Goal: Task Accomplishment & Management: Manage account settings

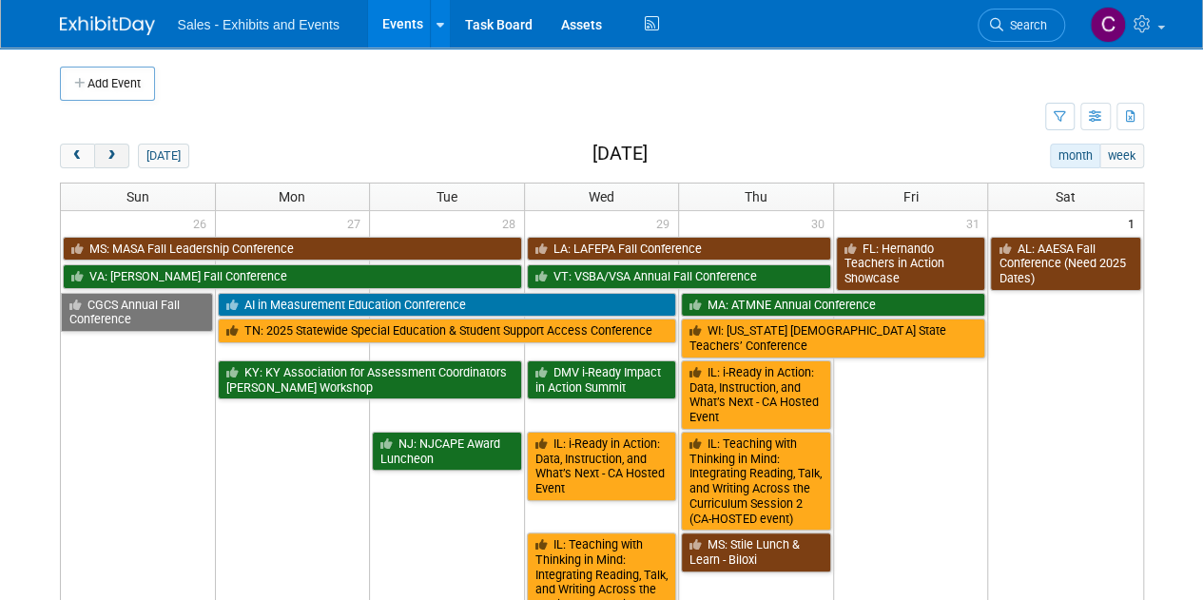
click at [123, 159] on button "next" at bounding box center [111, 156] width 35 height 25
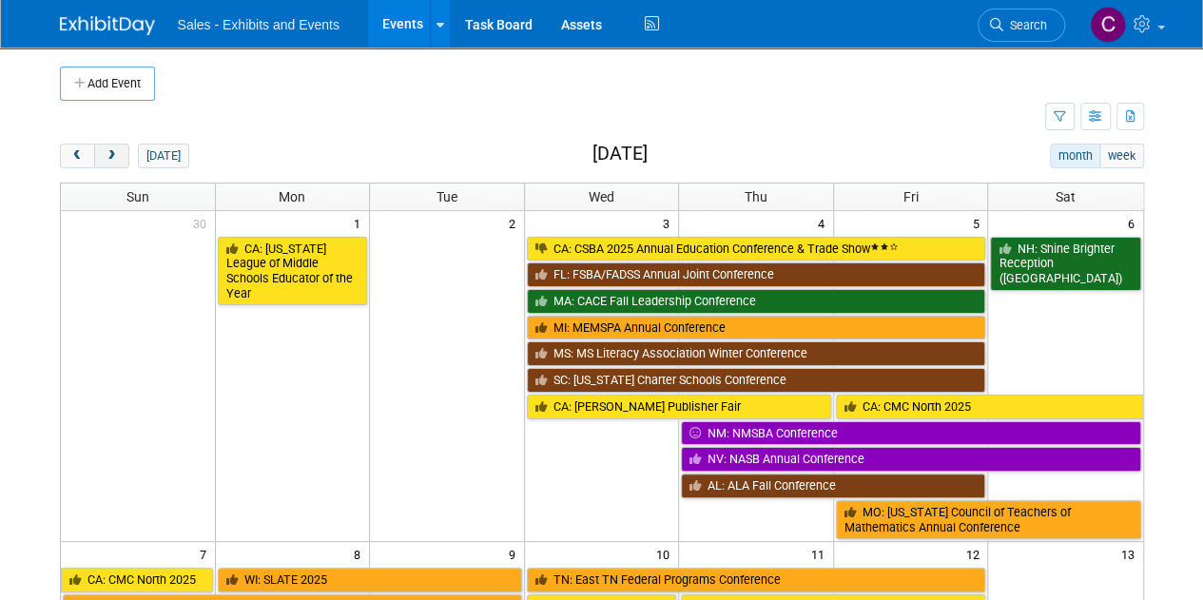
click at [123, 159] on button "next" at bounding box center [111, 156] width 35 height 25
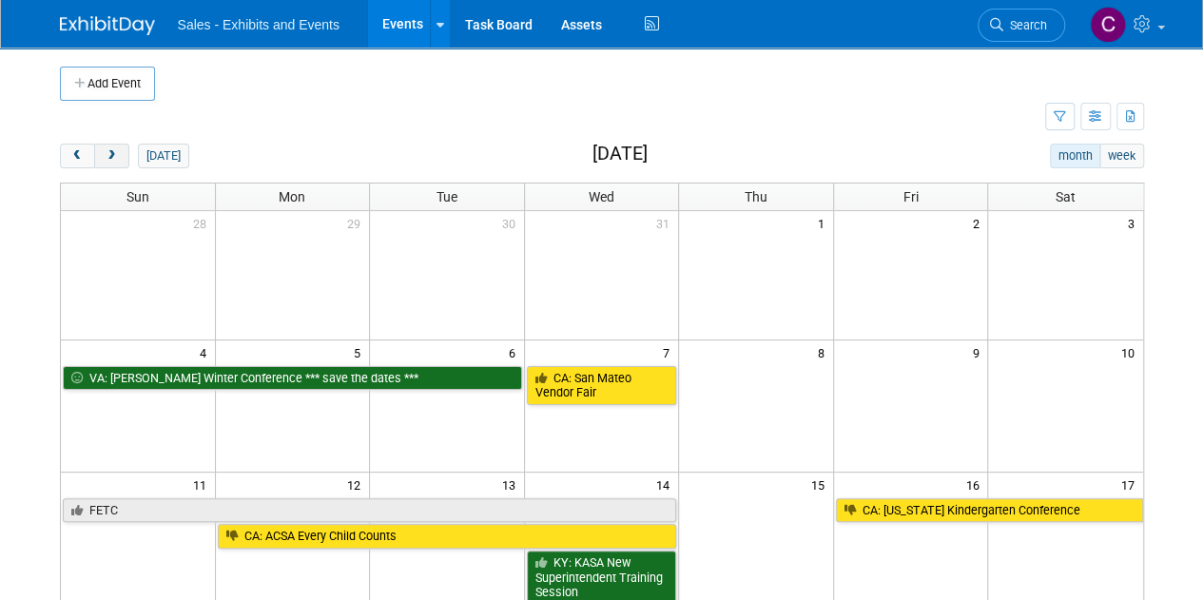
click at [123, 159] on button "next" at bounding box center [111, 156] width 35 height 25
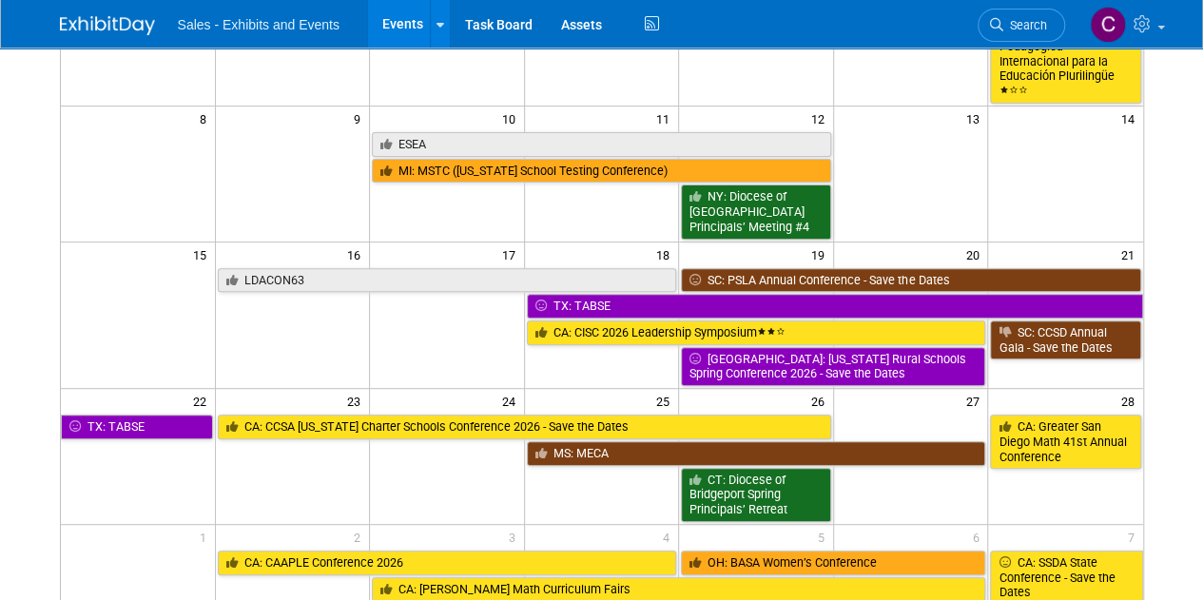
scroll to position [245, 0]
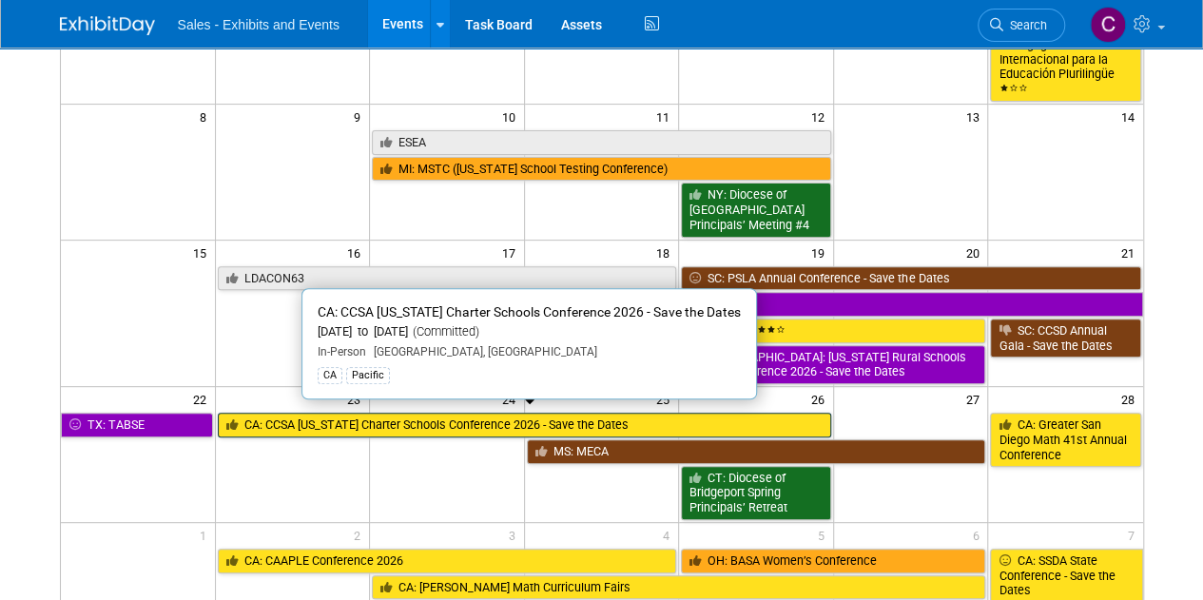
click at [310, 416] on link "CA: CCSA [US_STATE] Charter Schools Conference 2026 - Save the Dates" at bounding box center [524, 425] width 613 height 25
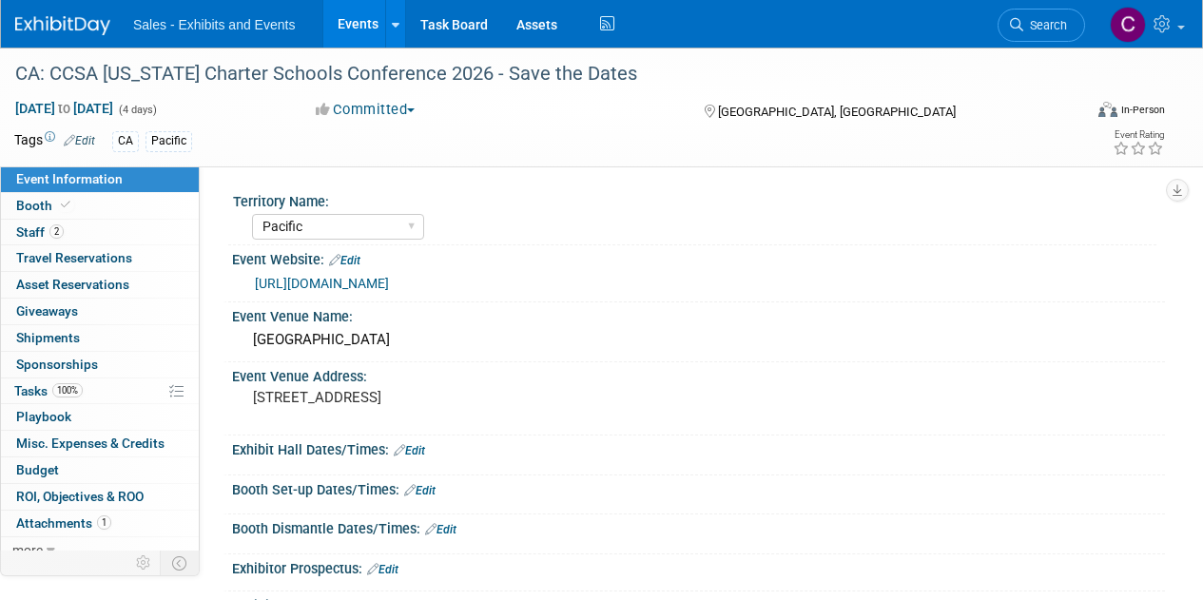
select select "Pacific"
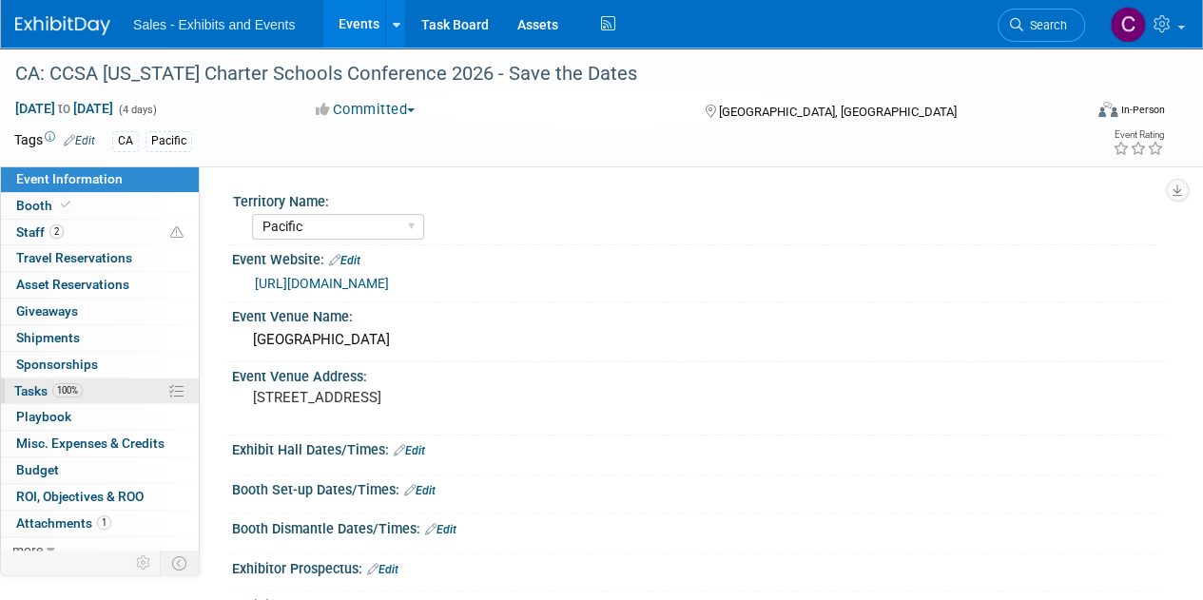
click at [21, 383] on span "Tasks 100%" at bounding box center [48, 390] width 68 height 15
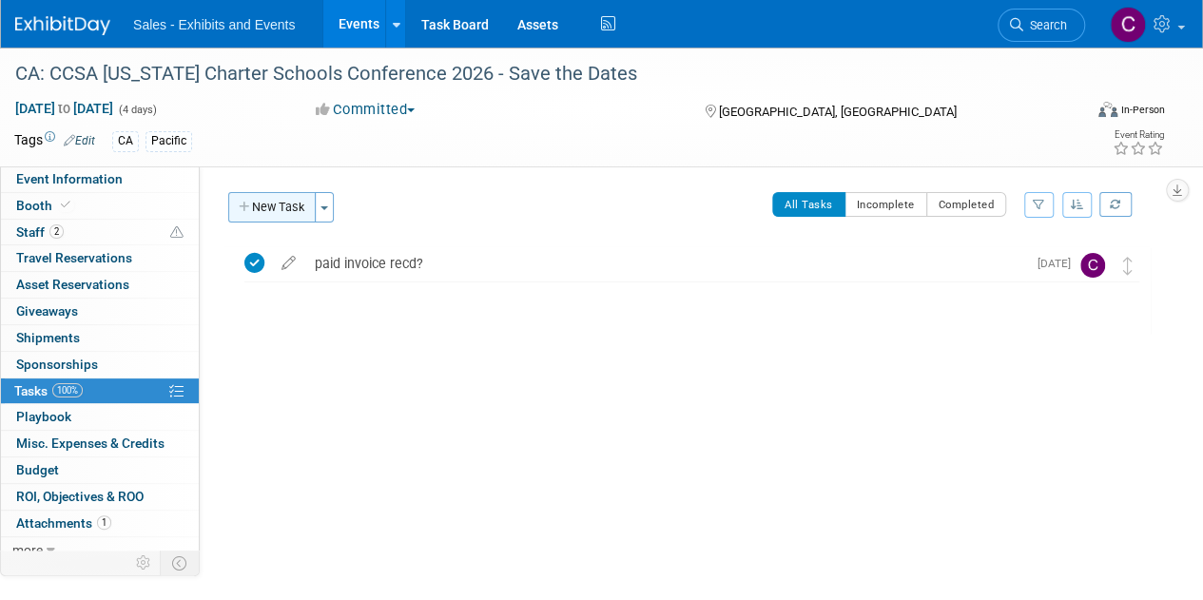
click at [275, 212] on button "New Task" at bounding box center [271, 207] width 87 height 30
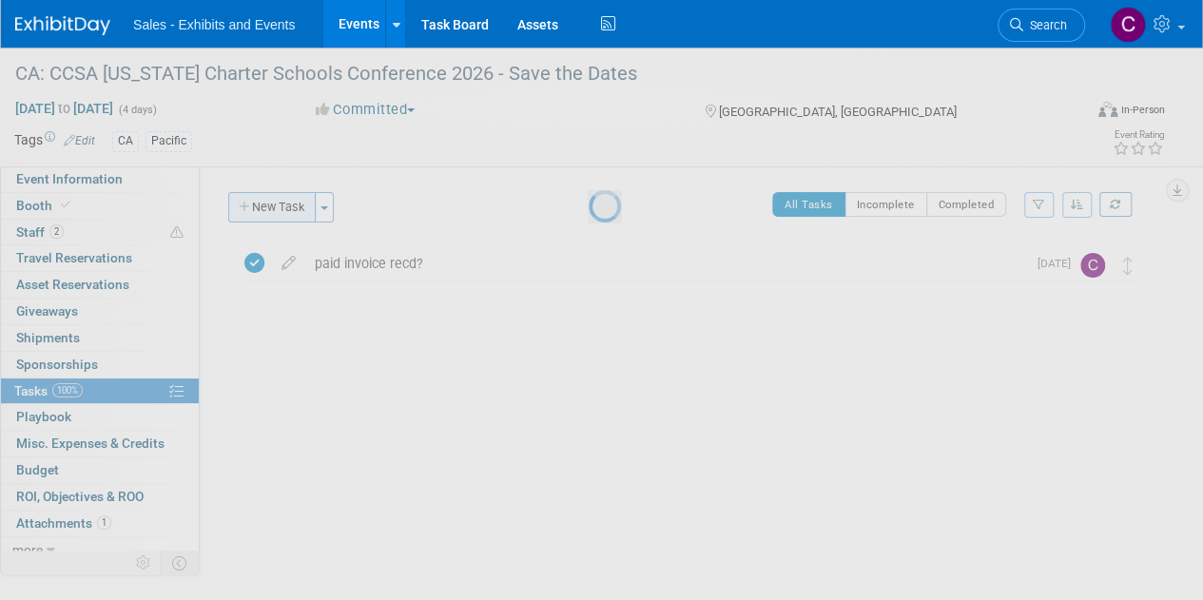
select select "9"
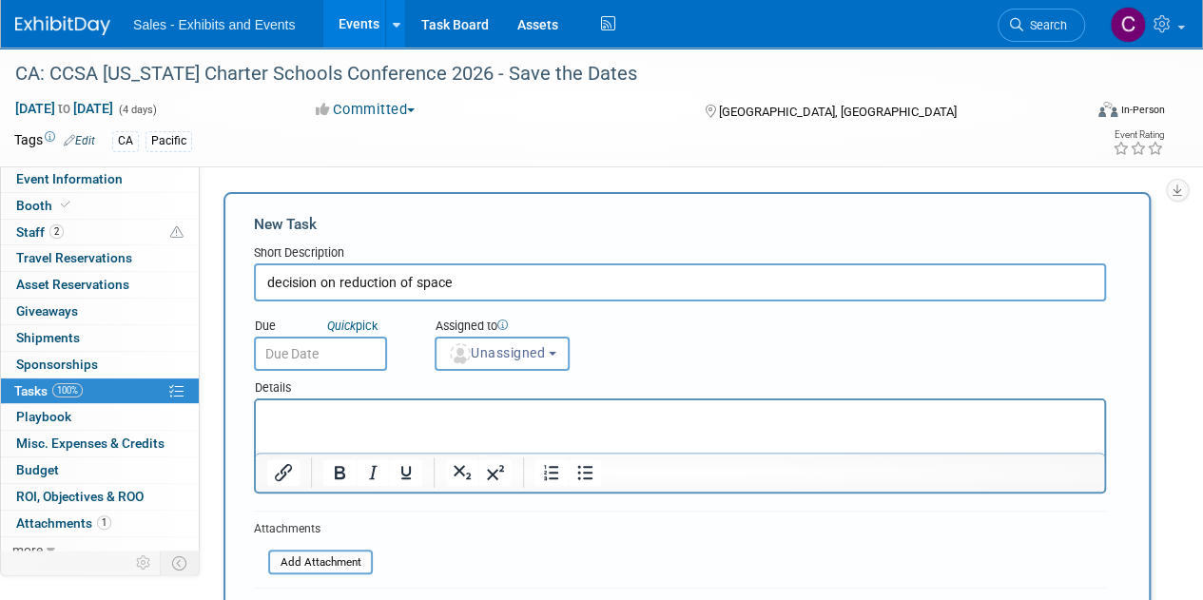
type input "decision on reduction of space"
click at [299, 352] on input "text" at bounding box center [320, 354] width 133 height 34
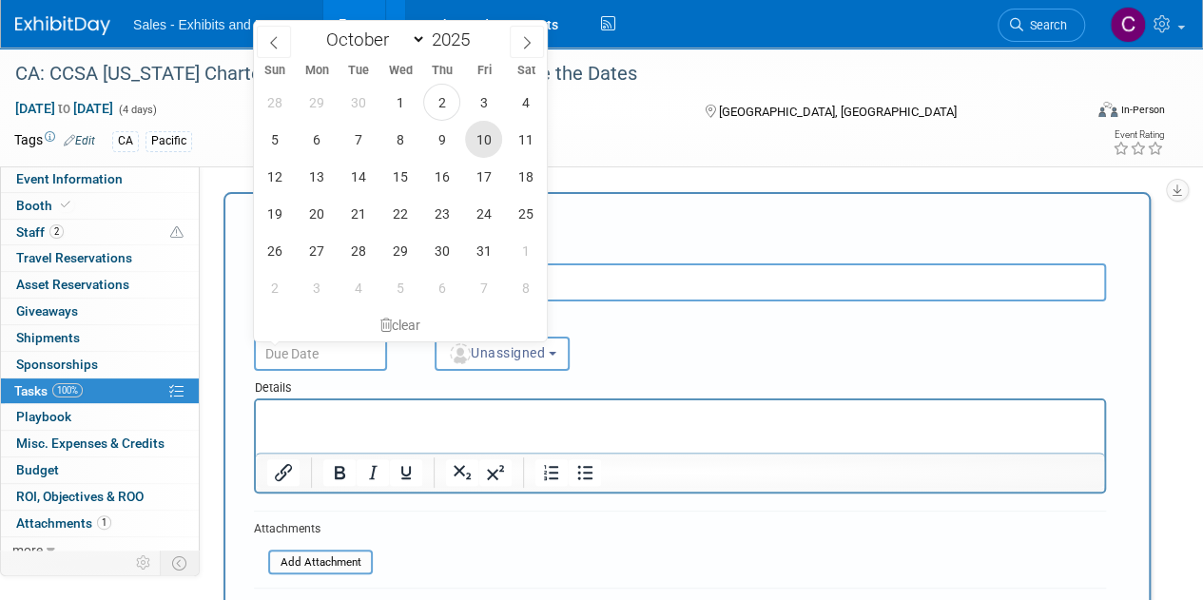
click at [489, 142] on span "10" at bounding box center [483, 139] width 37 height 37
type input "Oct 10, 2025"
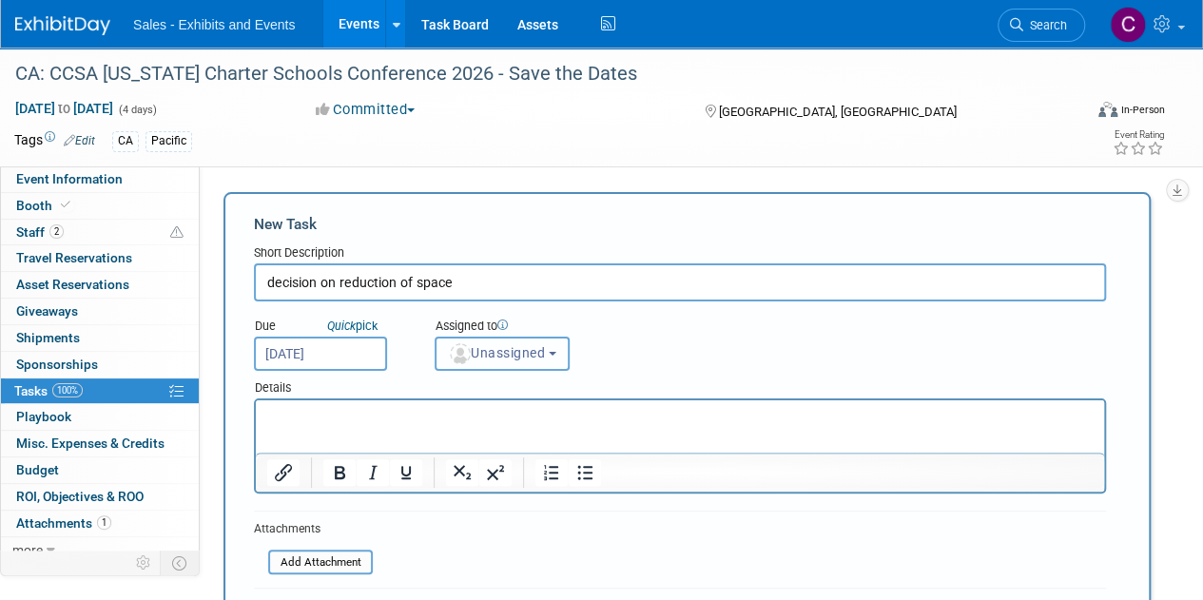
click at [514, 351] on span "Unassigned" at bounding box center [496, 352] width 97 height 15
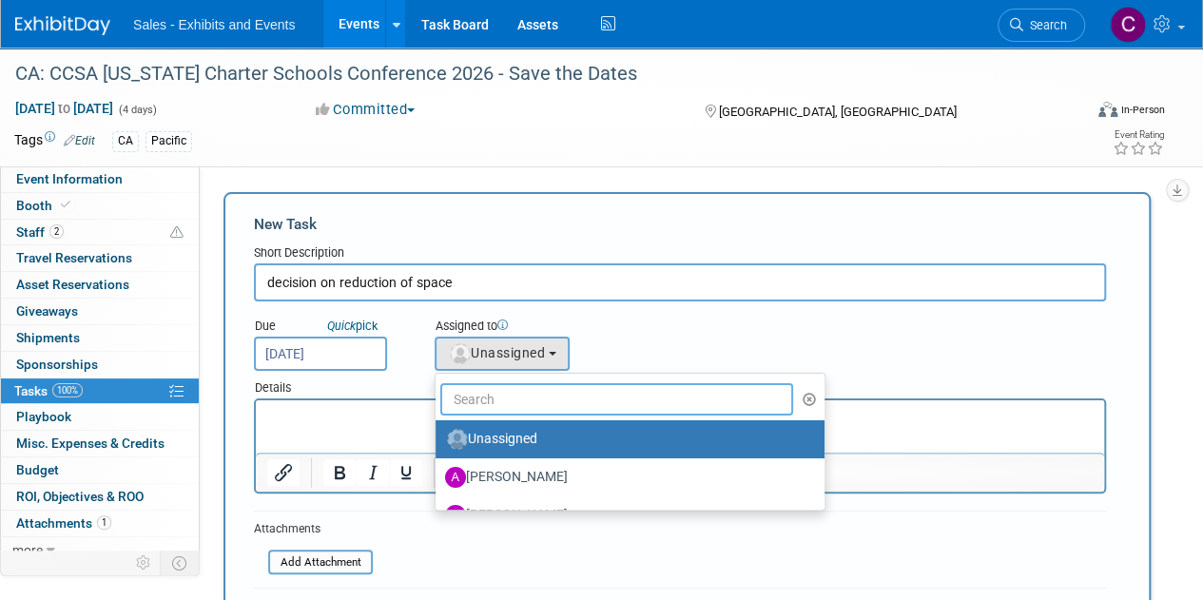
click at [515, 393] on input "text" at bounding box center [616, 399] width 353 height 32
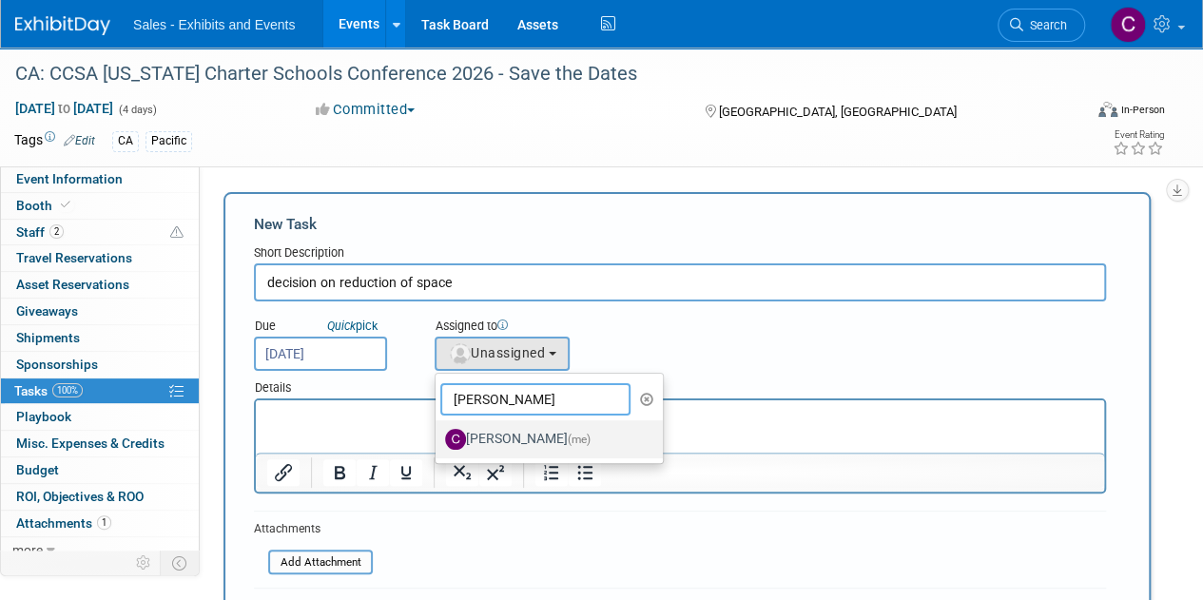
type input "christine"
drag, startPoint x: 551, startPoint y: 433, endPoint x: 423, endPoint y: 10, distance: 441.2
click at [551, 433] on label "Christine Lurz (me)" at bounding box center [544, 439] width 199 height 30
click at [438, 433] on input "Christine Lurz (me)" at bounding box center [432, 437] width 12 height 12
select select "a9e3834d-668b-4315-a5d4-069993be606a"
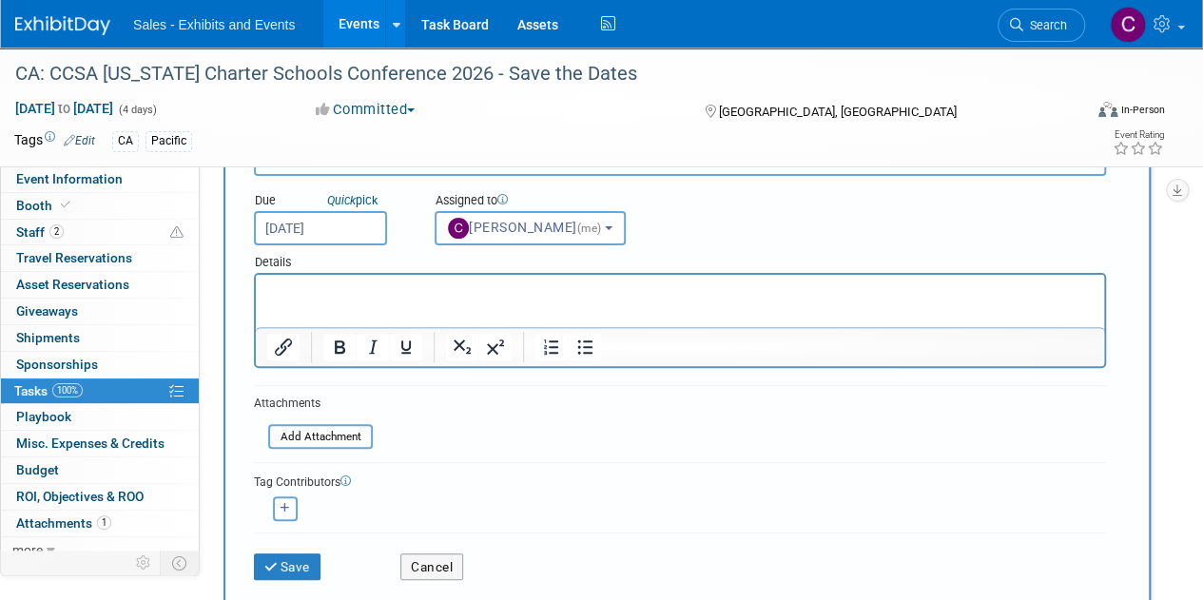
scroll to position [356, 0]
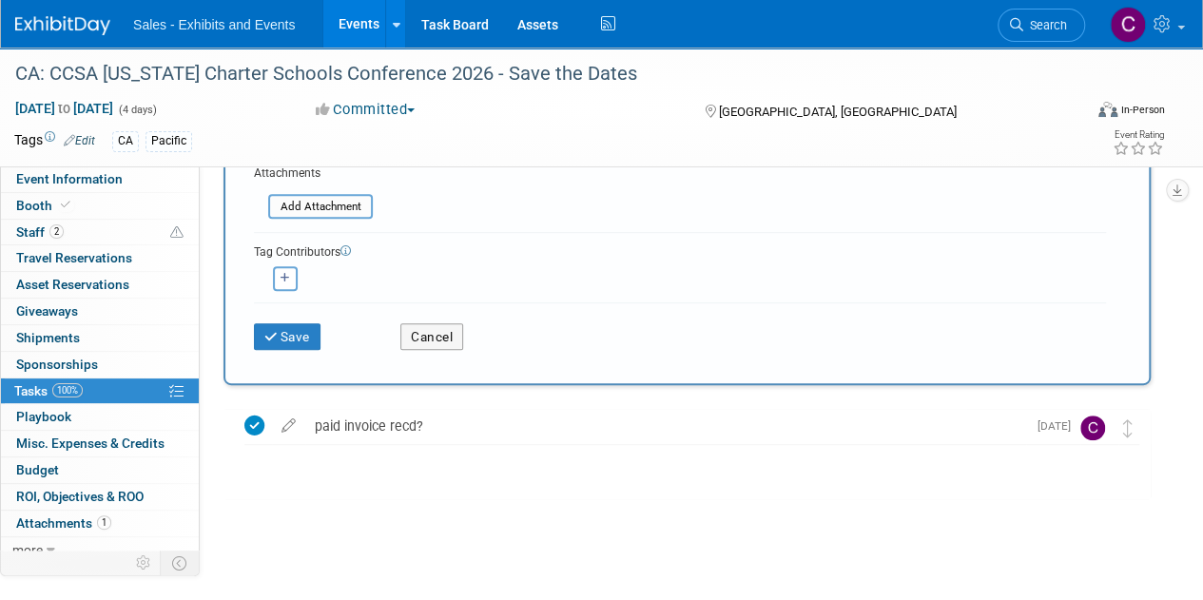
click at [297, 358] on div "Save Cancel" at bounding box center [680, 332] width 852 height 61
click at [293, 347] on button "Save" at bounding box center [287, 336] width 67 height 27
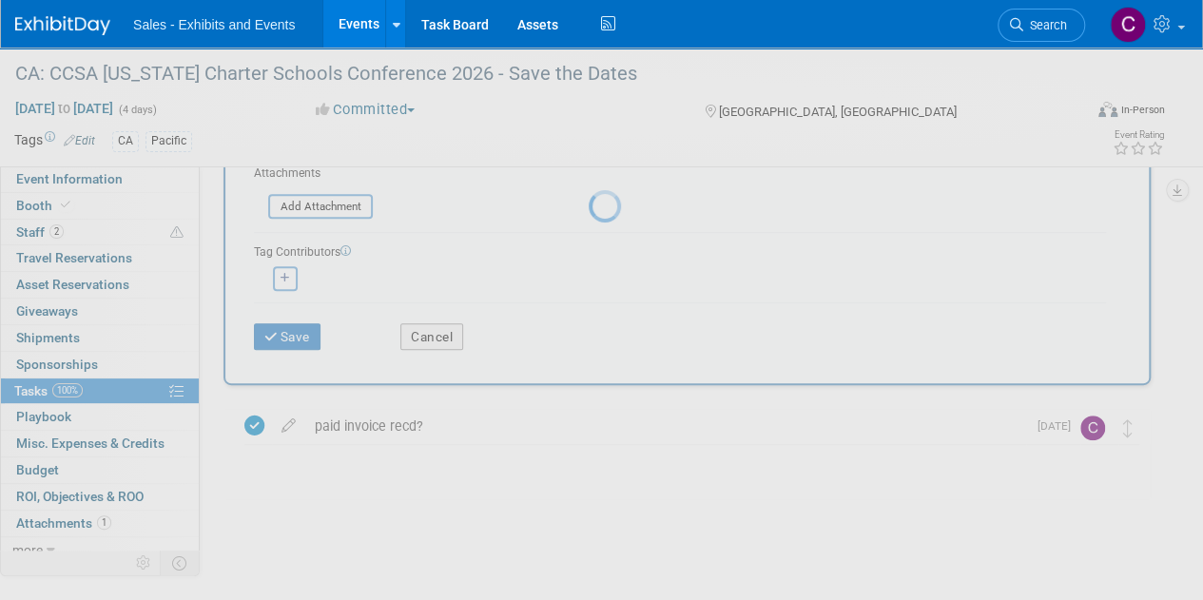
scroll to position [0, 0]
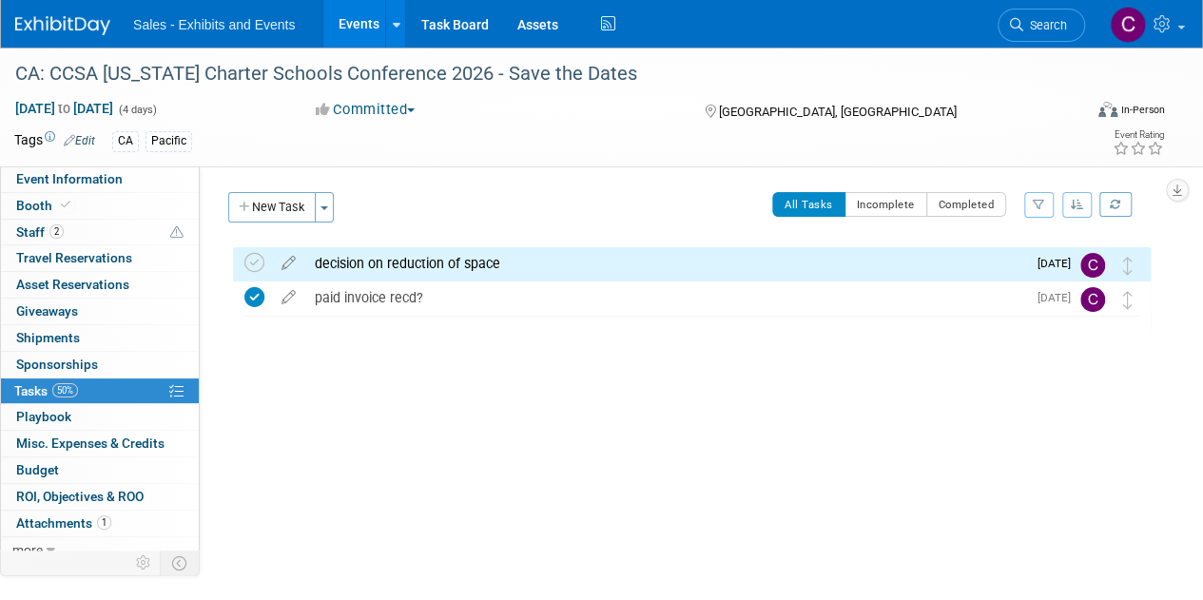
click at [356, 29] on link "Events" at bounding box center [357, 24] width 69 height 48
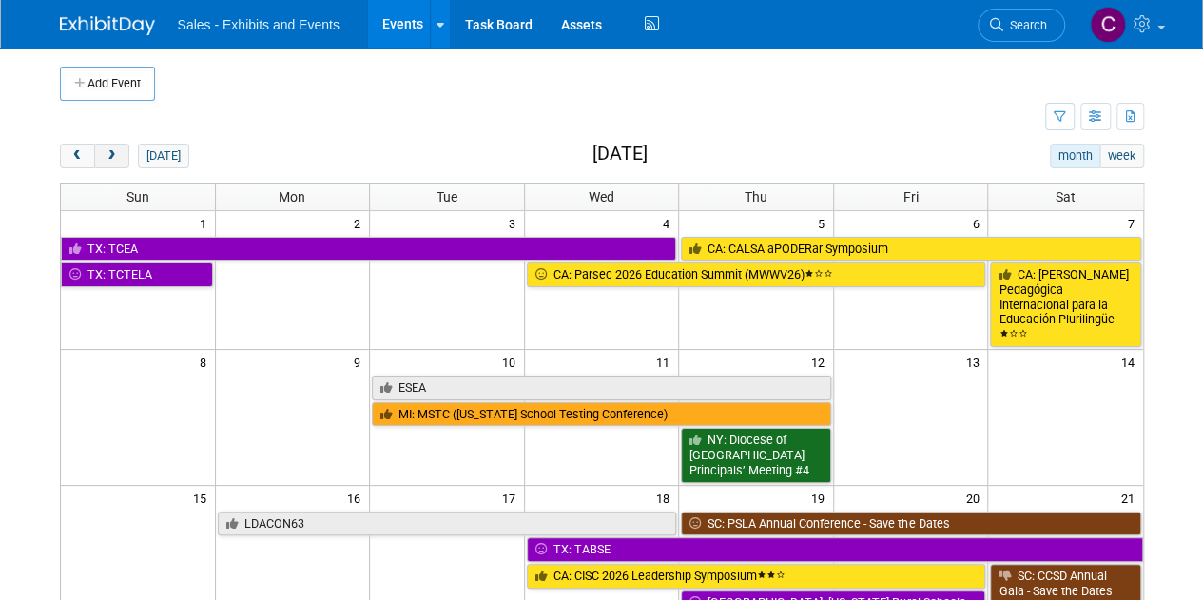
click at [101, 157] on button "next" at bounding box center [111, 156] width 35 height 25
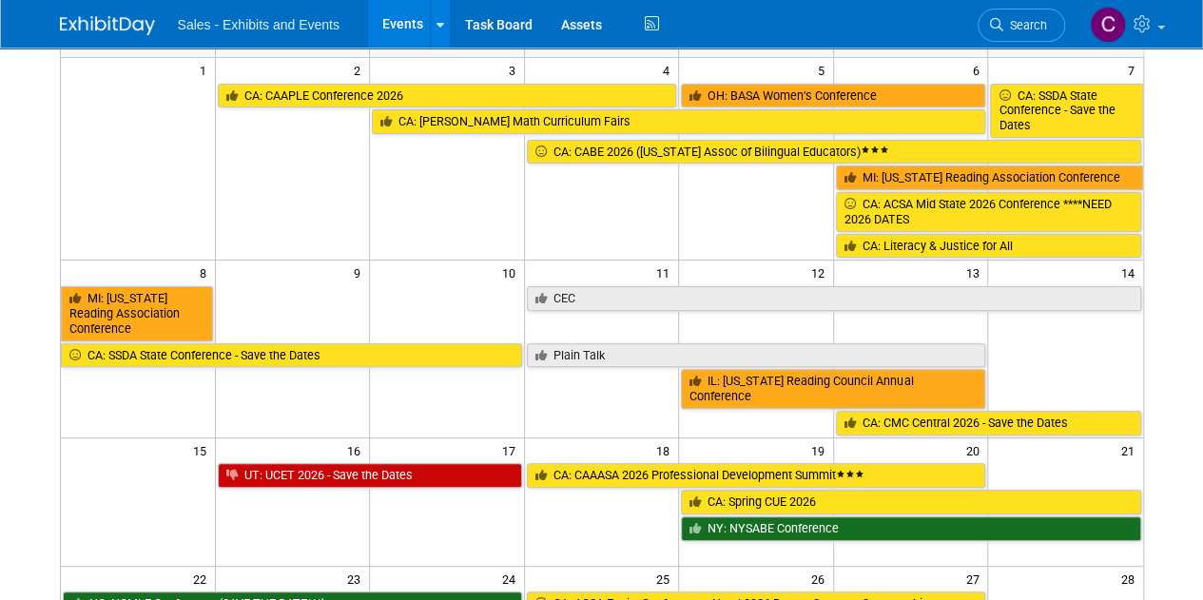
scroll to position [145, 0]
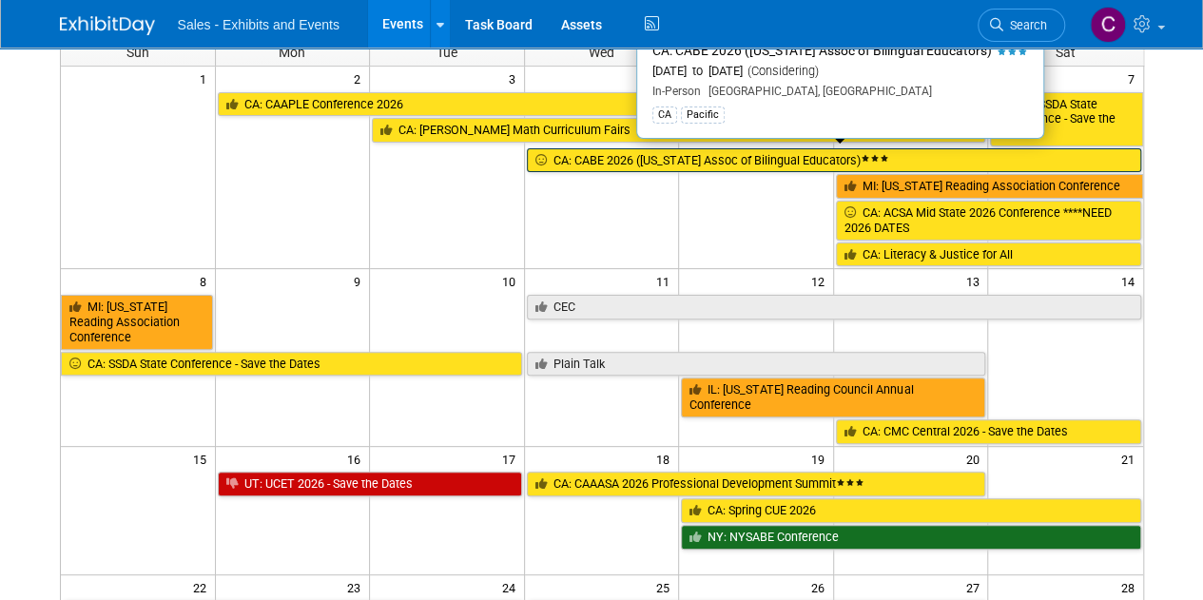
click at [622, 155] on link "CA: CABE 2026 ([US_STATE] Assoc of Bilingual Educators)" at bounding box center [834, 160] width 614 height 25
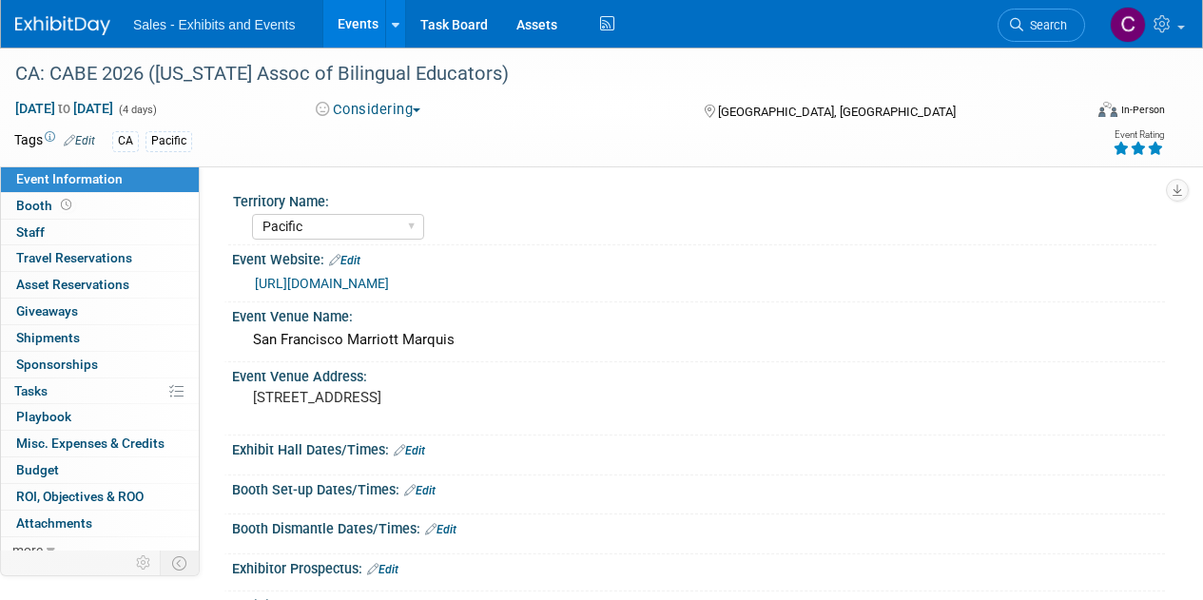
select select "Pacific"
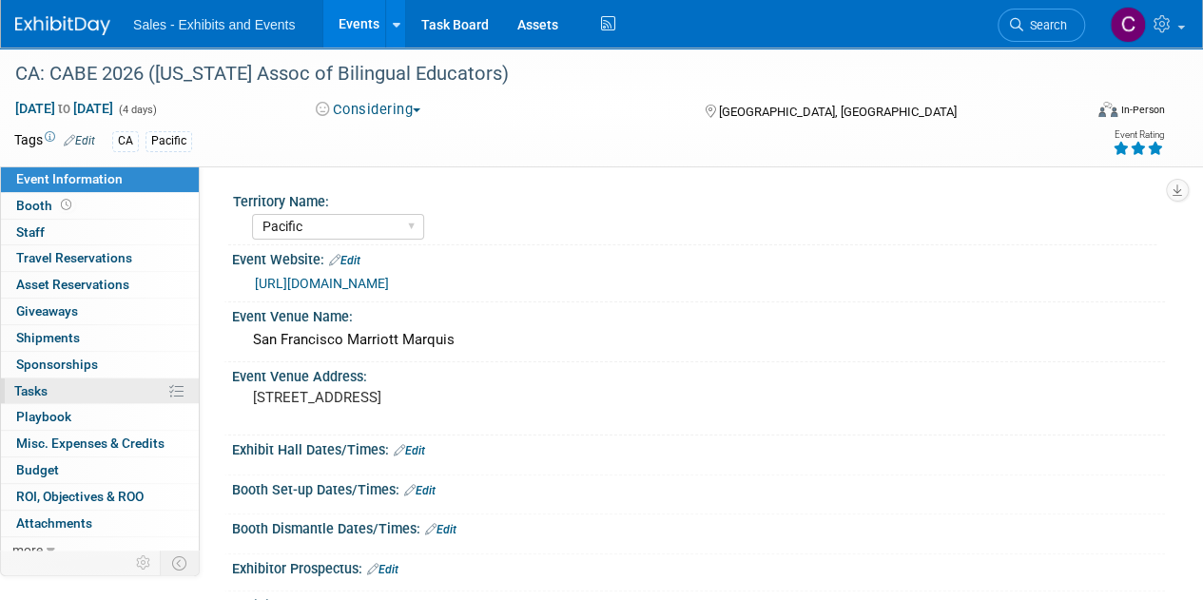
click at [32, 391] on span "Tasks 0%" at bounding box center [30, 390] width 33 height 15
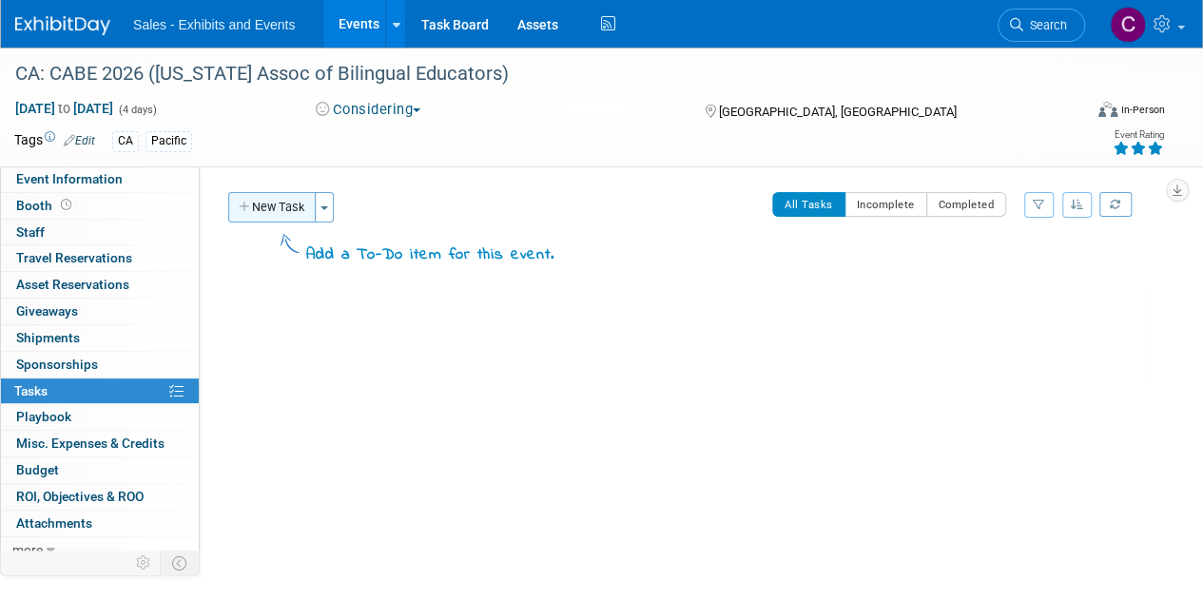
click at [253, 214] on button "New Task" at bounding box center [271, 207] width 87 height 30
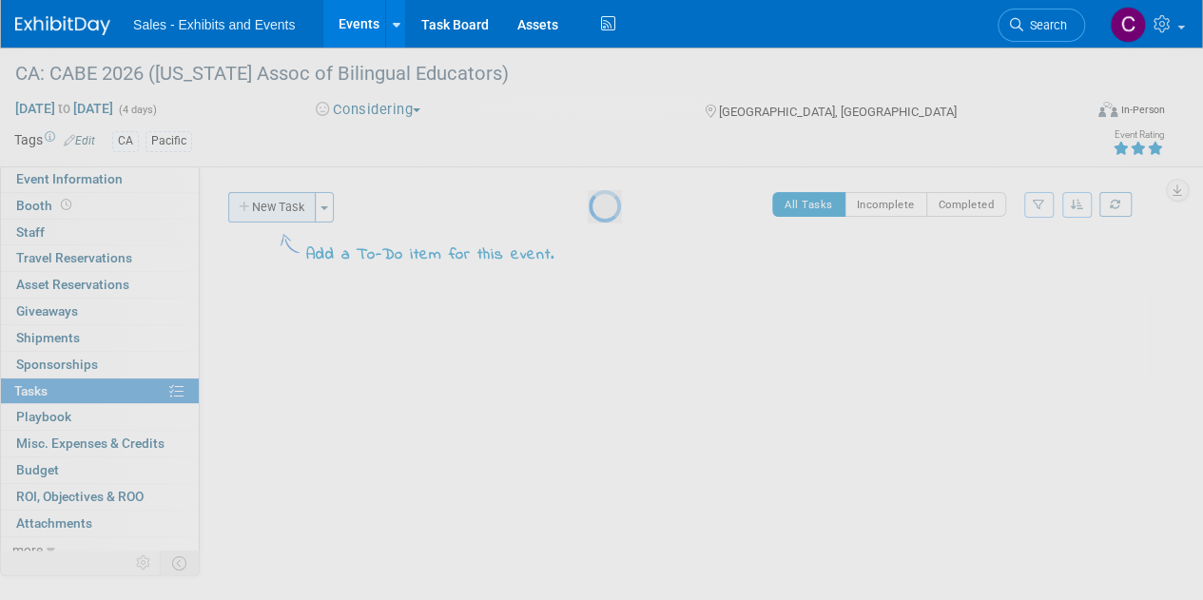
select select "9"
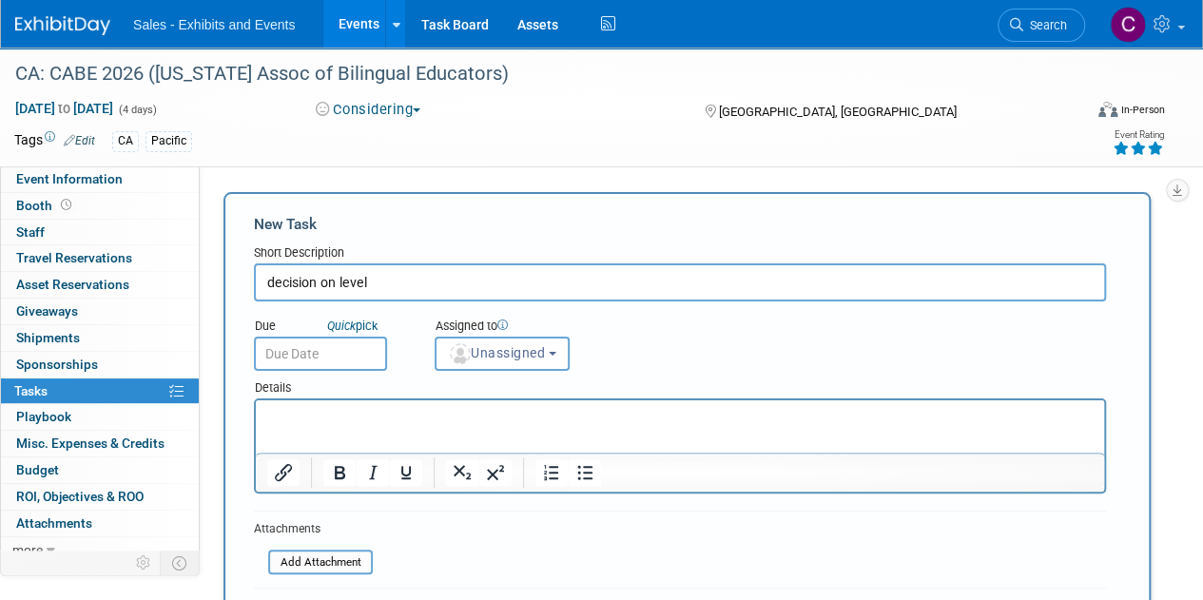
type input "decision on level"
click at [316, 354] on input "text" at bounding box center [320, 354] width 133 height 34
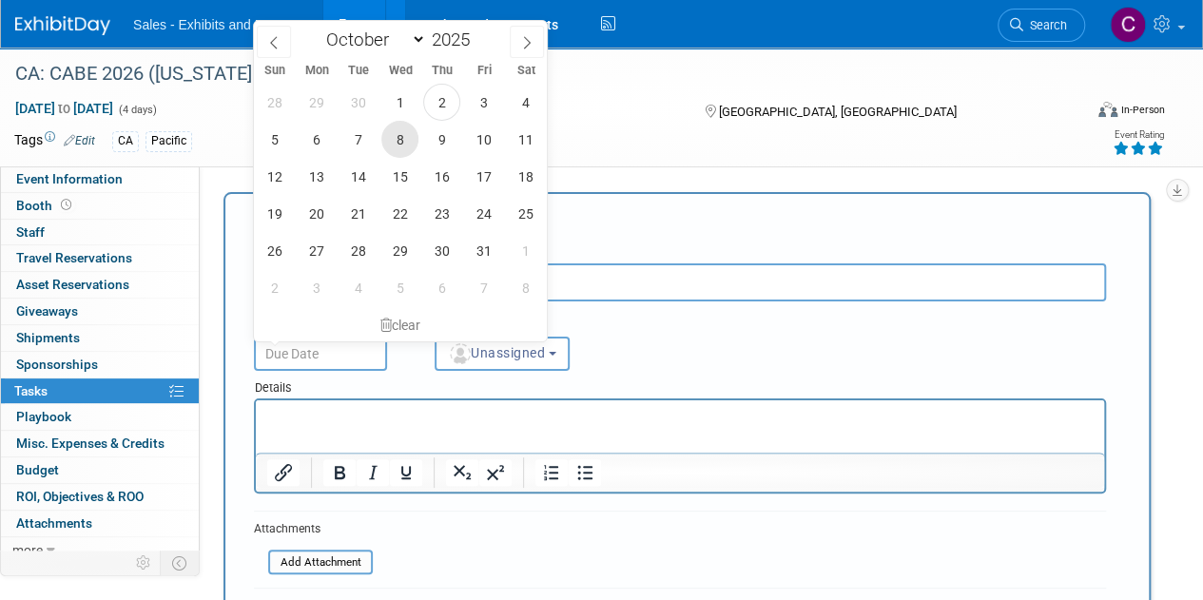
click at [396, 147] on span "8" at bounding box center [399, 139] width 37 height 37
type input "Oct 8, 2025"
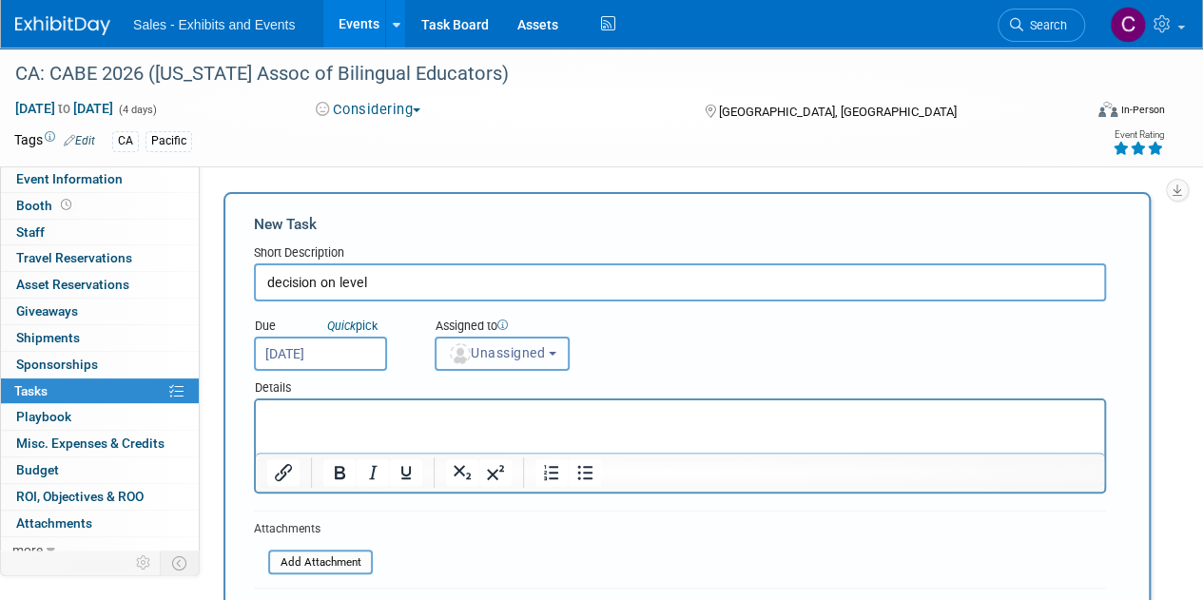
click at [489, 360] on span "Unassigned" at bounding box center [496, 352] width 97 height 15
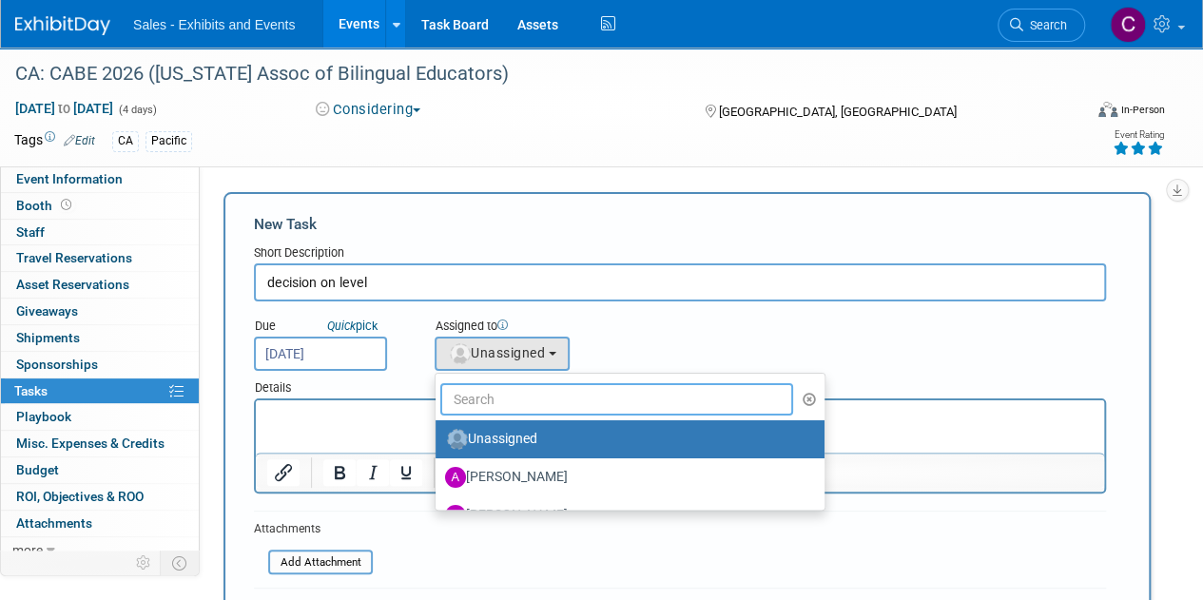
click at [498, 395] on input "text" at bounding box center [616, 399] width 353 height 32
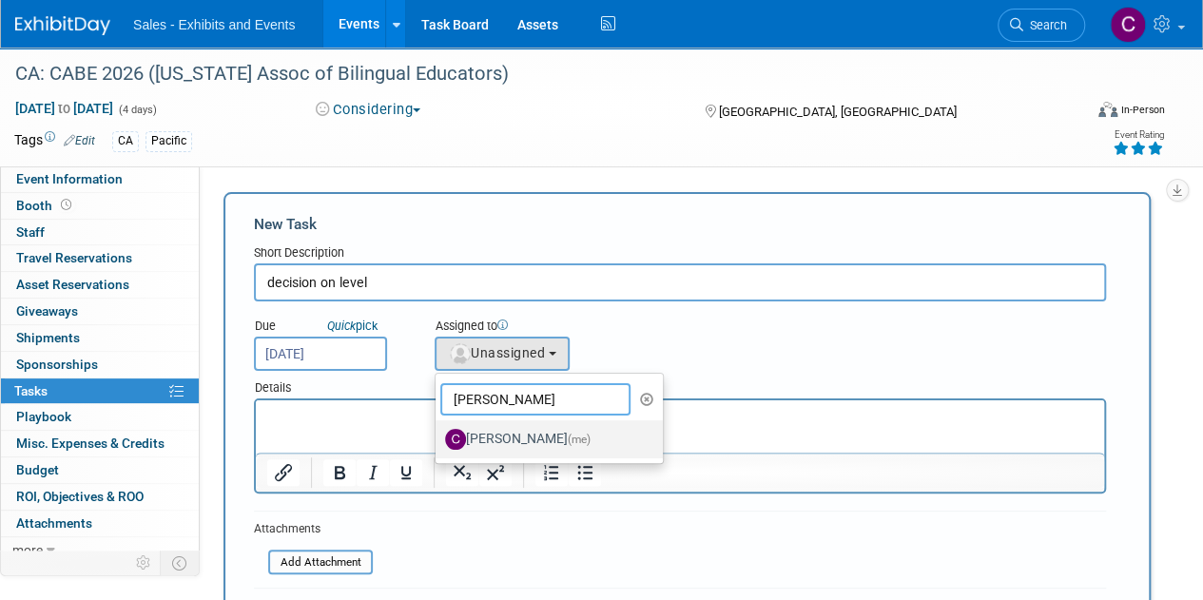
type input "christine"
click at [514, 438] on label "Christine Lurz (me)" at bounding box center [544, 439] width 199 height 30
click at [438, 438] on input "Christine Lurz (me)" at bounding box center [432, 437] width 12 height 12
select select "a9e3834d-668b-4315-a5d4-069993be606a"
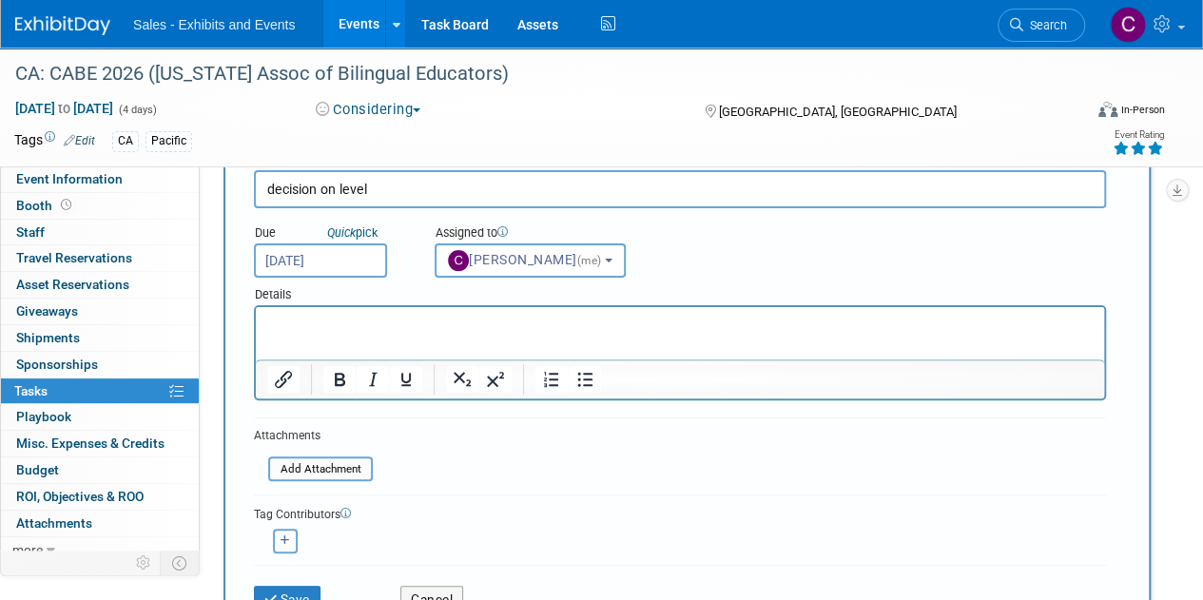
scroll to position [156, 0]
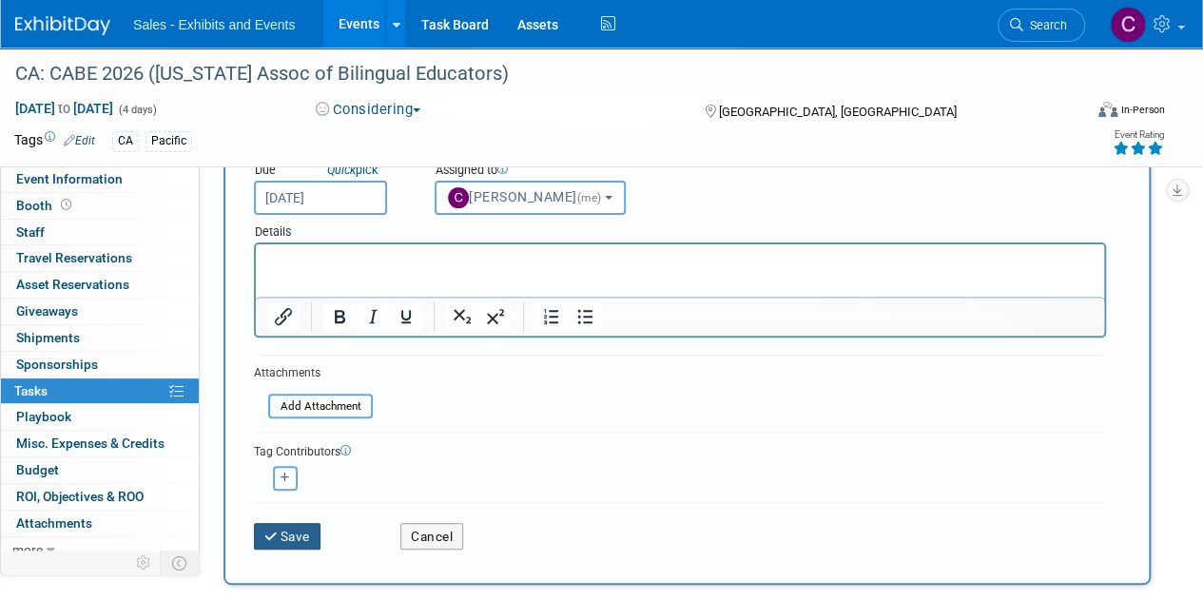
click at [311, 529] on button "Save" at bounding box center [287, 536] width 67 height 27
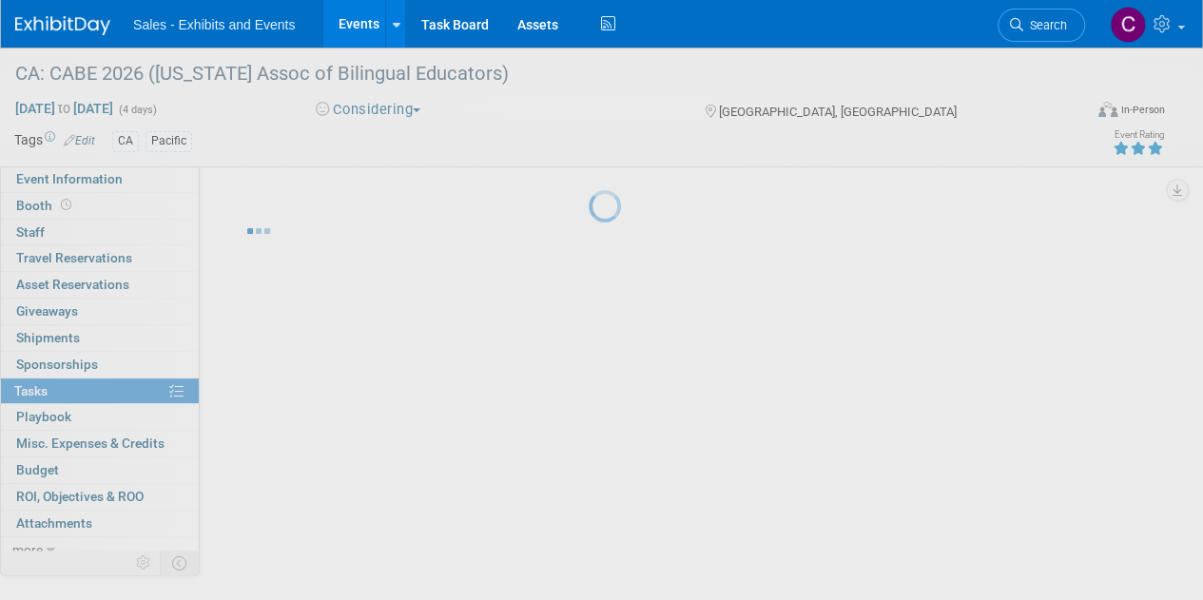
scroll to position [0, 0]
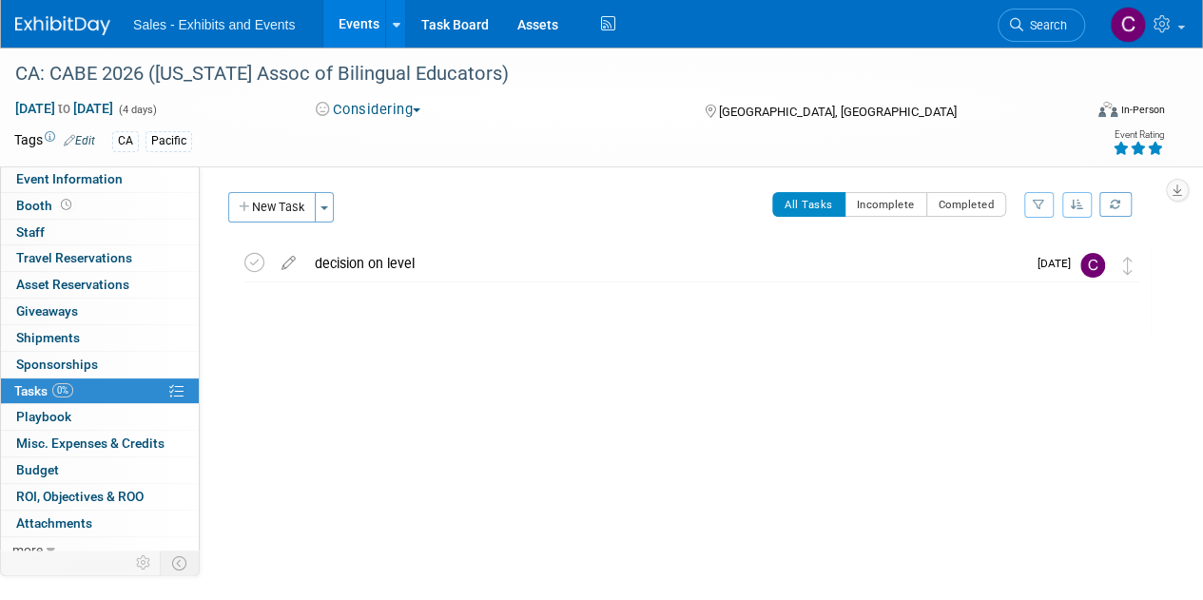
click at [375, 17] on link "Events" at bounding box center [357, 24] width 69 height 48
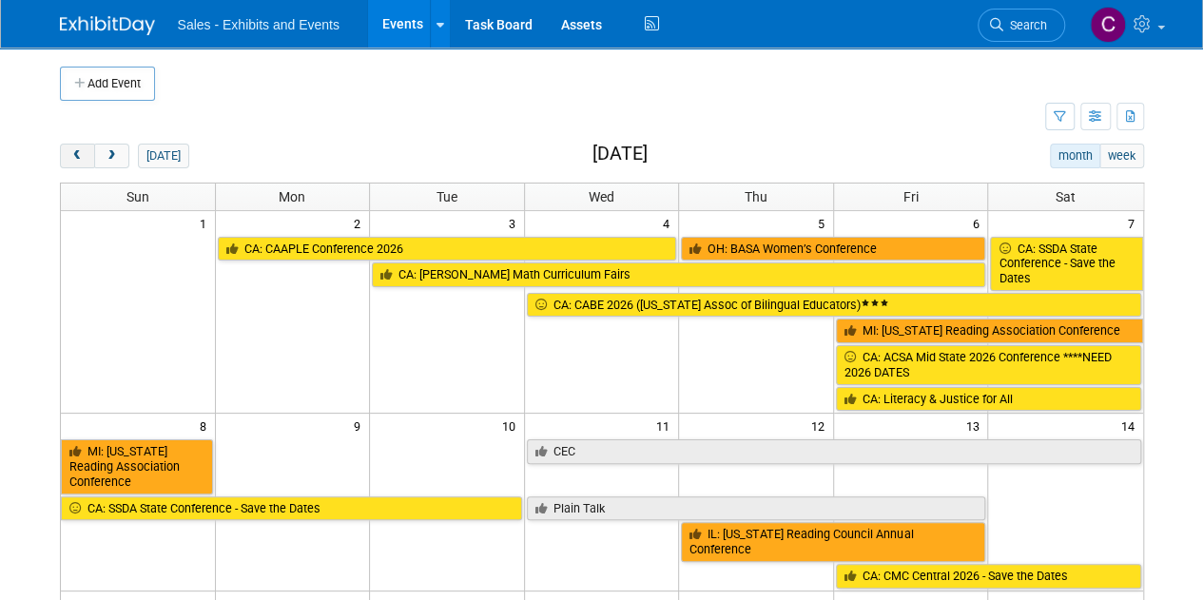
click at [78, 158] on span "prev" at bounding box center [77, 156] width 14 height 12
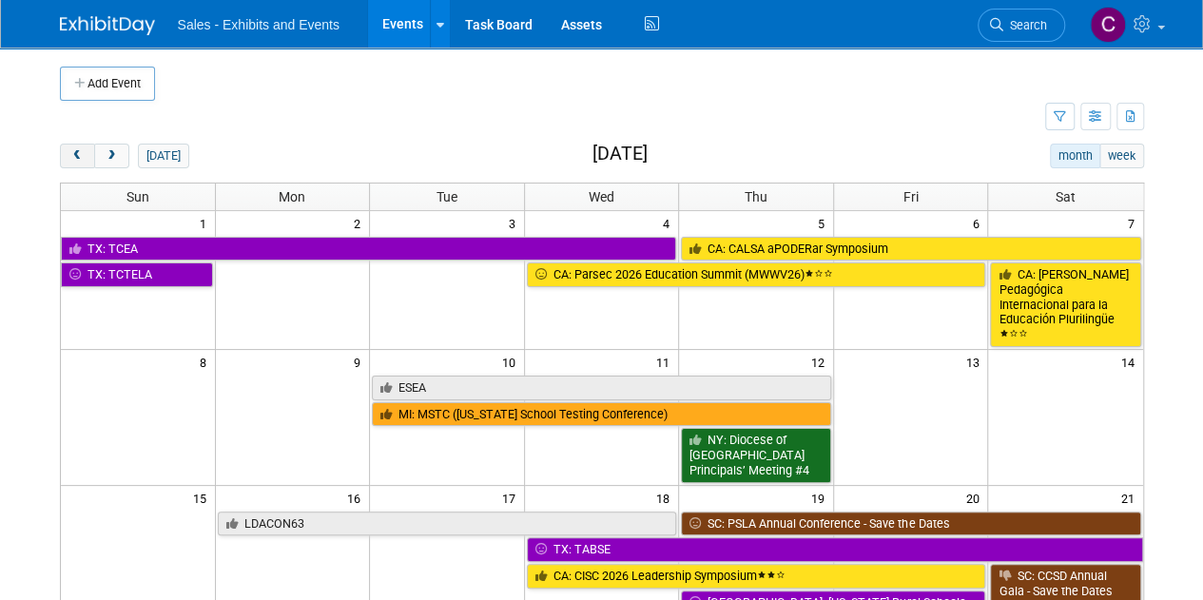
click at [78, 158] on span "prev" at bounding box center [77, 156] width 14 height 12
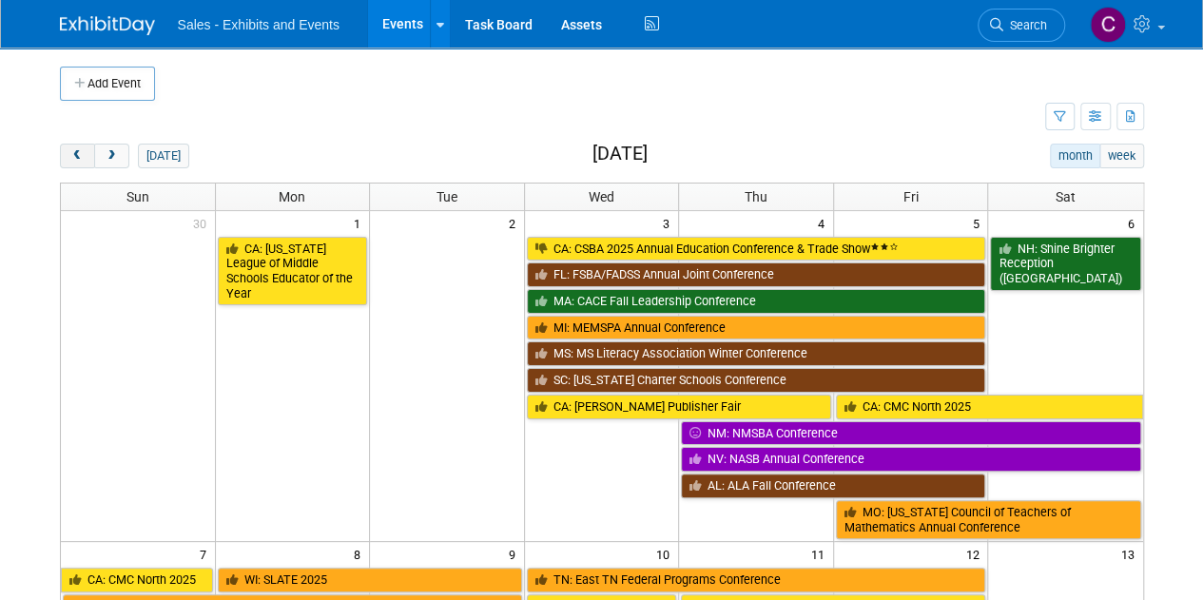
click at [78, 158] on span "prev" at bounding box center [77, 156] width 14 height 12
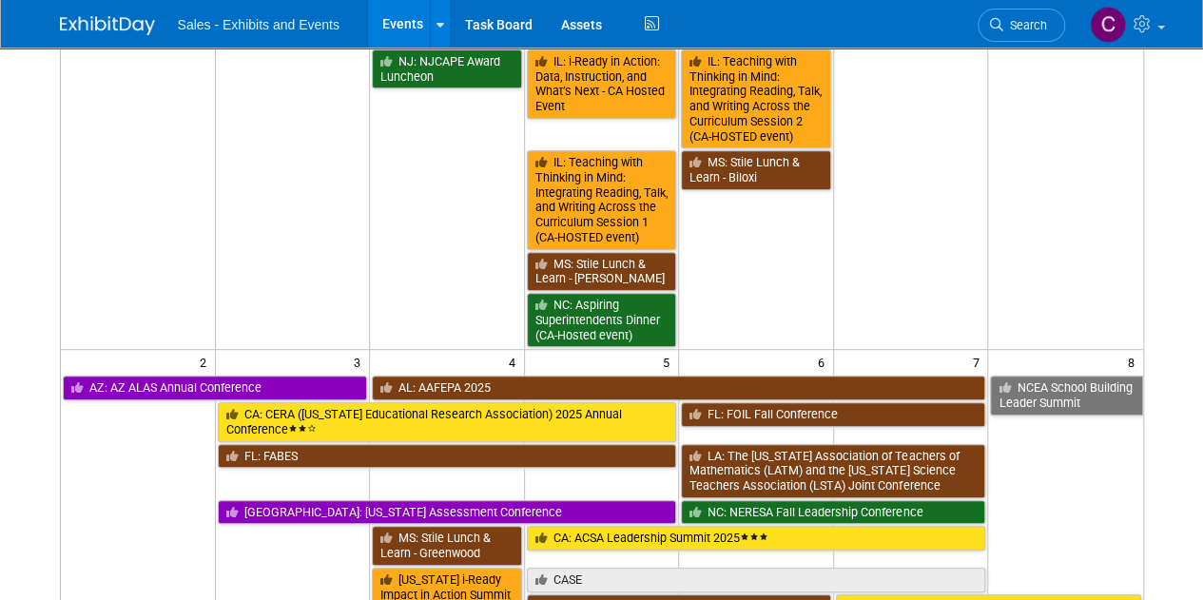
scroll to position [550, 0]
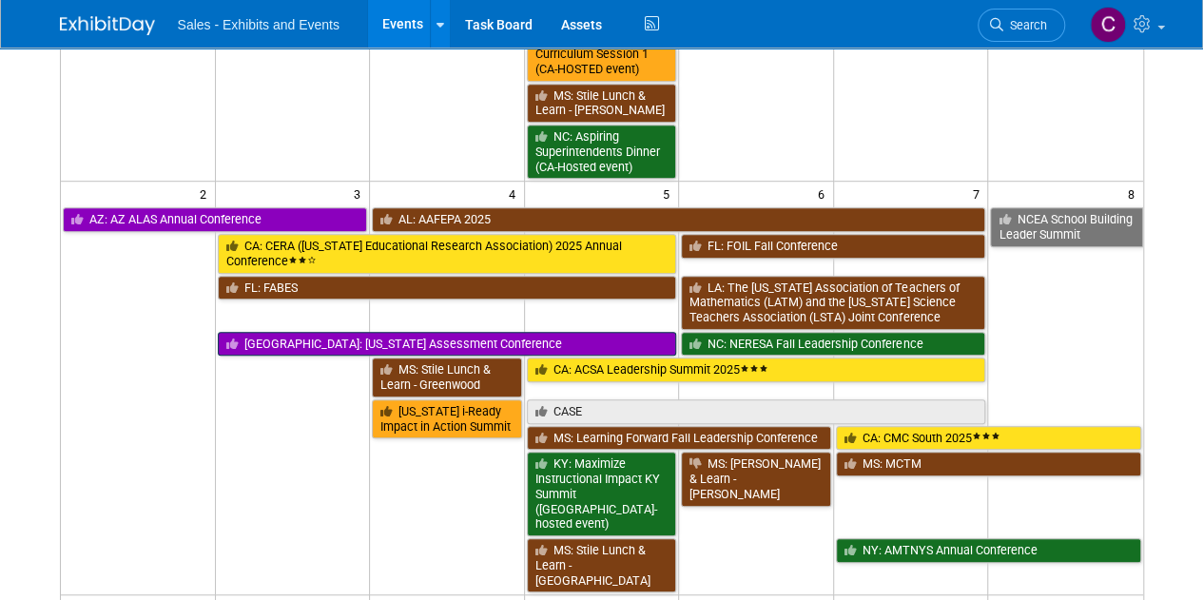
click at [302, 332] on link "[GEOGRAPHIC_DATA]: [US_STATE] Assessment Conference" at bounding box center [447, 344] width 459 height 25
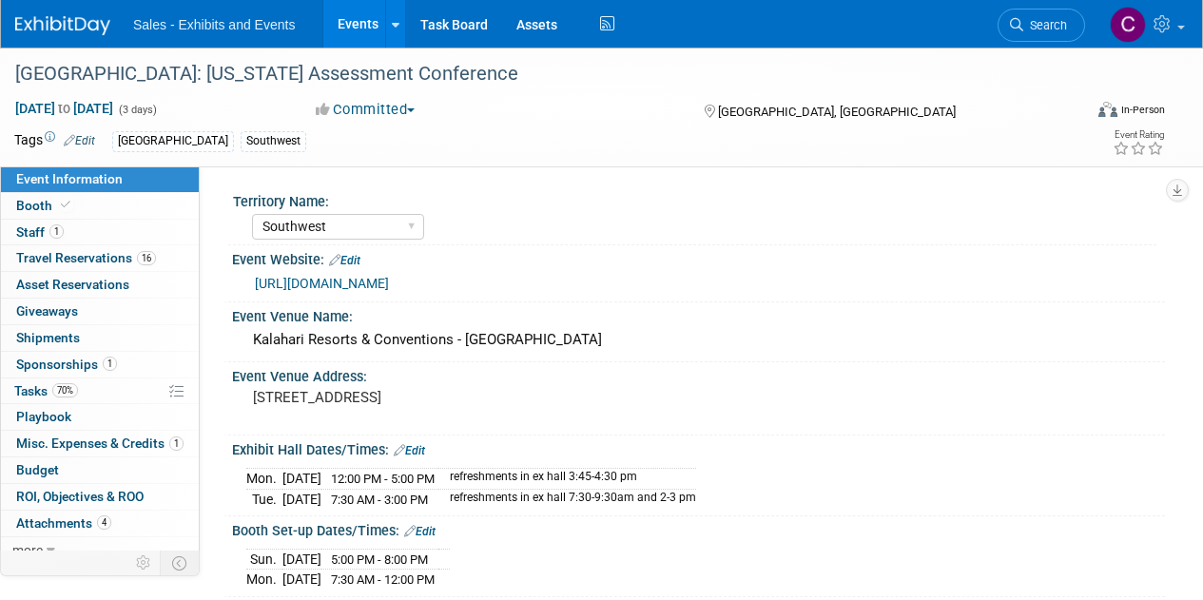
select select "Southwest"
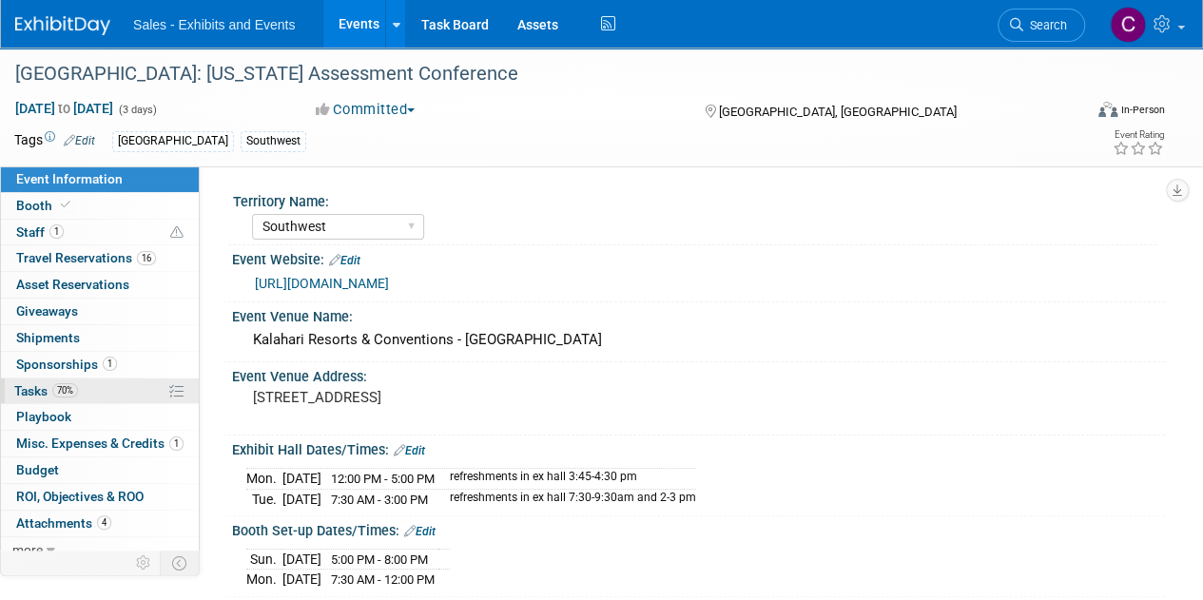
click at [37, 385] on span "Tasks 70%" at bounding box center [46, 390] width 64 height 15
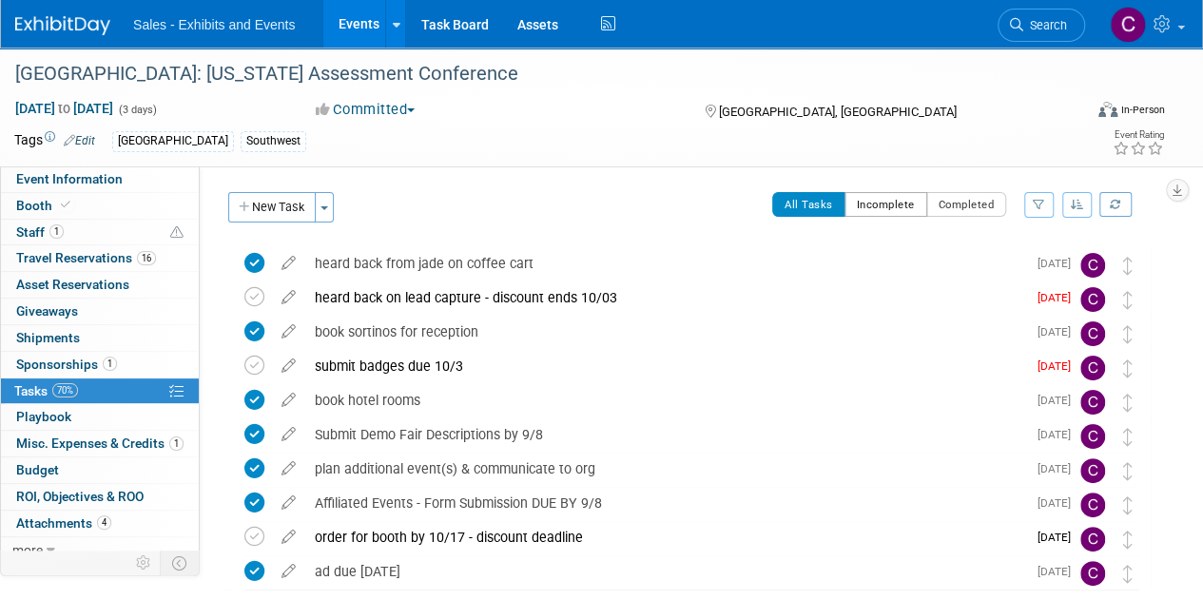
click at [903, 209] on button "Incomplete" at bounding box center [885, 204] width 83 height 25
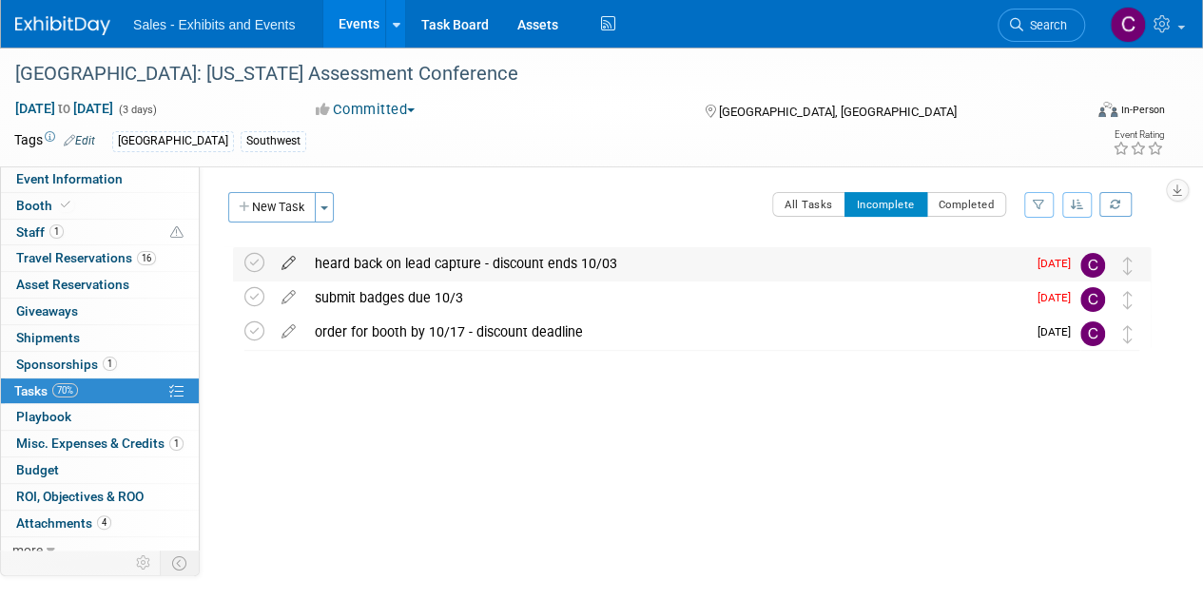
click at [285, 261] on icon at bounding box center [288, 259] width 33 height 24
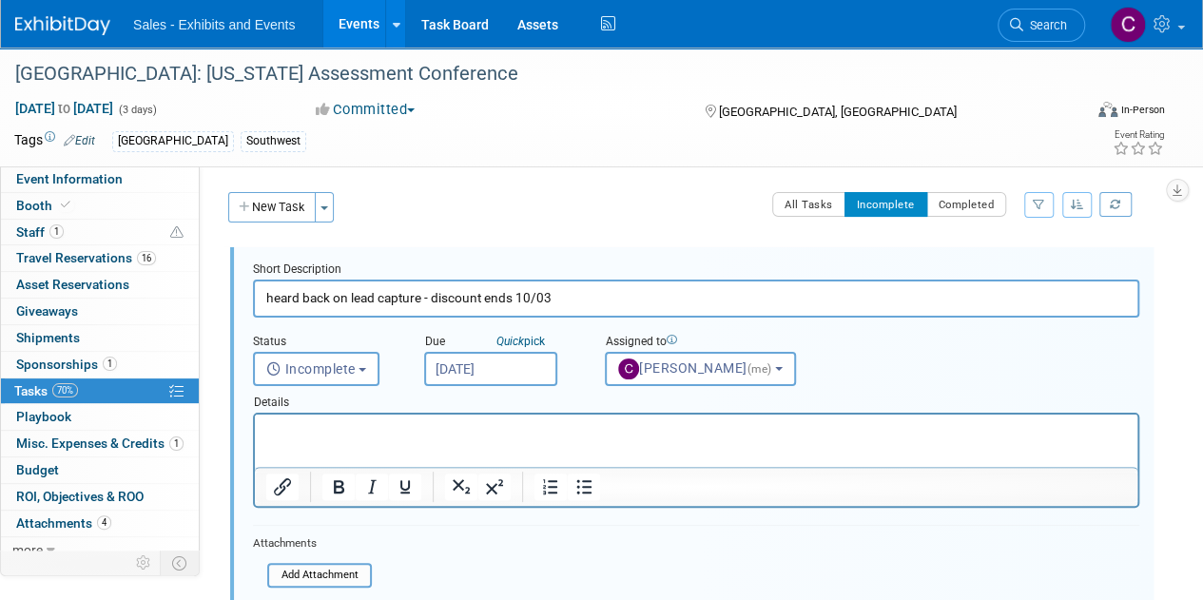
click at [474, 362] on input "Oct 1, 2025" at bounding box center [490, 369] width 133 height 34
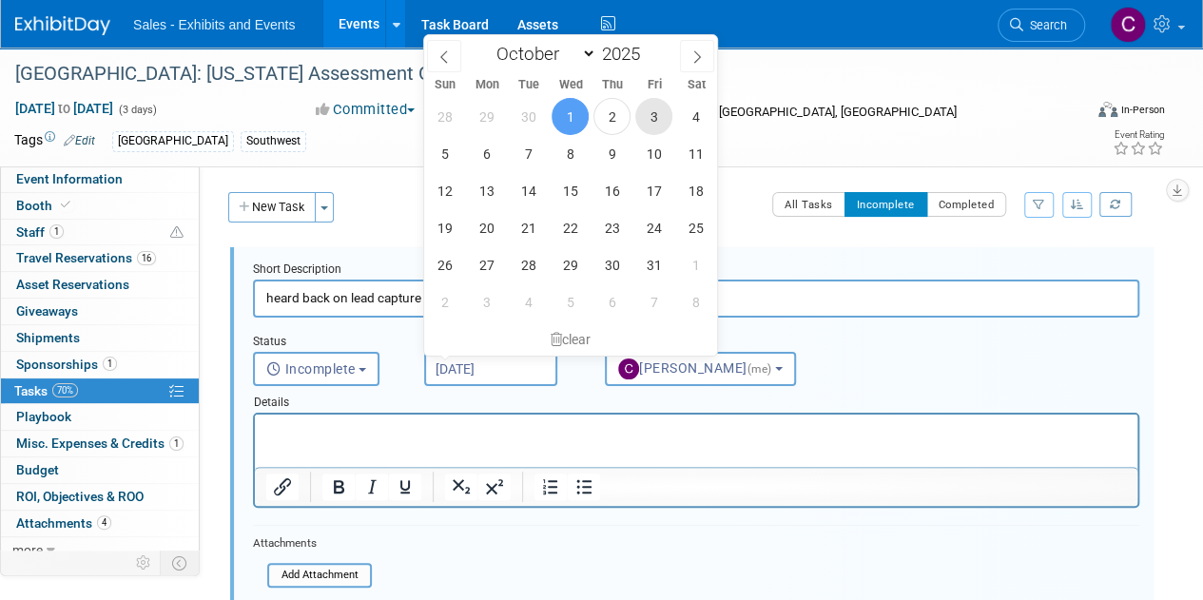
click at [652, 111] on span "3" at bounding box center [653, 116] width 37 height 37
type input "Oct 3, 2025"
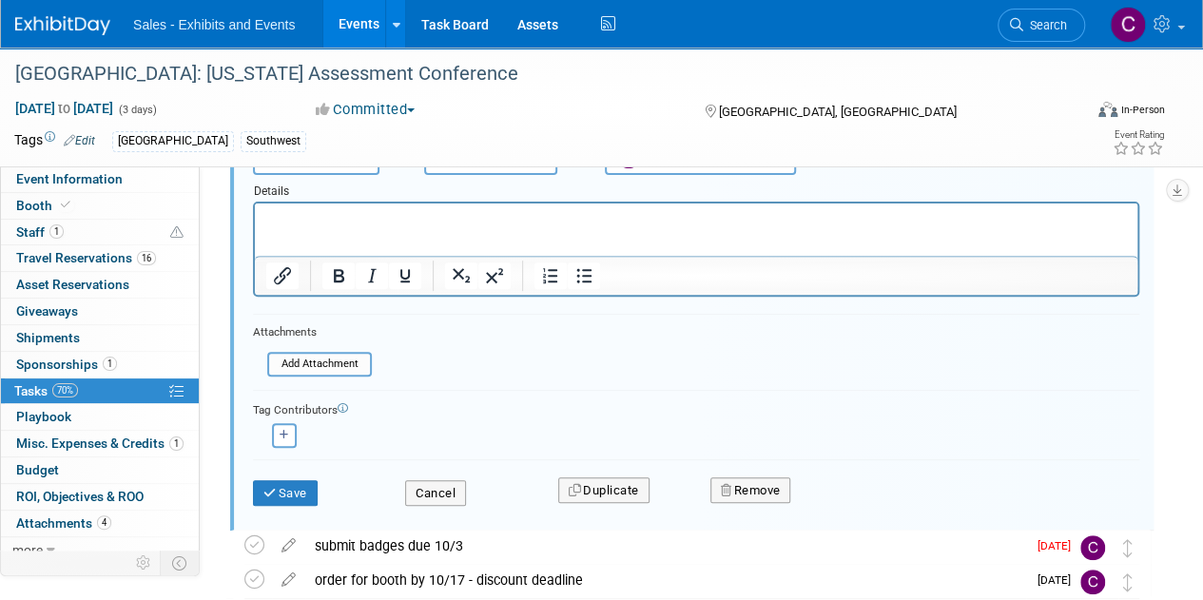
scroll to position [232, 0]
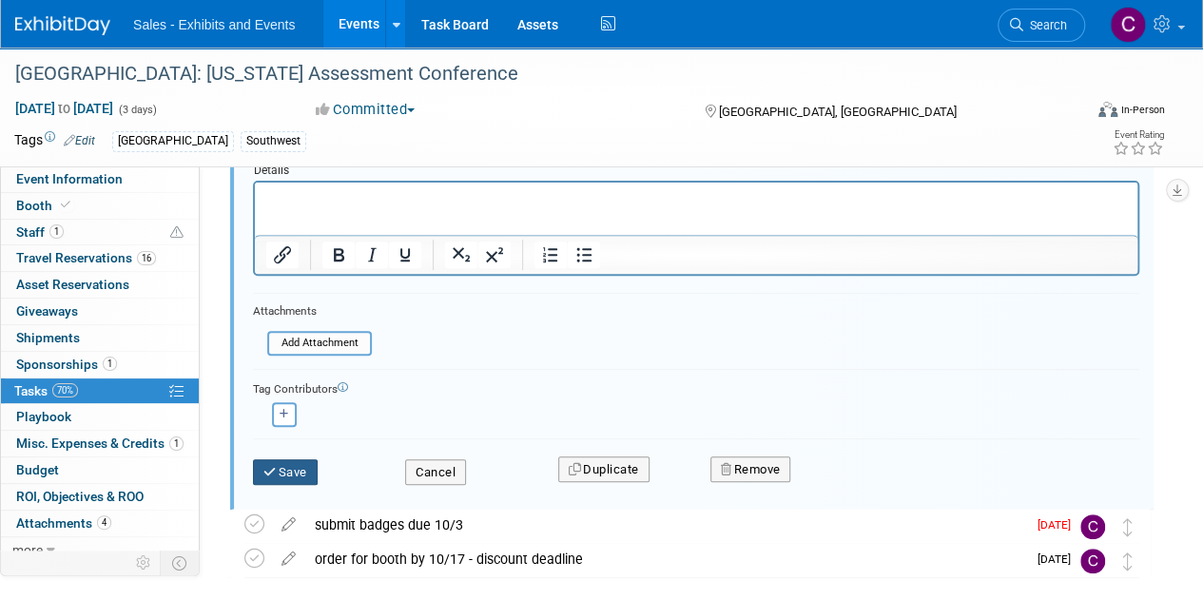
click at [299, 472] on button "Save" at bounding box center [285, 472] width 65 height 27
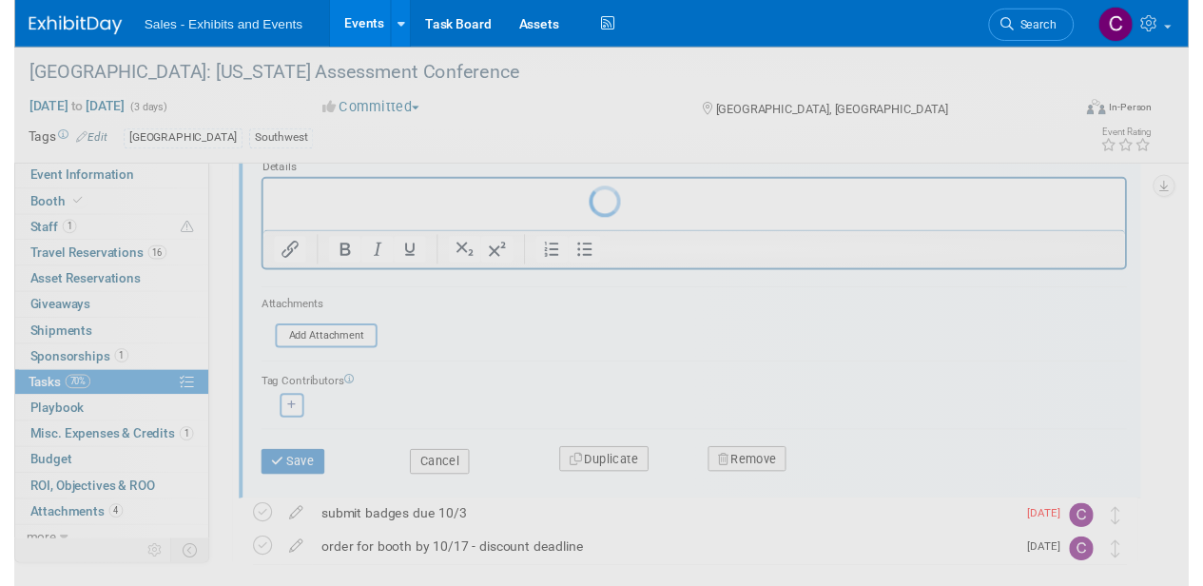
scroll to position [0, 0]
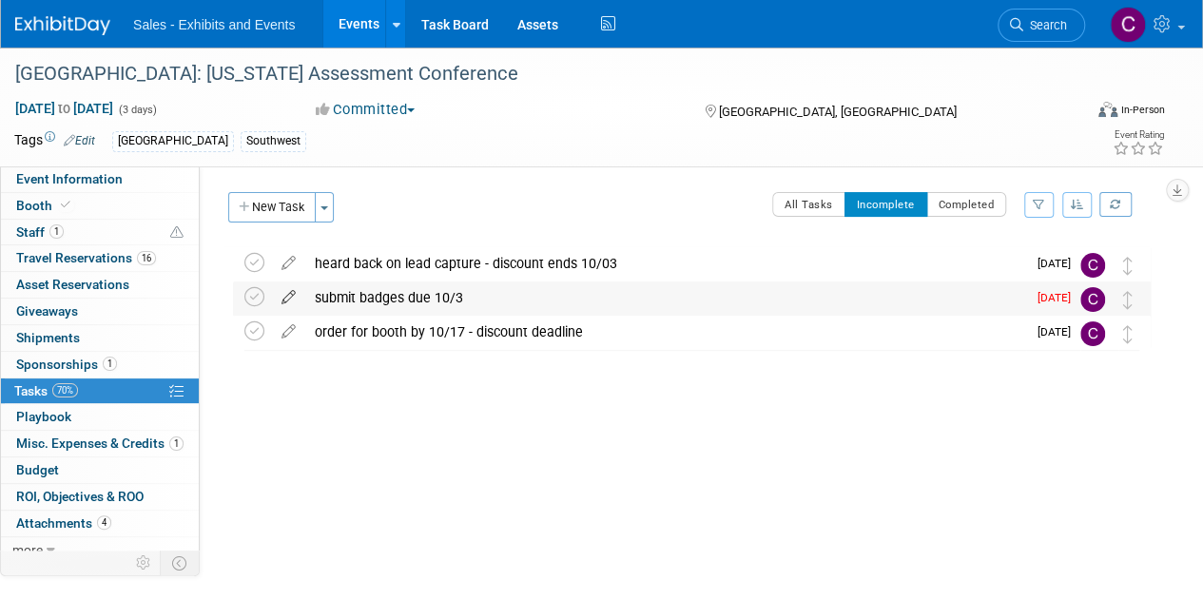
click at [291, 298] on icon at bounding box center [288, 293] width 33 height 24
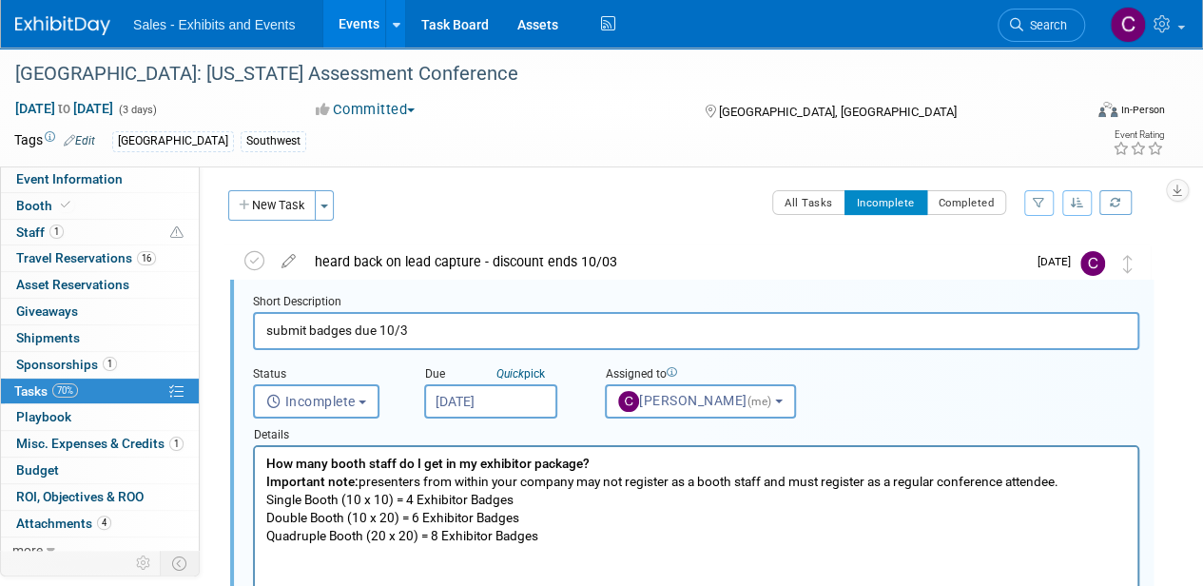
scroll to position [2, 0]
click at [517, 392] on input "Oct 1, 2025" at bounding box center [490, 401] width 133 height 34
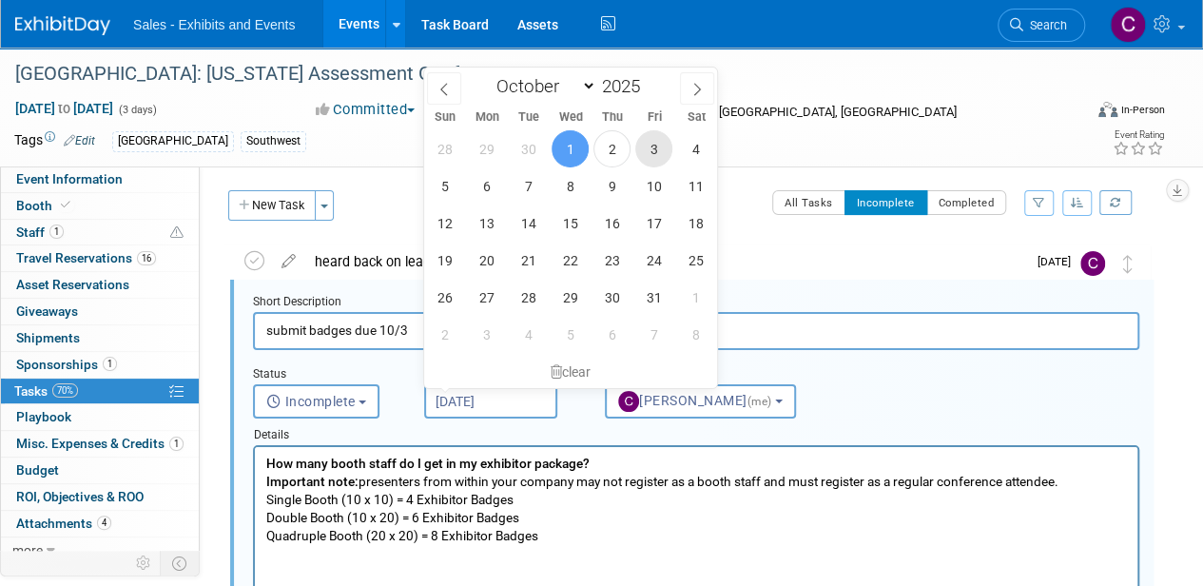
click at [660, 143] on span "3" at bounding box center [653, 148] width 37 height 37
type input "Oct 3, 2025"
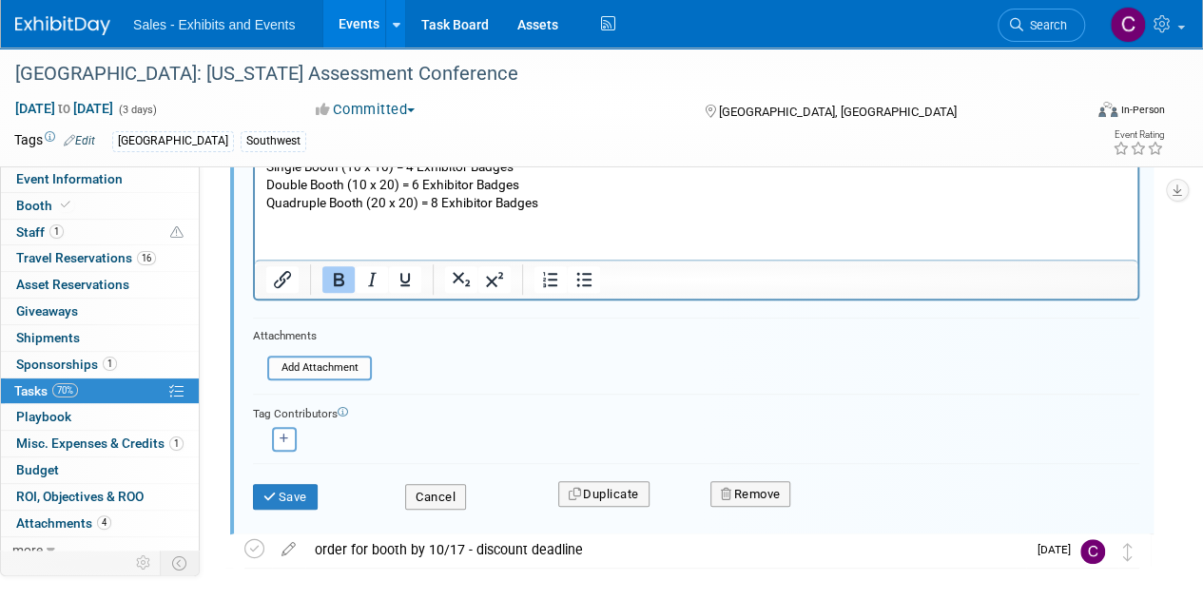
scroll to position [417, 0]
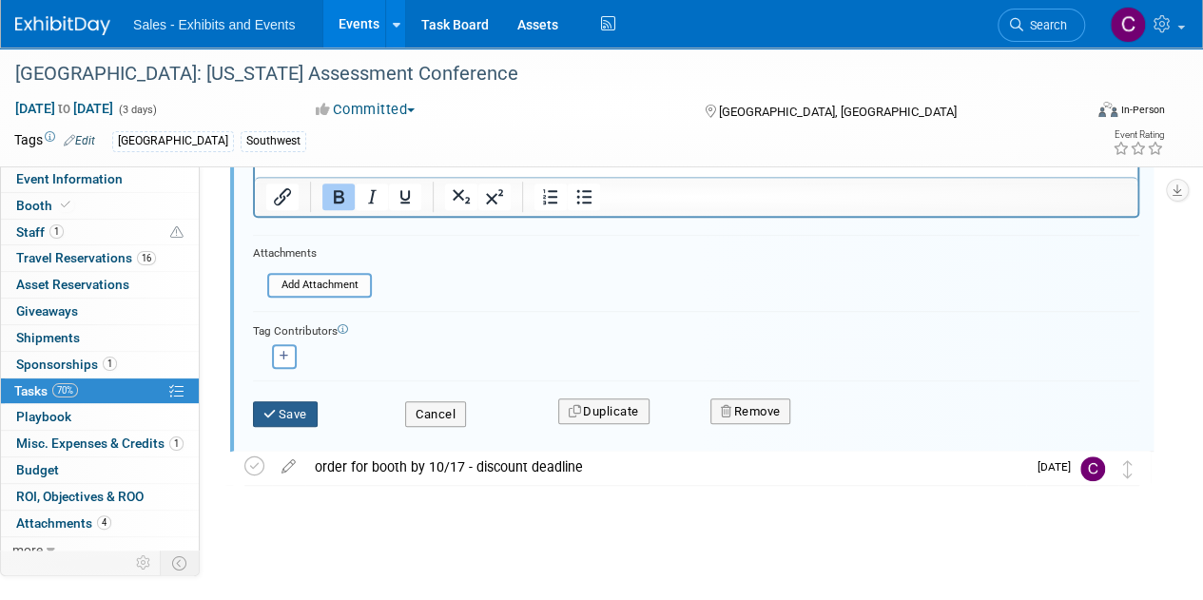
click at [276, 417] on icon "submit" at bounding box center [270, 414] width 15 height 12
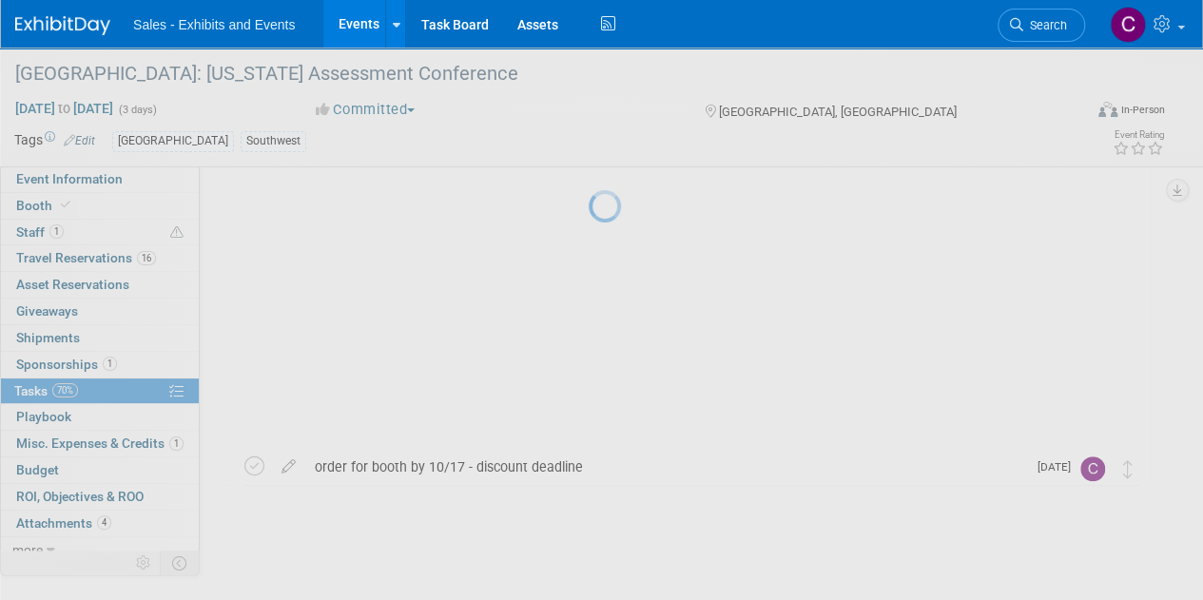
scroll to position [0, 0]
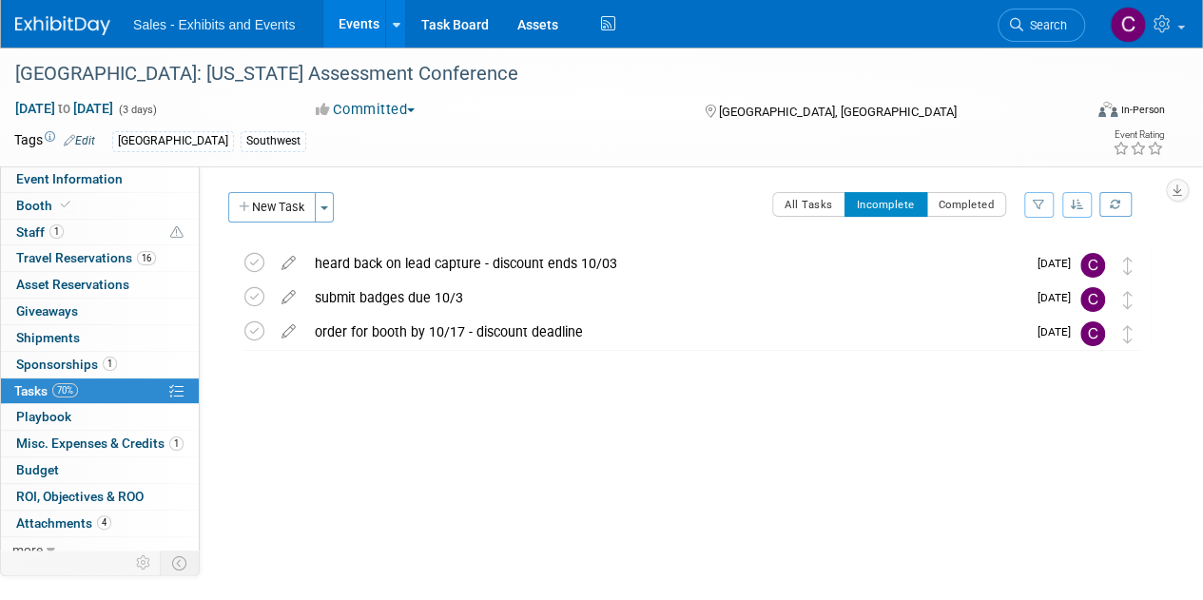
click at [353, 20] on link "Events" at bounding box center [357, 24] width 69 height 48
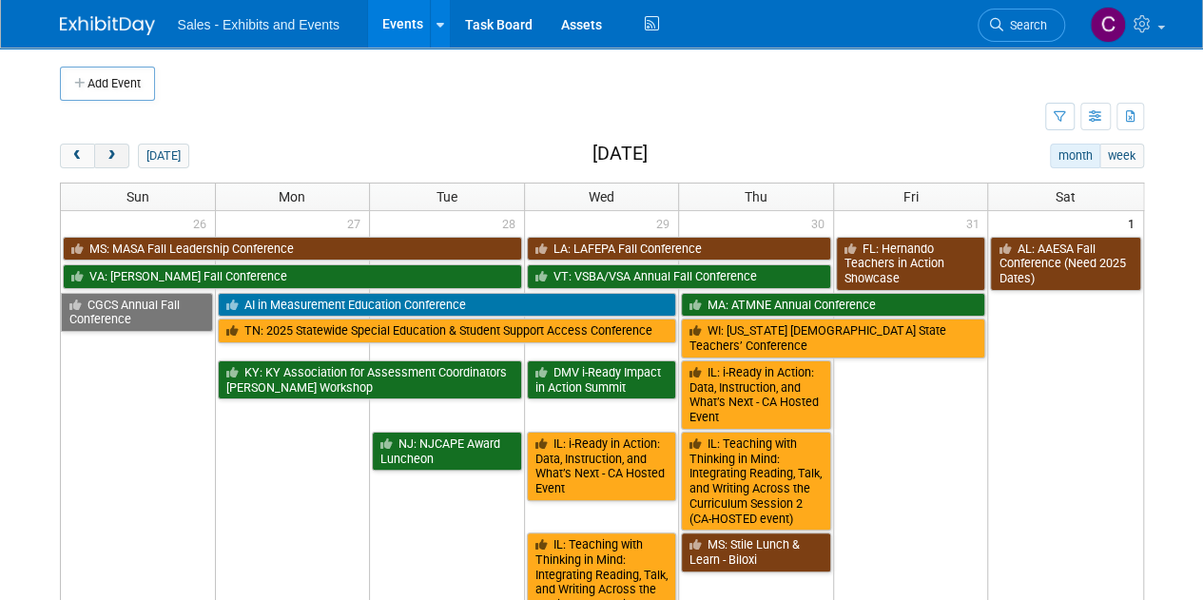
click at [114, 161] on span "next" at bounding box center [112, 156] width 14 height 12
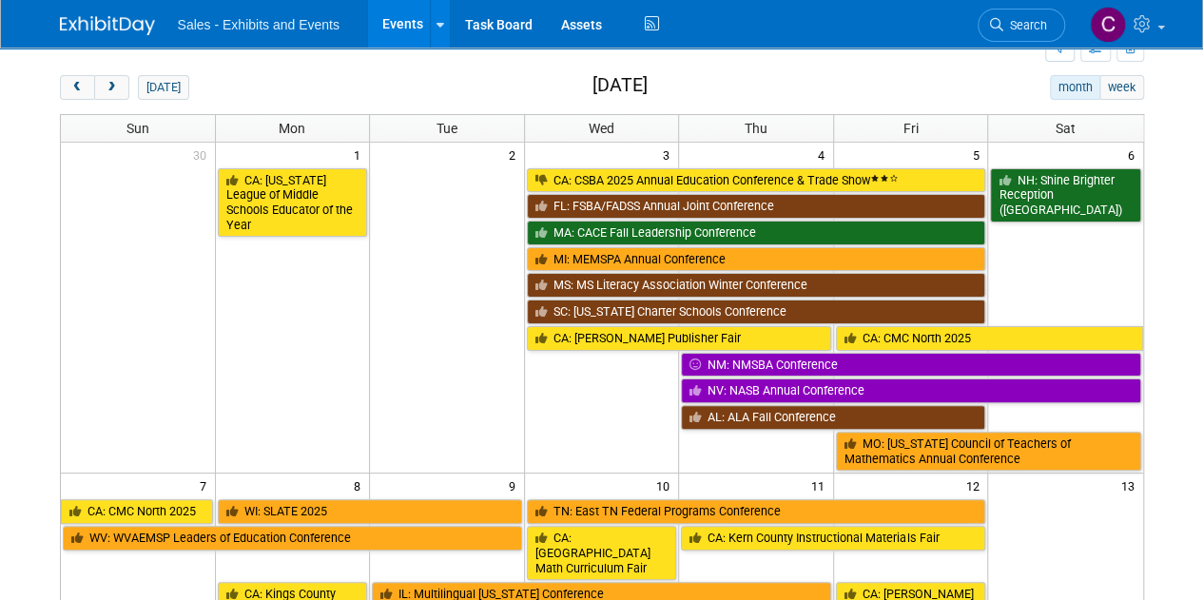
scroll to position [84, 0]
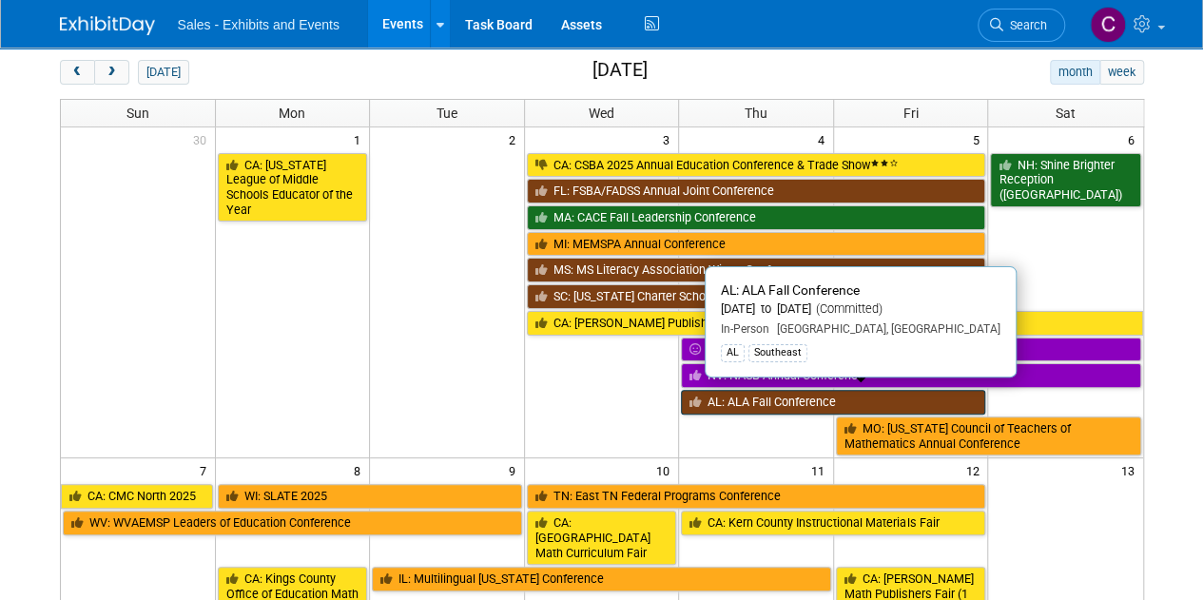
click at [742, 401] on link "AL: ALA Fall Conference" at bounding box center [833, 402] width 304 height 25
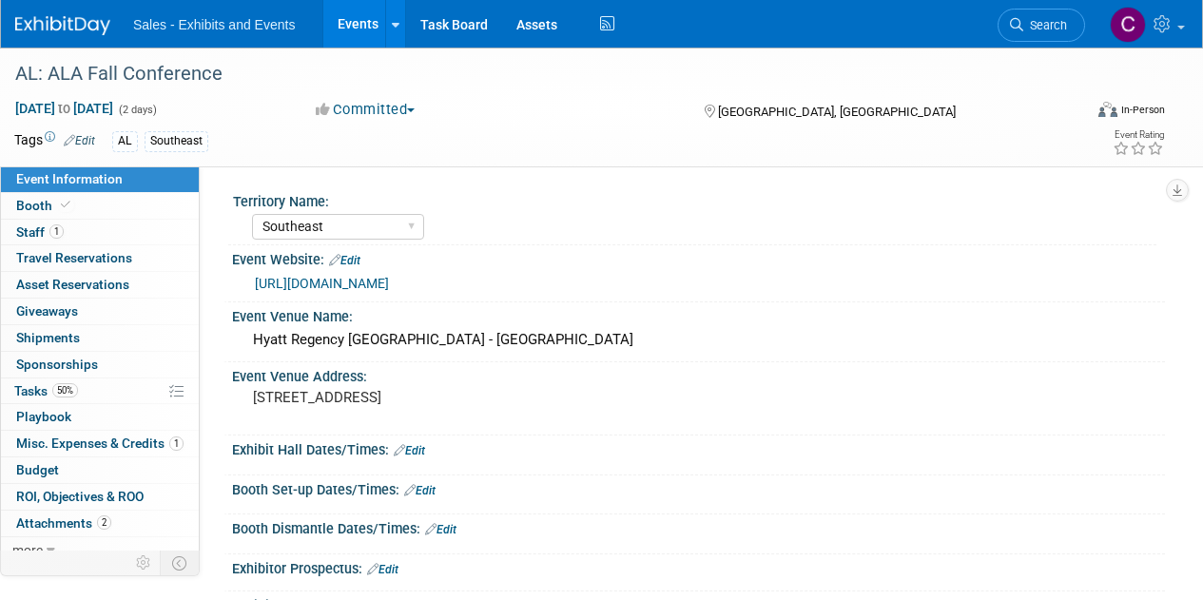
select select "Southeast"
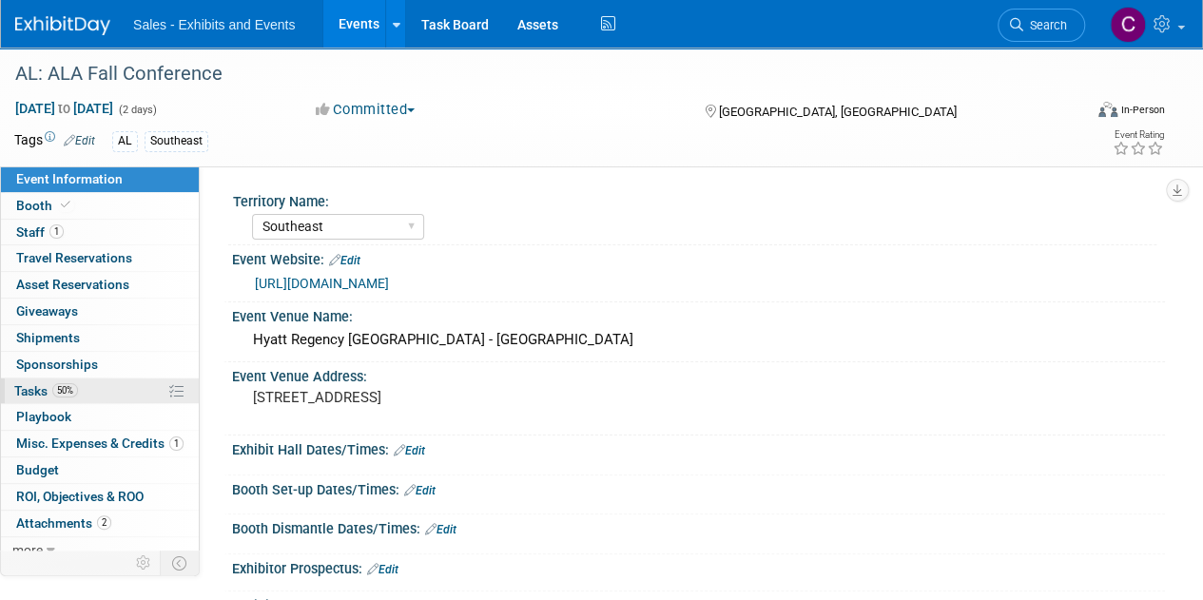
click at [29, 387] on span "Tasks 50%" at bounding box center [46, 390] width 64 height 15
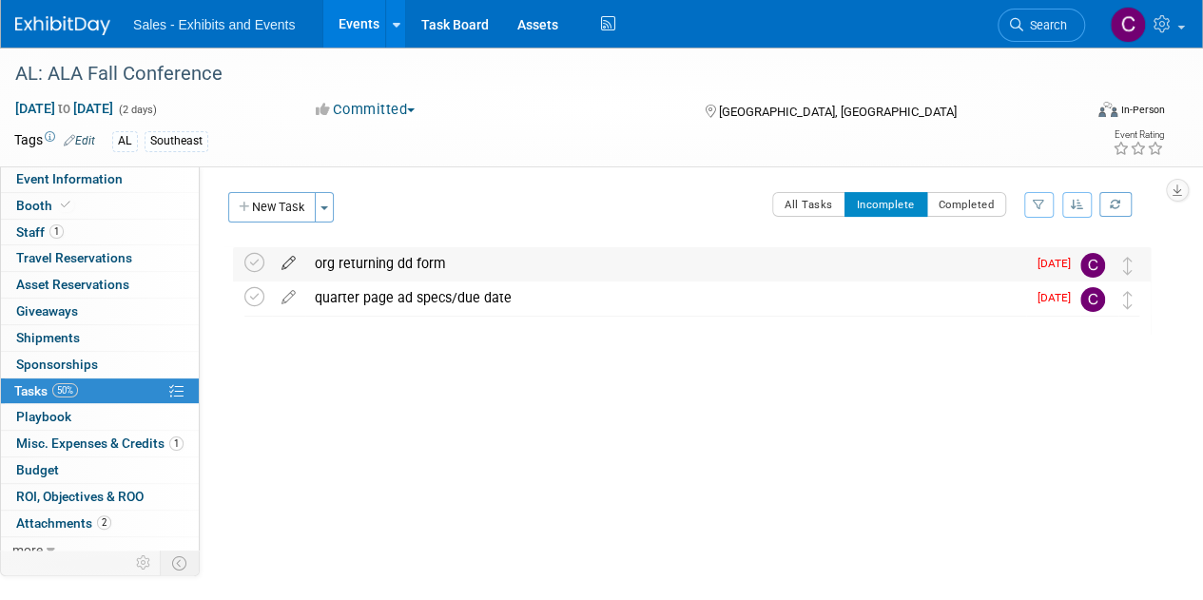
click at [287, 260] on icon at bounding box center [288, 259] width 33 height 24
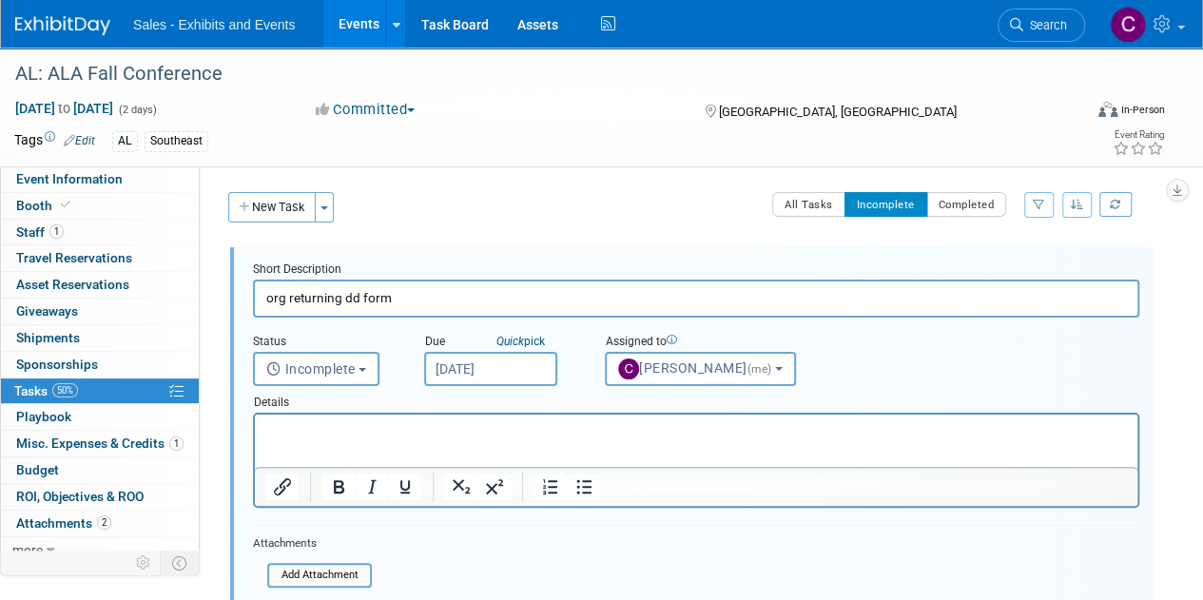
click at [482, 369] on input "Oct 1, 2025" at bounding box center [490, 369] width 133 height 34
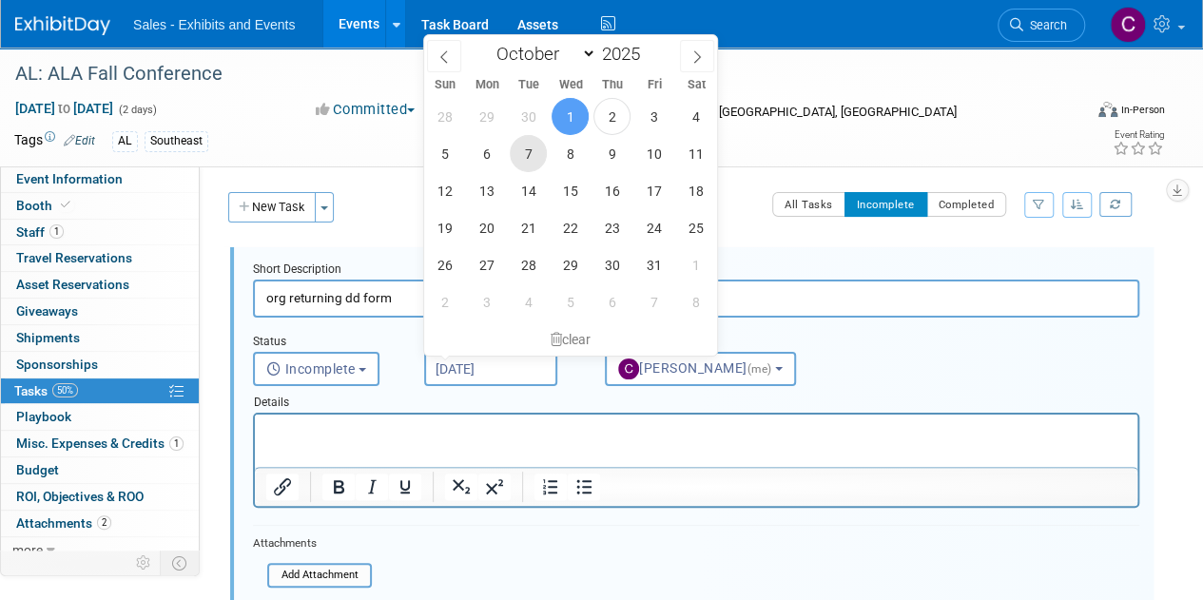
click at [522, 156] on span "7" at bounding box center [528, 153] width 37 height 37
type input "[DATE]"
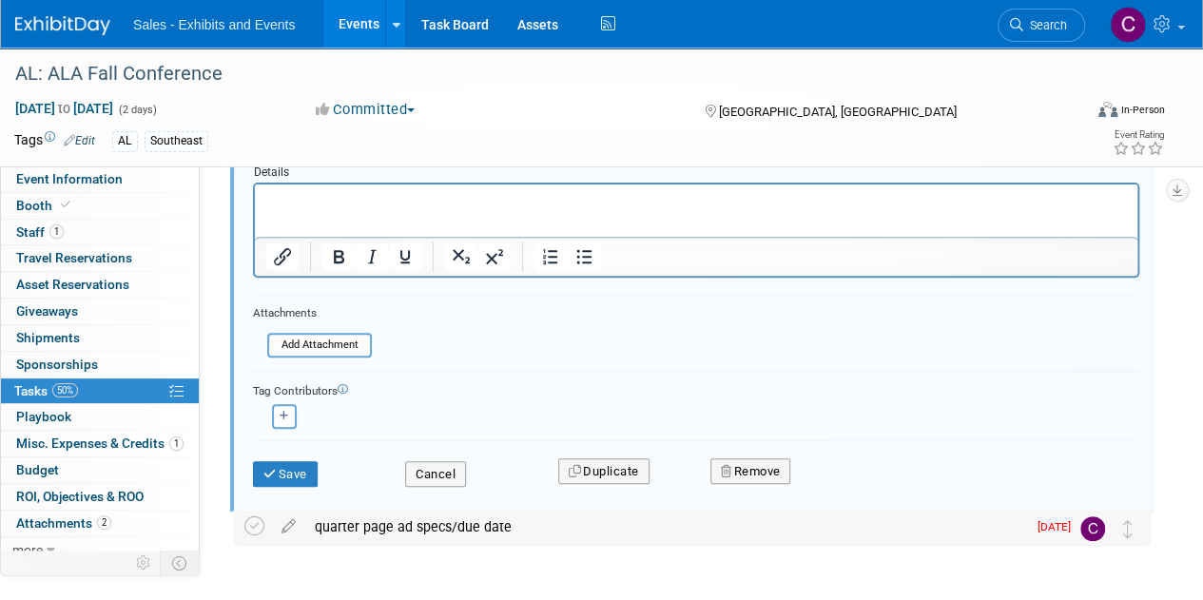
scroll to position [290, 0]
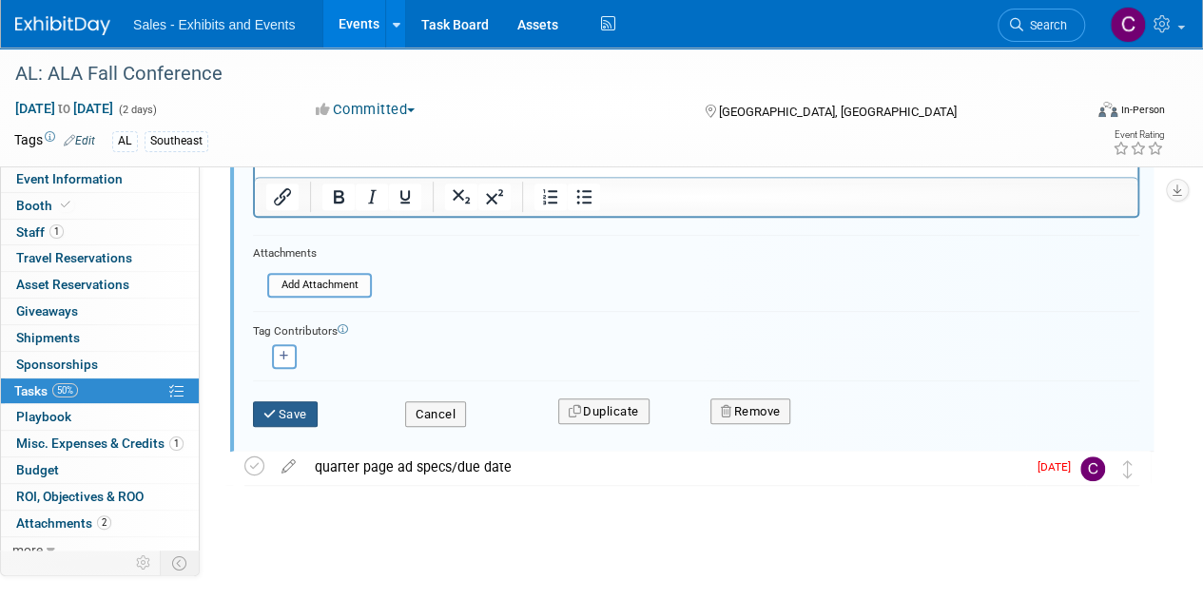
click at [282, 408] on button "Save" at bounding box center [285, 414] width 65 height 27
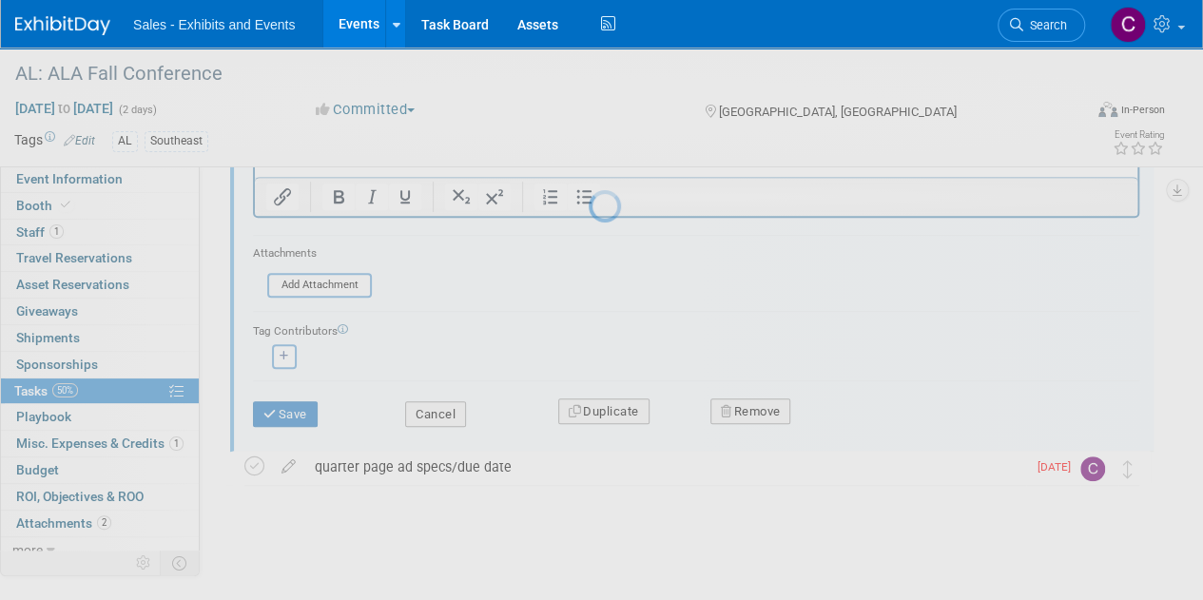
scroll to position [0, 0]
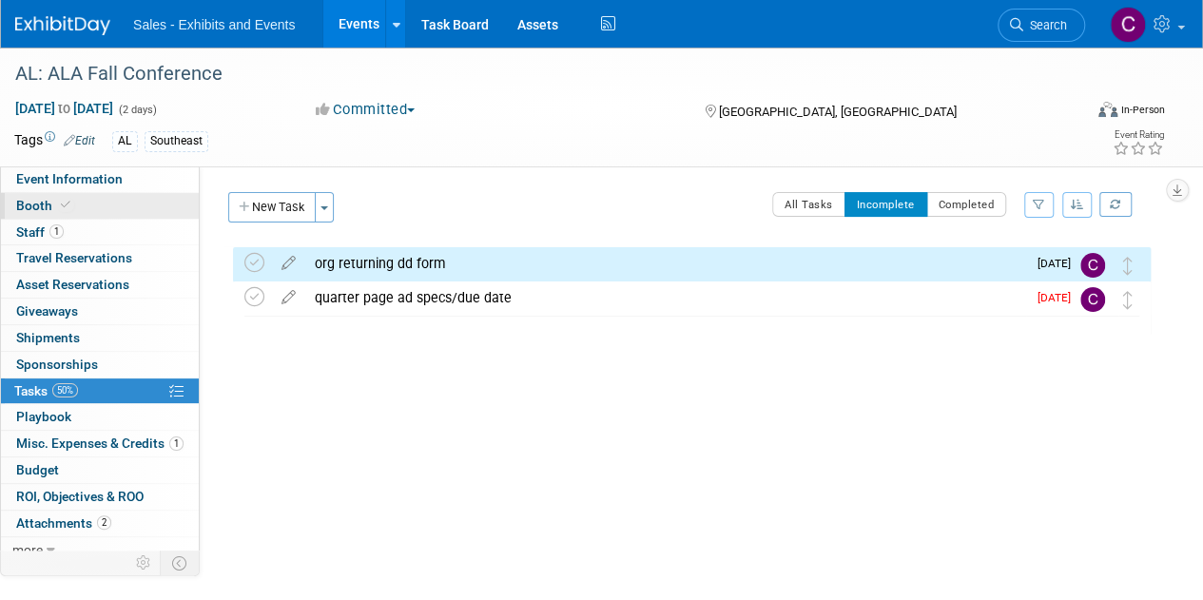
click at [28, 206] on span "Booth" at bounding box center [45, 205] width 58 height 15
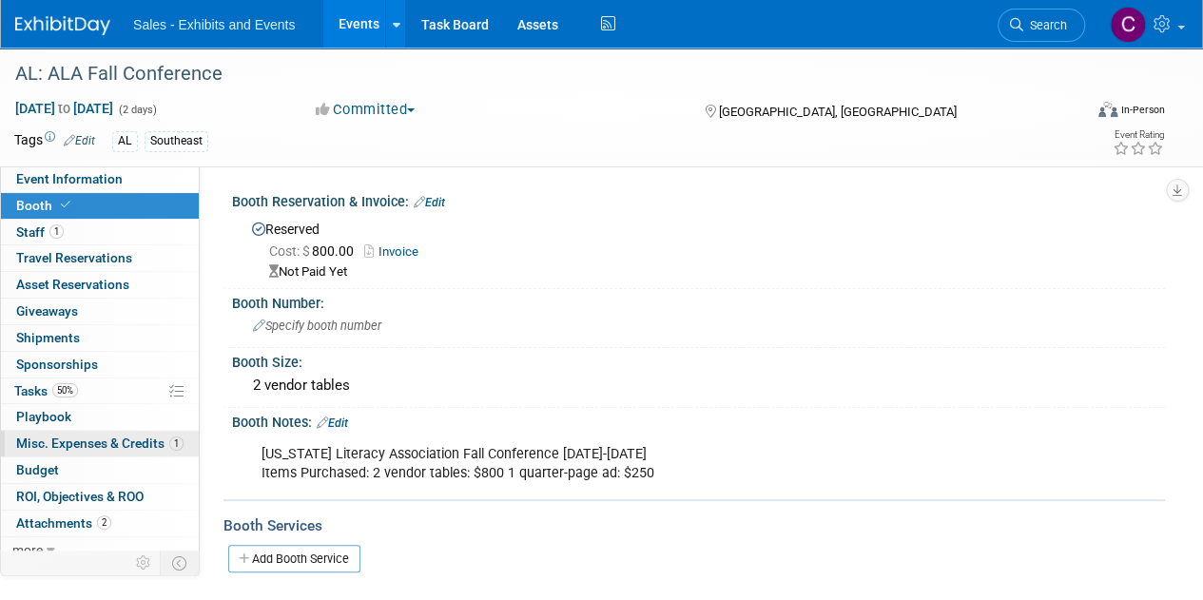
click at [68, 443] on span "Misc. Expenses & Credits 1" at bounding box center [99, 442] width 167 height 15
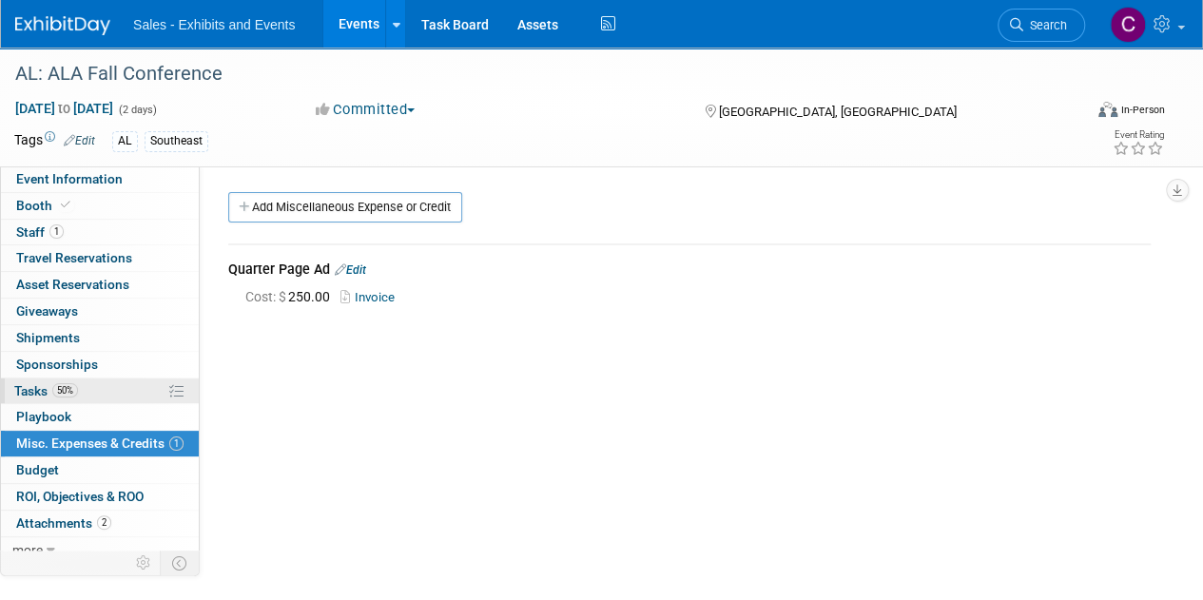
click at [17, 391] on span "Tasks 50%" at bounding box center [46, 390] width 64 height 15
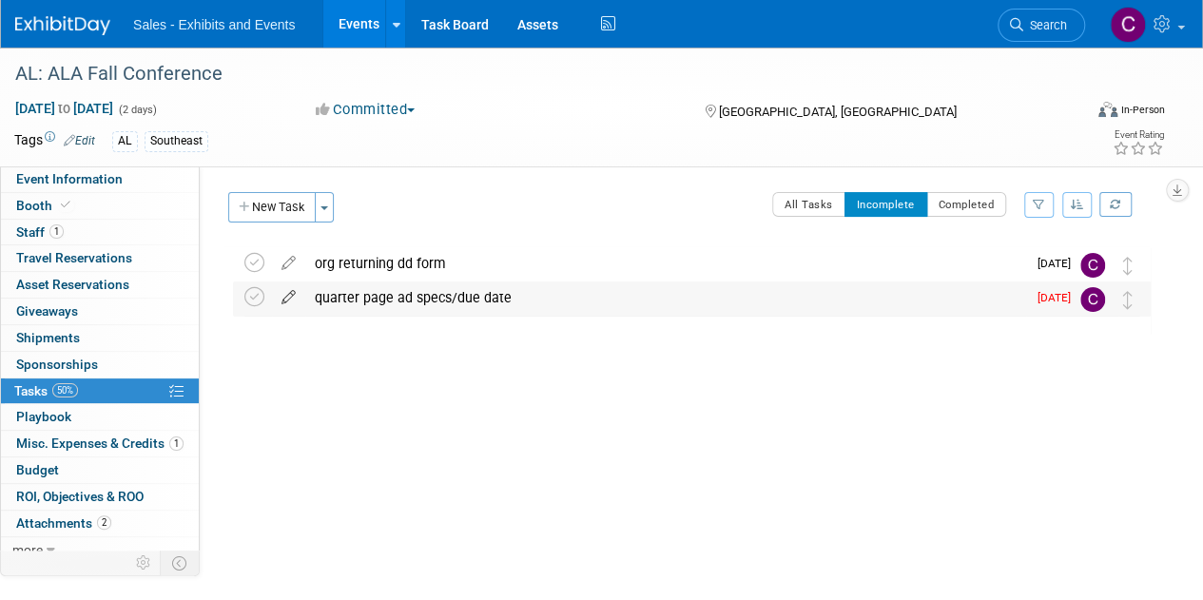
click at [283, 294] on icon at bounding box center [288, 293] width 33 height 24
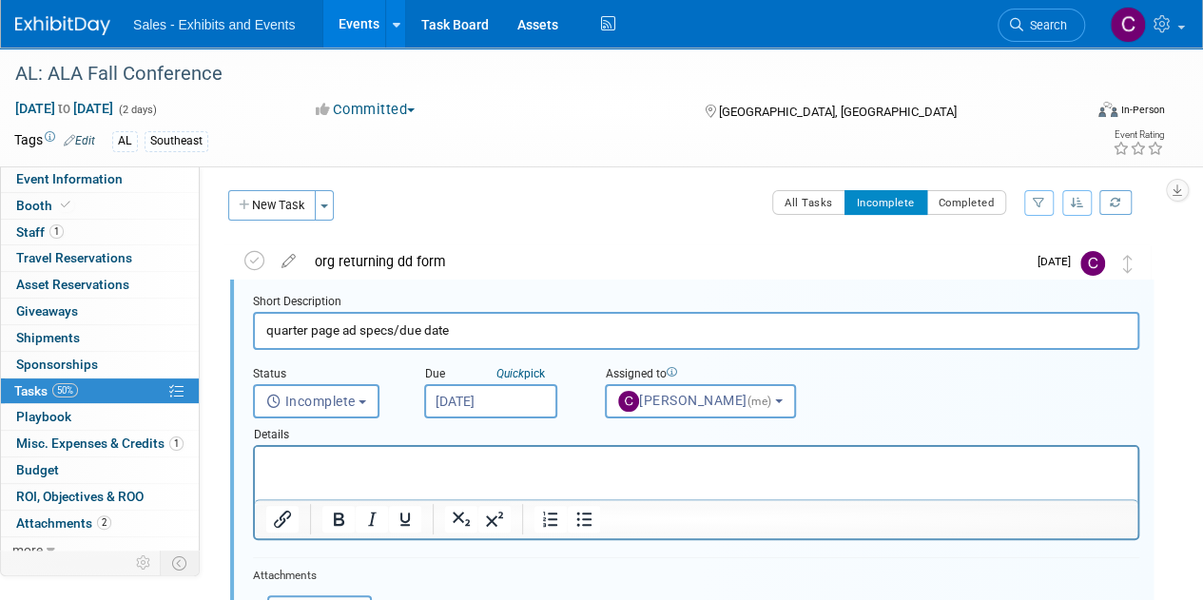
scroll to position [2, 0]
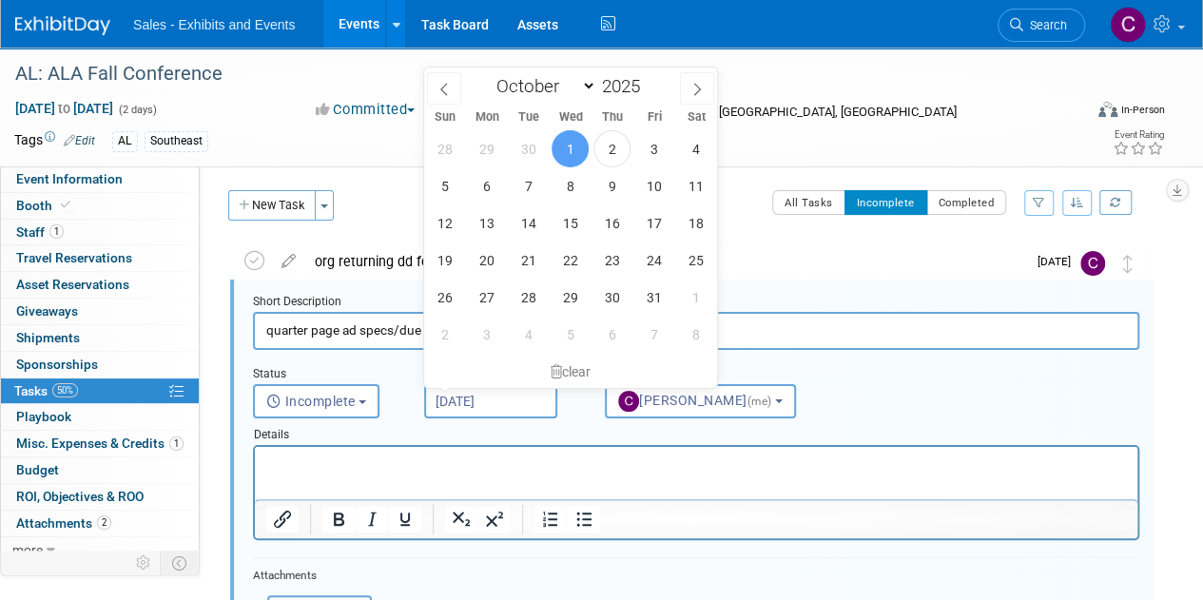
click at [496, 398] on input "Oct 1, 2025" at bounding box center [490, 401] width 133 height 34
click at [659, 183] on span "10" at bounding box center [653, 185] width 37 height 37
type input "Oct 10, 2025"
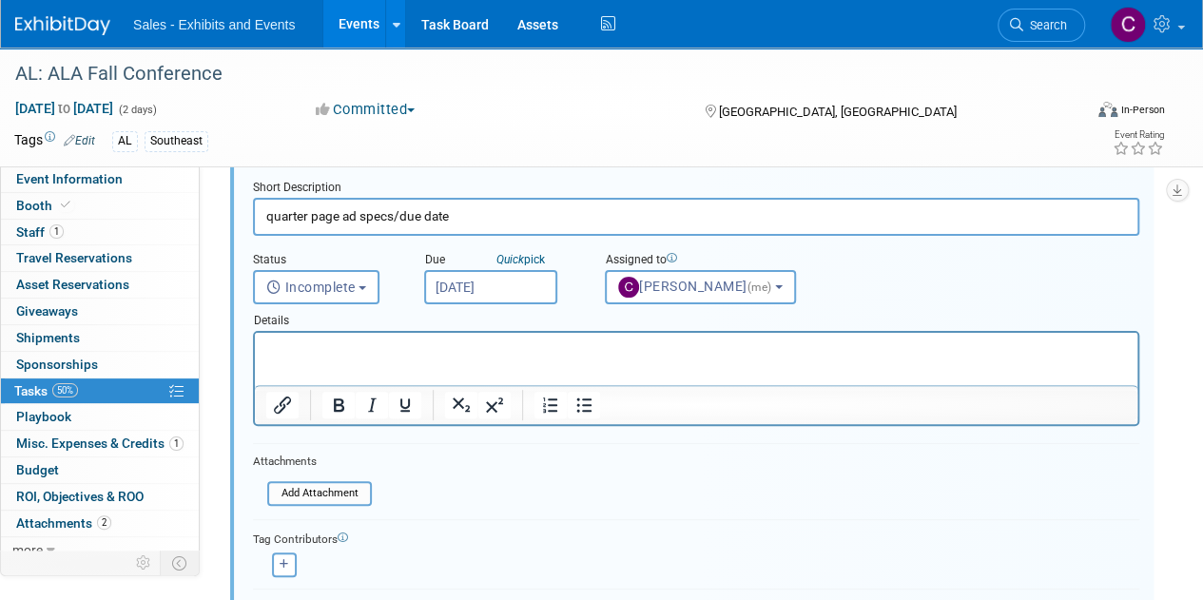
scroll to position [281, 0]
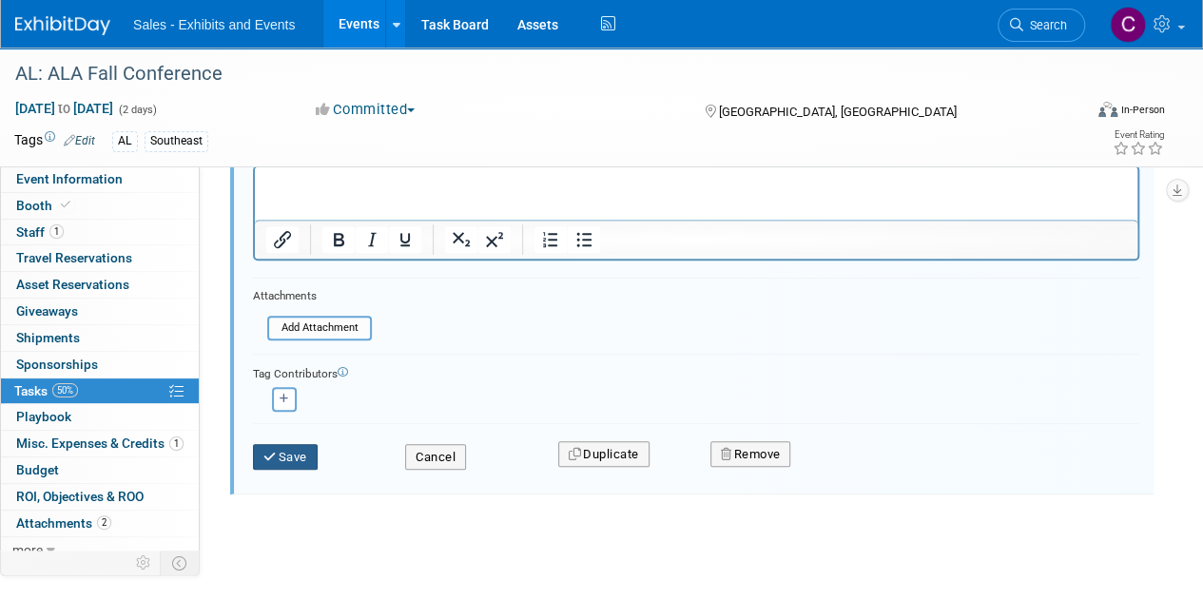
click at [314, 457] on button "Save" at bounding box center [285, 457] width 65 height 27
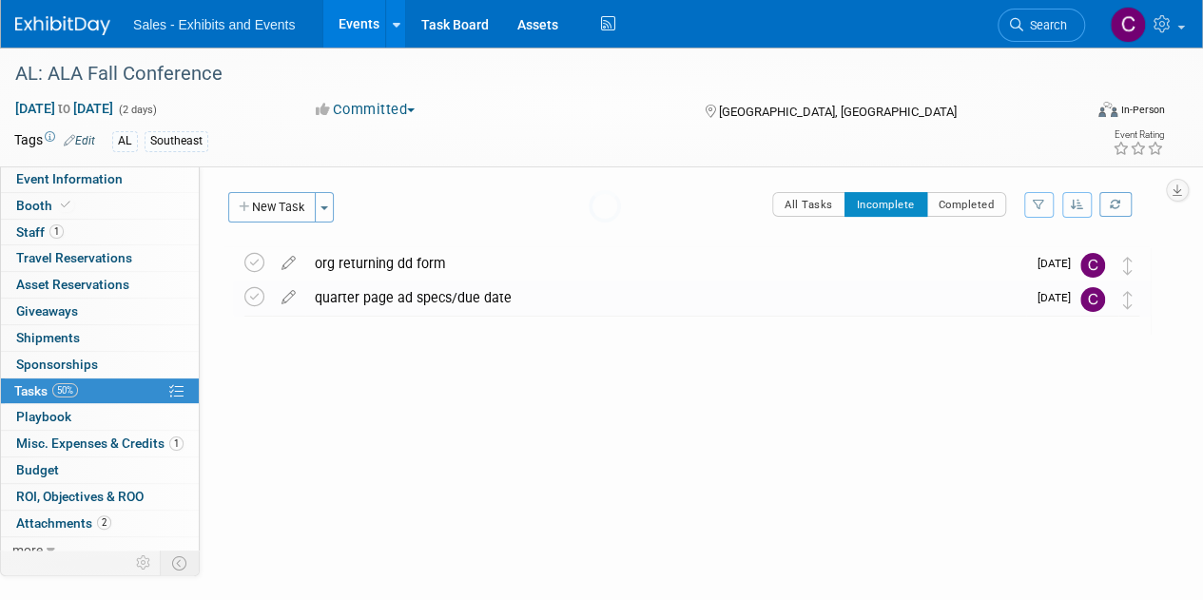
scroll to position [0, 0]
click at [456, 23] on link "Task Board" at bounding box center [454, 24] width 96 height 48
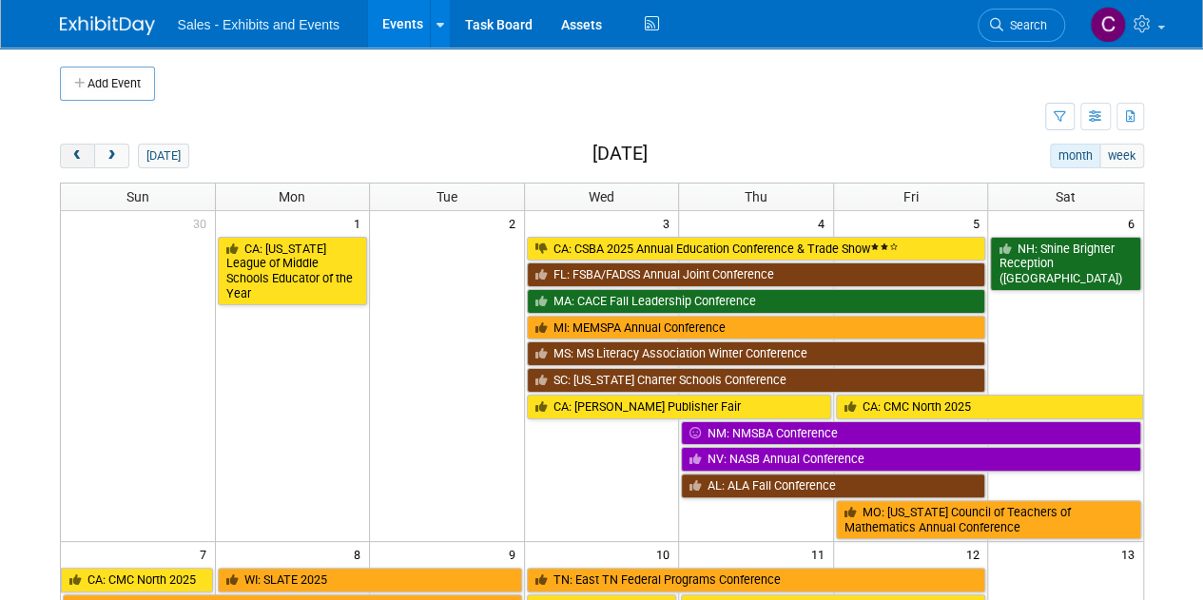
click at [83, 160] on span "prev" at bounding box center [77, 156] width 14 height 12
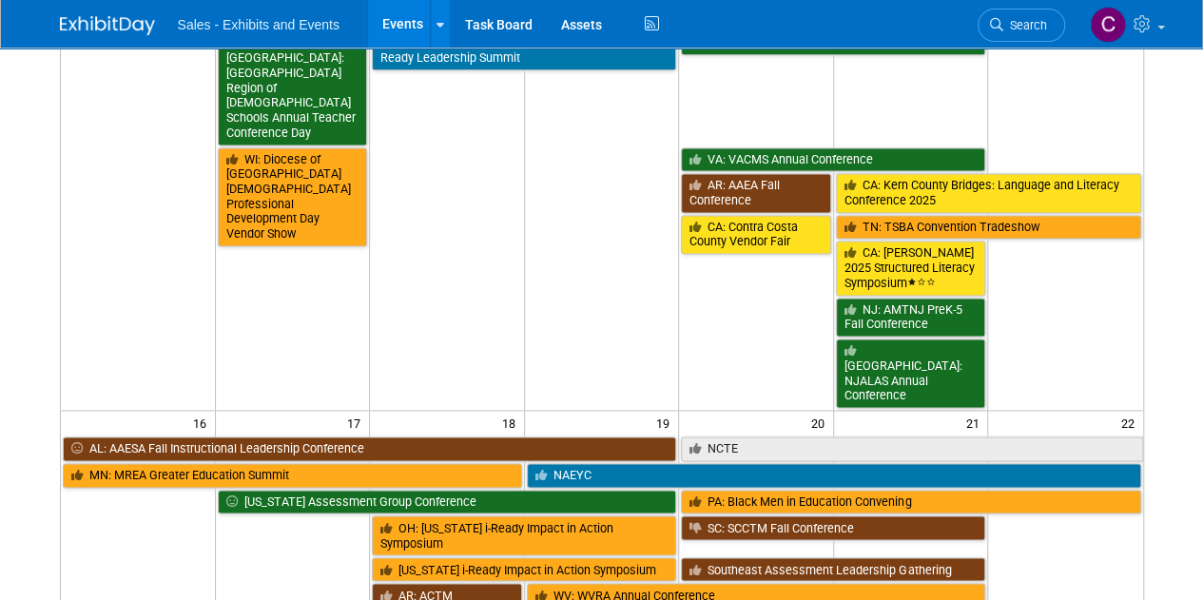
scroll to position [1296, 0]
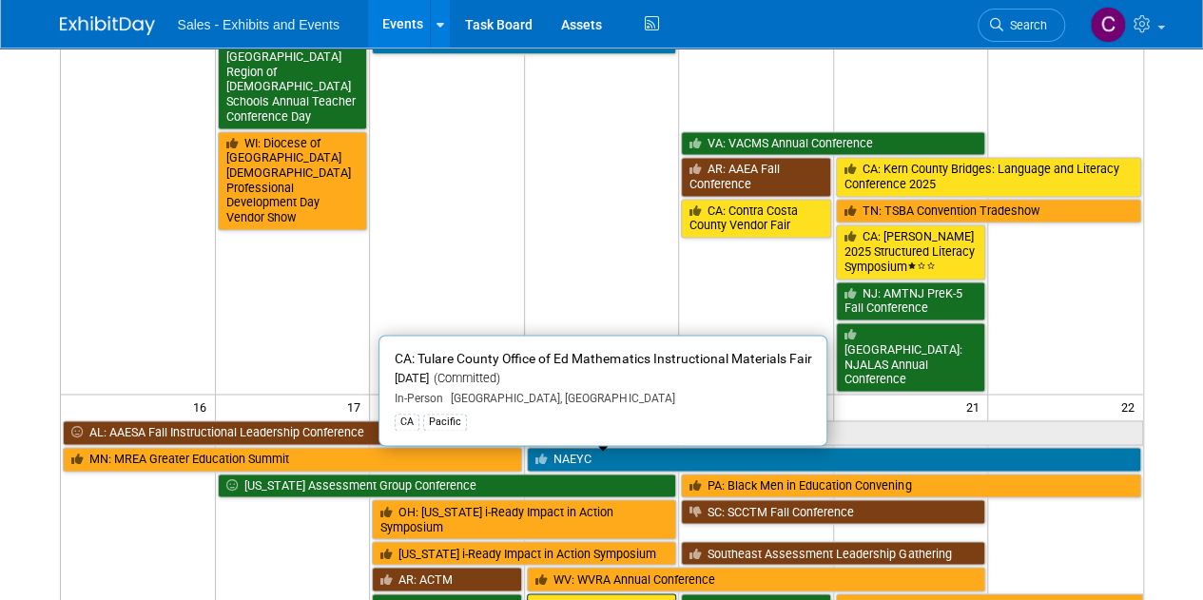
drag, startPoint x: 584, startPoint y: 495, endPoint x: 565, endPoint y: 486, distance: 21.3
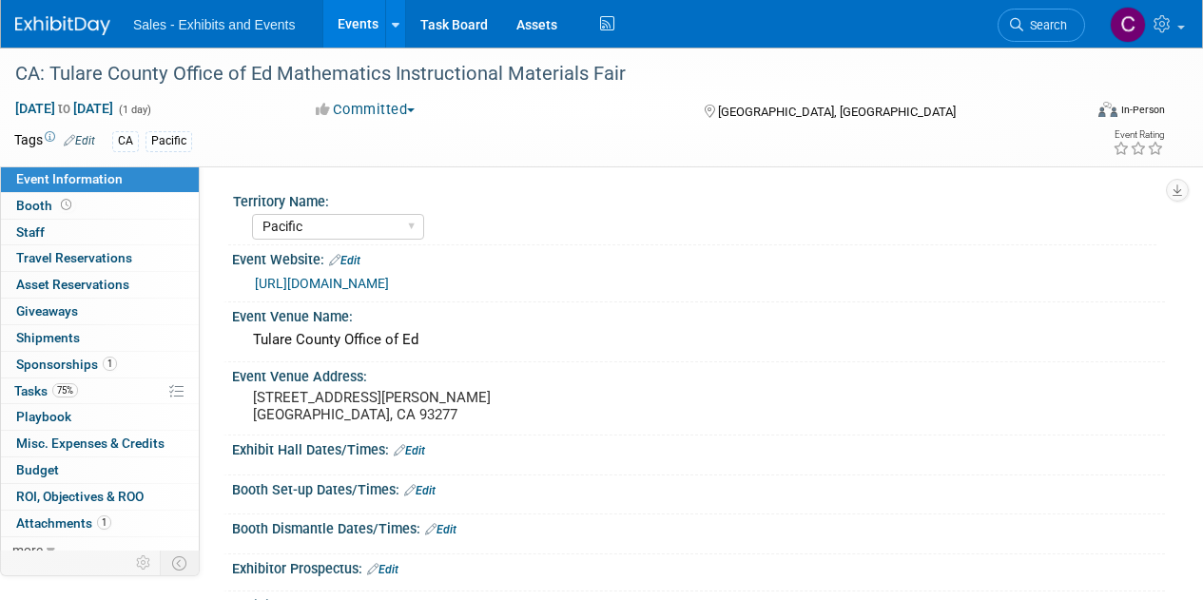
select select "Pacific"
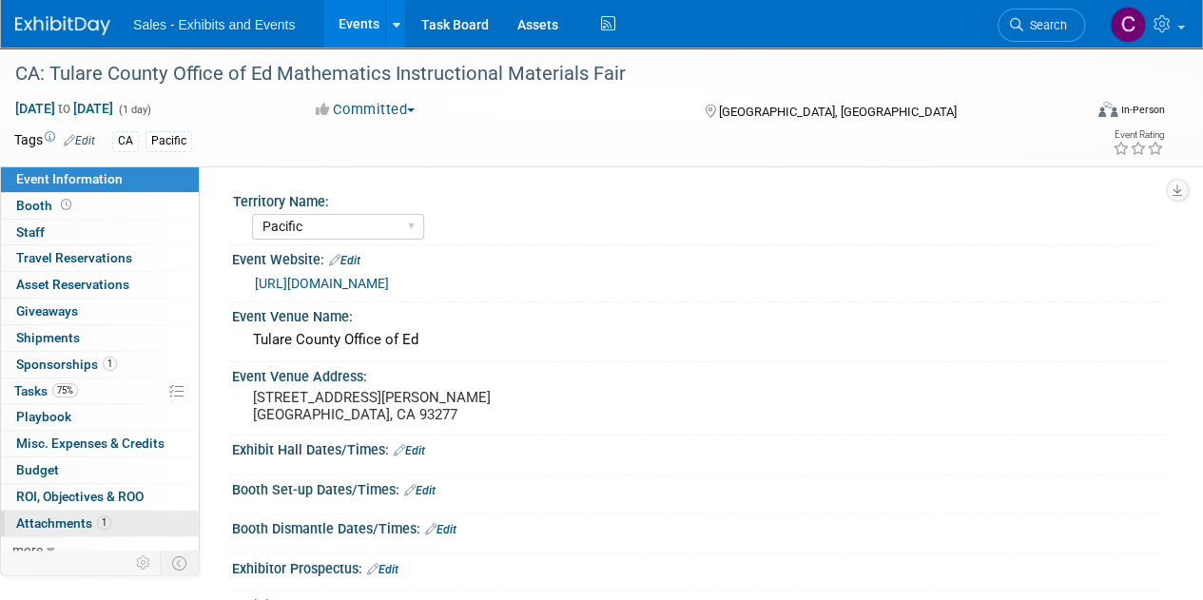
click at [53, 515] on span "Attachments 1" at bounding box center [63, 522] width 95 height 15
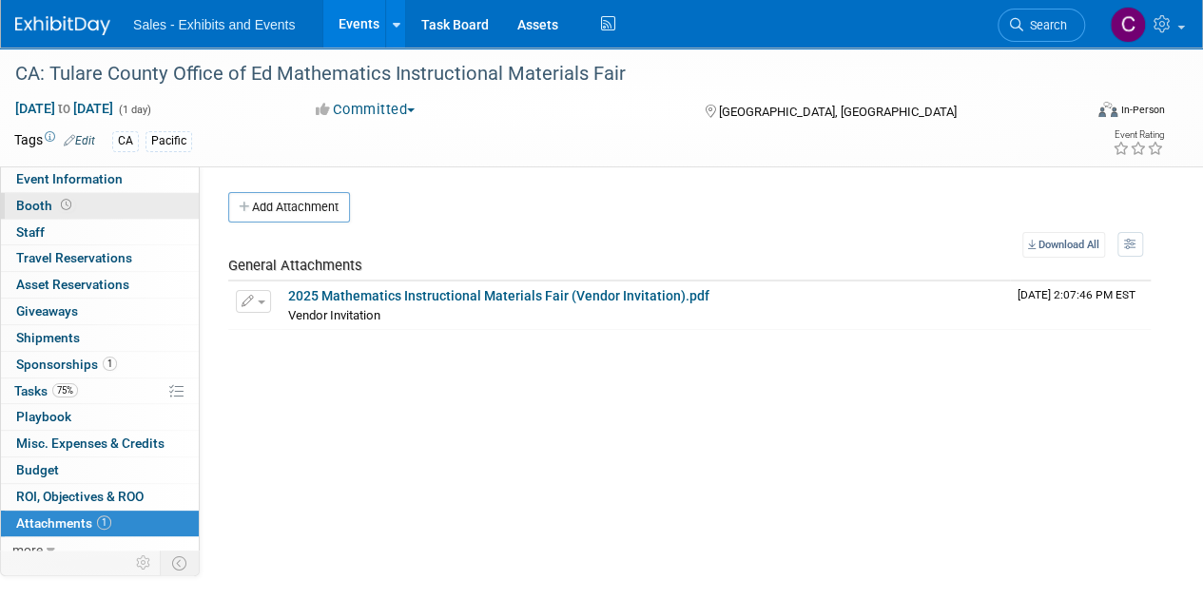
click at [44, 205] on span "Booth" at bounding box center [45, 205] width 59 height 15
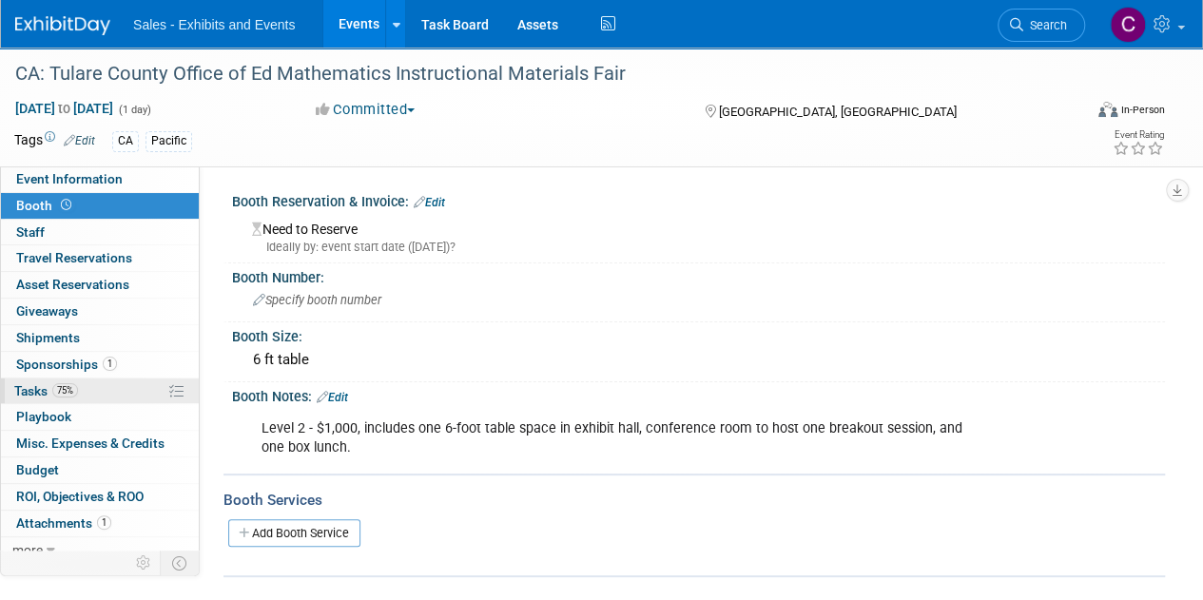
click at [40, 386] on span "Tasks 75%" at bounding box center [46, 390] width 64 height 15
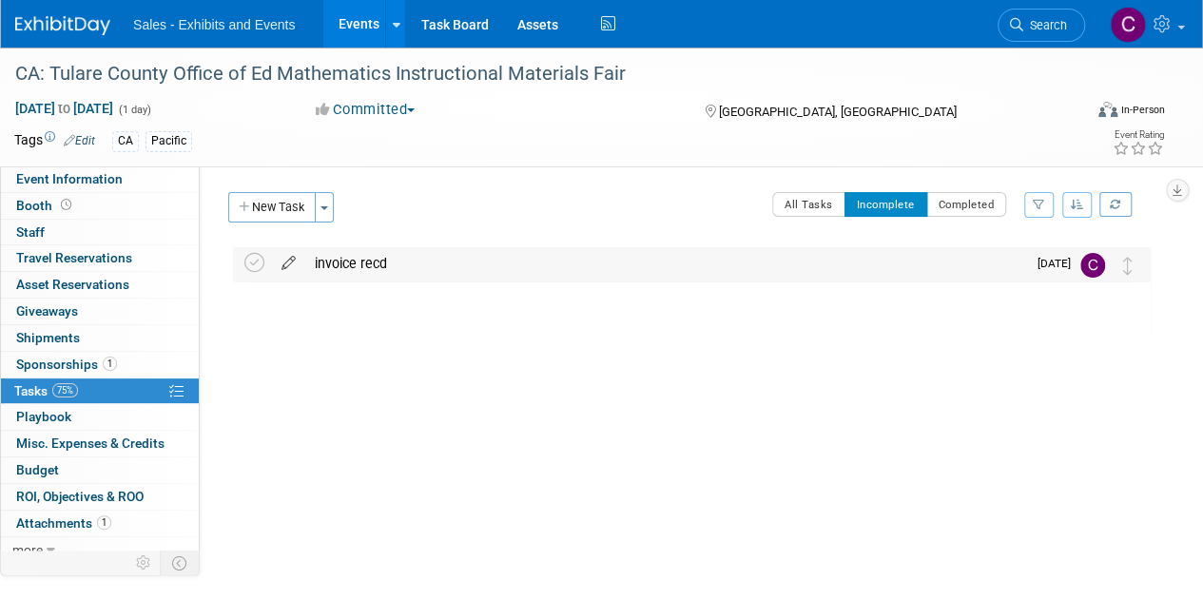
click at [290, 258] on icon at bounding box center [288, 259] width 33 height 24
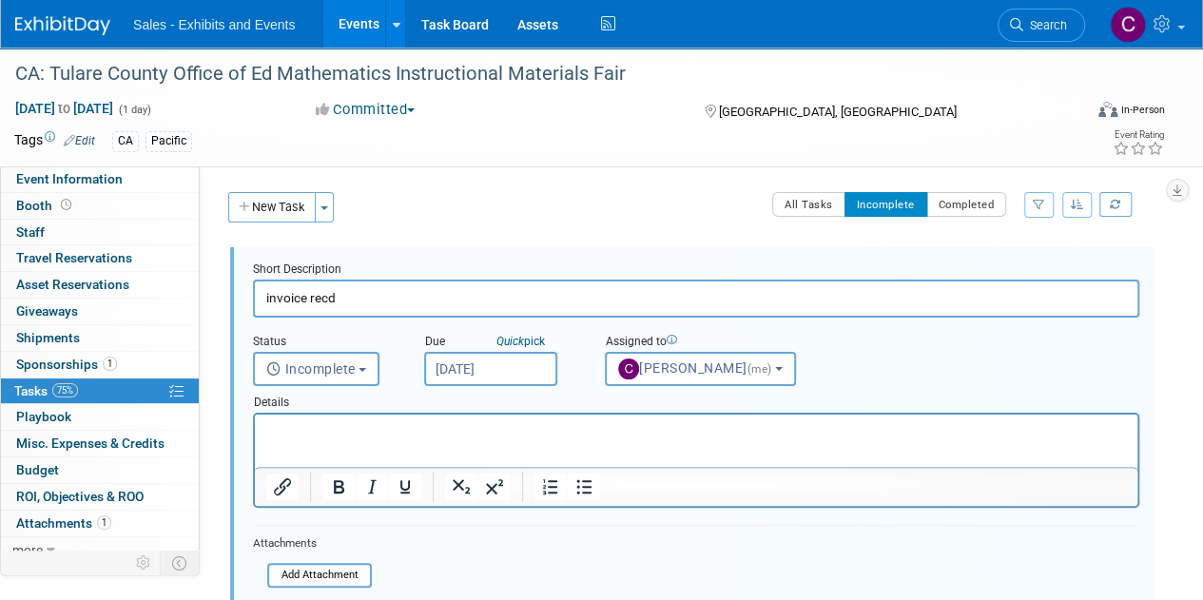
click at [472, 368] on input "[DATE]" at bounding box center [490, 369] width 133 height 34
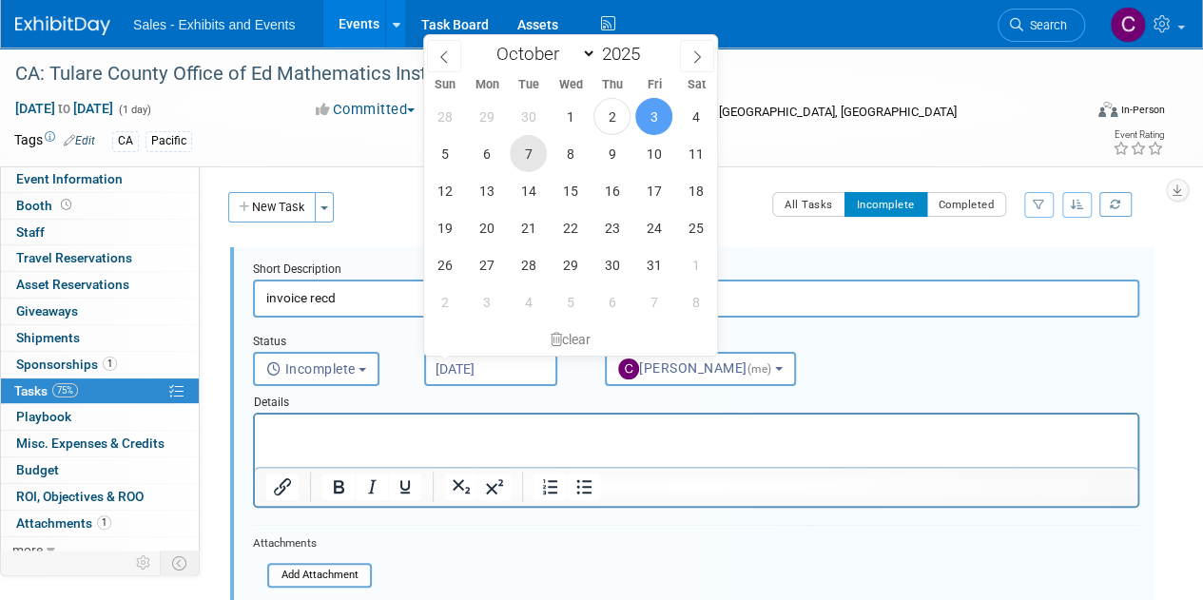
click at [532, 158] on span "7" at bounding box center [528, 153] width 37 height 37
type input "[DATE]"
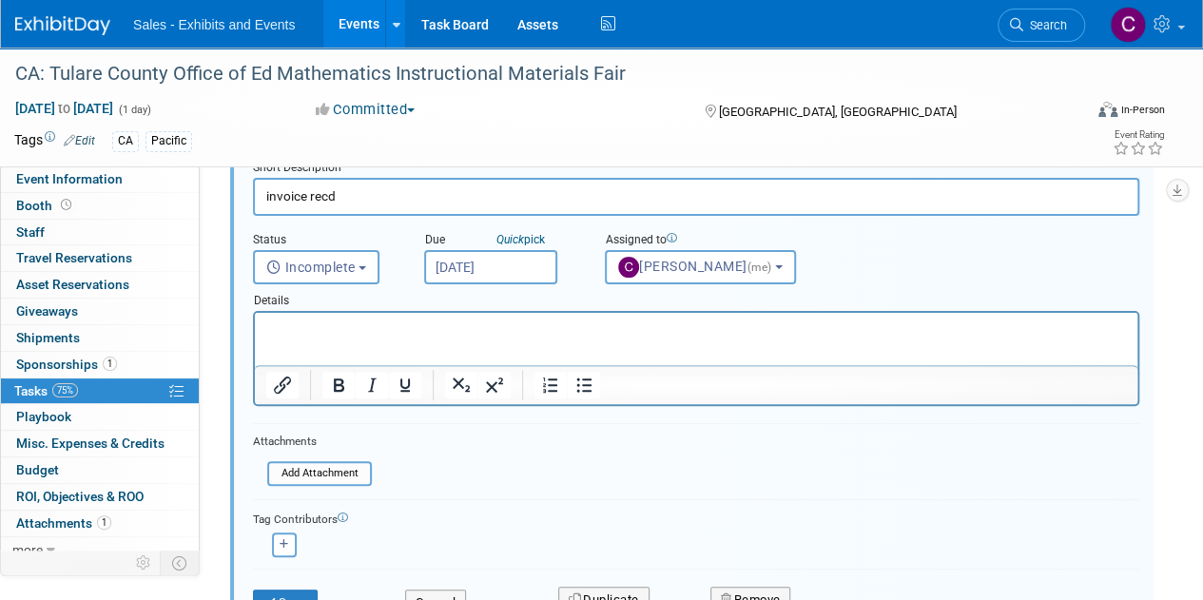
scroll to position [256, 0]
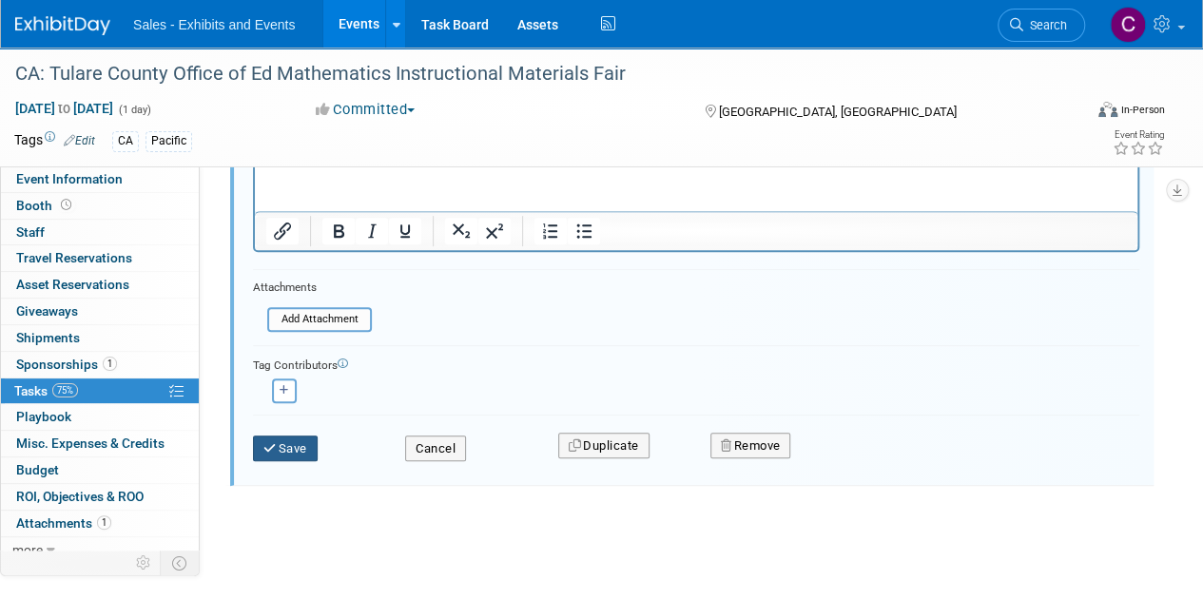
click at [280, 451] on button "Save" at bounding box center [285, 448] width 65 height 27
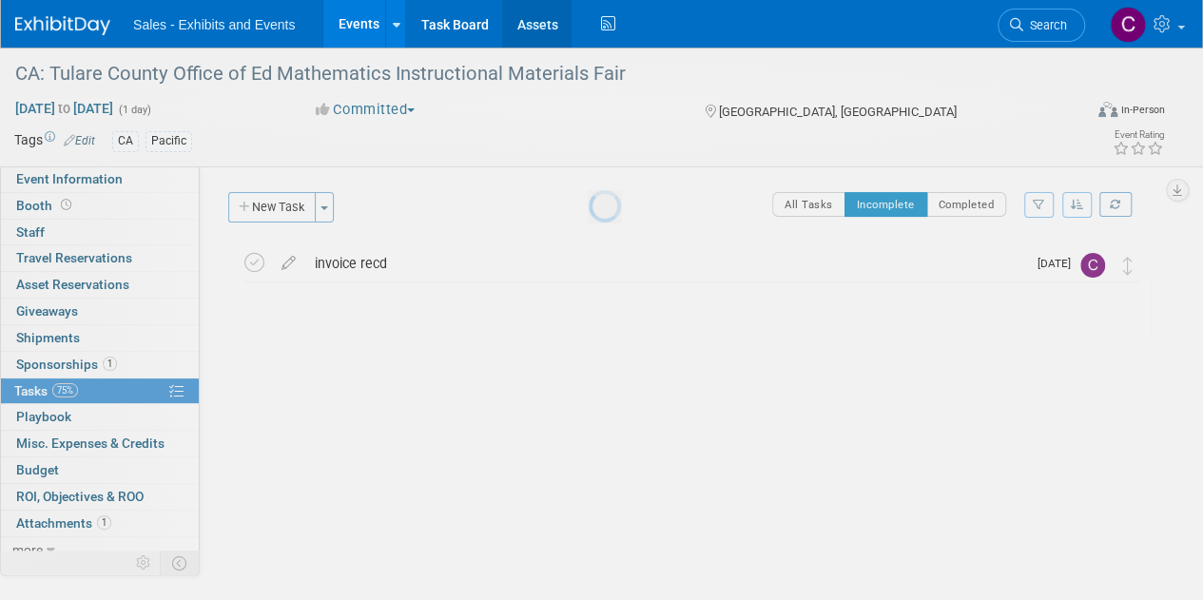
scroll to position [0, 0]
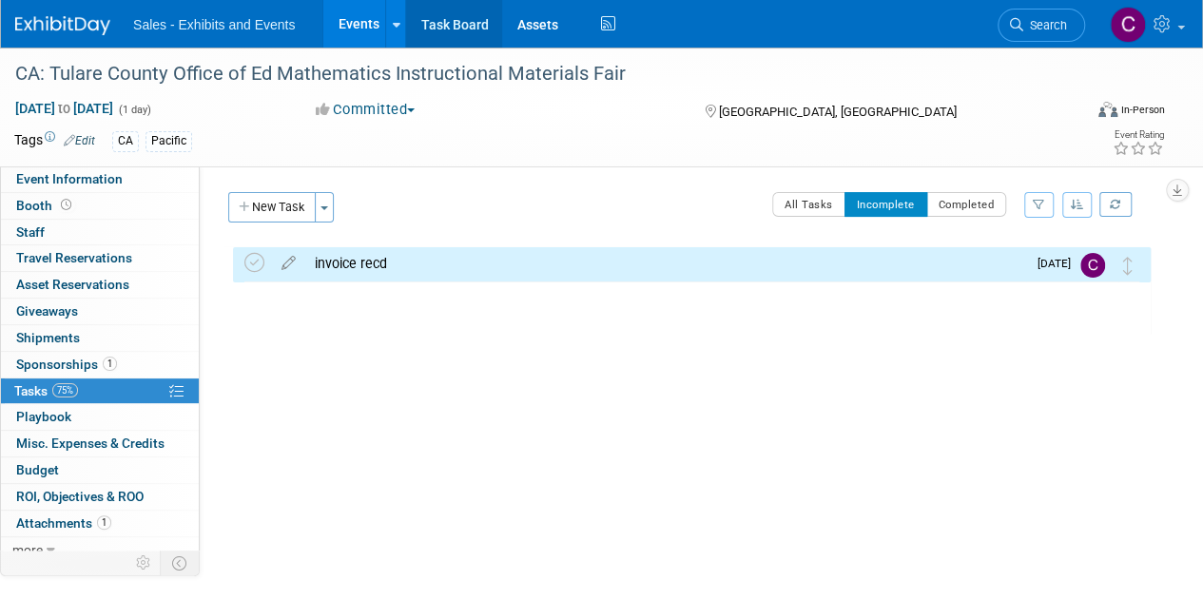
click at [449, 20] on link "Task Board" at bounding box center [454, 24] width 96 height 48
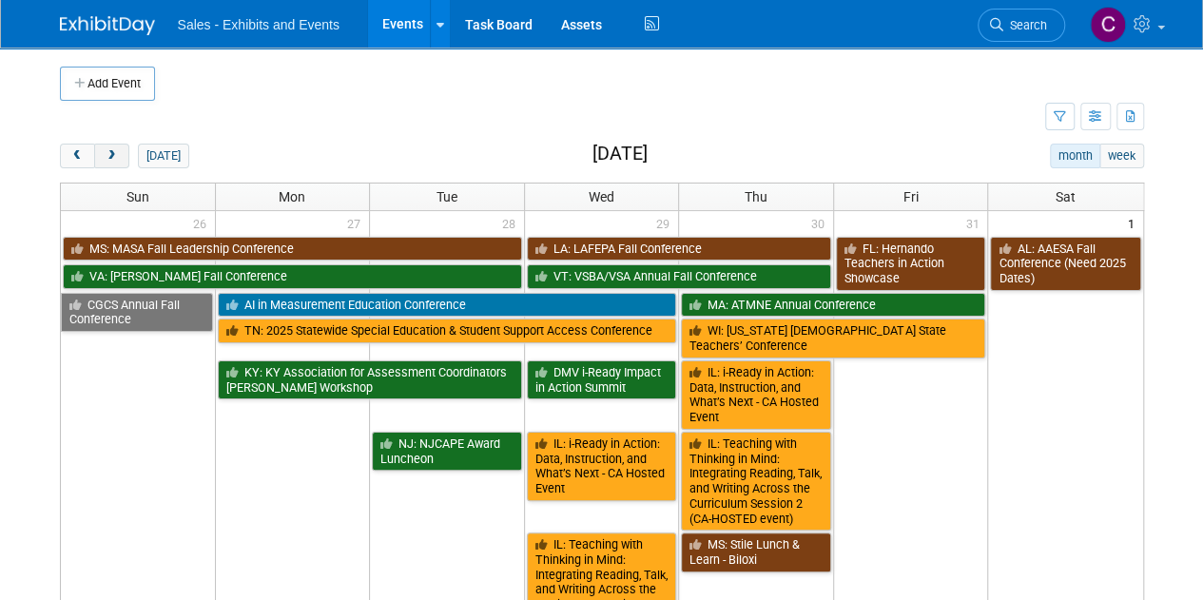
click at [101, 155] on button "next" at bounding box center [111, 156] width 35 height 25
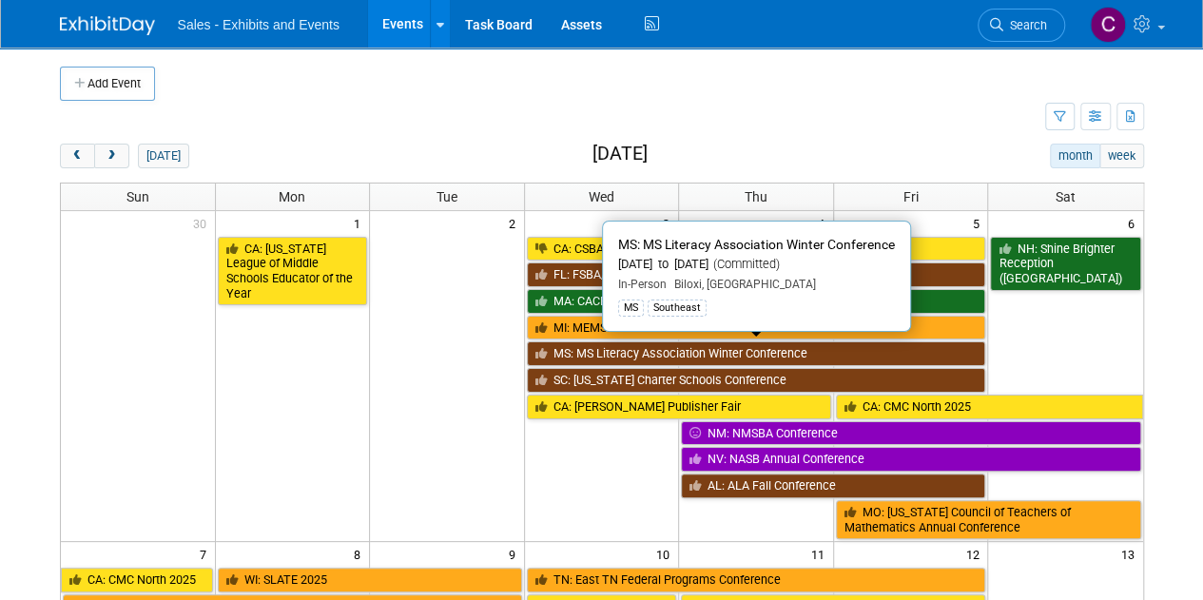
click at [627, 343] on link "MS: MS Literacy Association Winter Conference" at bounding box center [756, 353] width 459 height 25
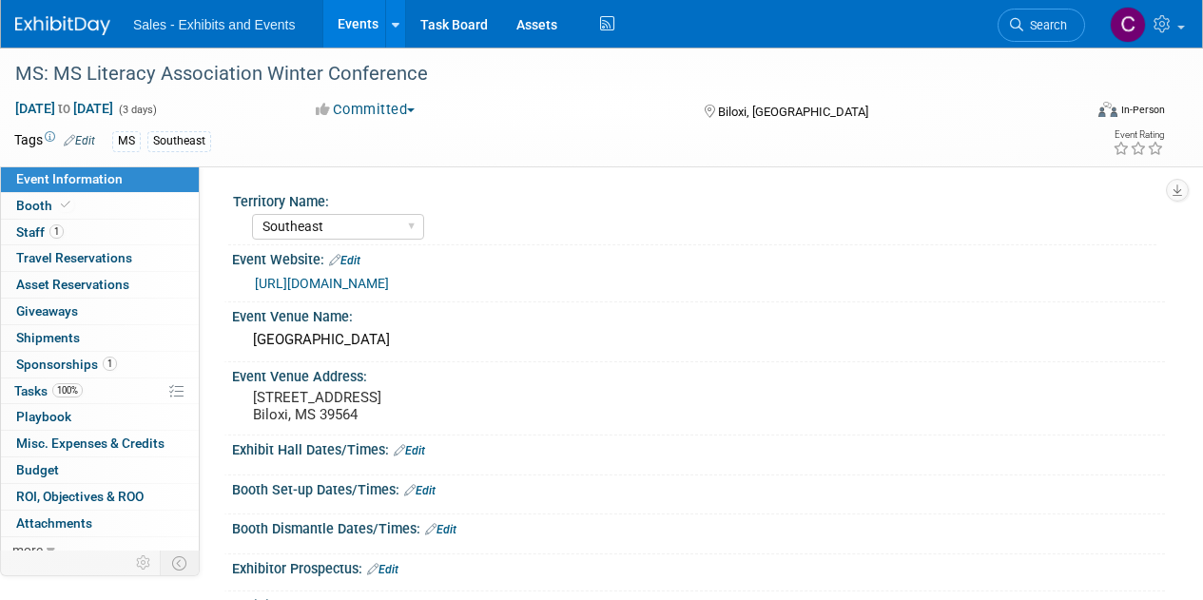
select select "Southeast"
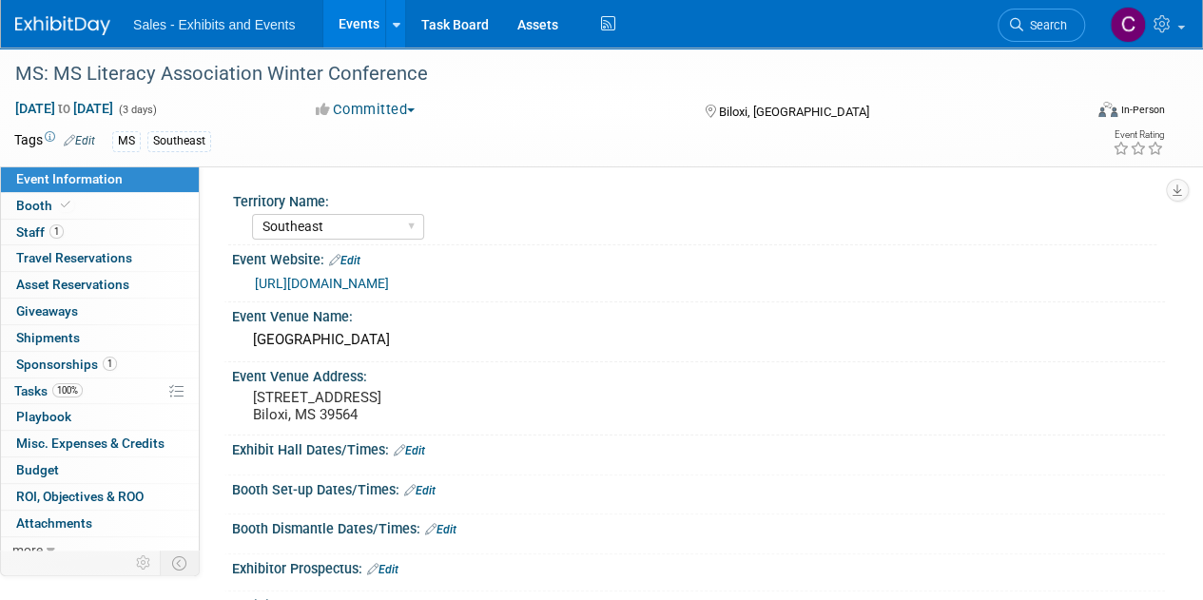
click at [348, 17] on link "Events" at bounding box center [357, 24] width 69 height 48
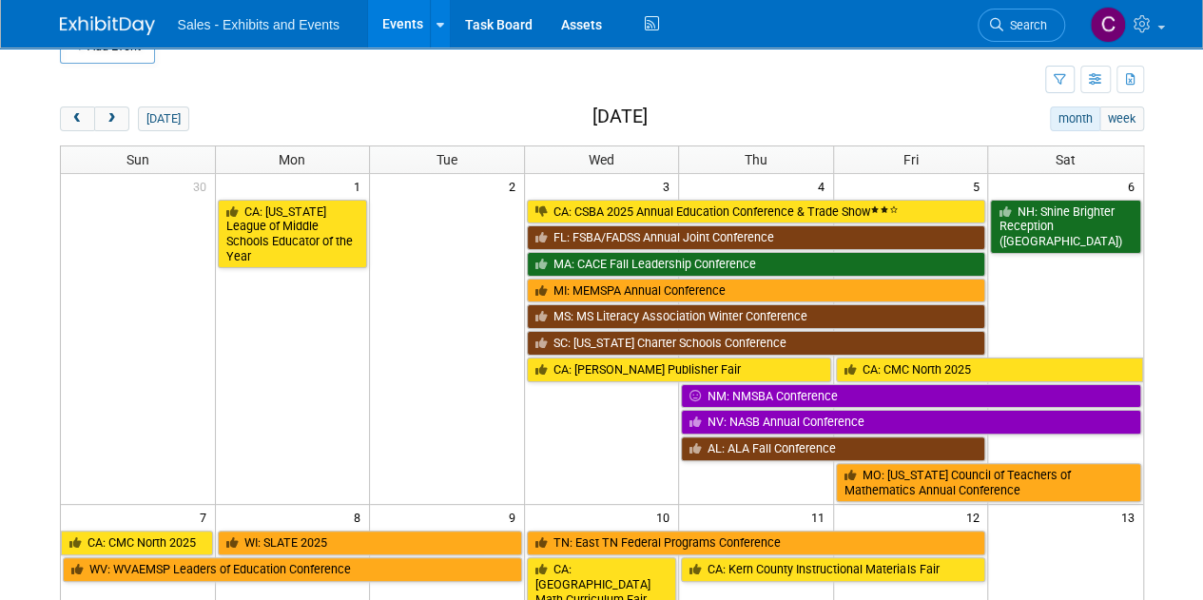
scroll to position [27, 0]
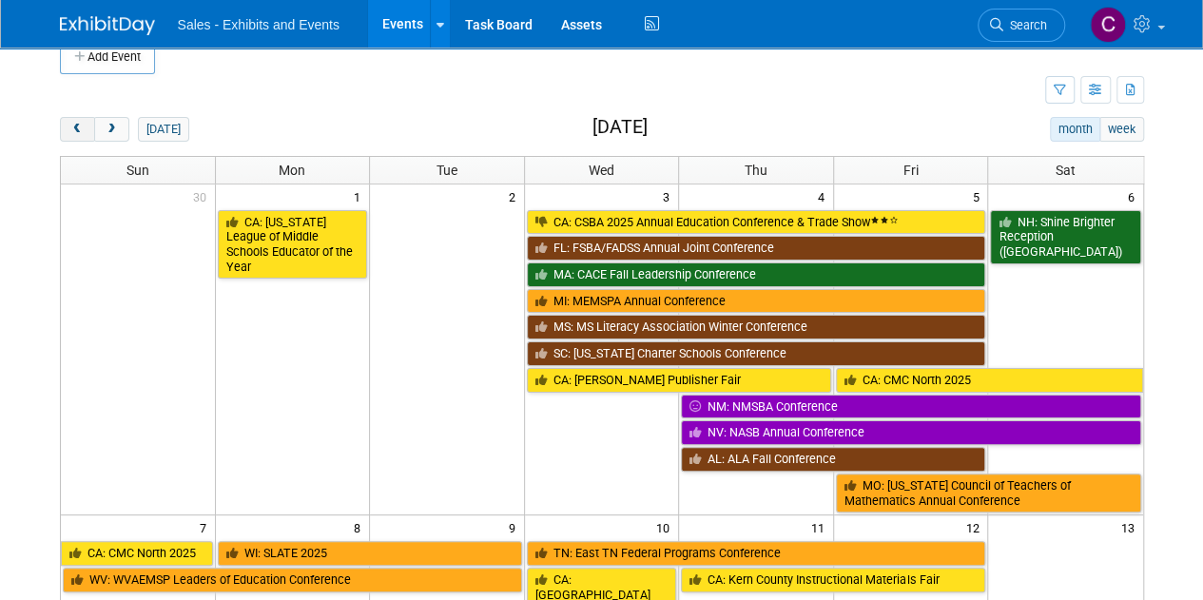
click at [75, 135] on button "prev" at bounding box center [77, 129] width 35 height 25
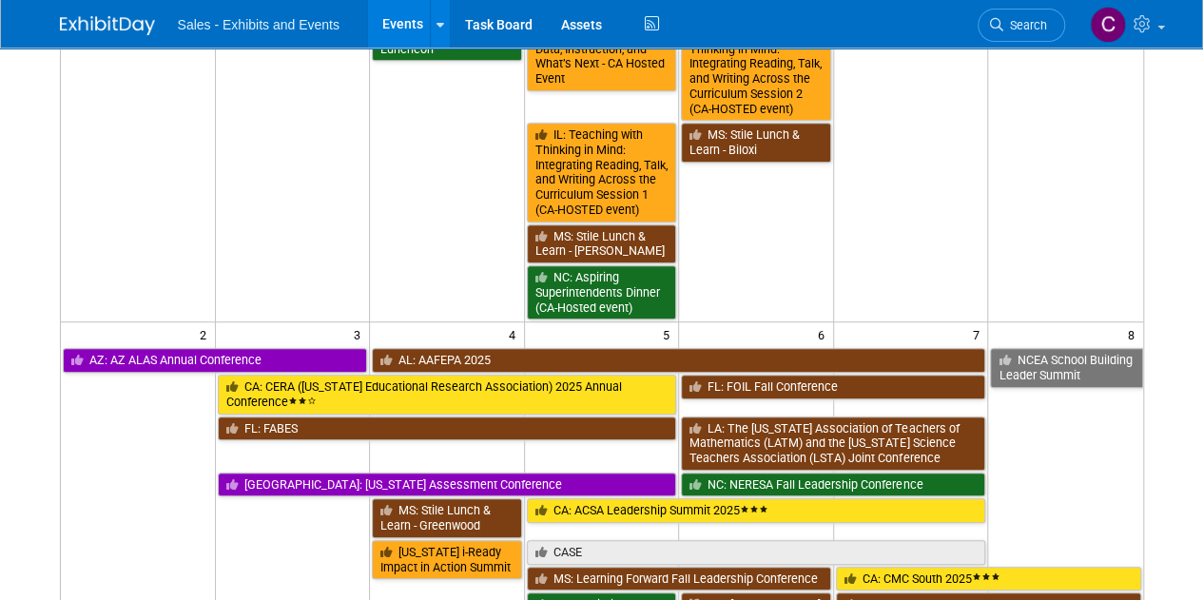
scroll to position [421, 0]
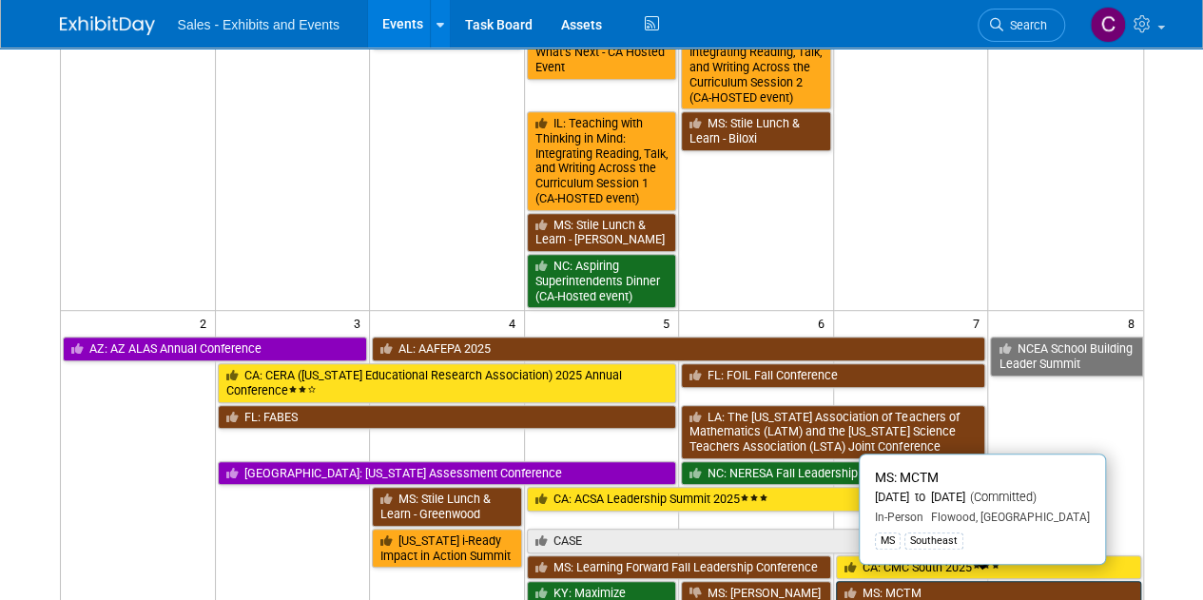
click at [907, 581] on link "MS: MCTM" at bounding box center [988, 593] width 305 height 25
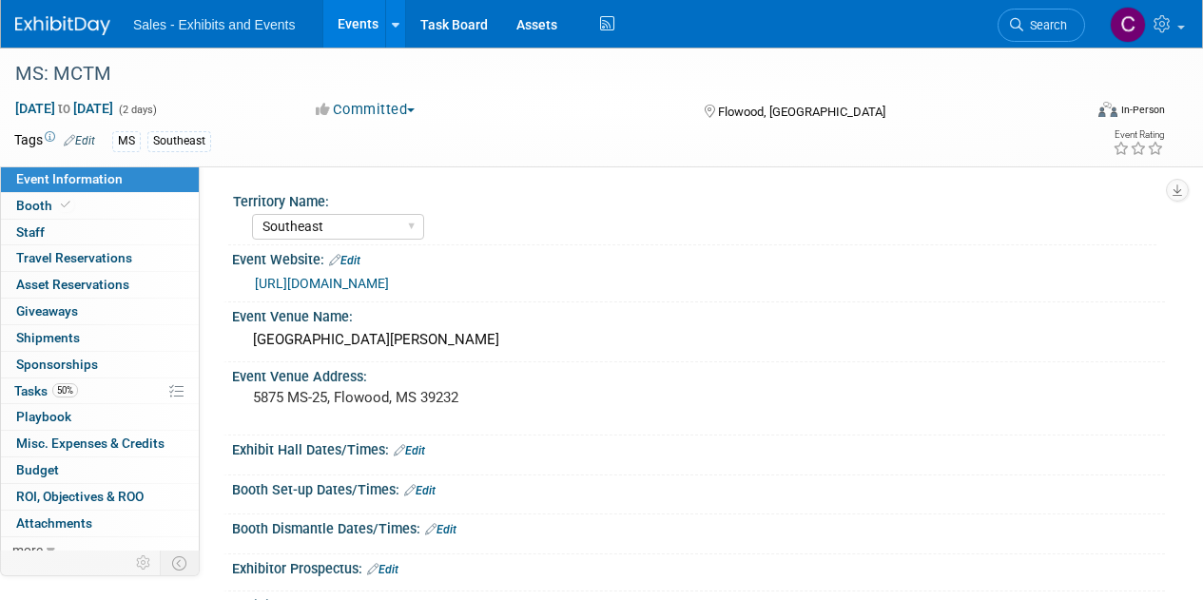
select select "Southeast"
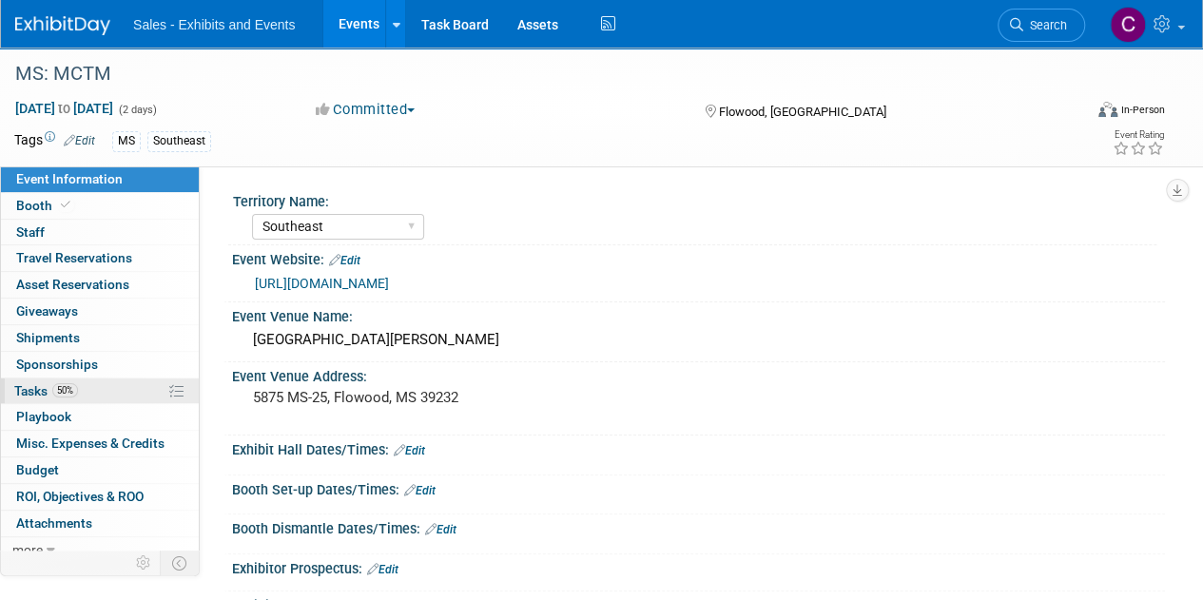
click at [36, 387] on span "Tasks 50%" at bounding box center [46, 390] width 64 height 15
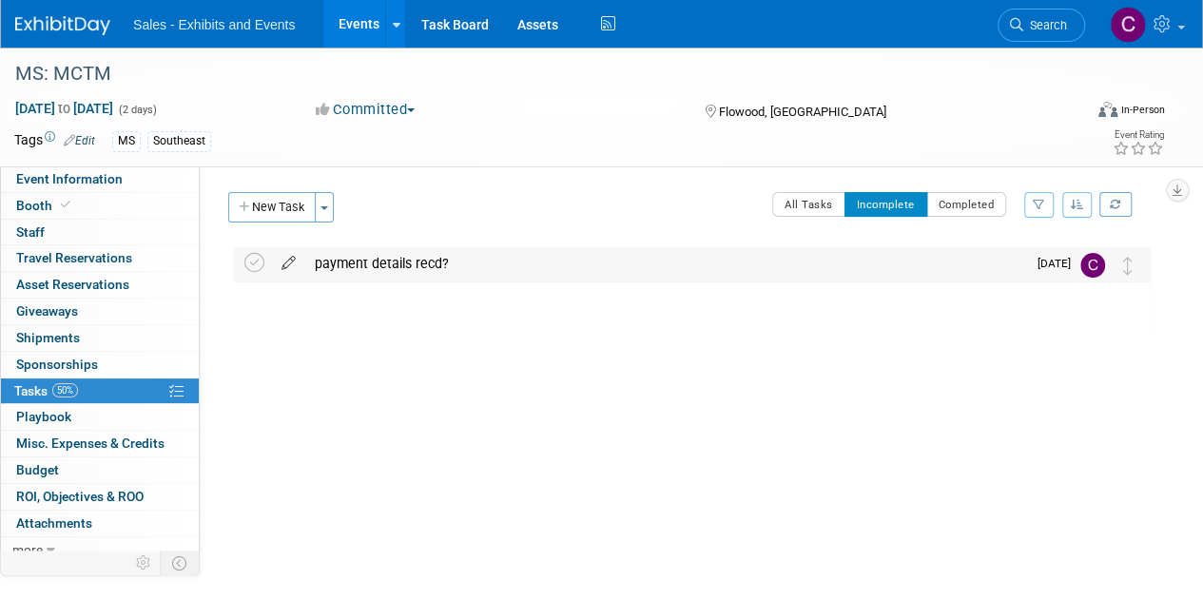
click at [286, 260] on icon at bounding box center [288, 259] width 33 height 24
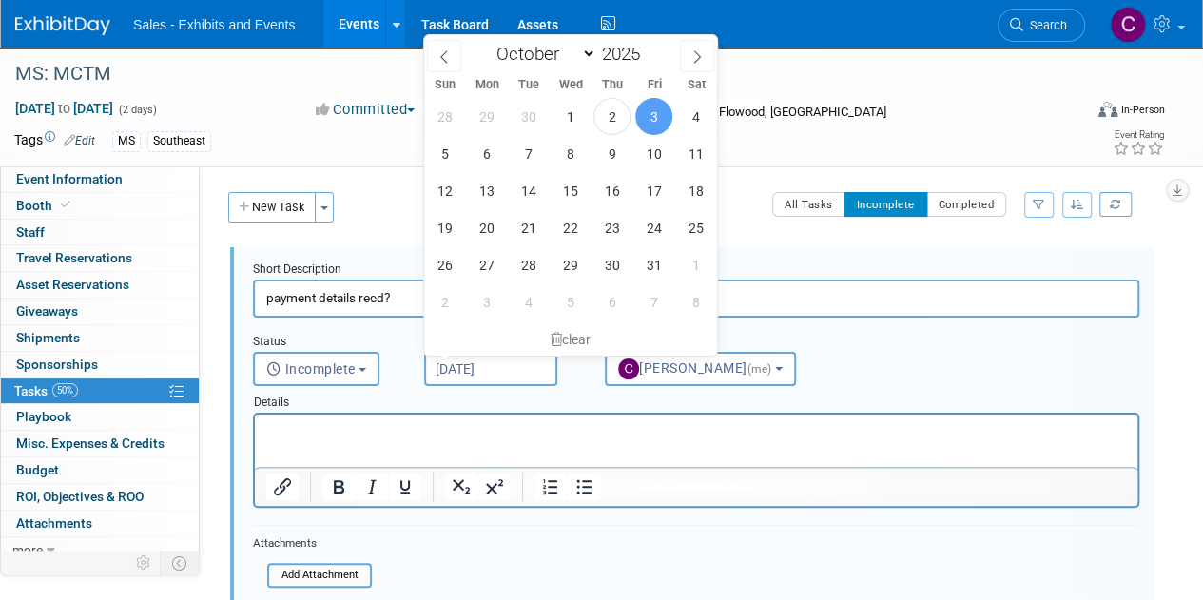
click at [511, 366] on input "[DATE]" at bounding box center [490, 369] width 133 height 34
click at [578, 147] on span "8" at bounding box center [569, 153] width 37 height 37
type input "[DATE]"
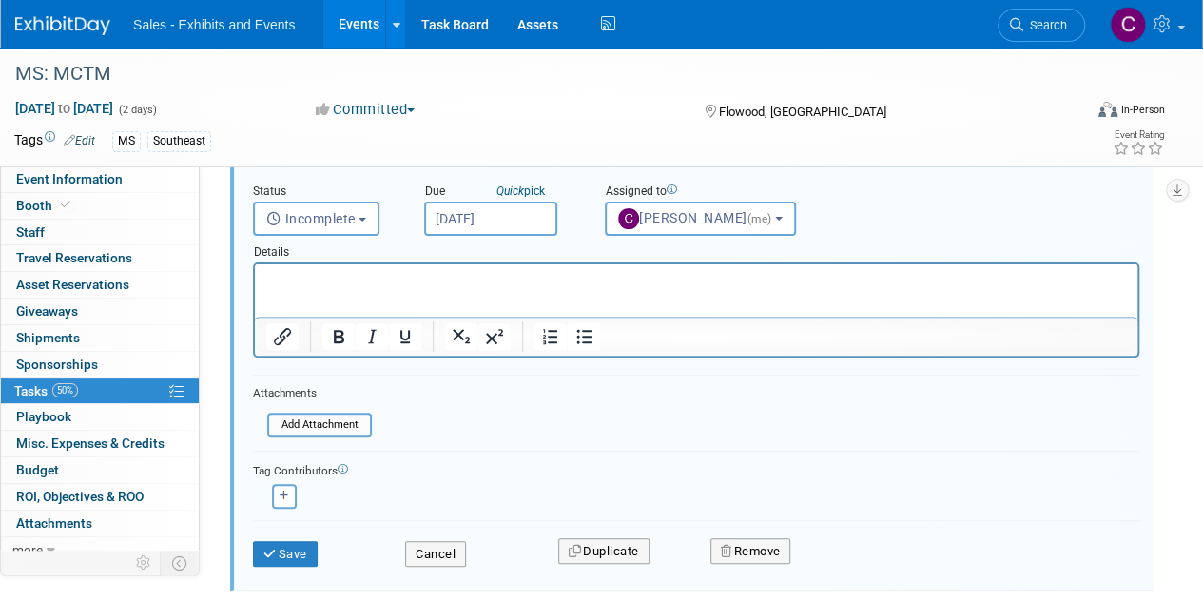
scroll to position [256, 0]
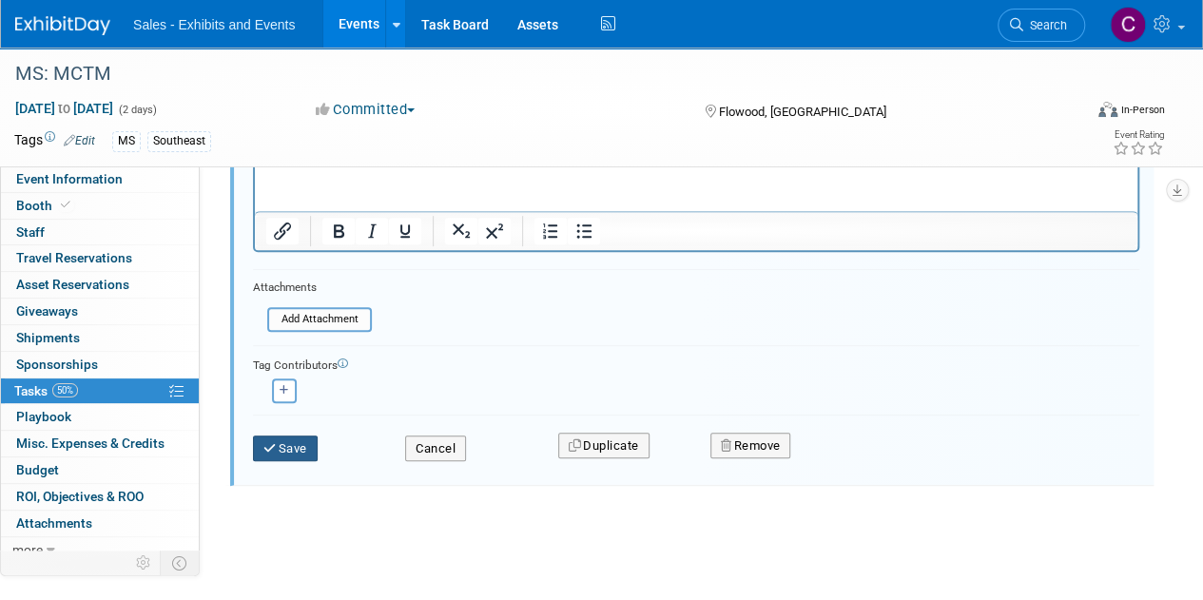
click at [286, 435] on button "Save" at bounding box center [285, 448] width 65 height 27
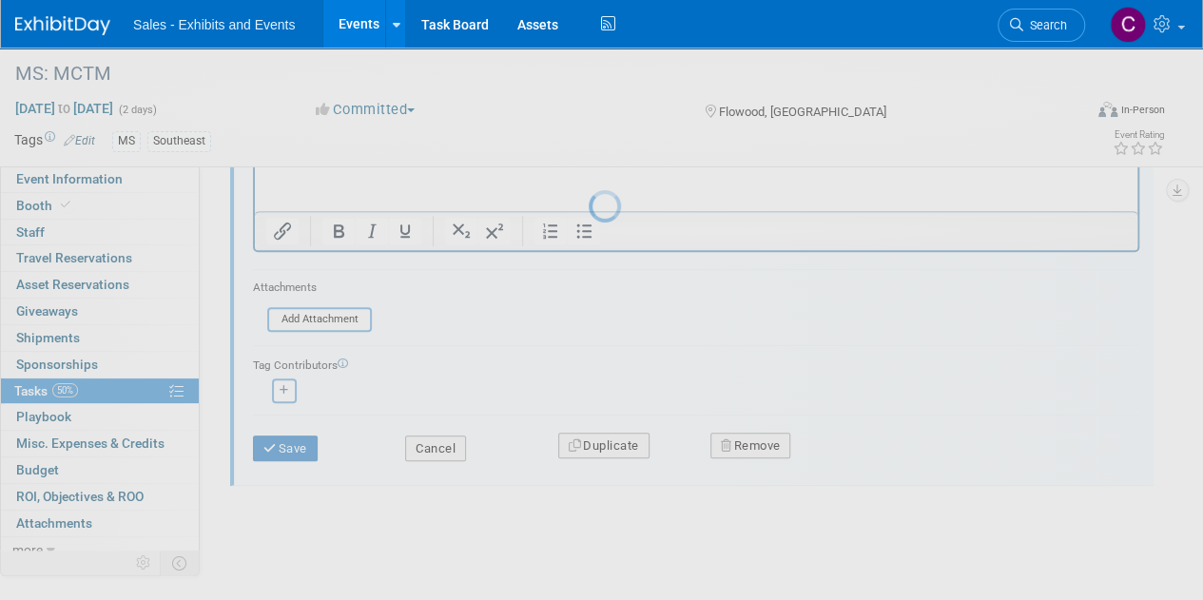
scroll to position [0, 0]
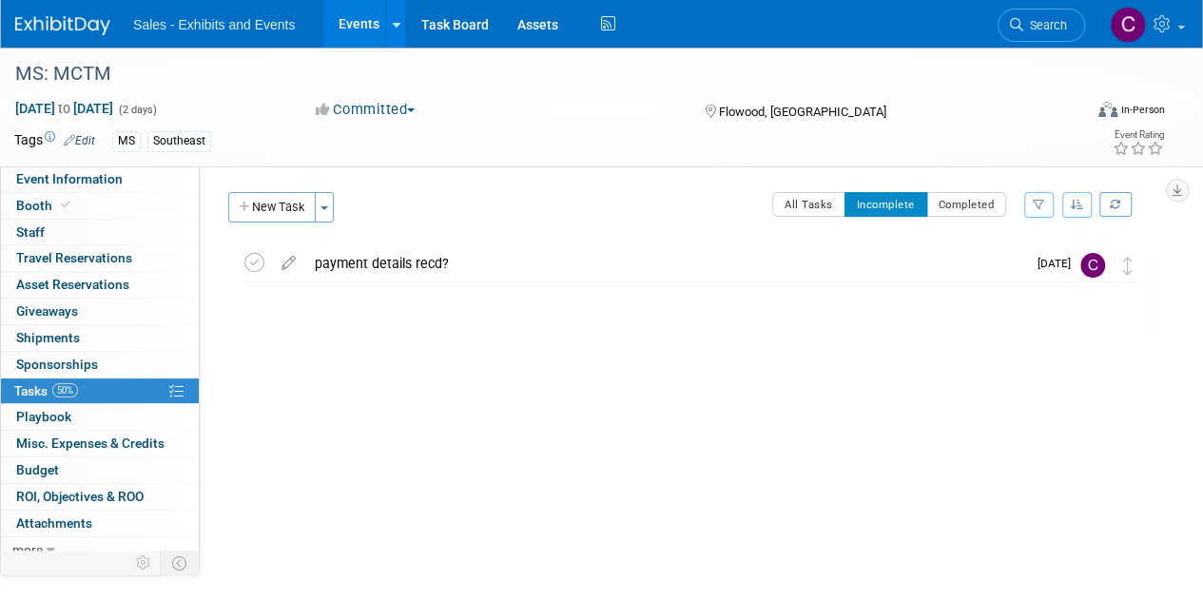
click at [343, 31] on link "Events" at bounding box center [357, 24] width 69 height 48
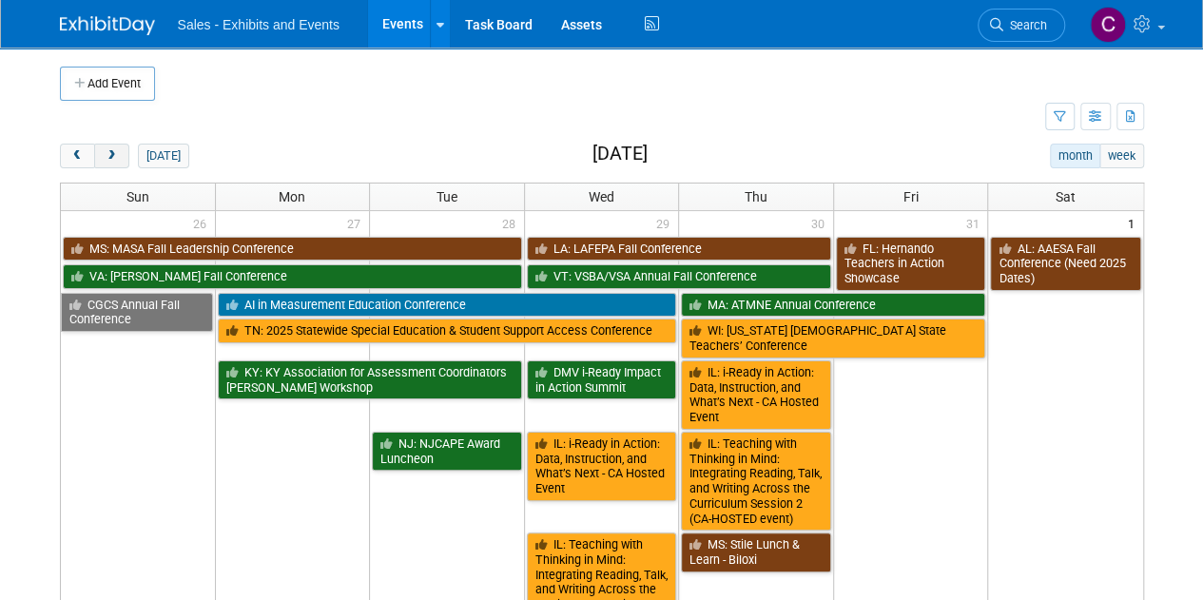
click at [116, 162] on button "next" at bounding box center [111, 156] width 35 height 25
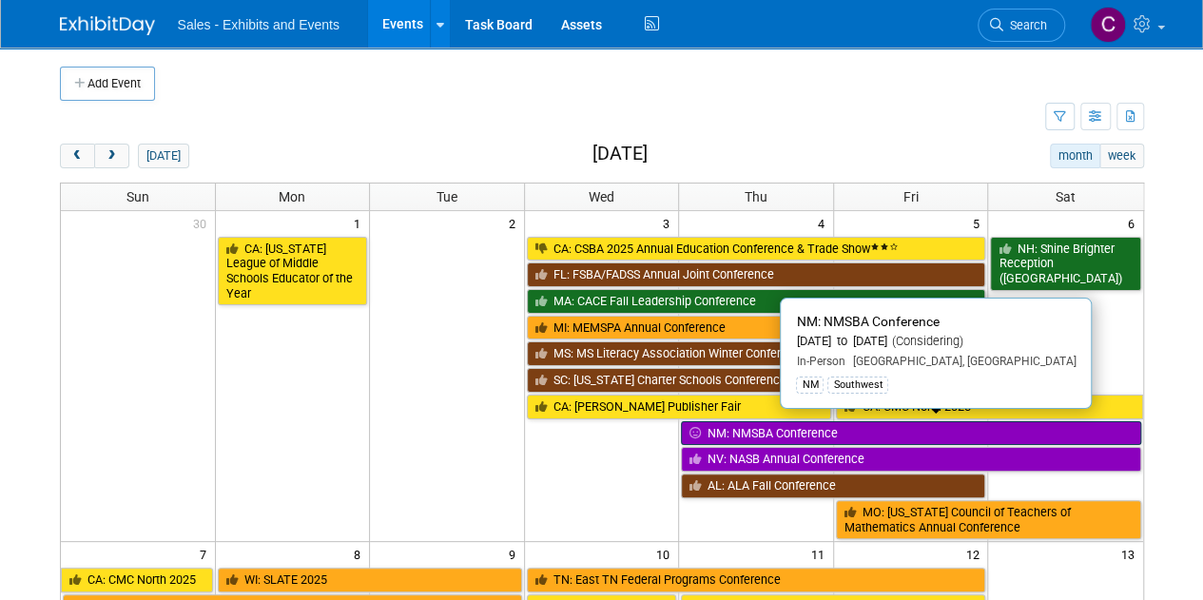
click at [715, 430] on link "NM: NMSBA Conference" at bounding box center [910, 433] width 459 height 25
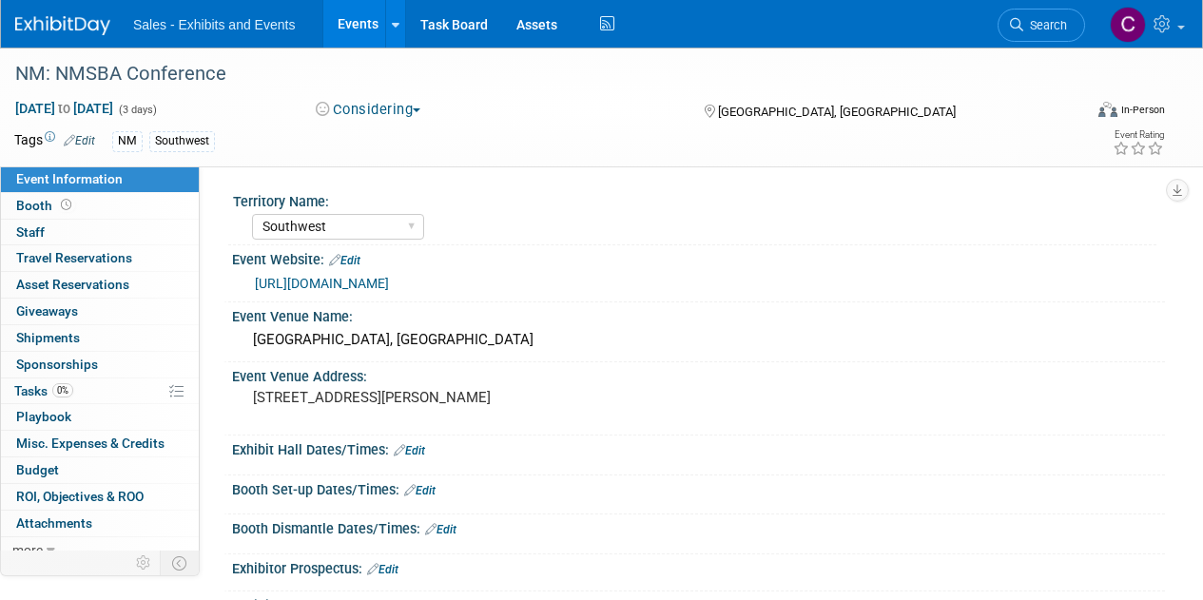
select select "Southwest"
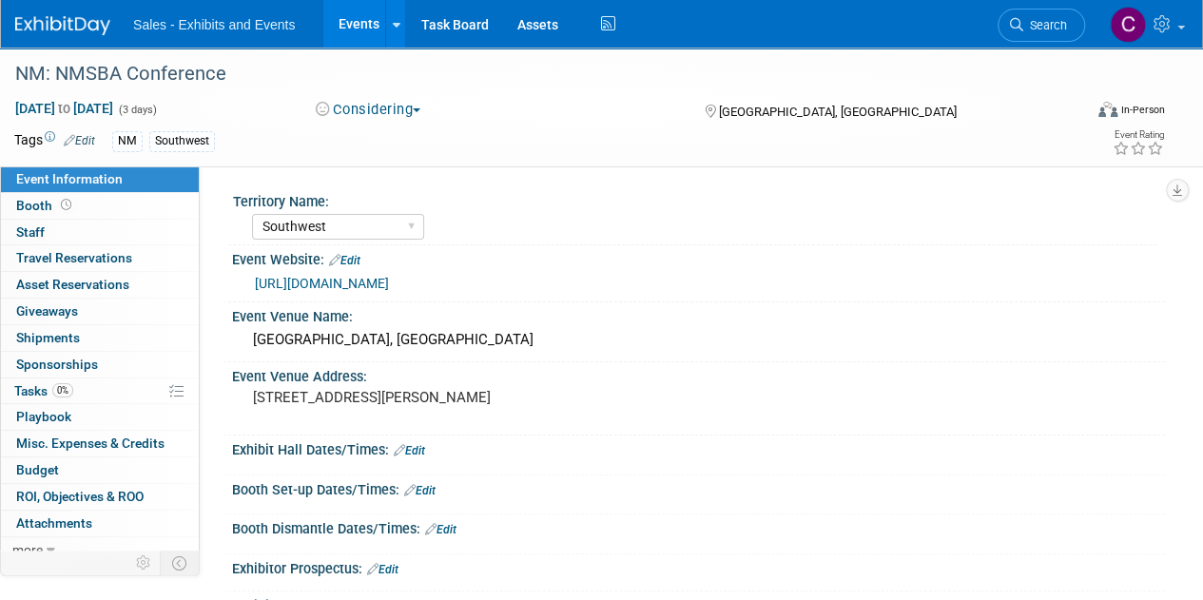
click at [357, 113] on button "Considering" at bounding box center [368, 110] width 119 height 20
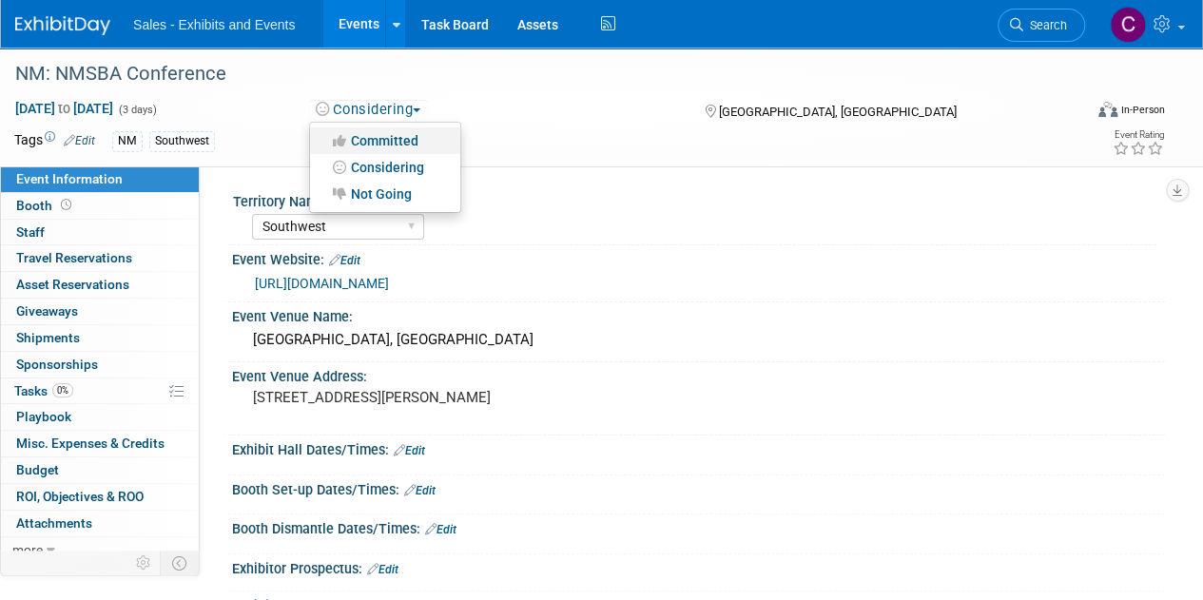
click at [371, 127] on link "Committed" at bounding box center [385, 140] width 150 height 27
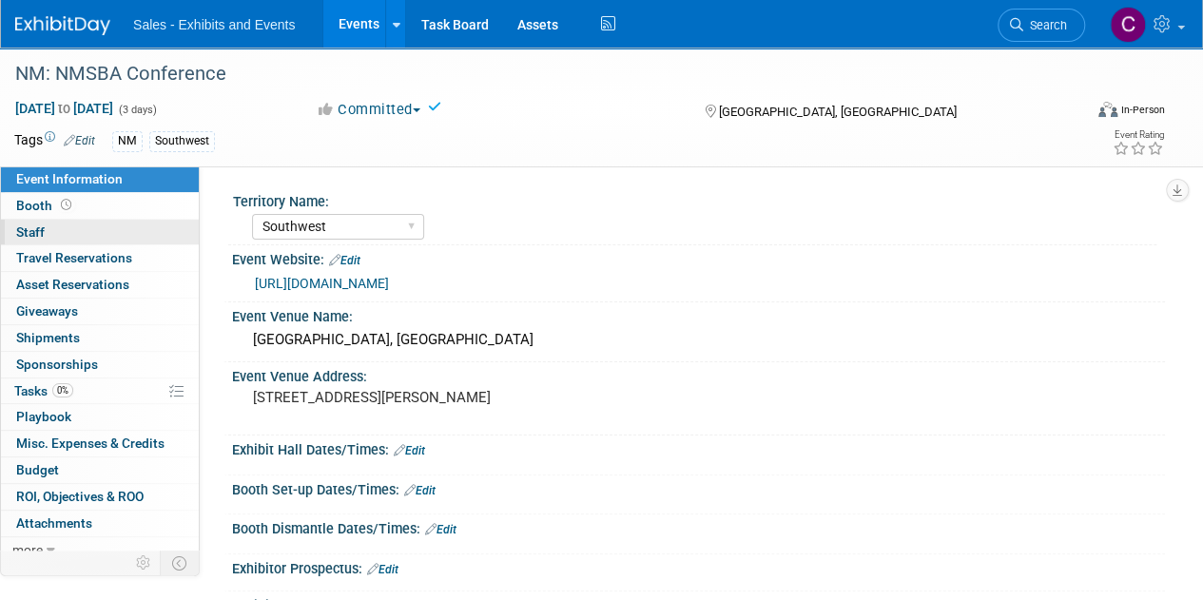
click at [40, 234] on span "Staff 0" at bounding box center [30, 231] width 29 height 15
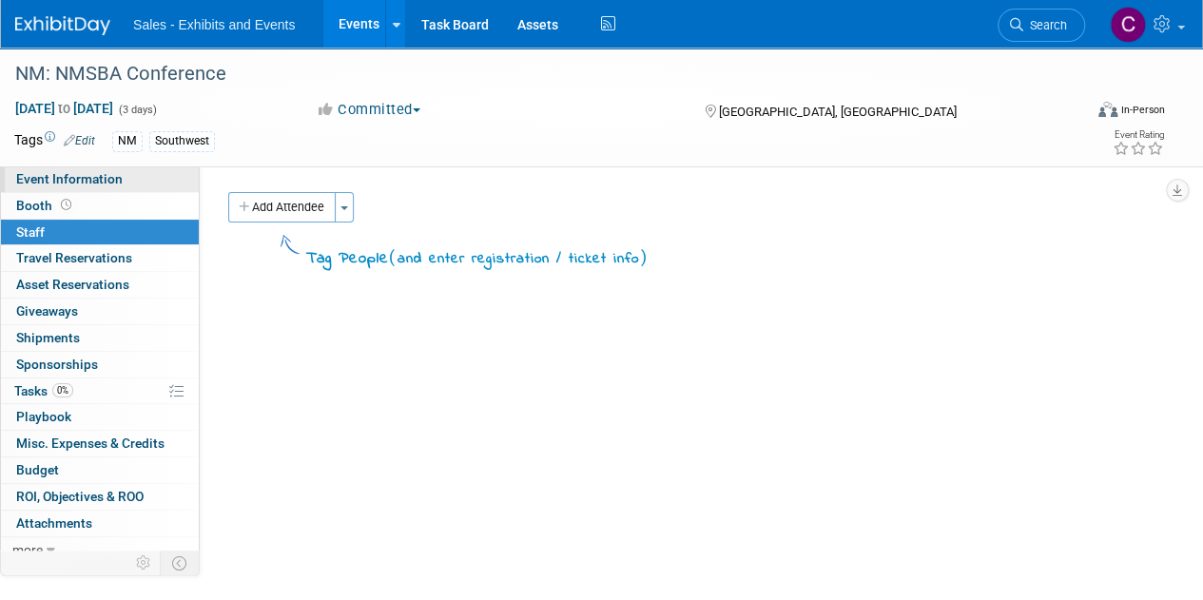
click at [140, 176] on link "Event Information" at bounding box center [100, 179] width 198 height 26
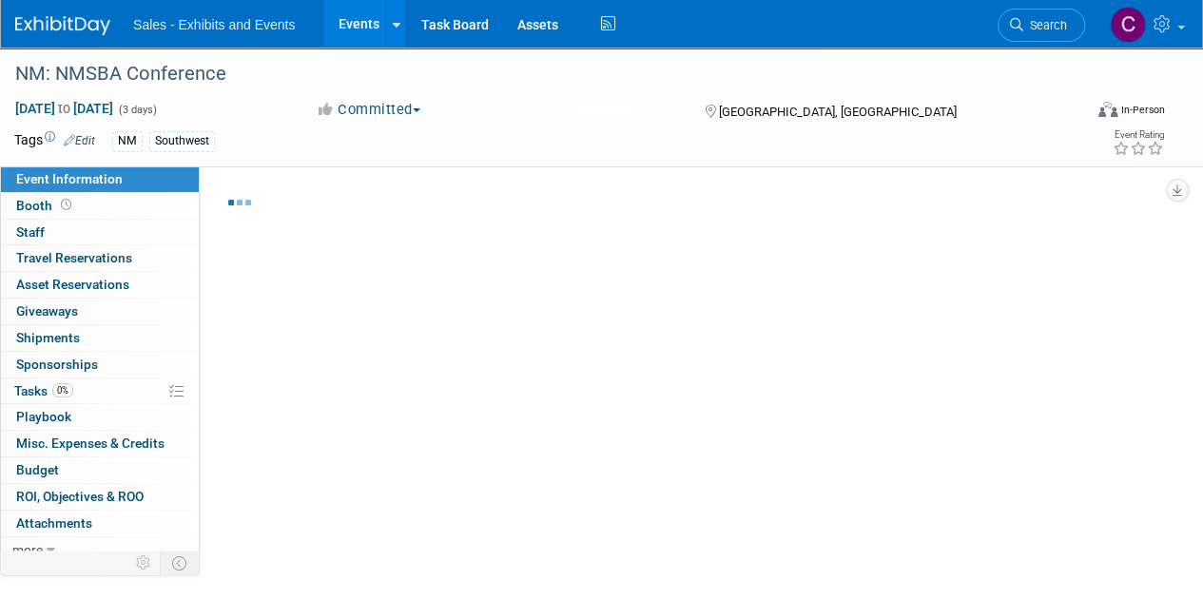
select select "Southwest"
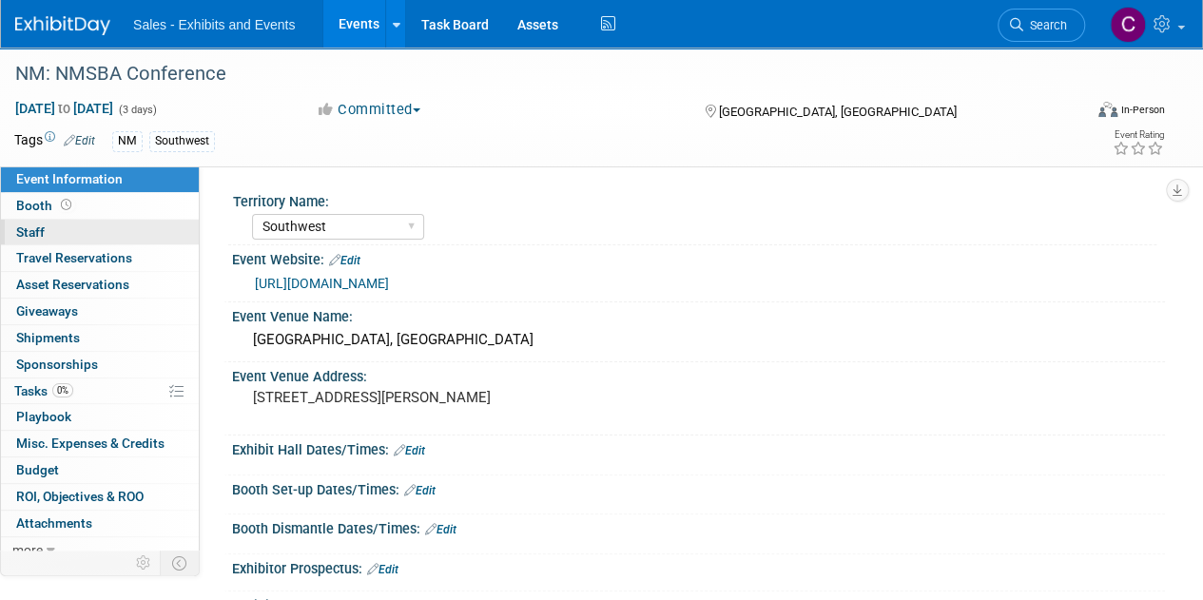
click at [86, 229] on link "0 Staff 0" at bounding box center [100, 233] width 198 height 26
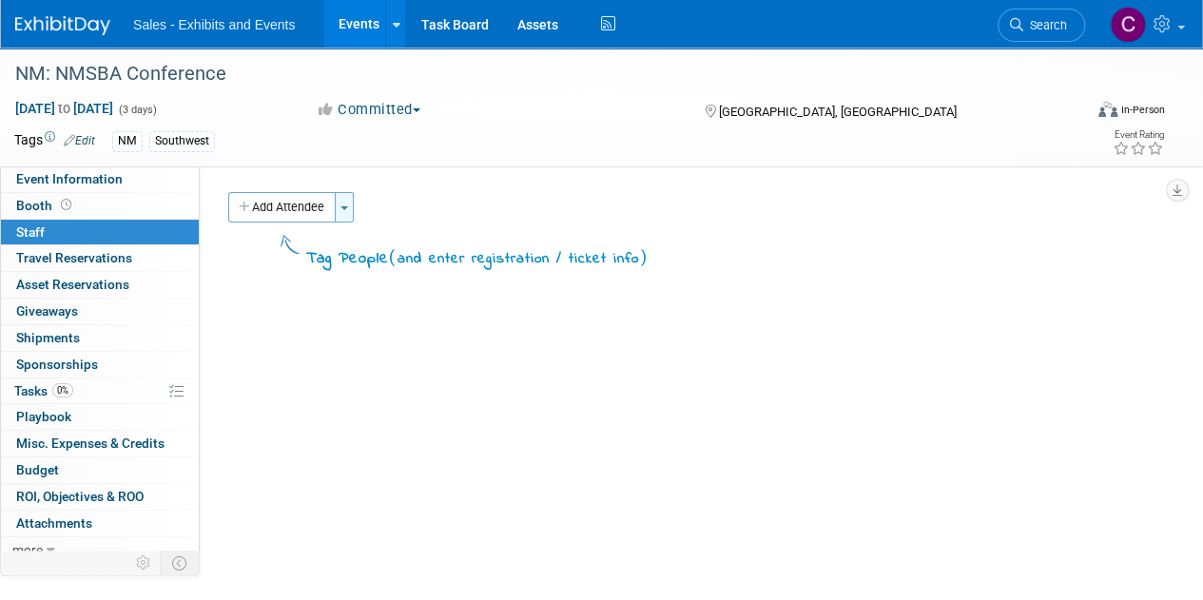
click at [344, 206] on span "button" at bounding box center [344, 208] width 8 height 4
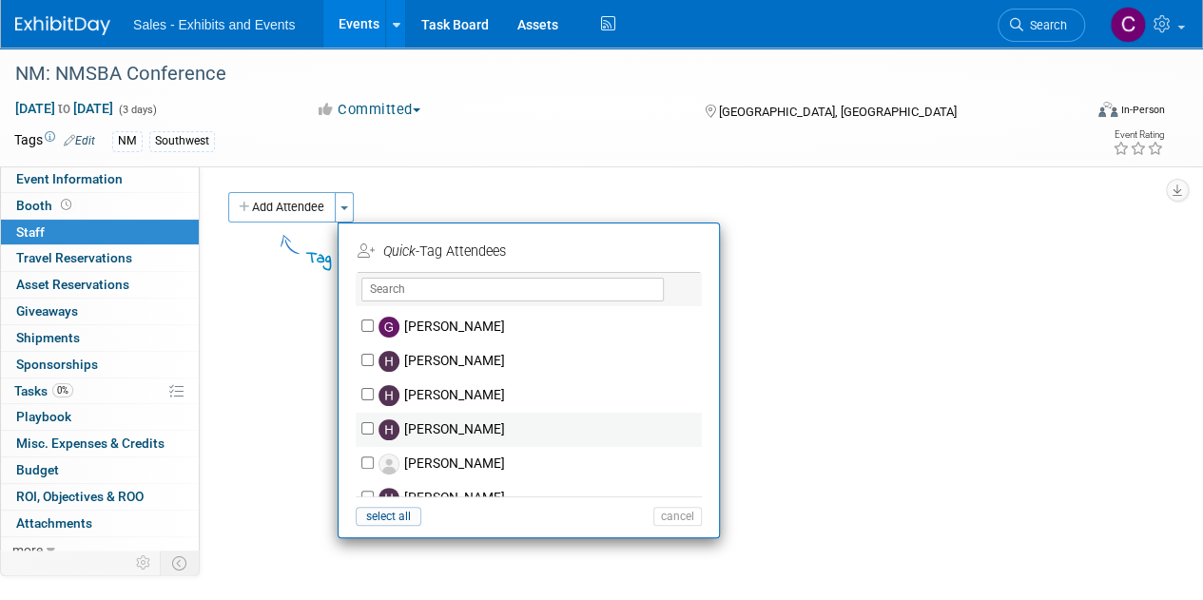
scroll to position [3293, 0]
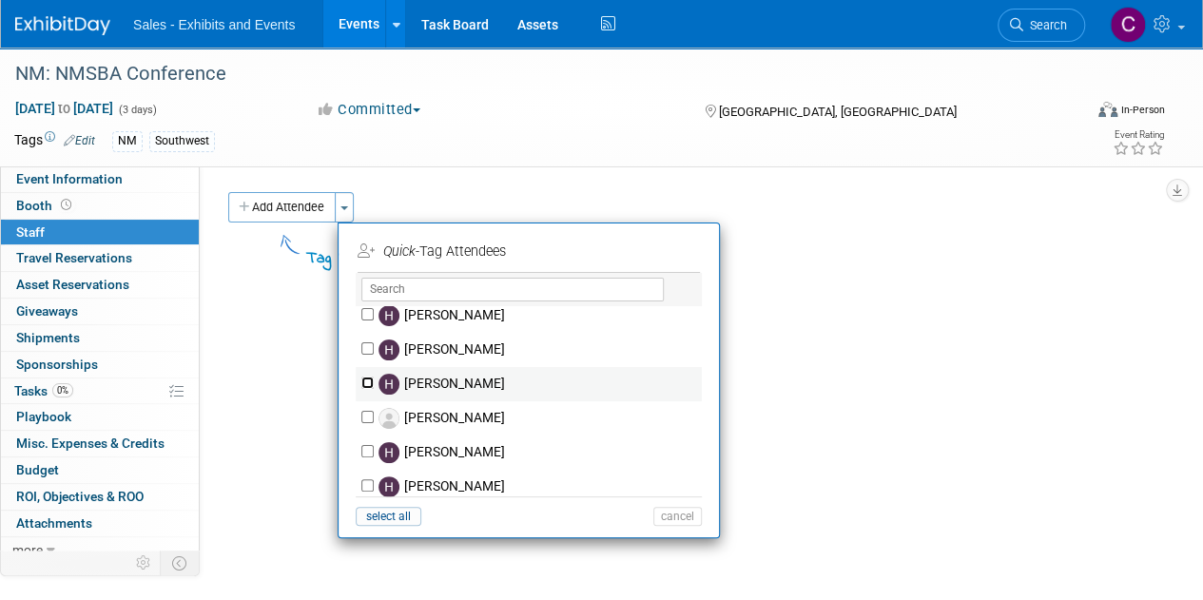
click at [361, 378] on input "Heather Pillman" at bounding box center [367, 383] width 12 height 12
checkbox input "true"
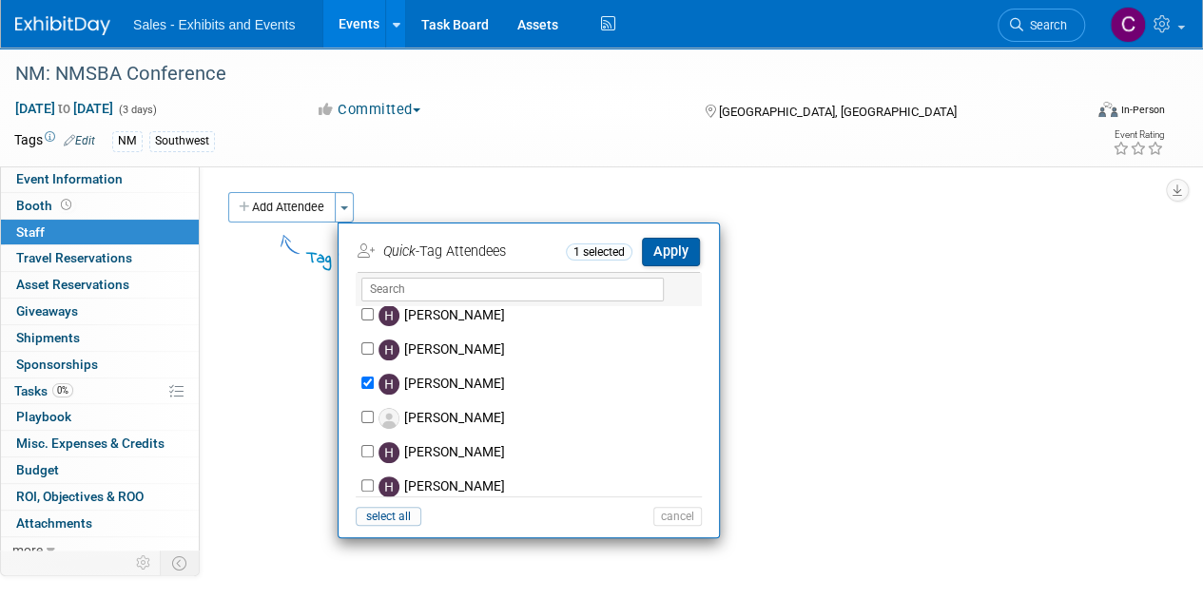
click at [686, 239] on button "Apply" at bounding box center [671, 252] width 58 height 28
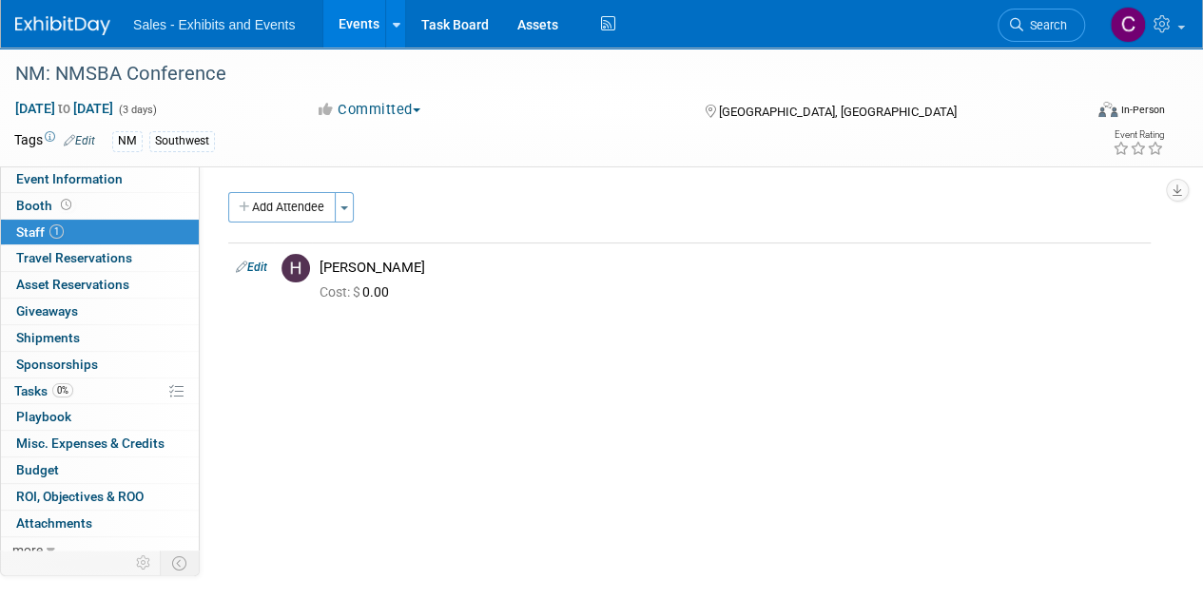
click at [350, 32] on link "Events" at bounding box center [357, 24] width 69 height 48
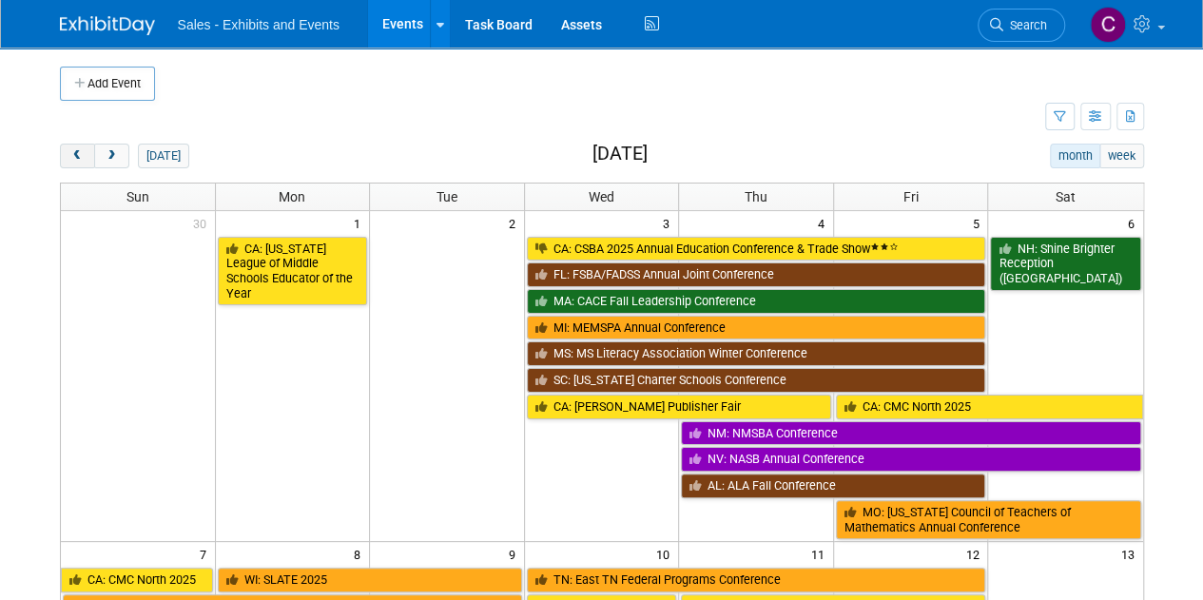
click at [78, 158] on span "prev" at bounding box center [77, 156] width 14 height 12
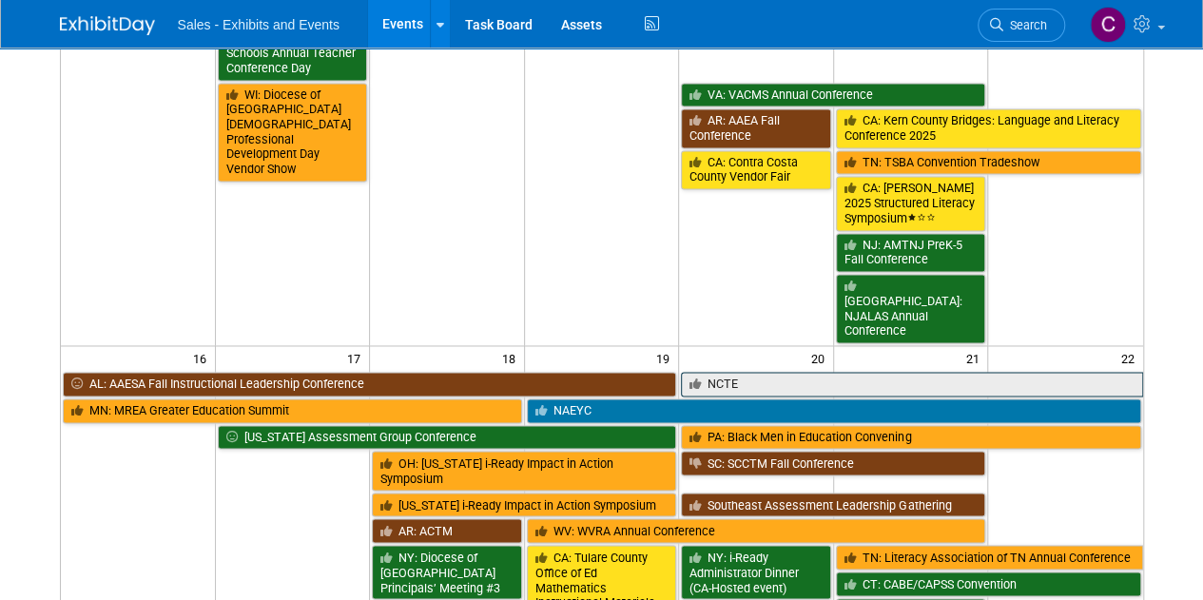
scroll to position [1346, 0]
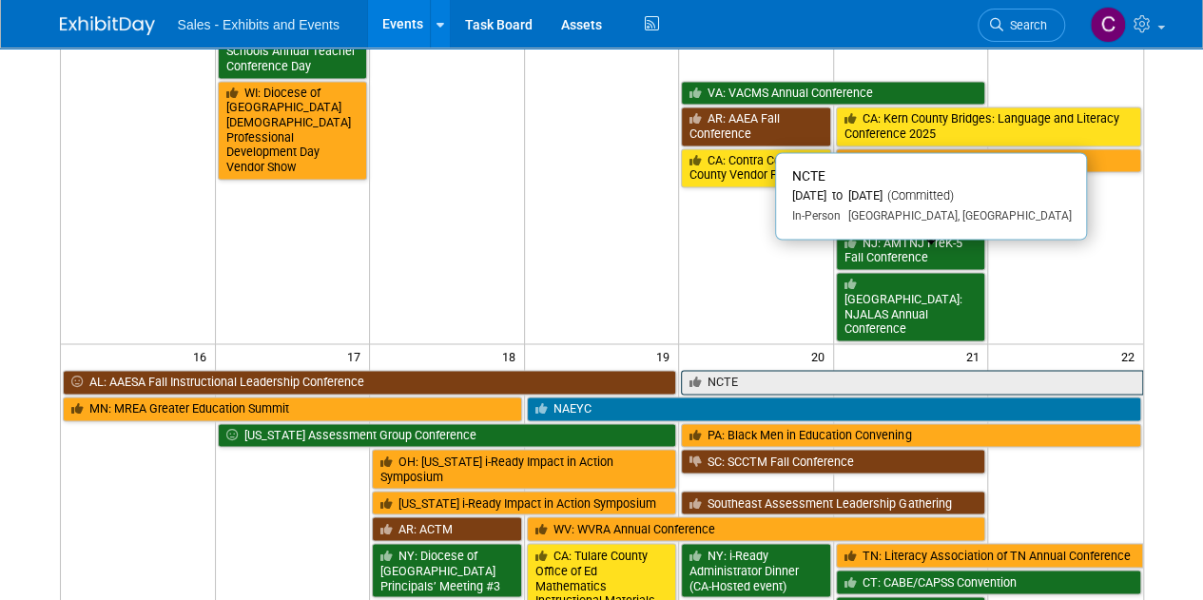
click at [717, 370] on link "NCTE" at bounding box center [911, 382] width 461 height 25
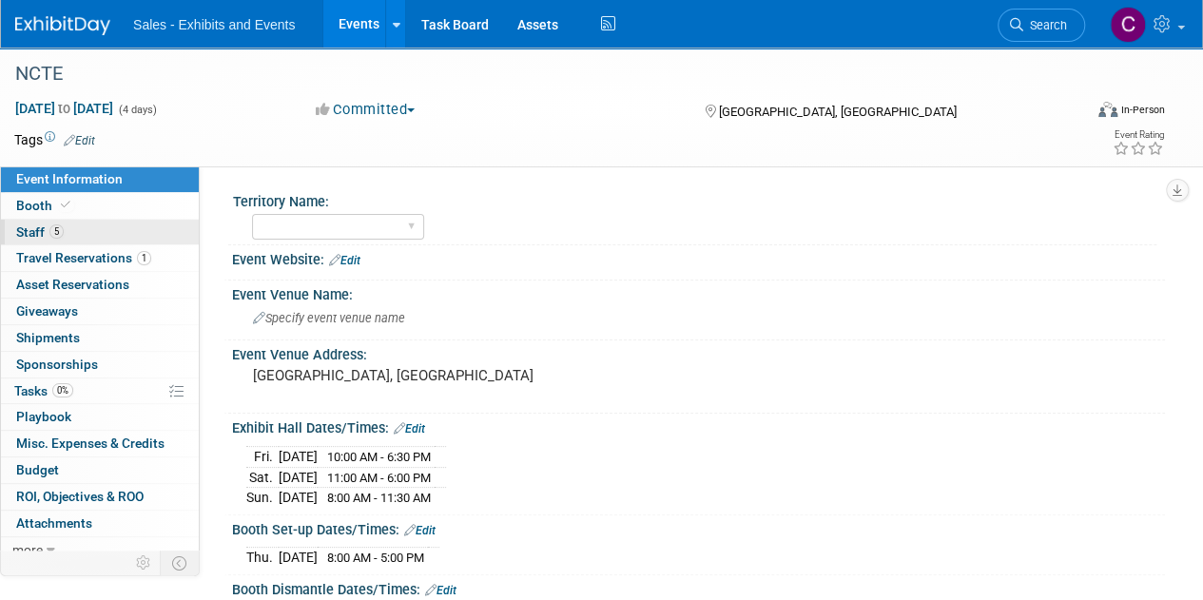
click at [32, 233] on span "Staff 5" at bounding box center [40, 231] width 48 height 15
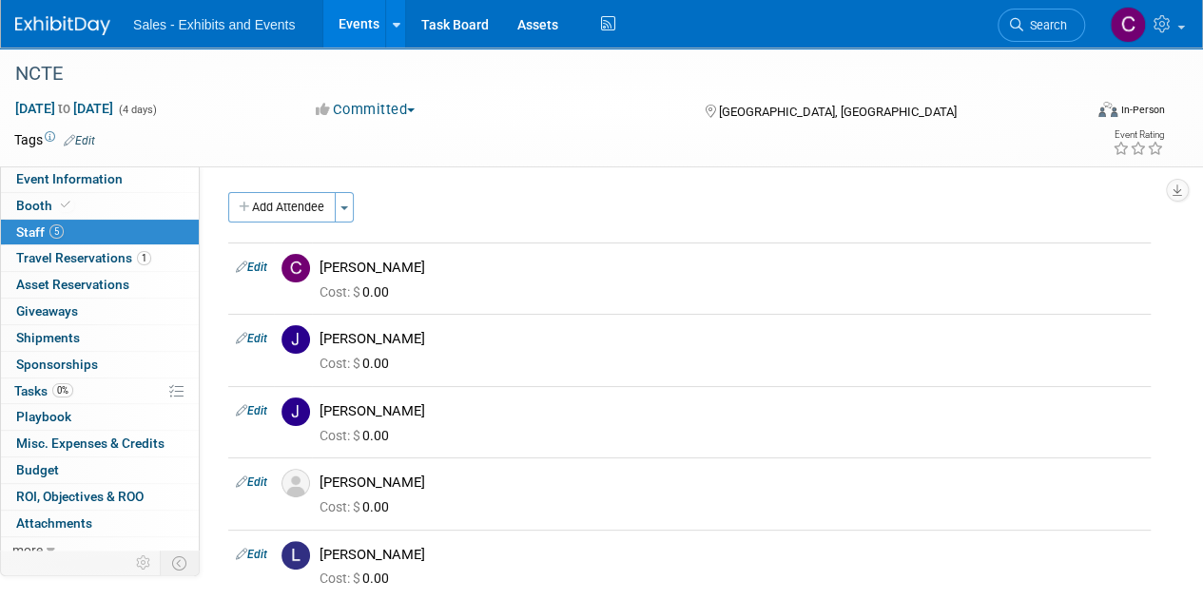
click at [357, 31] on link "Events" at bounding box center [357, 24] width 69 height 48
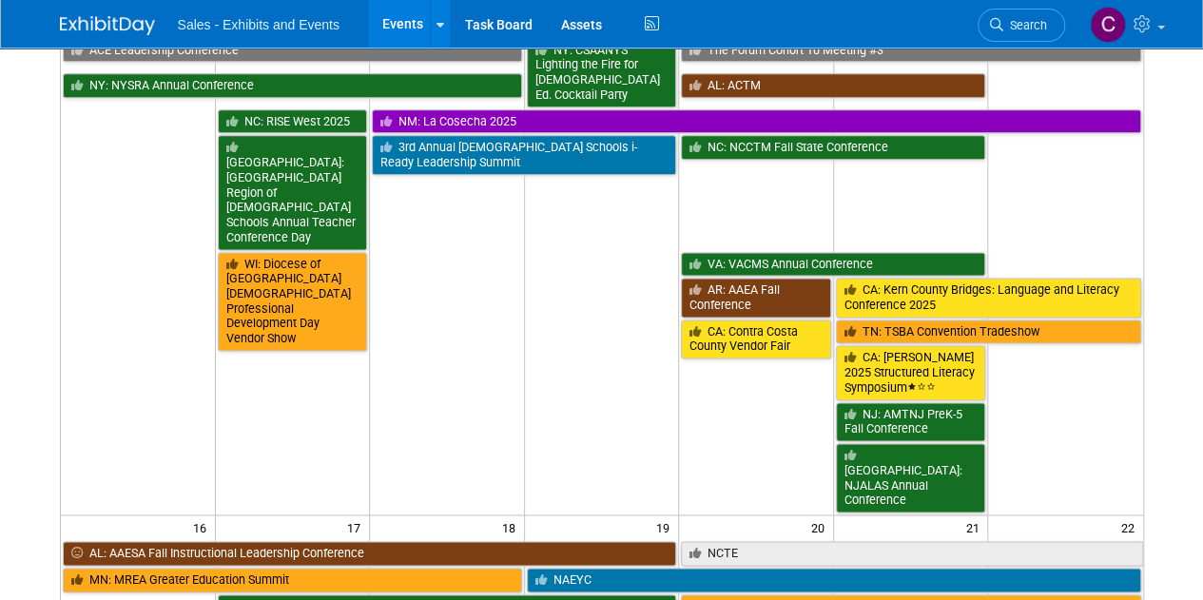
scroll to position [1434, 0]
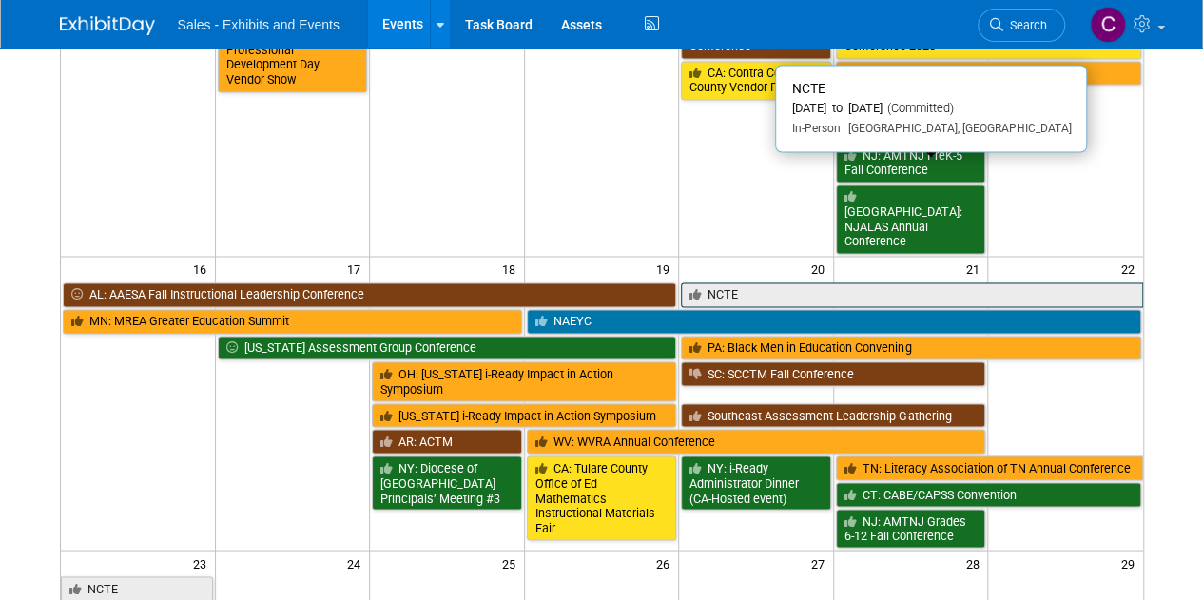
click at [761, 282] on link "NCTE" at bounding box center [911, 294] width 461 height 25
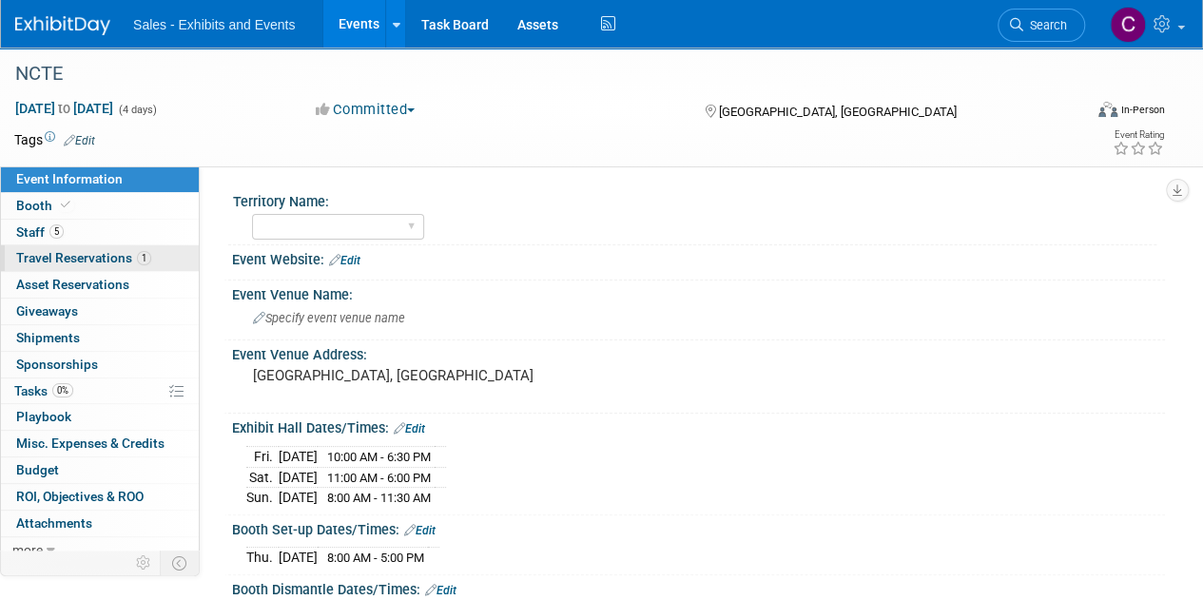
click at [38, 250] on span "Travel Reservations 1" at bounding box center [83, 257] width 135 height 15
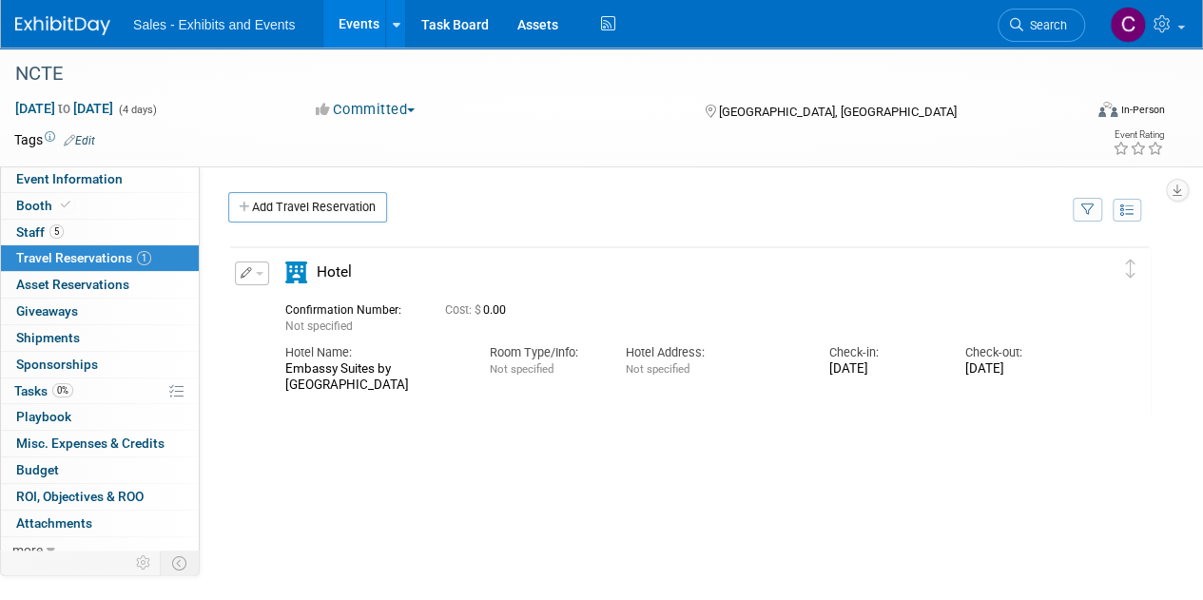
click at [357, 20] on link "Events" at bounding box center [357, 24] width 69 height 48
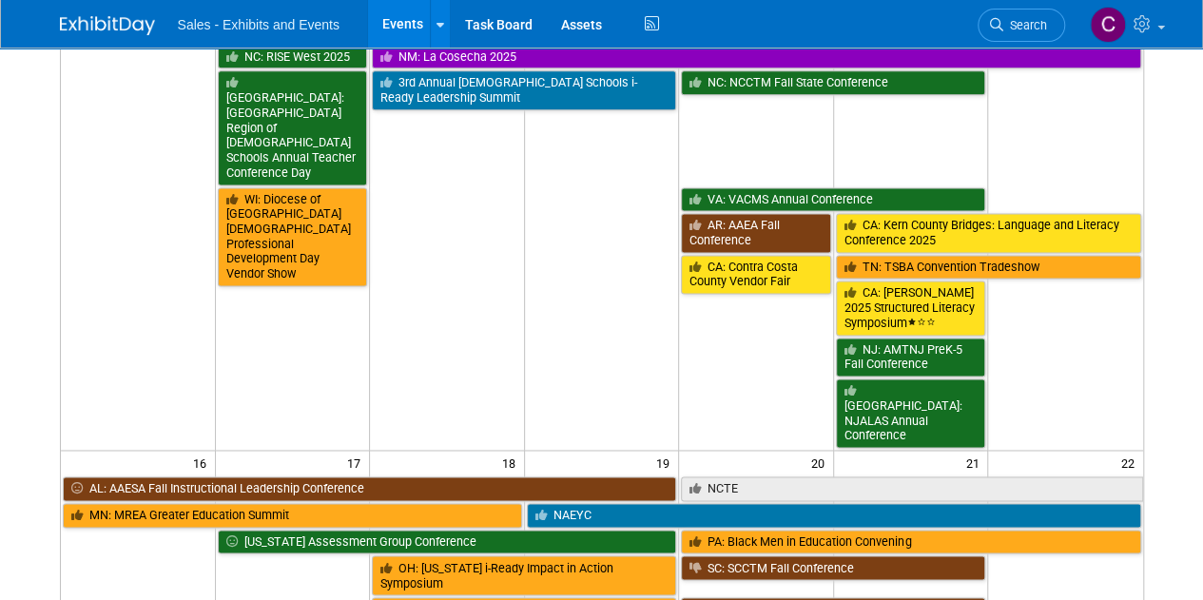
scroll to position [1307, 0]
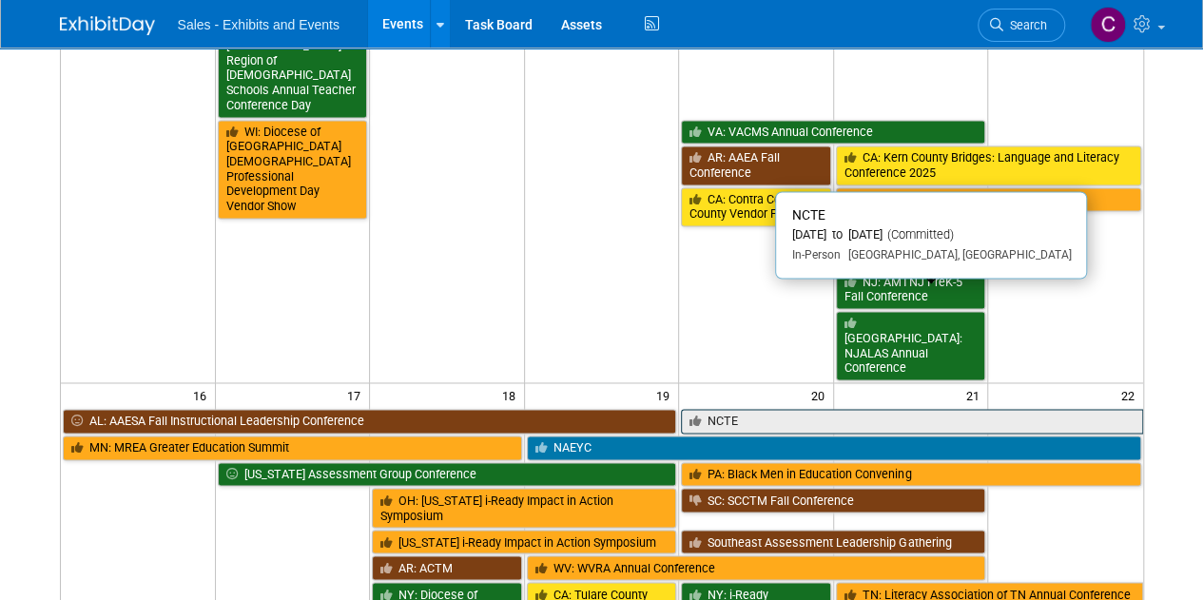
click at [757, 409] on link "NCTE" at bounding box center [911, 421] width 461 height 25
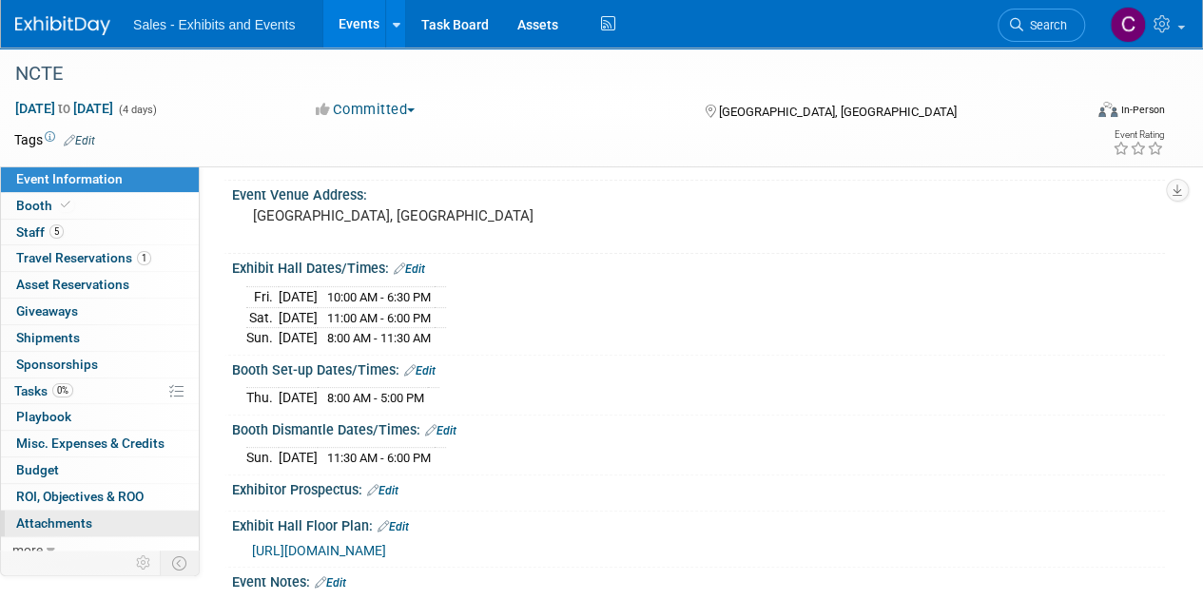
scroll to position [8, 0]
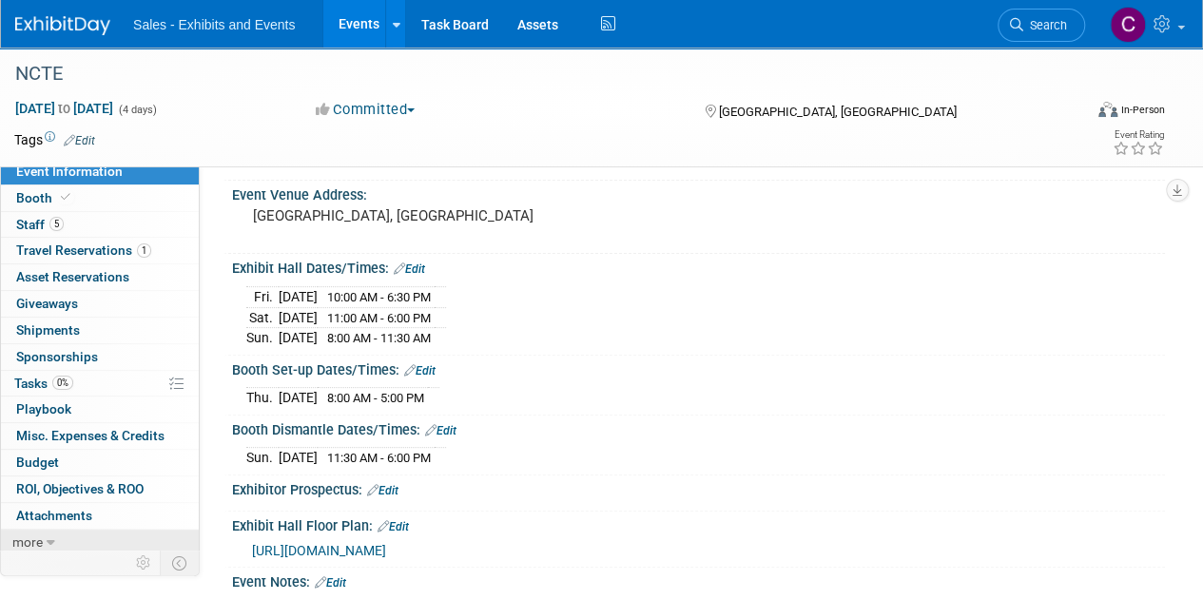
click at [21, 543] on span "more" at bounding box center [27, 541] width 30 height 15
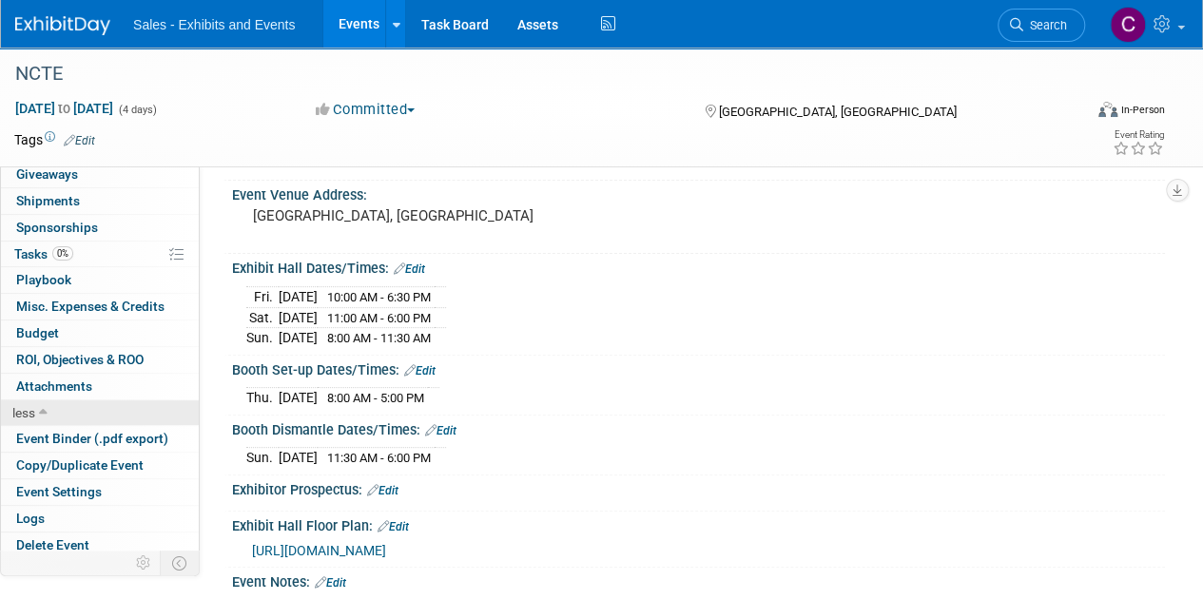
scroll to position [139, 0]
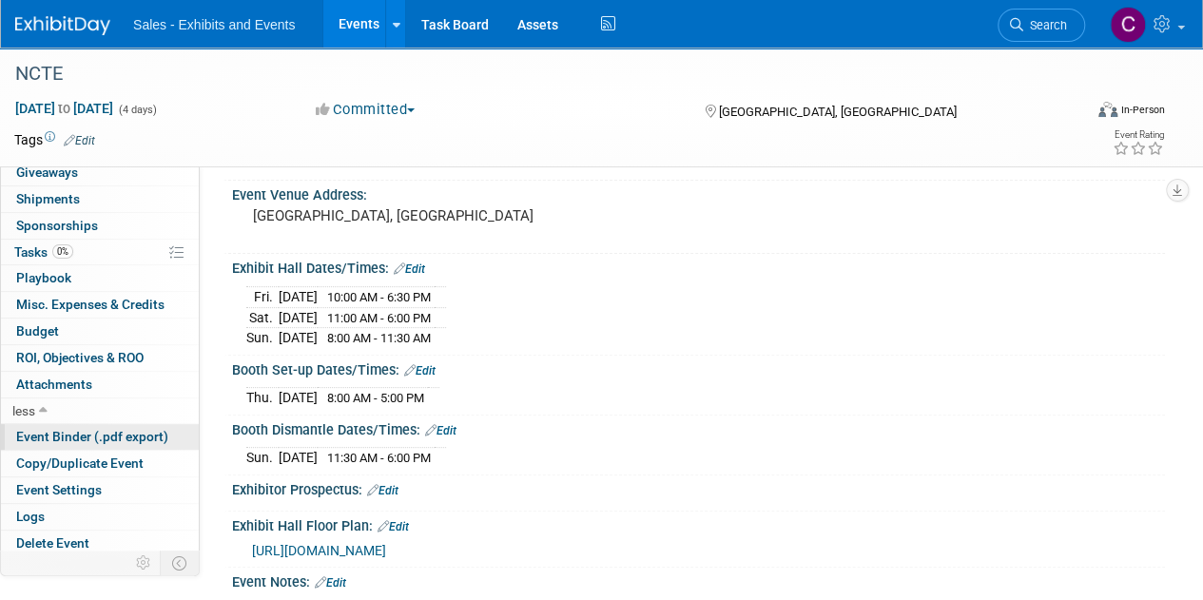
click at [64, 429] on span "Event Binder (.pdf export)" at bounding box center [92, 436] width 152 height 15
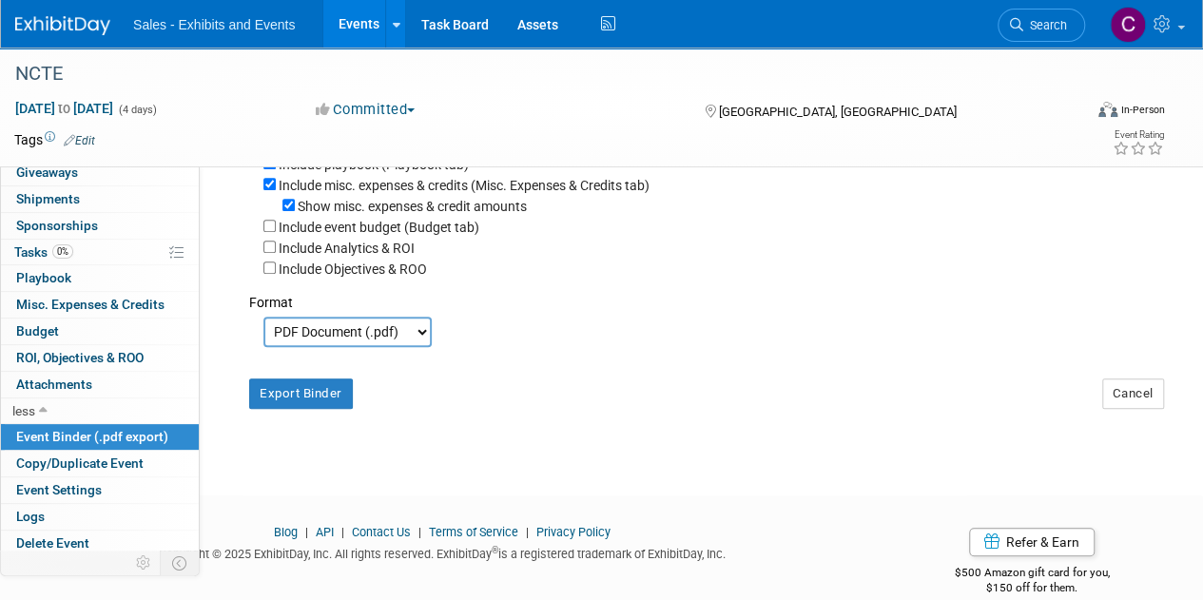
scroll to position [485, 0]
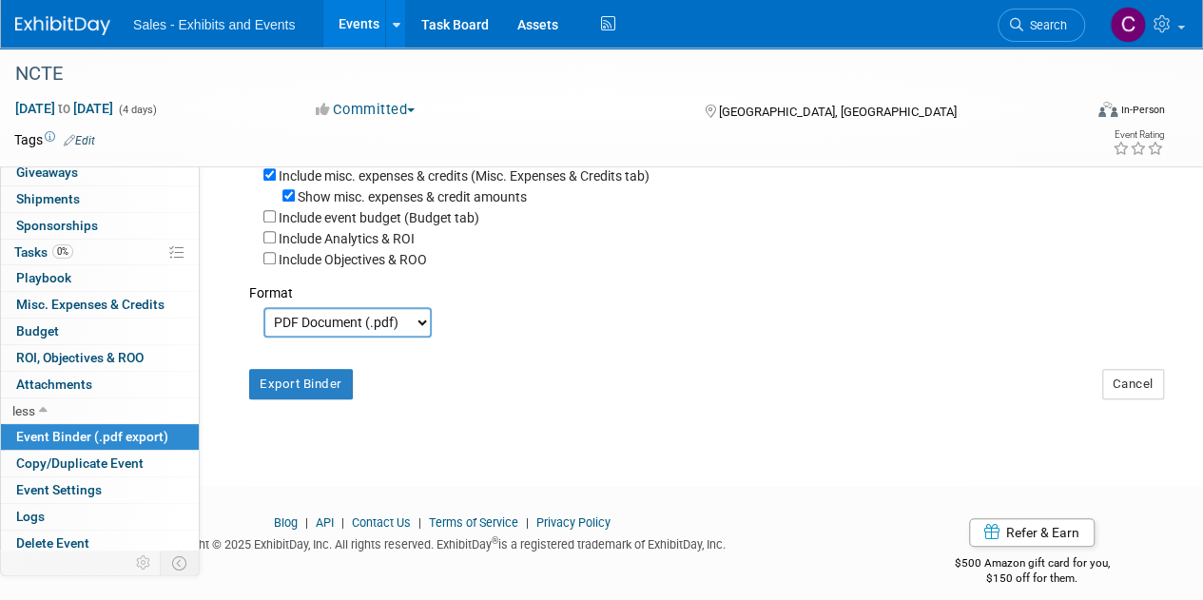
click at [366, 333] on select "PDF Document (.pdf) Microsoft Word (.docx)" at bounding box center [347, 322] width 168 height 30
select select "docx"
click at [263, 315] on select "PDF Document (.pdf) Microsoft Word (.docx)" at bounding box center [347, 322] width 168 height 30
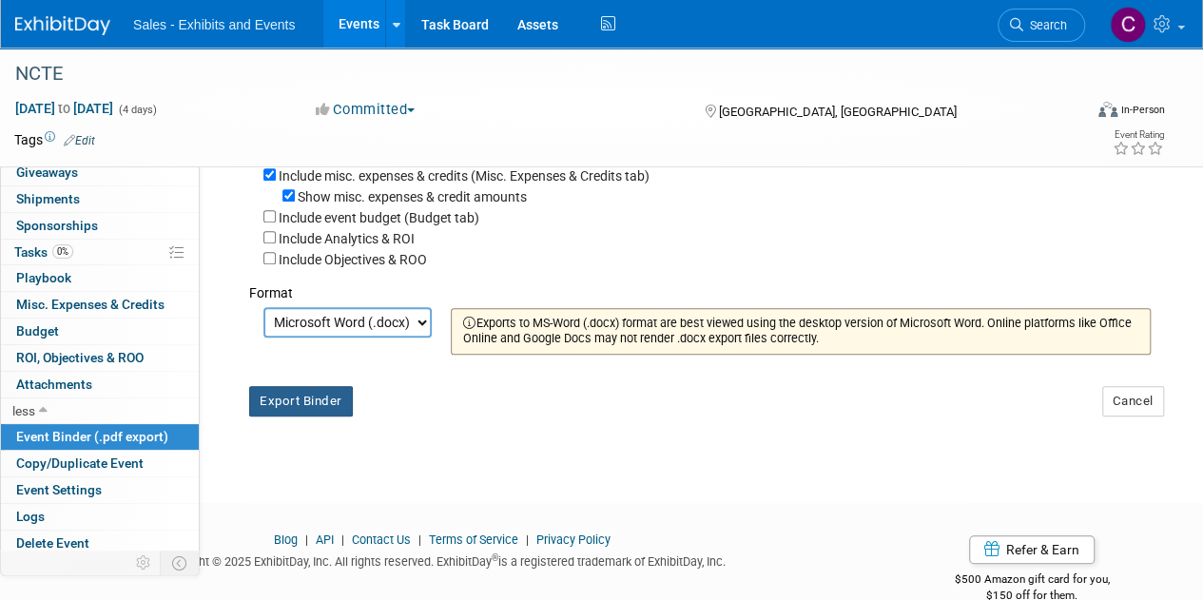
click at [325, 398] on button "Export Binder" at bounding box center [301, 401] width 104 height 30
click at [351, 15] on link "Events" at bounding box center [357, 24] width 69 height 48
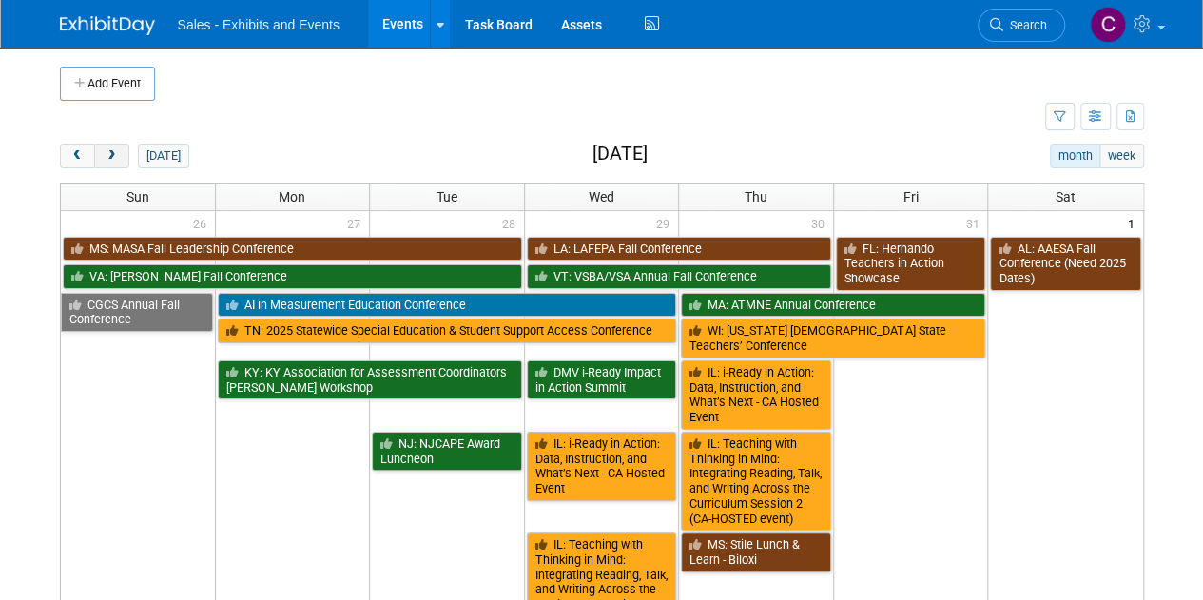
click at [107, 153] on span "next" at bounding box center [112, 156] width 14 height 12
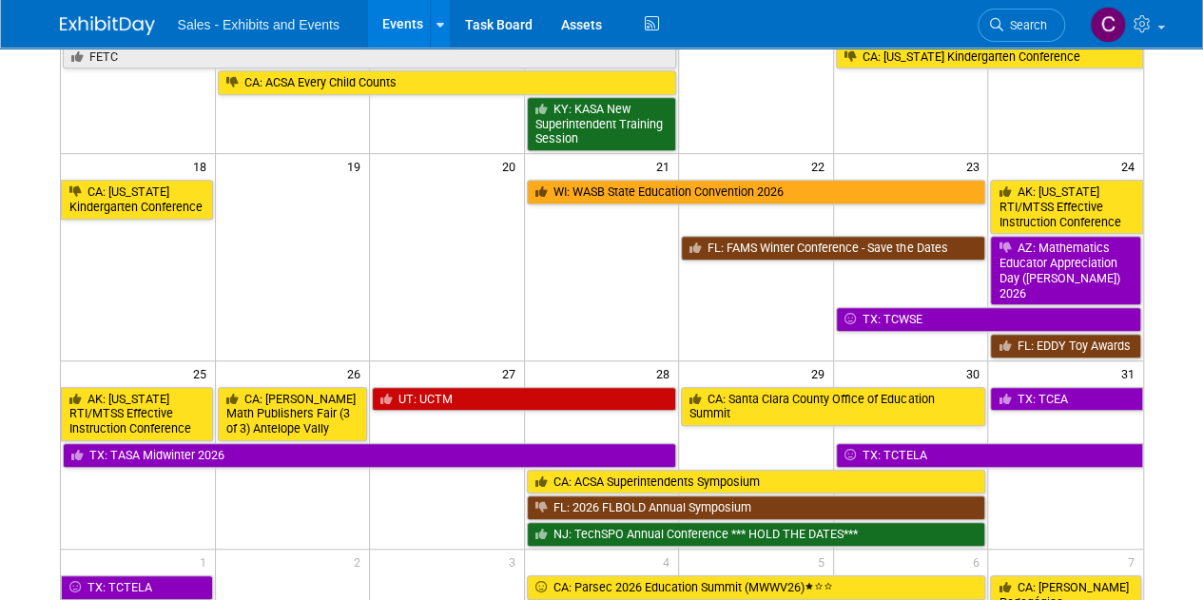
scroll to position [454, 0]
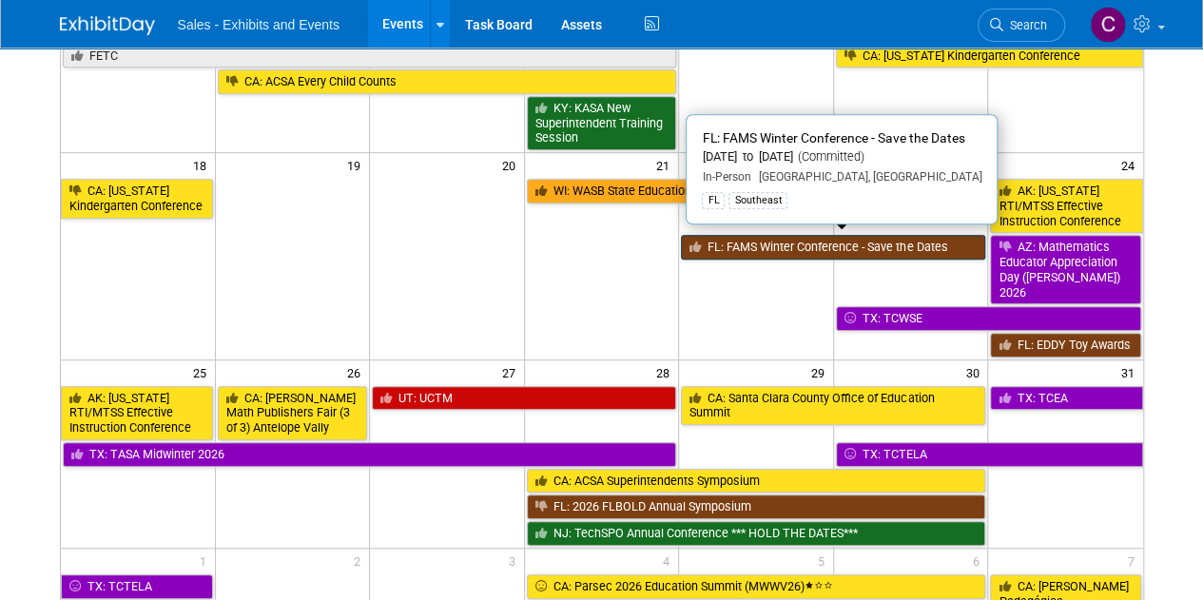
click at [876, 243] on link "FL: FAMS Winter Conference - Save the Dates" at bounding box center [833, 247] width 304 height 25
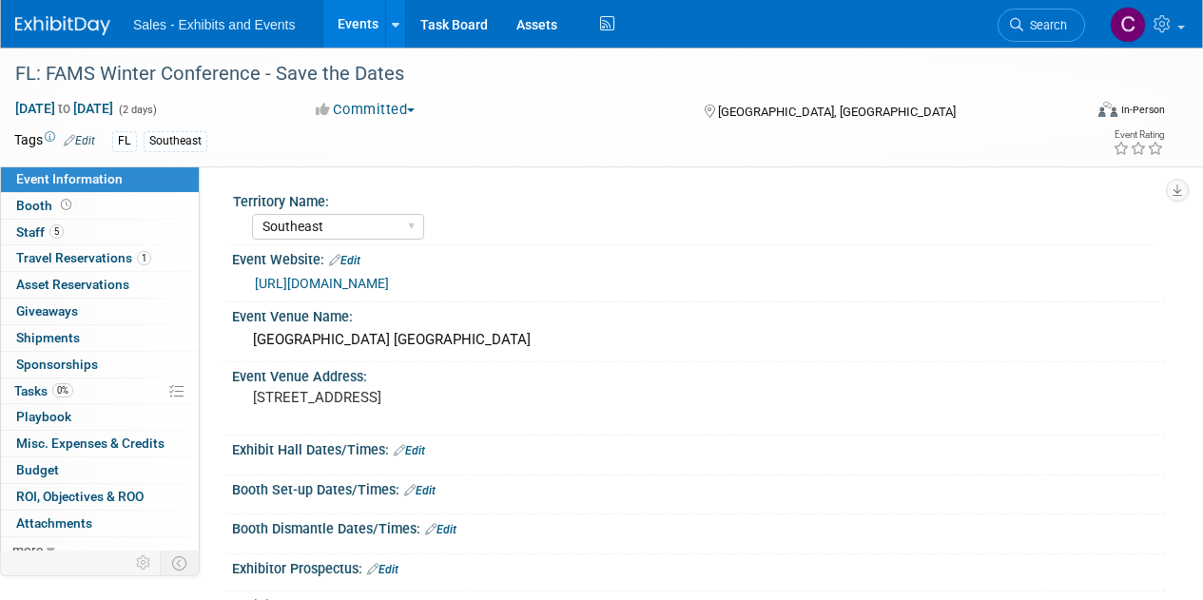
select select "Southeast"
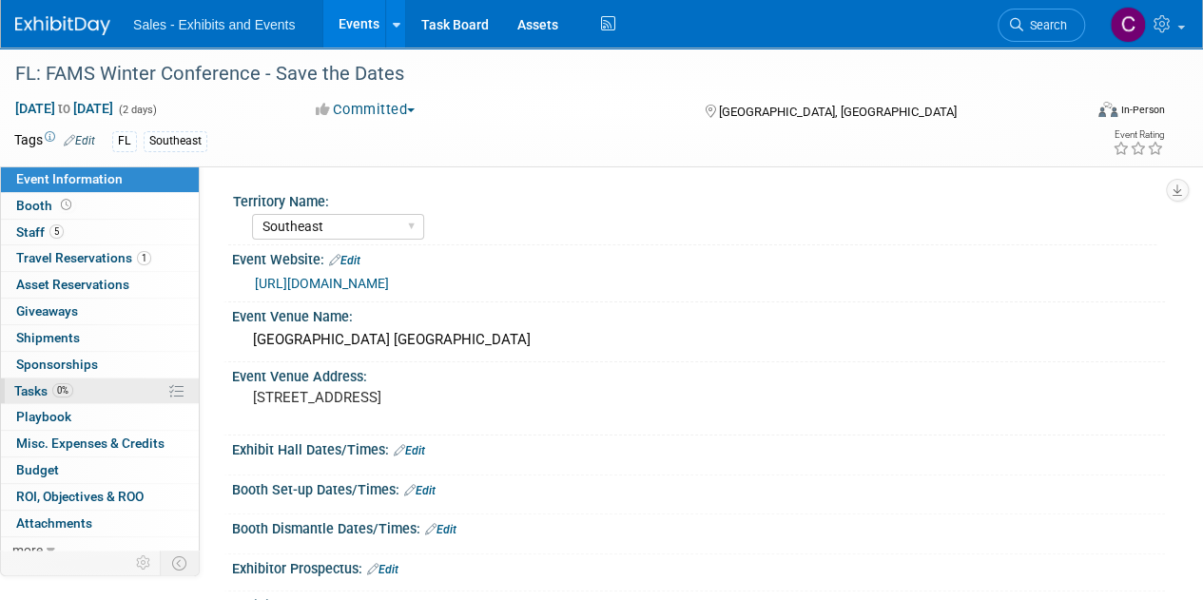
click at [44, 383] on span "Tasks 0%" at bounding box center [43, 390] width 59 height 15
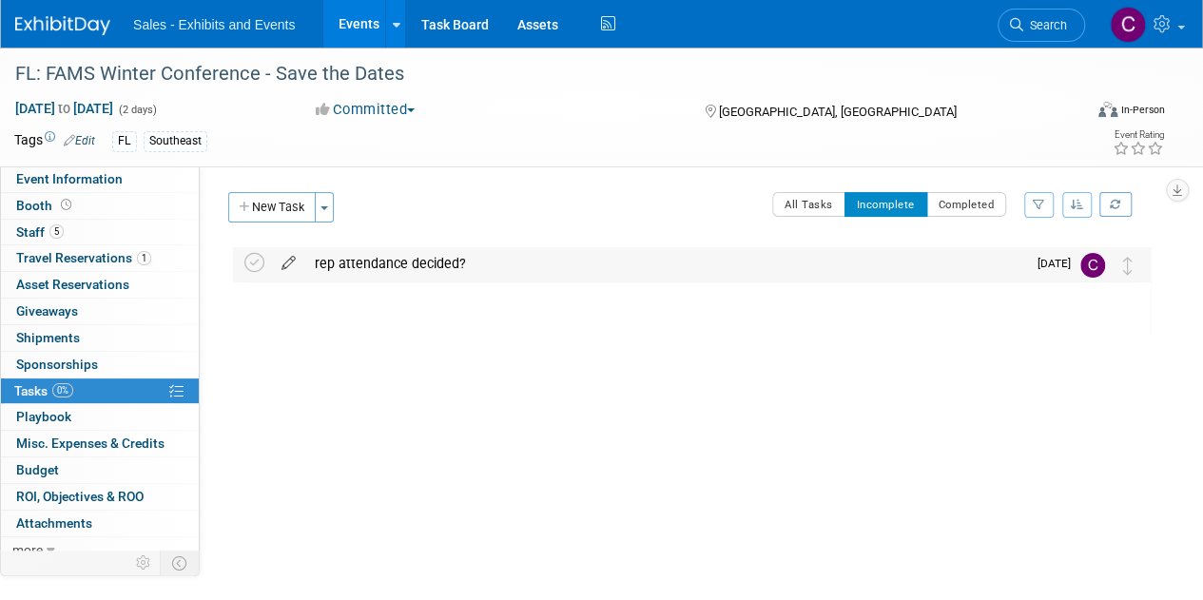
click at [283, 265] on icon at bounding box center [288, 259] width 33 height 24
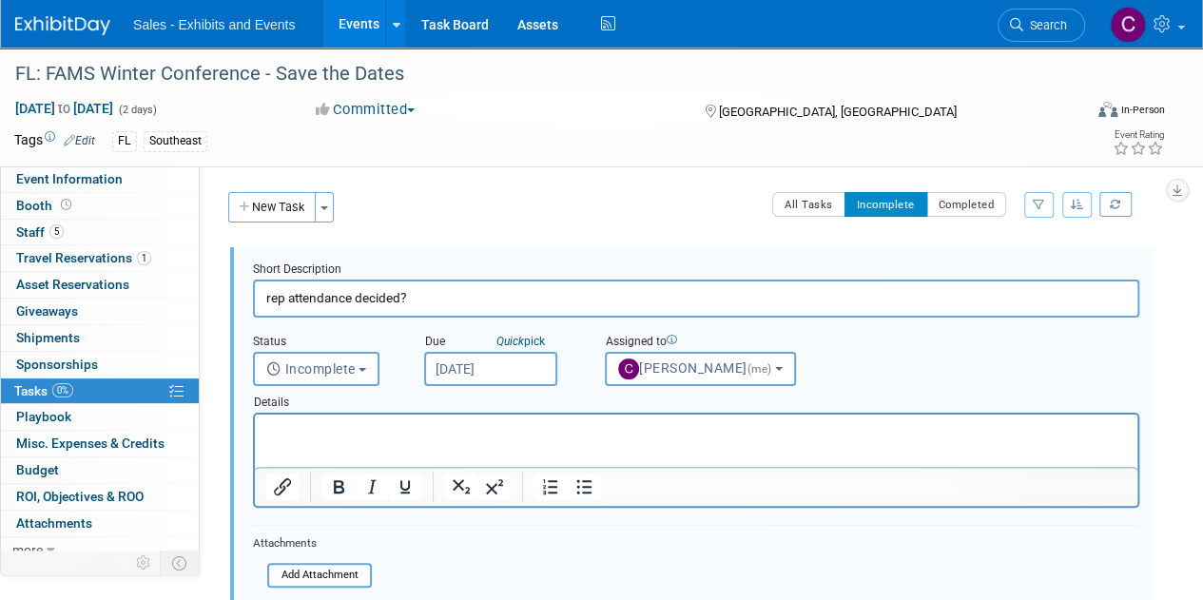
click at [0, 263] on div "Event Information Event Info Booth Booth 5 Staff 5 Staff 1 Travel Reservations …" at bounding box center [601, 433] width 1203 height 771
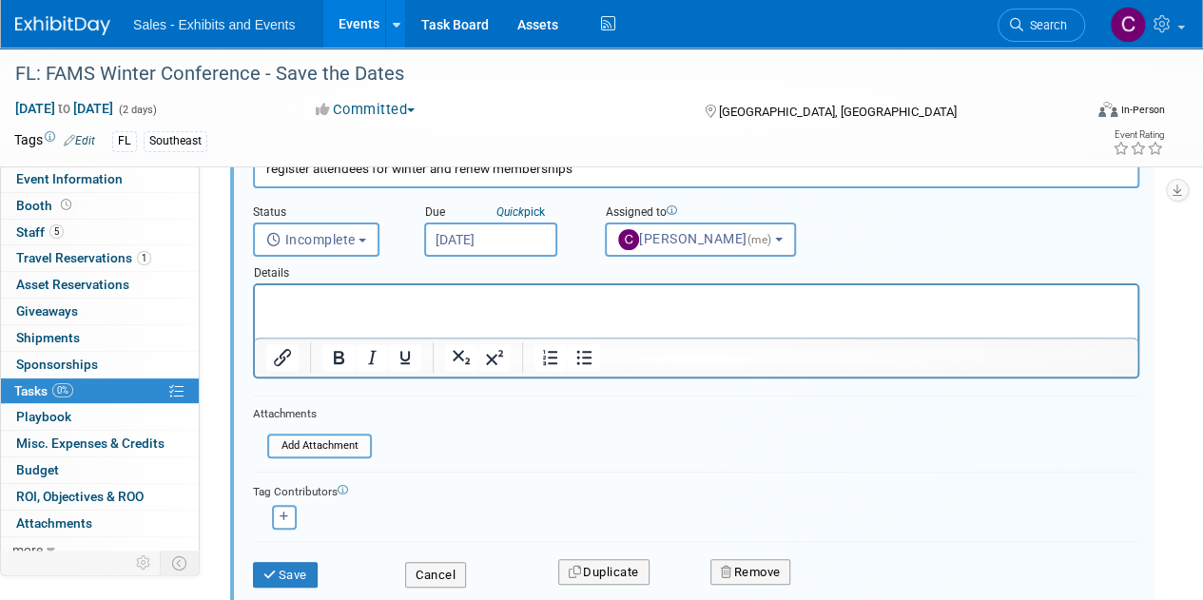
scroll to position [241, 0]
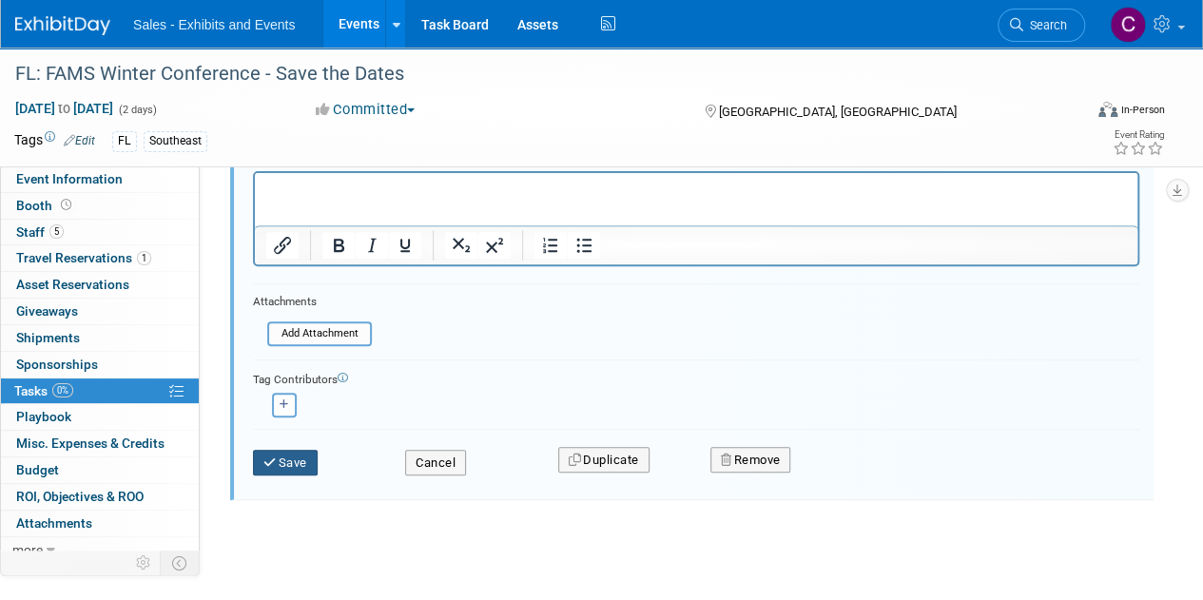
type input "register attendees for winter and renew memberships"
click at [305, 461] on button "Save" at bounding box center [285, 463] width 65 height 27
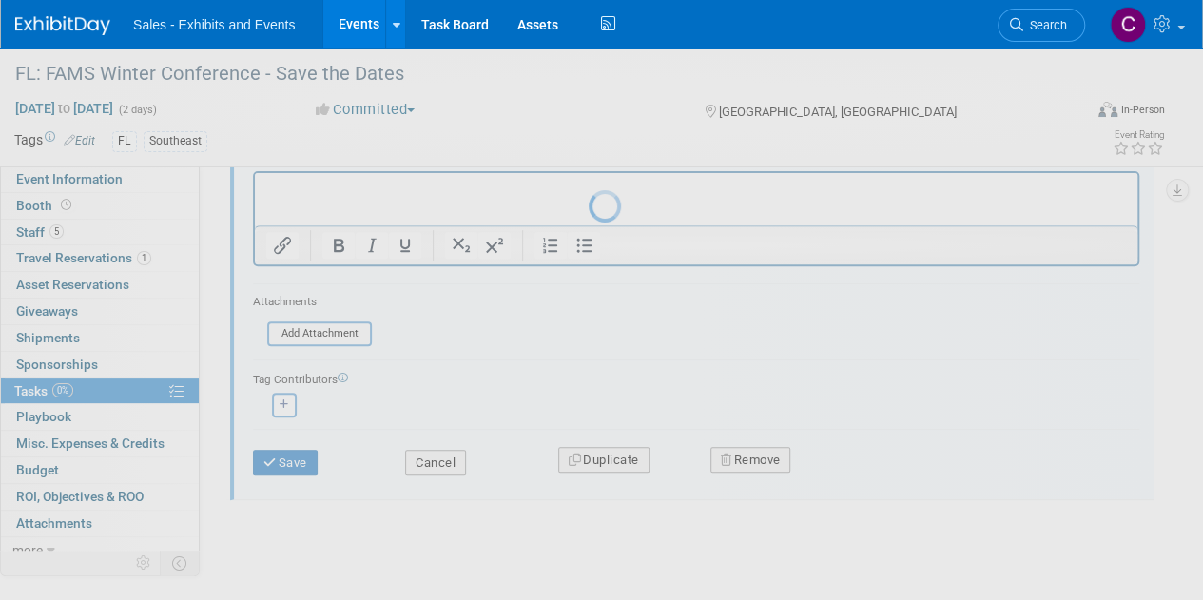
scroll to position [0, 0]
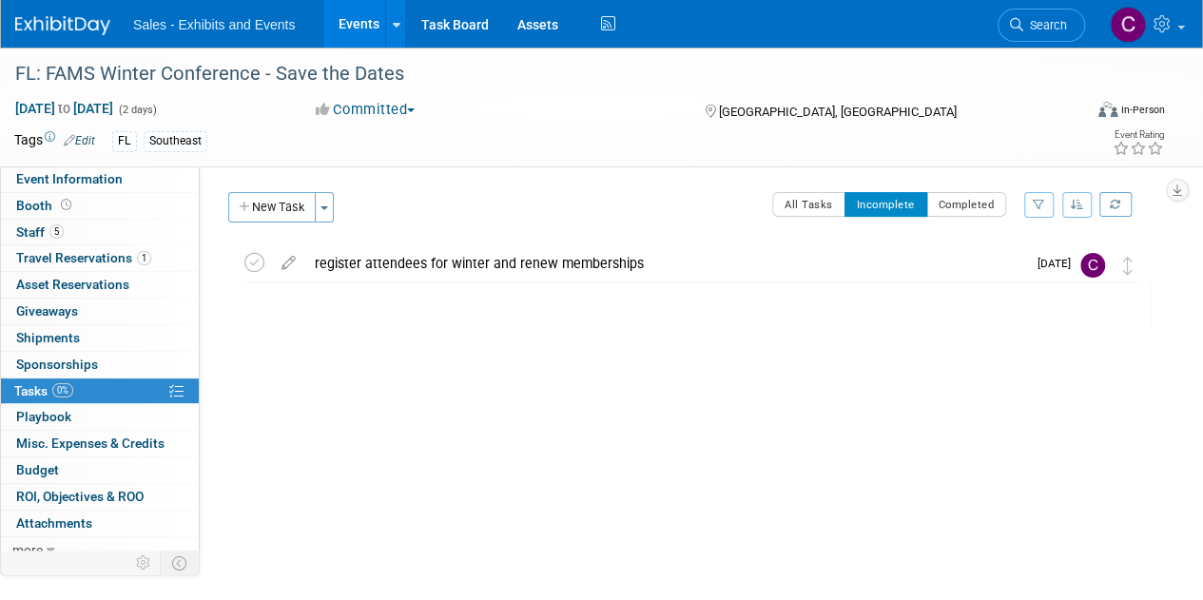
click at [352, 17] on link "Events" at bounding box center [357, 24] width 69 height 48
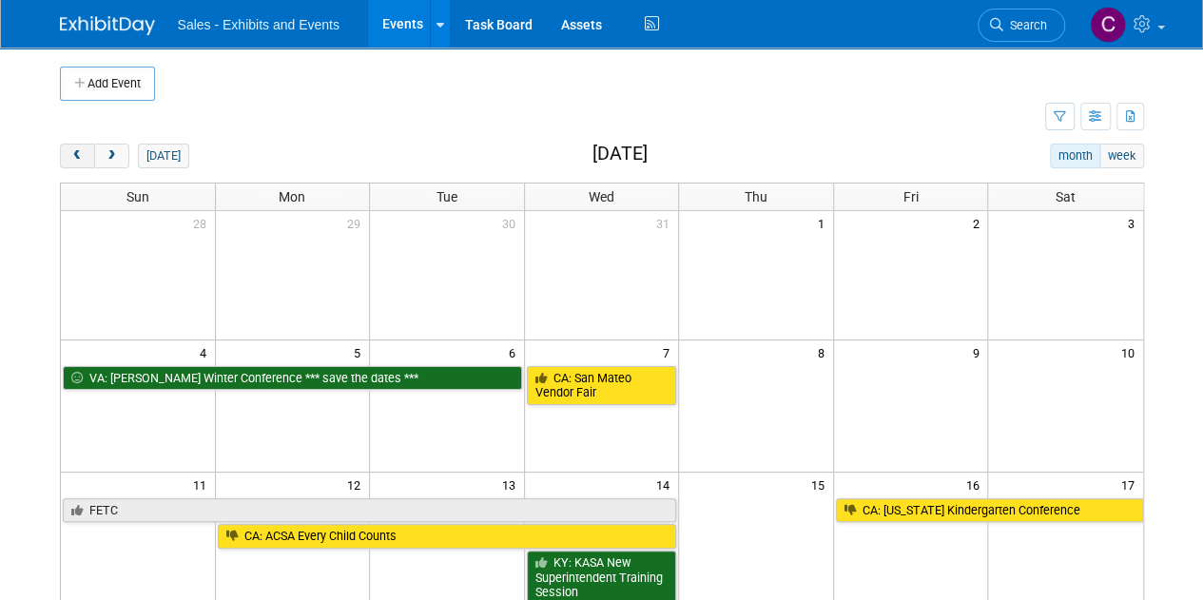
click at [73, 144] on button "prev" at bounding box center [77, 156] width 35 height 25
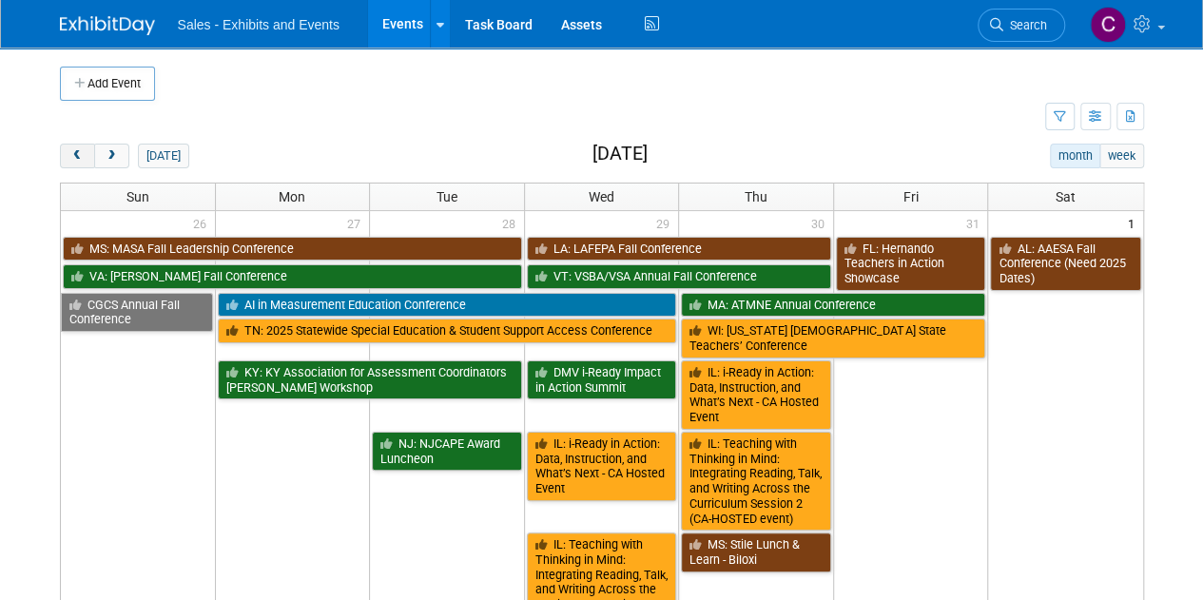
click at [73, 144] on button "prev" at bounding box center [77, 156] width 35 height 25
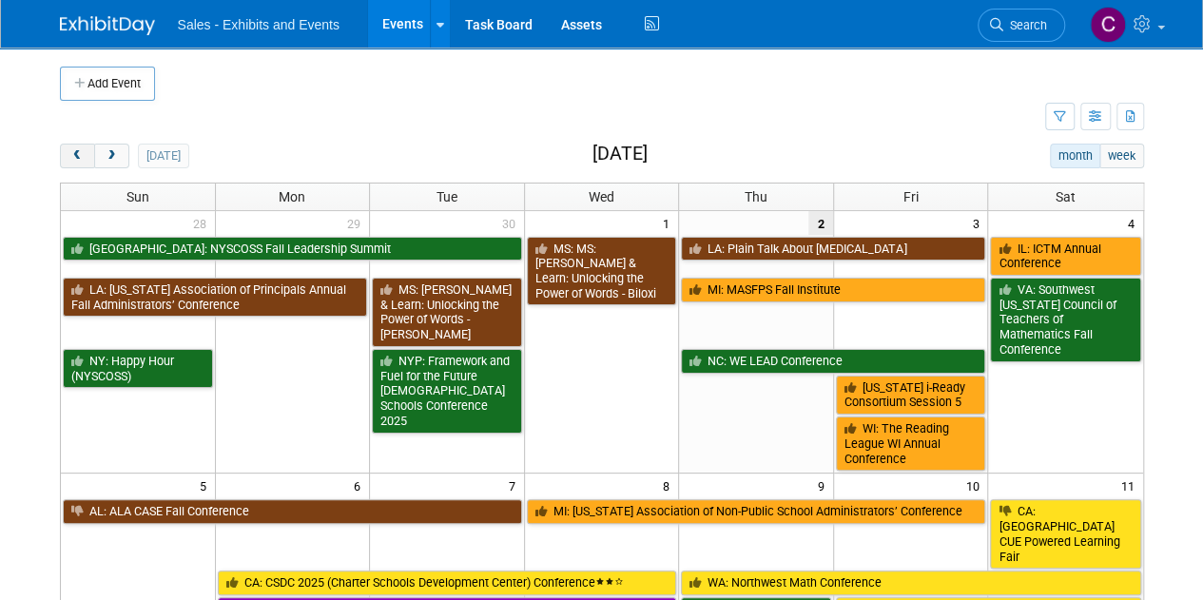
click at [73, 144] on button "prev" at bounding box center [77, 156] width 35 height 25
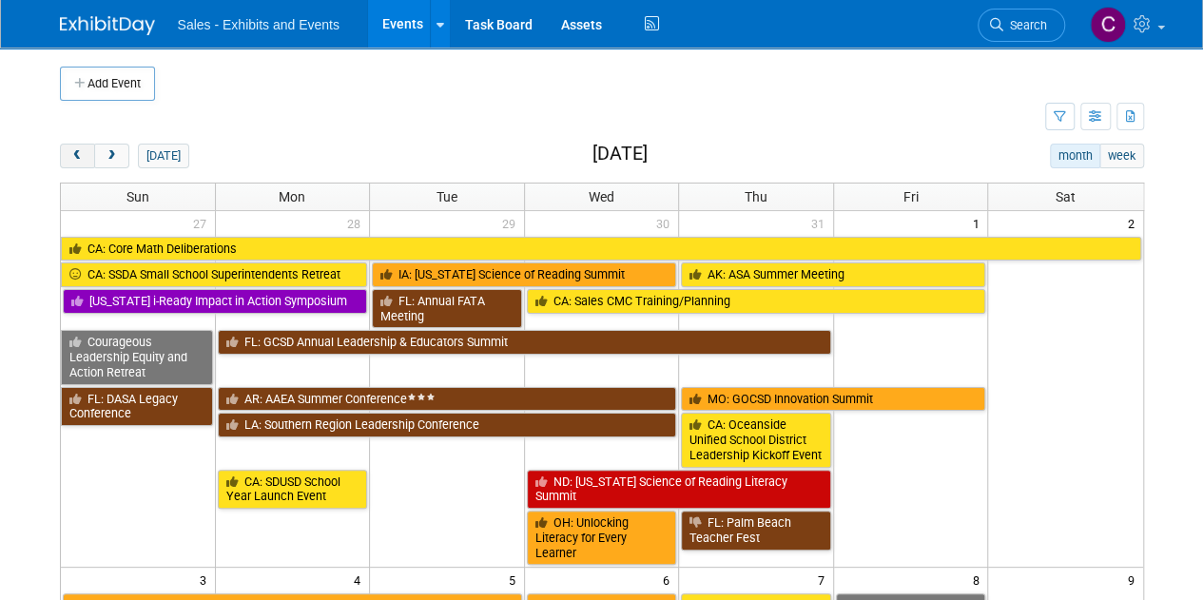
click at [73, 144] on button "prev" at bounding box center [77, 156] width 35 height 25
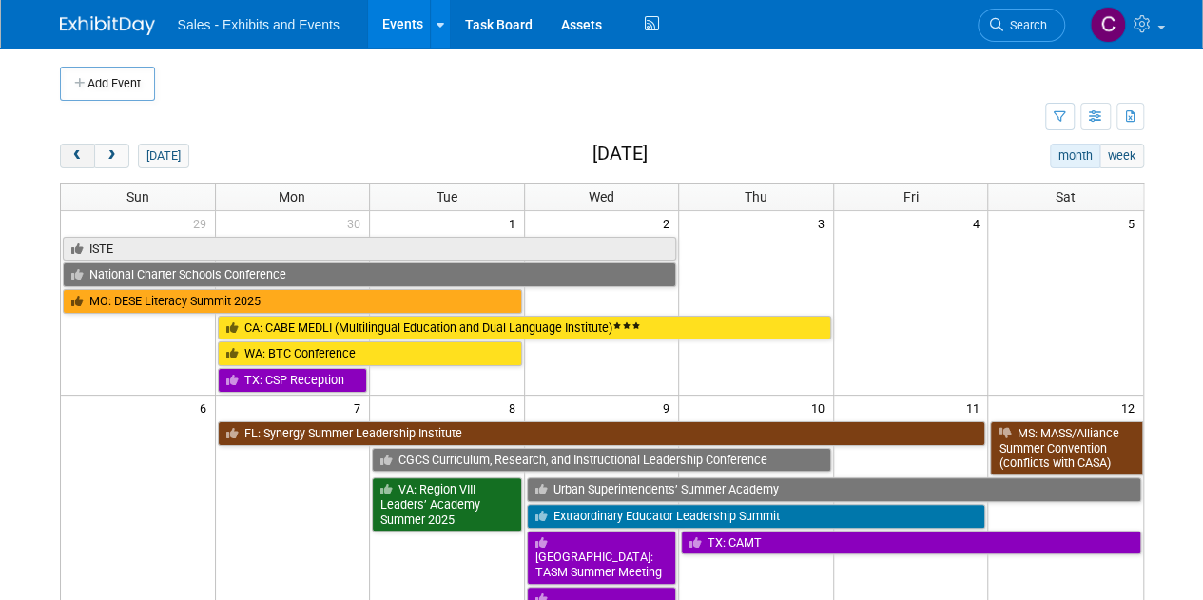
click at [73, 144] on button "prev" at bounding box center [77, 156] width 35 height 25
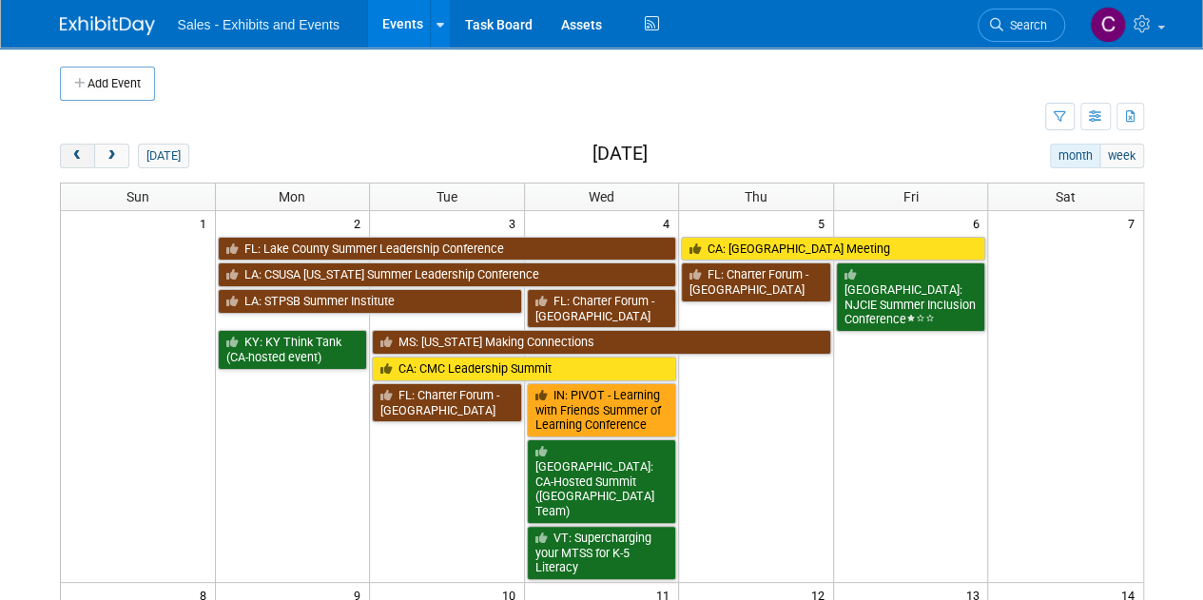
click at [73, 144] on button "prev" at bounding box center [77, 156] width 35 height 25
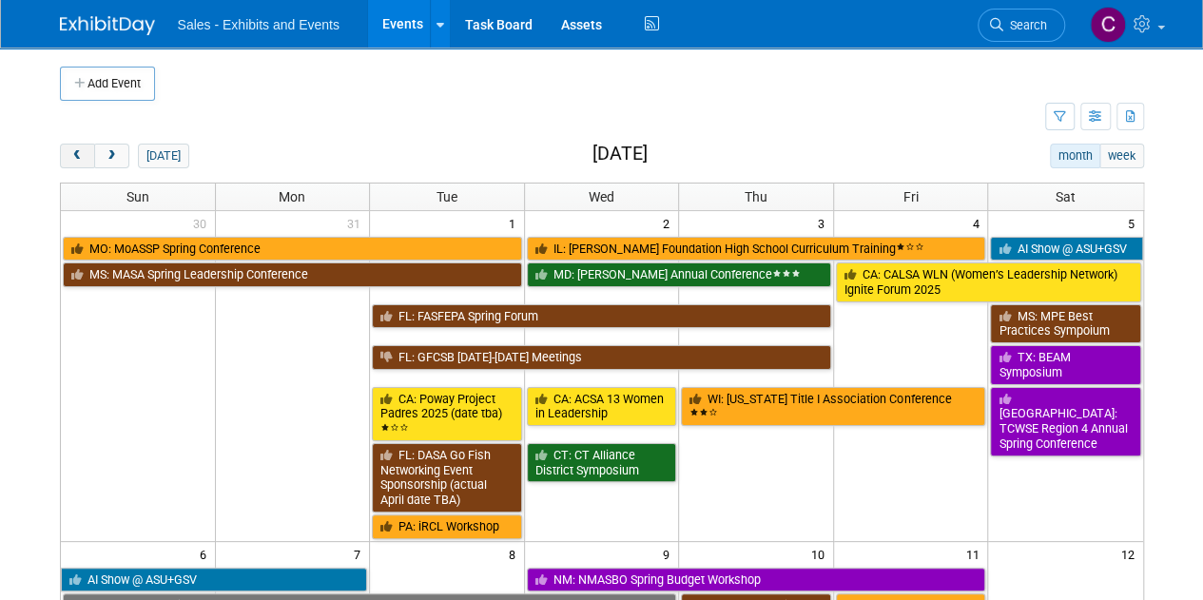
click at [73, 144] on button "prev" at bounding box center [77, 156] width 35 height 25
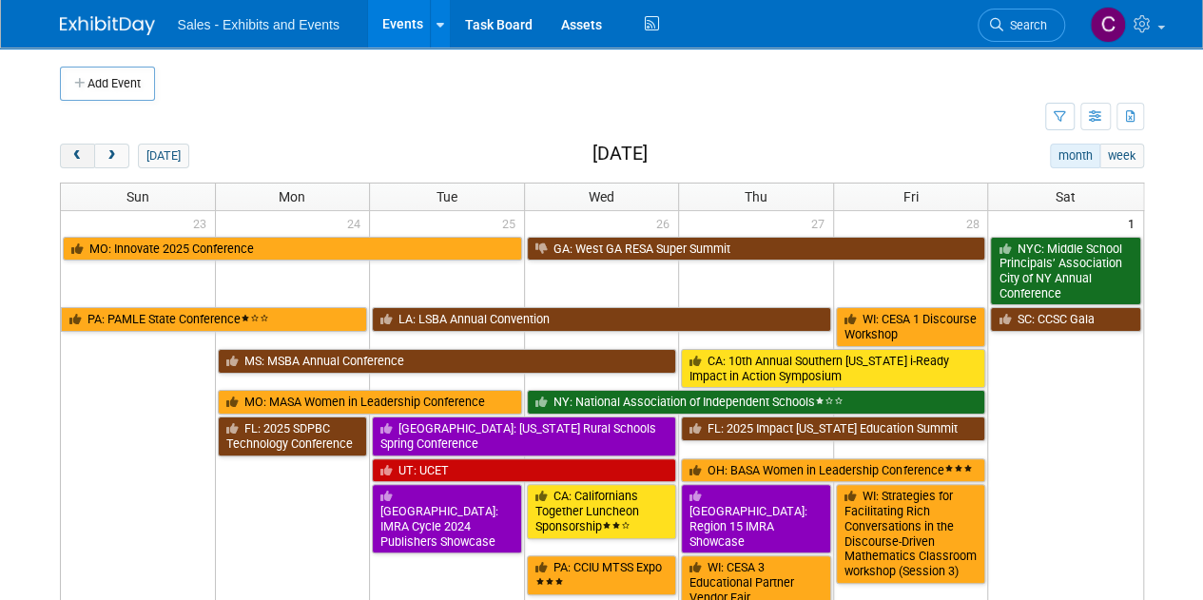
click at [73, 144] on button "prev" at bounding box center [77, 156] width 35 height 25
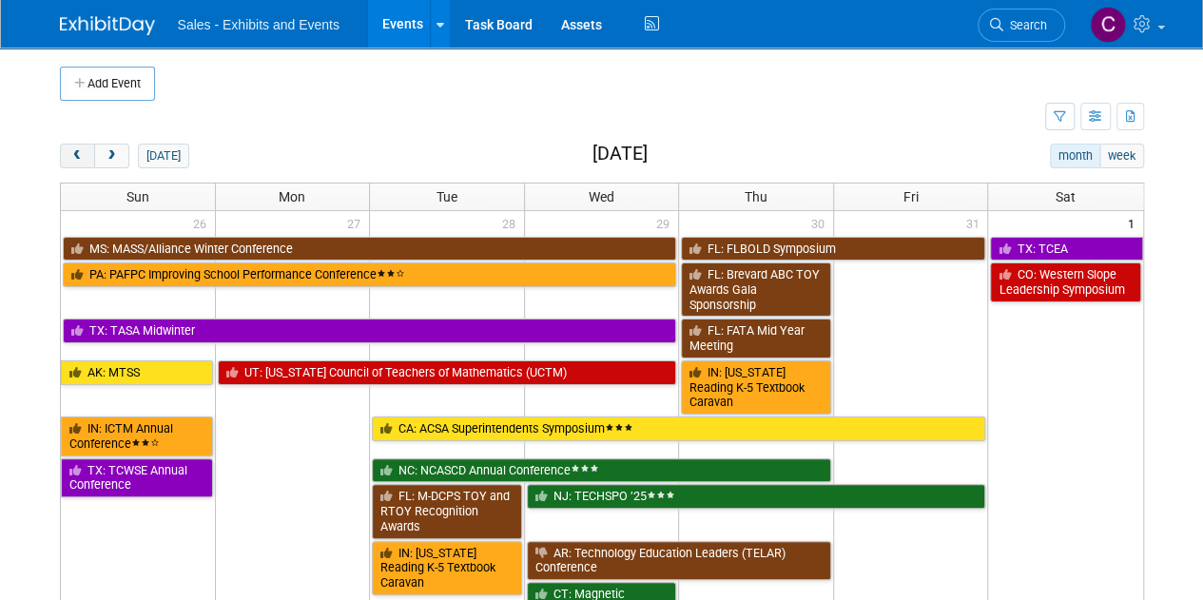
click at [73, 144] on button "prev" at bounding box center [77, 156] width 35 height 25
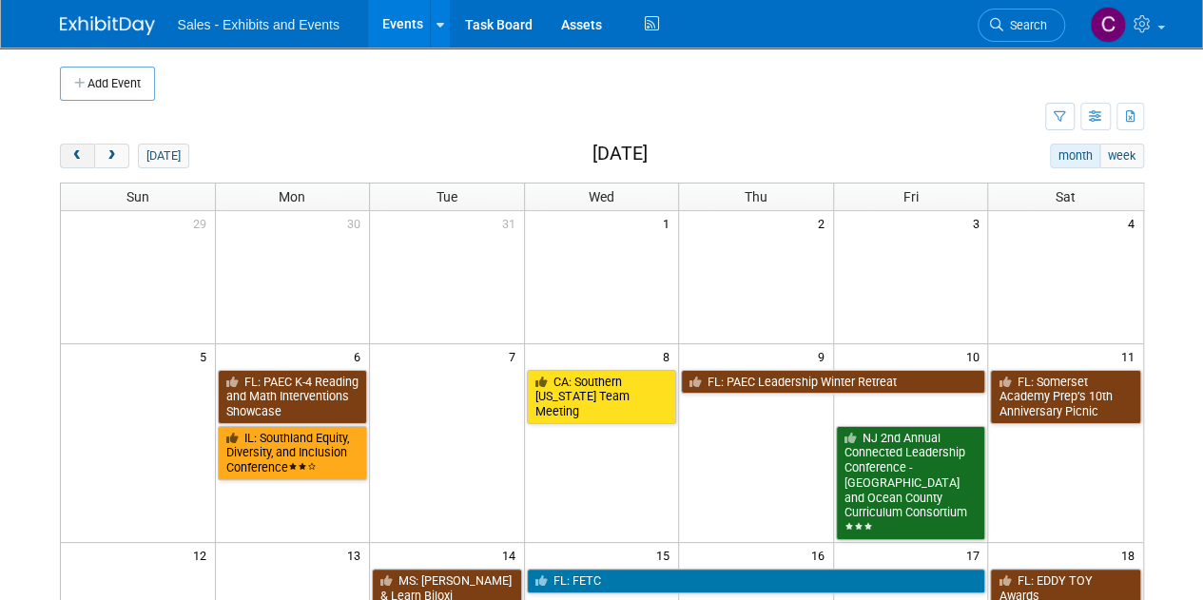
click at [73, 144] on button "prev" at bounding box center [77, 156] width 35 height 25
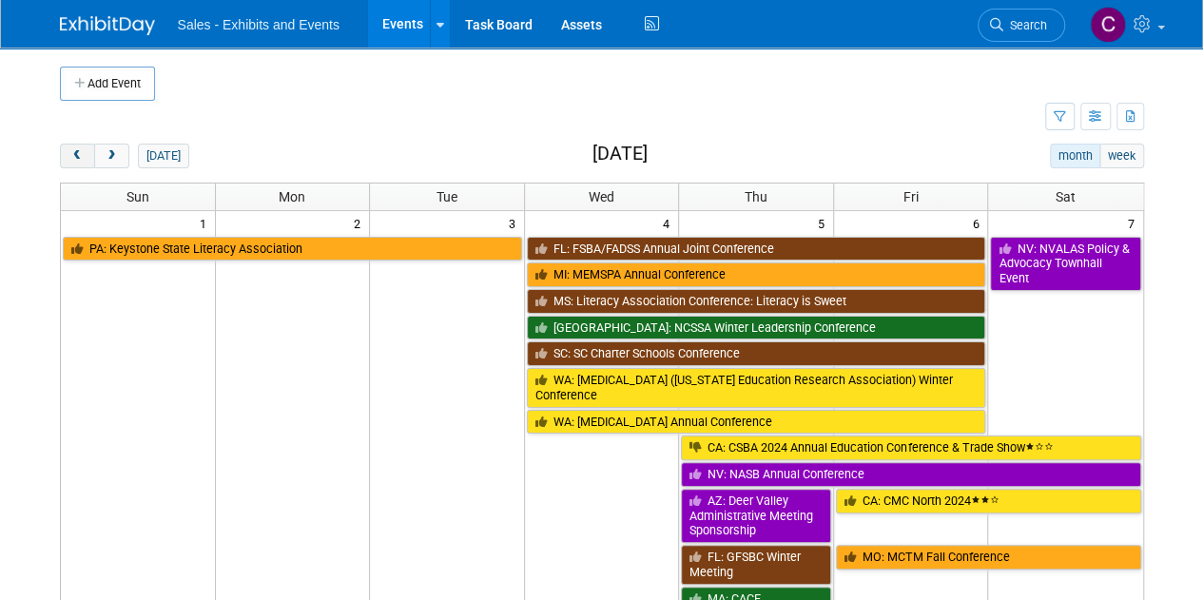
click at [73, 144] on button "prev" at bounding box center [77, 156] width 35 height 25
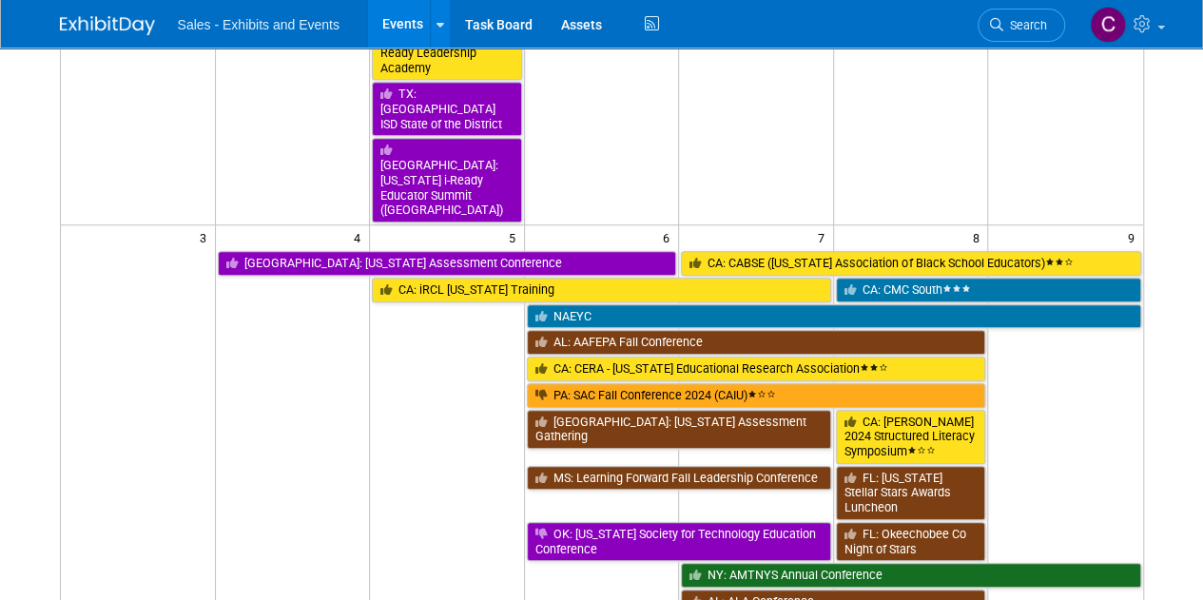
scroll to position [509, 0]
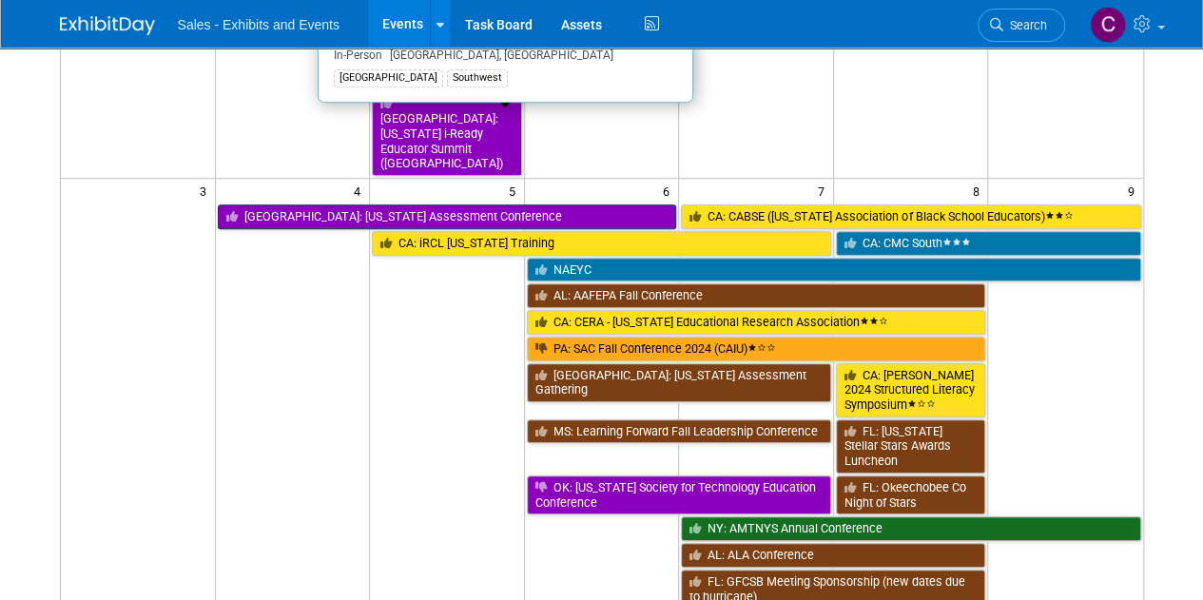
click at [332, 204] on link "[GEOGRAPHIC_DATA]: [US_STATE] Assessment Conference" at bounding box center [447, 216] width 459 height 25
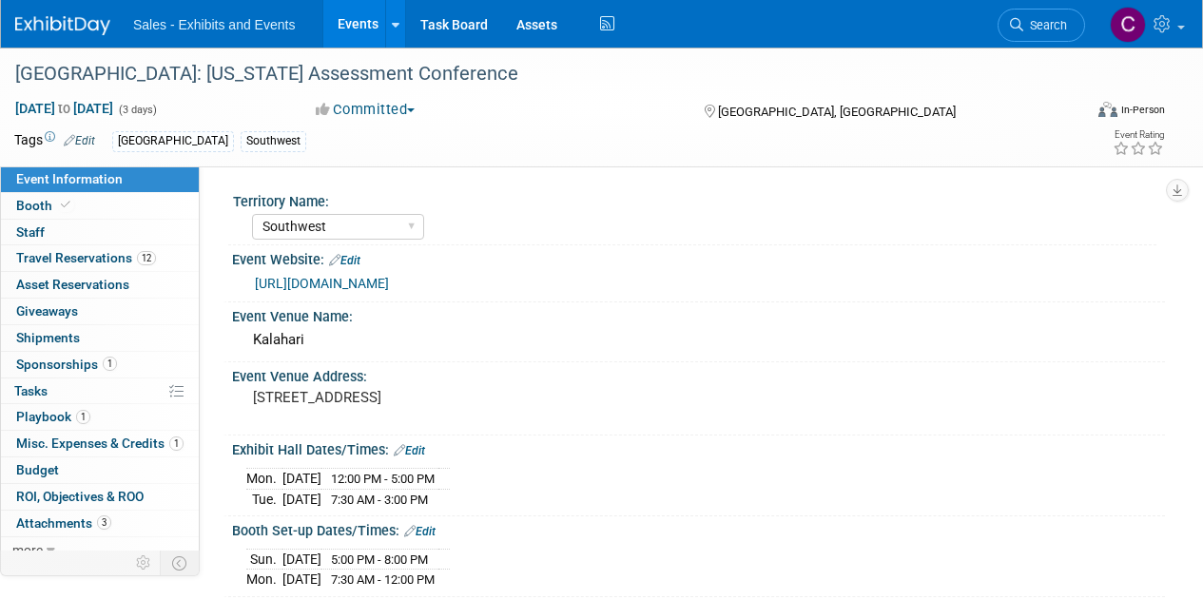
select select "Southwest"
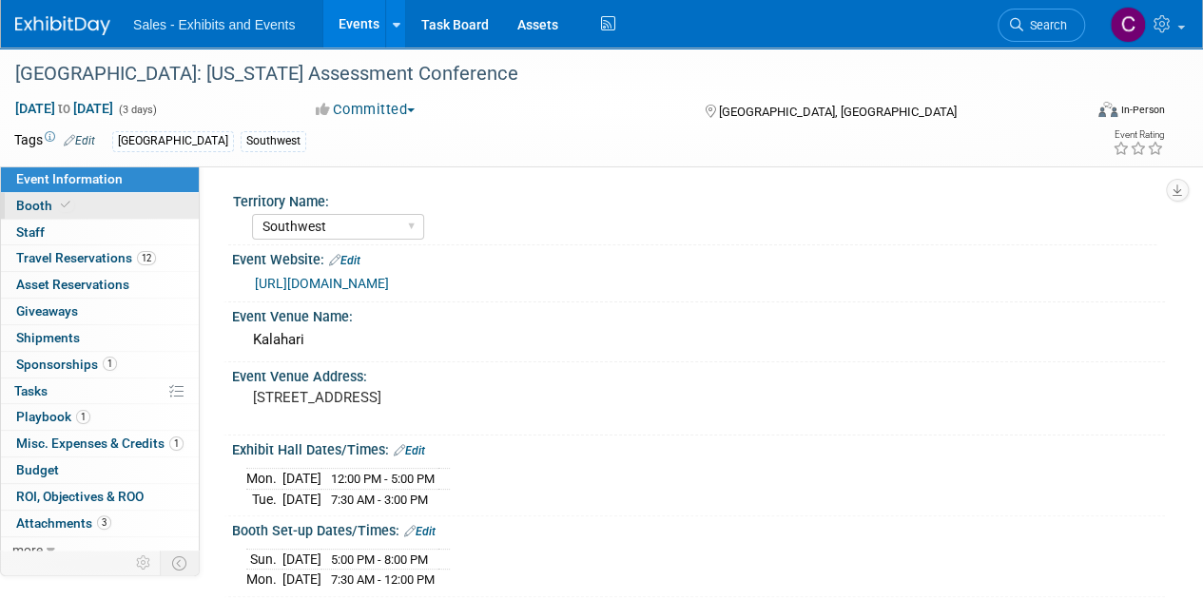
click at [42, 211] on span "Booth" at bounding box center [45, 205] width 58 height 15
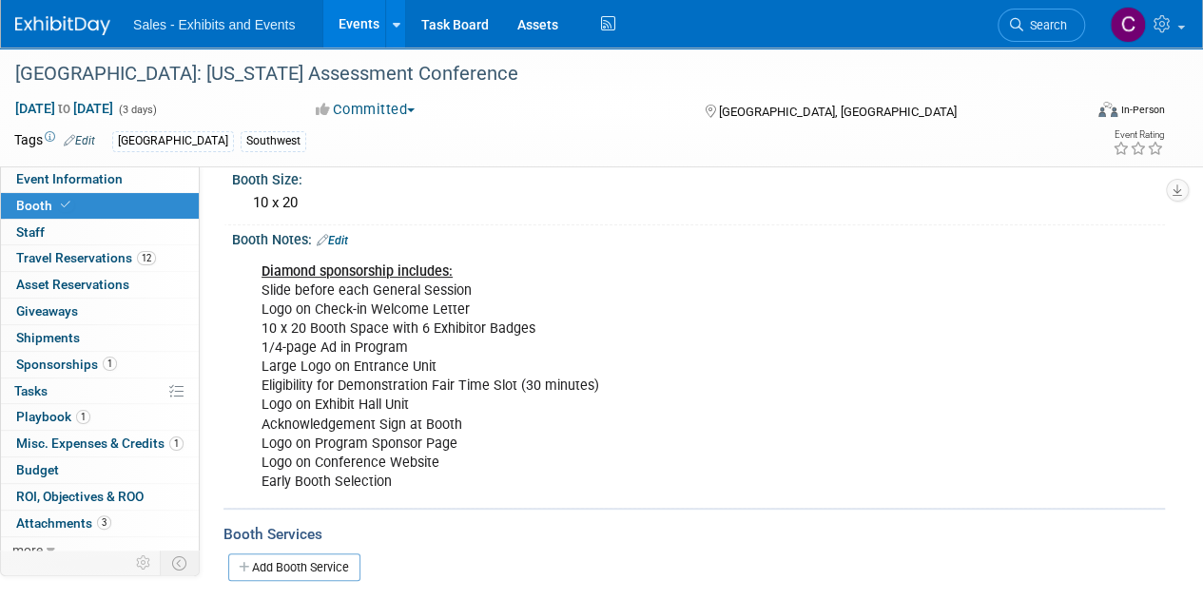
scroll to position [87, 0]
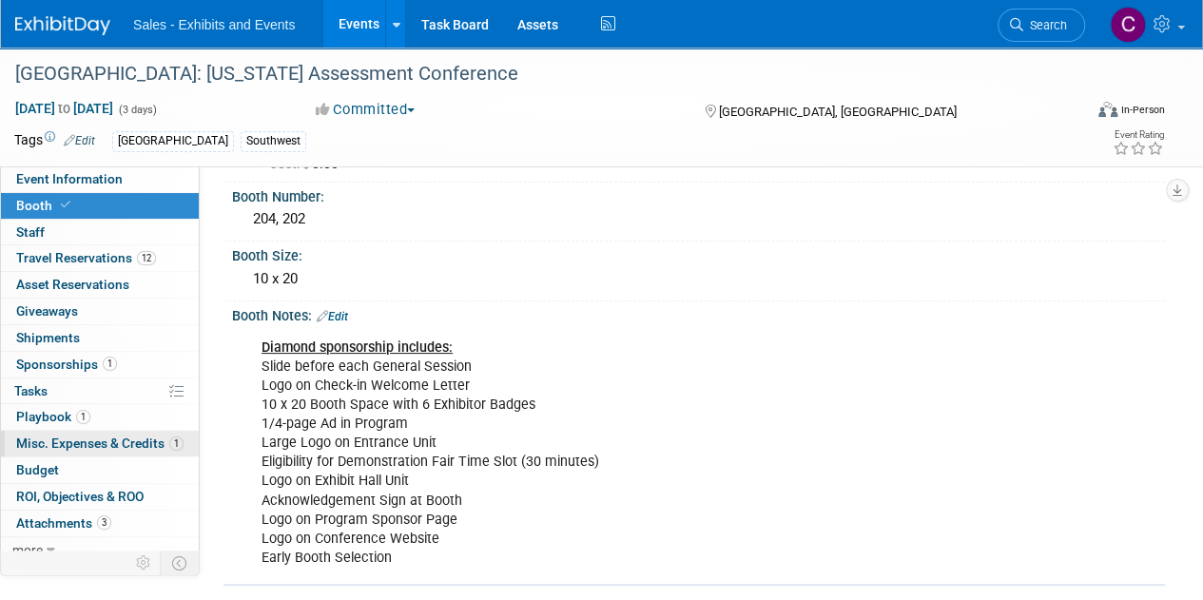
click at [48, 446] on span "Misc. Expenses & Credits 1" at bounding box center [99, 442] width 167 height 15
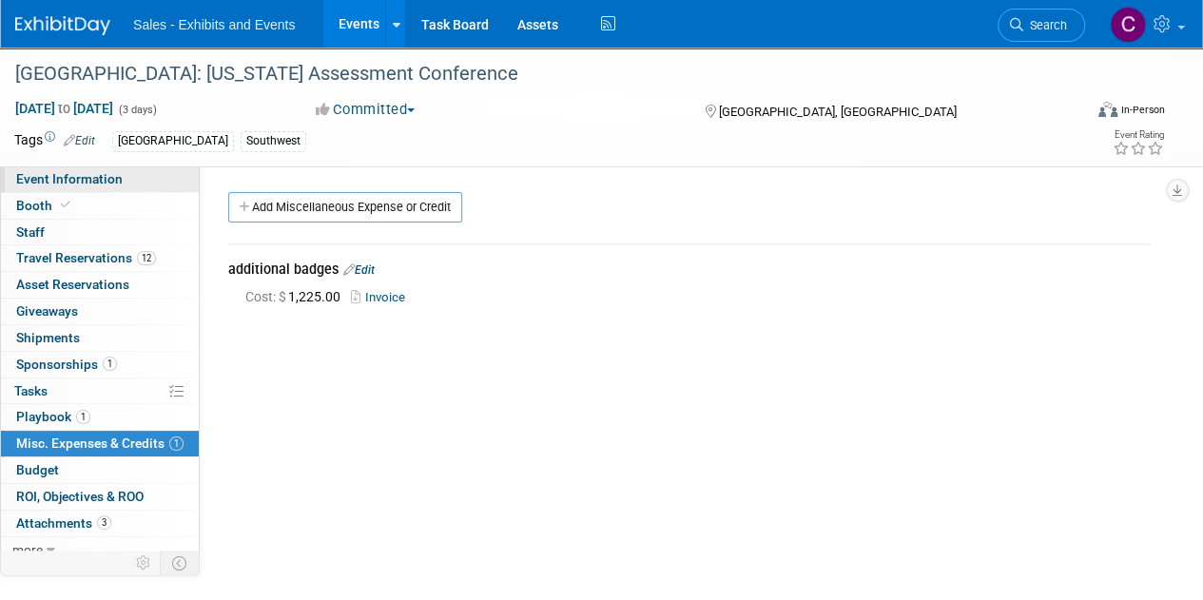
click at [115, 190] on link "Event Information" at bounding box center [100, 179] width 198 height 26
select select "Southwest"
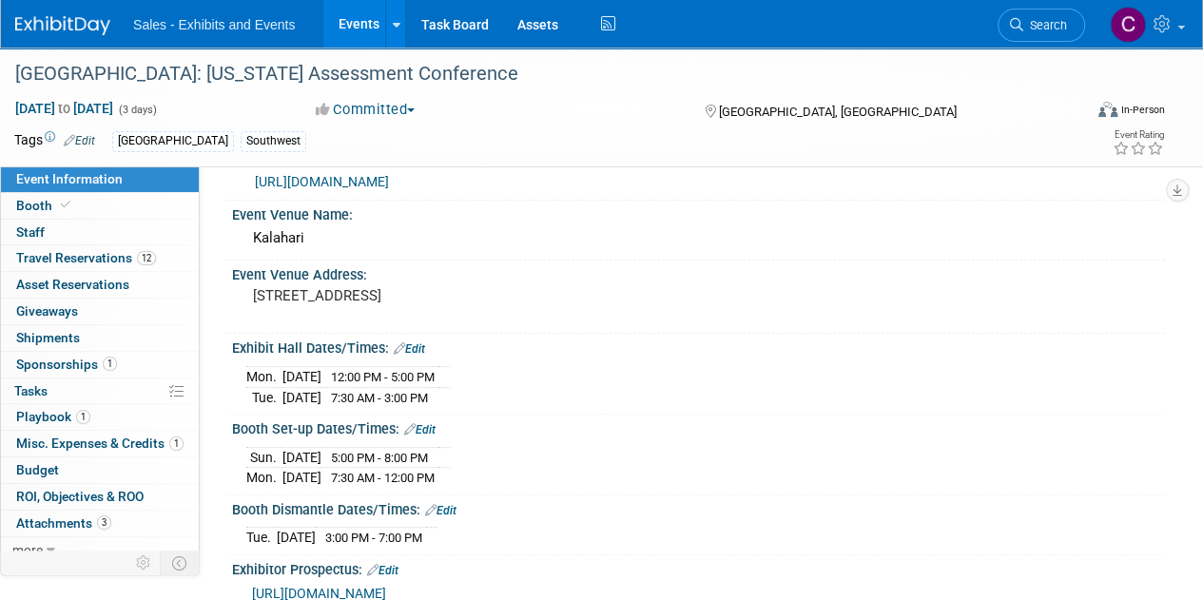
scroll to position [8, 0]
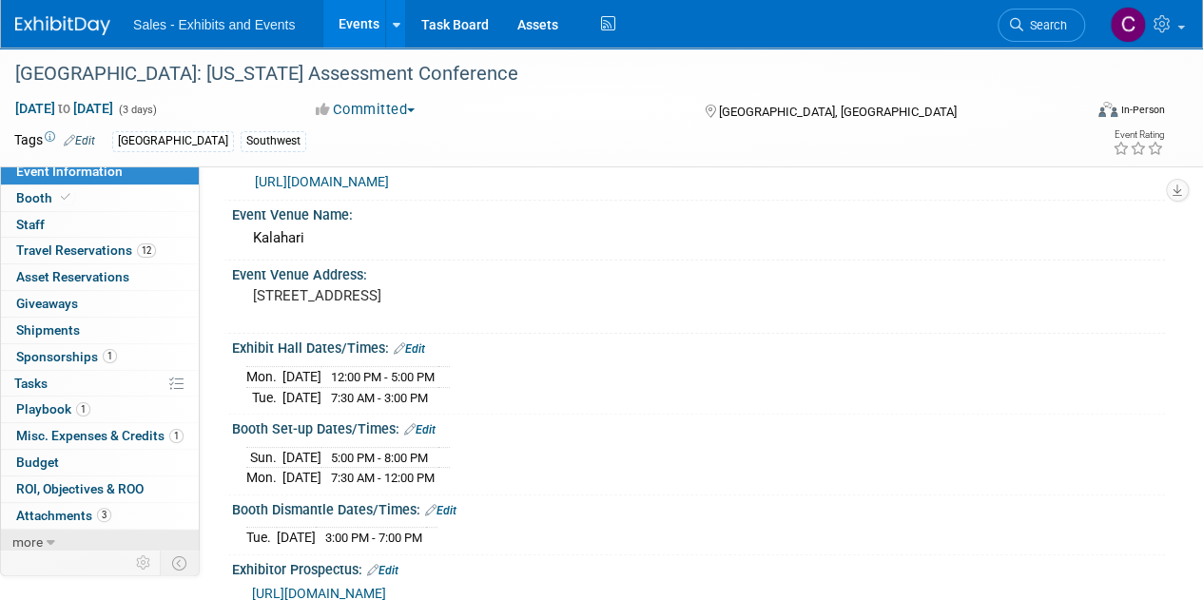
click at [51, 536] on icon at bounding box center [51, 542] width 9 height 13
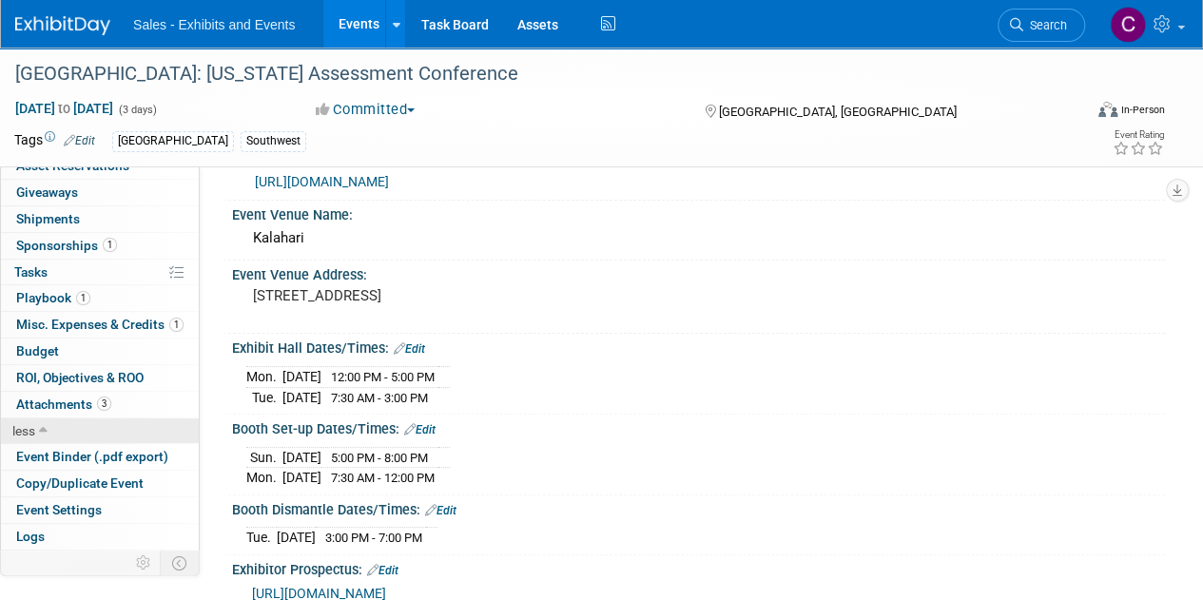
scroll to position [139, 0]
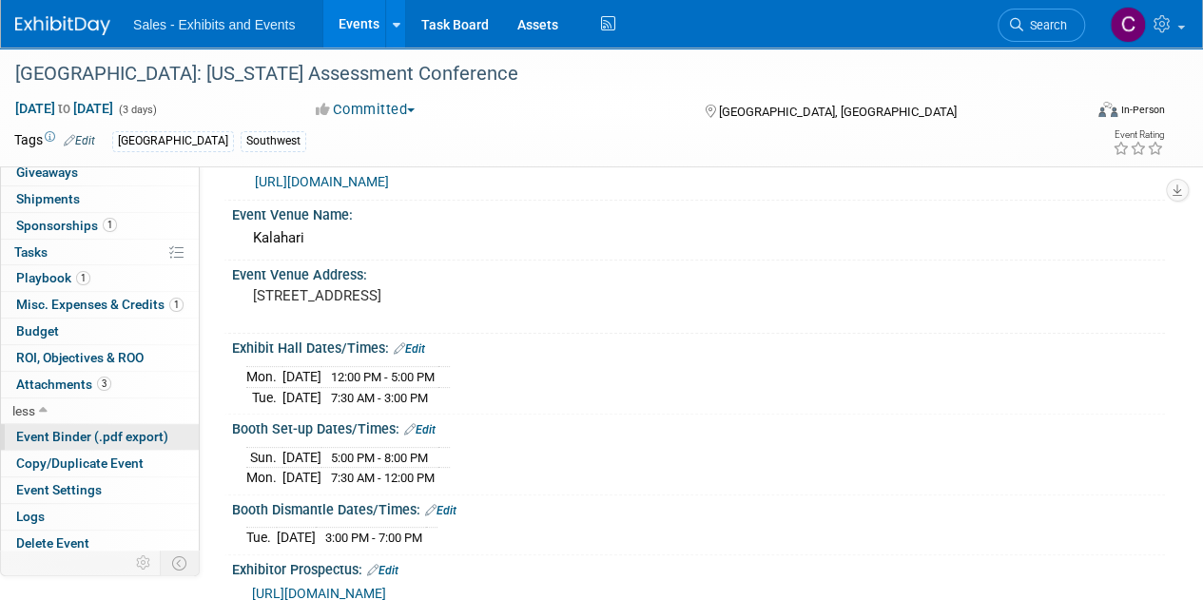
click at [55, 436] on span "Event Binder (.pdf export)" at bounding box center [92, 436] width 152 height 15
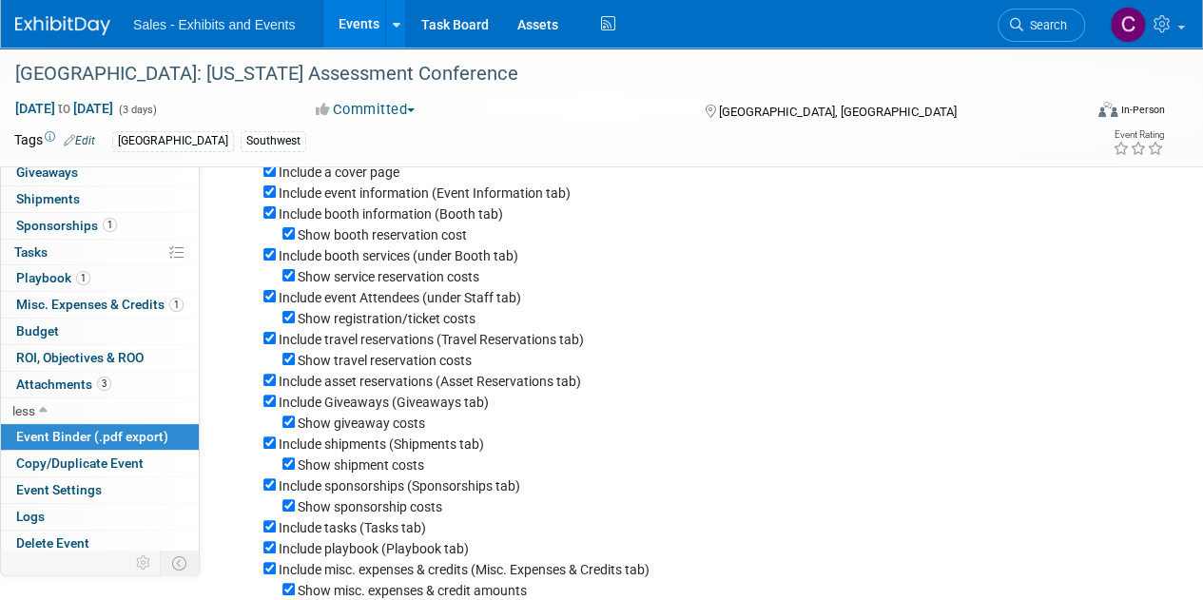
scroll to position [510, 0]
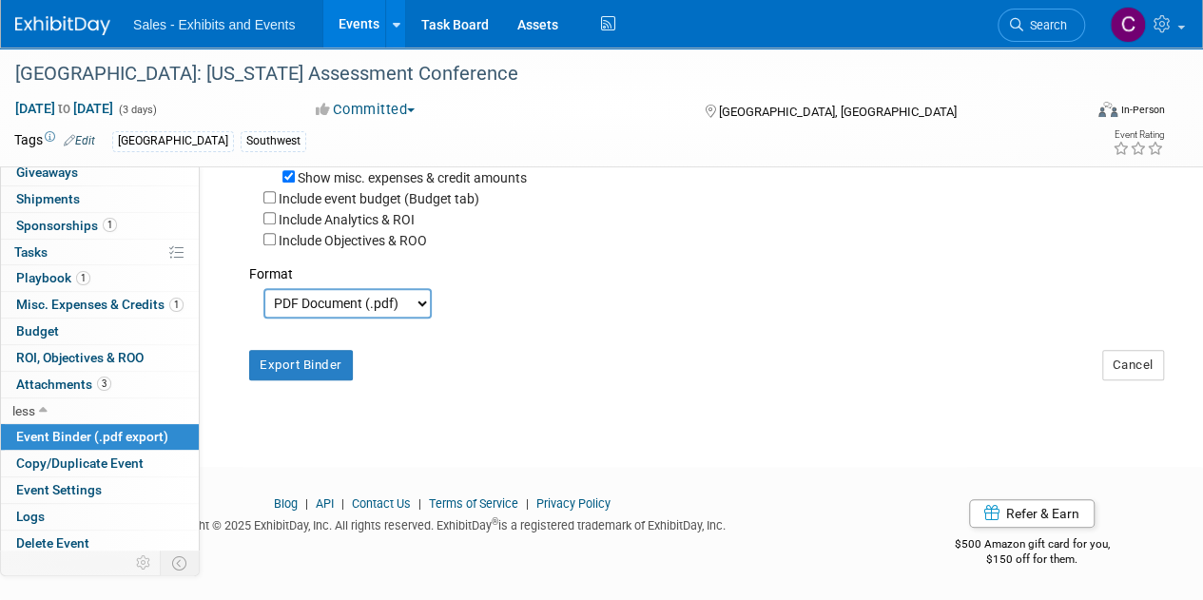
click at [338, 304] on select "PDF Document (.pdf) Microsoft Word (.docx)" at bounding box center [347, 303] width 168 height 30
select select "docx"
click at [263, 289] on select "PDF Document (.pdf) Microsoft Word (.docx)" at bounding box center [347, 303] width 168 height 30
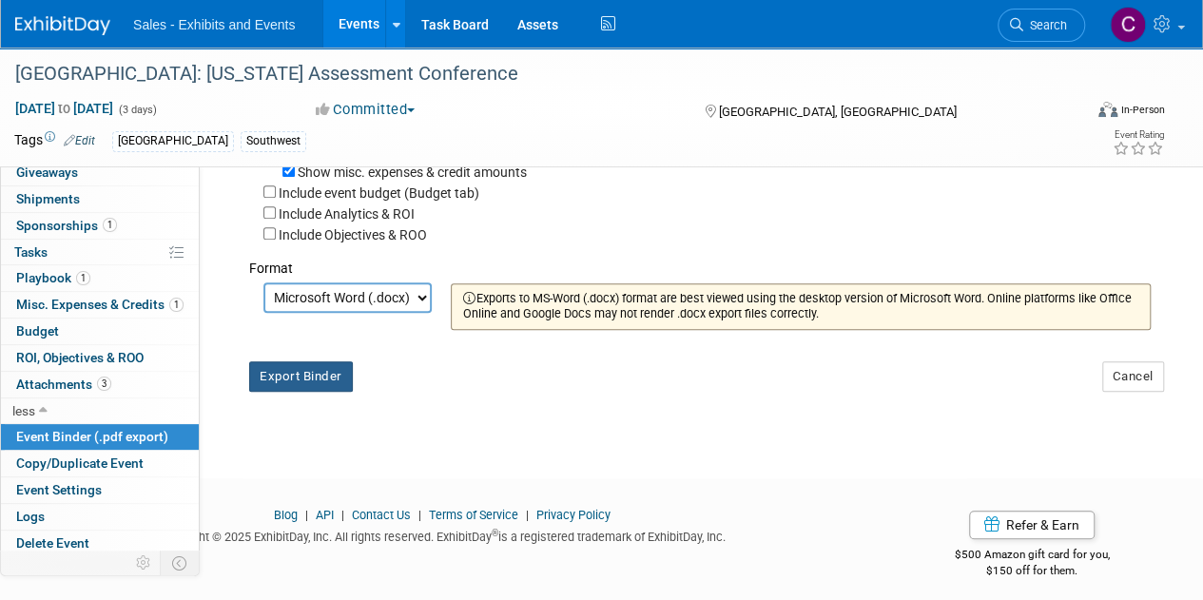
click at [315, 380] on button "Export Binder" at bounding box center [301, 376] width 104 height 30
click at [367, 29] on link "Events" at bounding box center [357, 24] width 69 height 48
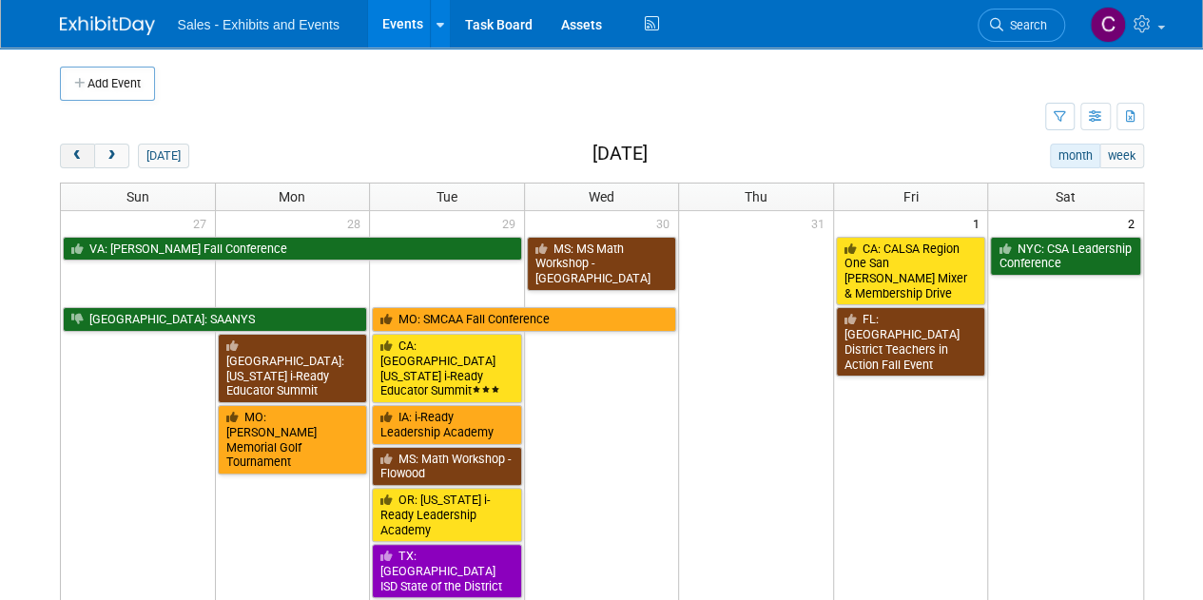
click at [68, 159] on button "prev" at bounding box center [77, 156] width 35 height 25
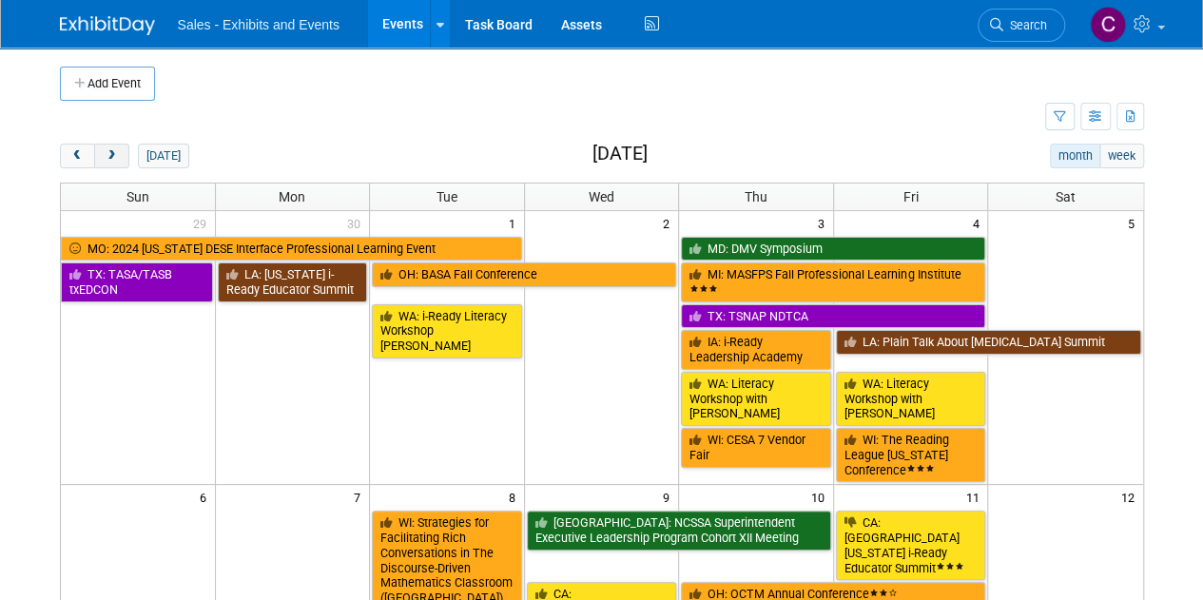
click at [107, 151] on span "next" at bounding box center [112, 156] width 14 height 12
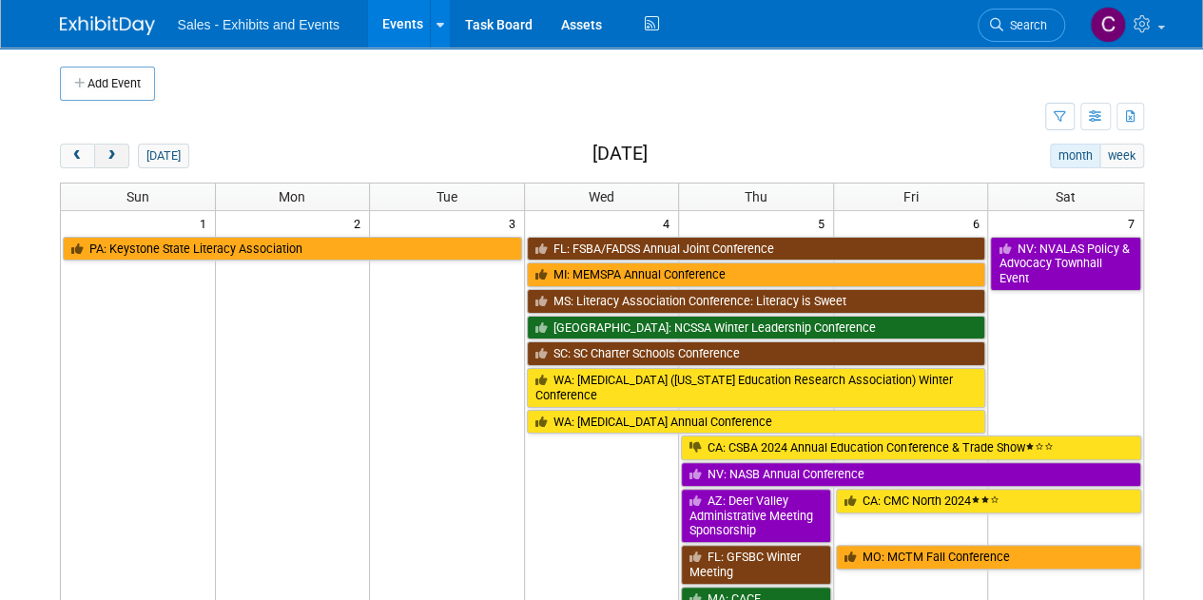
click at [107, 151] on span "next" at bounding box center [112, 156] width 14 height 12
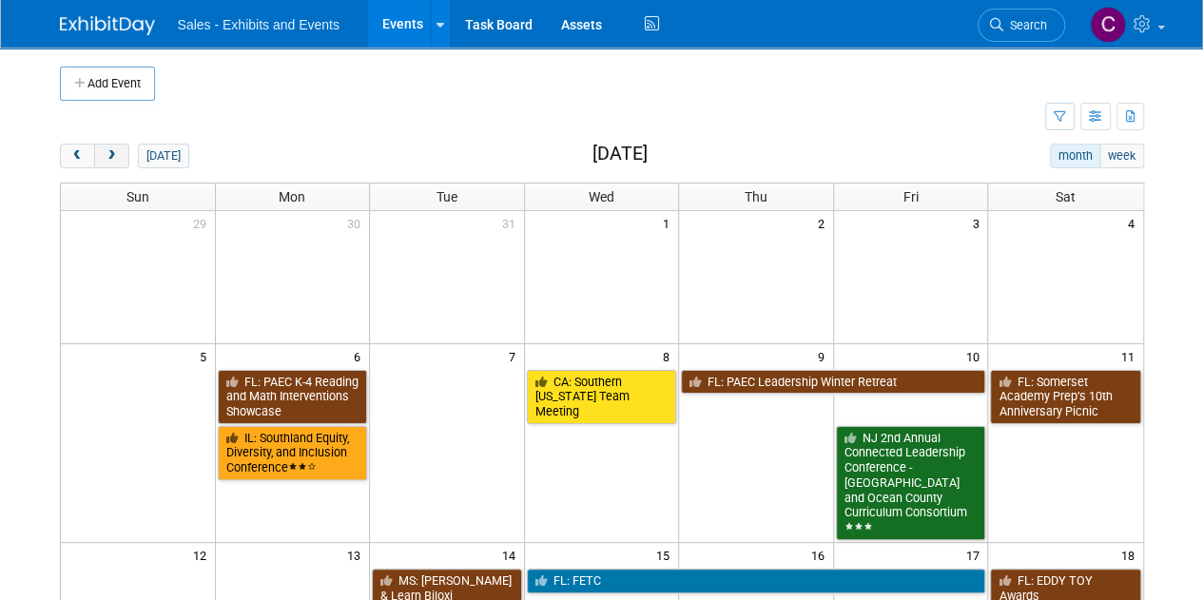
click at [107, 151] on span "next" at bounding box center [112, 156] width 14 height 12
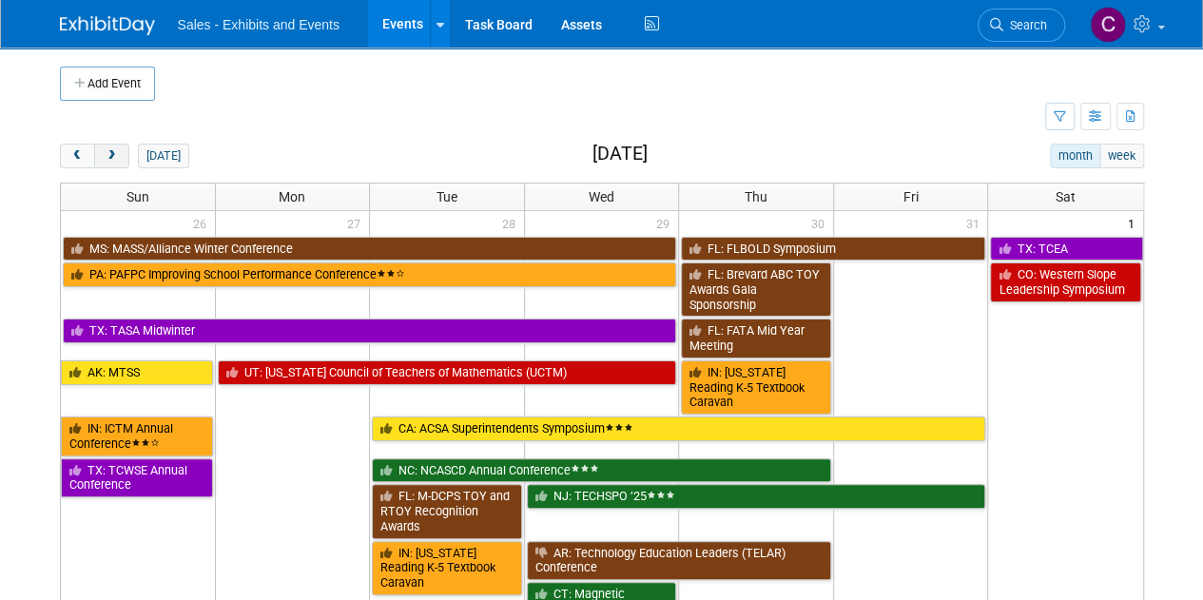
click at [107, 151] on span "next" at bounding box center [112, 156] width 14 height 12
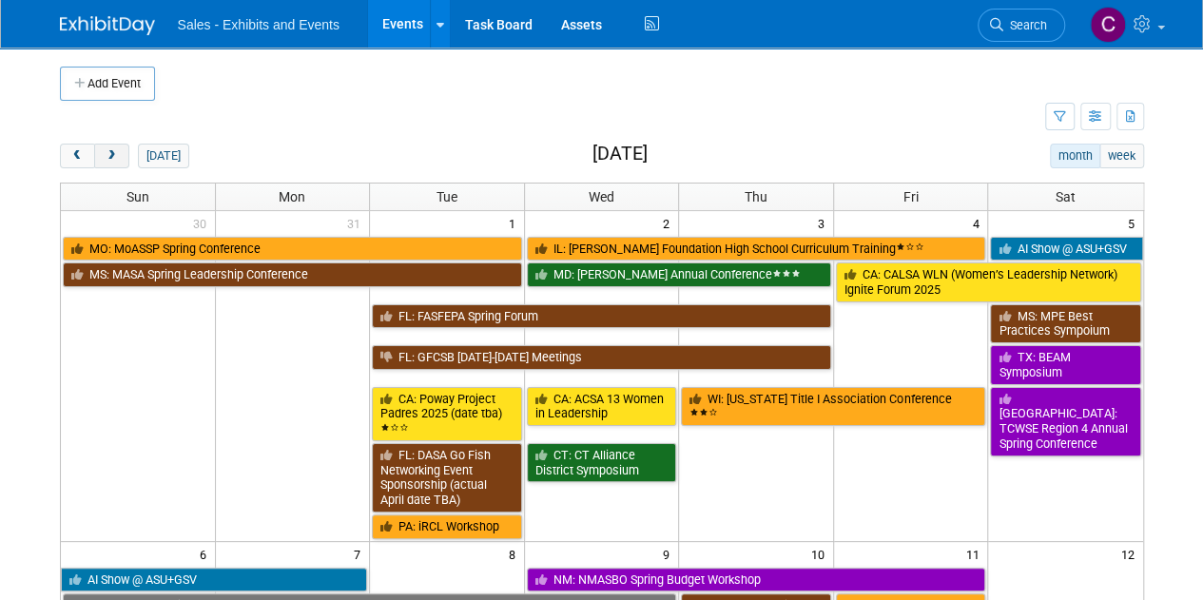
click at [107, 151] on span "next" at bounding box center [112, 156] width 14 height 12
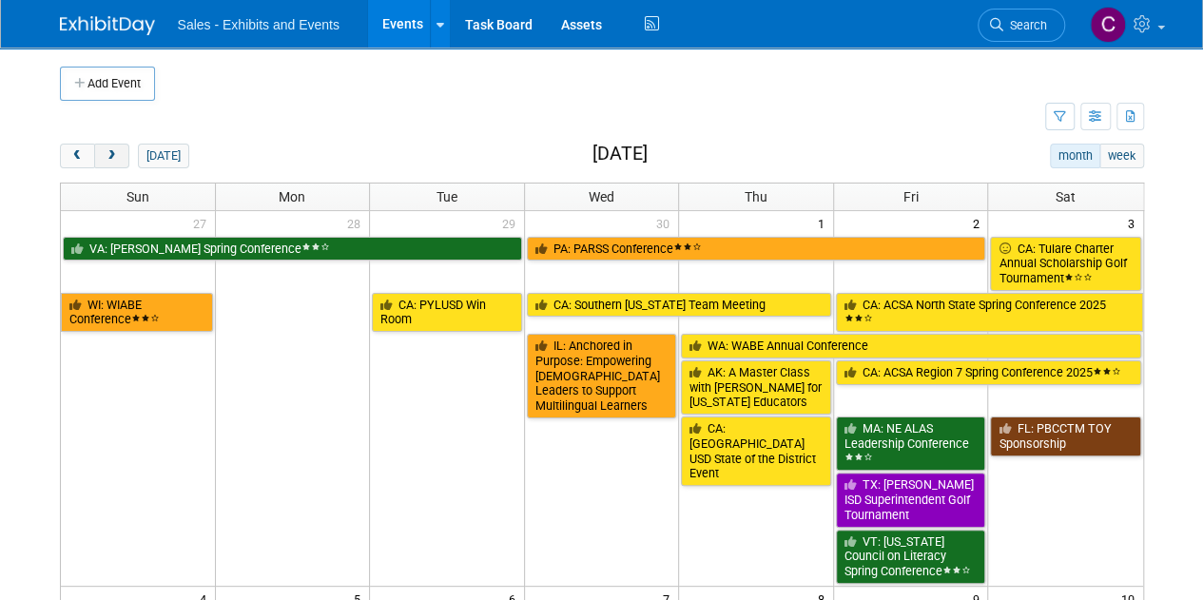
click at [107, 151] on span "next" at bounding box center [112, 156] width 14 height 12
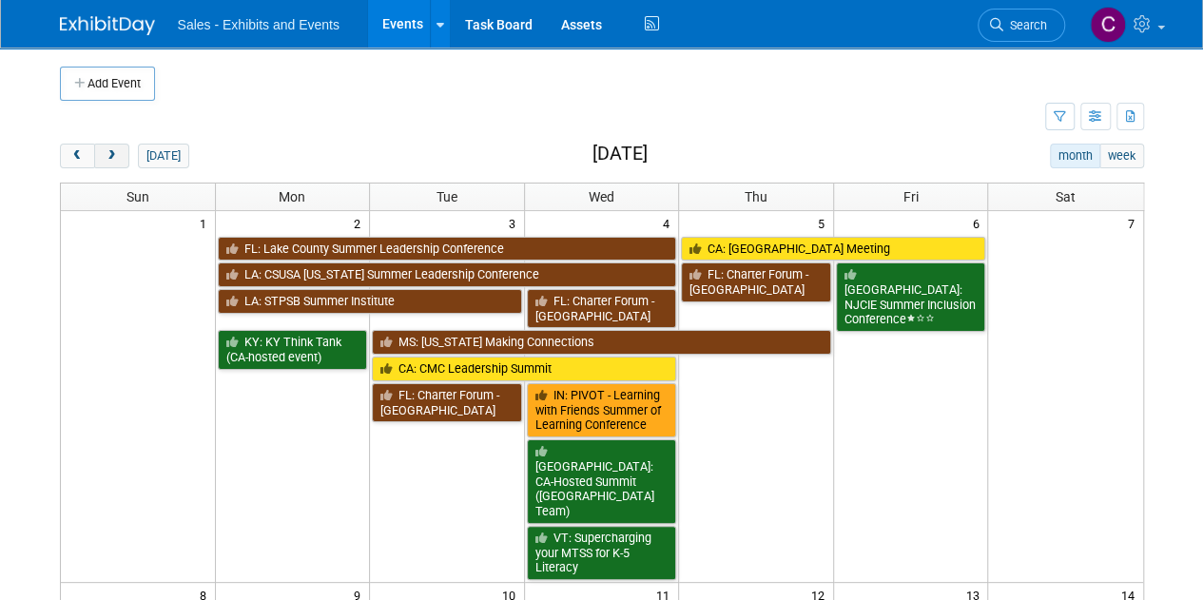
click at [107, 151] on span "next" at bounding box center [112, 156] width 14 height 12
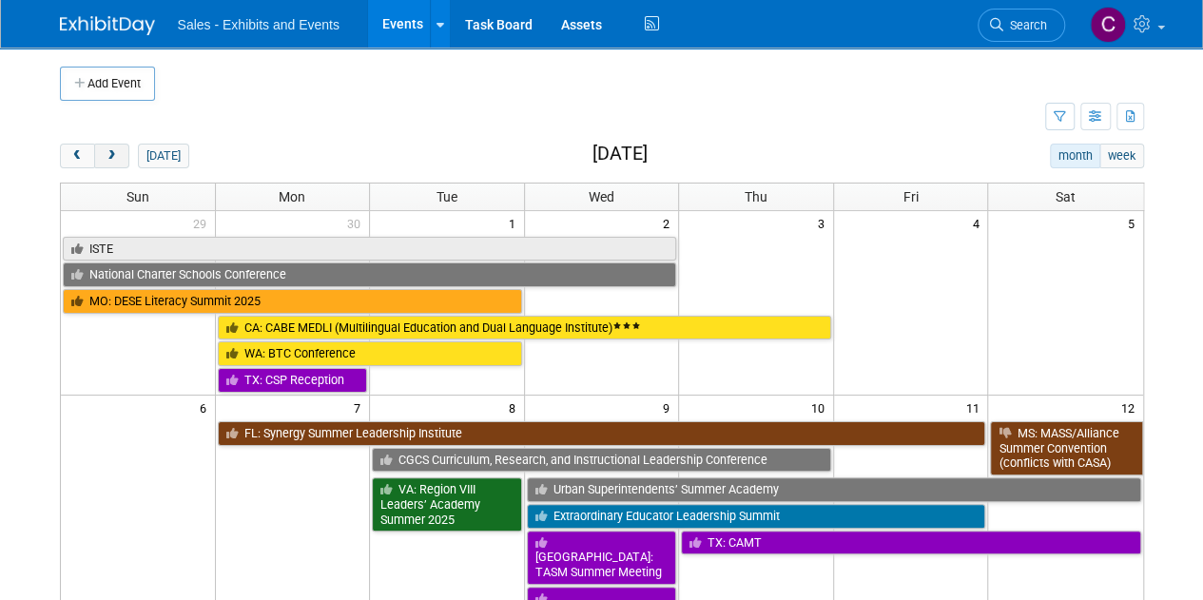
click at [107, 151] on span "next" at bounding box center [112, 156] width 14 height 12
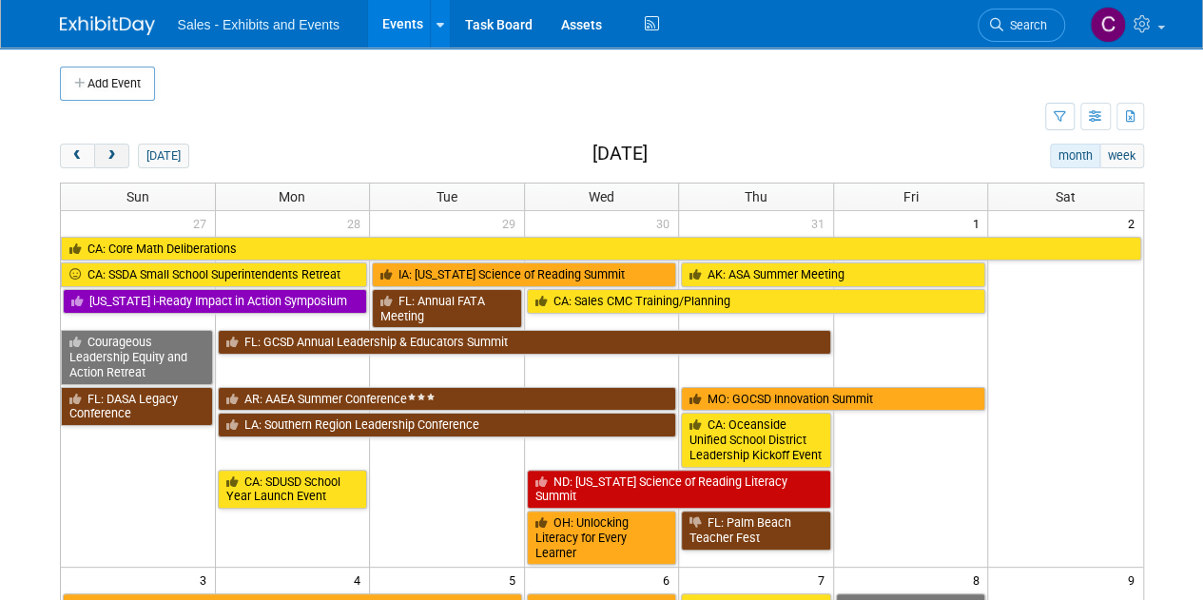
click at [107, 151] on span "next" at bounding box center [112, 156] width 14 height 12
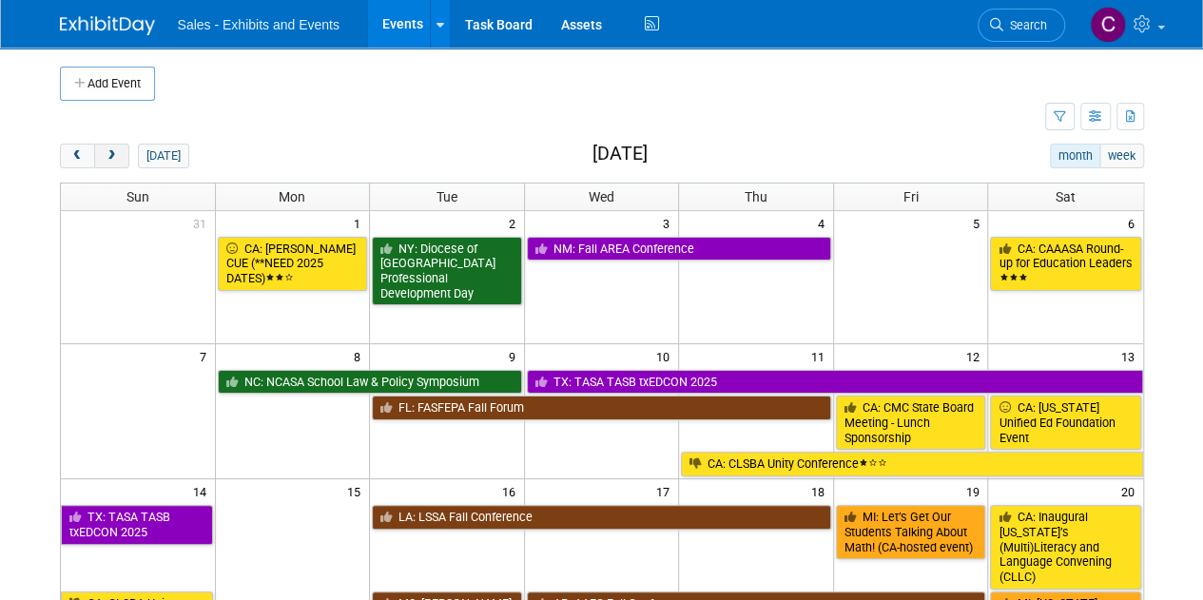
click at [107, 151] on span "next" at bounding box center [112, 156] width 14 height 12
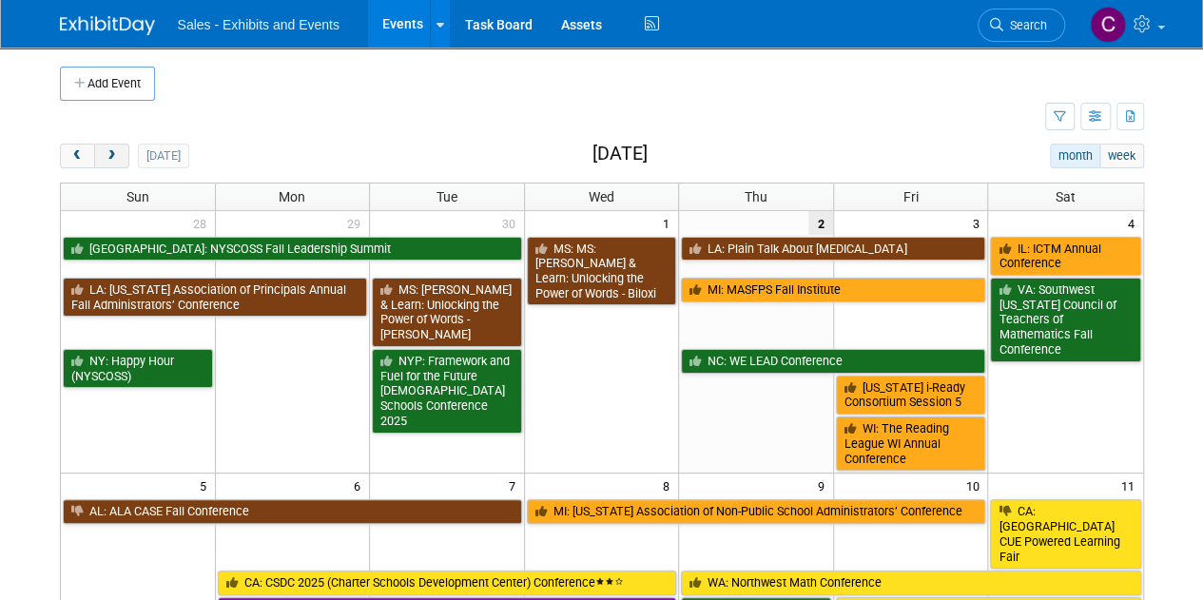
click at [107, 151] on span "next" at bounding box center [112, 156] width 14 height 12
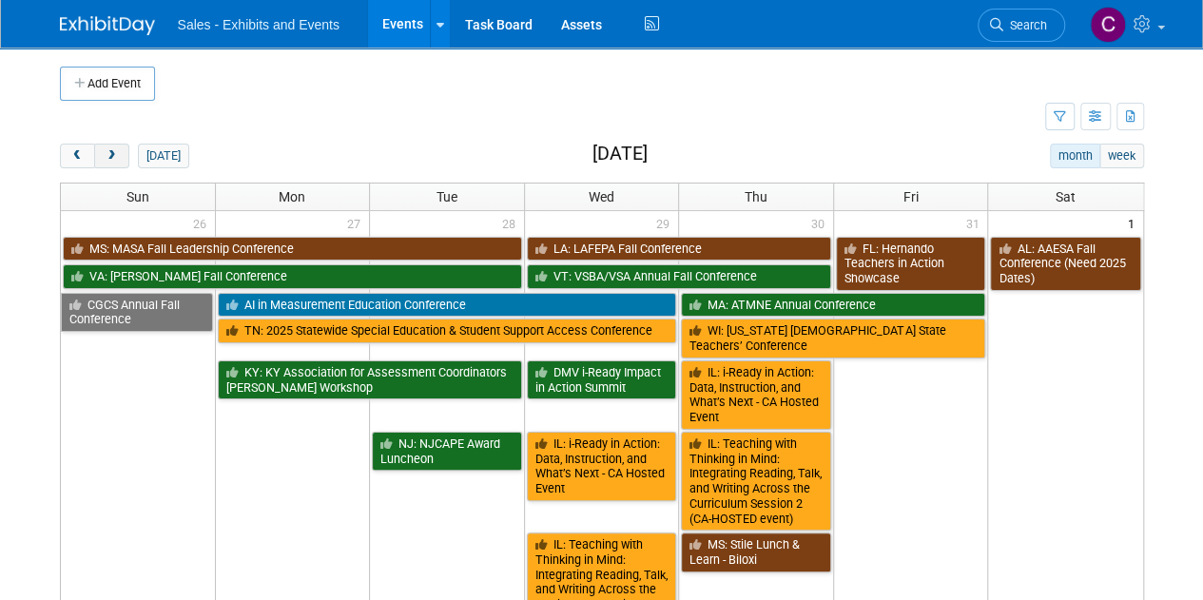
click at [107, 151] on span "next" at bounding box center [112, 156] width 14 height 12
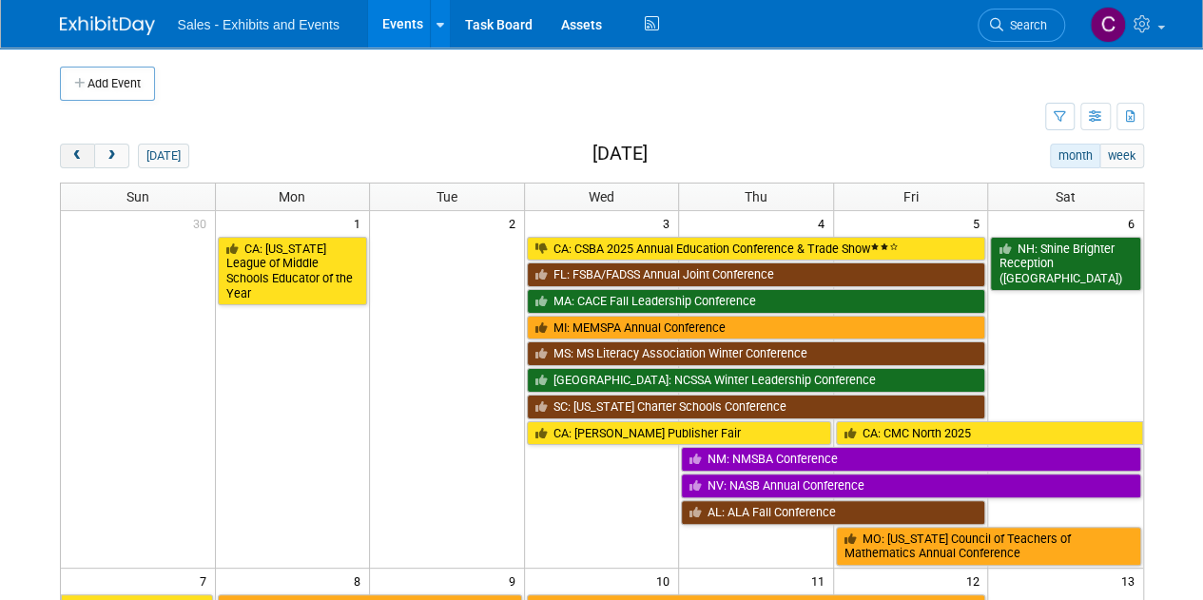
click at [74, 153] on span "prev" at bounding box center [77, 156] width 14 height 12
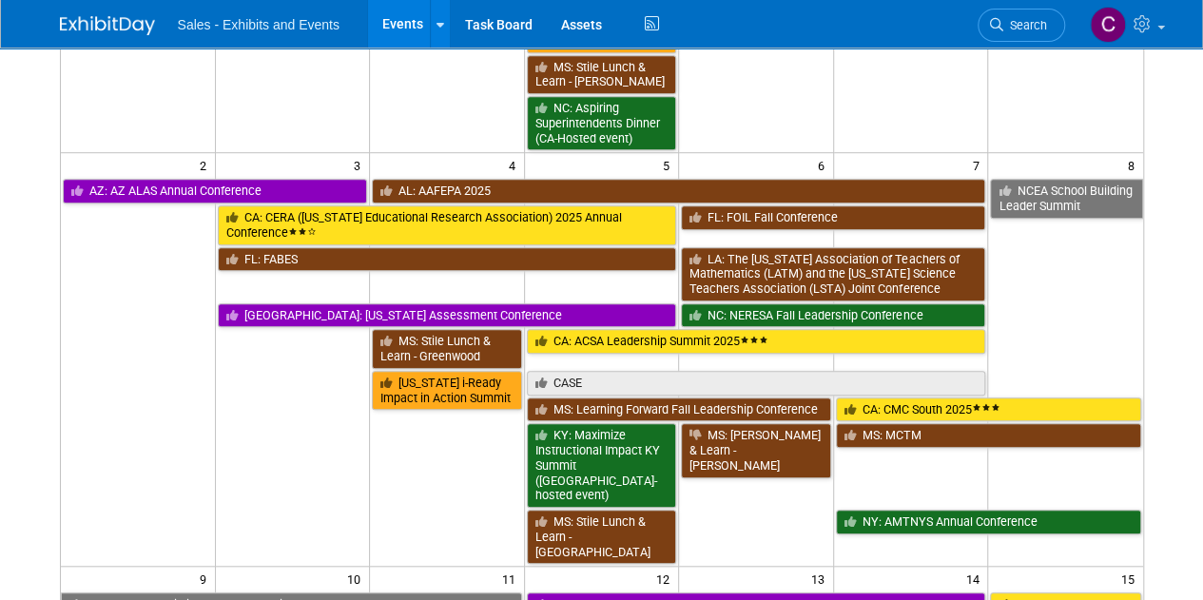
scroll to position [610, 0]
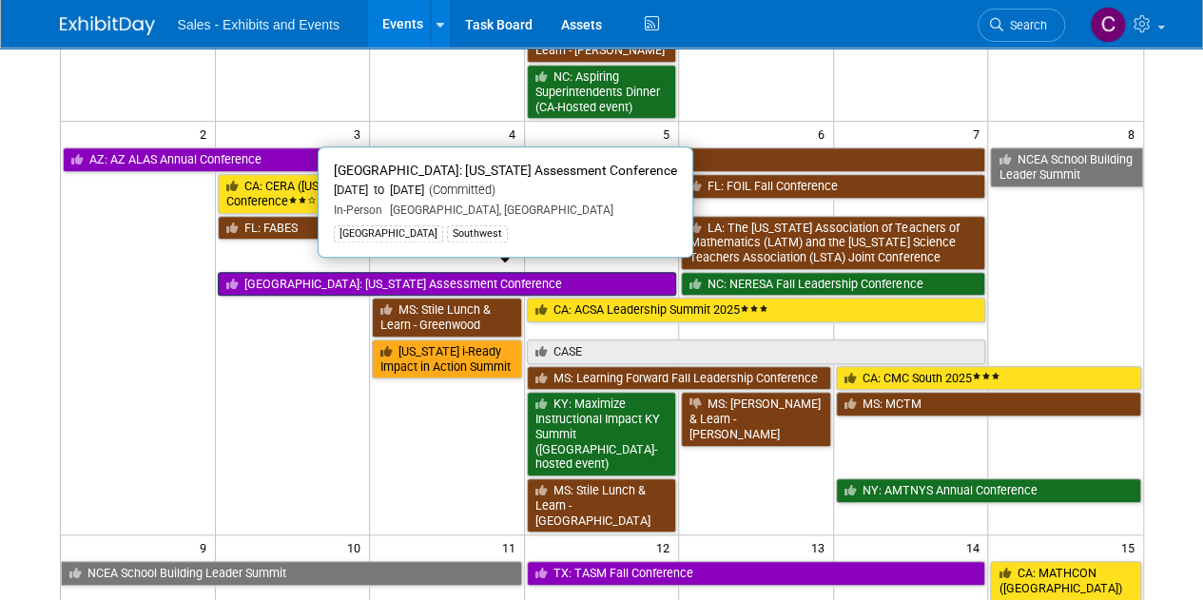
click at [329, 272] on link "[GEOGRAPHIC_DATA]: [US_STATE] Assessment Conference" at bounding box center [447, 284] width 459 height 25
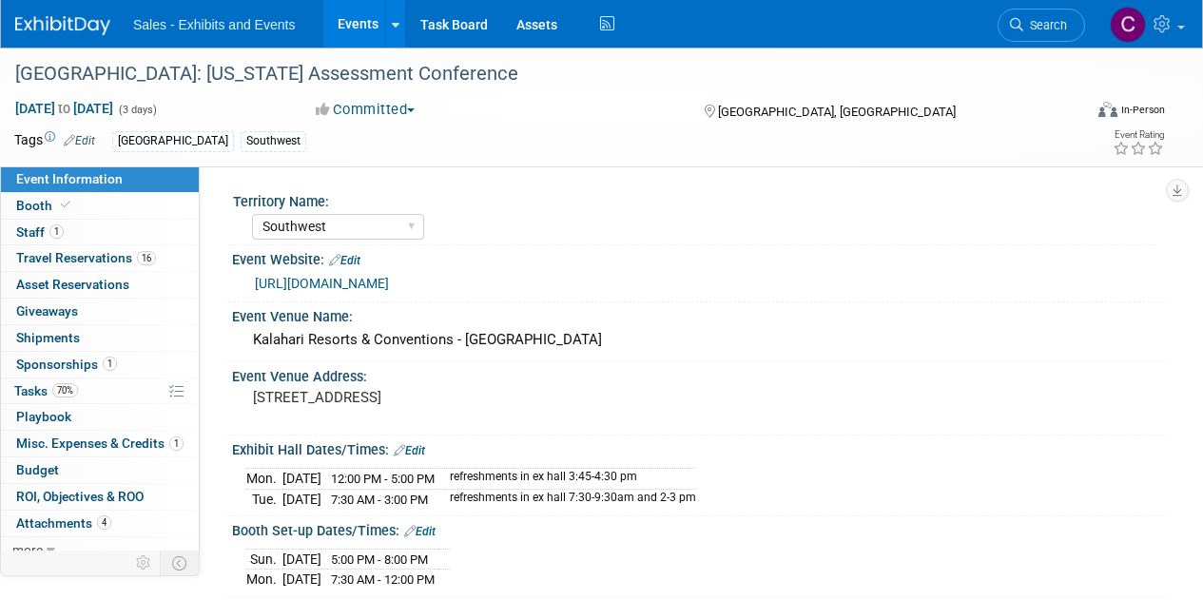
select select "Southwest"
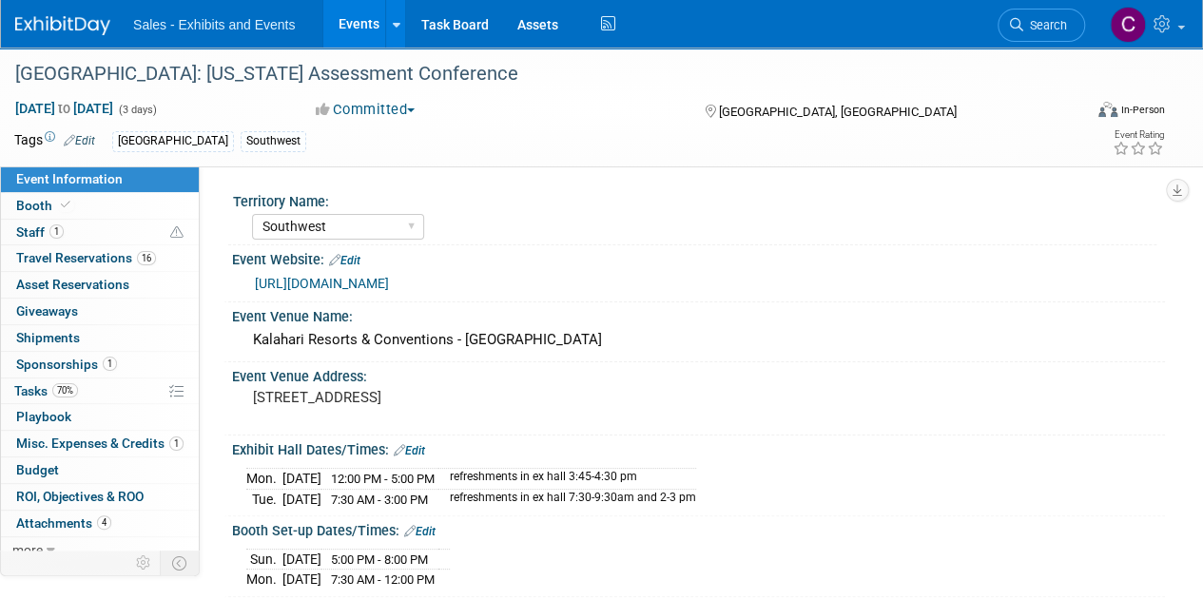
scroll to position [8, 0]
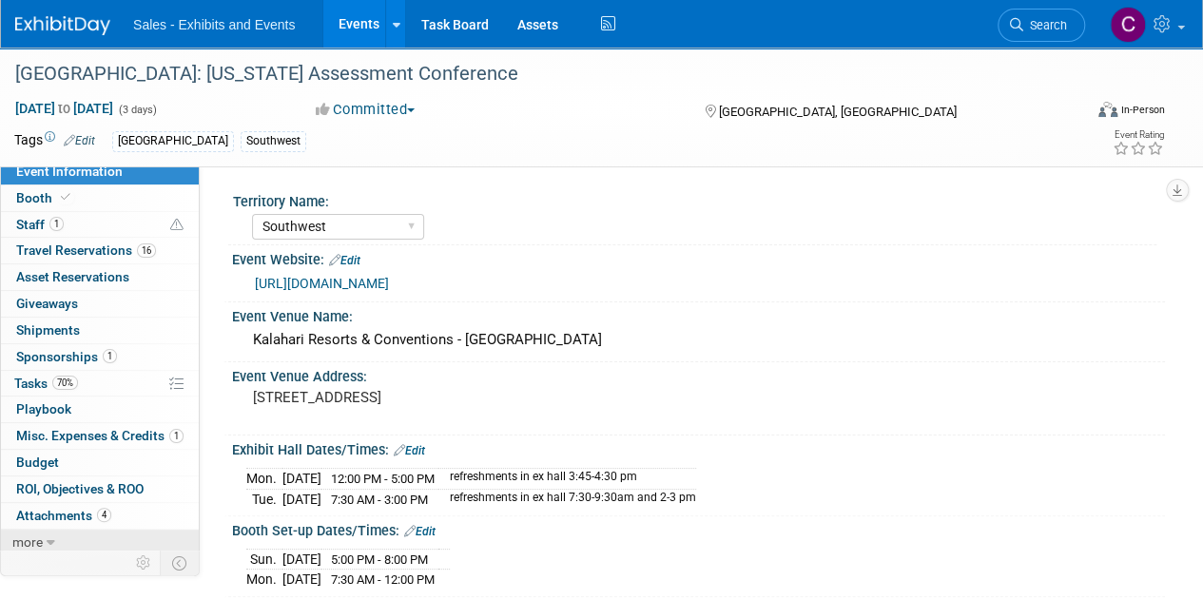
click at [48, 548] on link "more" at bounding box center [100, 543] width 198 height 26
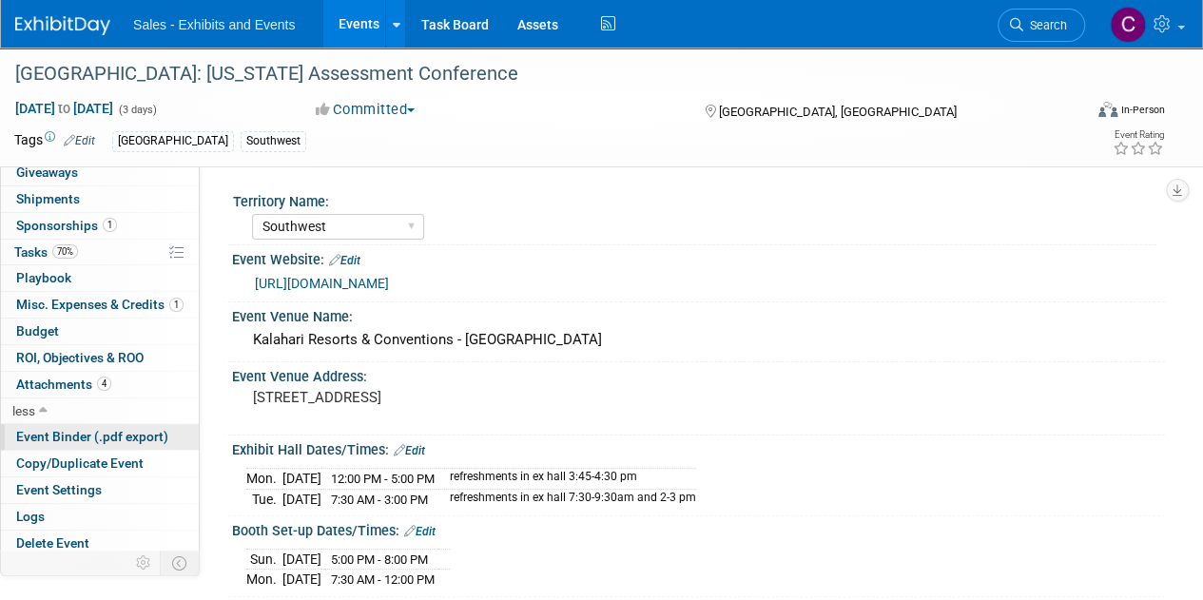
click at [74, 434] on span "Event Binder (.pdf export)" at bounding box center [92, 436] width 152 height 15
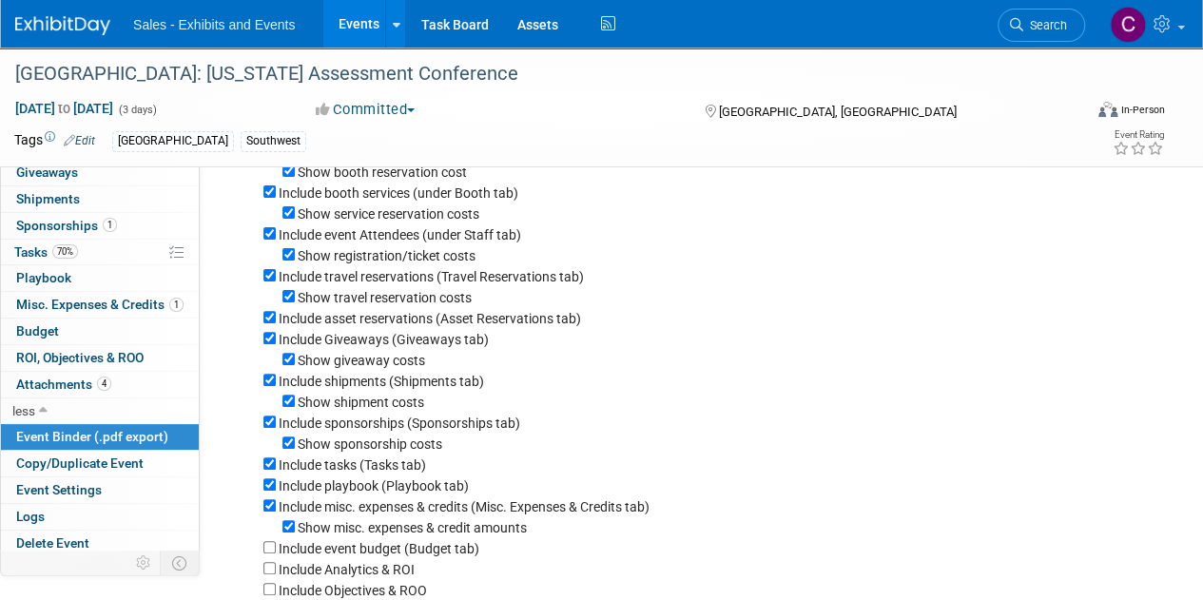
scroll to position [510, 0]
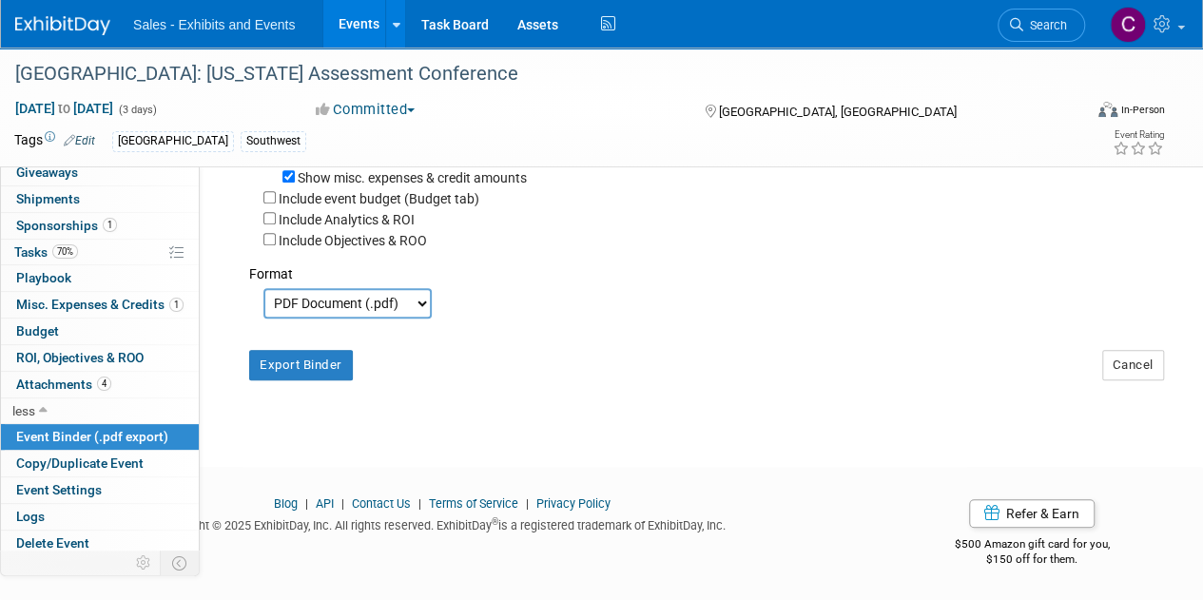
click at [333, 299] on select "PDF Document (.pdf) Microsoft Word (.docx)" at bounding box center [347, 303] width 168 height 30
select select "docx"
click at [263, 289] on select "PDF Document (.pdf) Microsoft Word (.docx)" at bounding box center [347, 303] width 168 height 30
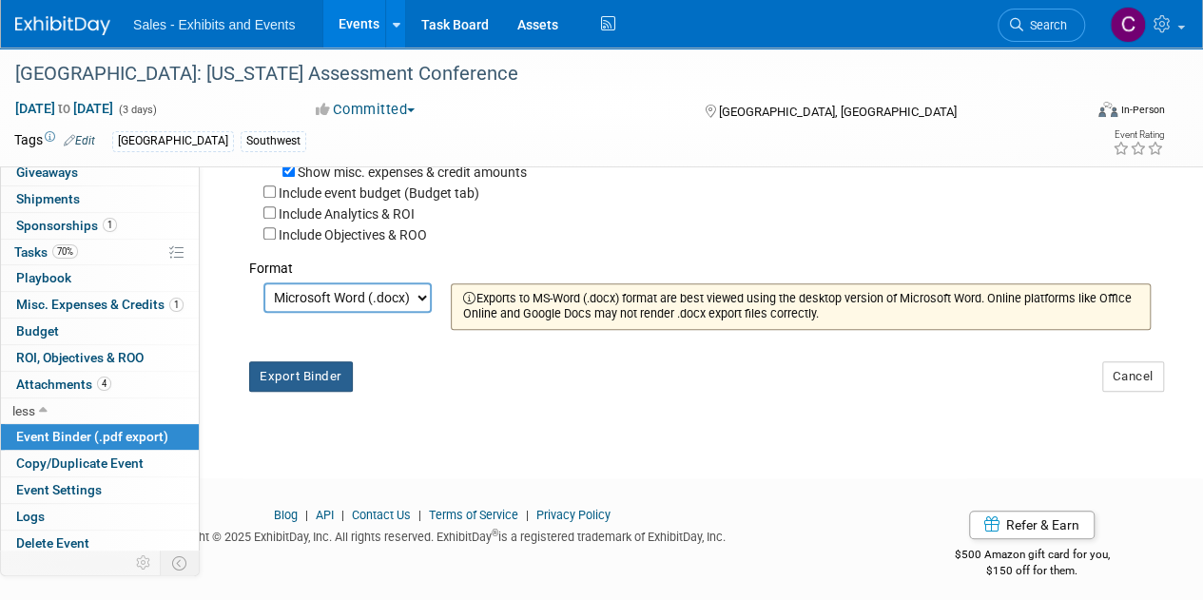
click at [295, 385] on button "Export Binder" at bounding box center [301, 376] width 104 height 30
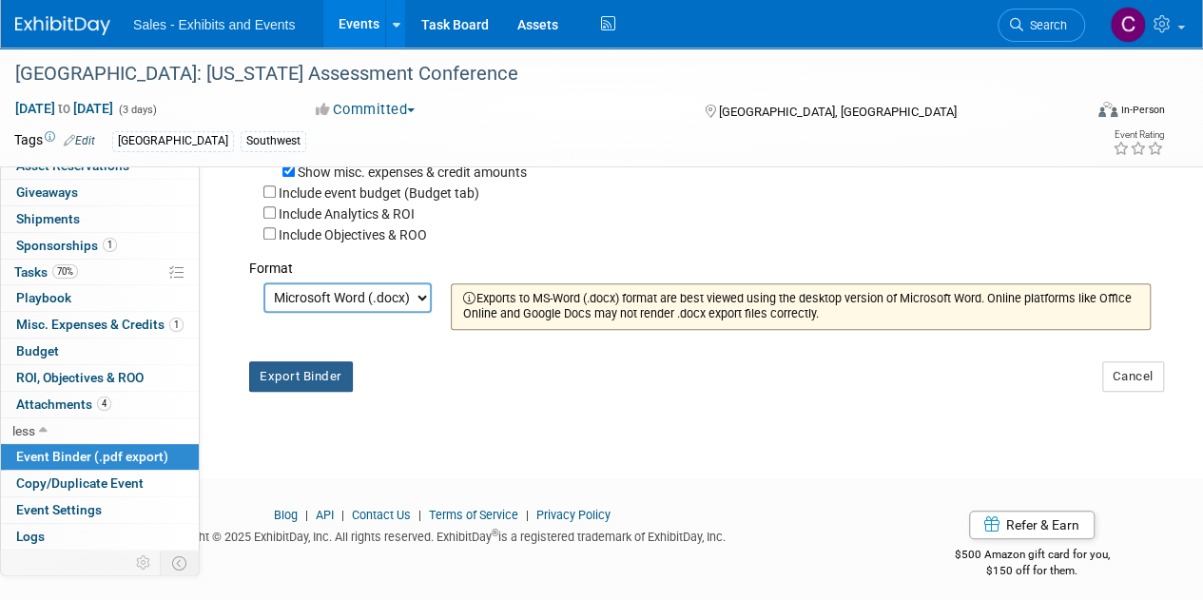
scroll to position [0, 0]
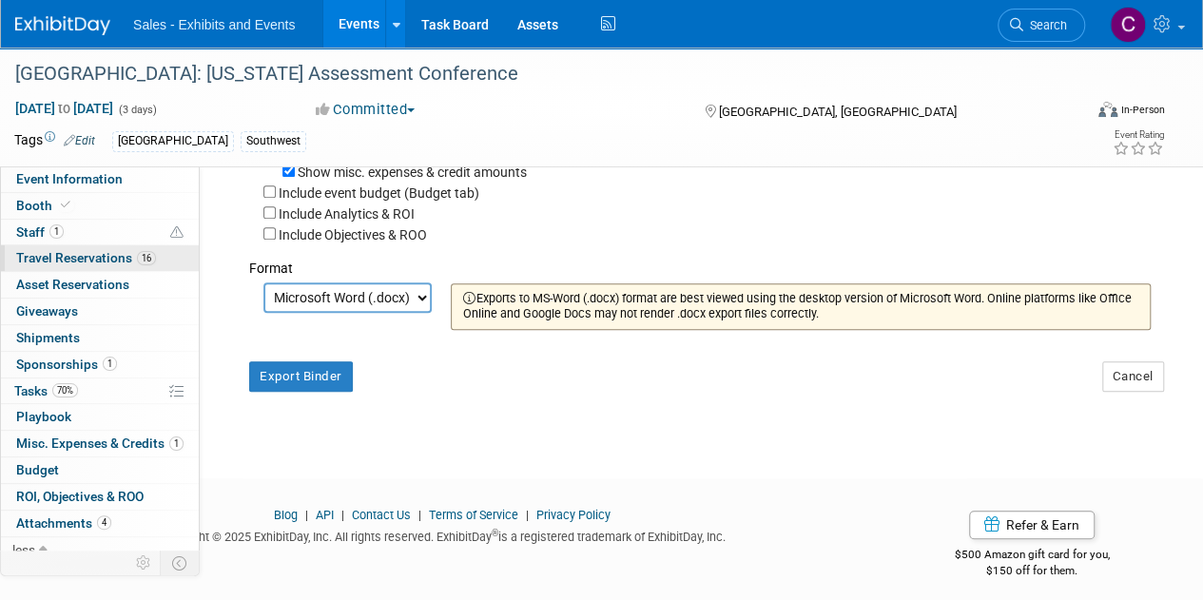
click at [37, 257] on span "Travel Reservations 16" at bounding box center [86, 257] width 140 height 15
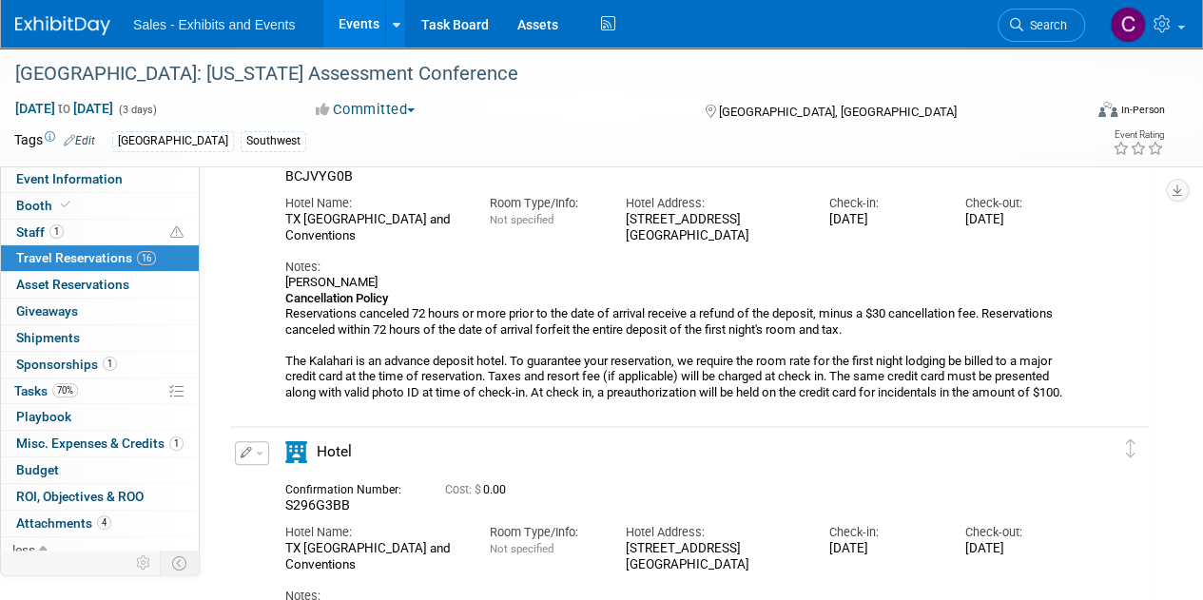
scroll to position [43, 0]
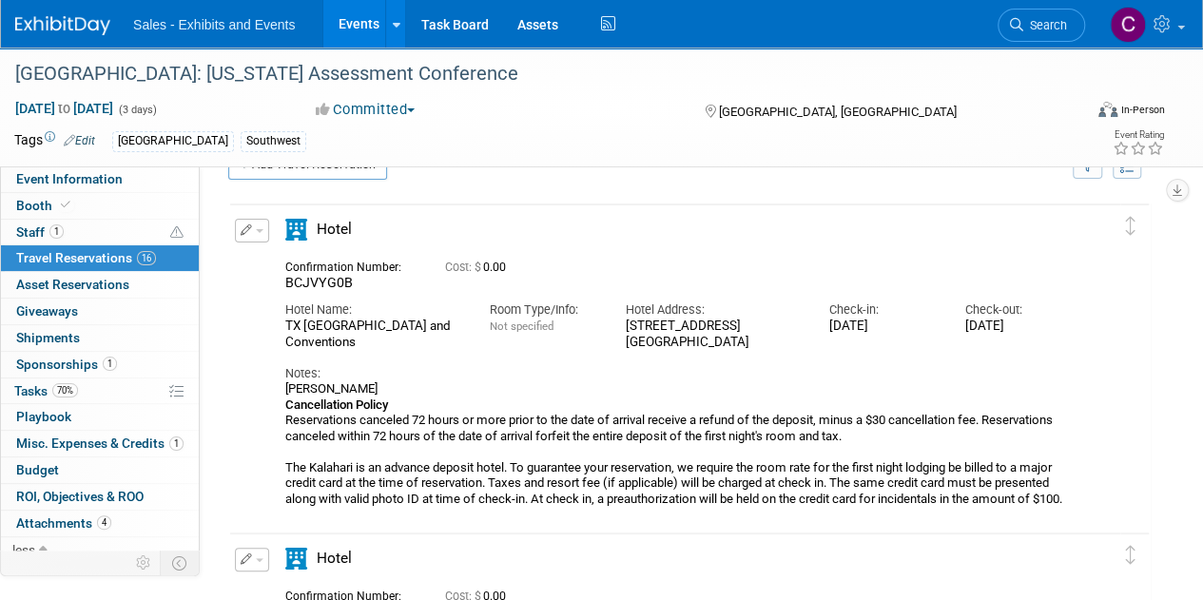
click at [249, 237] on button "button" at bounding box center [252, 231] width 34 height 24
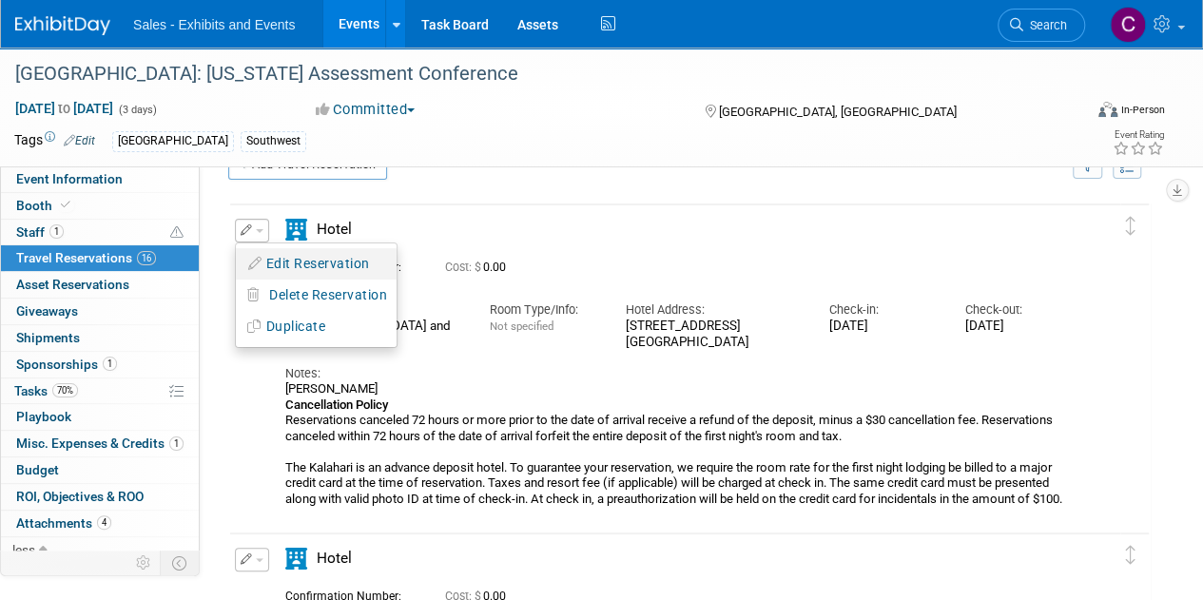
click at [309, 273] on button "Edit Reservation" at bounding box center [316, 264] width 161 height 28
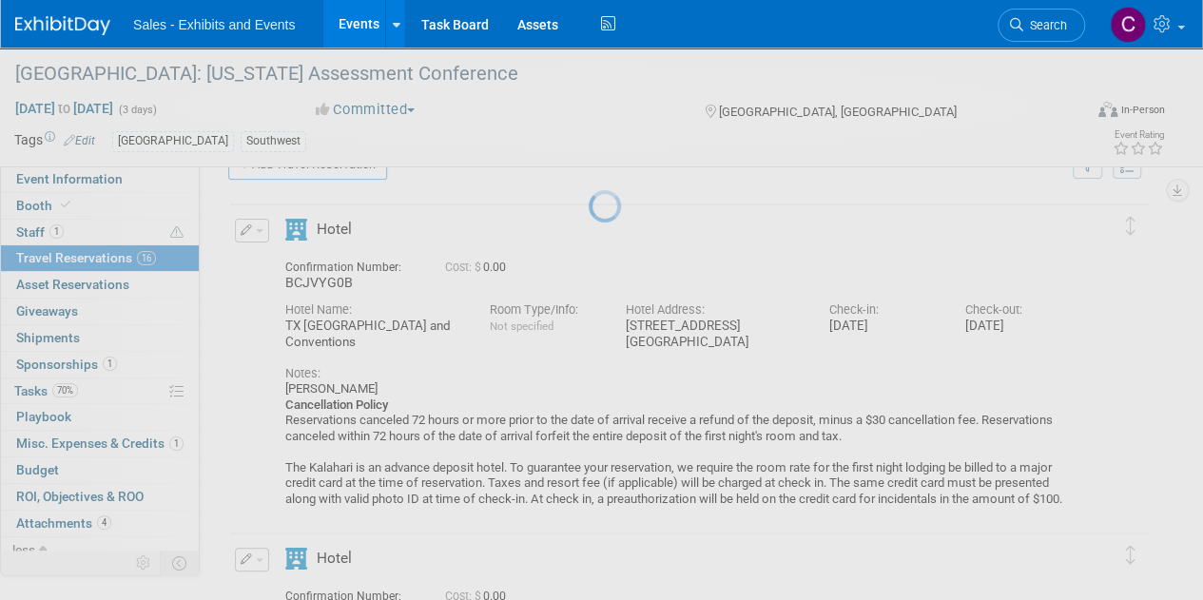
select select "10"
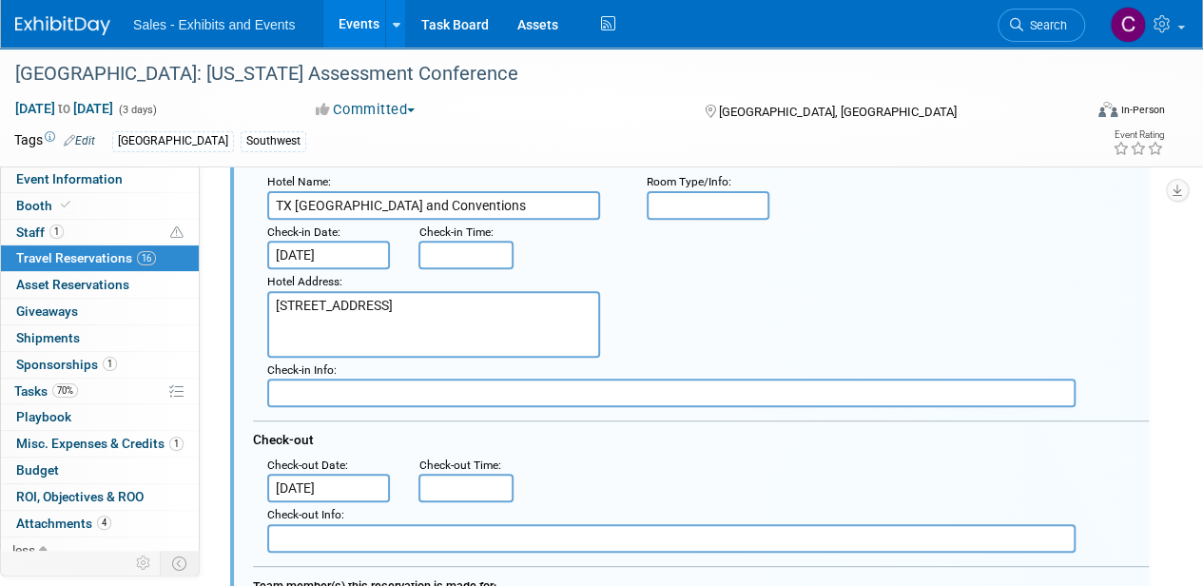
scroll to position [309, 0]
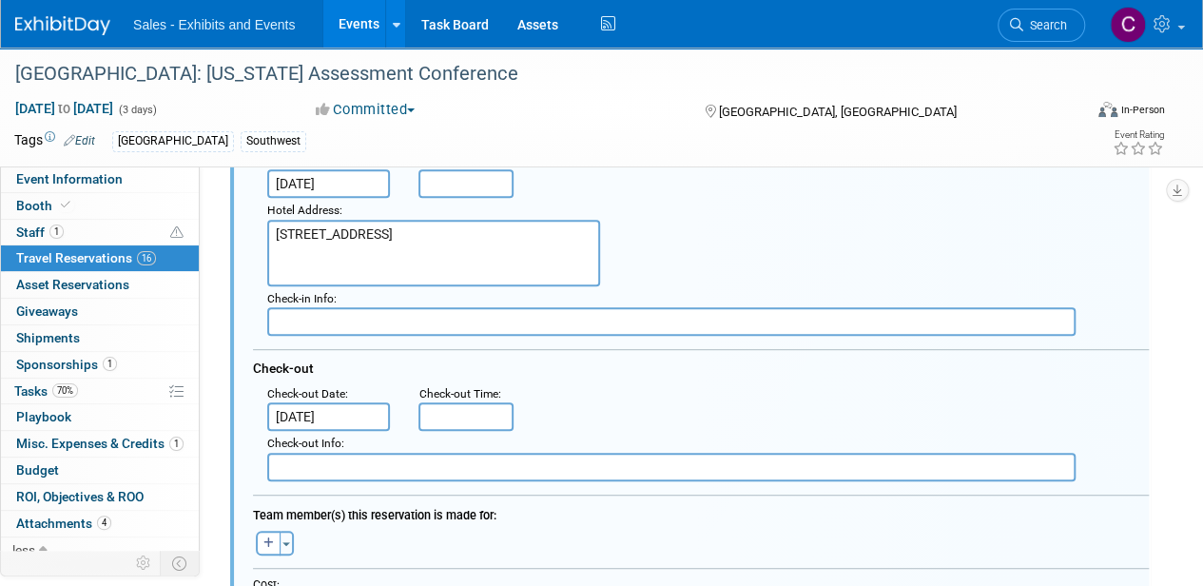
click at [342, 410] on input "Nov 5, 2025" at bounding box center [328, 416] width 123 height 29
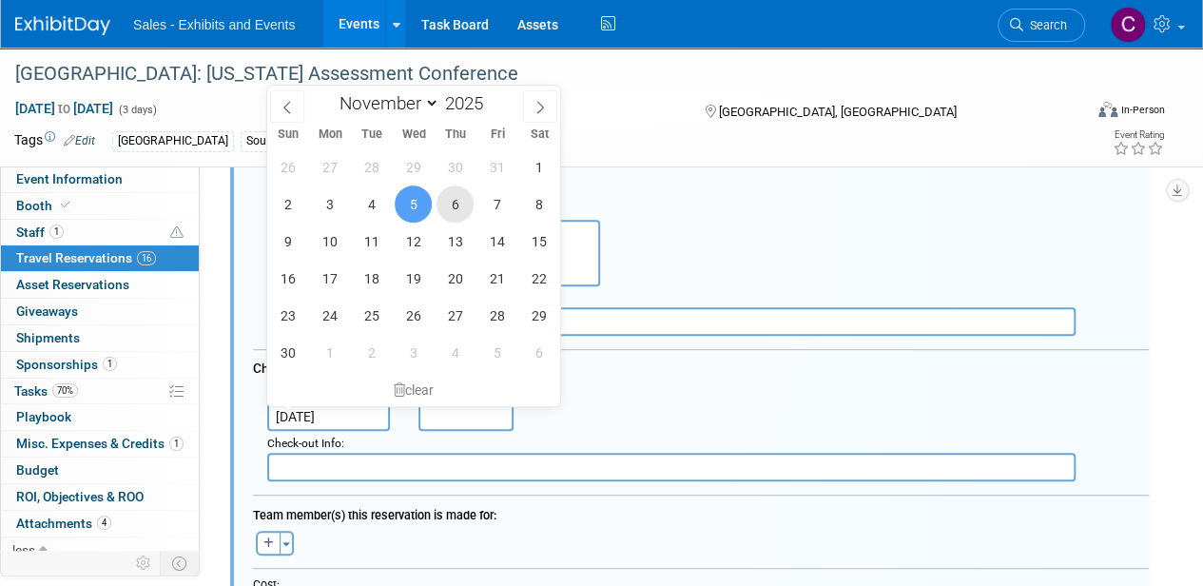
click at [457, 204] on span "6" at bounding box center [454, 203] width 37 height 37
type input "Nov 6, 2025"
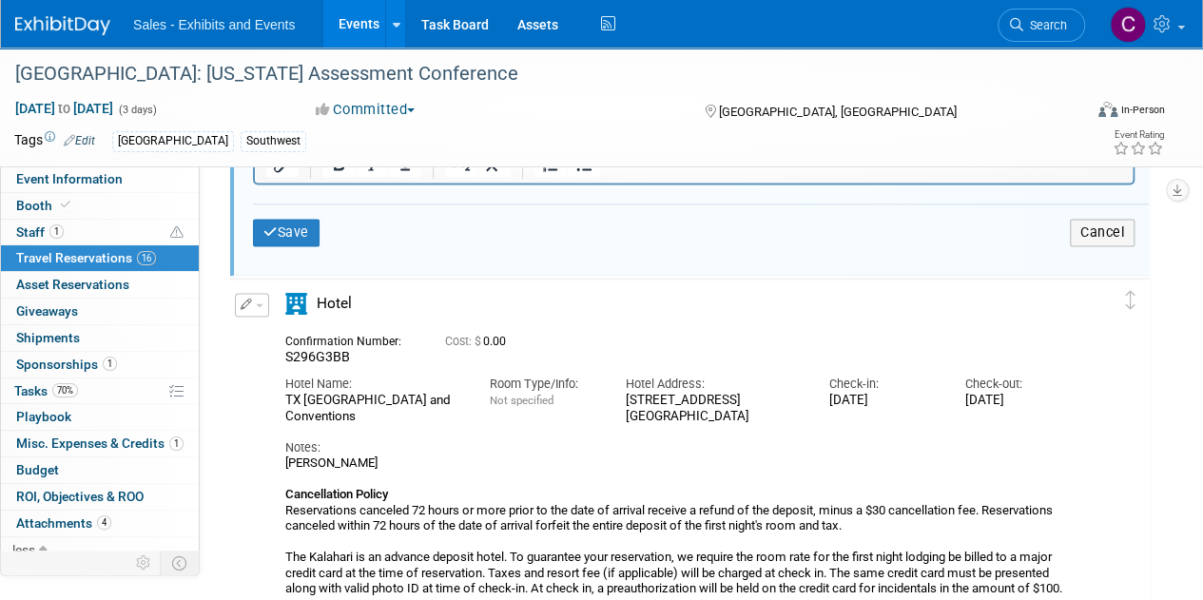
scroll to position [1116, 0]
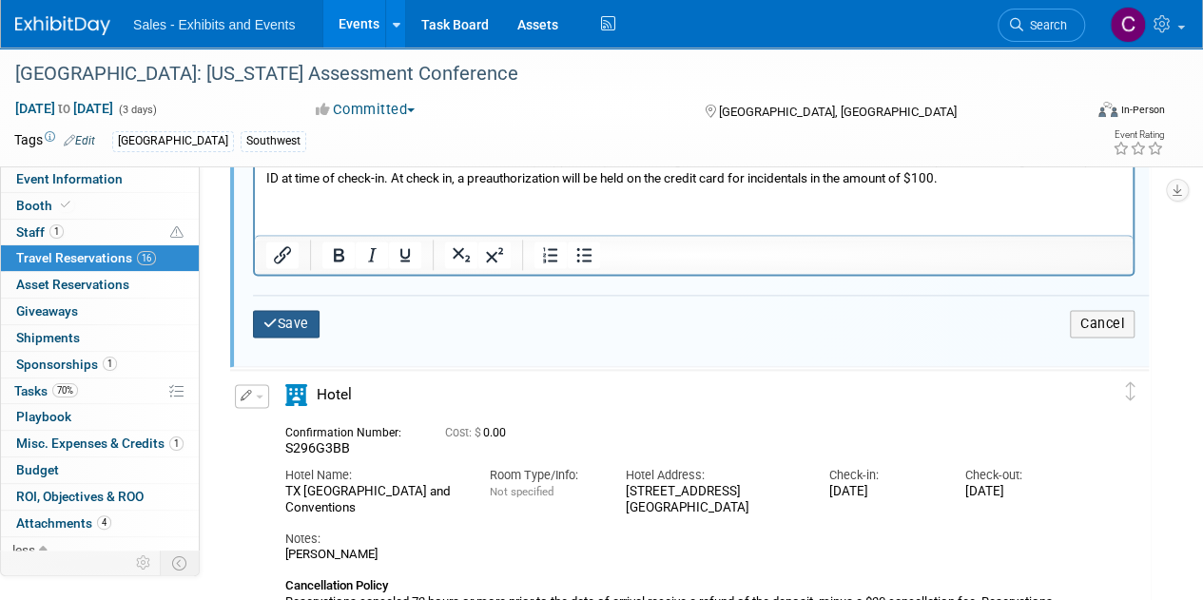
click at [306, 311] on button "Save" at bounding box center [286, 324] width 67 height 28
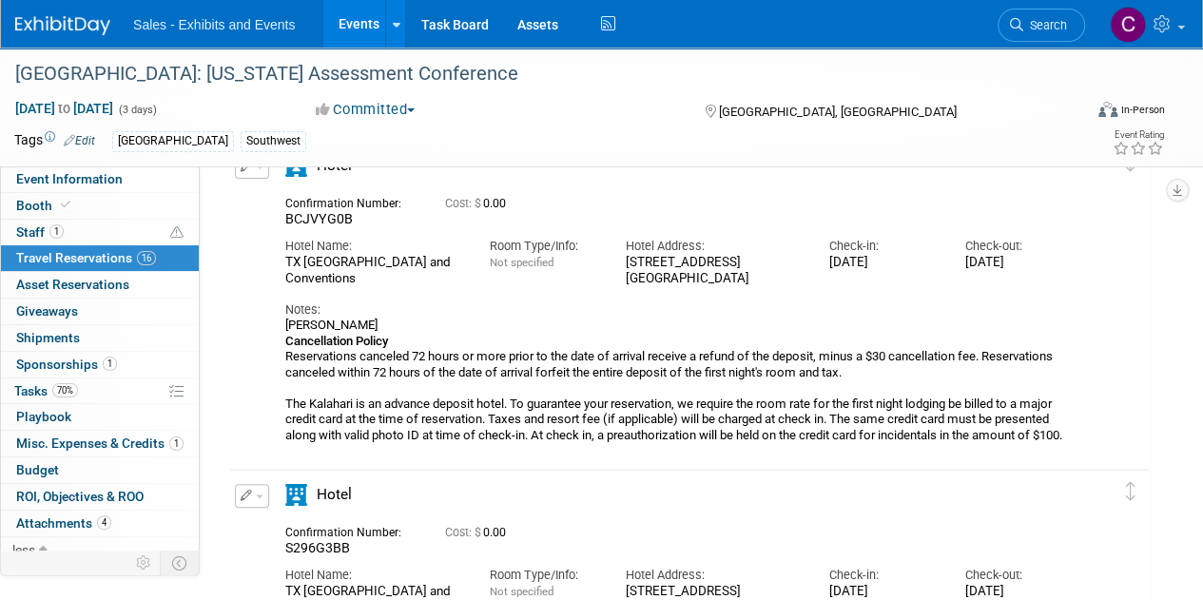
scroll to position [0, 0]
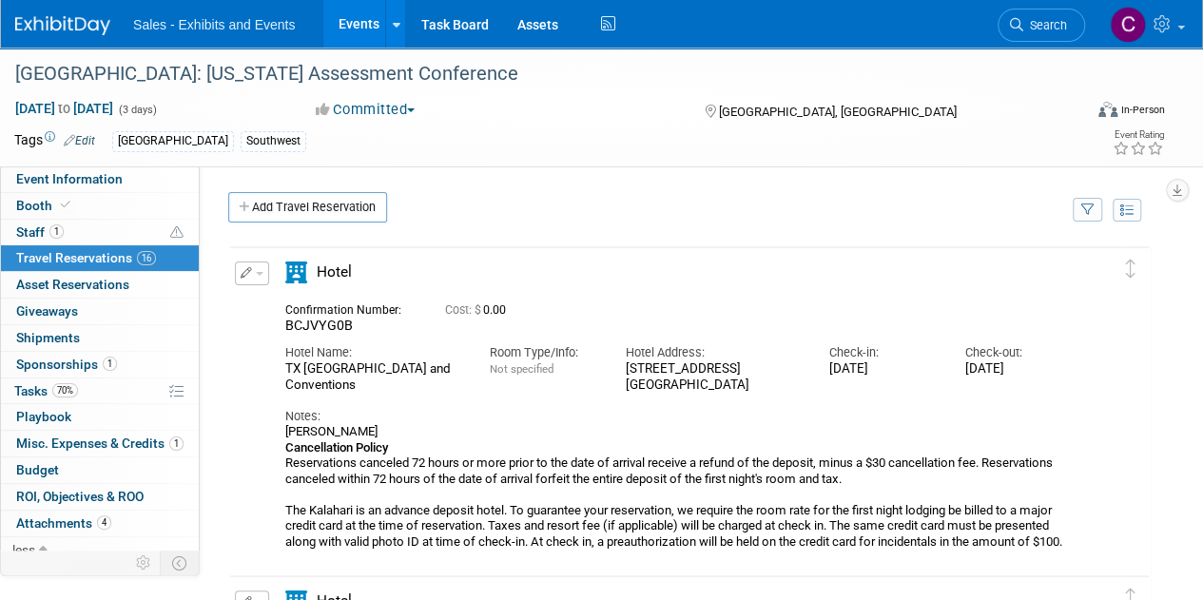
click at [259, 274] on button "button" at bounding box center [252, 273] width 34 height 24
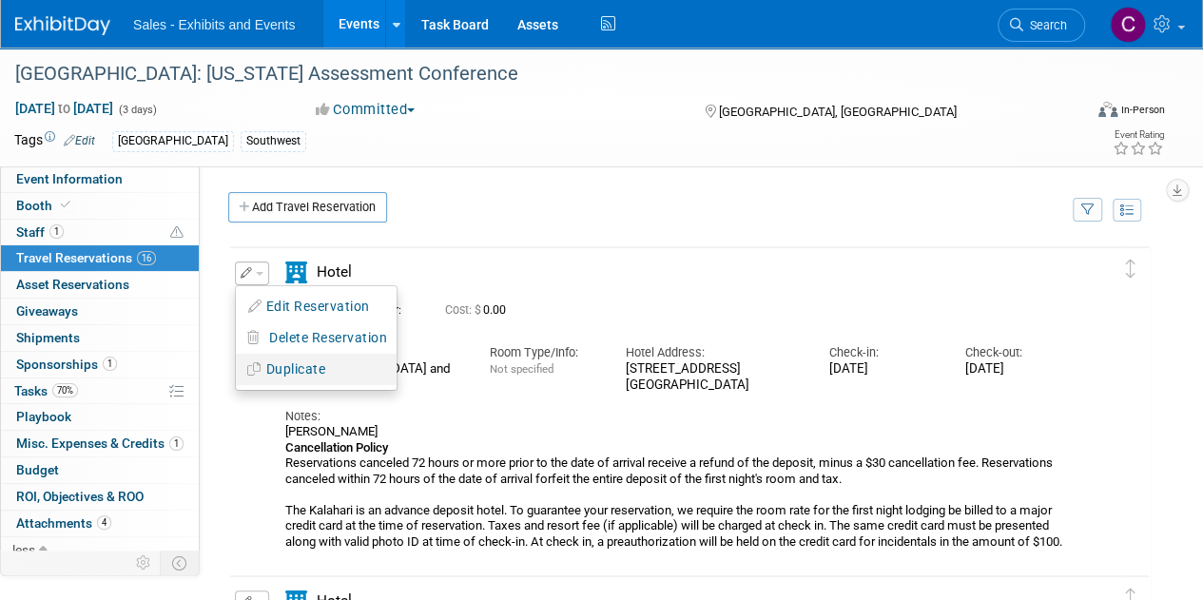
click at [278, 367] on button "Duplicate" at bounding box center [316, 370] width 161 height 28
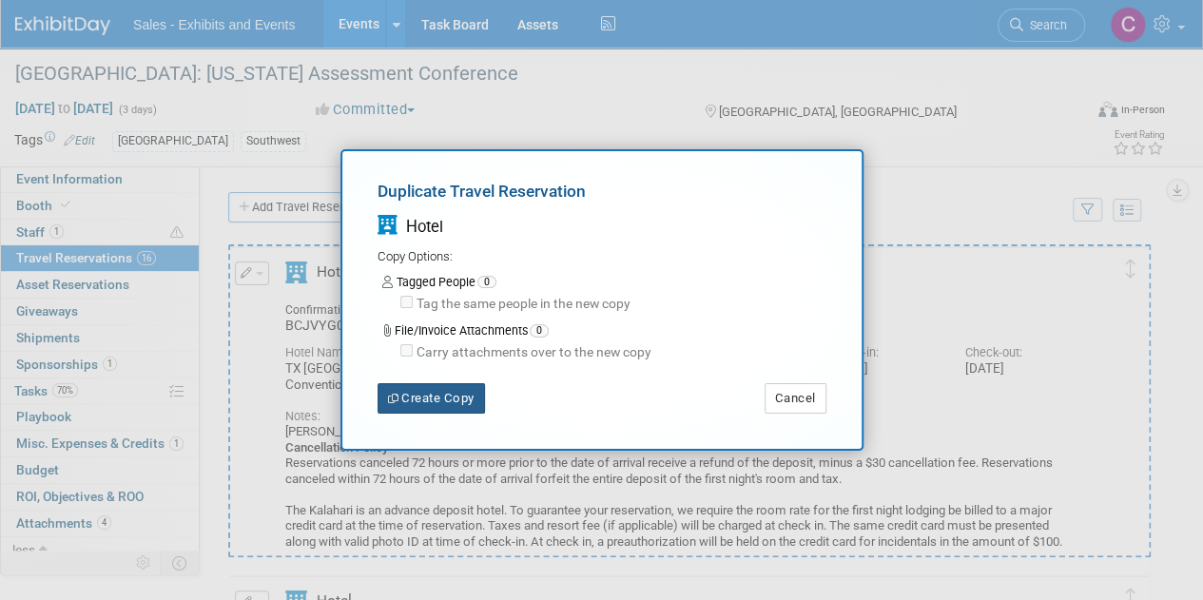
click at [406, 398] on button "Create Copy" at bounding box center [430, 398] width 107 height 30
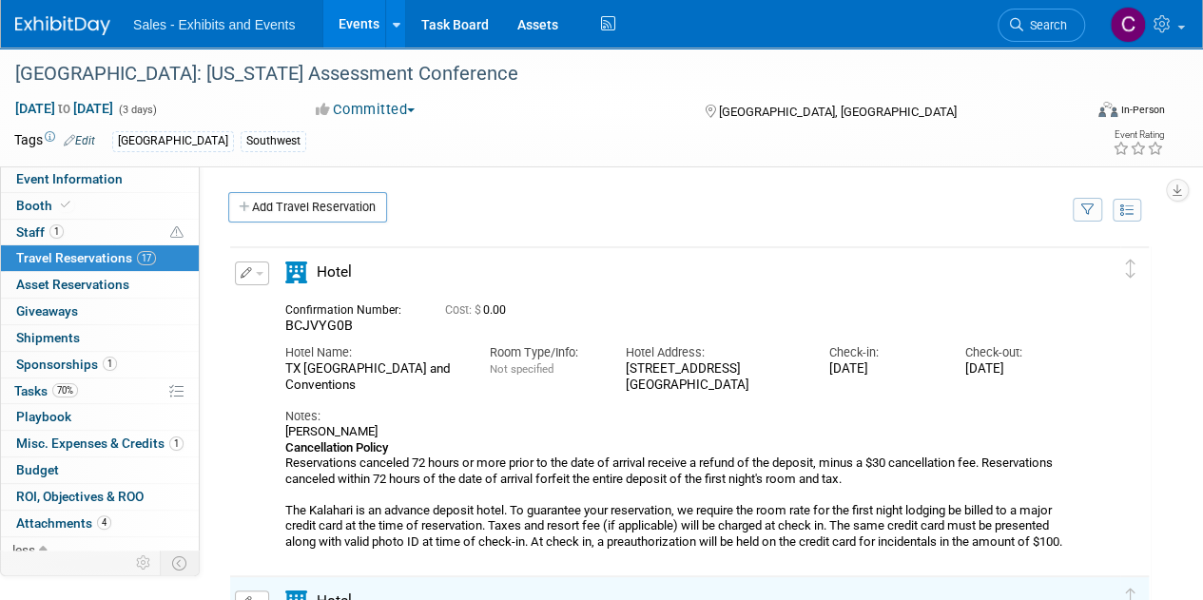
scroll to position [35, 0]
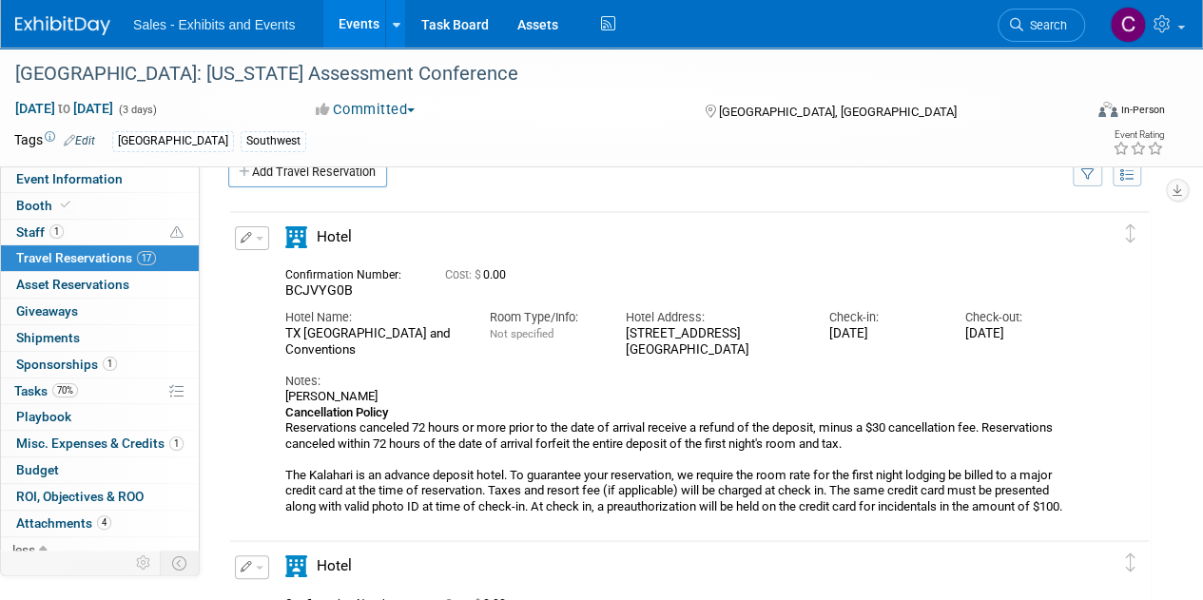
click at [254, 239] on button "button" at bounding box center [252, 238] width 34 height 24
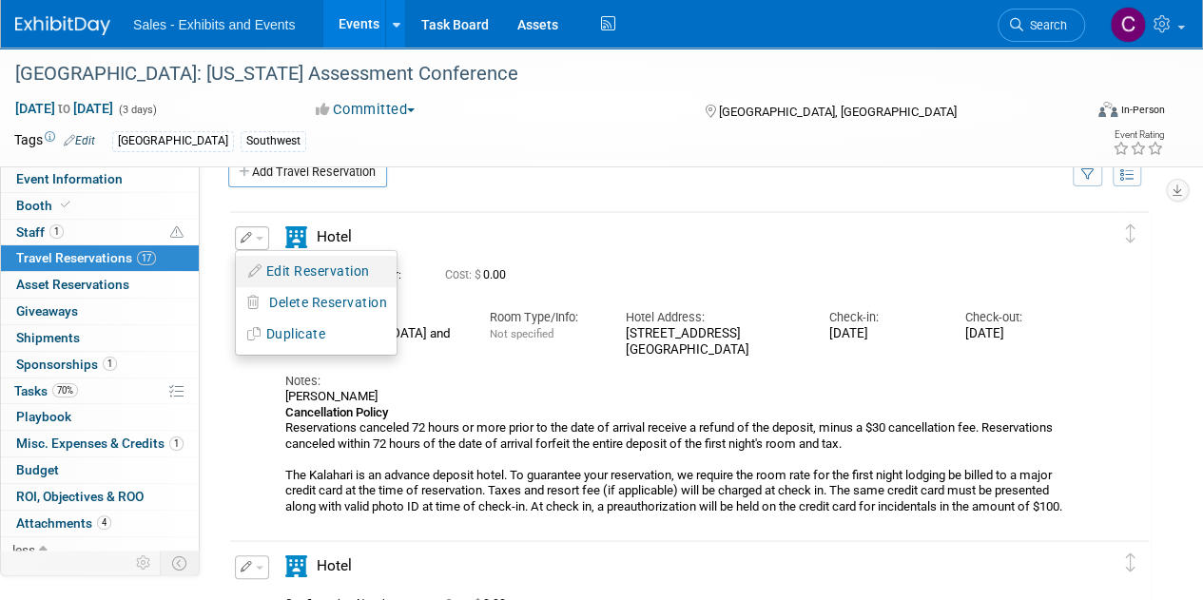
click at [314, 274] on button "Edit Reservation" at bounding box center [316, 272] width 161 height 28
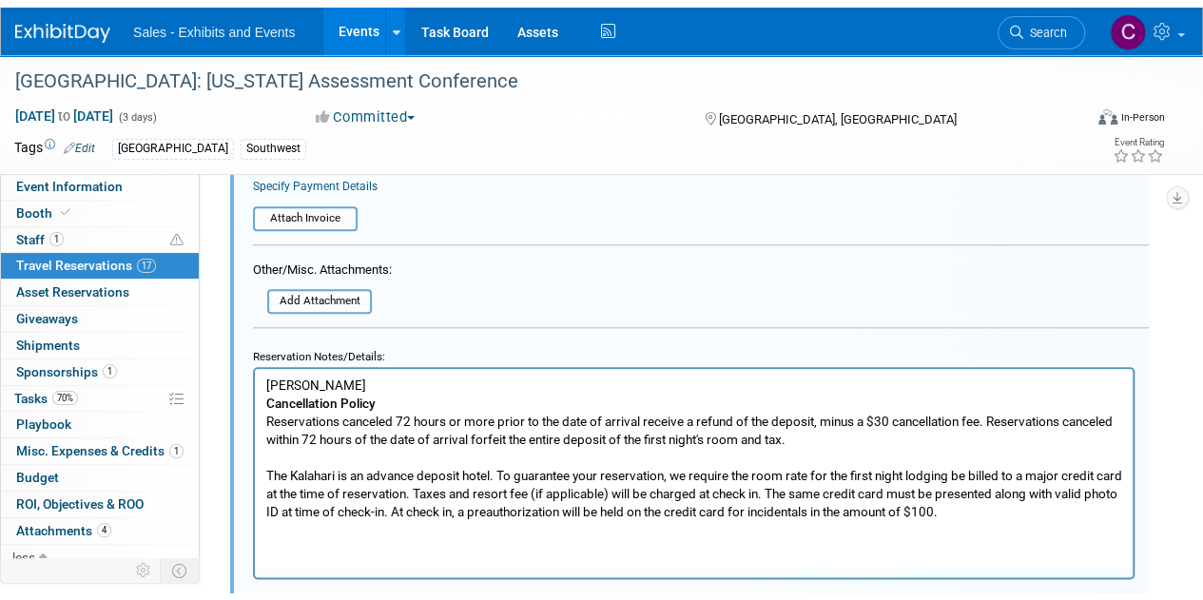
scroll to position [820, 0]
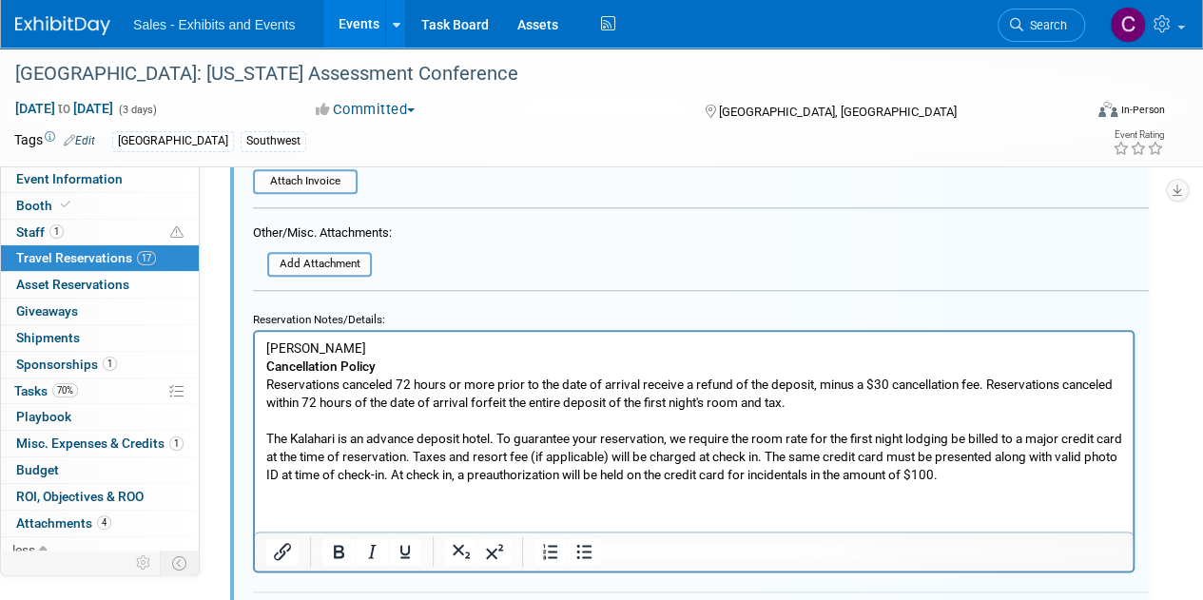
click at [446, 346] on p "CLAUDIA SALINAS Cancellation Policy Reservations canceled 72 hours or more prio…" at bounding box center [694, 411] width 856 height 145
click at [288, 344] on p "CLAUDIA SALINAS - SLEEPING ROOM Cancellation Policy Reservations canceled 72 ho…" at bounding box center [694, 411] width 856 height 145
drag, startPoint x: 288, startPoint y: 344, endPoint x: 506, endPoint y: 348, distance: 217.8
click at [506, 348] on p "CLAUDIA SALINAS - SLEEPING ROOM Cancellation Policy Reservations canceled 72 ho…" at bounding box center [694, 411] width 856 height 145
click at [346, 550] on icon "Bold" at bounding box center [338, 551] width 23 height 23
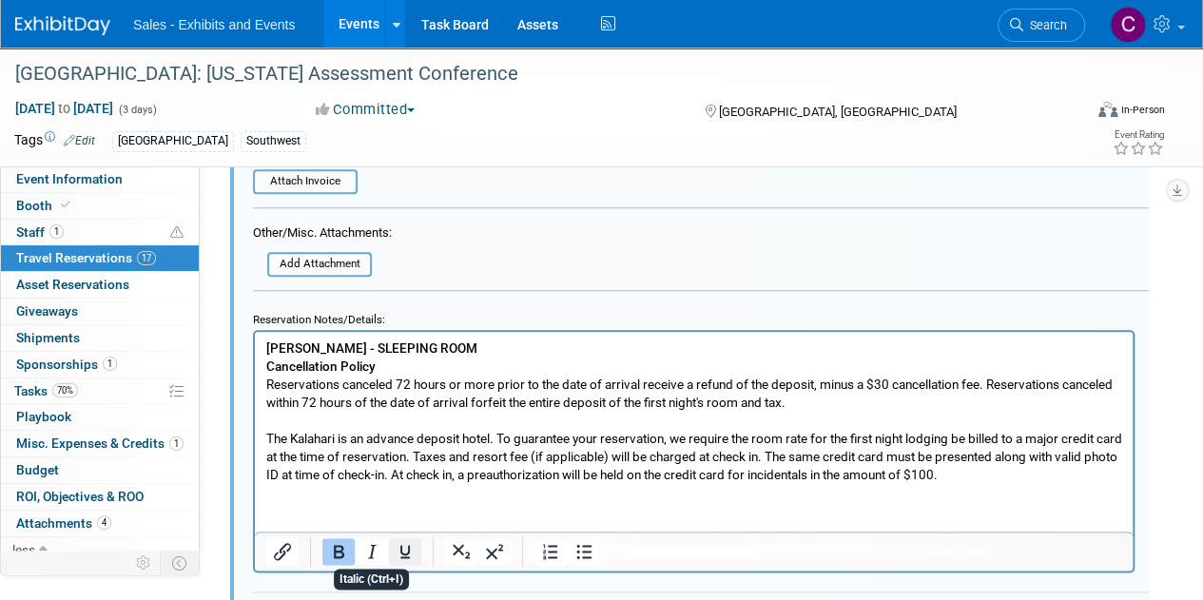
click at [401, 550] on icon "Underline" at bounding box center [405, 551] width 10 height 13
click at [499, 348] on p "CLAUDIA SALINAS - SLEEPING ROOM Cancellation Policy Reservations canceled 72 ho…" at bounding box center [694, 411] width 856 height 145
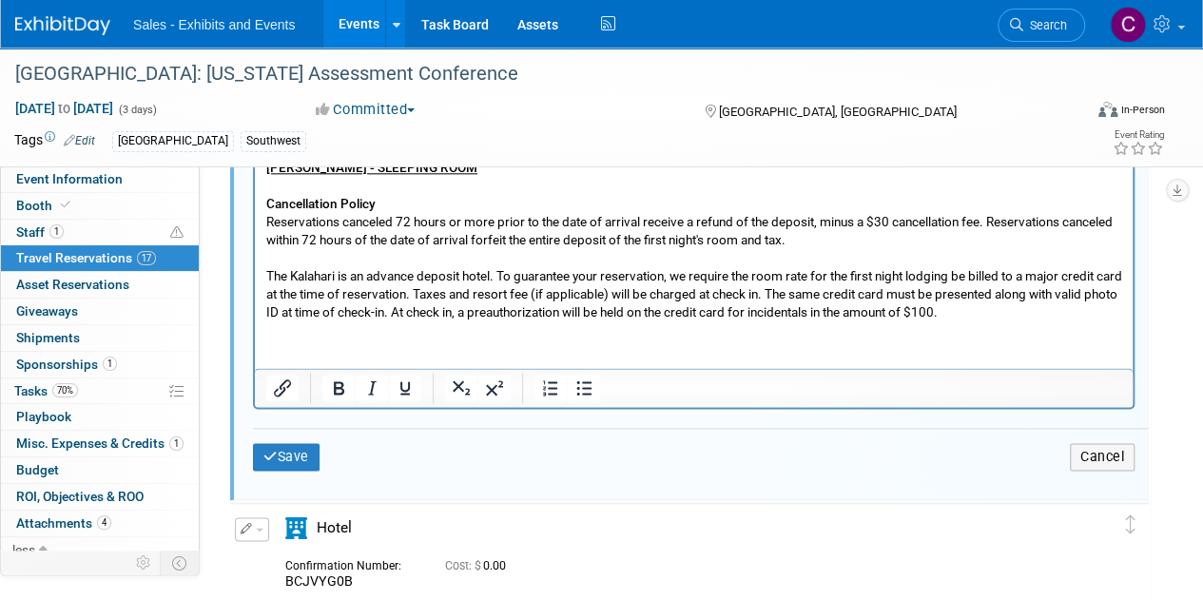
scroll to position [1072, 0]
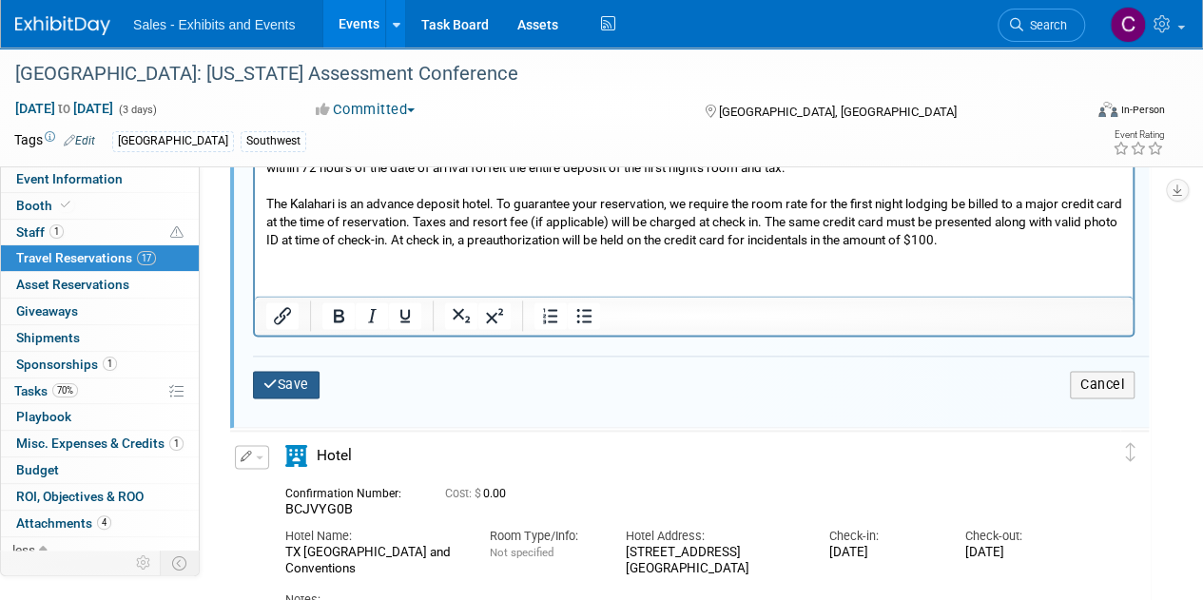
click at [292, 387] on button "Save" at bounding box center [286, 385] width 67 height 28
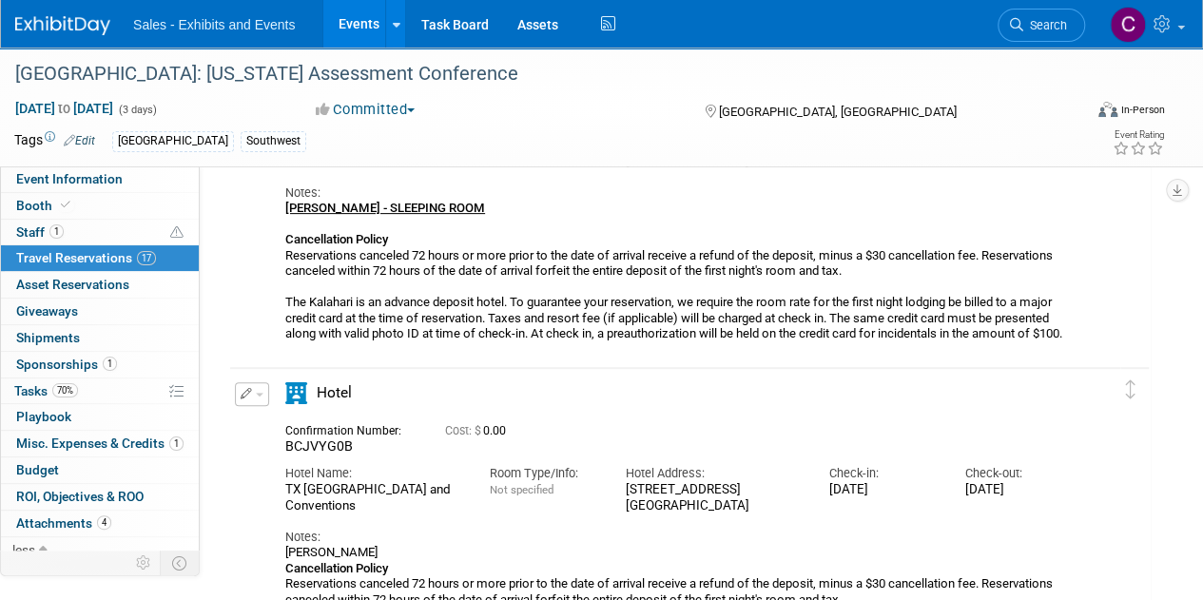
scroll to position [266, 0]
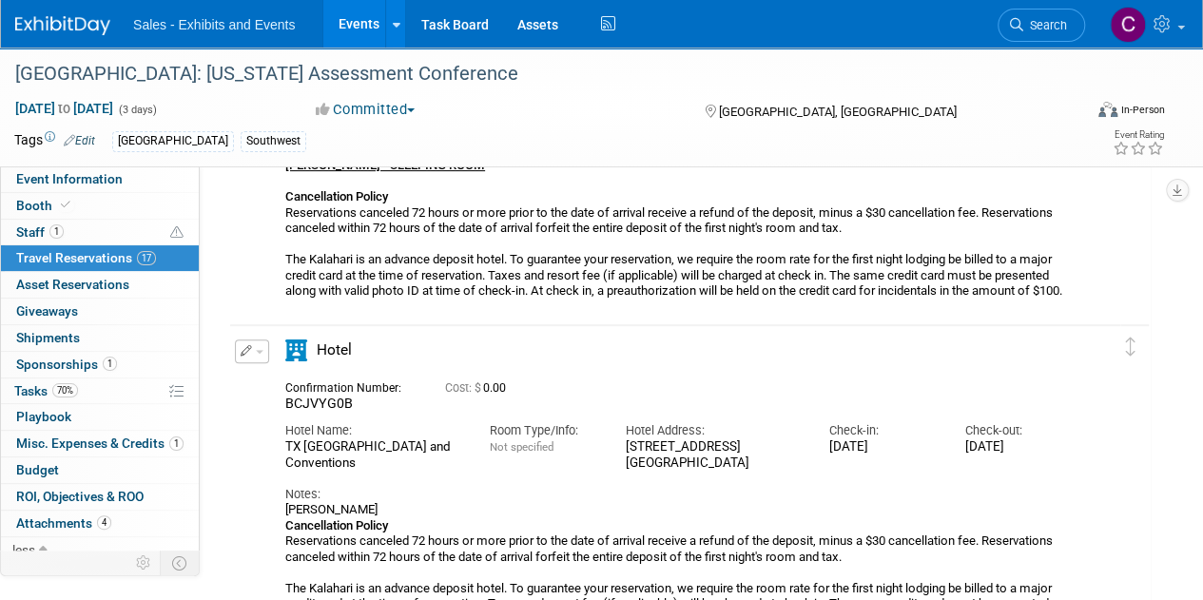
click at [261, 343] on button "button" at bounding box center [252, 351] width 34 height 24
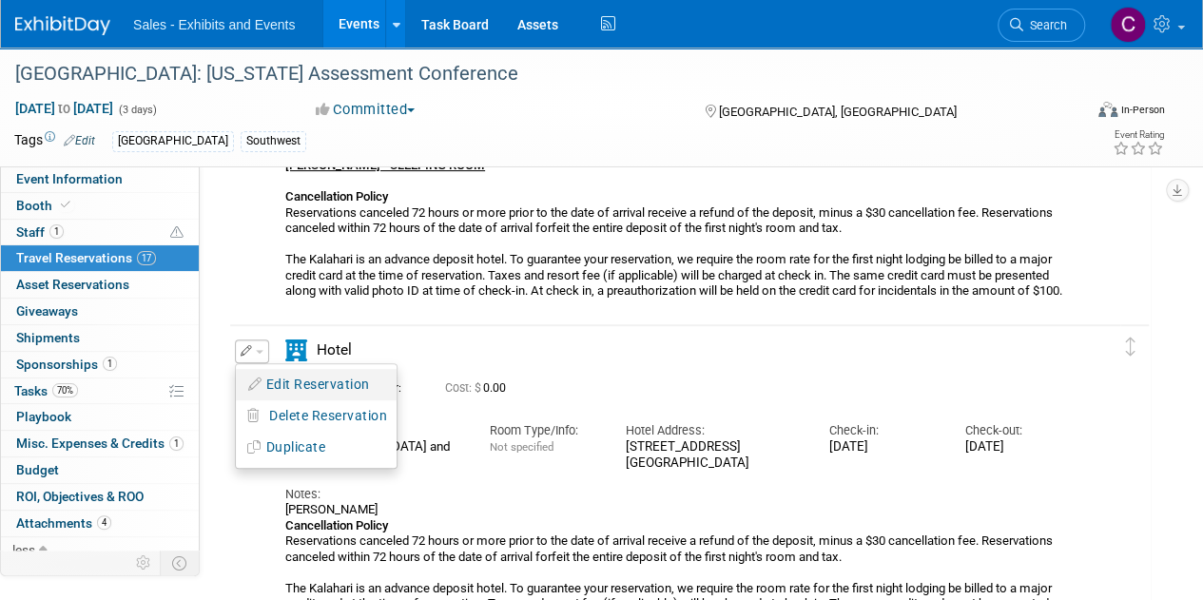
click at [333, 381] on button "Edit Reservation" at bounding box center [316, 385] width 161 height 28
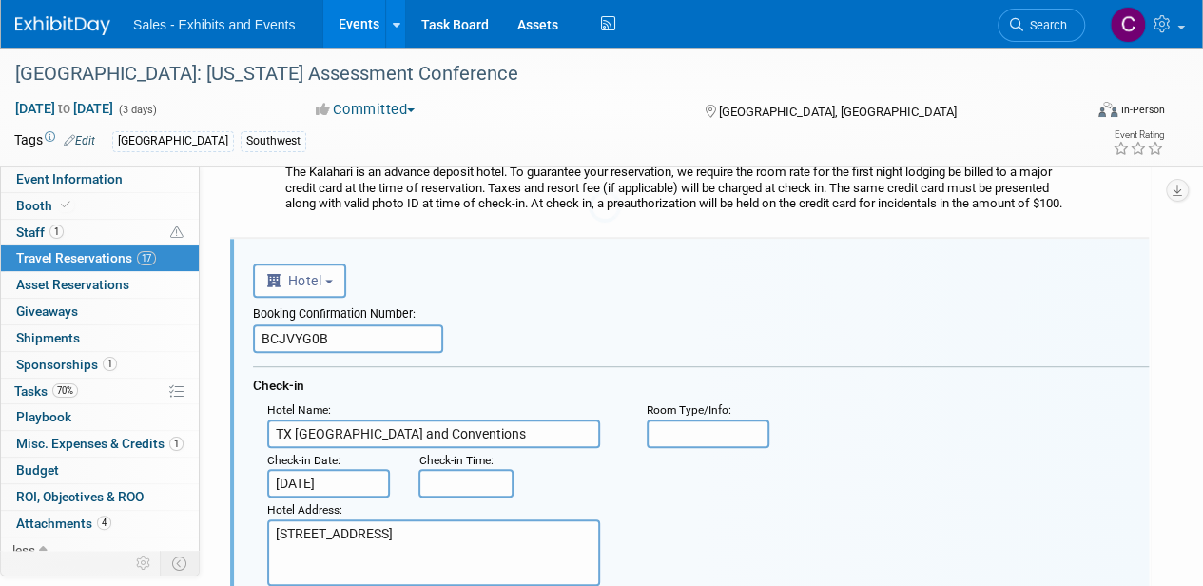
scroll to position [0, 0]
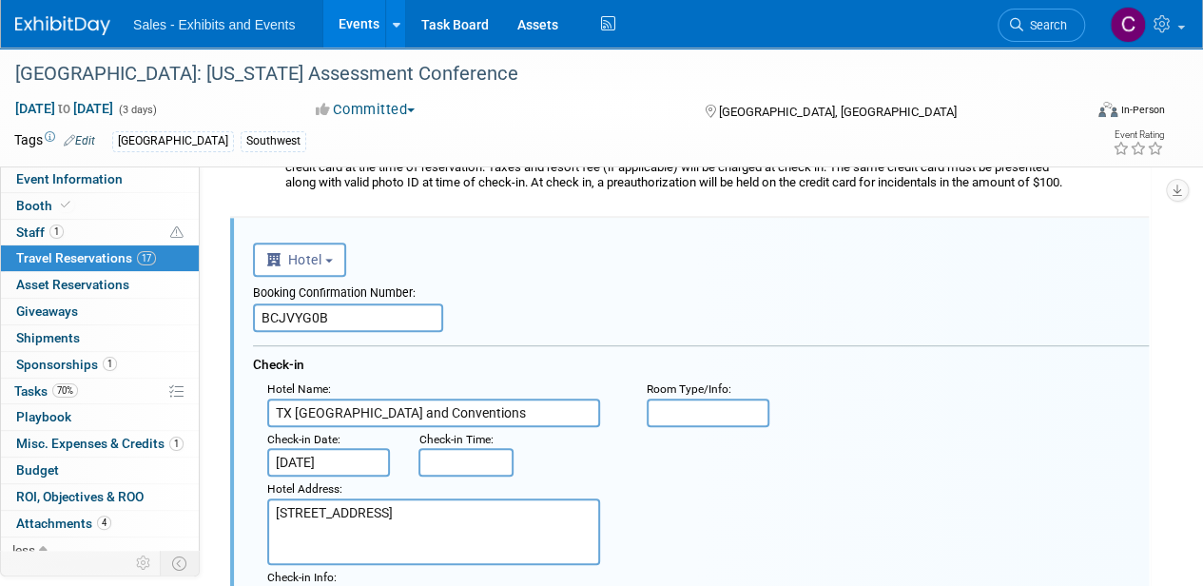
click at [295, 313] on input "BCJVYG0B" at bounding box center [348, 317] width 190 height 29
paste input "CI5L4O8T"
type input "CI5L4O8T"
click at [312, 465] on input "Nov 2, 2025" at bounding box center [328, 462] width 123 height 29
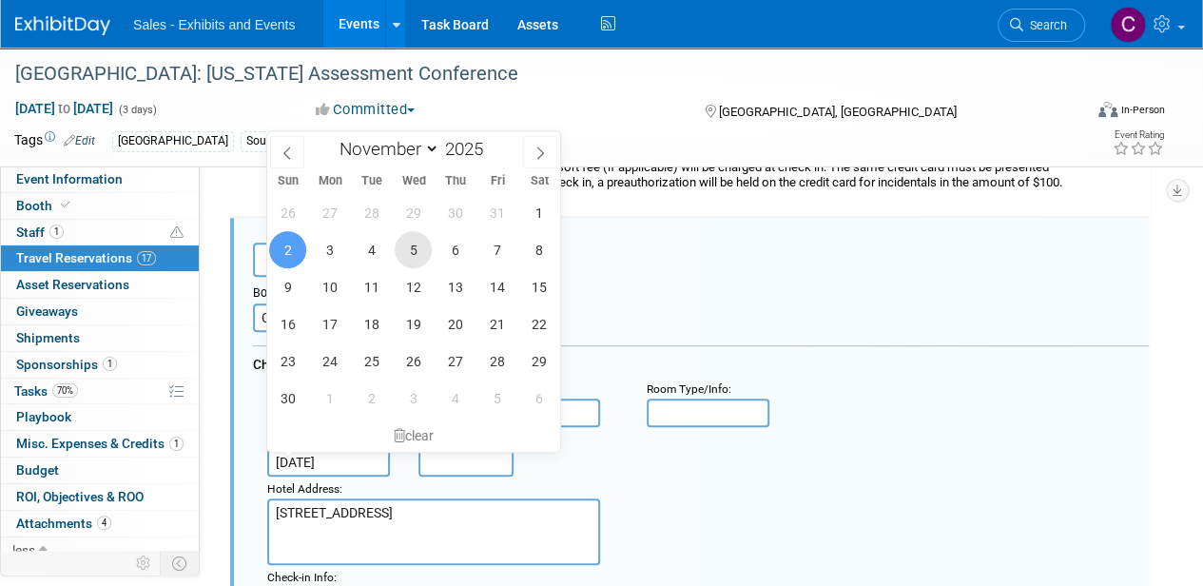
click at [416, 260] on span "5" at bounding box center [413, 249] width 37 height 37
type input "Nov 5, 2025"
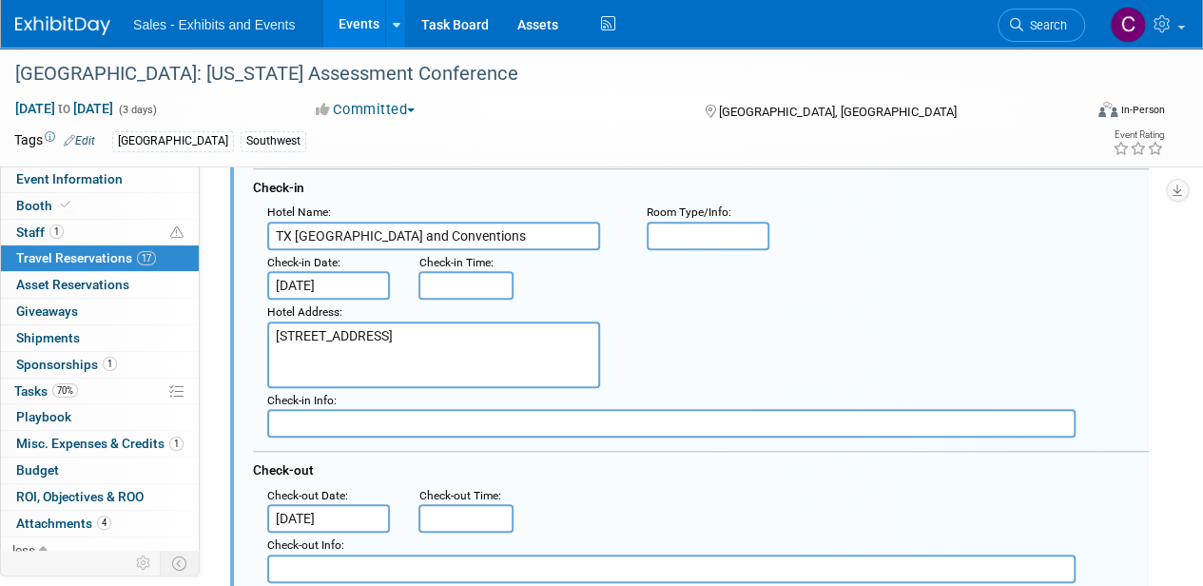
scroll to position [642, 0]
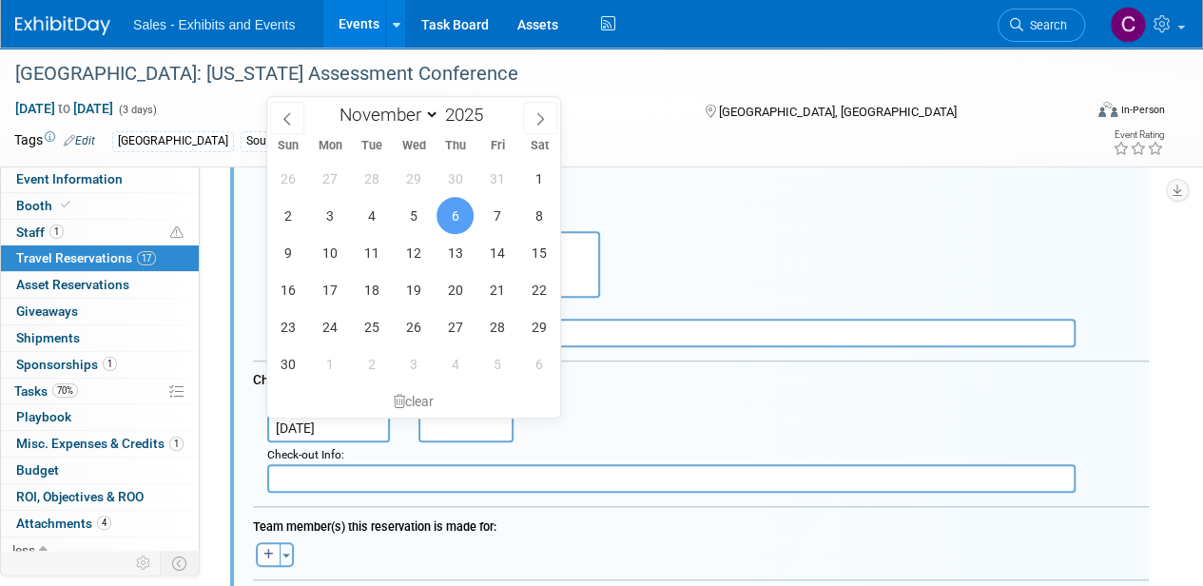
click at [321, 419] on input "Nov 6, 2025" at bounding box center [328, 428] width 123 height 29
click at [504, 211] on span "7" at bounding box center [496, 215] width 37 height 37
type input "Nov 7, 2025"
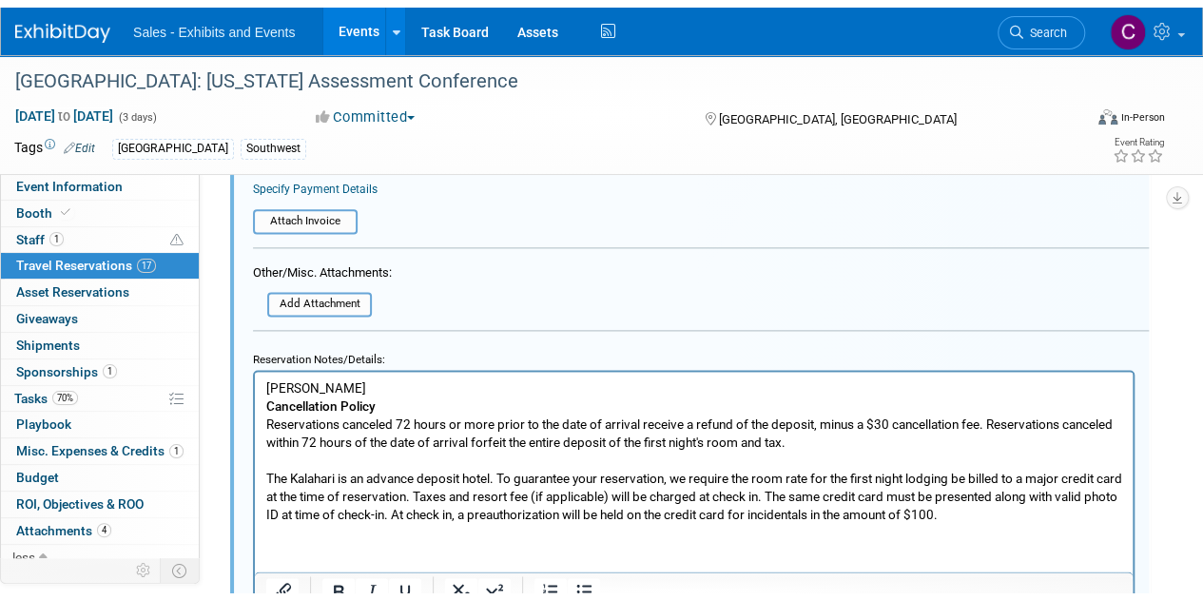
scroll to position [1149, 0]
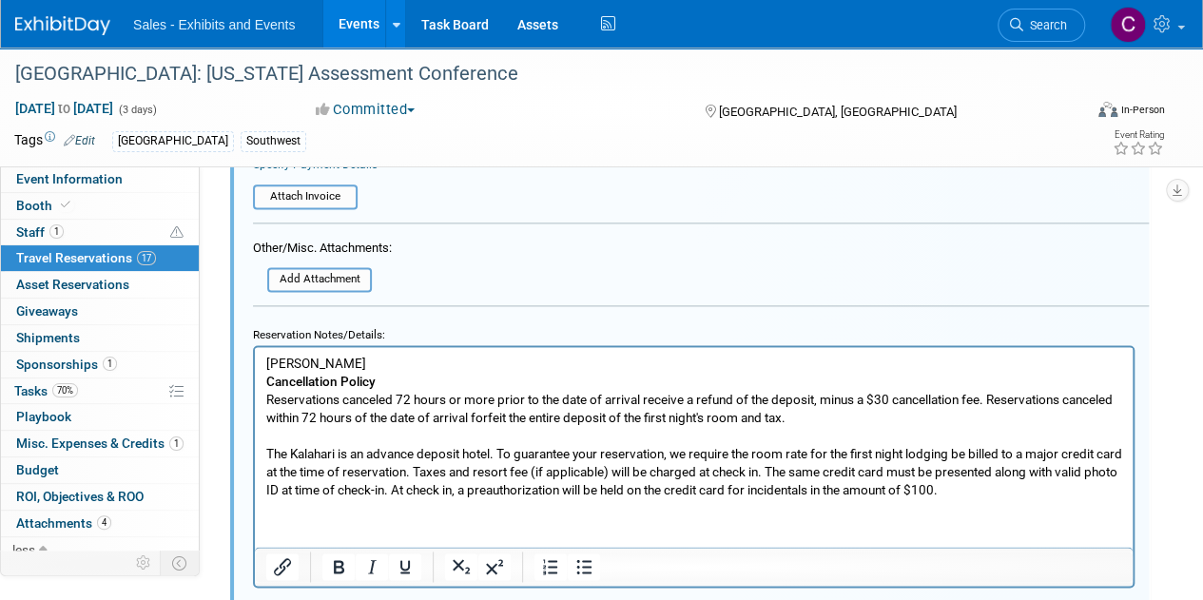
click at [394, 366] on p "CLAUDIA SALINAS Cancellation Policy Reservations canceled 72 hours or more prio…" at bounding box center [694, 427] width 856 height 145
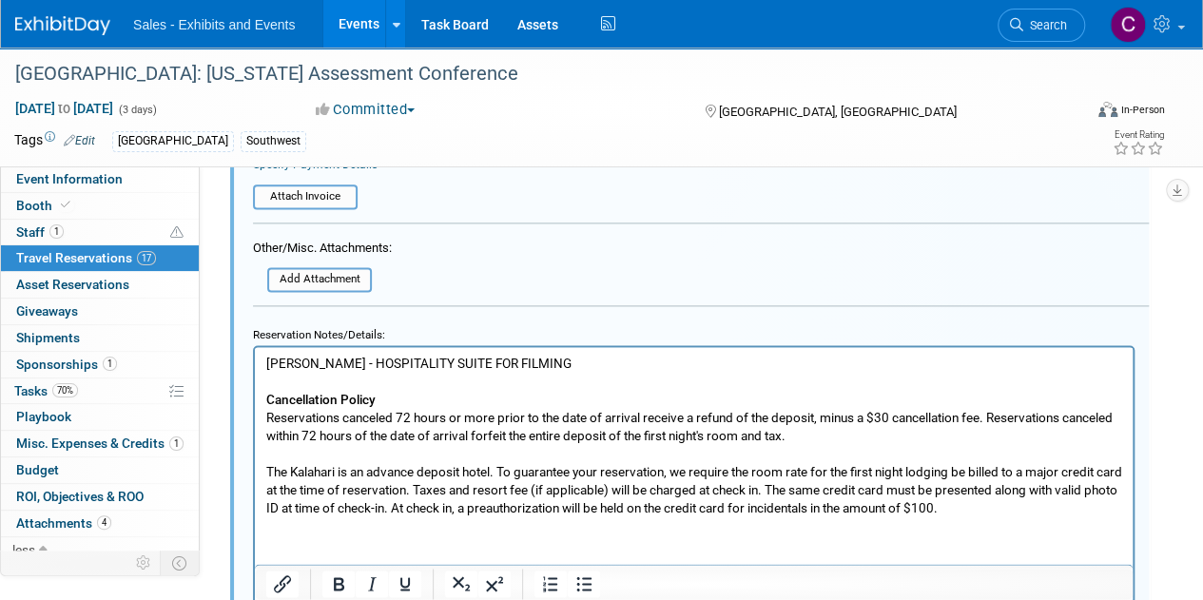
click at [278, 359] on p "CLAUDIA SALINAS - HOSPITALITY SUITE FOR FILMING" at bounding box center [694, 364] width 856 height 18
drag, startPoint x: 278, startPoint y: 359, endPoint x: 589, endPoint y: 365, distance: 311.0
click at [589, 365] on p "CLAUDIA SALINAS - HOSPITALITY SUITE FOR FILMING" at bounding box center [694, 364] width 856 height 18
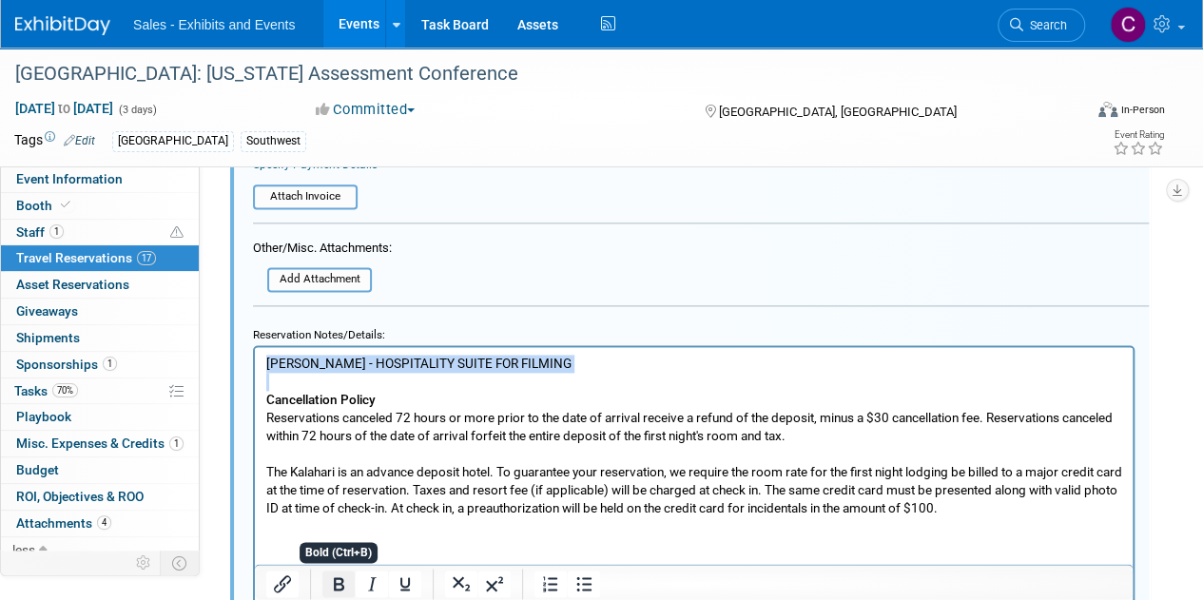
click at [336, 587] on icon "Bold" at bounding box center [339, 583] width 10 height 13
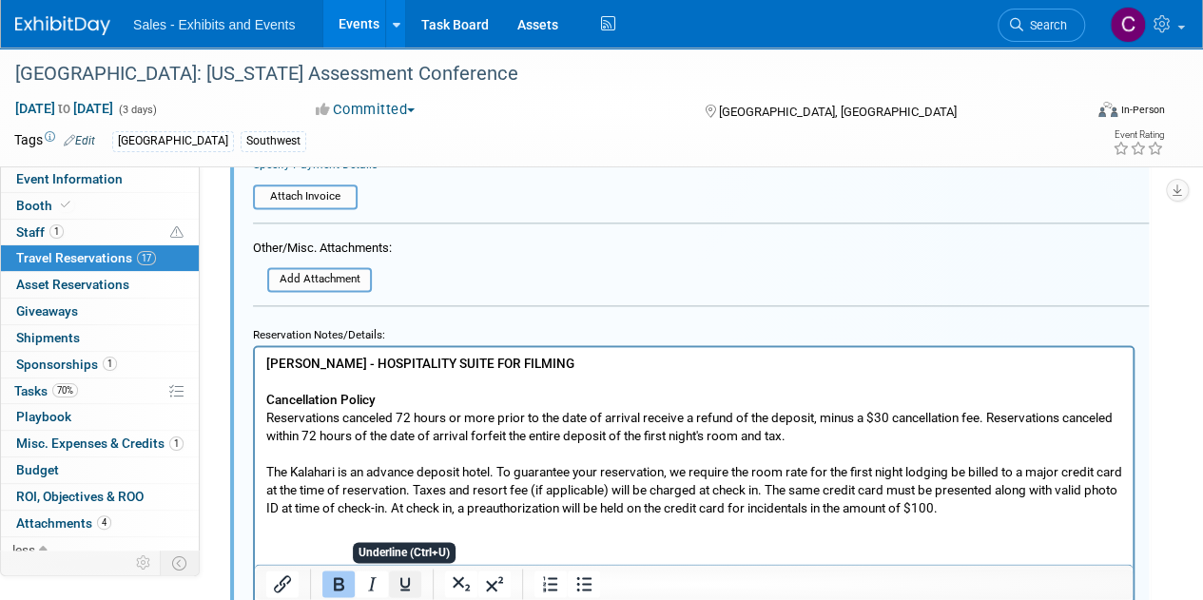
click at [397, 577] on icon "Underline" at bounding box center [405, 583] width 23 height 23
drag, startPoint x: 264, startPoint y: 397, endPoint x: 444, endPoint y: 418, distance: 180.9
click at [454, 418] on html "CLAUDIA SALINAS - HOSPITALITY SUITE FOR FILMING Cancellation Policy Reservation…" at bounding box center [694, 431] width 878 height 169
click at [296, 396] on b "Cancellation Policy" at bounding box center [320, 399] width 109 height 15
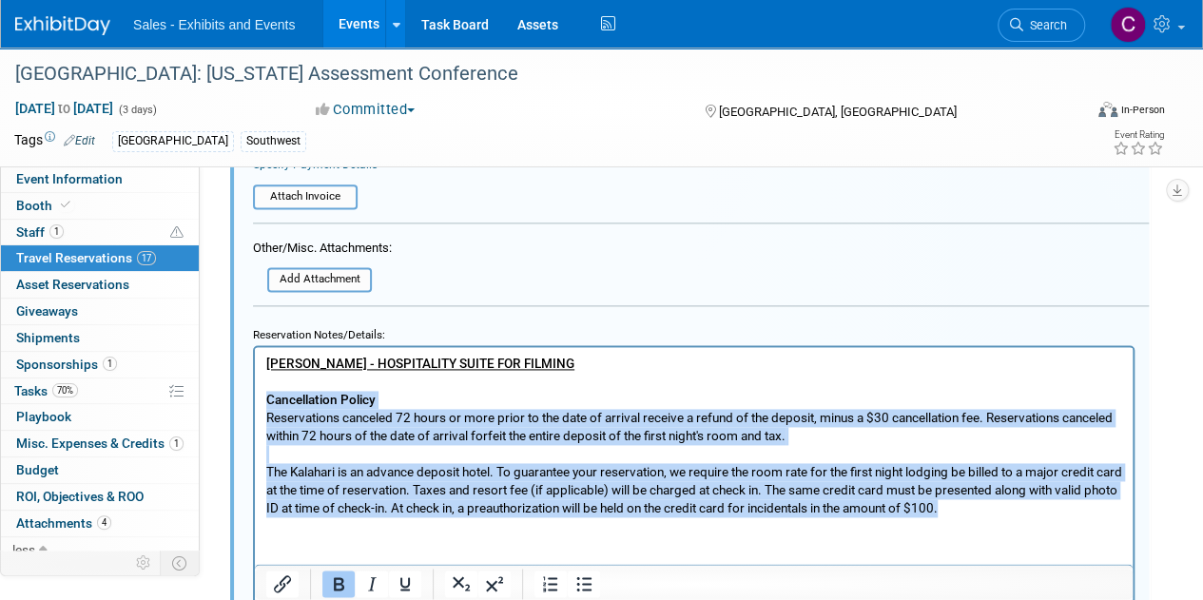
drag, startPoint x: 296, startPoint y: 396, endPoint x: 1216, endPoint y: 519, distance: 928.6
click at [1132, 516] on html "CLAUDIA SALINAS - HOSPITALITY SUITE FOR FILMING Cancellation Policy Reservation…" at bounding box center [694, 431] width 878 height 169
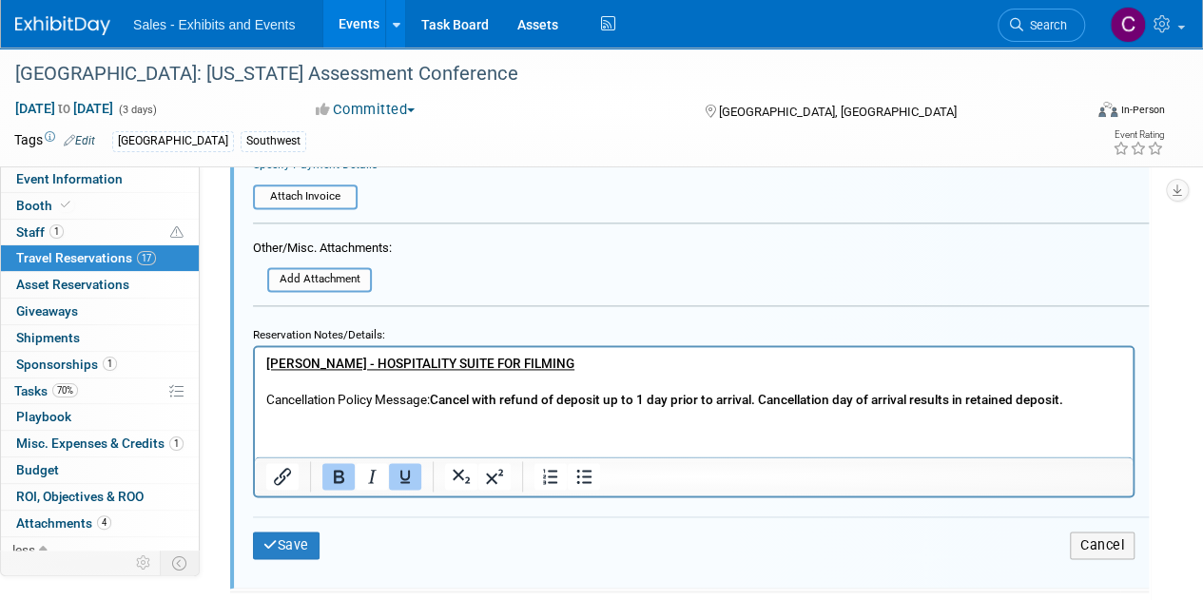
click at [322, 540] on td "Save" at bounding box center [402, 545] width 299 height 28
click at [292, 547] on button "Save" at bounding box center [286, 545] width 67 height 28
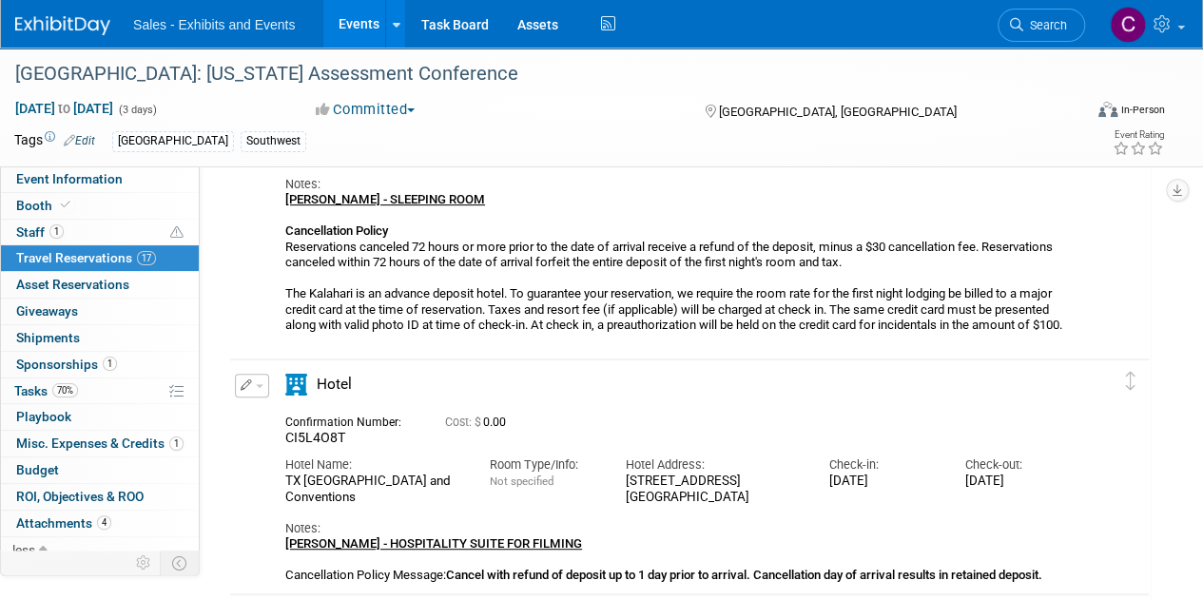
scroll to position [28, 0]
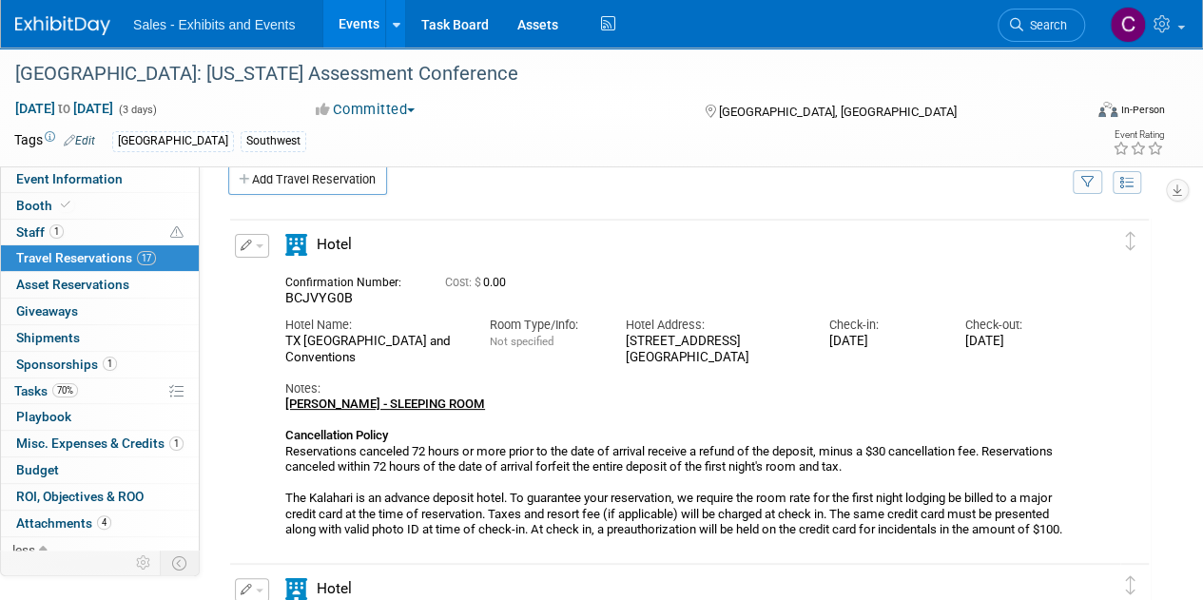
click at [259, 245] on span "button" at bounding box center [260, 246] width 8 height 4
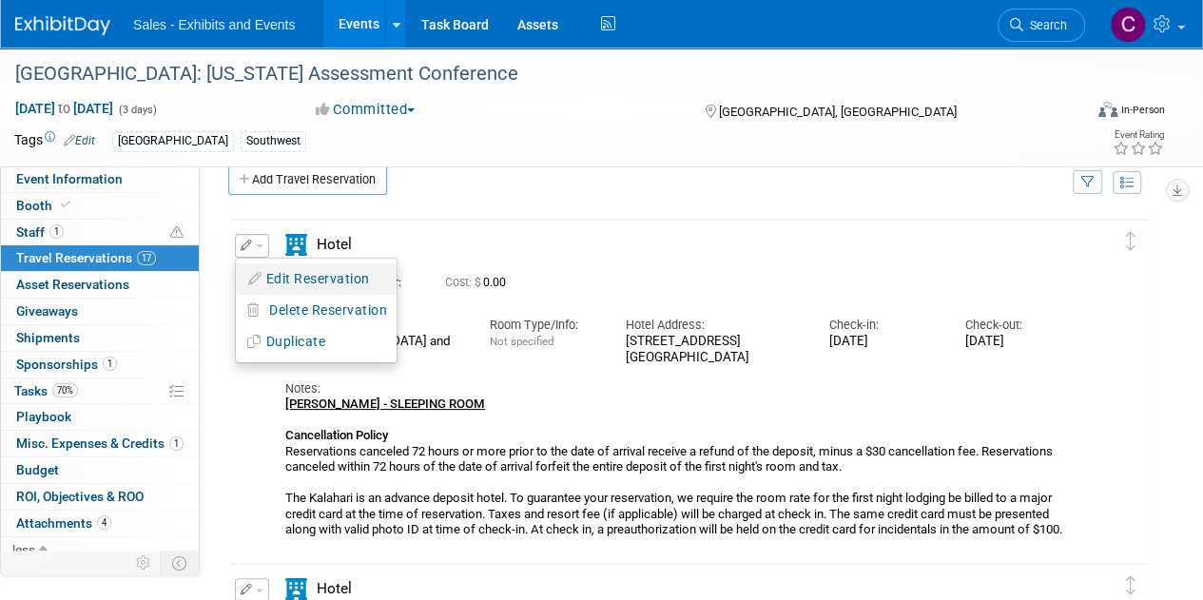
click at [299, 277] on button "Edit Reservation" at bounding box center [316, 279] width 161 height 28
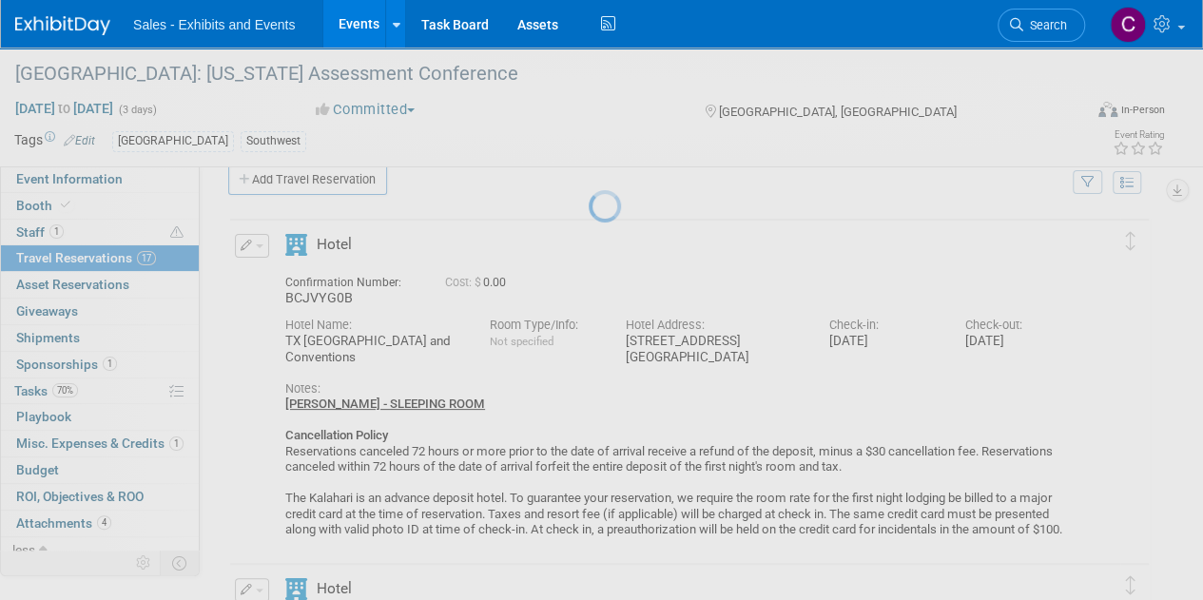
select select "0cf62f0e-aedb-4f81-95fc-c4fa035c299e"
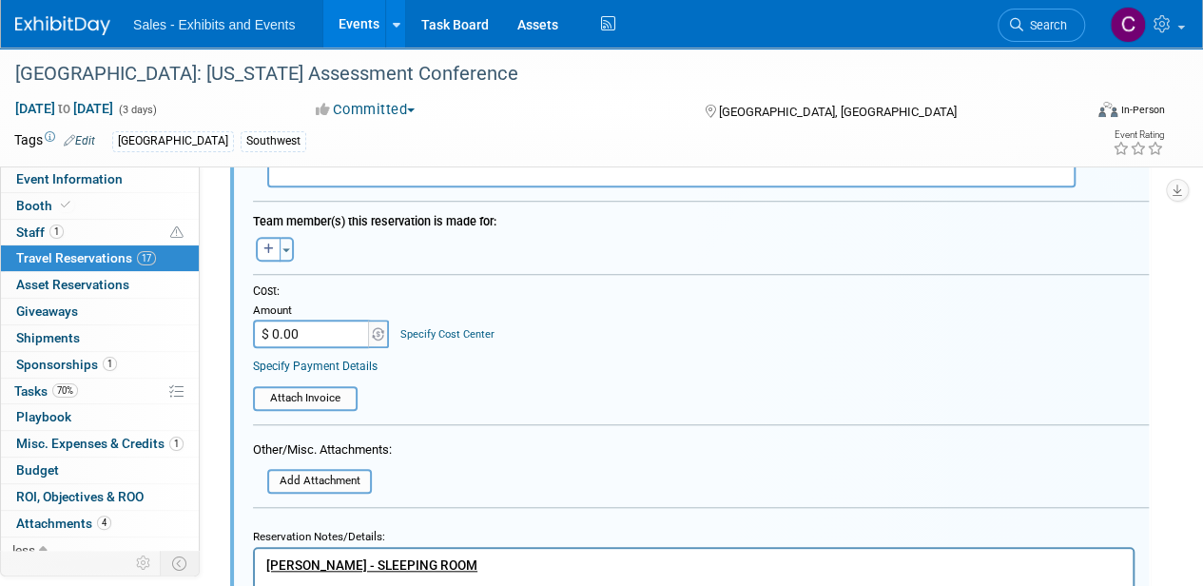
scroll to position [644, 0]
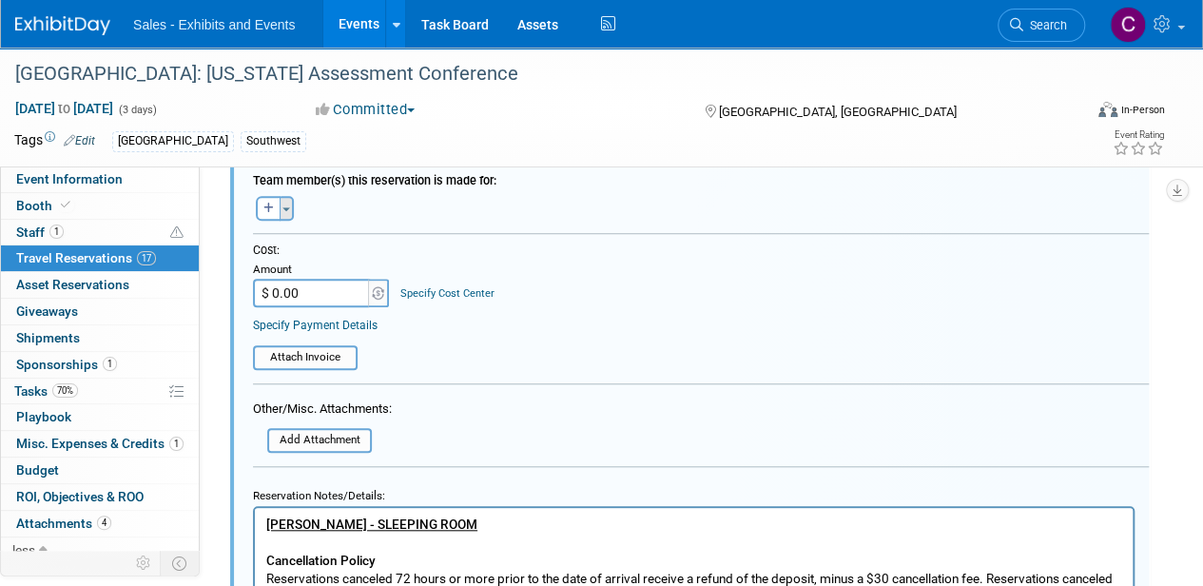
click at [290, 210] on button "Toggle Dropdown" at bounding box center [287, 208] width 14 height 25
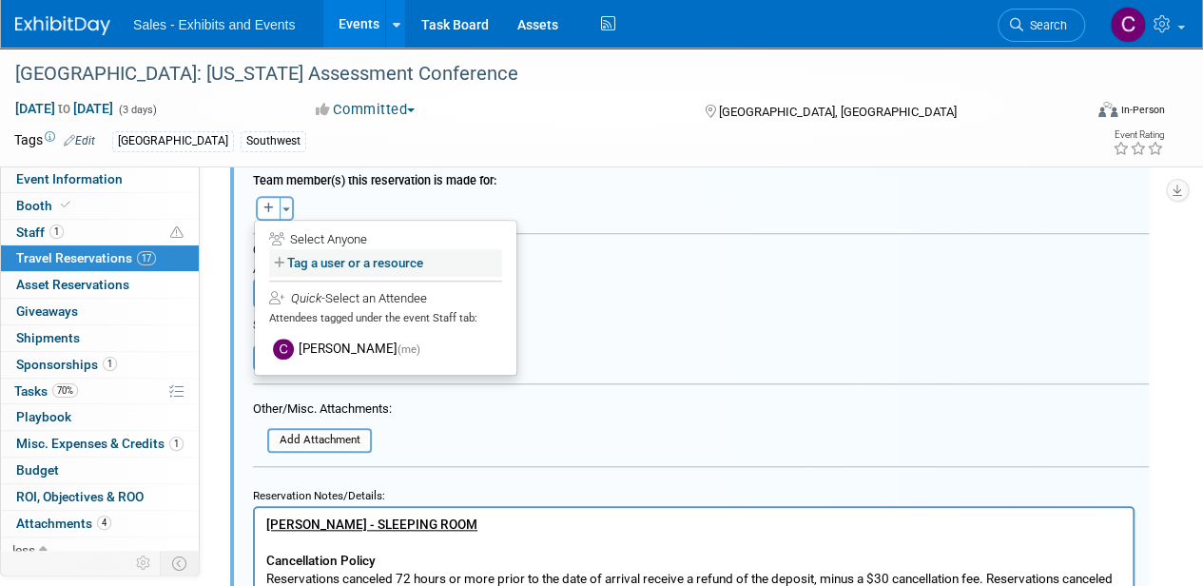
click at [310, 259] on label "Tag a user or a resource" at bounding box center [385, 263] width 233 height 28
select select
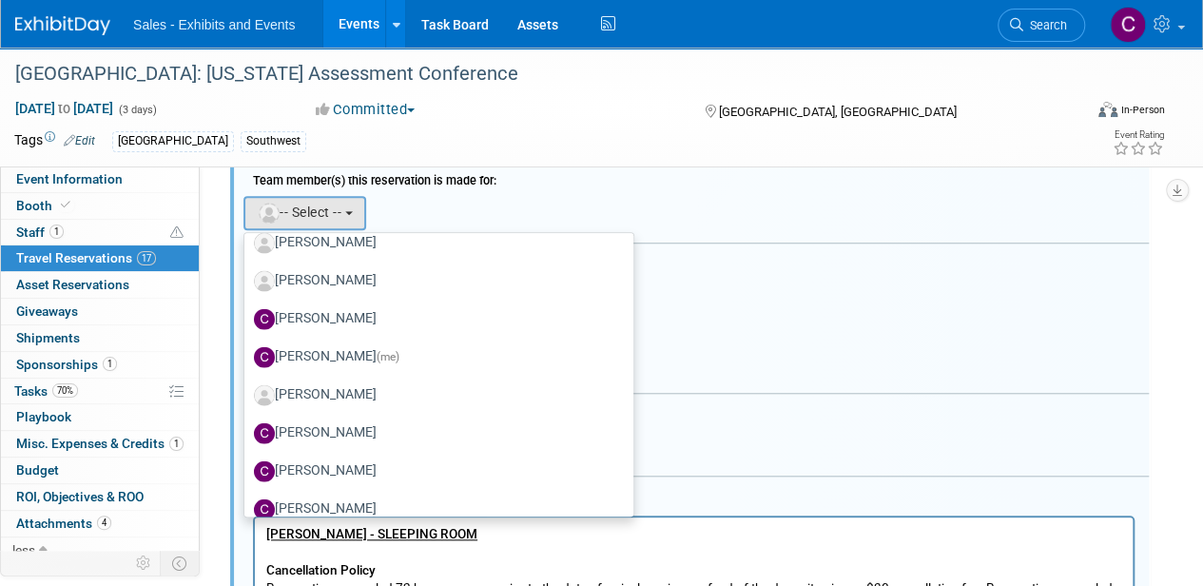
scroll to position [2217, 0]
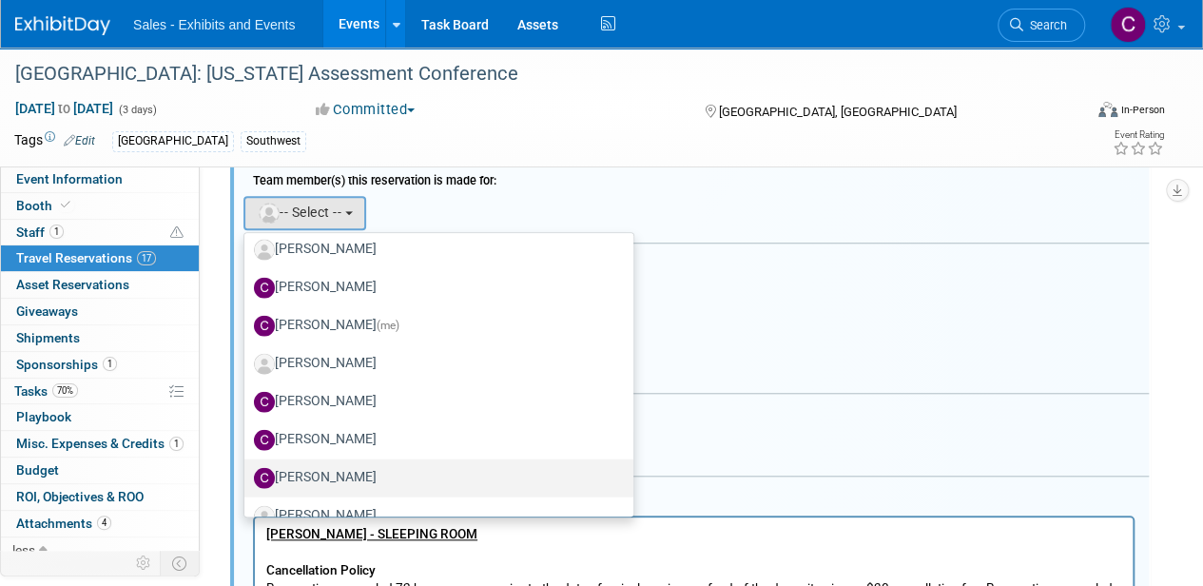
click at [352, 474] on label "CLAUDIA Salinas" at bounding box center [434, 477] width 360 height 30
click at [247, 474] on input "CLAUDIA Salinas" at bounding box center [241, 475] width 12 height 12
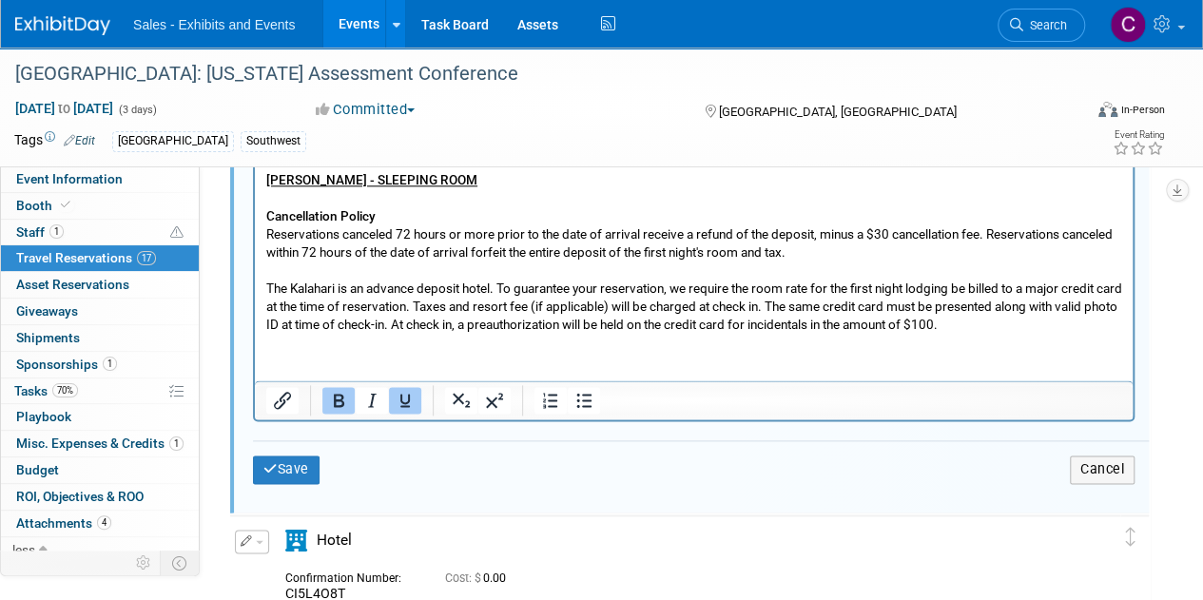
scroll to position [1086, 0]
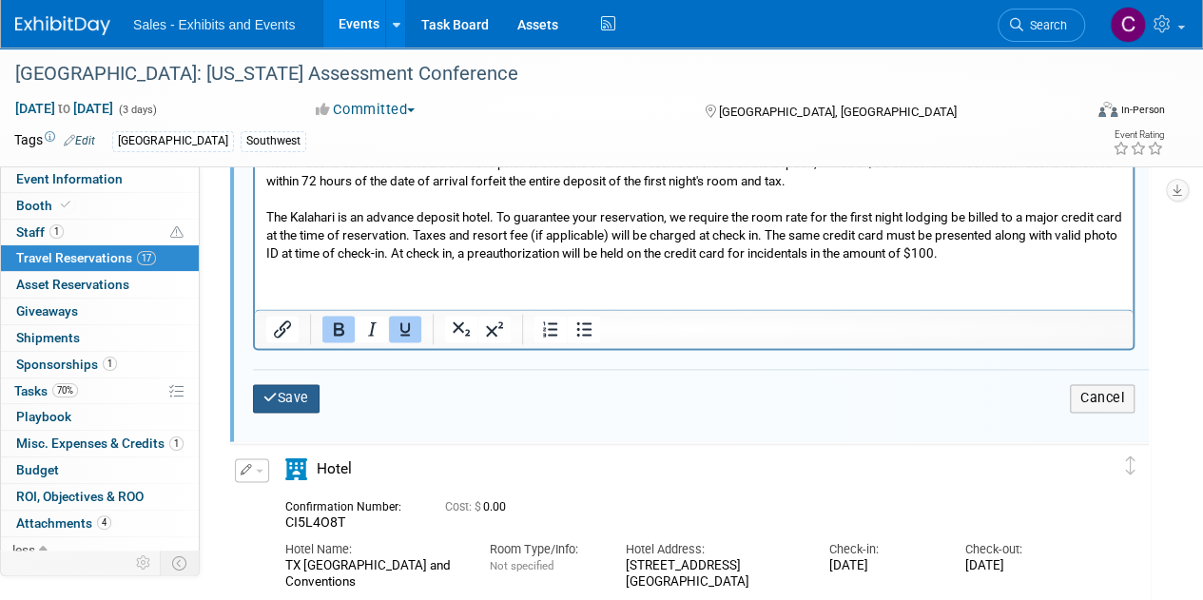
click at [290, 384] on button "Save" at bounding box center [286, 398] width 67 height 28
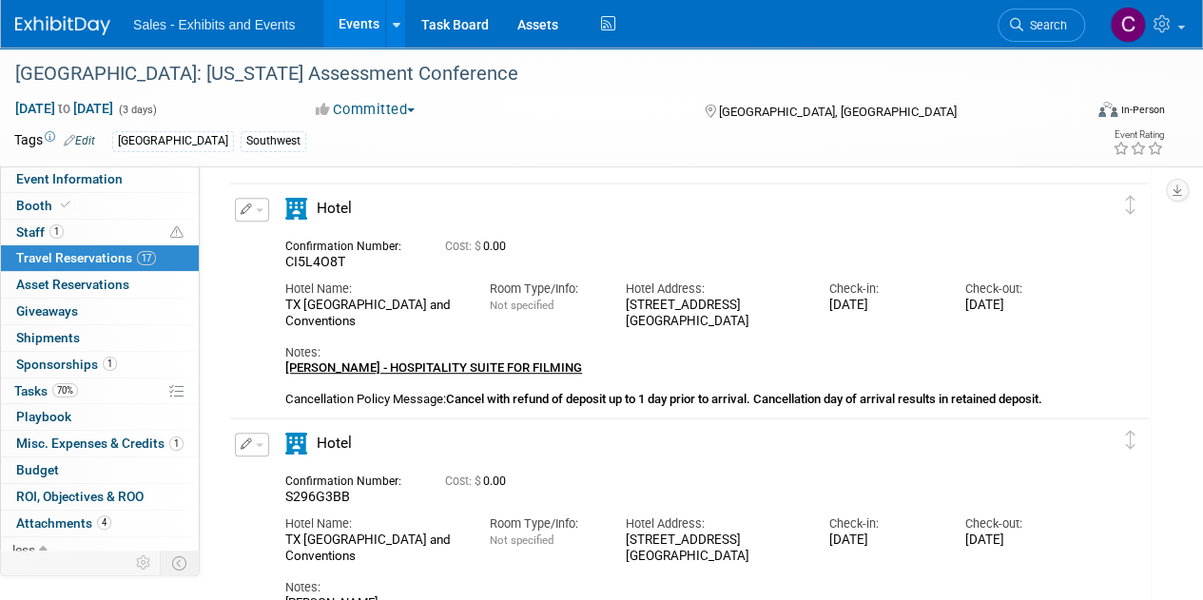
scroll to position [422, 0]
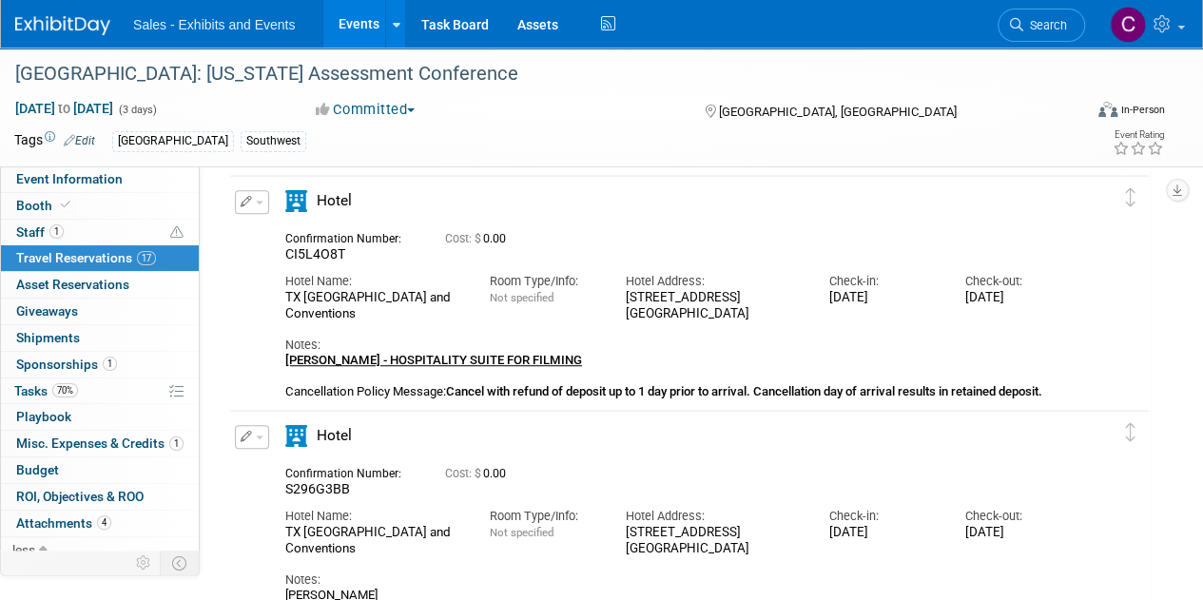
click at [253, 206] on button "button" at bounding box center [252, 202] width 34 height 24
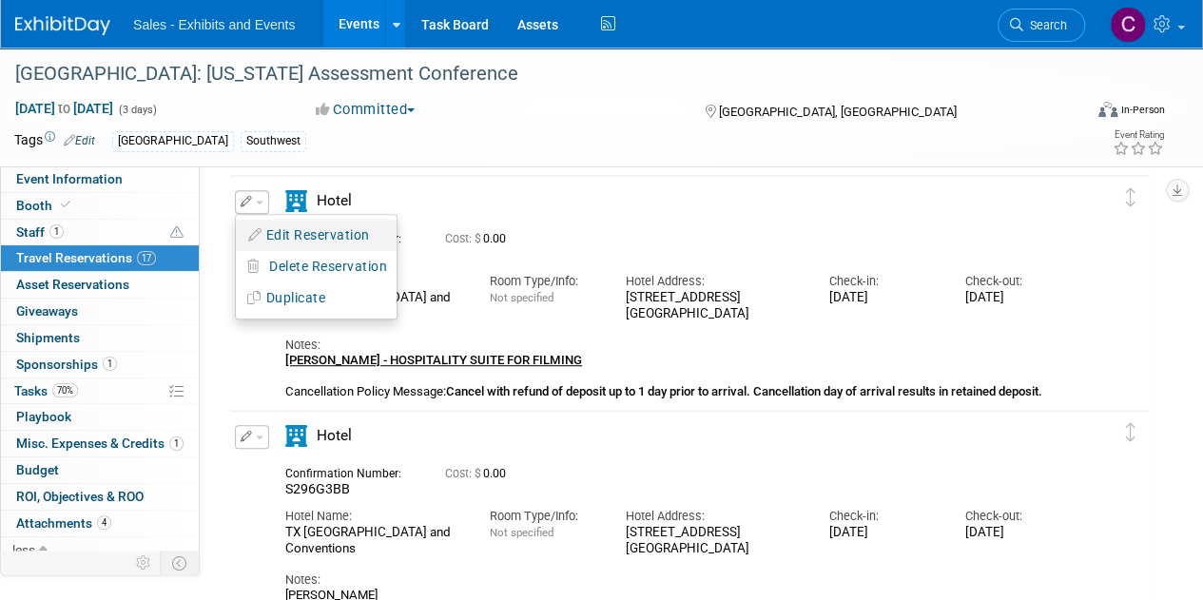
click at [312, 230] on button "Edit Reservation" at bounding box center [316, 236] width 161 height 28
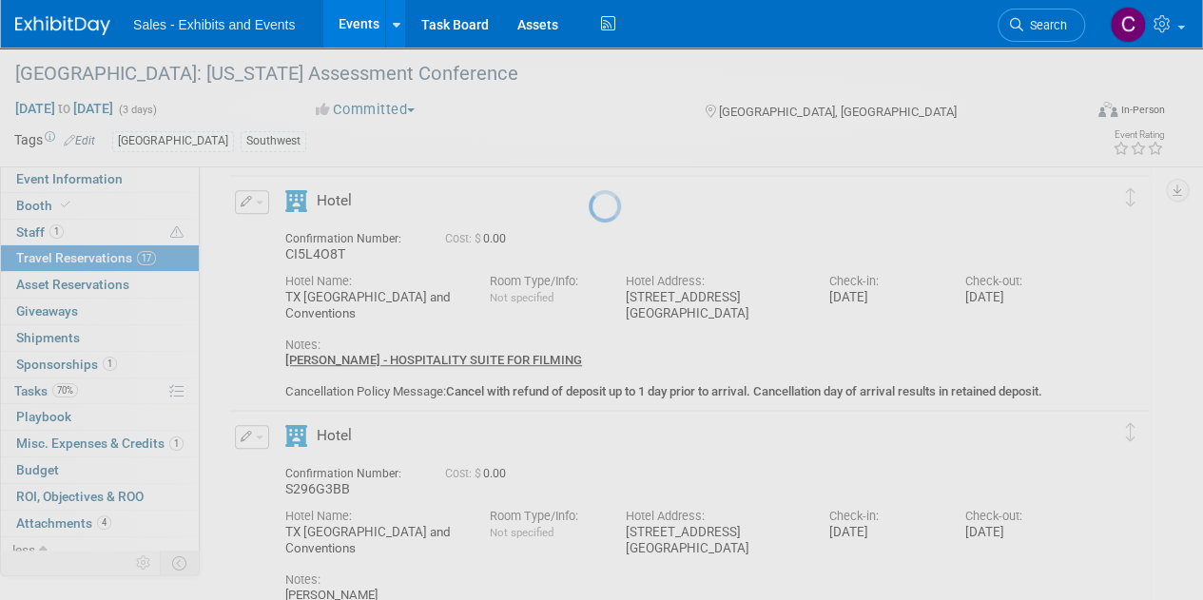
select select "0cf62f0e-aedb-4f81-95fc-c4fa035c299e"
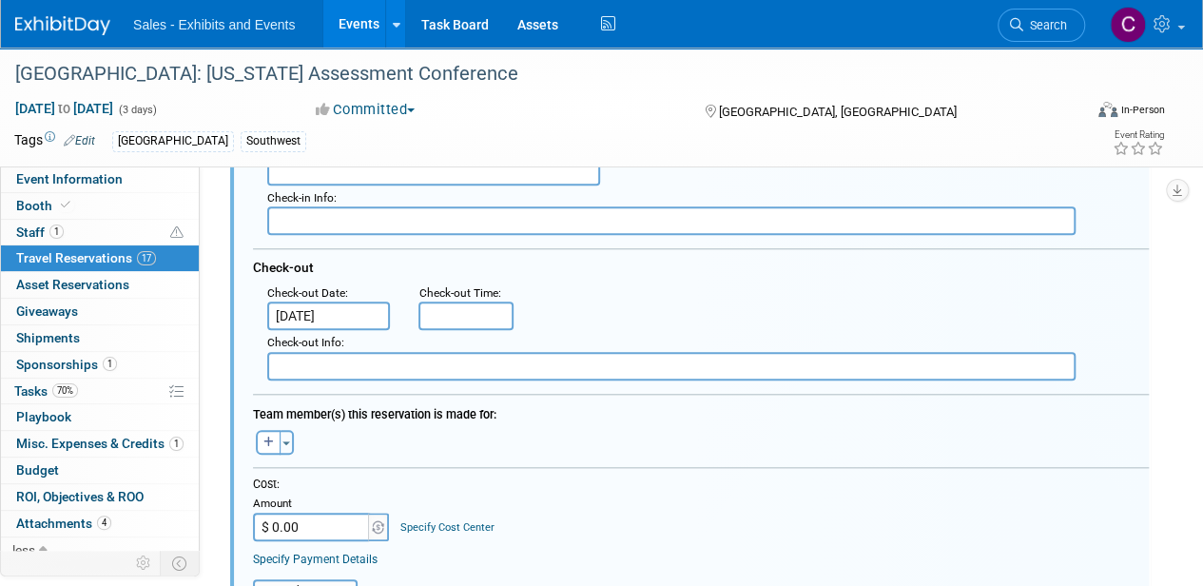
scroll to position [875, 0]
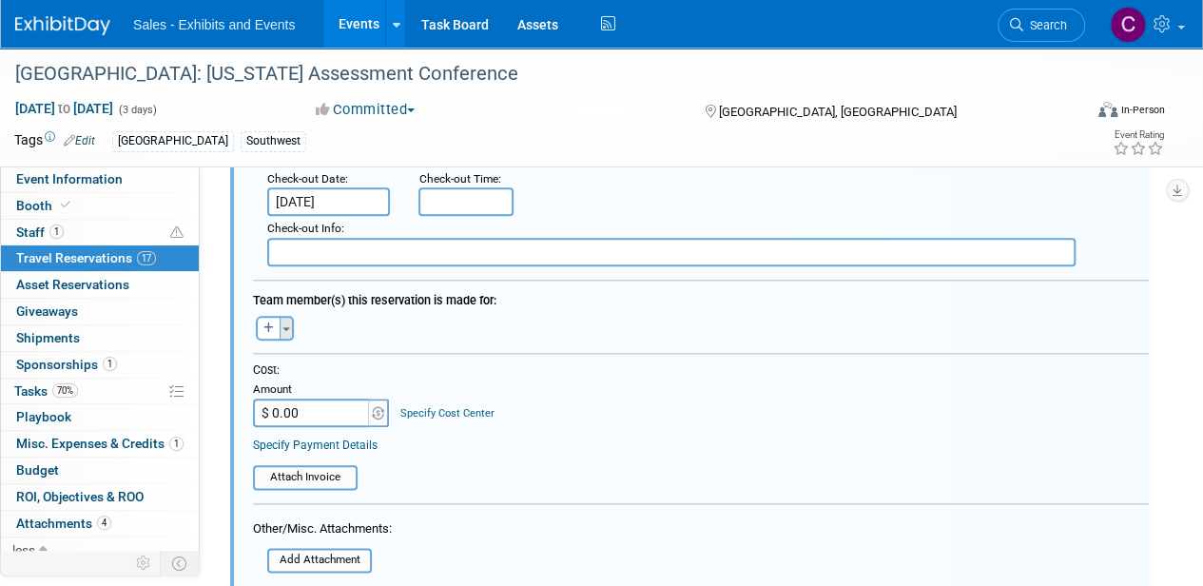
click at [284, 327] on span "button" at bounding box center [286, 329] width 8 height 4
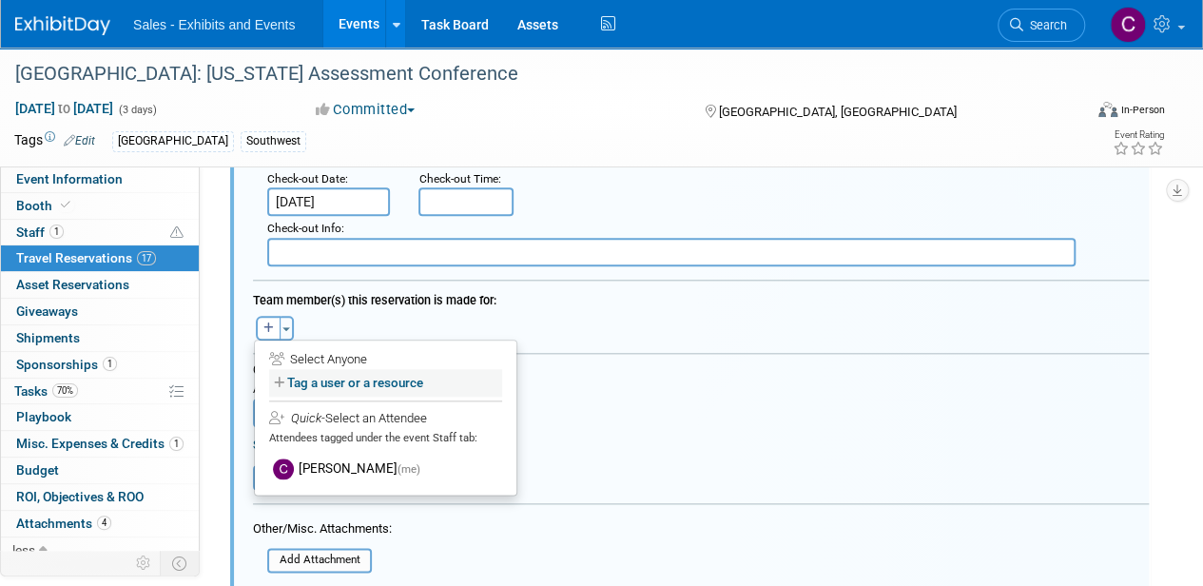
click at [335, 374] on label "Tag a user or a resource" at bounding box center [385, 383] width 233 height 28
select select
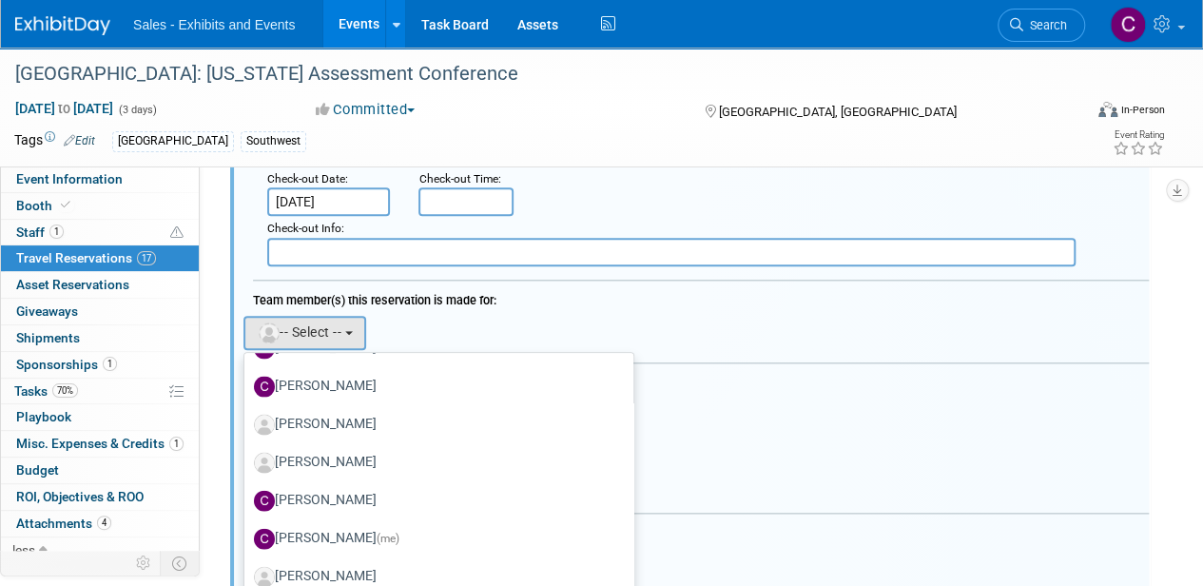
scroll to position [2279, 0]
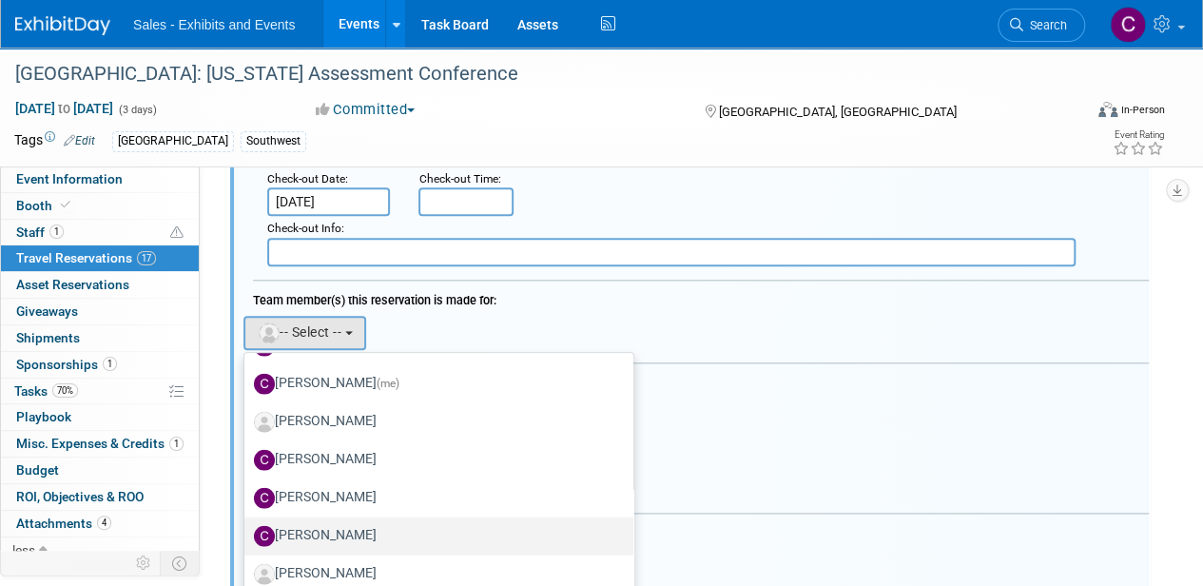
click at [374, 530] on label "CLAUDIA Salinas" at bounding box center [434, 535] width 360 height 30
click at [247, 530] on input "CLAUDIA Salinas" at bounding box center [241, 533] width 12 height 12
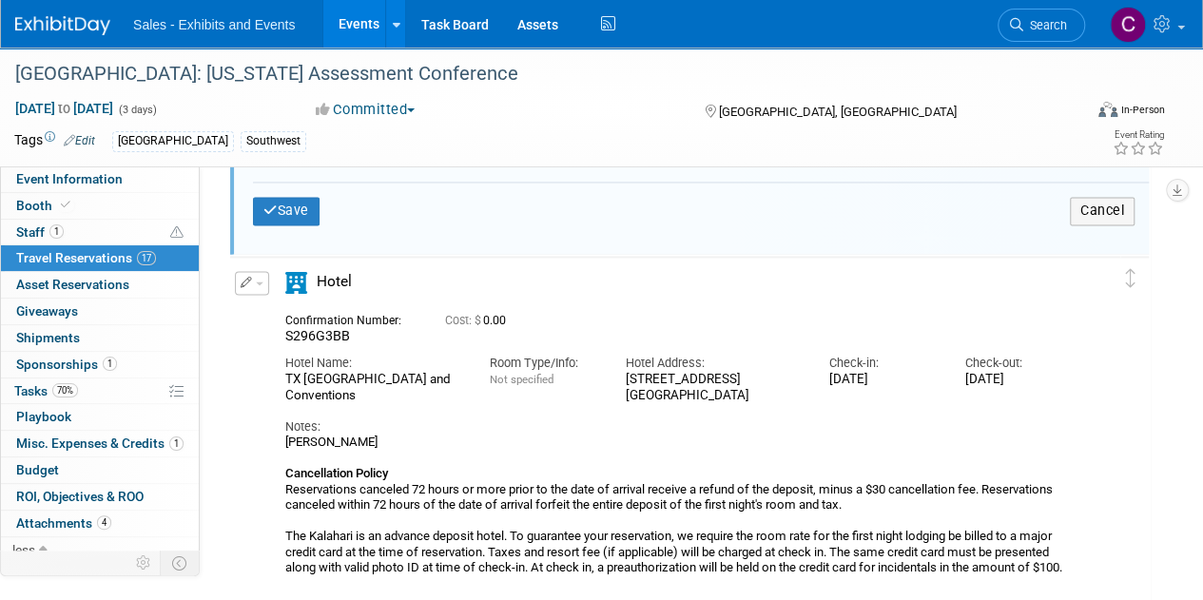
scroll to position [1556, 0]
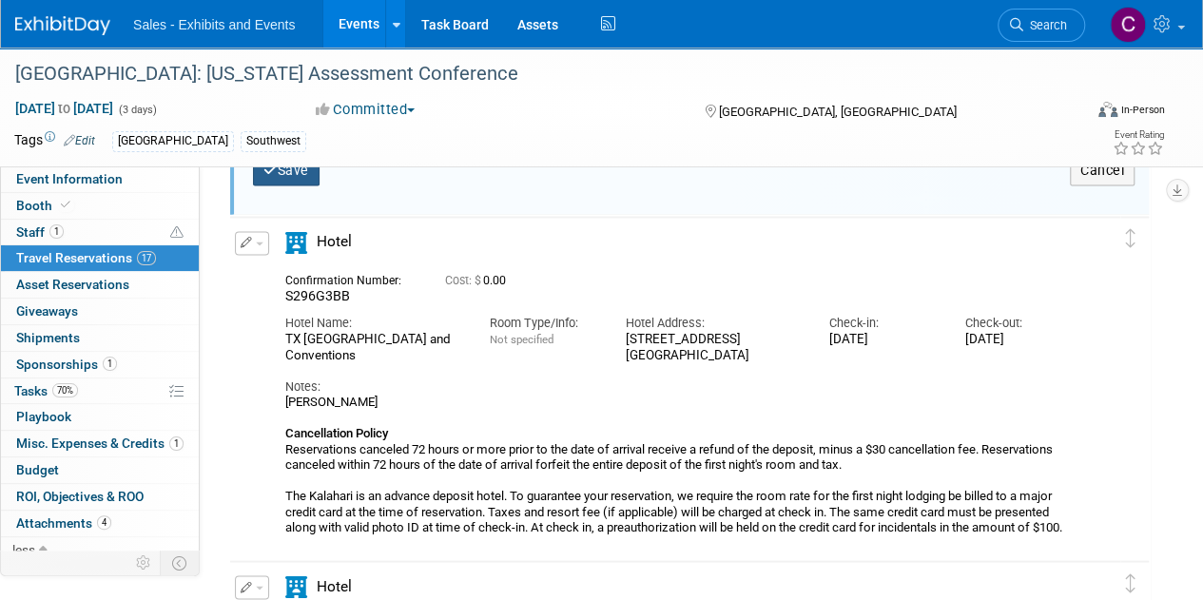
click at [297, 167] on button "Save" at bounding box center [286, 171] width 67 height 28
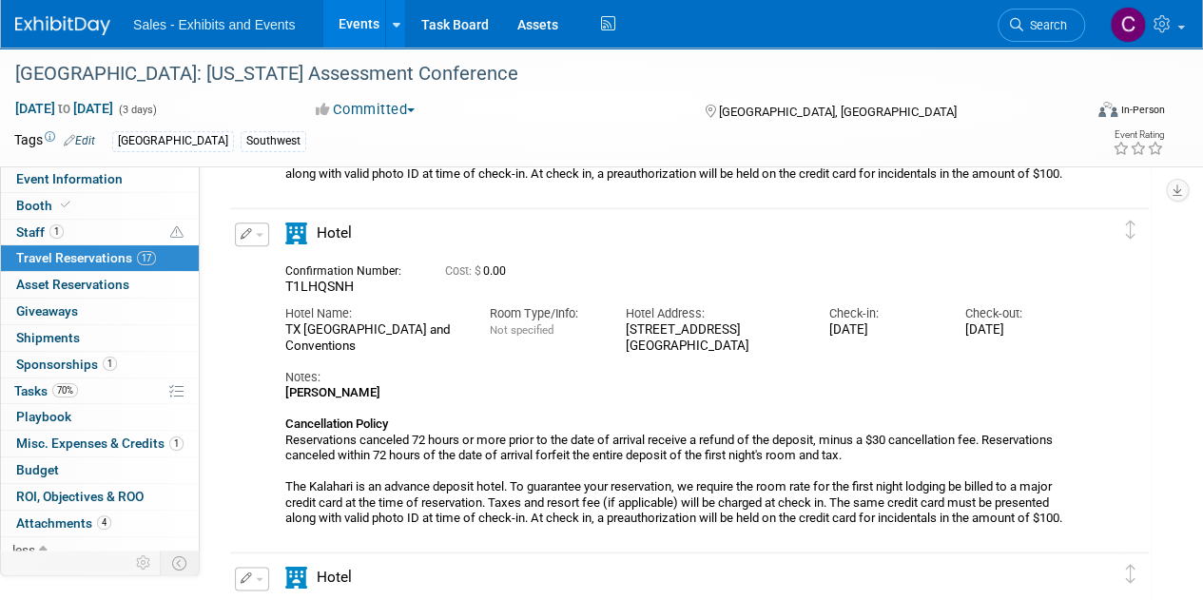
scroll to position [381, 0]
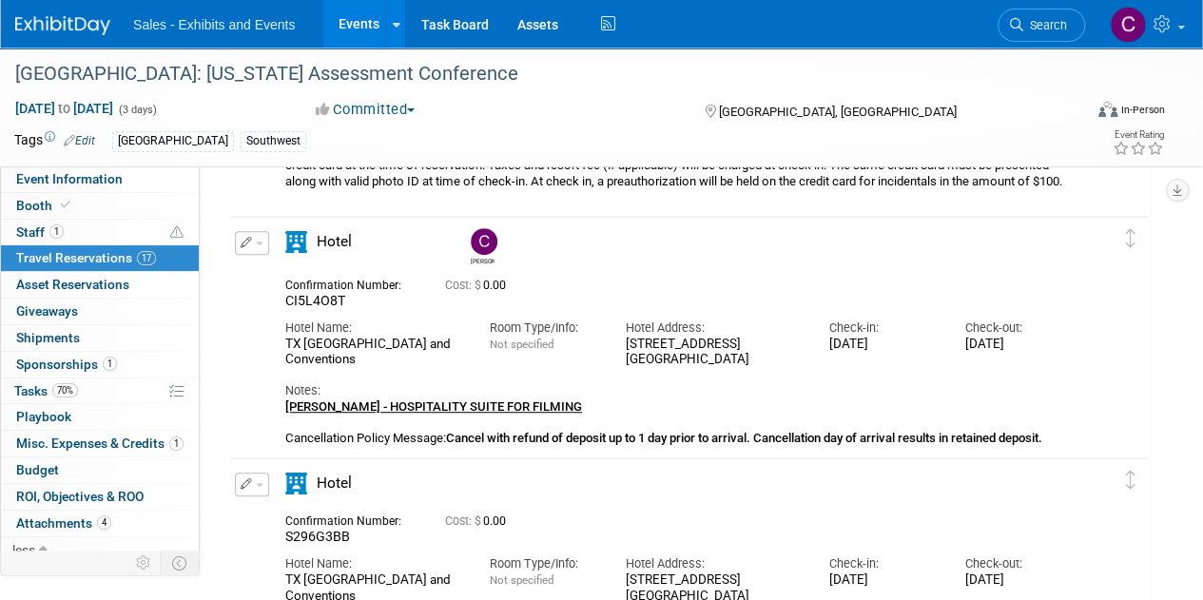
click at [367, 10] on link "Events" at bounding box center [357, 24] width 69 height 48
click at [352, 19] on link "Events" at bounding box center [357, 24] width 69 height 48
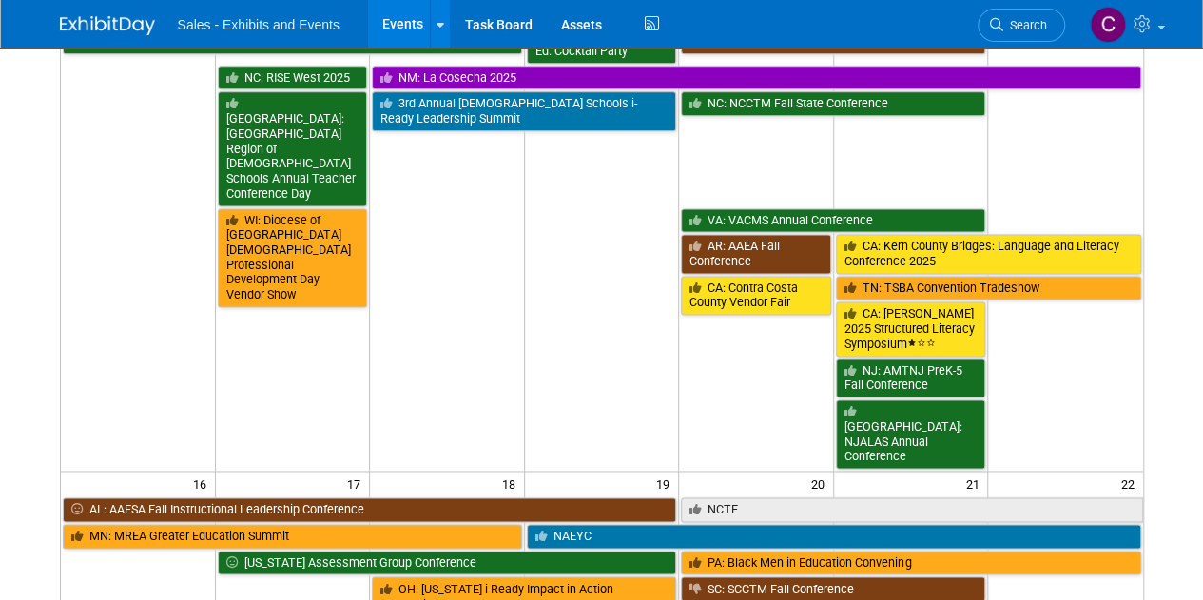
scroll to position [1225, 0]
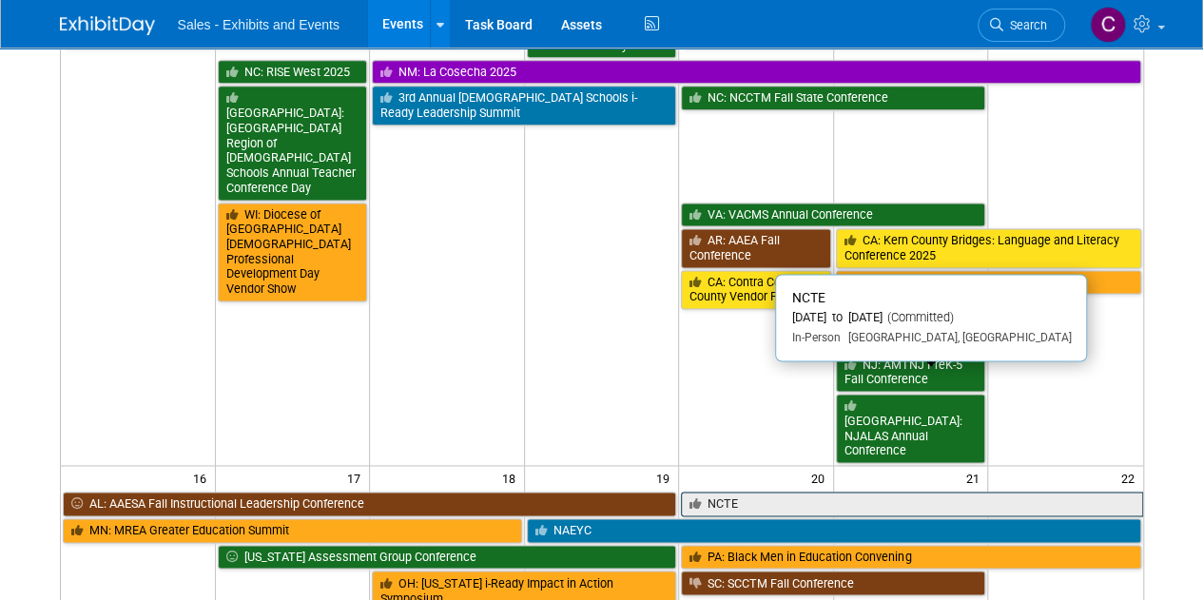
click at [731, 492] on link "NCTE" at bounding box center [911, 504] width 461 height 25
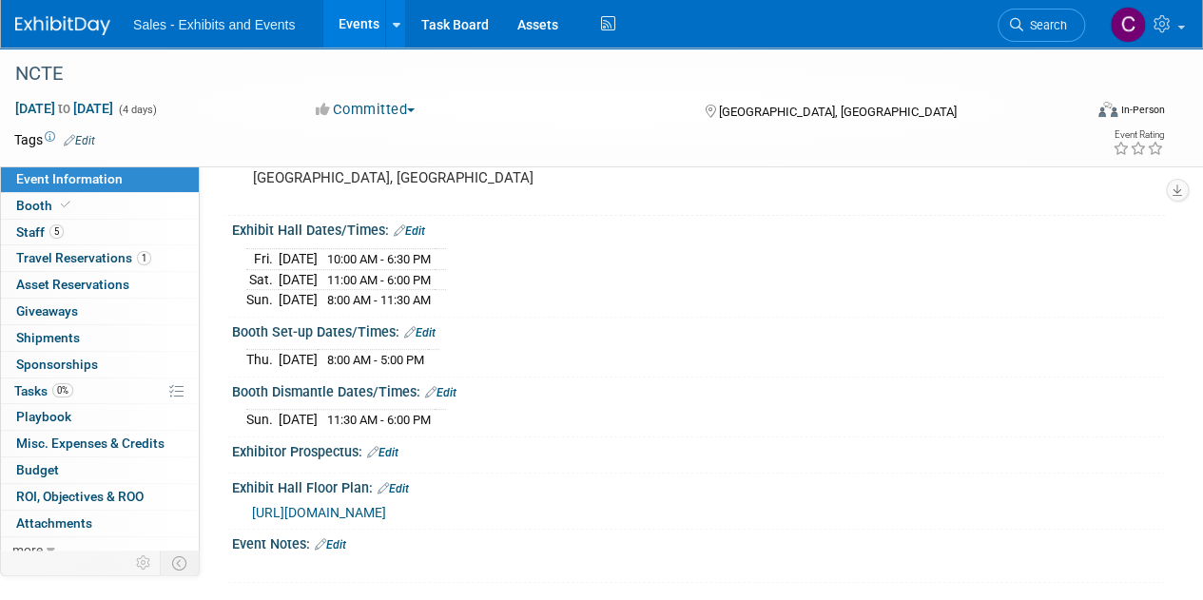
scroll to position [238, 0]
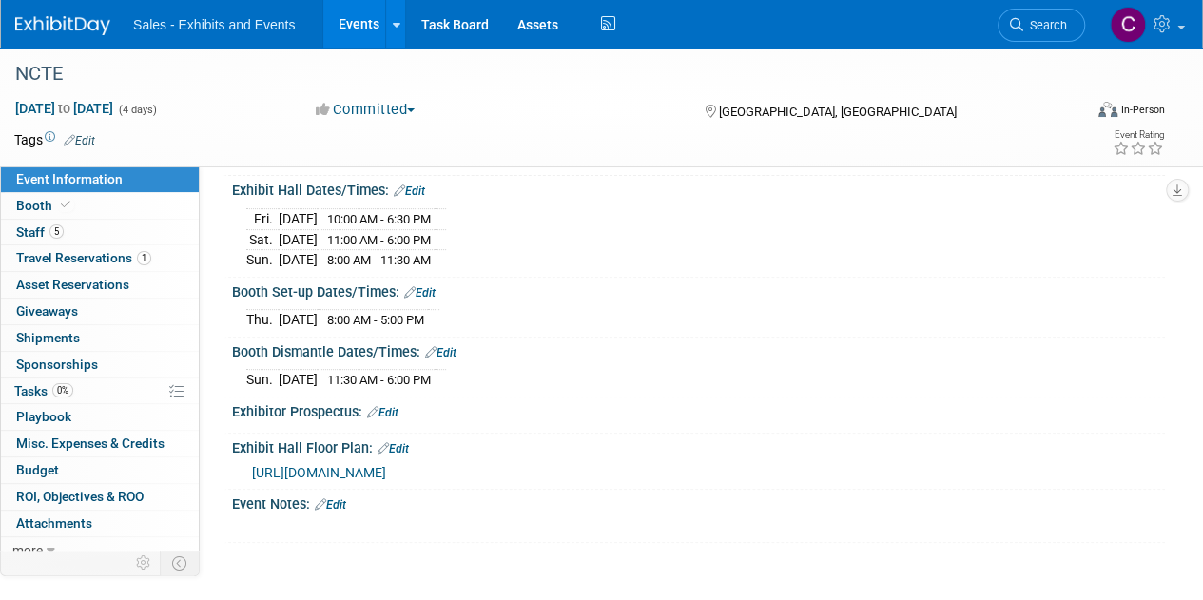
click at [357, 20] on link "Events" at bounding box center [357, 24] width 69 height 48
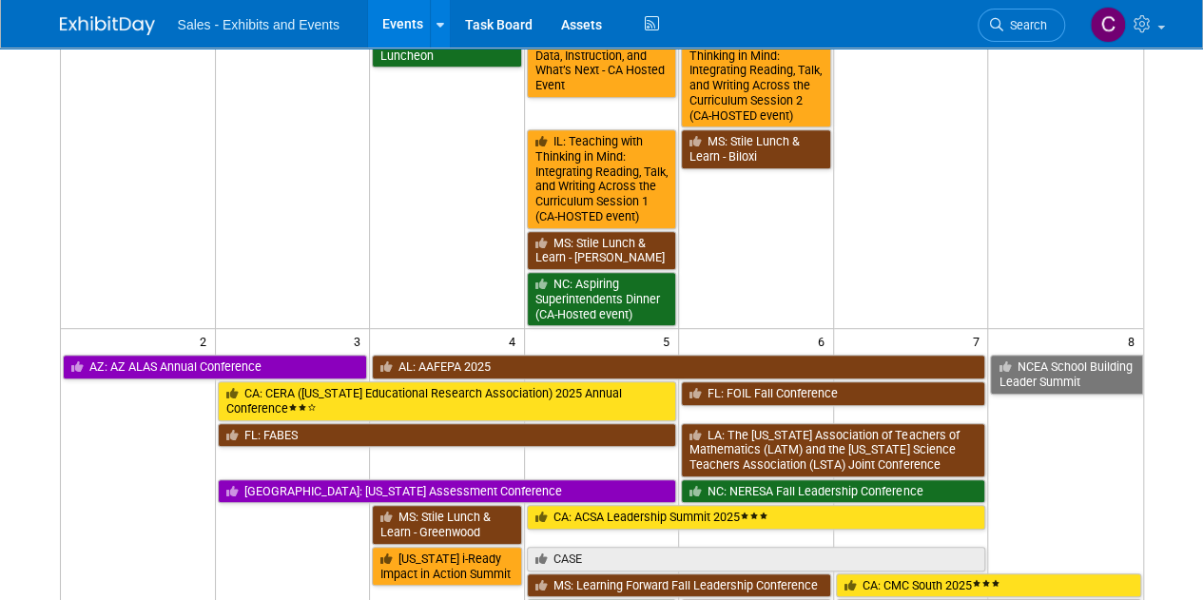
scroll to position [474, 0]
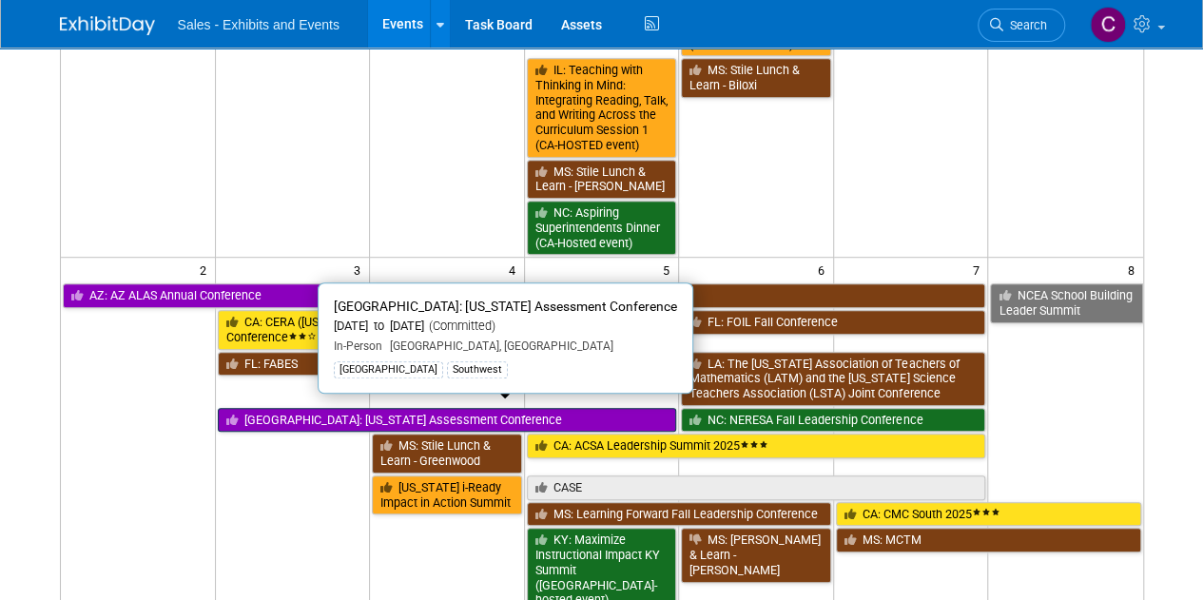
click at [327, 412] on link "[GEOGRAPHIC_DATA]: [US_STATE] Assessment Conference" at bounding box center [447, 420] width 459 height 25
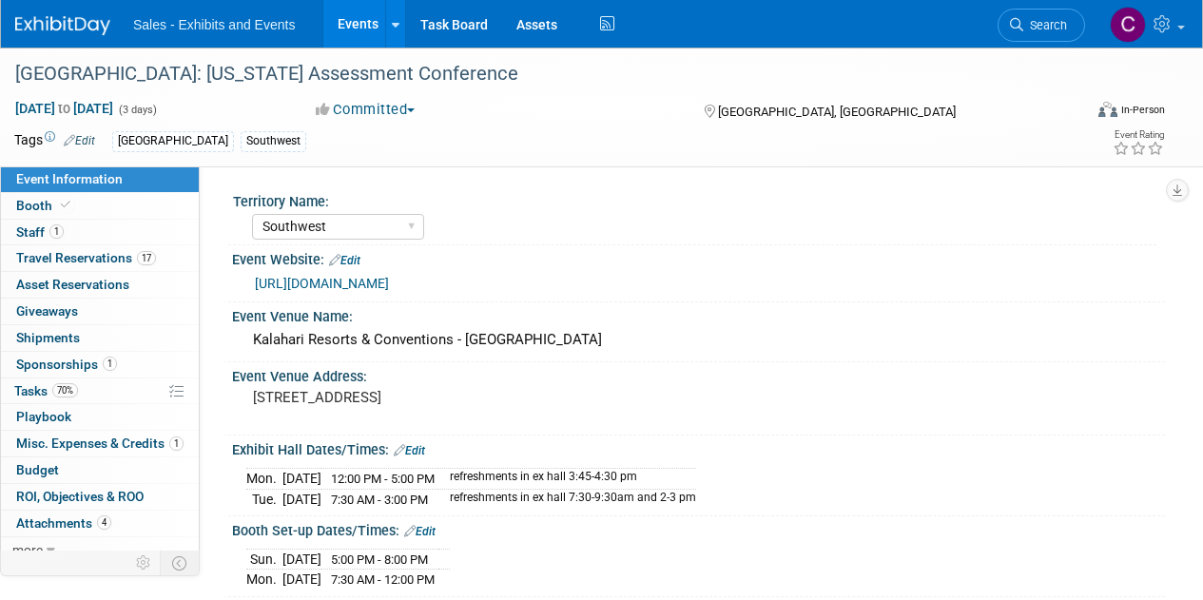
select select "Southwest"
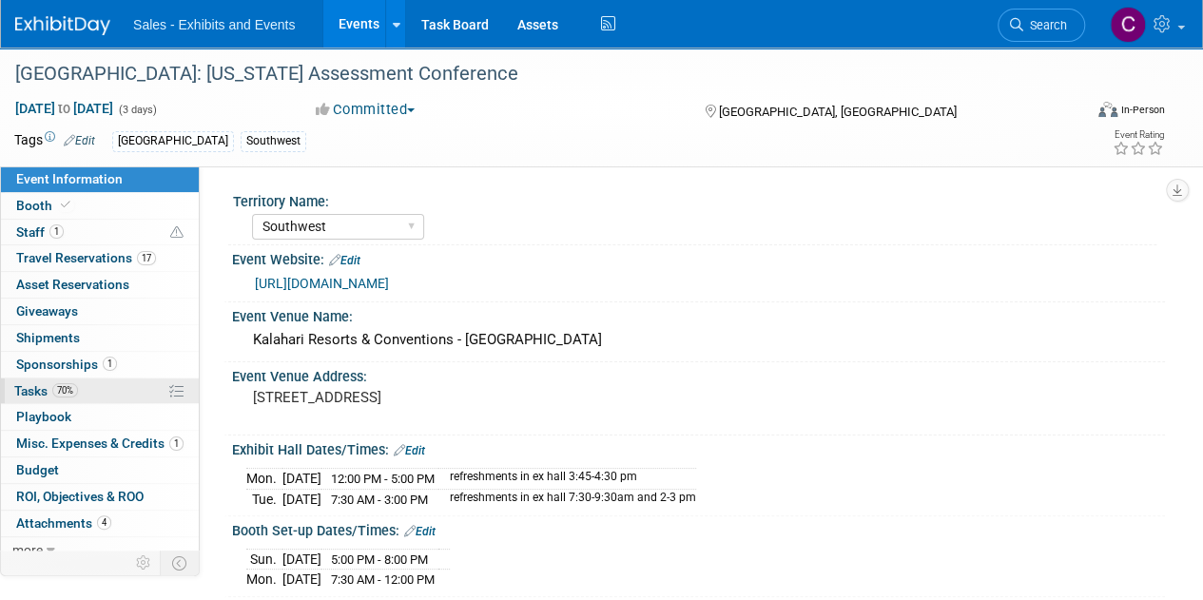
click at [26, 387] on span "Tasks 70%" at bounding box center [46, 390] width 64 height 15
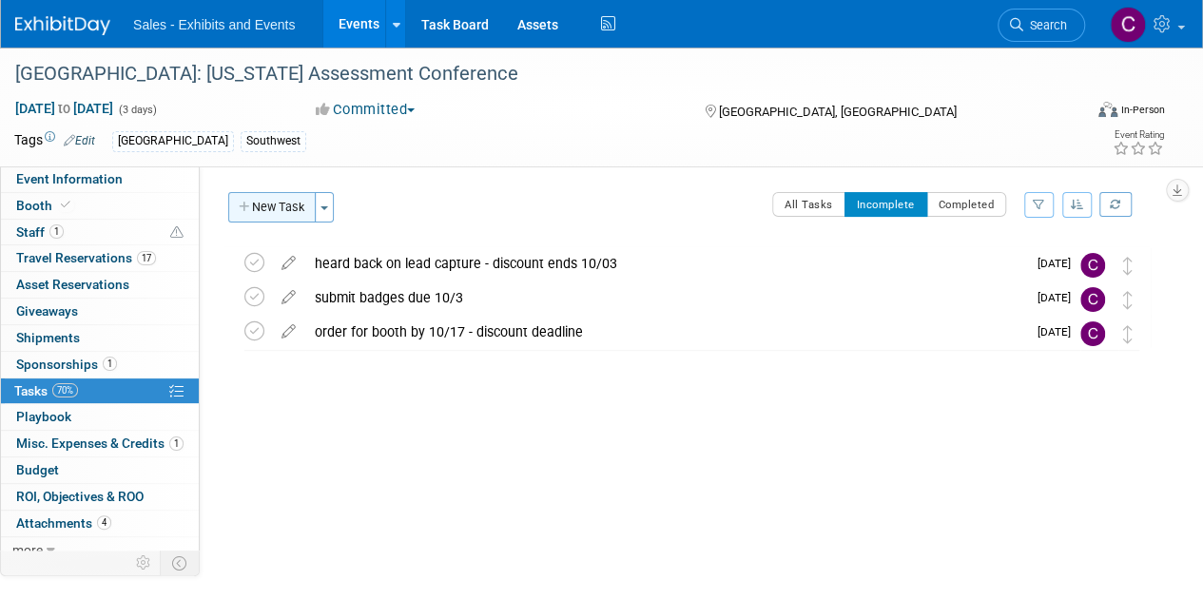
click at [257, 208] on button "New Task" at bounding box center [271, 207] width 87 height 30
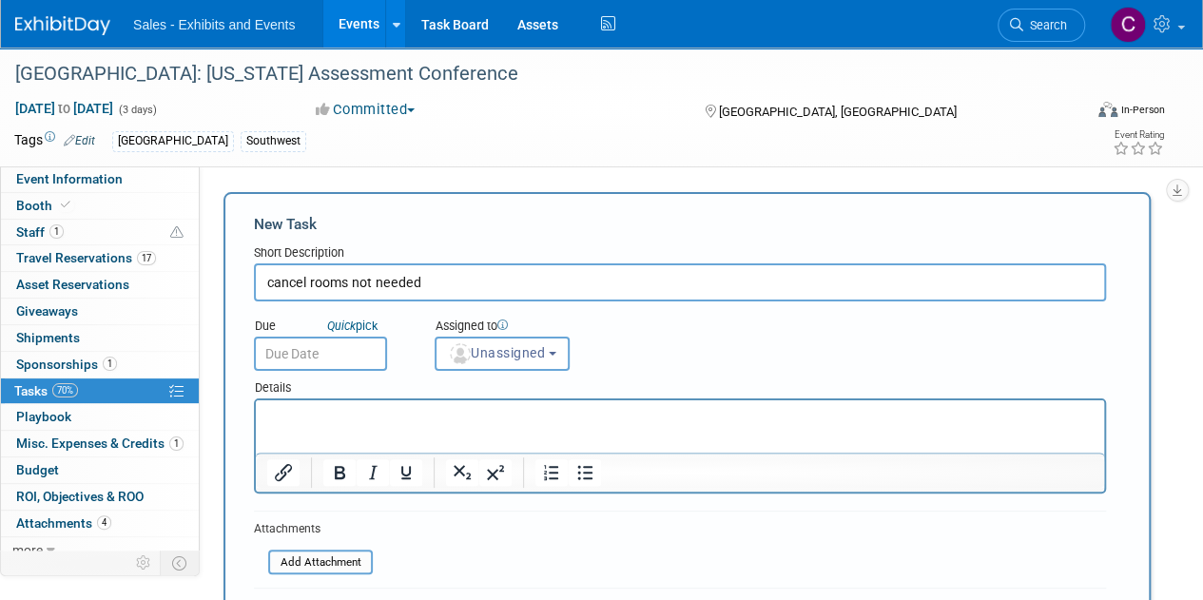
type input "cancel rooms not needed"
click at [319, 363] on input "text" at bounding box center [320, 354] width 133 height 34
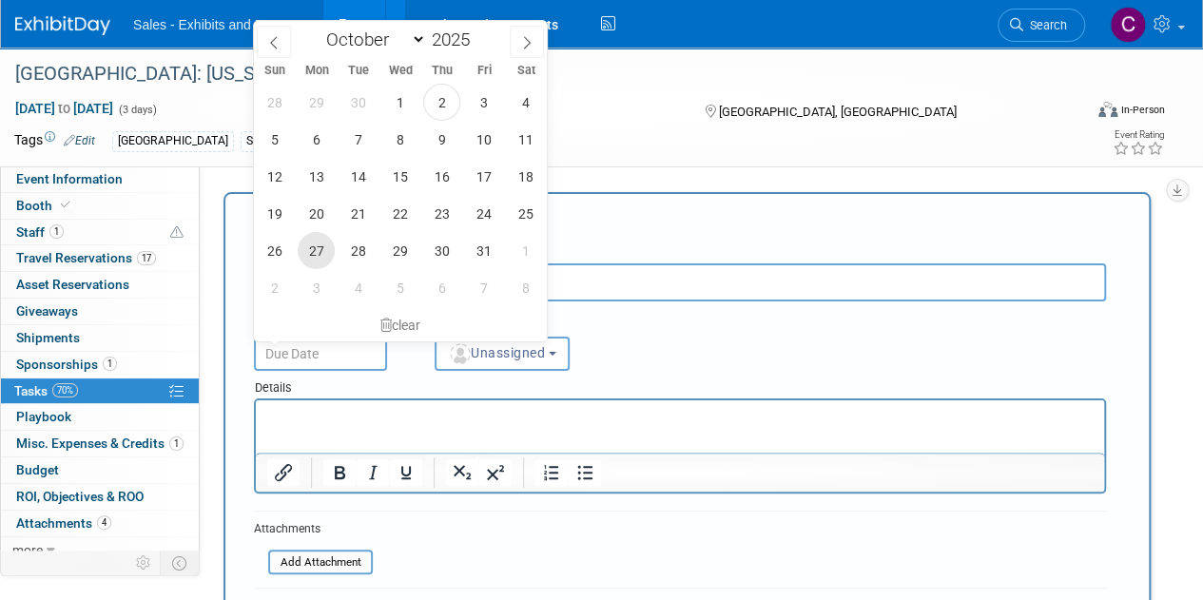
click at [320, 250] on span "27" at bounding box center [316, 250] width 37 height 37
type input "Oct 27, 2025"
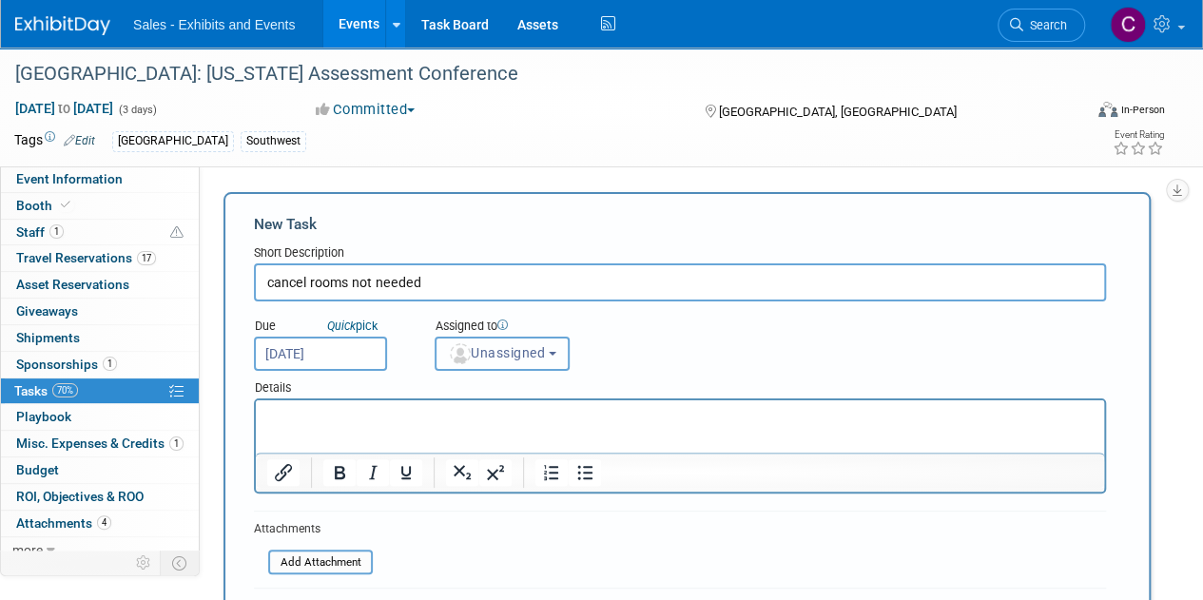
click at [479, 349] on span "Unassigned" at bounding box center [496, 352] width 97 height 15
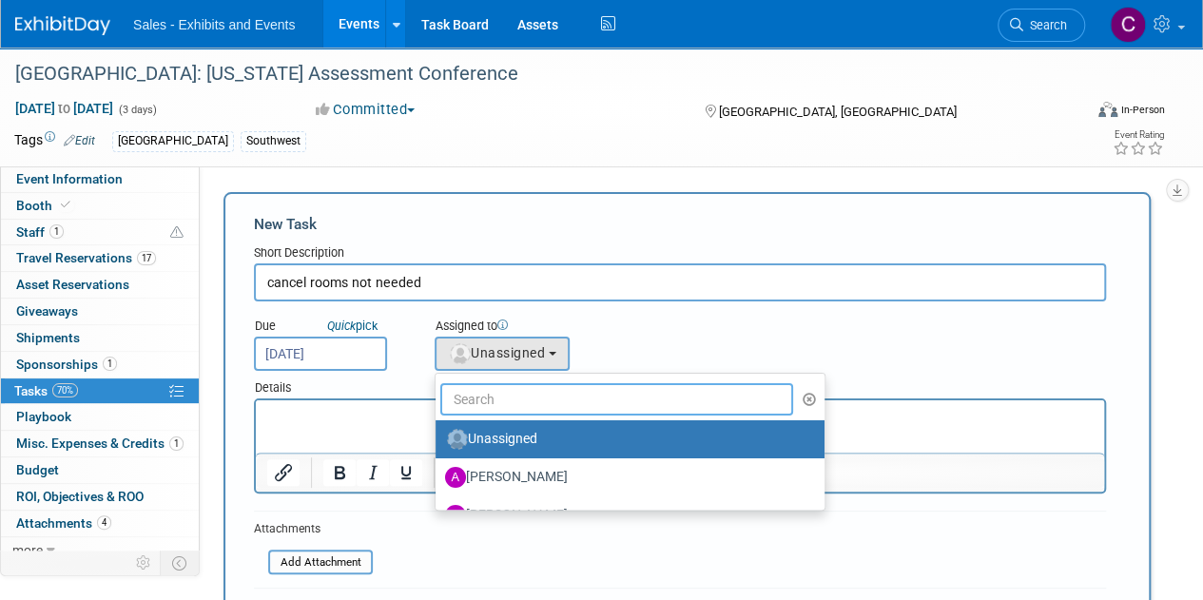
click at [491, 402] on input "text" at bounding box center [616, 399] width 353 height 32
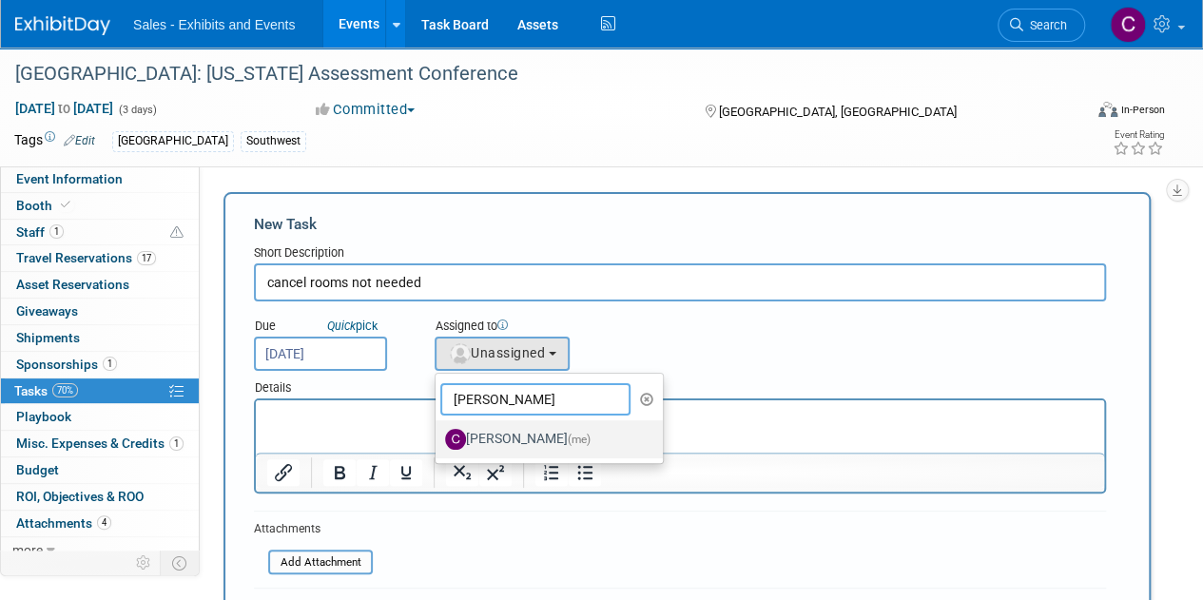
type input "[PERSON_NAME]"
click at [529, 440] on label "[PERSON_NAME] (me)" at bounding box center [544, 439] width 199 height 30
click at [438, 440] on input "[PERSON_NAME] (me)" at bounding box center [432, 437] width 12 height 12
select select "a9e3834d-668b-4315-a5d4-069993be606a"
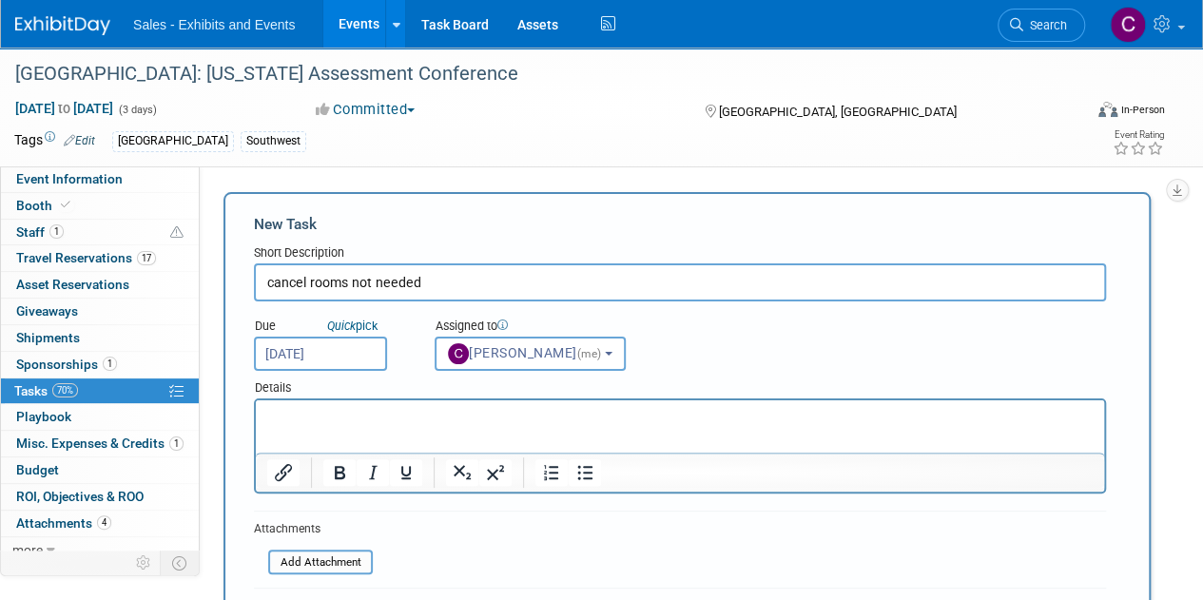
click at [334, 356] on input "Oct 27, 2025" at bounding box center [320, 354] width 133 height 34
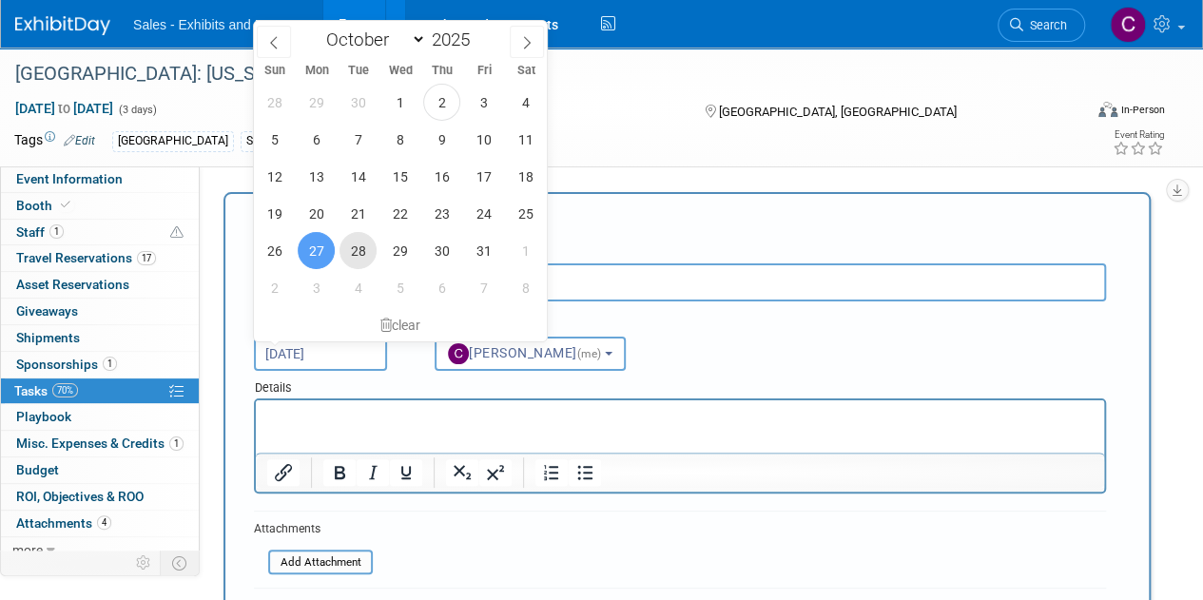
click at [365, 252] on span "28" at bounding box center [357, 250] width 37 height 37
type input "Oct 28, 2025"
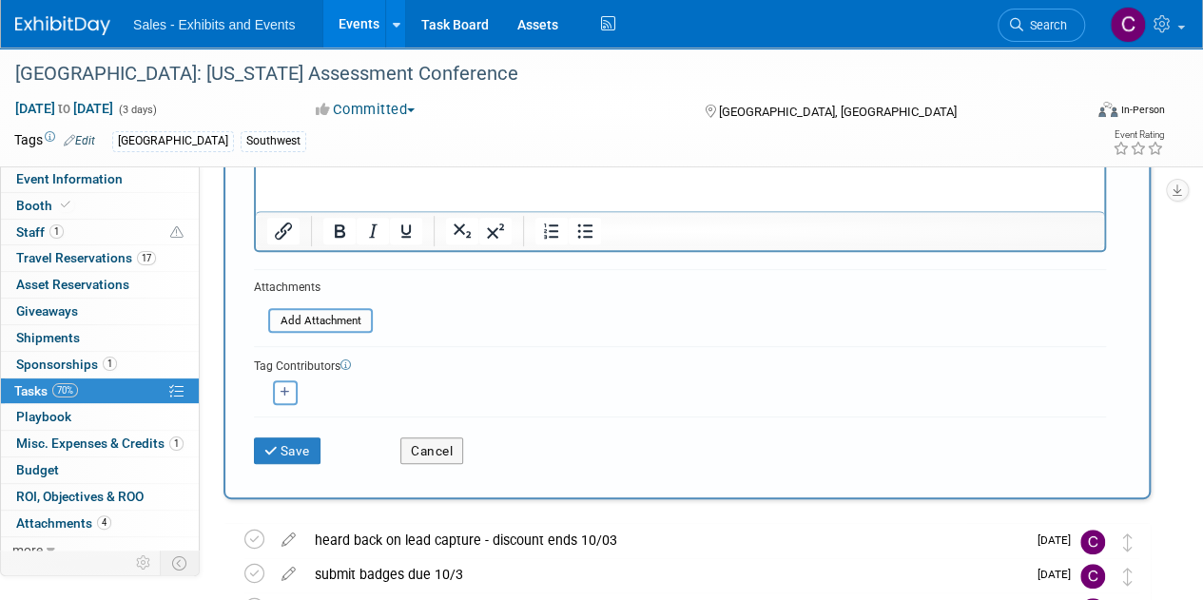
scroll to position [283, 0]
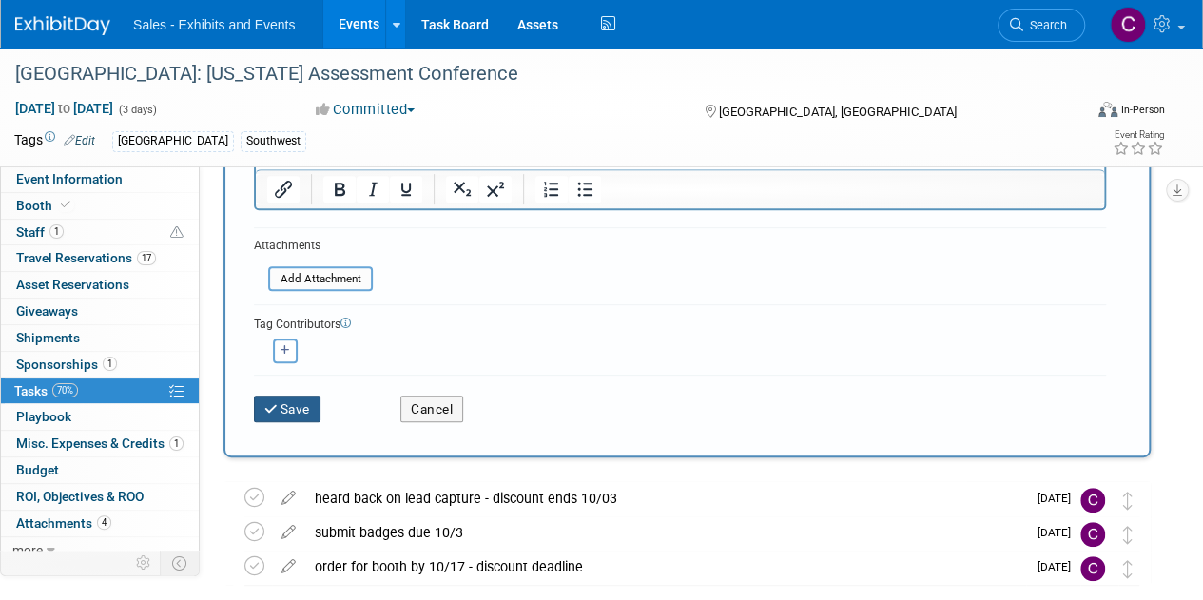
click at [287, 406] on button "Save" at bounding box center [287, 409] width 67 height 27
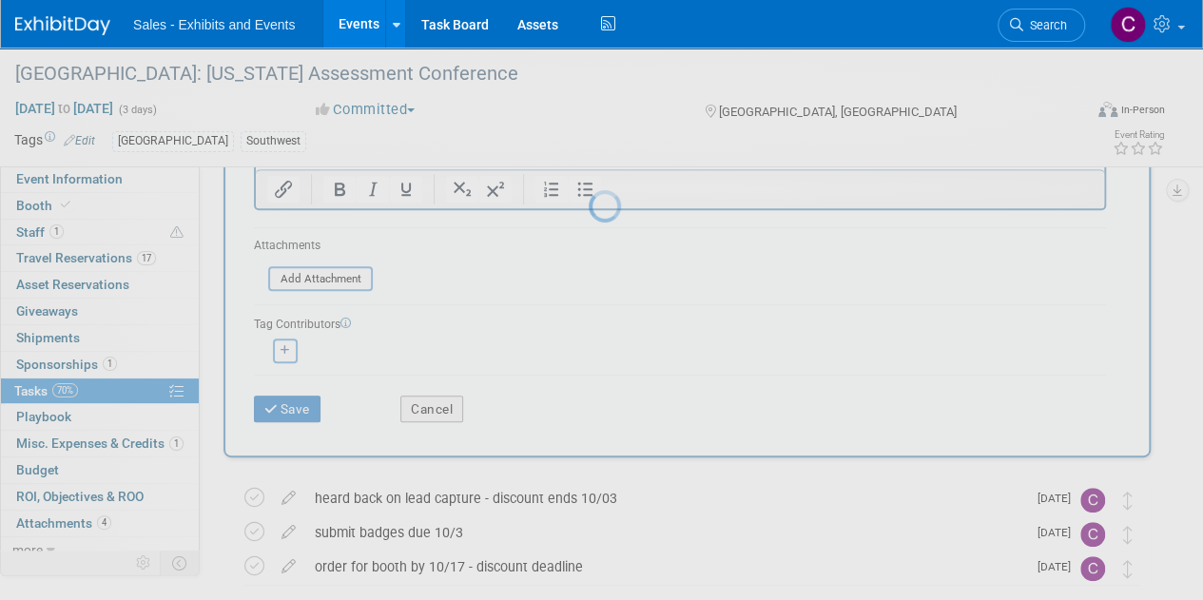
scroll to position [0, 0]
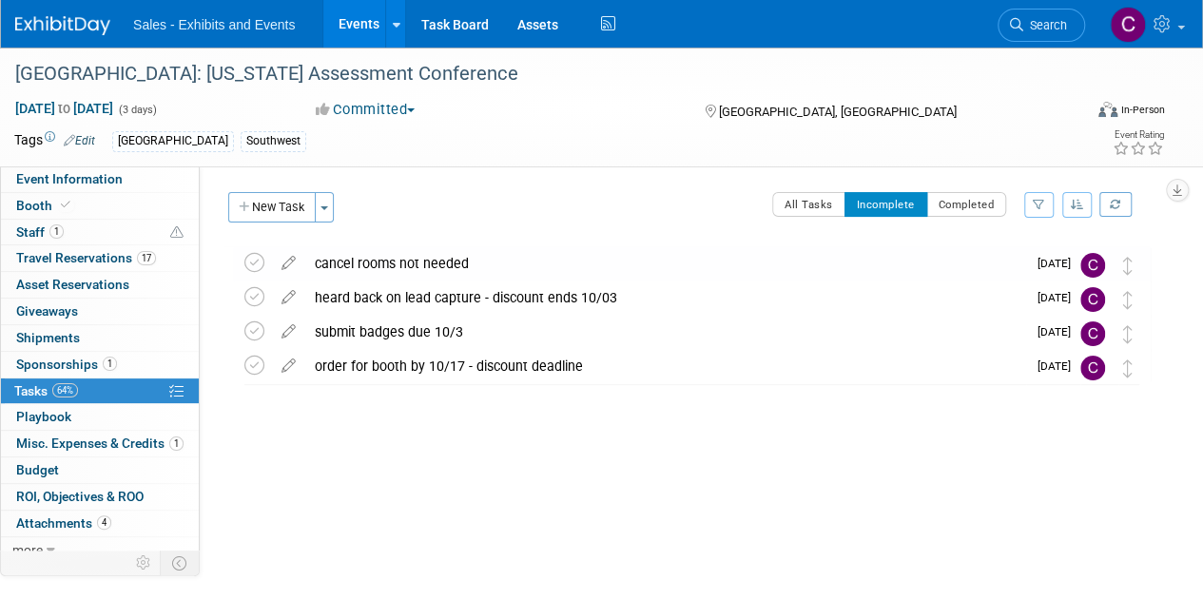
click at [355, 22] on link "Events" at bounding box center [357, 24] width 69 height 48
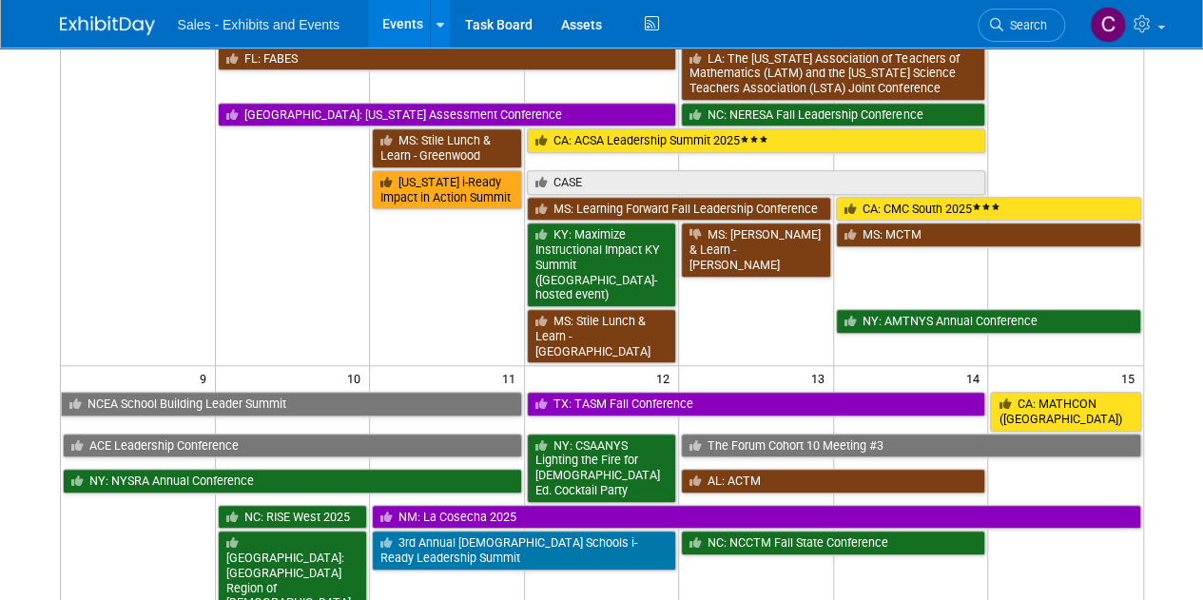
scroll to position [1084, 0]
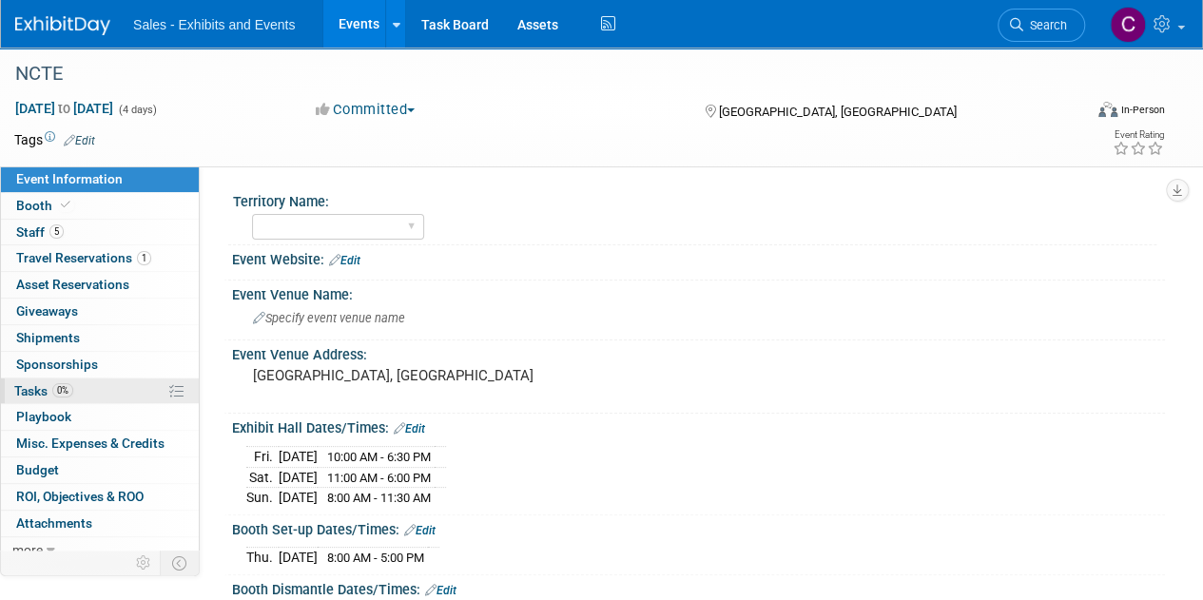
click at [32, 383] on span "Tasks 0%" at bounding box center [43, 390] width 59 height 15
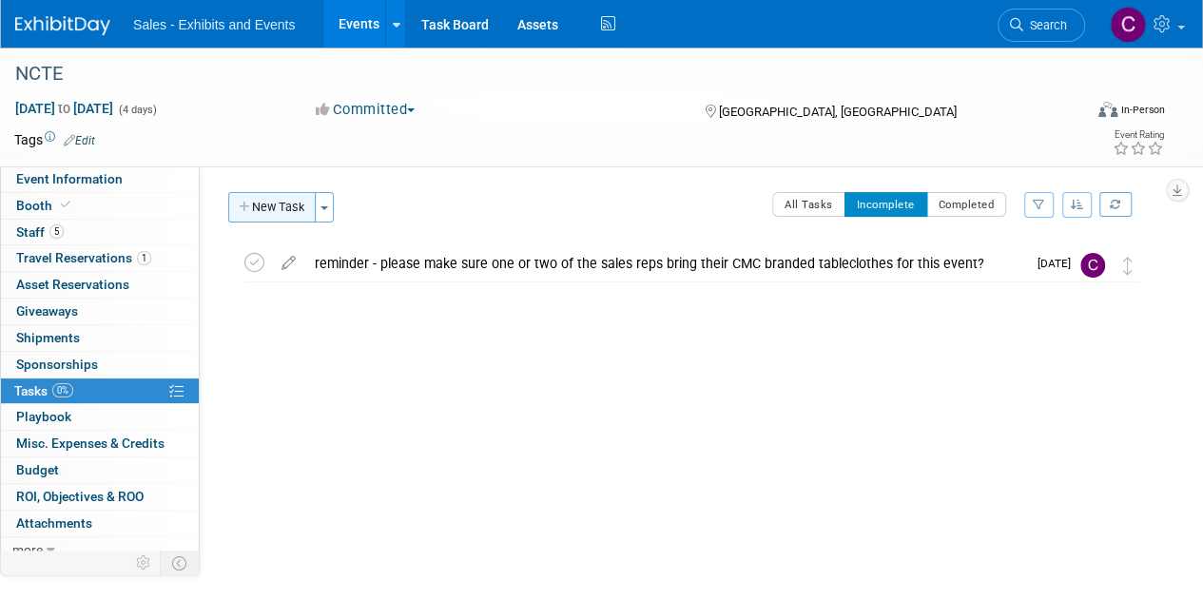
click at [283, 208] on button "New Task" at bounding box center [271, 207] width 87 height 30
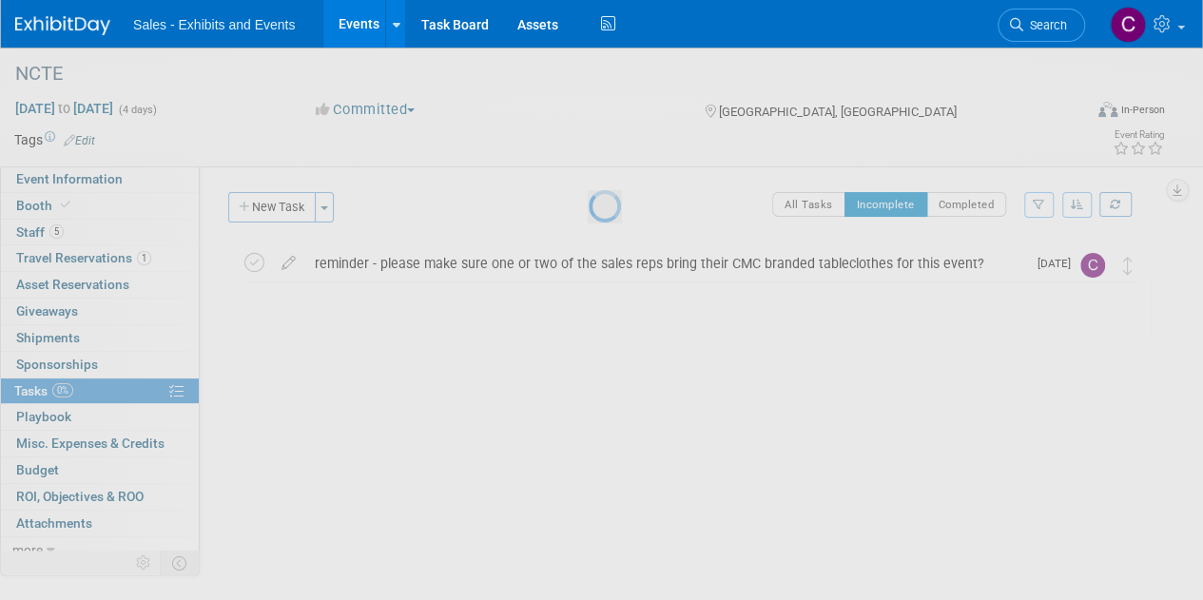
select select "9"
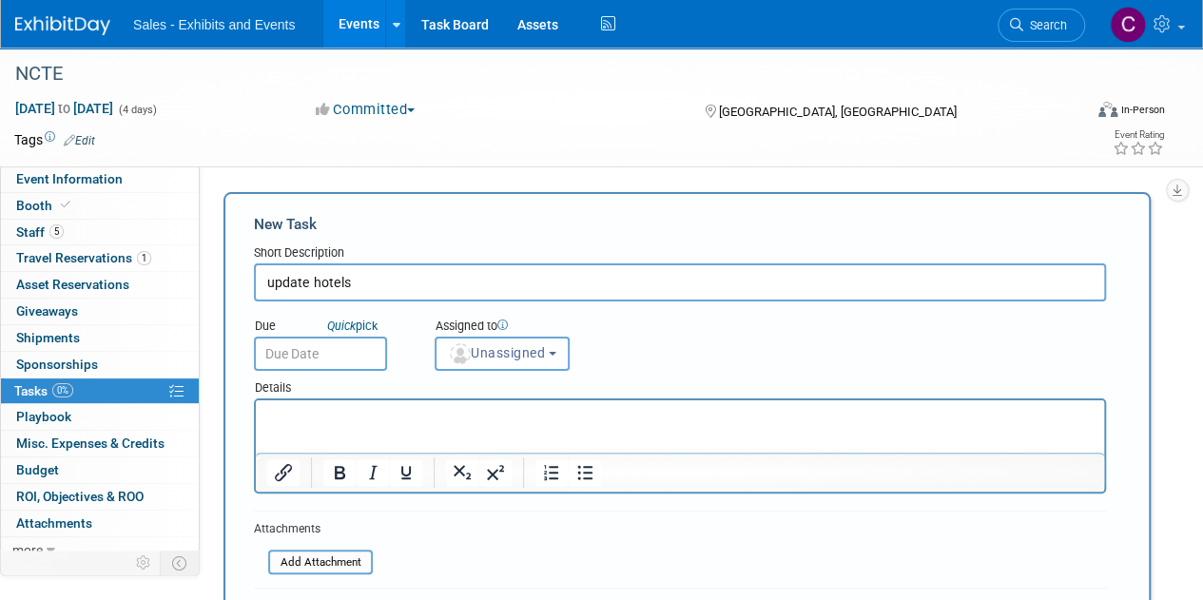
type input "update hotels"
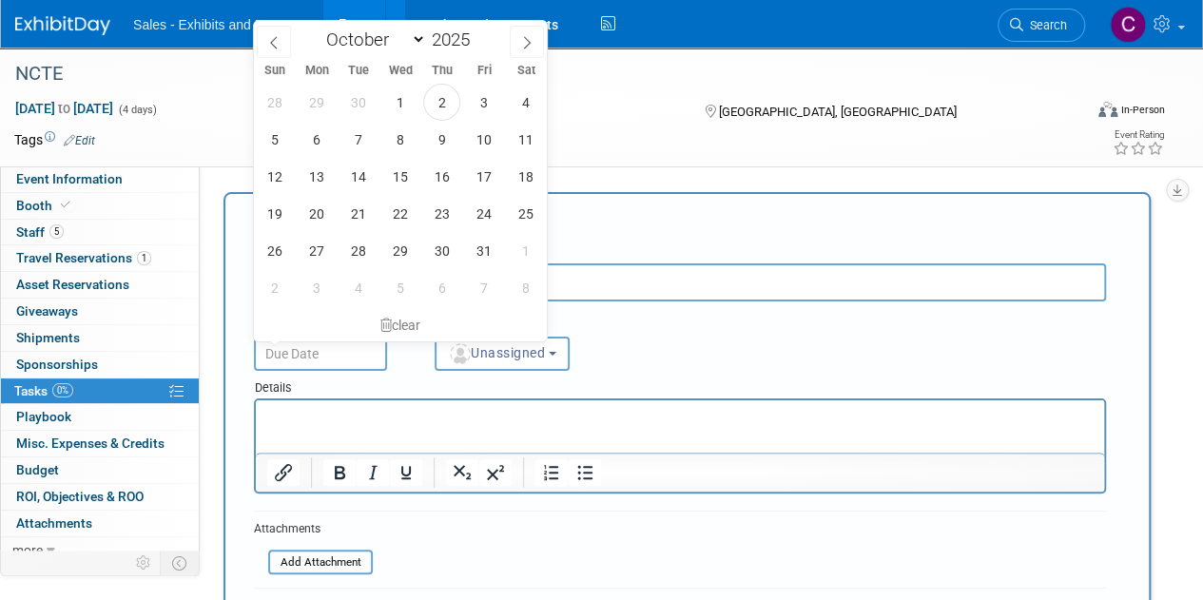
click at [325, 344] on input "text" at bounding box center [320, 354] width 133 height 34
click at [477, 183] on span "17" at bounding box center [483, 176] width 37 height 37
type input "Oct 17, 2025"
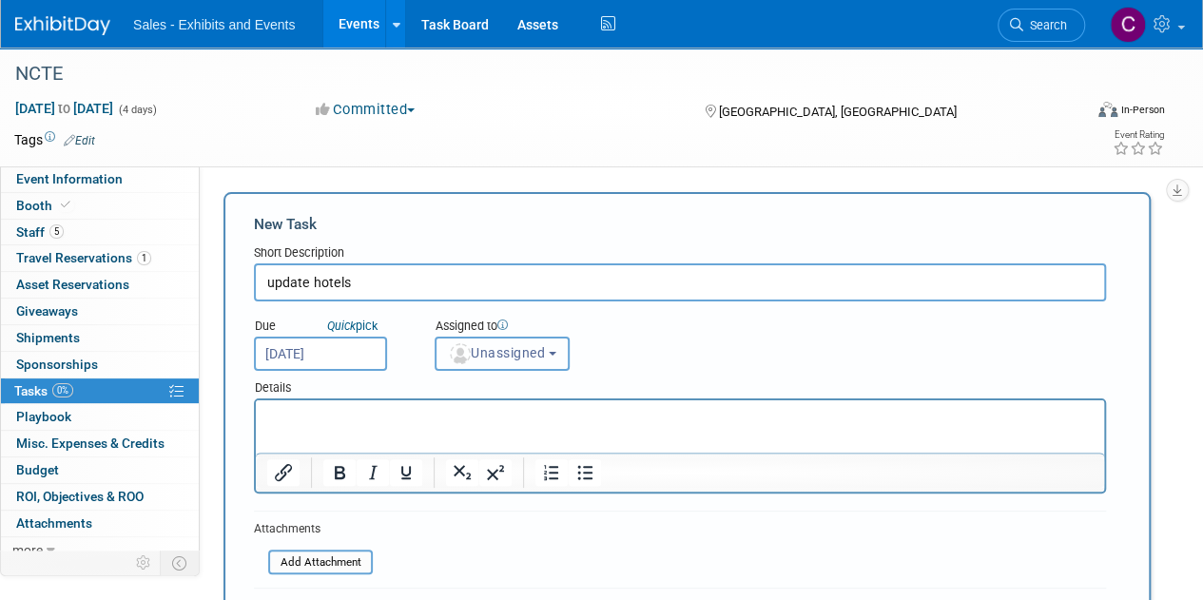
click at [515, 360] on span "Unassigned" at bounding box center [496, 352] width 97 height 15
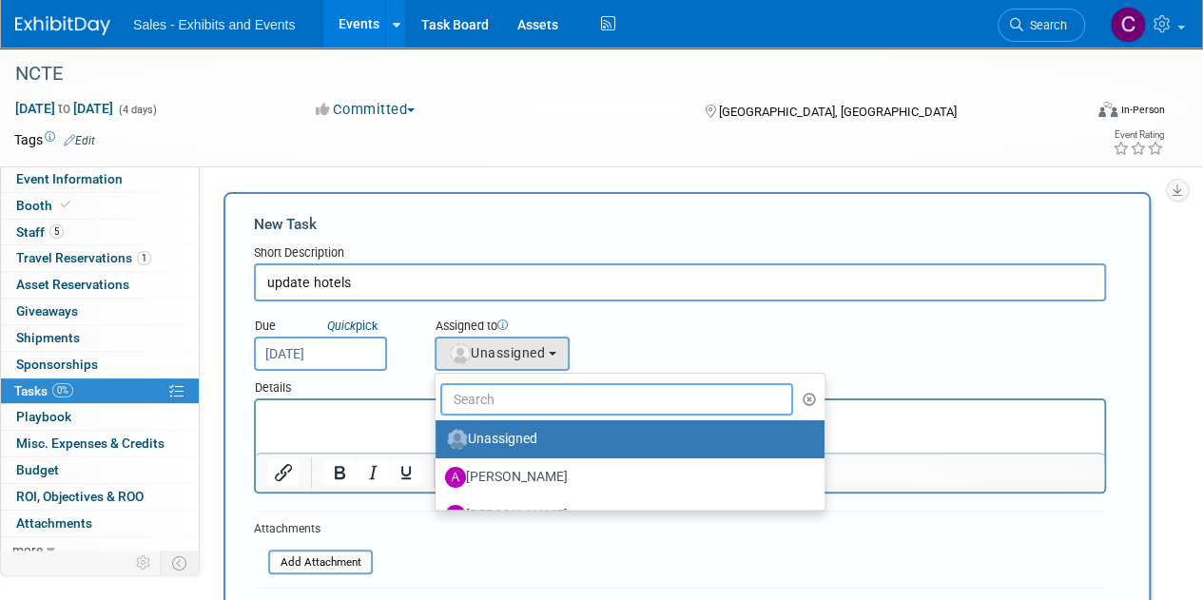
click at [508, 396] on input "text" at bounding box center [616, 399] width 353 height 32
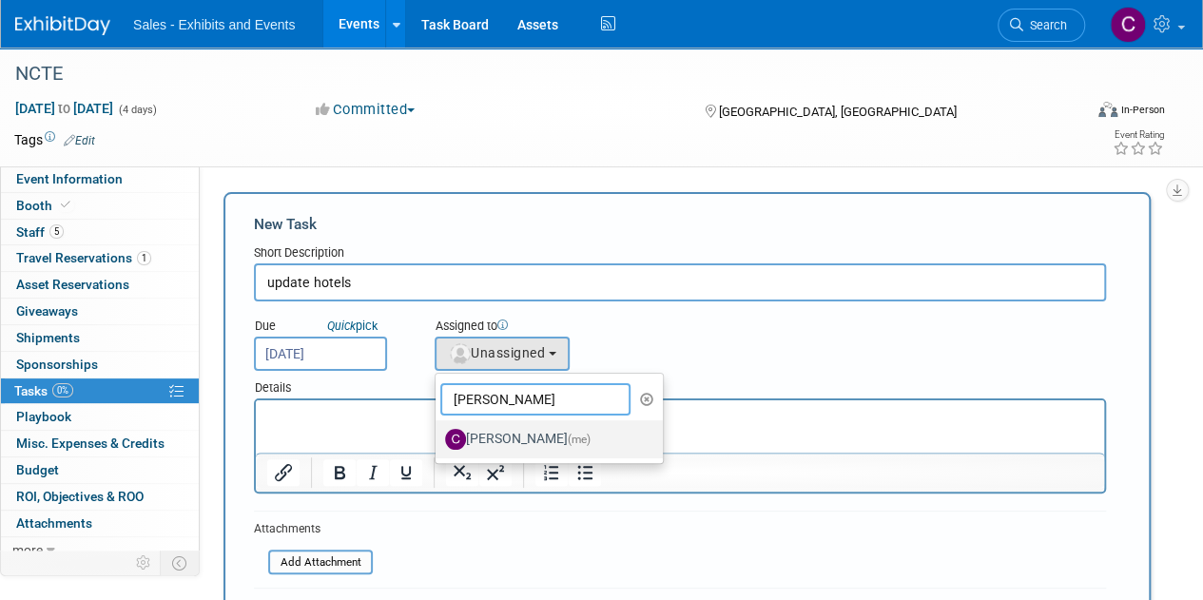
type input "christine"
click at [513, 438] on label "Christine Lurz (me)" at bounding box center [544, 439] width 199 height 30
click at [438, 438] on input "Christine Lurz (me)" at bounding box center [432, 437] width 12 height 12
select select "a9e3834d-668b-4315-a5d4-069993be606a"
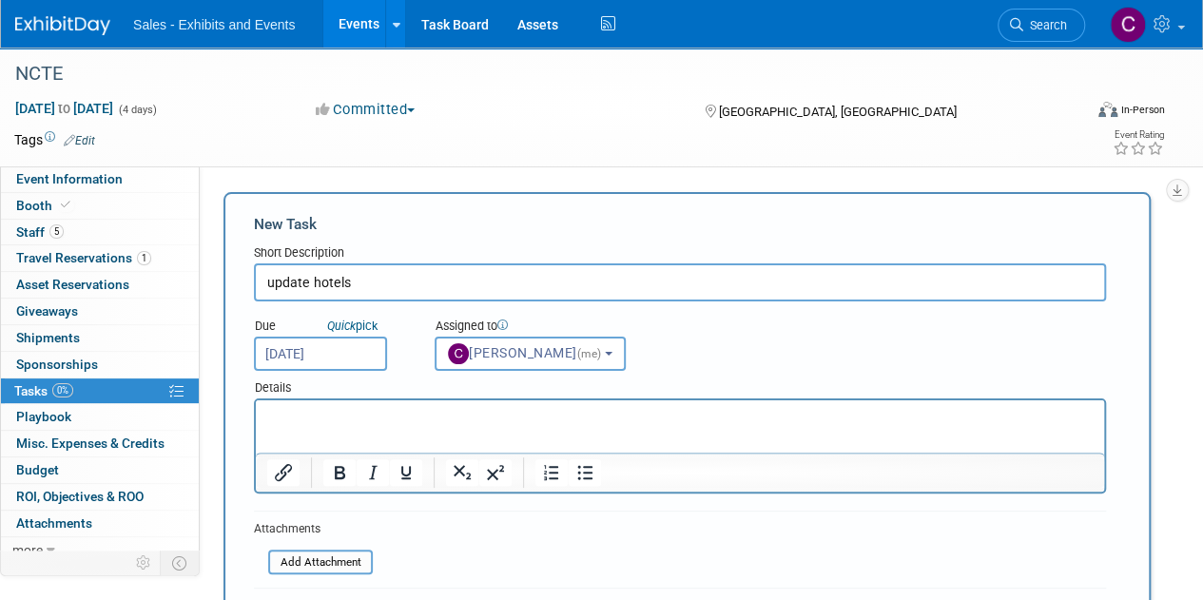
click at [405, 277] on input "update hotels" at bounding box center [680, 282] width 852 height 38
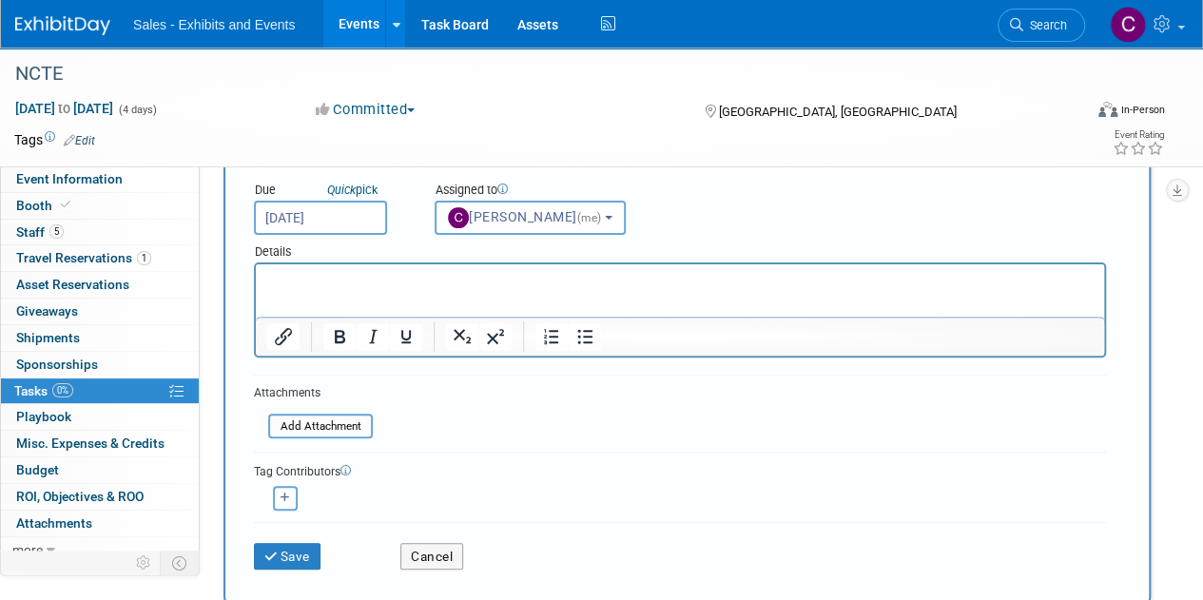
scroll to position [156, 0]
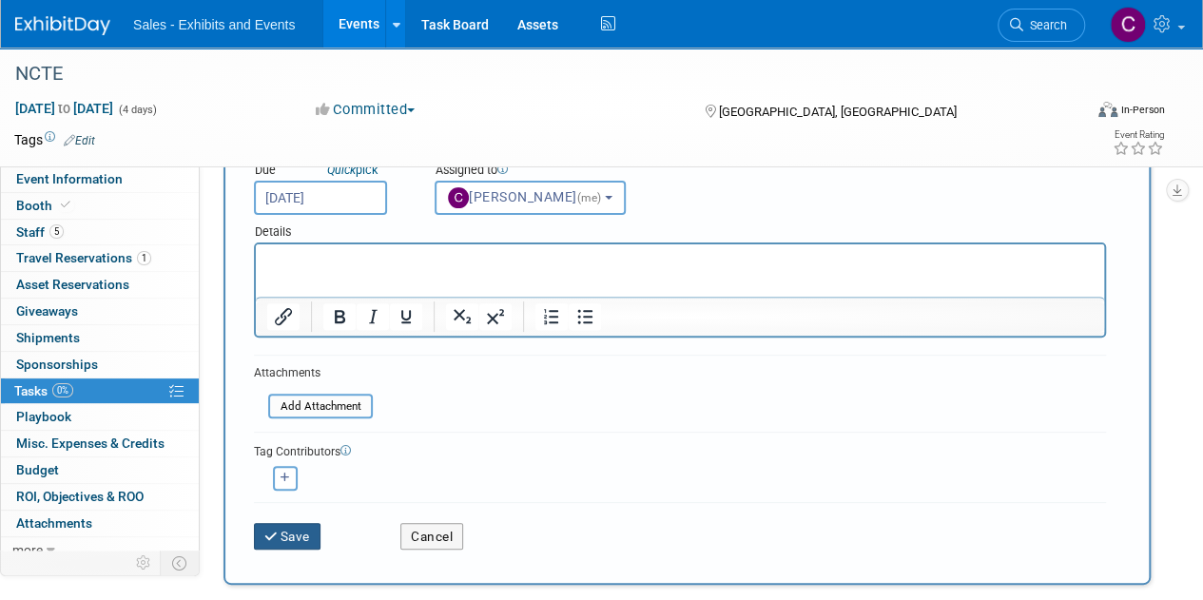
type input "update hotels (with contact by 10/30)"
click at [293, 539] on button "Save" at bounding box center [287, 536] width 67 height 27
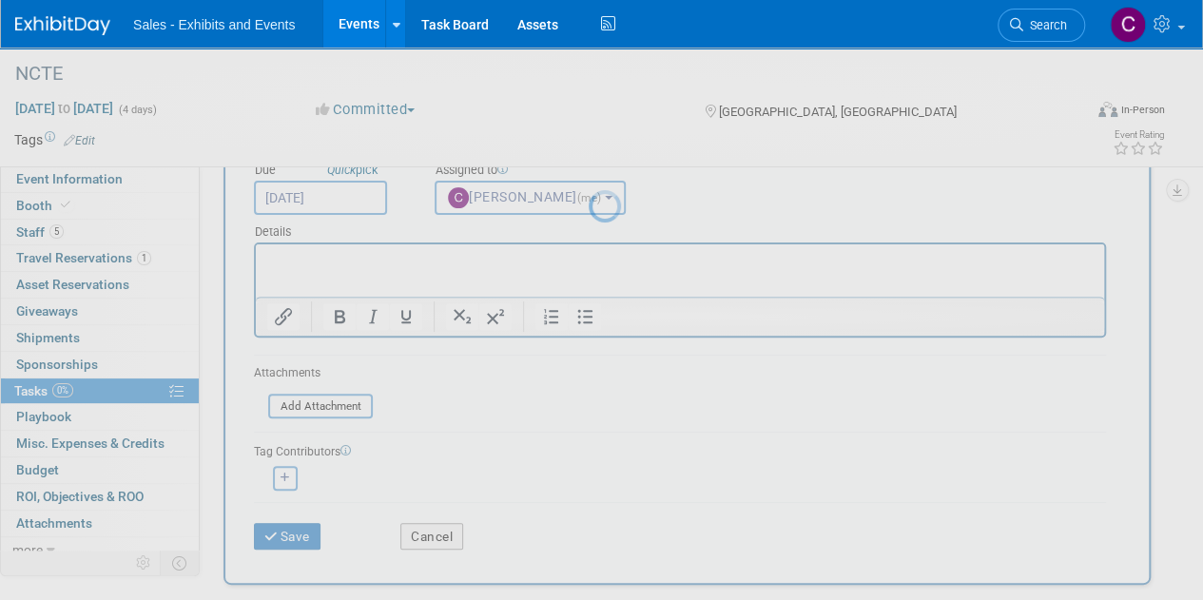
scroll to position [0, 0]
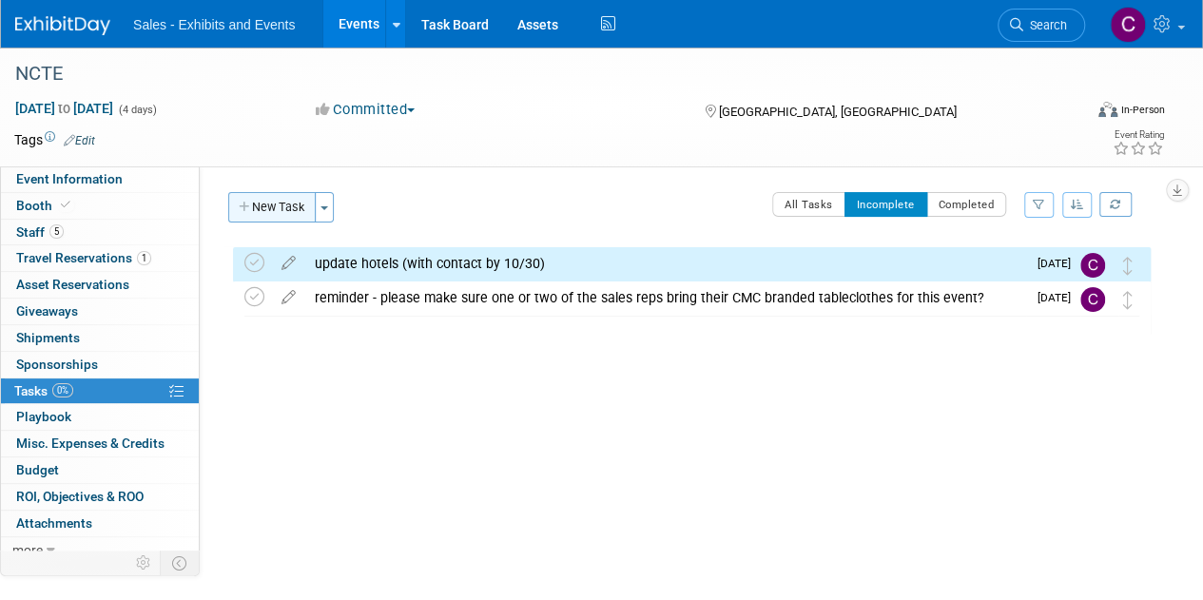
click at [259, 203] on button "New Task" at bounding box center [271, 207] width 87 height 30
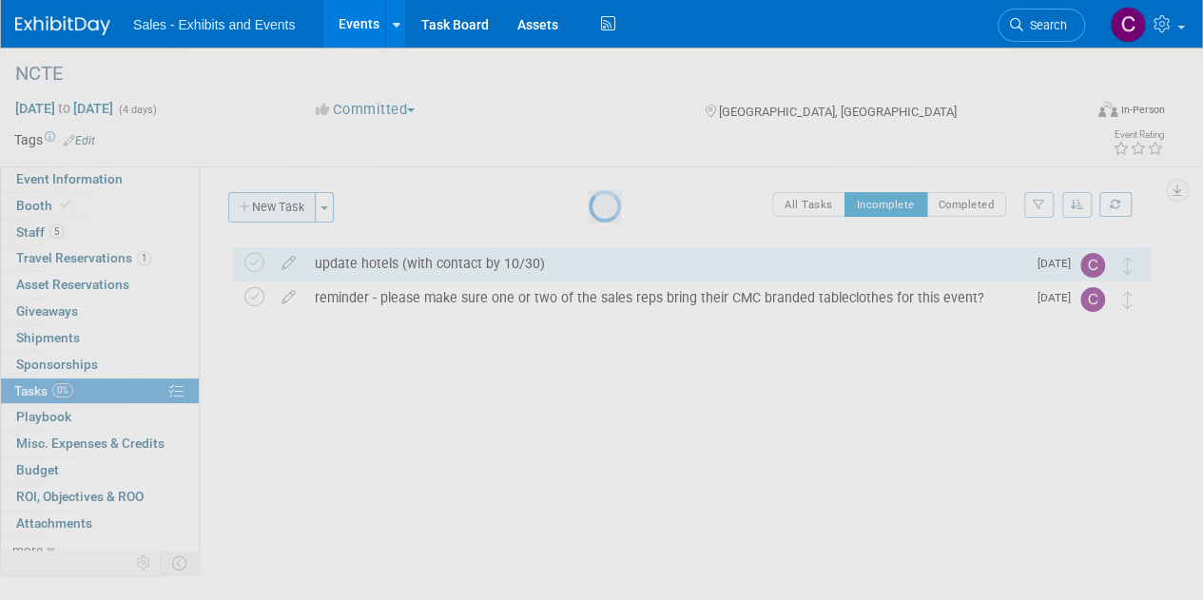
select select "9"
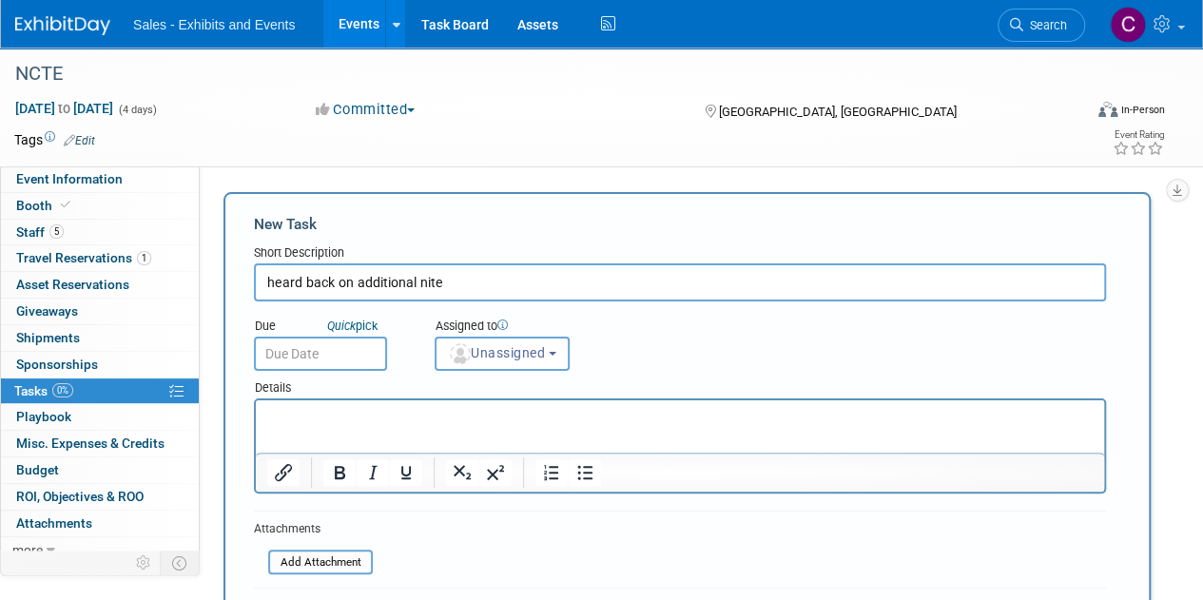
type input "heard back on additional nite"
click at [350, 364] on input "text" at bounding box center [320, 354] width 133 height 34
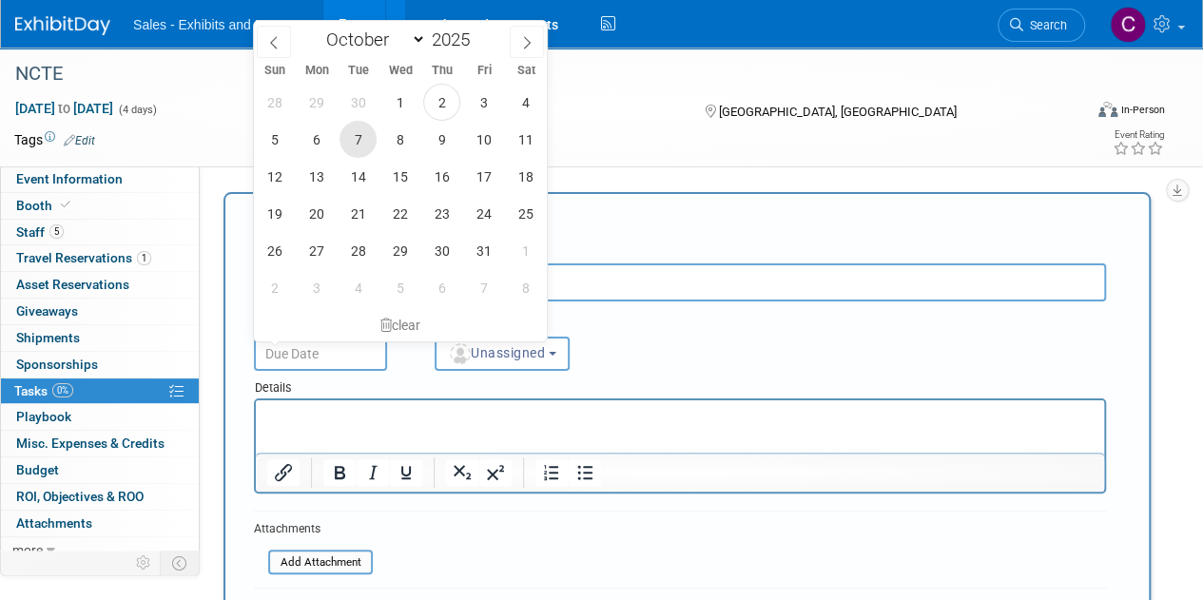
click at [366, 141] on span "7" at bounding box center [357, 139] width 37 height 37
type input "Oct 7, 2025"
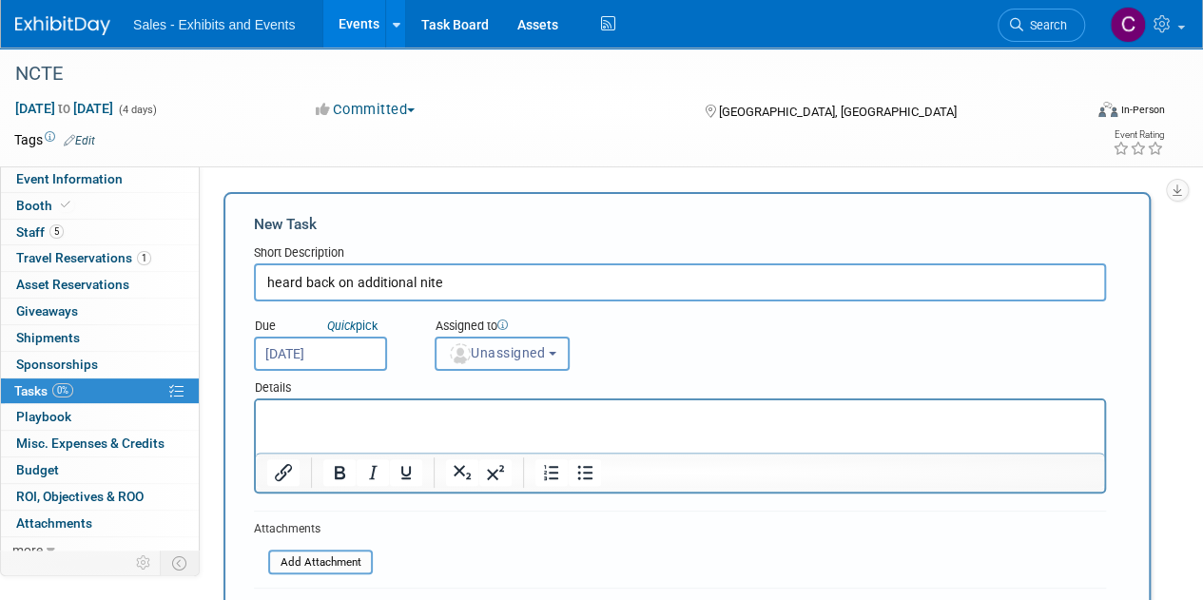
click at [502, 365] on button "Unassigned" at bounding box center [501, 354] width 135 height 34
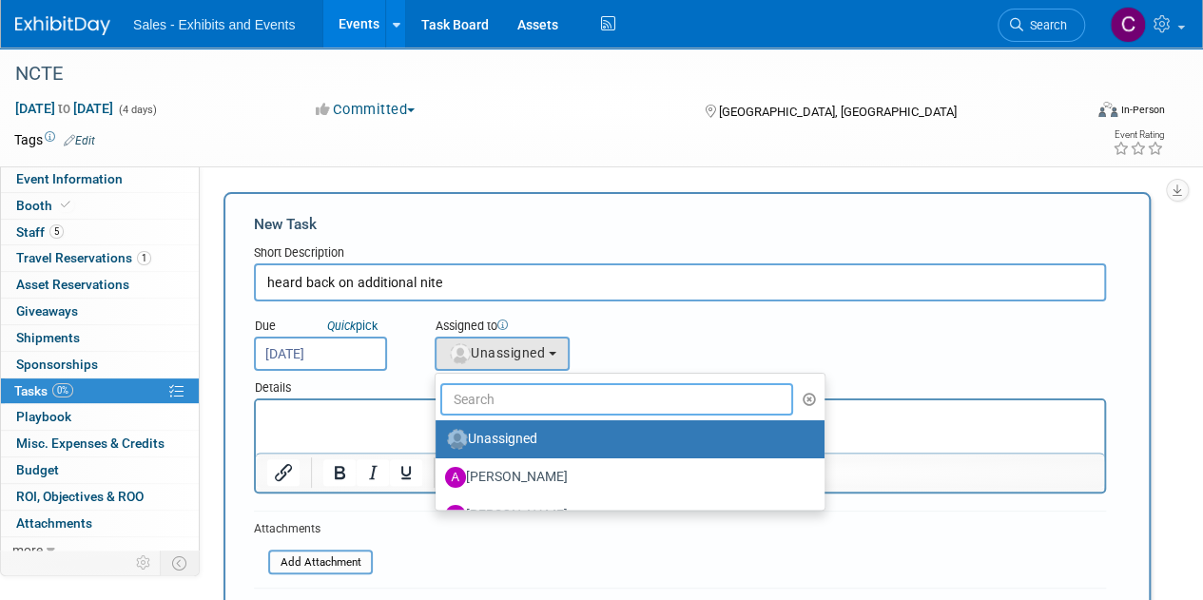
click at [502, 400] on input "text" at bounding box center [616, 399] width 353 height 32
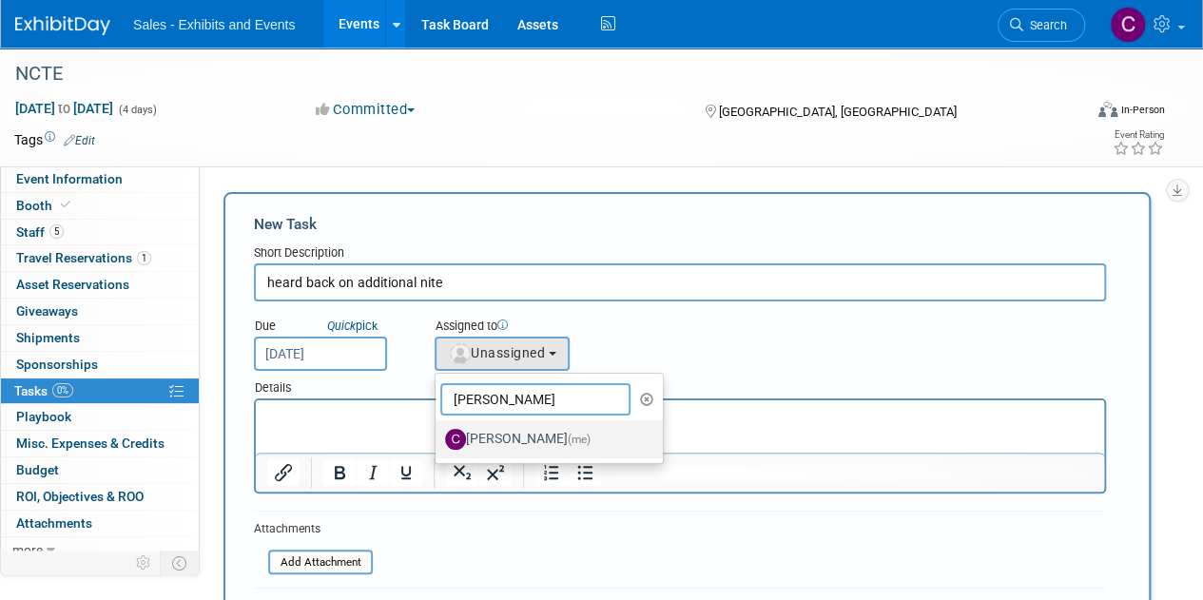
type input "christine"
click at [490, 433] on label "Christine Lurz (me)" at bounding box center [544, 439] width 199 height 30
click at [438, 433] on input "Christine Lurz (me)" at bounding box center [432, 437] width 12 height 12
select select "a9e3834d-668b-4315-a5d4-069993be606a"
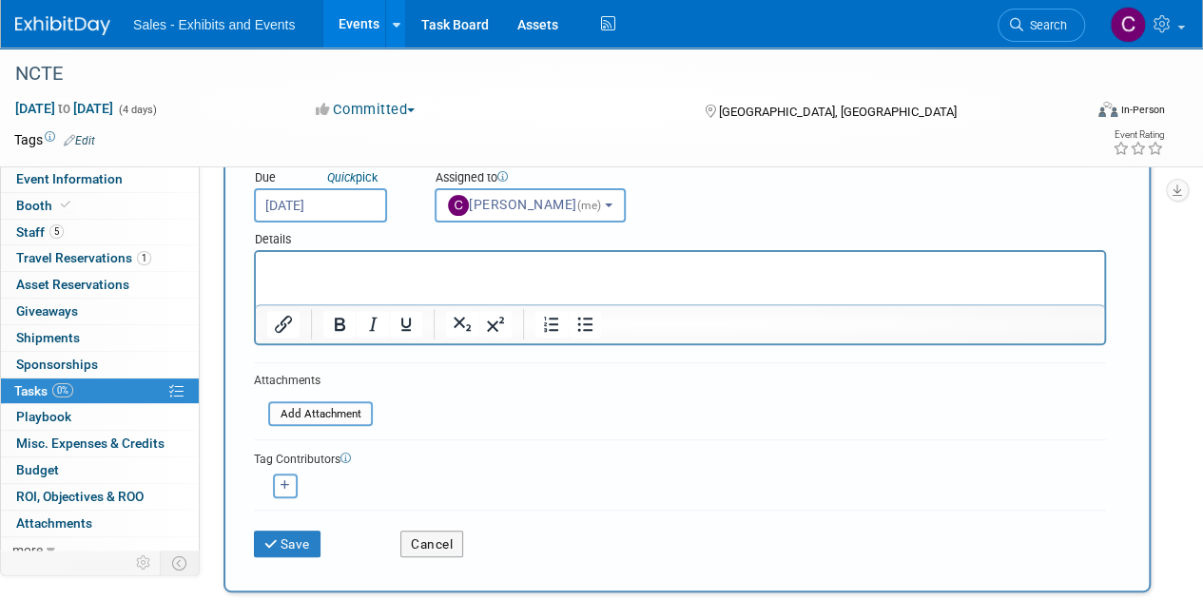
scroll to position [241, 0]
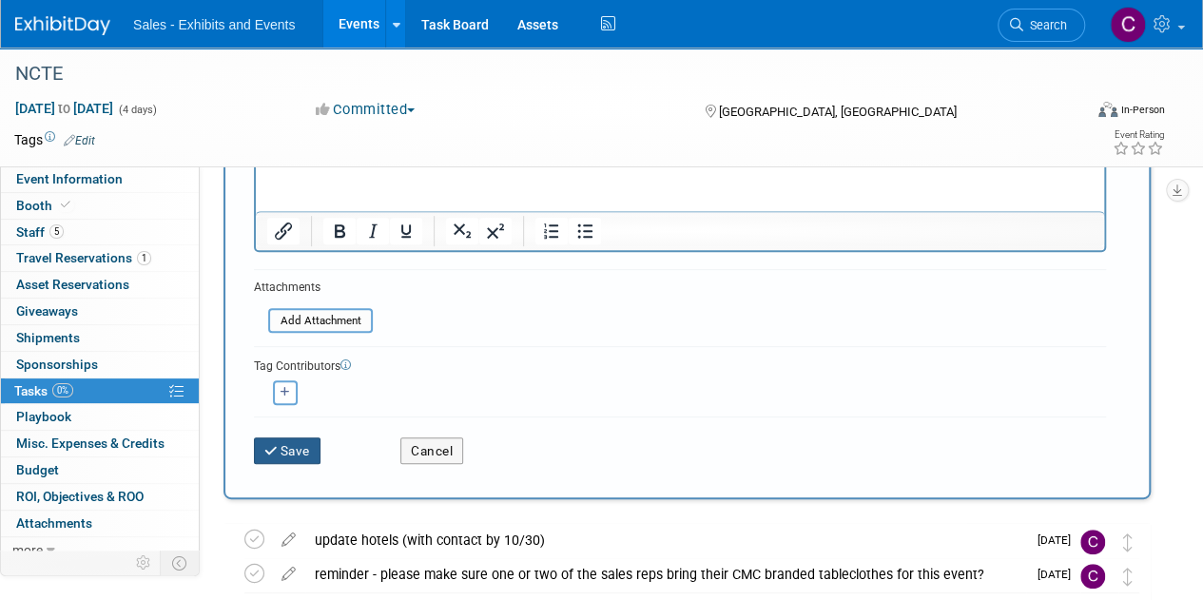
click at [288, 448] on button "Save" at bounding box center [287, 450] width 67 height 27
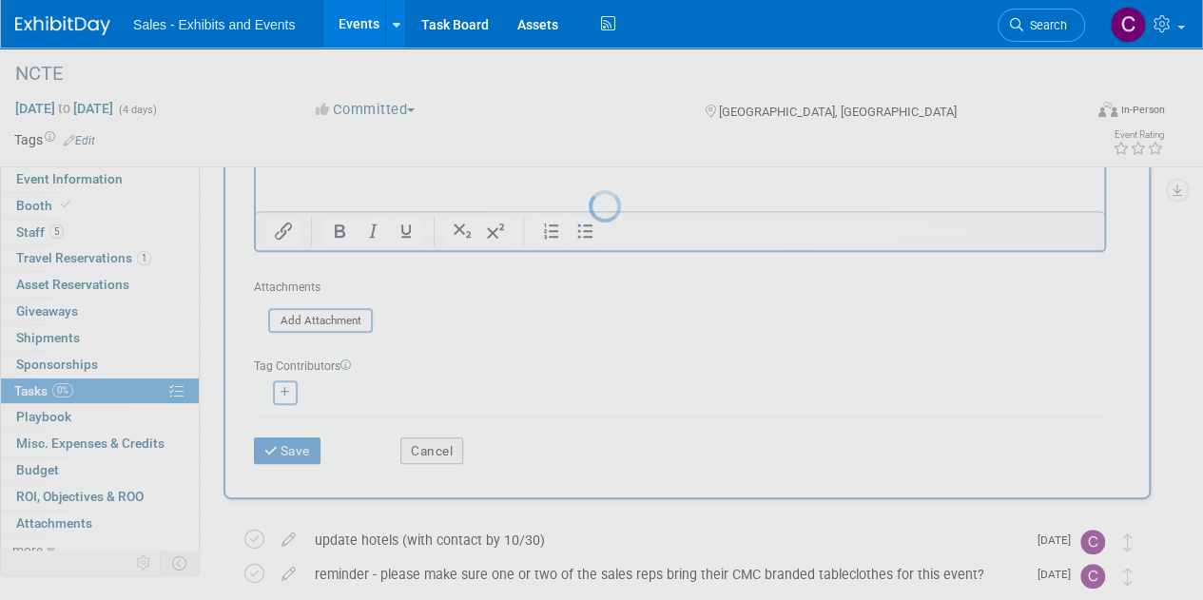
scroll to position [0, 0]
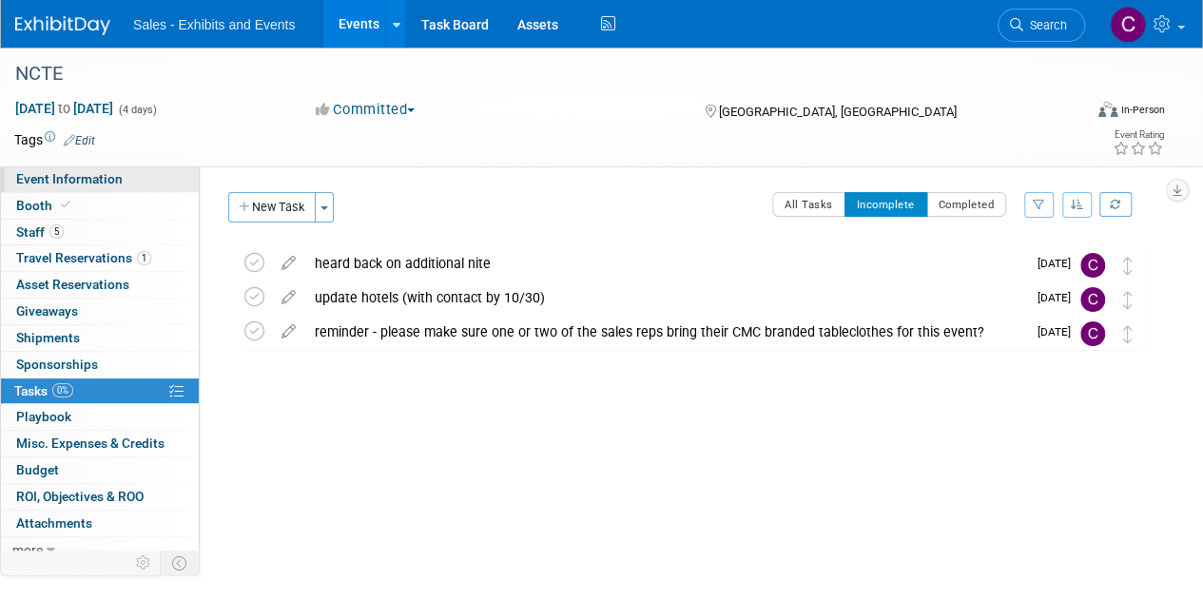
click at [61, 185] on span "Event Information" at bounding box center [69, 178] width 106 height 15
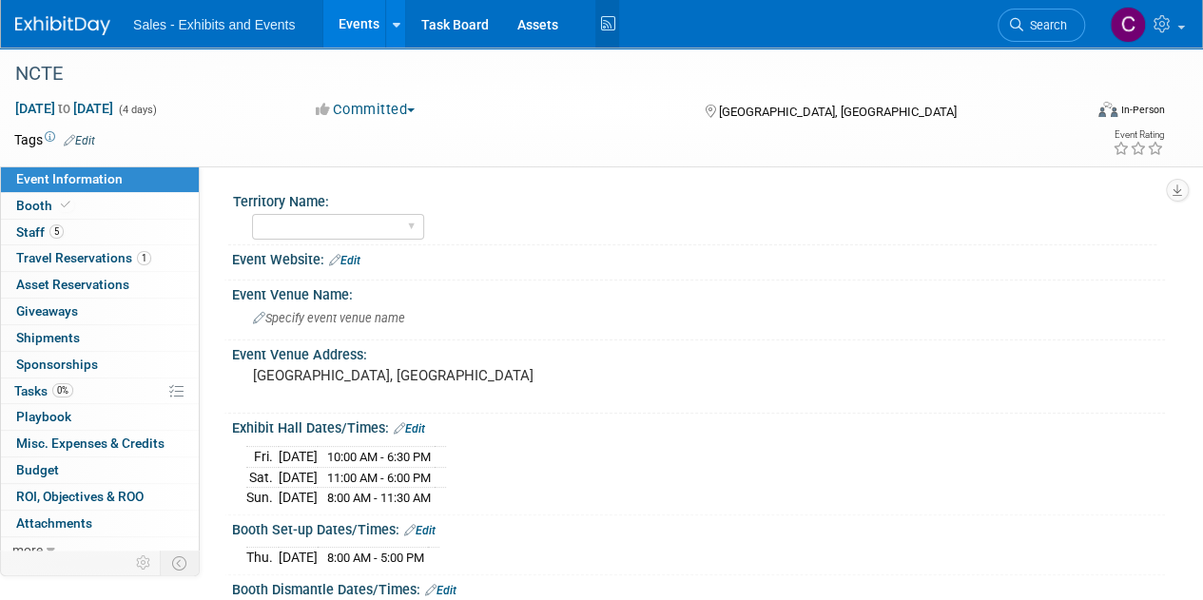
click at [609, 13] on icon at bounding box center [607, 24] width 24 height 29
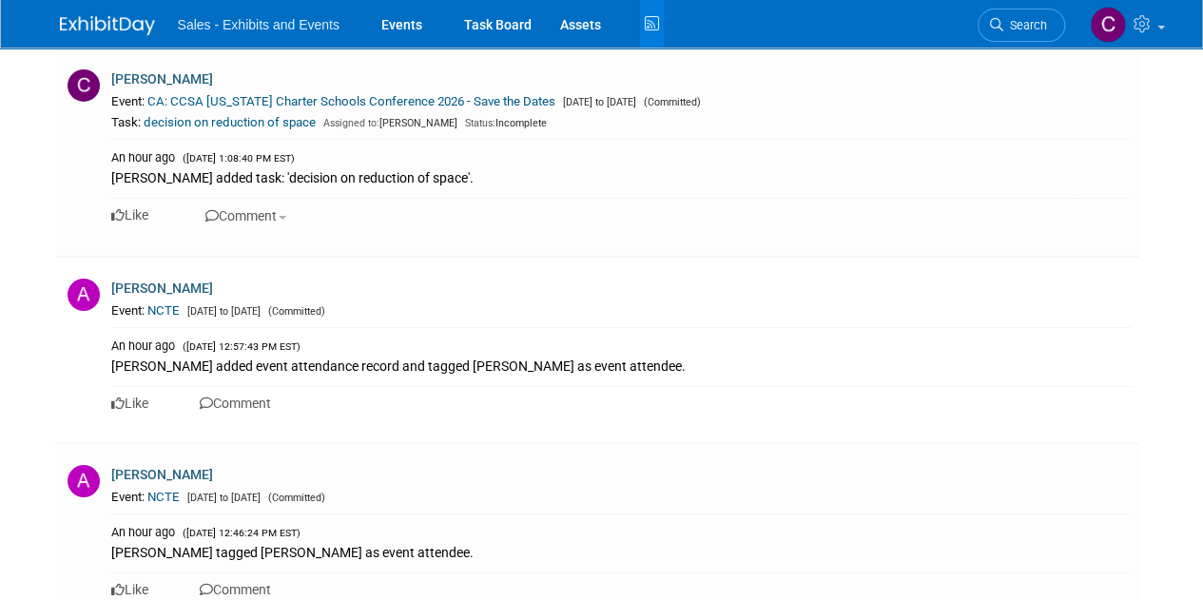
scroll to position [6800, 0]
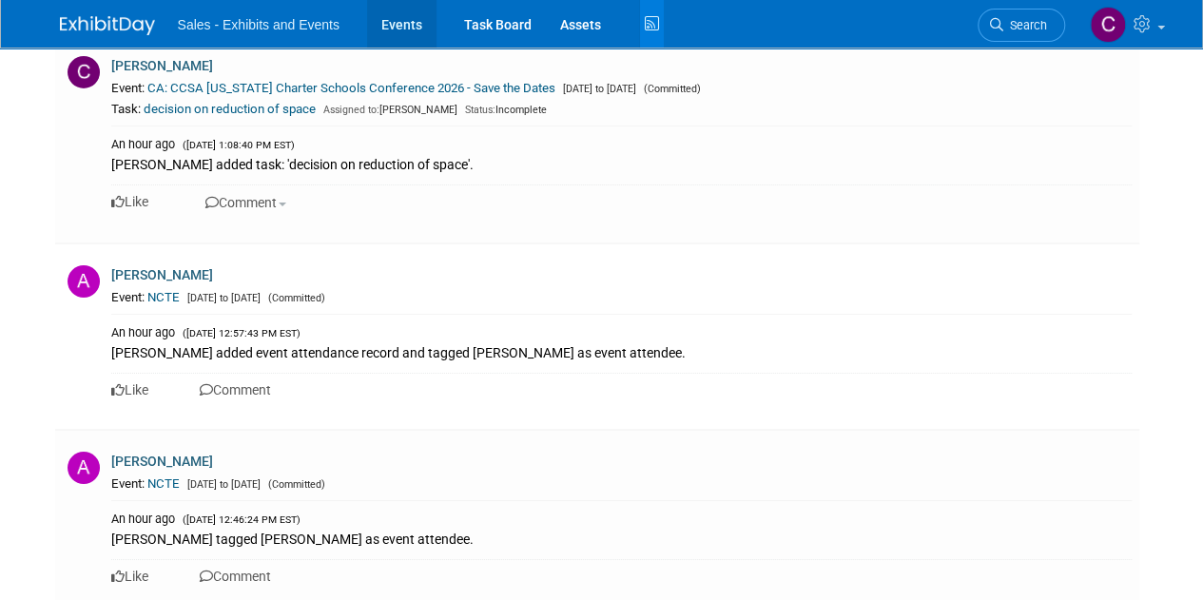
click at [381, 17] on link "Events" at bounding box center [401, 24] width 69 height 48
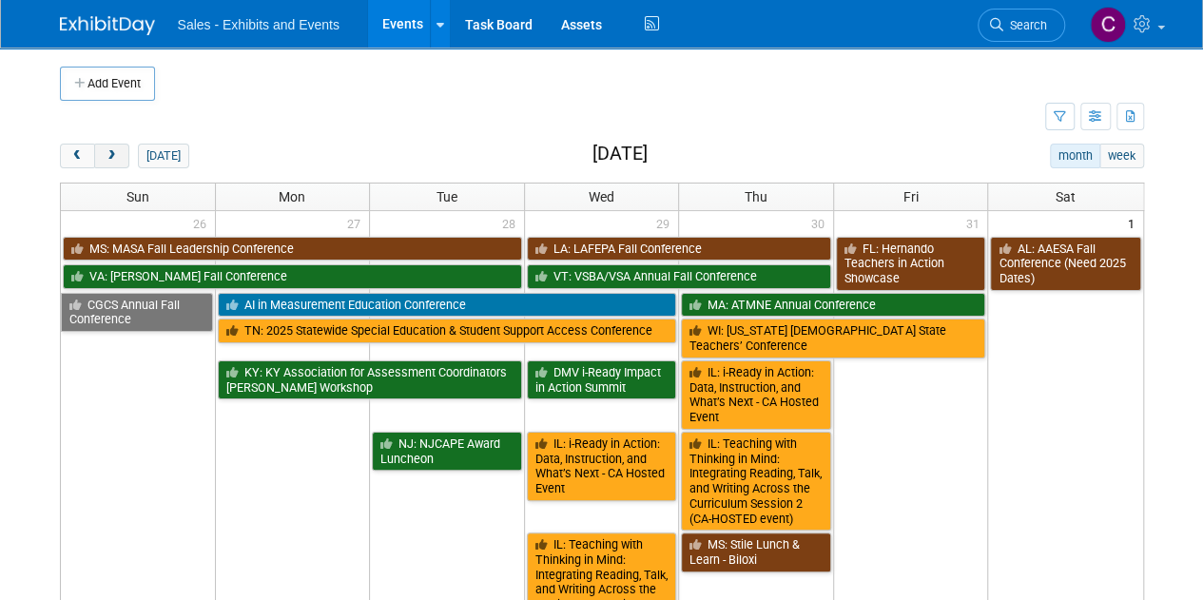
click at [109, 153] on span "next" at bounding box center [112, 156] width 14 height 12
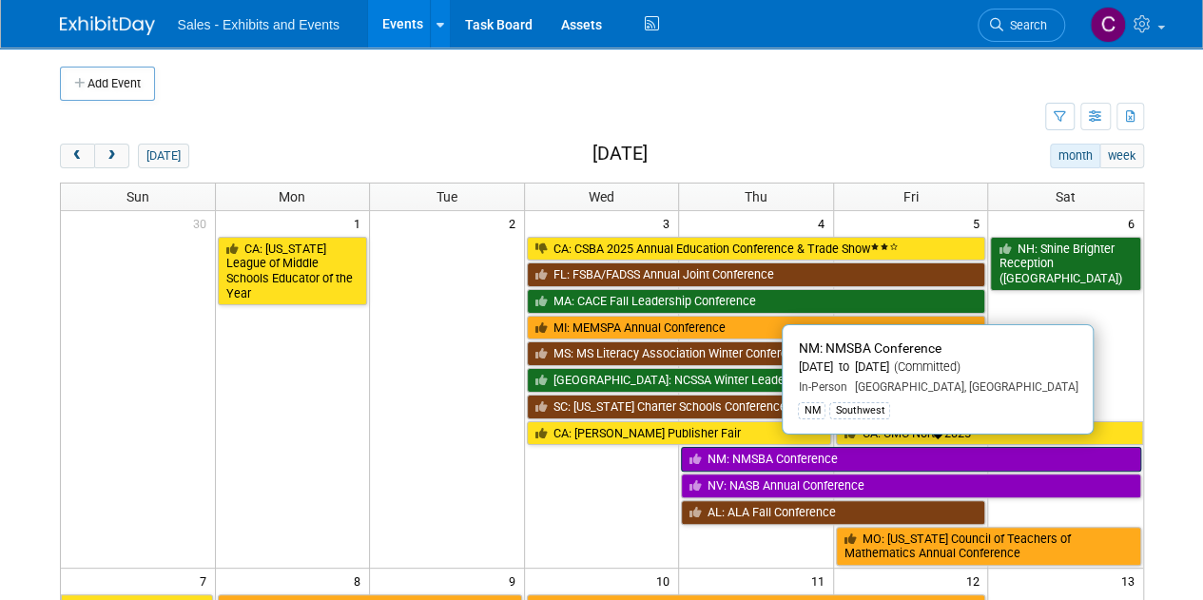
click at [733, 453] on link "NM: NMSBA Conference" at bounding box center [910, 459] width 459 height 25
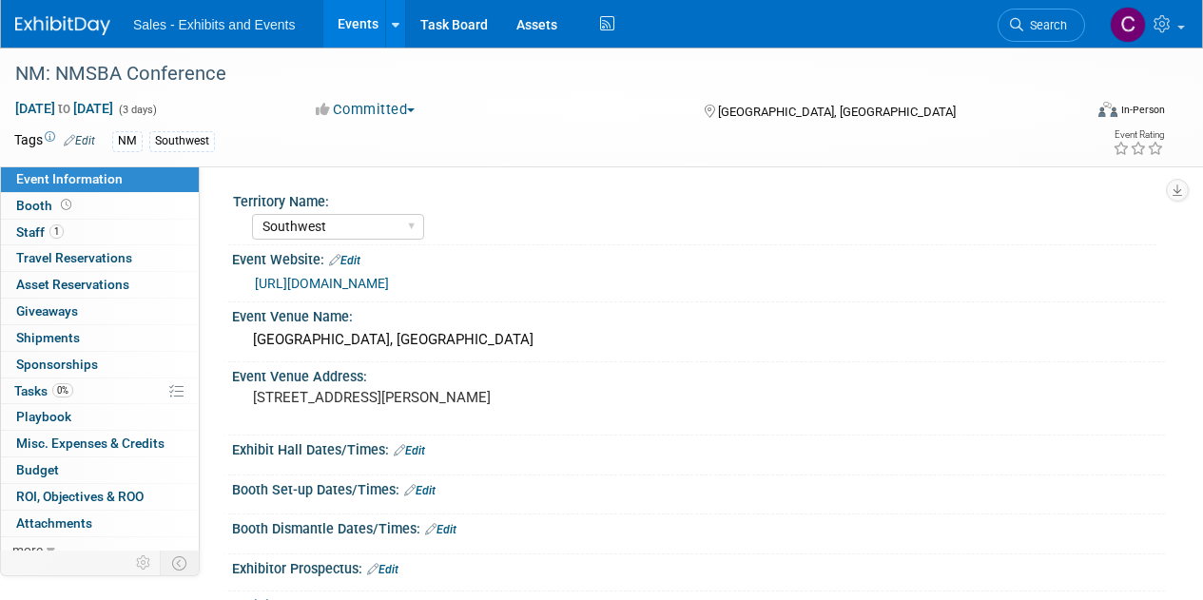
select select "Southwest"
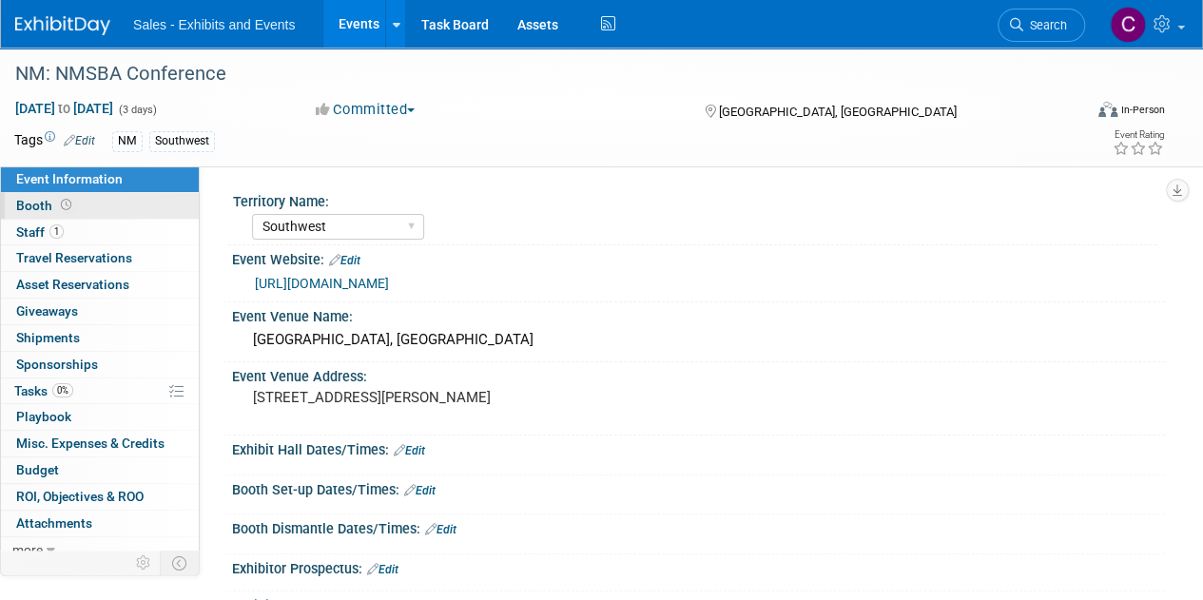
click at [35, 210] on span "Booth" at bounding box center [45, 205] width 59 height 15
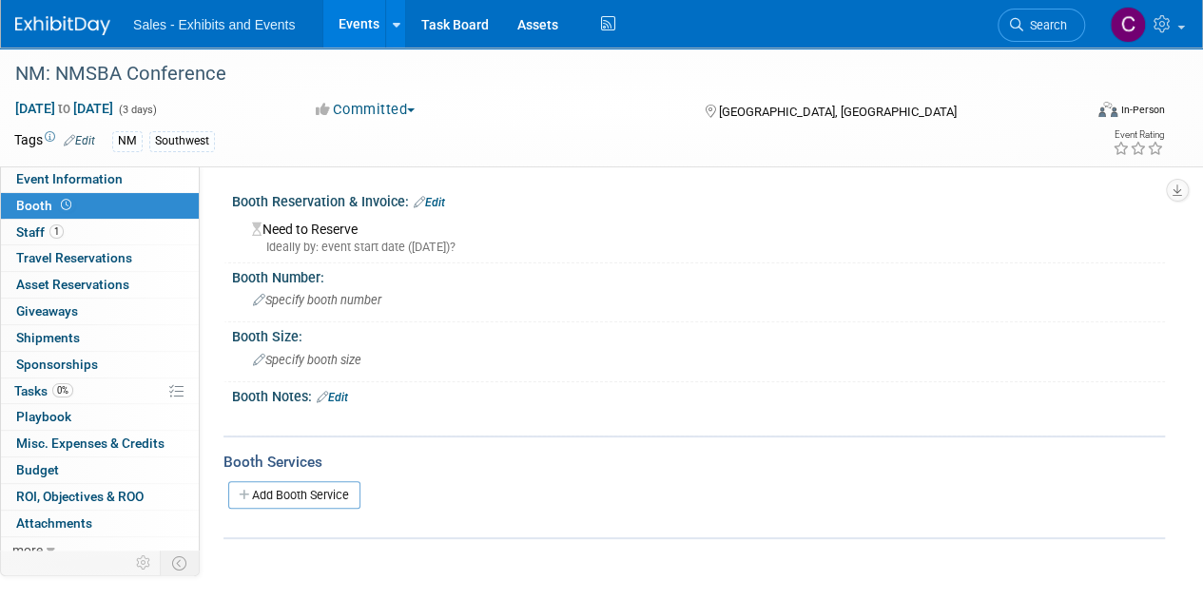
click at [441, 204] on link "Edit" at bounding box center [429, 202] width 31 height 13
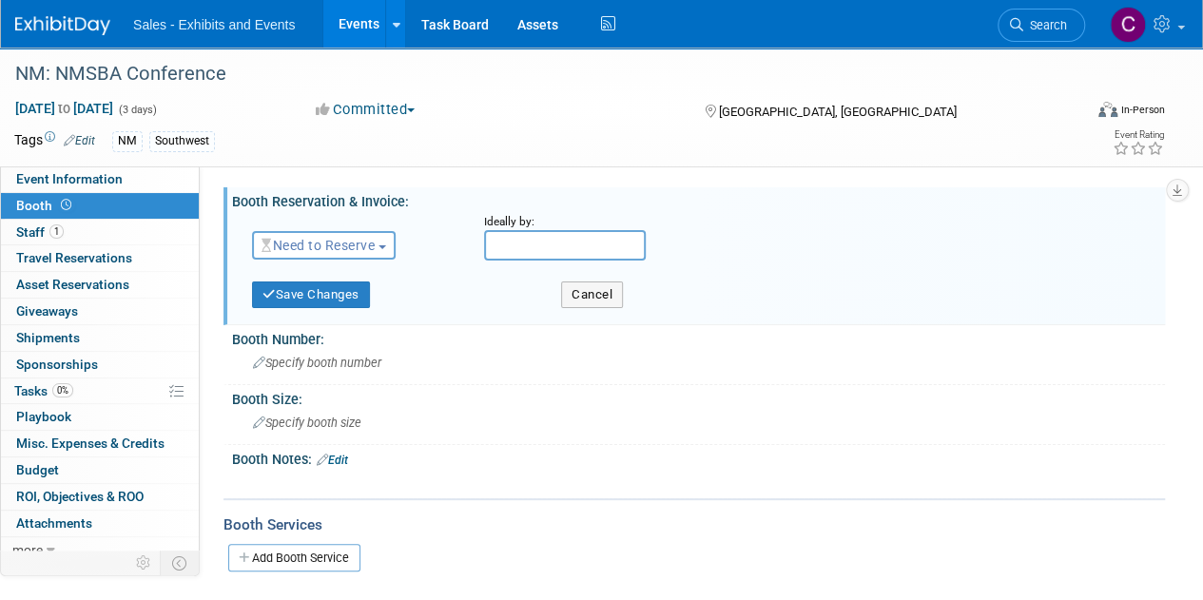
click at [354, 251] on span "Need to Reserve" at bounding box center [317, 245] width 113 height 15
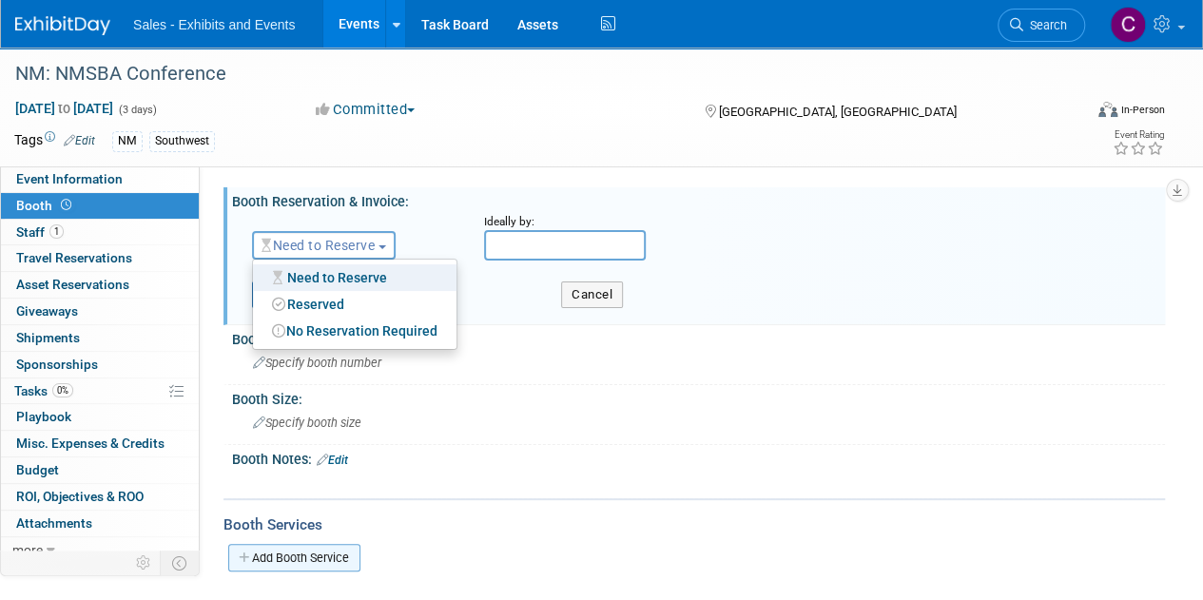
click at [324, 547] on link "Add Booth Service" at bounding box center [294, 558] width 132 height 28
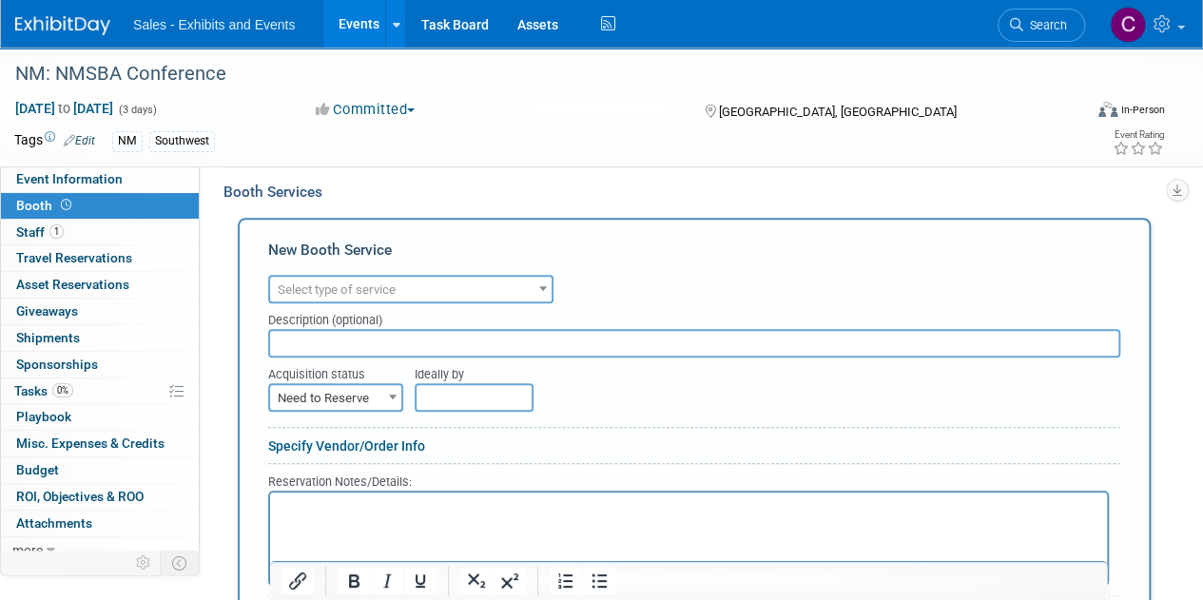
scroll to position [344, 0]
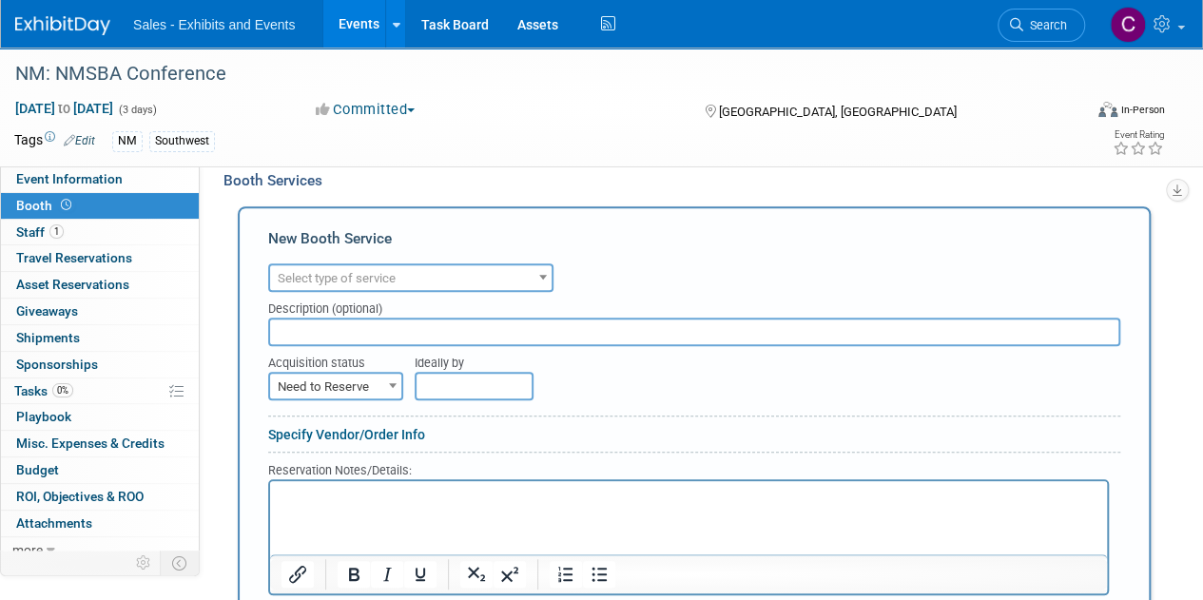
click at [458, 272] on span "Select type of service" at bounding box center [410, 278] width 281 height 27
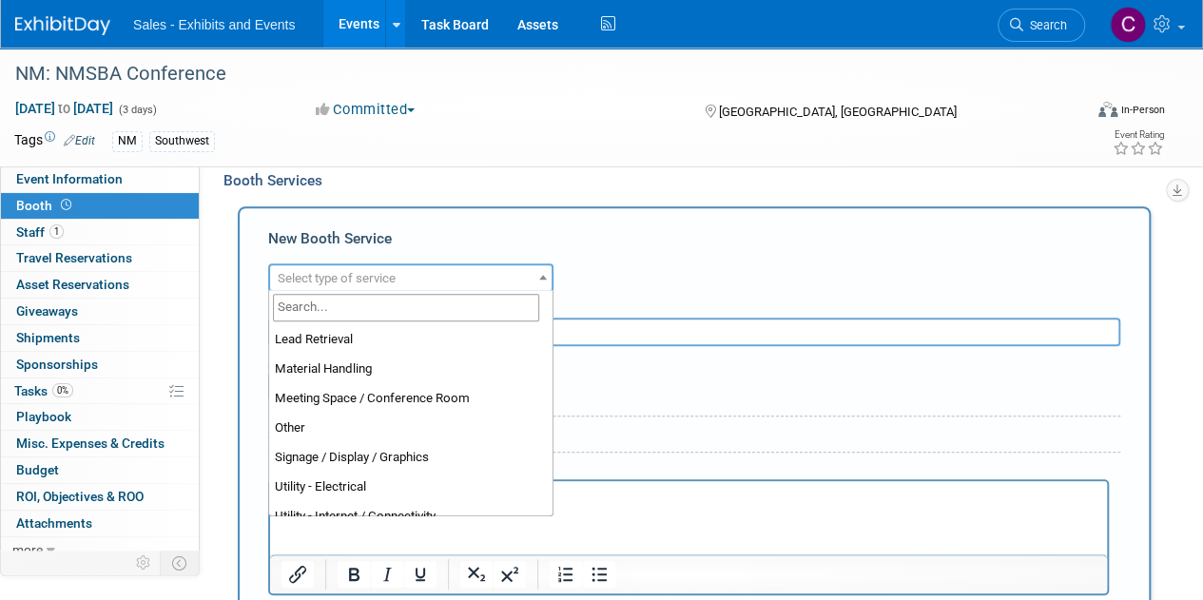
scroll to position [451, 0]
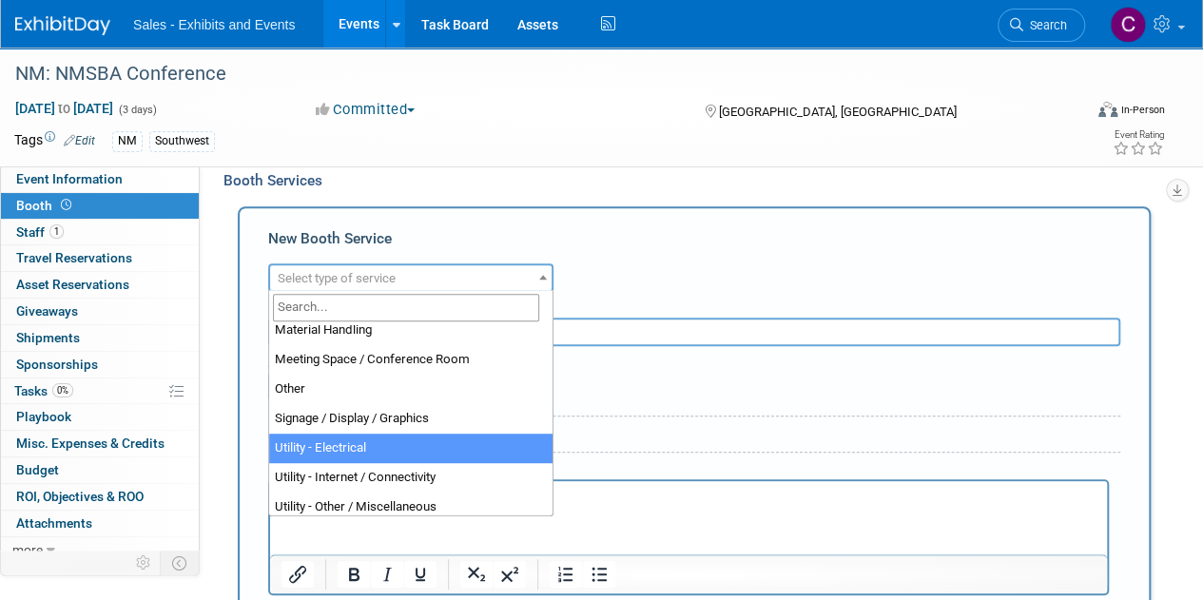
select select "8"
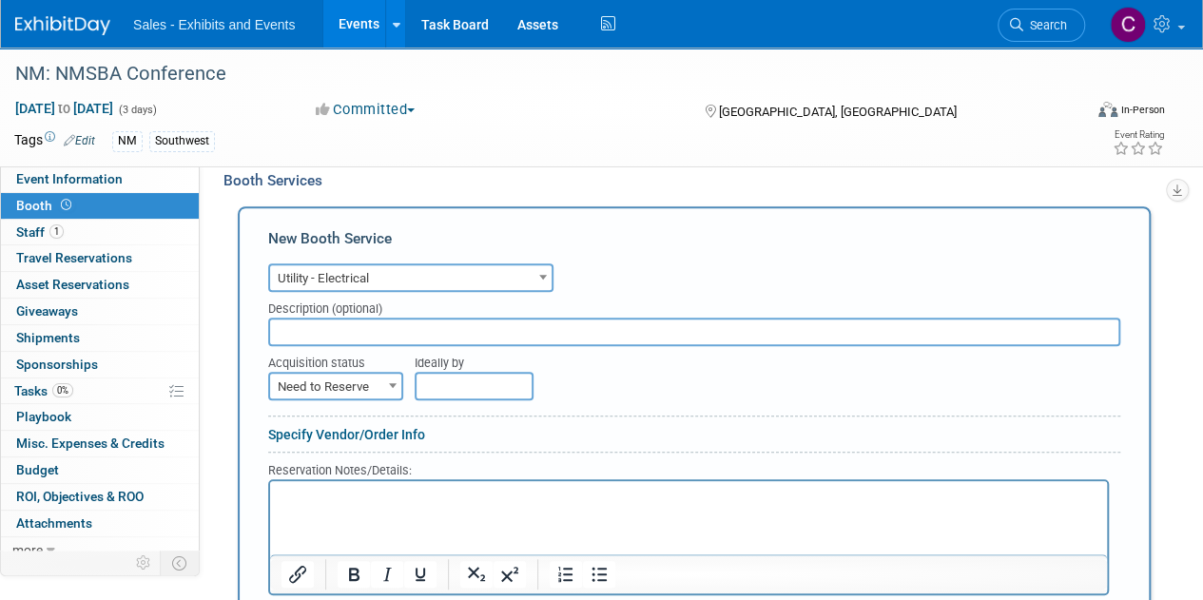
click at [327, 388] on span "Need to Reserve" at bounding box center [335, 387] width 131 height 27
select select "2"
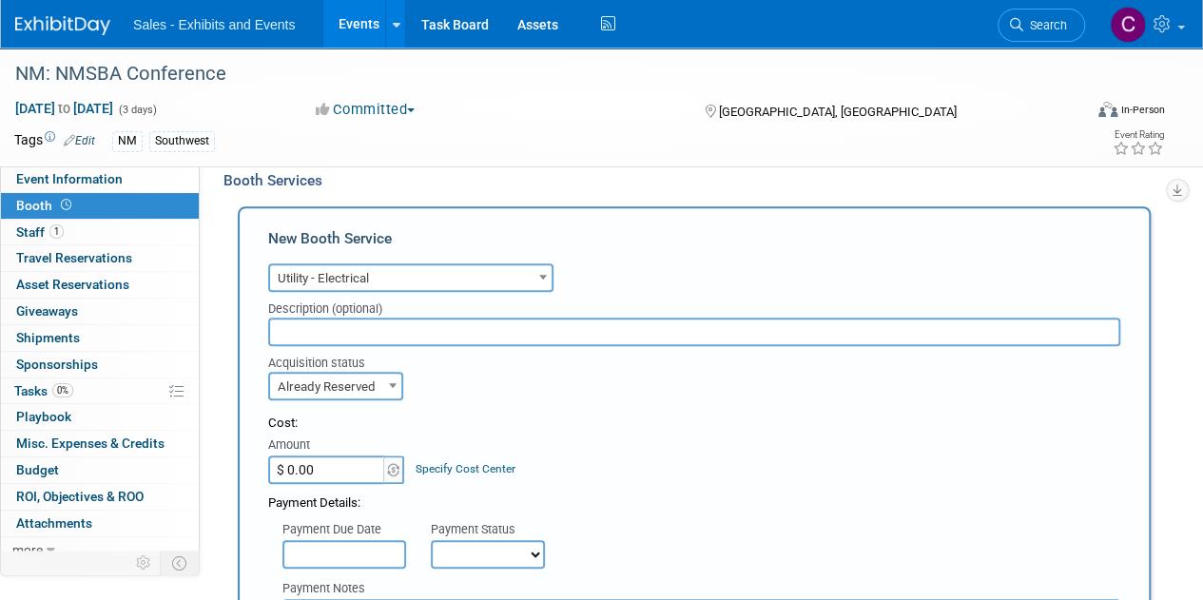
click at [334, 471] on input "$ 0.00" at bounding box center [327, 469] width 119 height 29
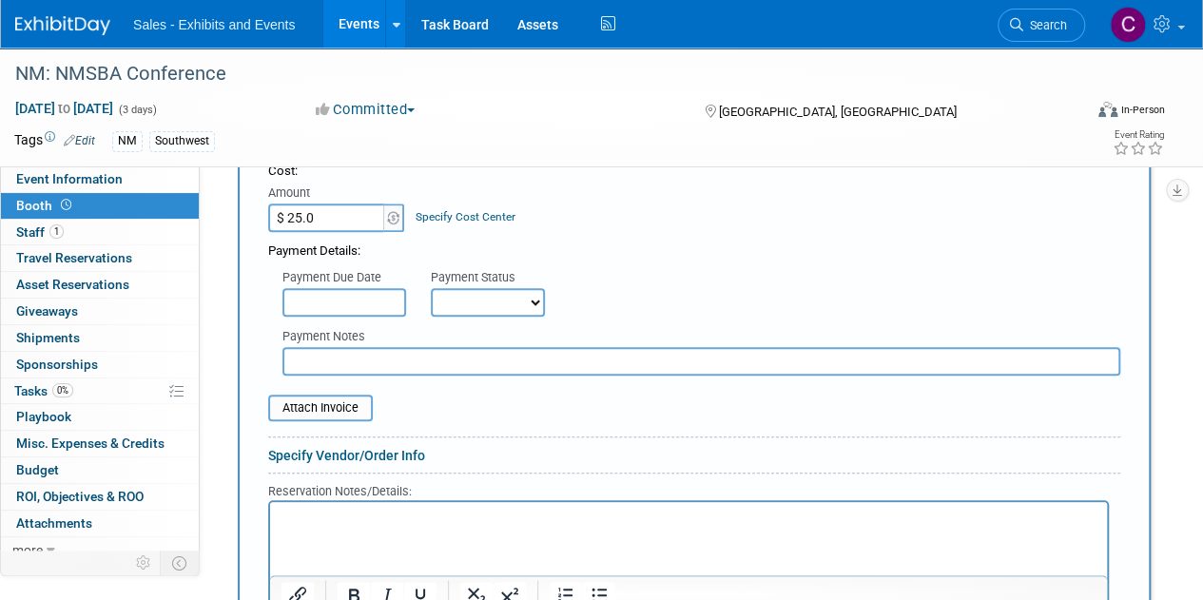
scroll to position [632, 0]
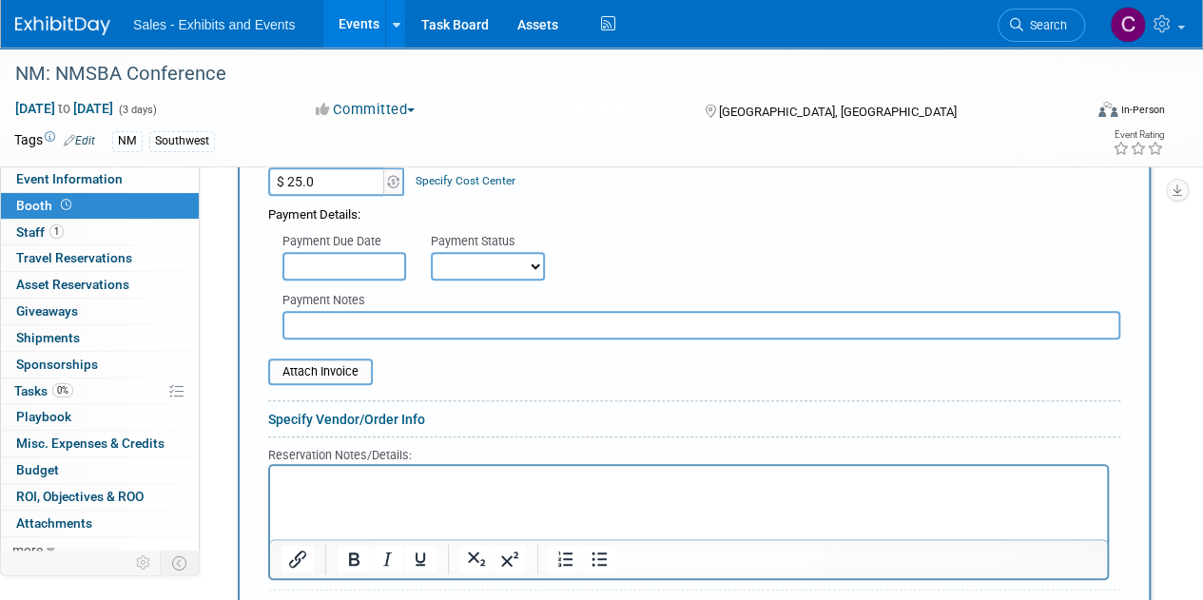
type input "$ 25.00"
click at [496, 260] on select "Not Paid Yet Partially Paid Paid in Full" at bounding box center [488, 266] width 114 height 29
select select "1"
click at [431, 252] on select "Not Paid Yet Partially Paid Paid in Full" at bounding box center [488, 266] width 114 height 29
click at [394, 321] on input "text" at bounding box center [701, 325] width 838 height 29
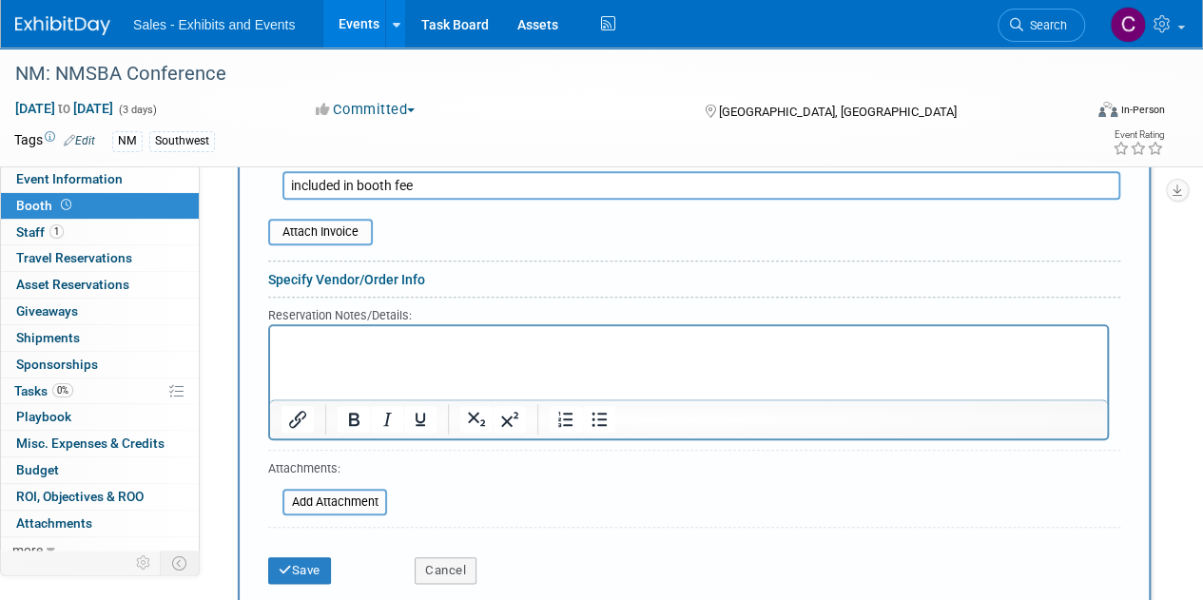
scroll to position [1011, 0]
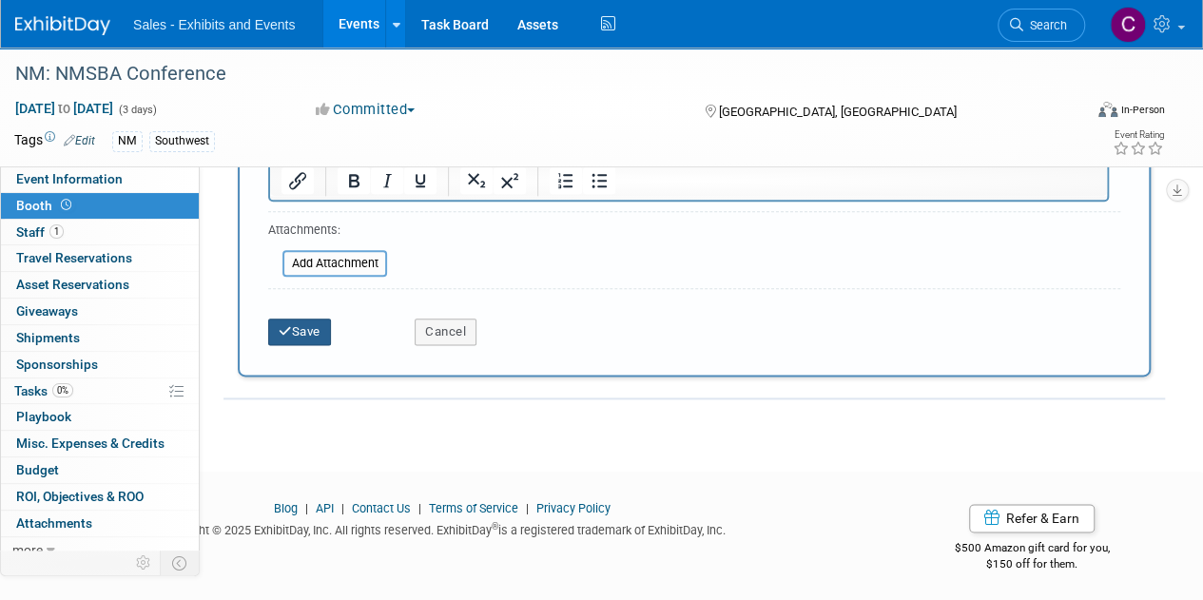
type input "included in booth fee"
click at [287, 332] on icon "submit" at bounding box center [285, 331] width 13 height 12
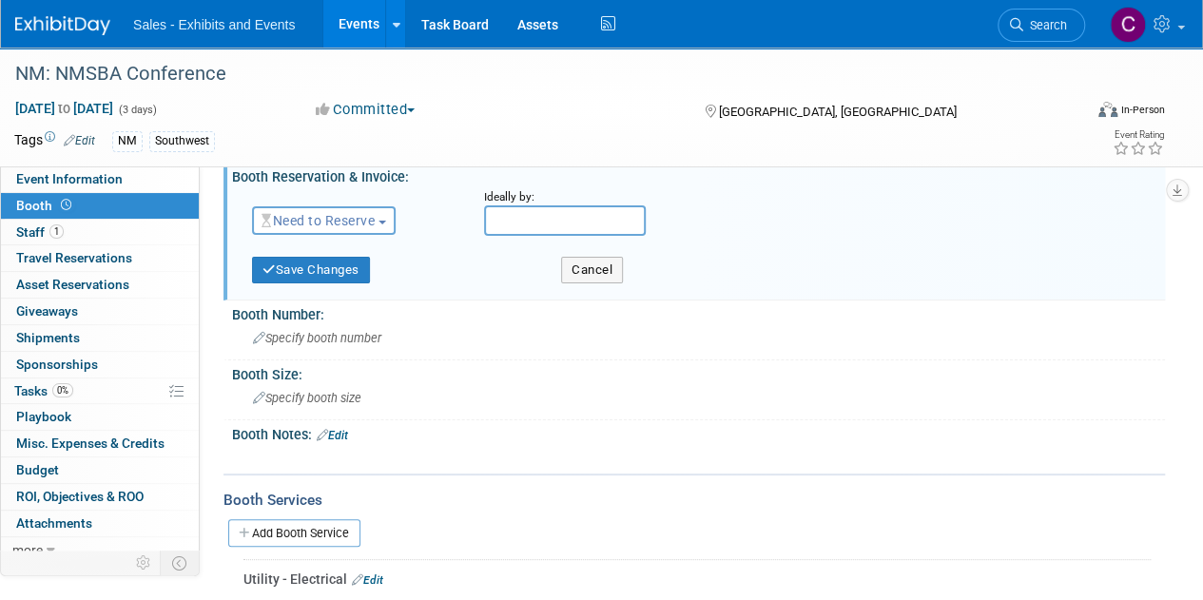
scroll to position [23, 0]
click at [339, 228] on span "Need to Reserve" at bounding box center [317, 222] width 113 height 15
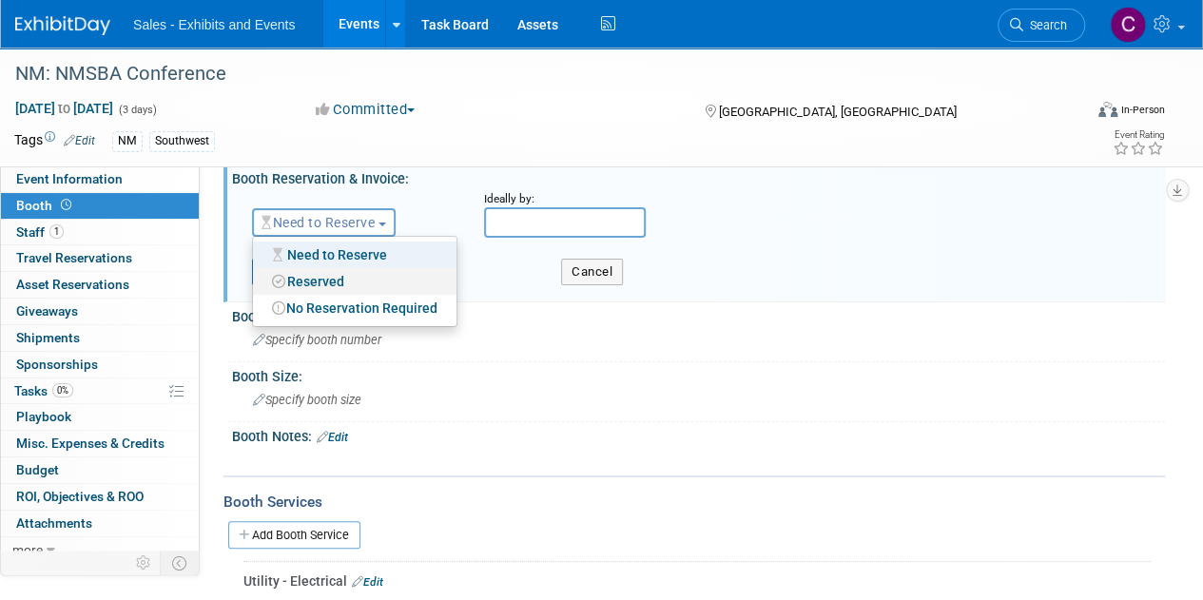
click at [314, 288] on link "Reserved" at bounding box center [354, 281] width 203 height 27
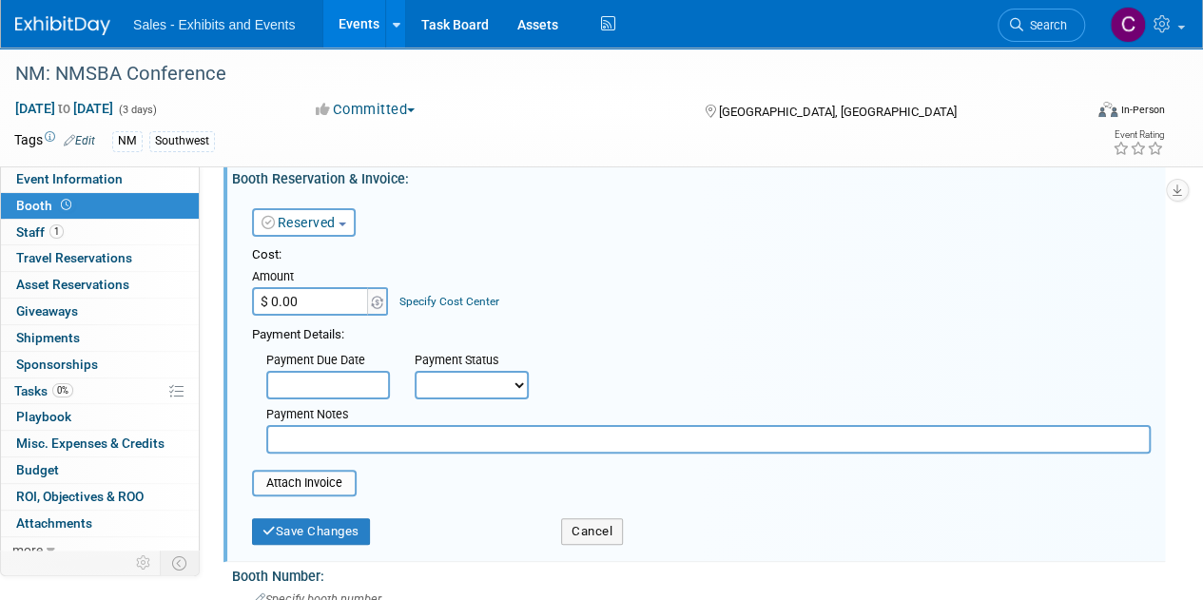
click at [310, 303] on input "$ 0.00" at bounding box center [311, 301] width 119 height 29
type input "$ 400.00"
click at [333, 544] on button "Save Changes" at bounding box center [311, 531] width 118 height 27
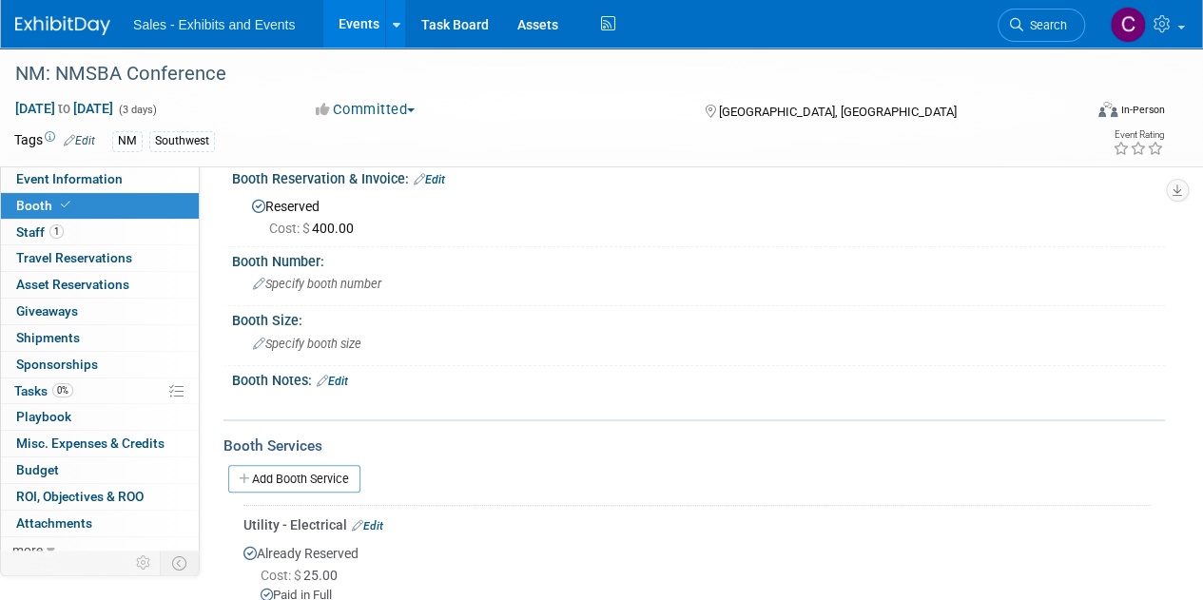
click at [434, 178] on link "Edit" at bounding box center [429, 179] width 31 height 13
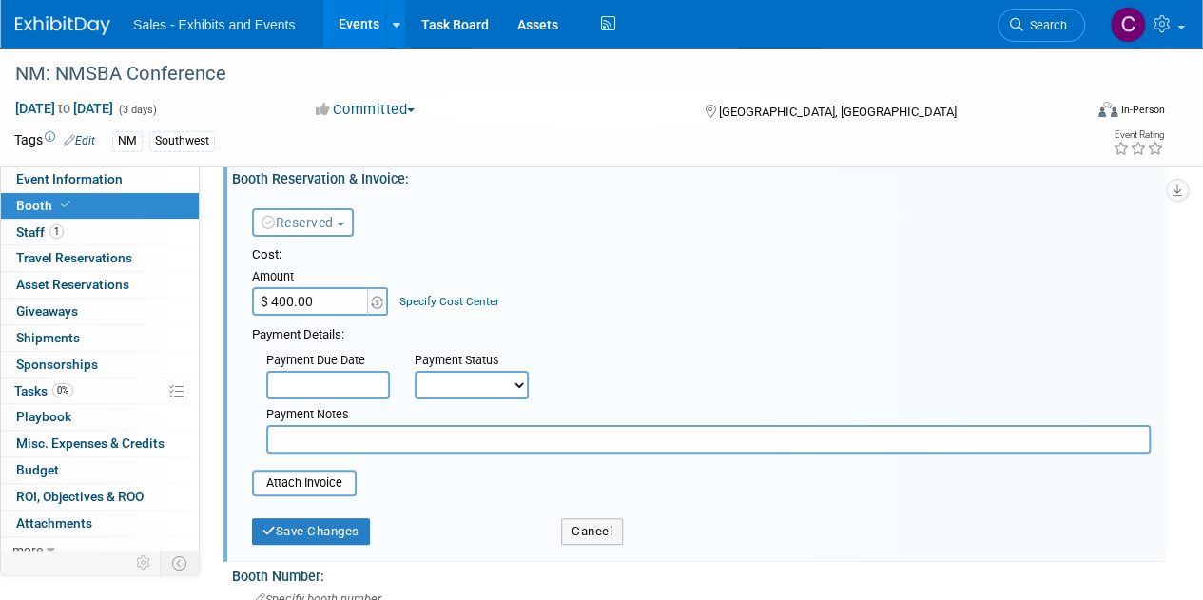
click at [430, 377] on select "Not Paid Yet Partially Paid Paid in Full" at bounding box center [472, 385] width 114 height 29
select select "1"
click at [415, 371] on select "Not Paid Yet Partially Paid Paid in Full" at bounding box center [472, 385] width 114 height 29
click at [392, 448] on input "text" at bounding box center [708, 439] width 884 height 29
type input "in wd 100225"
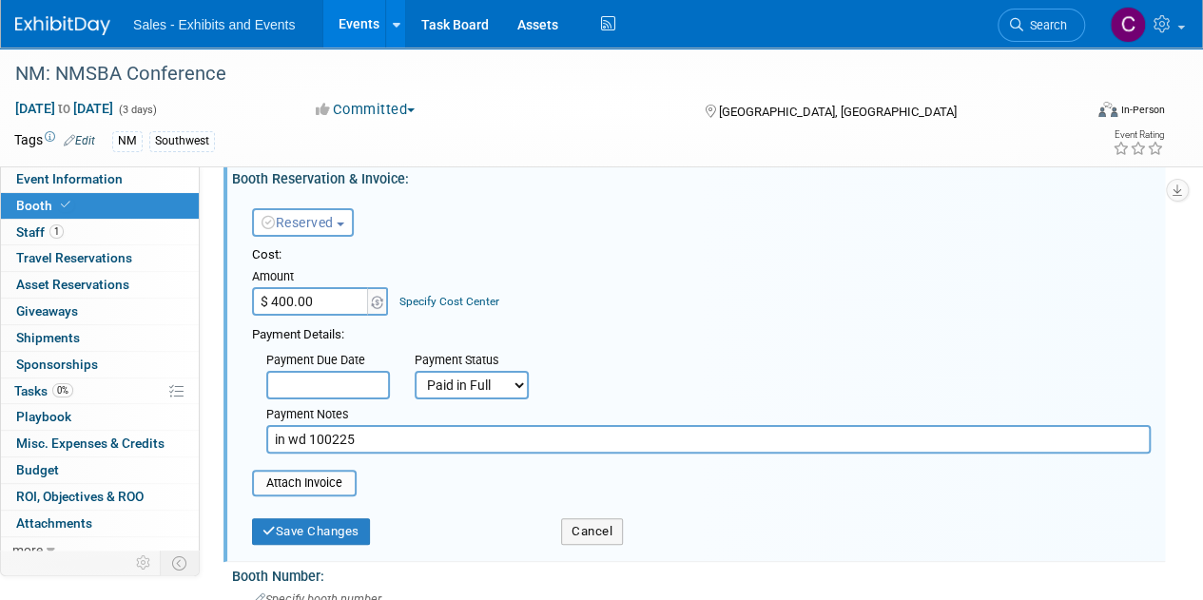
click at [278, 499] on form "Reserved Need to Reserve Reserved No Reservation Required Ideally by: Cost:" at bounding box center [701, 372] width 898 height 363
click at [277, 493] on input "file" at bounding box center [241, 483] width 226 height 23
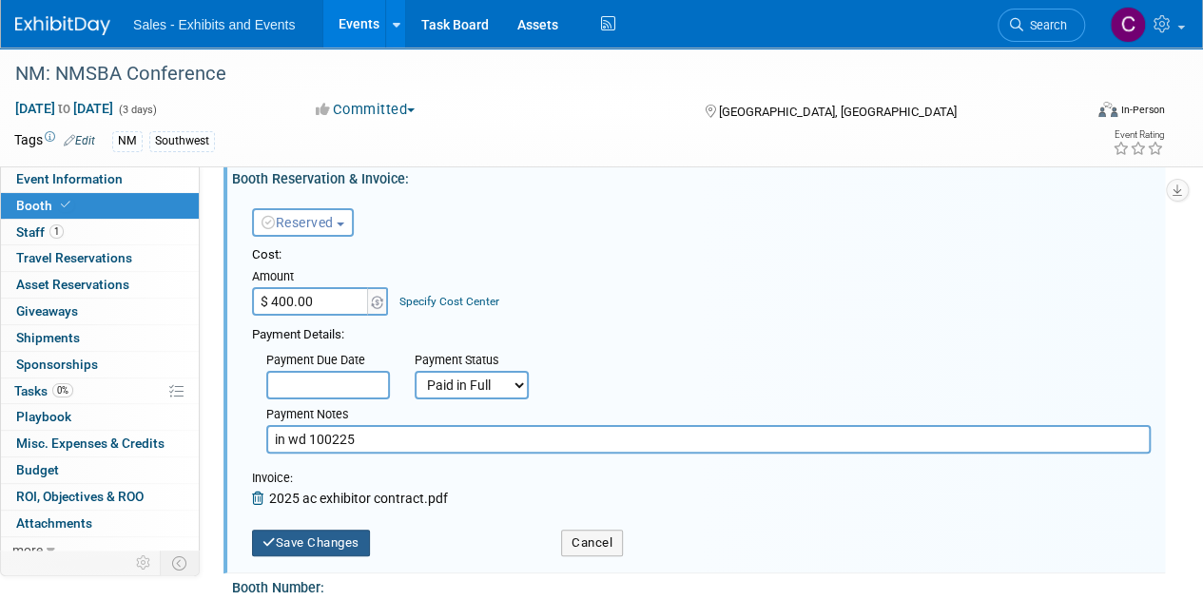
click at [342, 544] on button "Save Changes" at bounding box center [311, 543] width 118 height 27
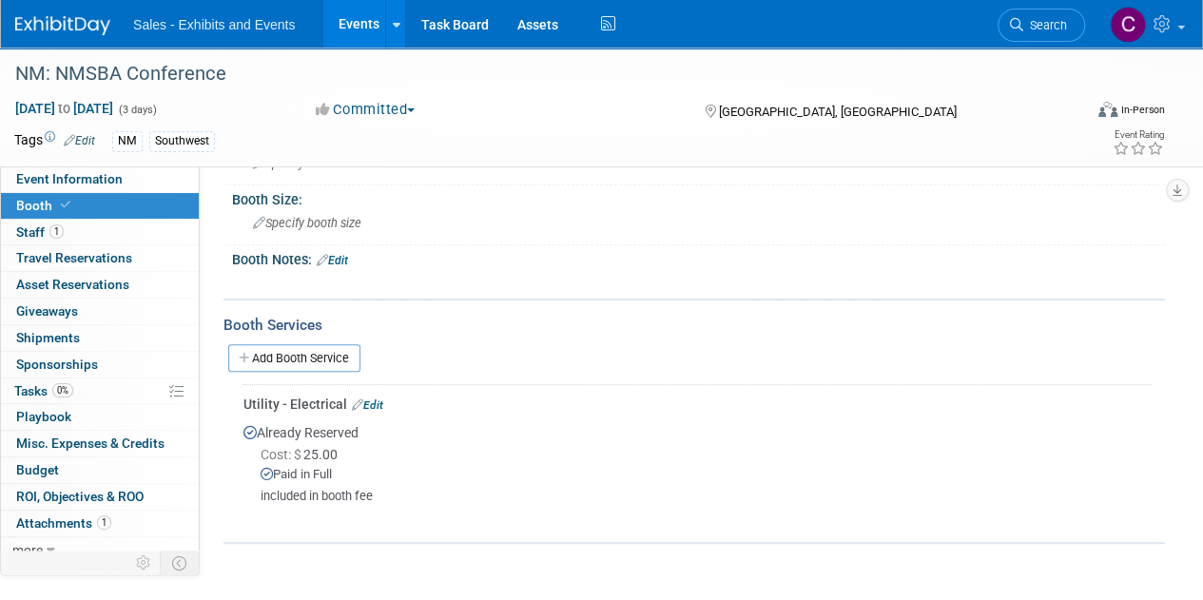
scroll to position [200, 0]
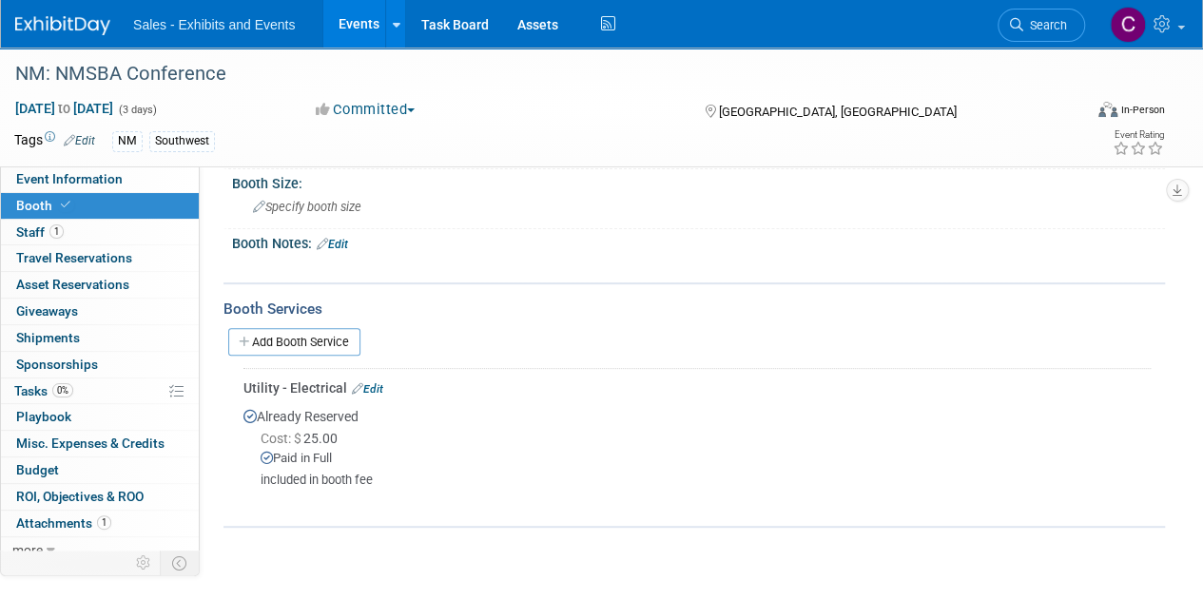
click at [375, 386] on link "Edit" at bounding box center [367, 388] width 31 height 13
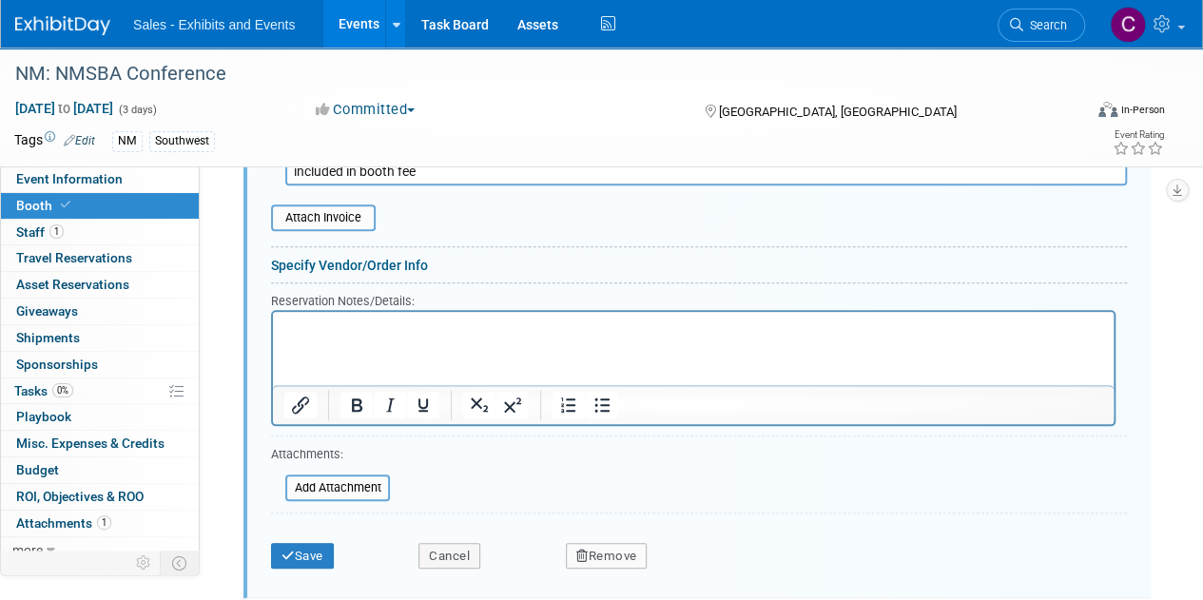
scroll to position [802, 0]
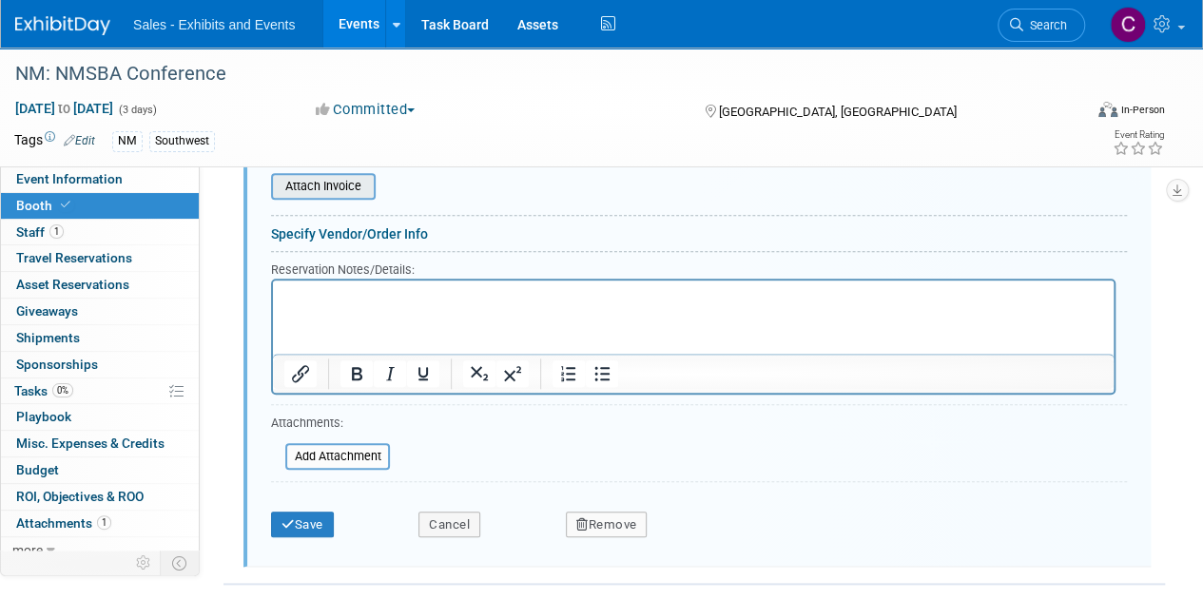
click at [327, 178] on input "file" at bounding box center [260, 186] width 226 height 23
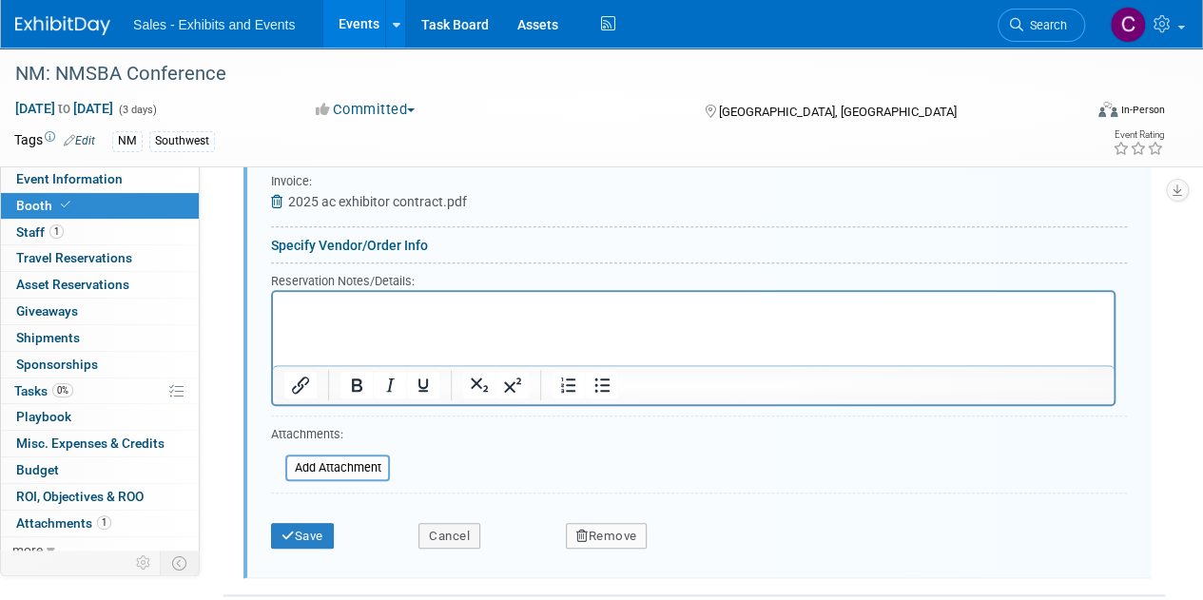
click at [304, 516] on div "Save" at bounding box center [330, 530] width 147 height 39
click at [304, 535] on button "Save" at bounding box center [302, 536] width 63 height 27
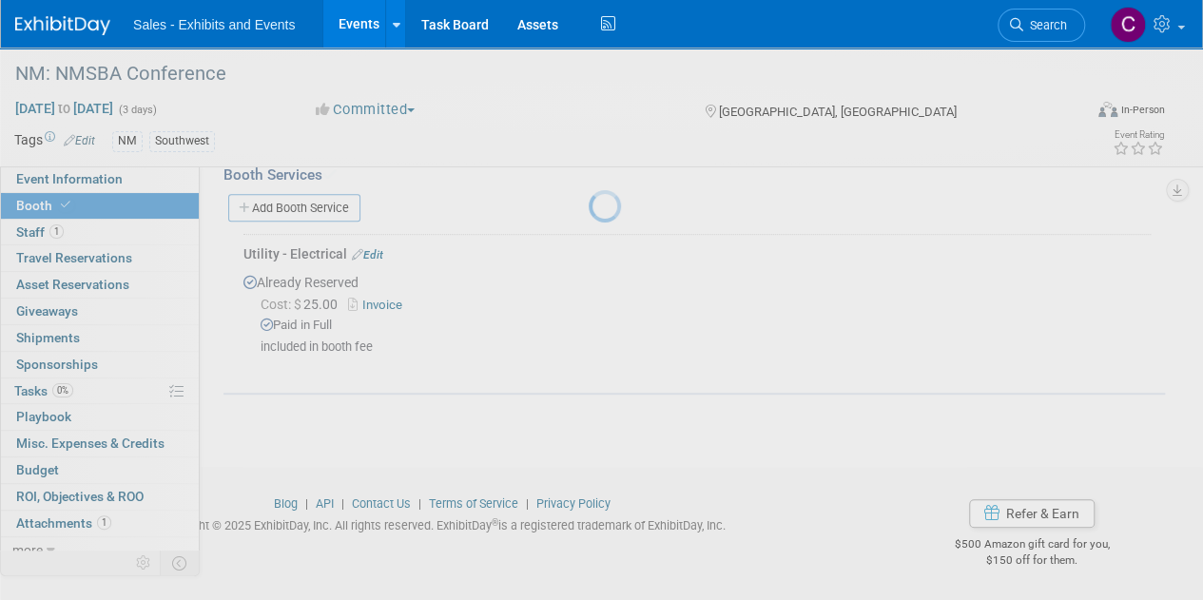
scroll to position [330, 0]
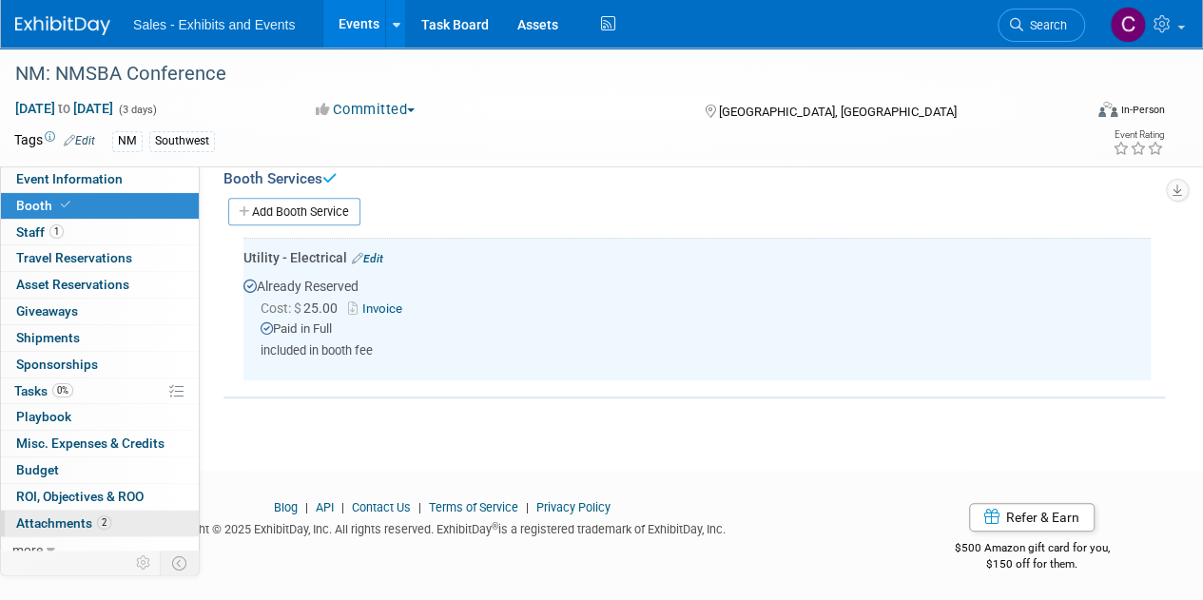
click at [55, 517] on span "Attachments 2" at bounding box center [63, 522] width 95 height 15
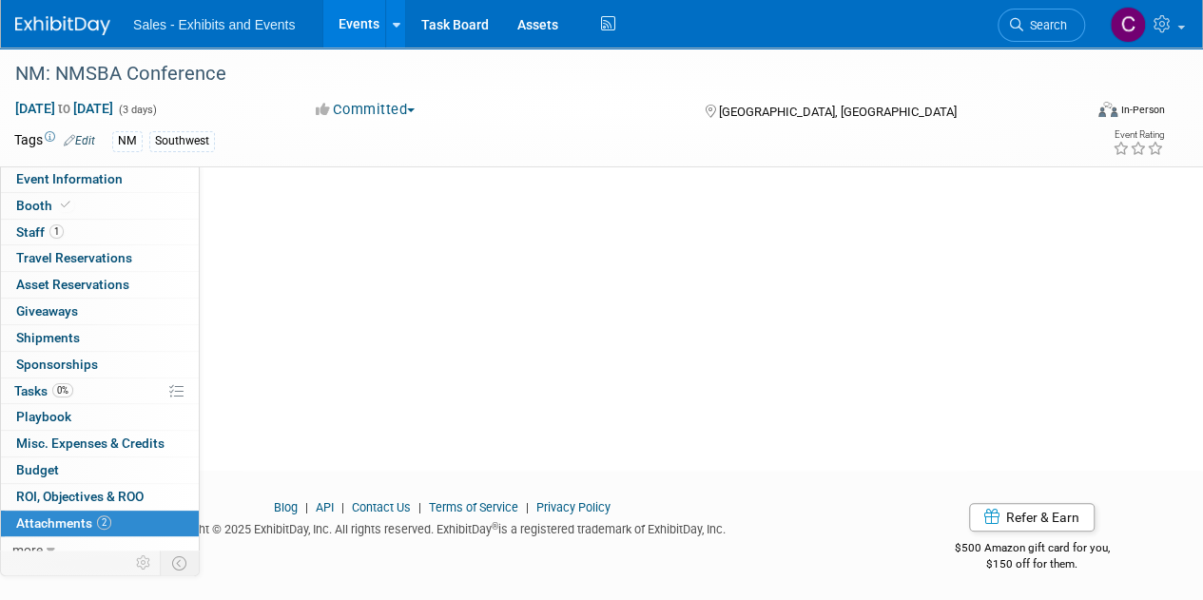
scroll to position [0, 0]
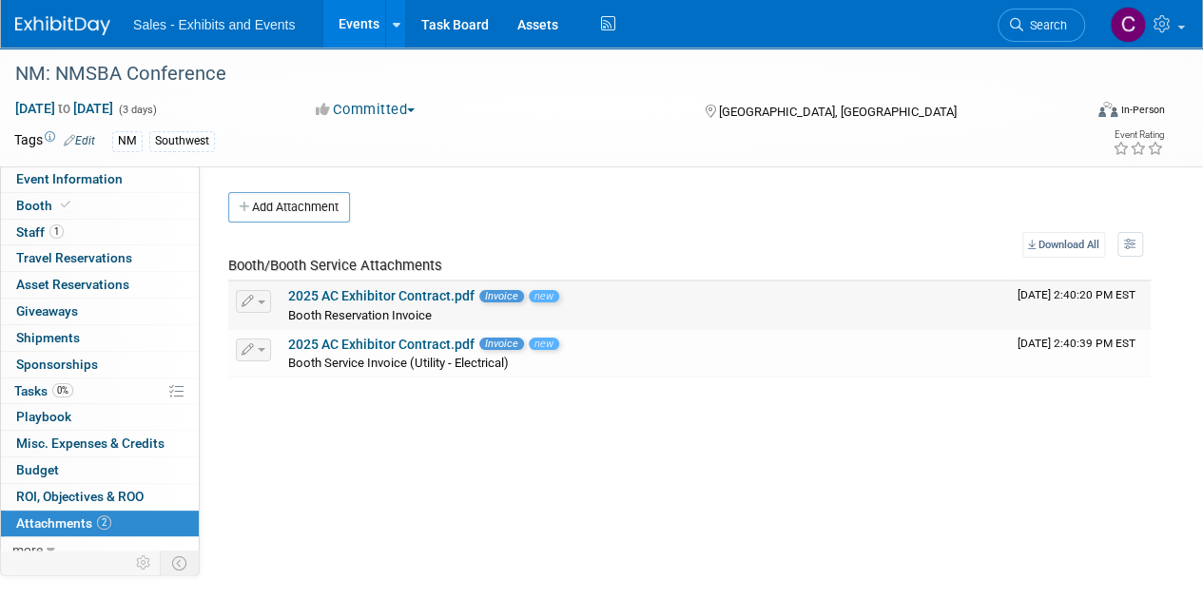
click at [407, 299] on link "2025 AC Exhibitor Contract.pdf" at bounding box center [381, 295] width 186 height 15
click at [29, 203] on span "Booth" at bounding box center [45, 205] width 58 height 15
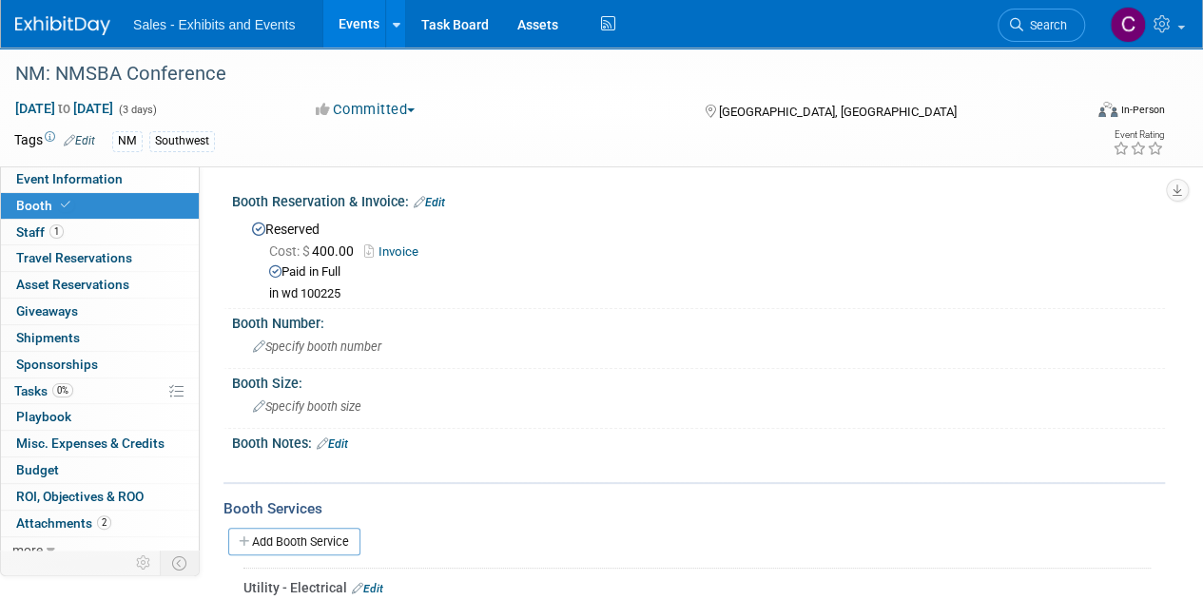
click at [393, 252] on link "Invoice" at bounding box center [396, 251] width 64 height 14
drag, startPoint x: 428, startPoint y: 197, endPoint x: 417, endPoint y: 204, distance: 12.9
click at [428, 197] on link "Edit" at bounding box center [429, 202] width 31 height 13
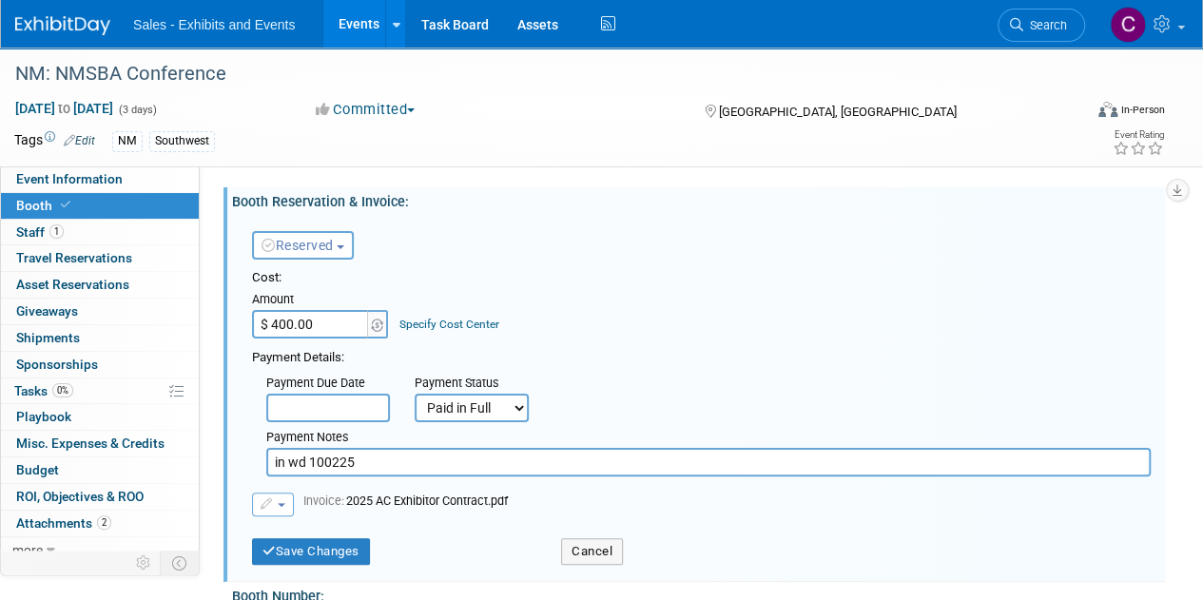
click at [294, 322] on input "$ 400.00" at bounding box center [311, 324] width 119 height 29
type input "$ 450.00"
click at [338, 542] on button "Save Changes" at bounding box center [311, 551] width 118 height 27
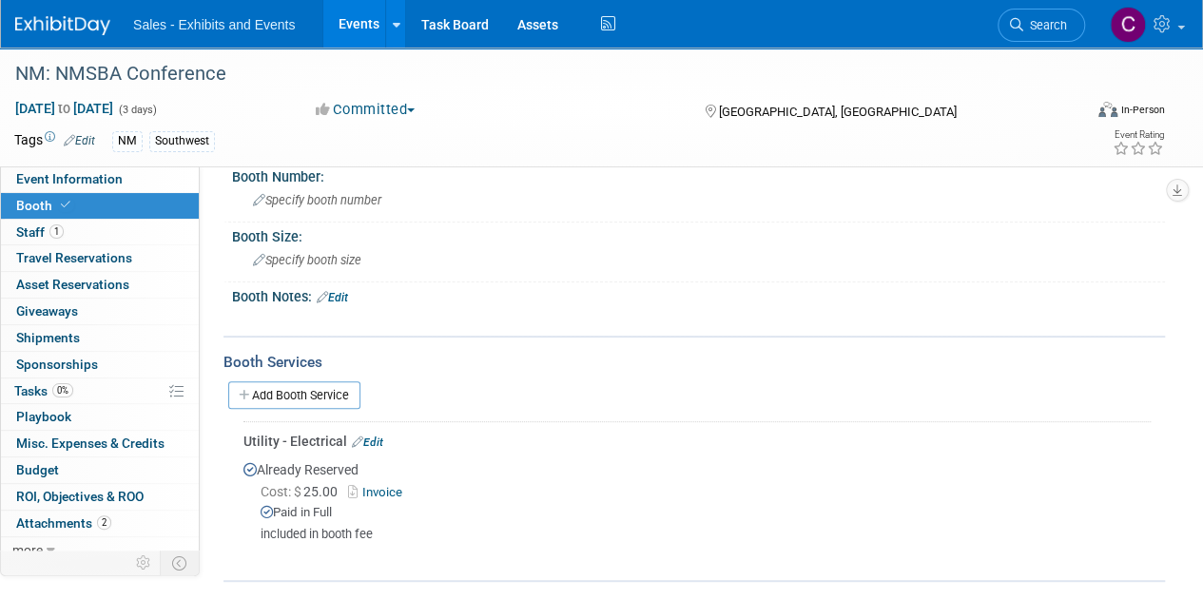
scroll to position [183, 0]
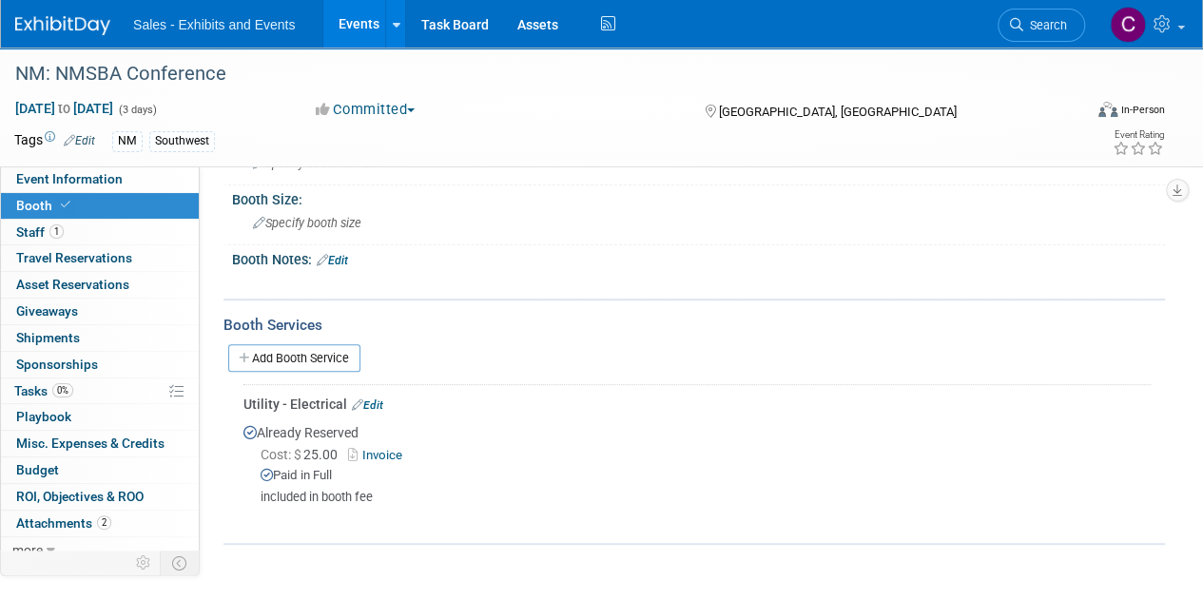
click at [359, 19] on link "Events" at bounding box center [357, 24] width 69 height 48
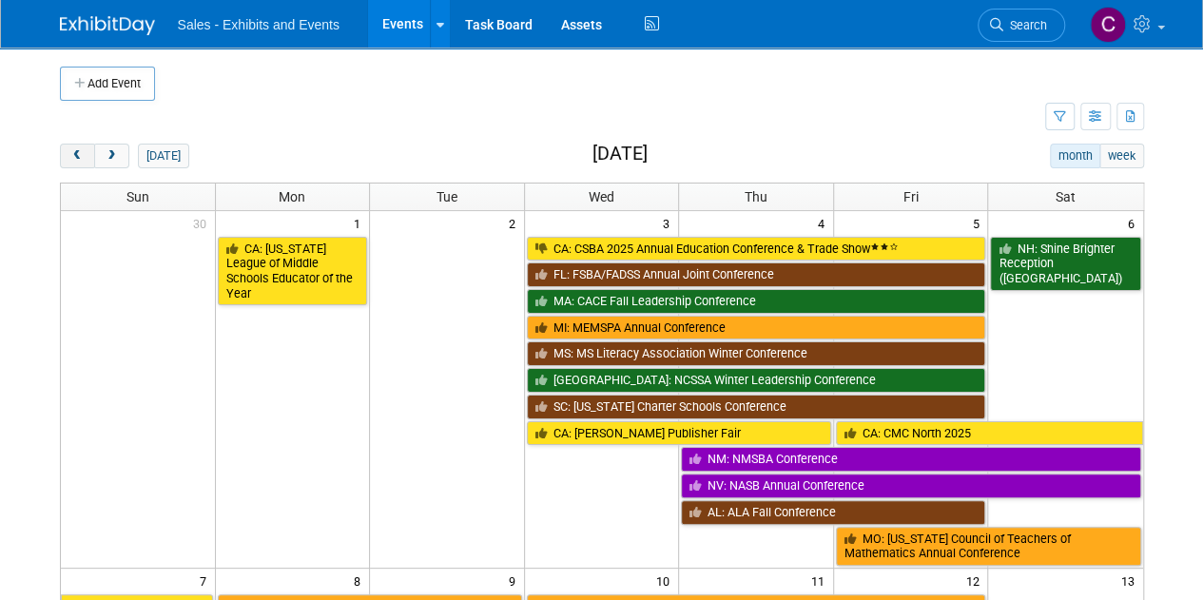
click at [82, 146] on button "prev" at bounding box center [77, 156] width 35 height 25
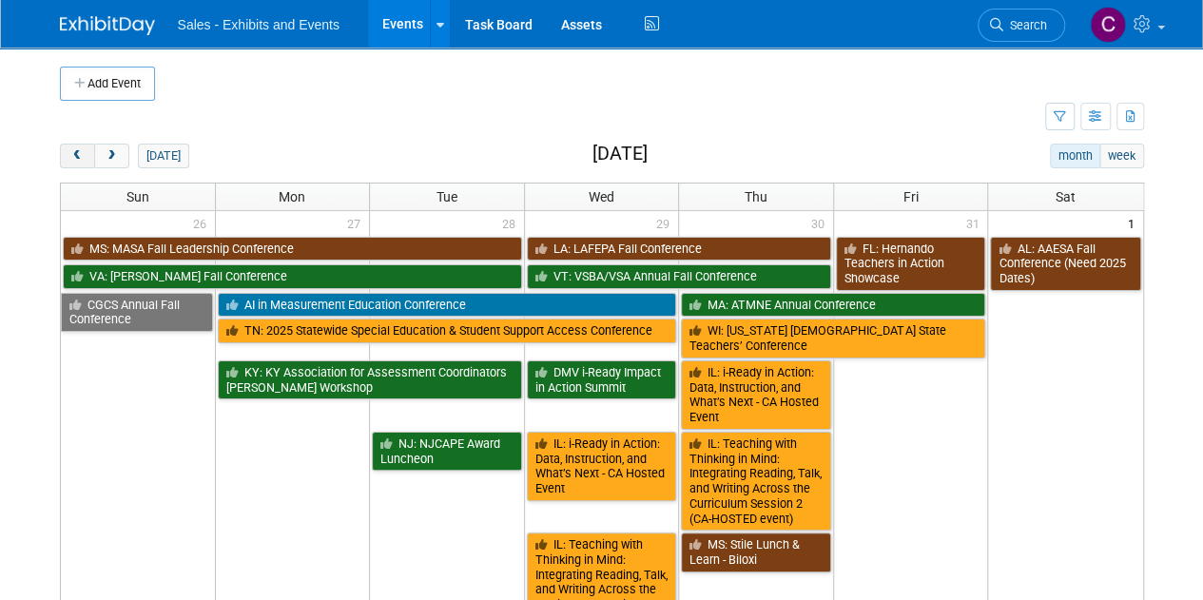
click at [82, 146] on button "prev" at bounding box center [77, 156] width 35 height 25
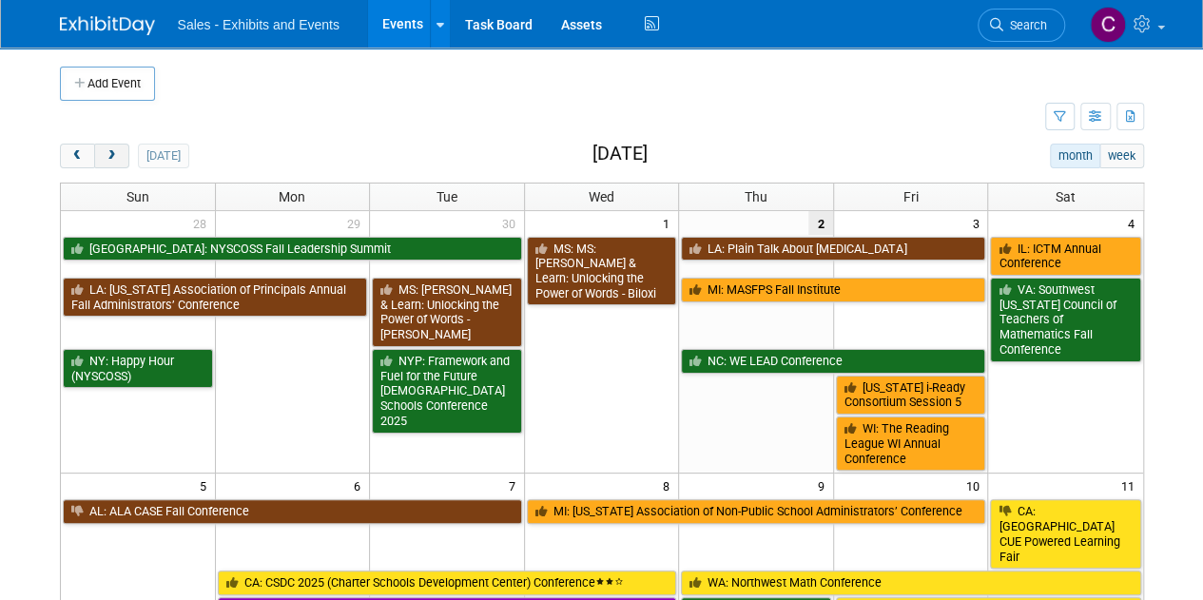
click at [119, 164] on button "next" at bounding box center [111, 156] width 35 height 25
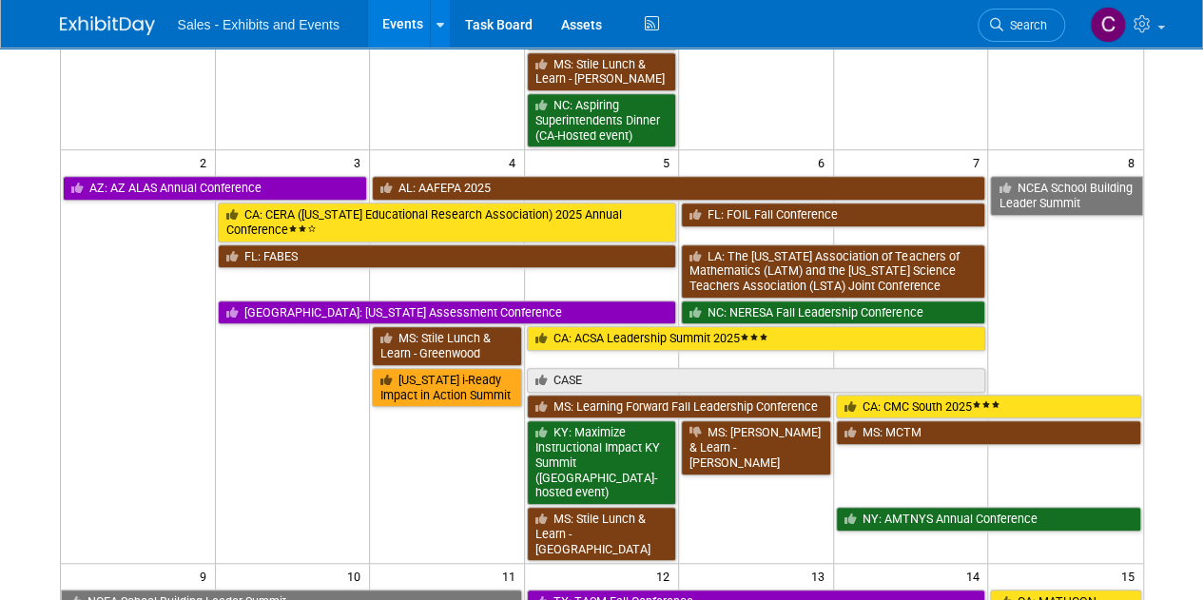
scroll to position [763, 0]
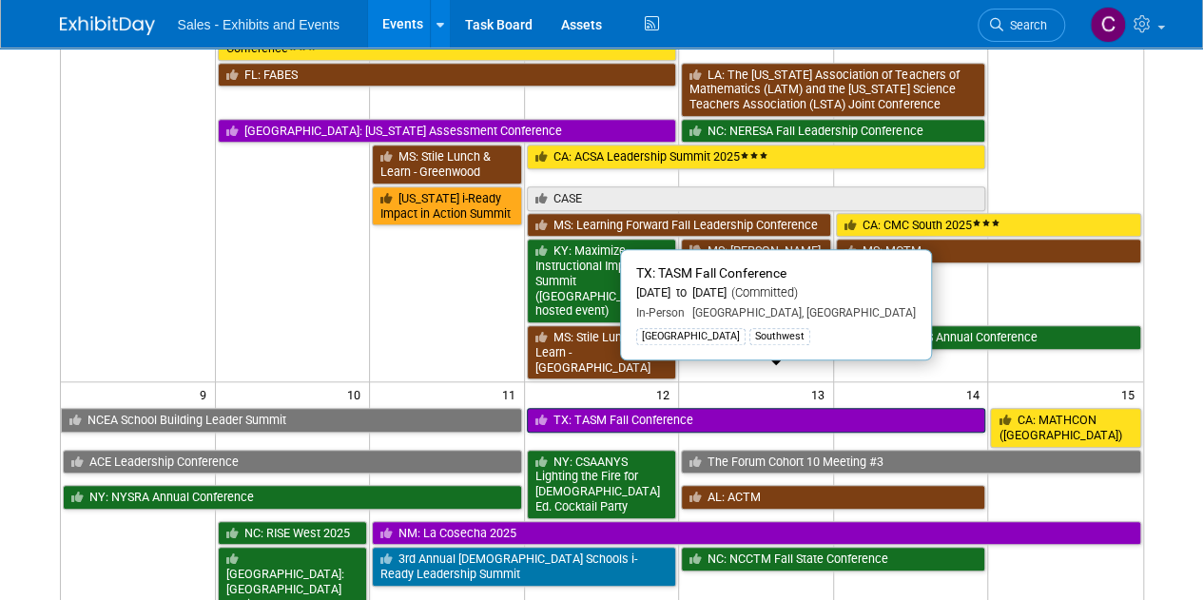
click at [596, 408] on link "TX: TASM Fall Conference" at bounding box center [756, 420] width 459 height 25
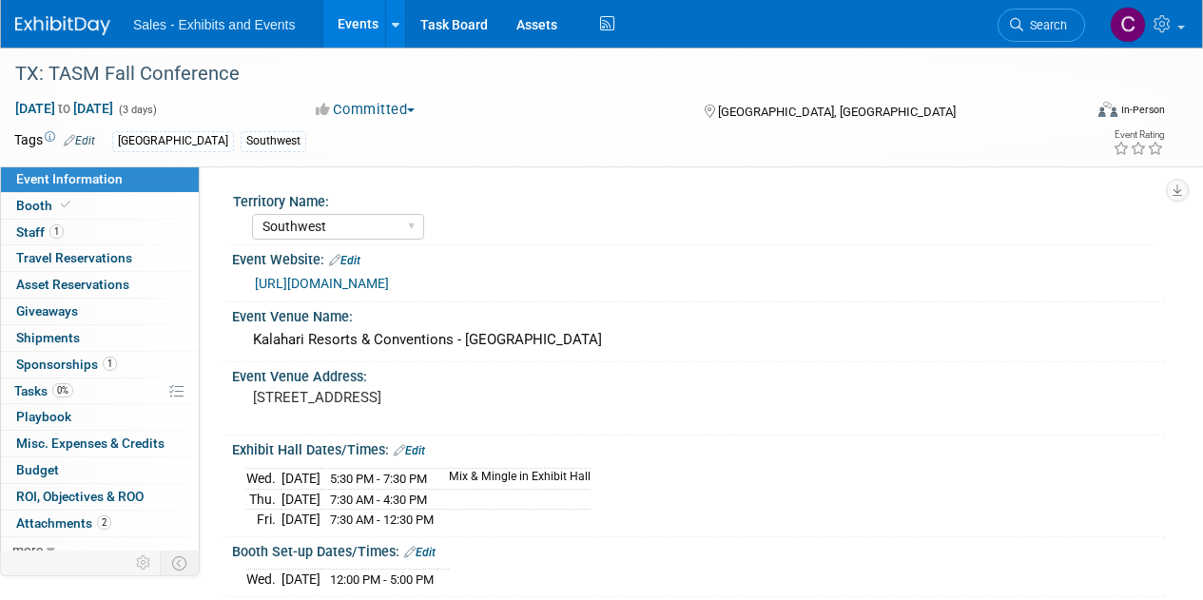
select select "Southwest"
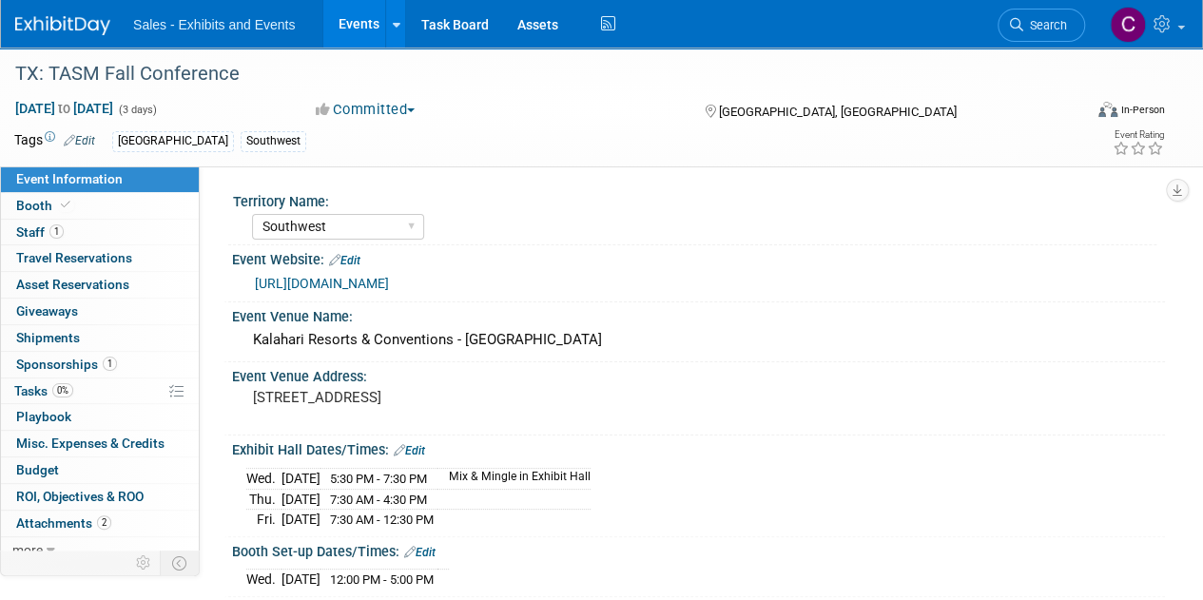
click at [37, 385] on span "Tasks 0%" at bounding box center [43, 390] width 59 height 15
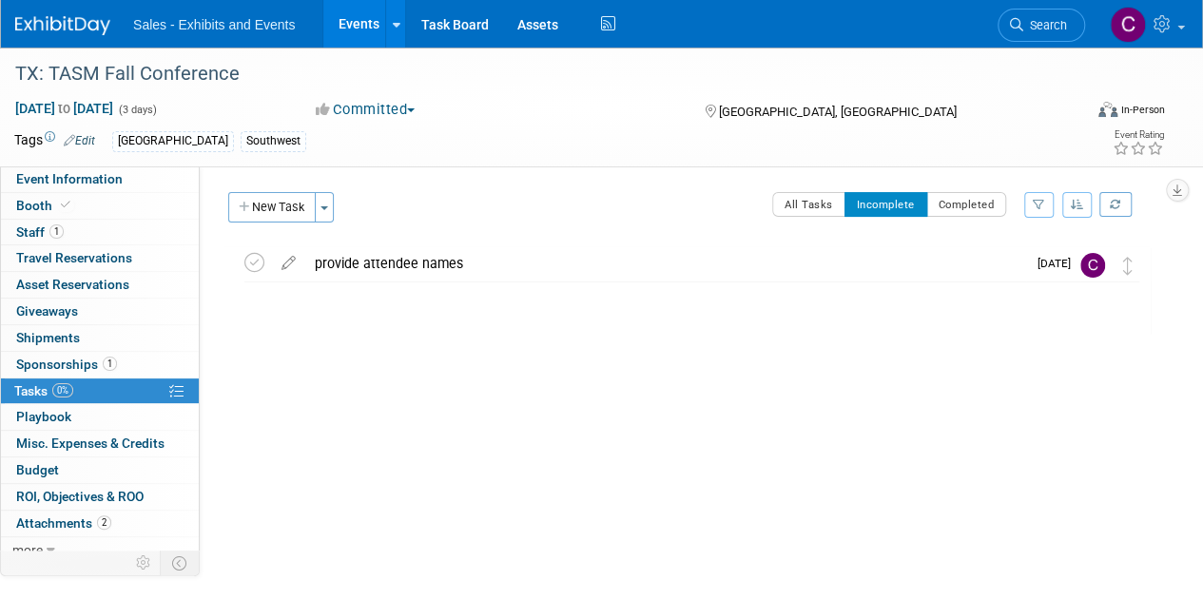
click at [335, 16] on link "Events" at bounding box center [357, 24] width 69 height 48
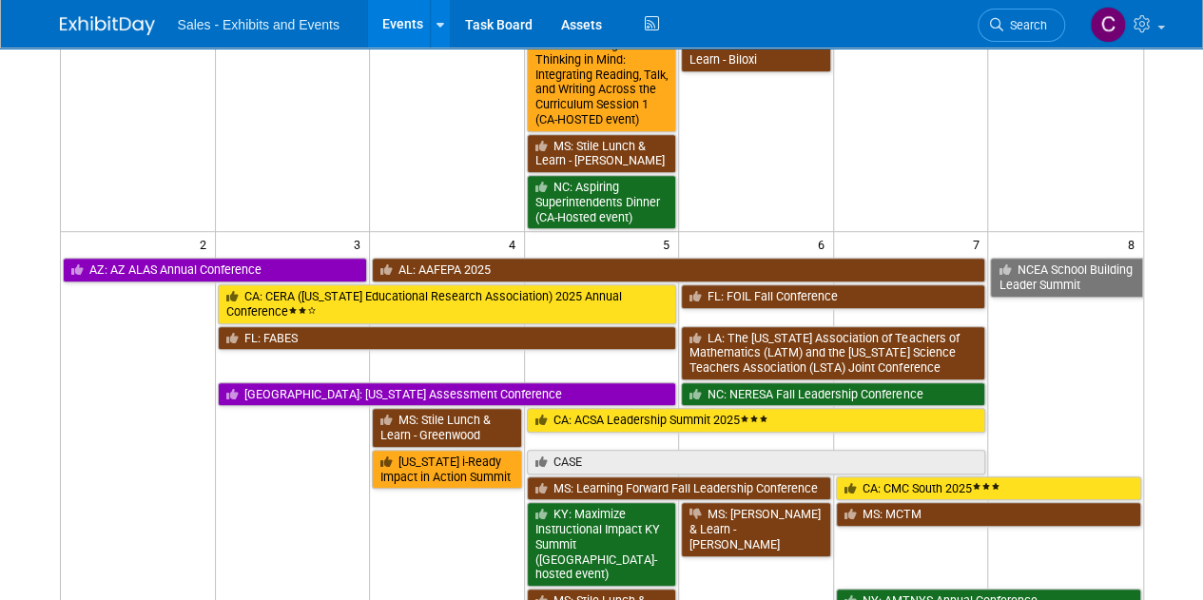
scroll to position [582, 0]
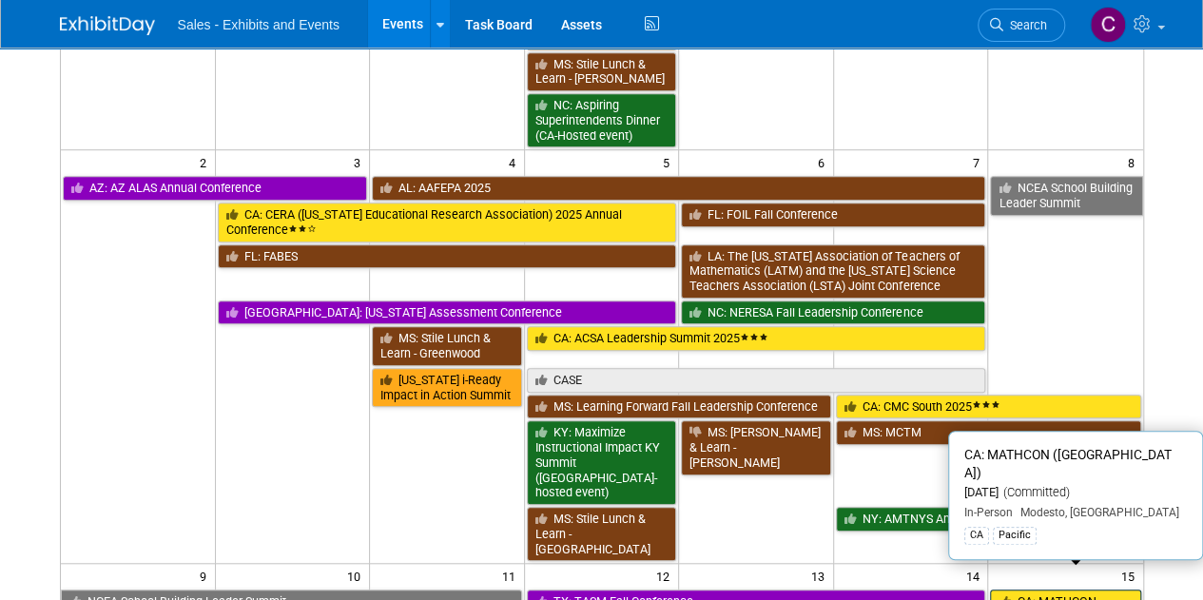
click at [1084, 589] on link "CA: MATHCON ([GEOGRAPHIC_DATA])" at bounding box center [1065, 608] width 150 height 39
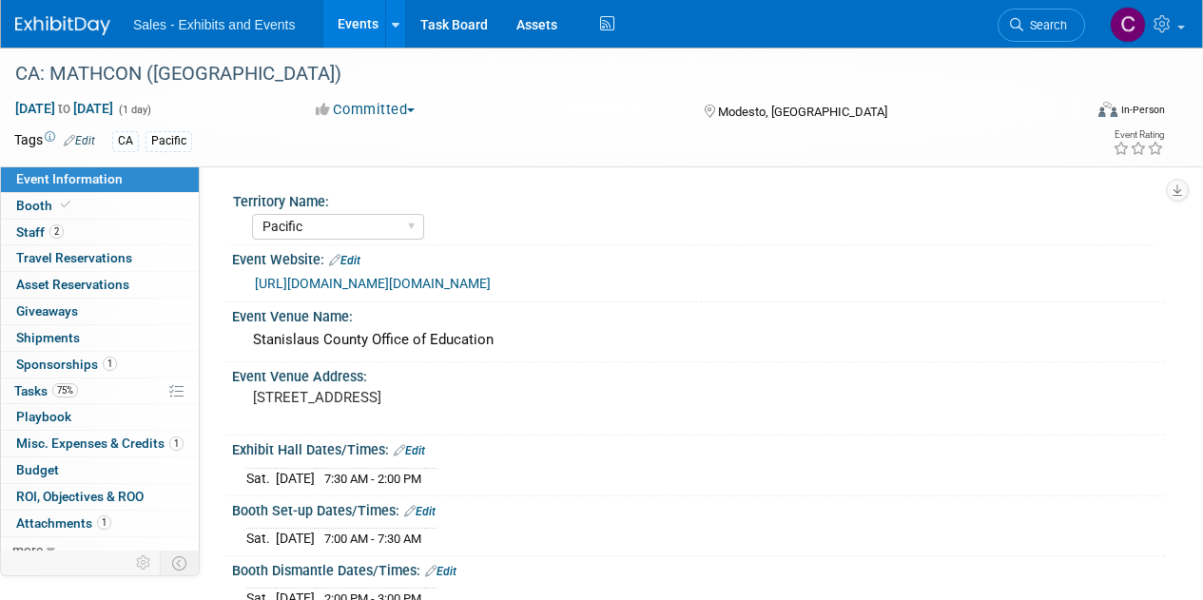
select select "Pacific"
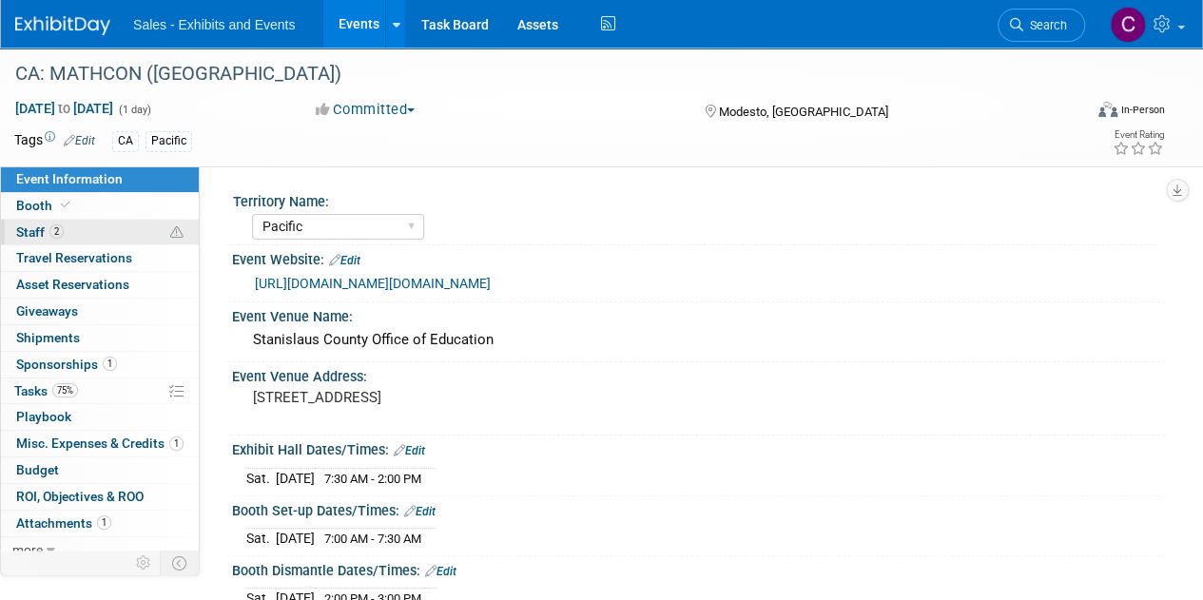
click at [27, 237] on span "Staff 2" at bounding box center [40, 231] width 48 height 15
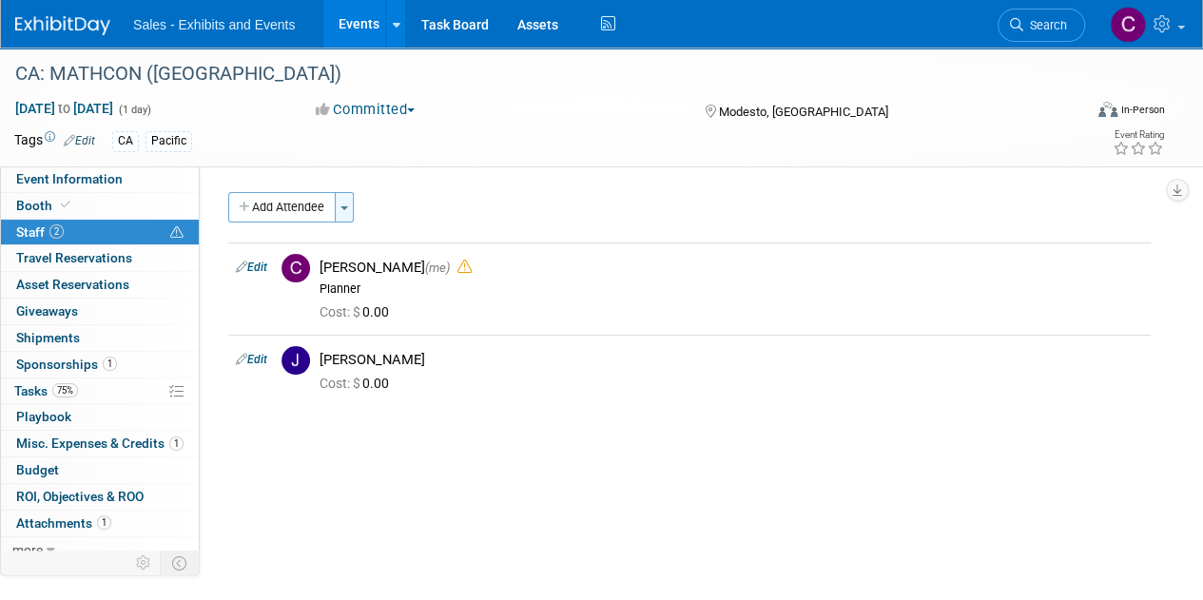
click at [351, 206] on button "Toggle Dropdown" at bounding box center [344, 207] width 19 height 30
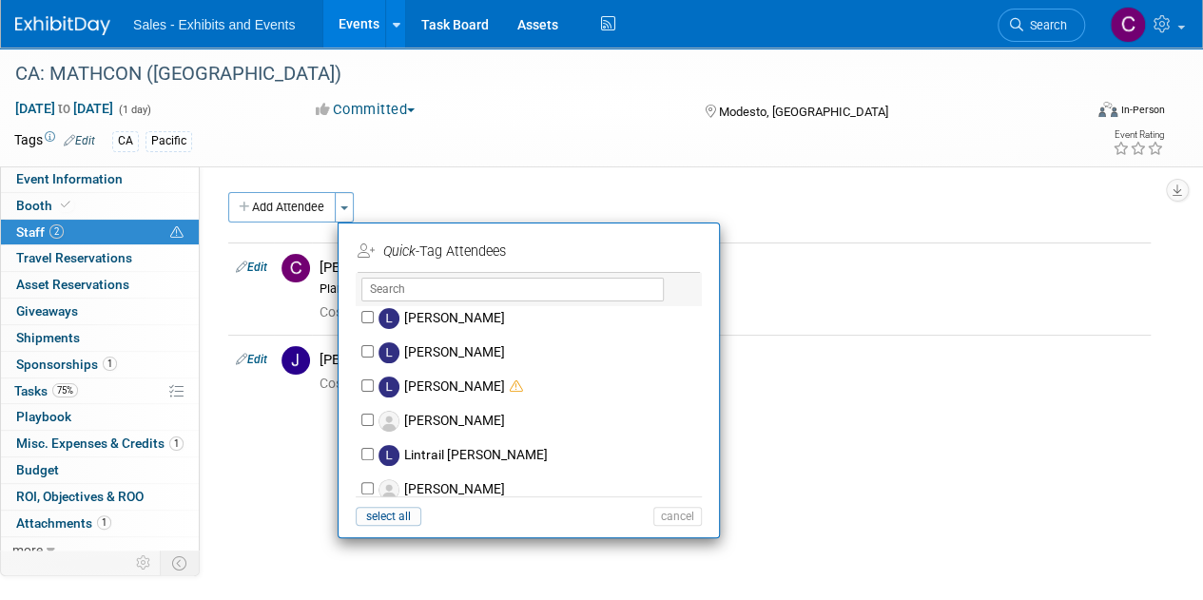
scroll to position [5706, 0]
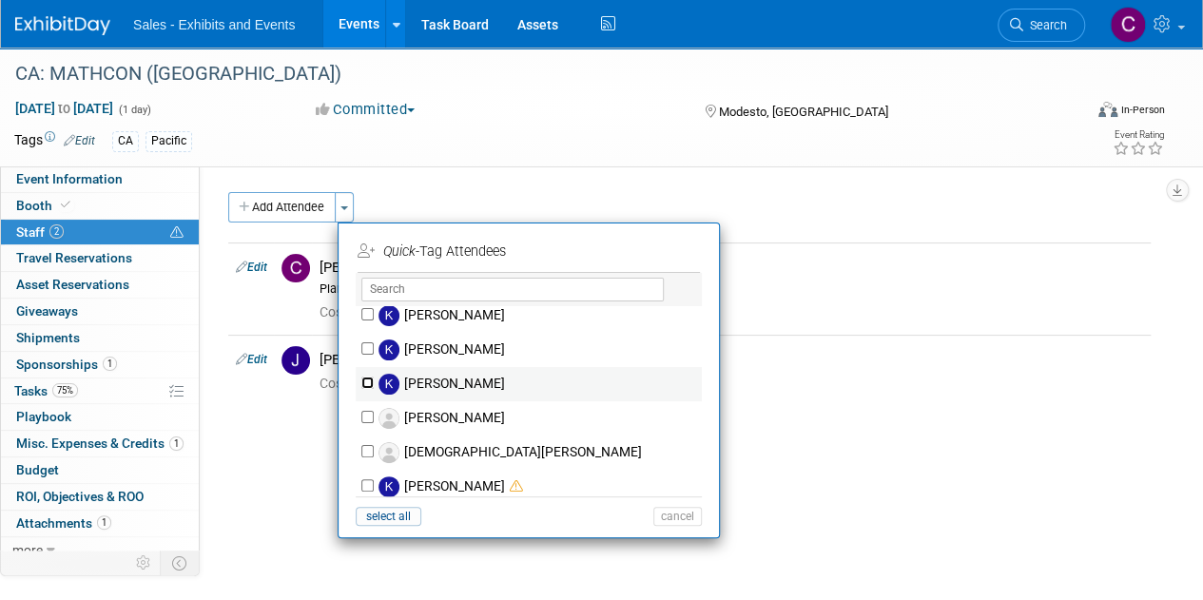
click at [368, 377] on input "[PERSON_NAME]" at bounding box center [367, 383] width 12 height 12
checkbox input "true"
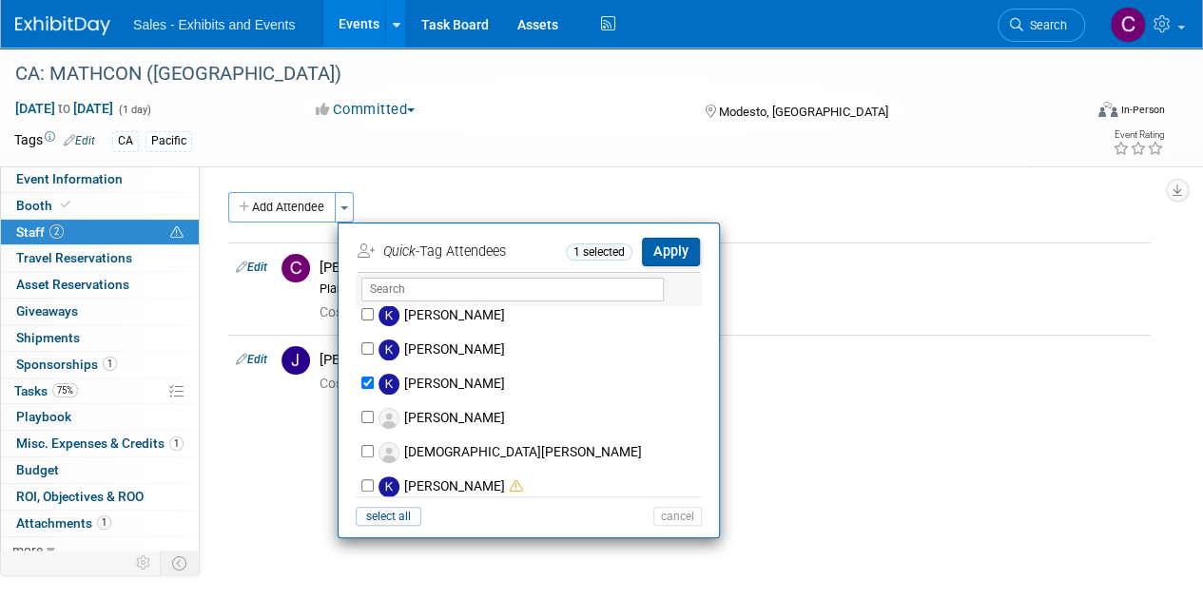
click at [666, 245] on button "Apply" at bounding box center [671, 252] width 58 height 28
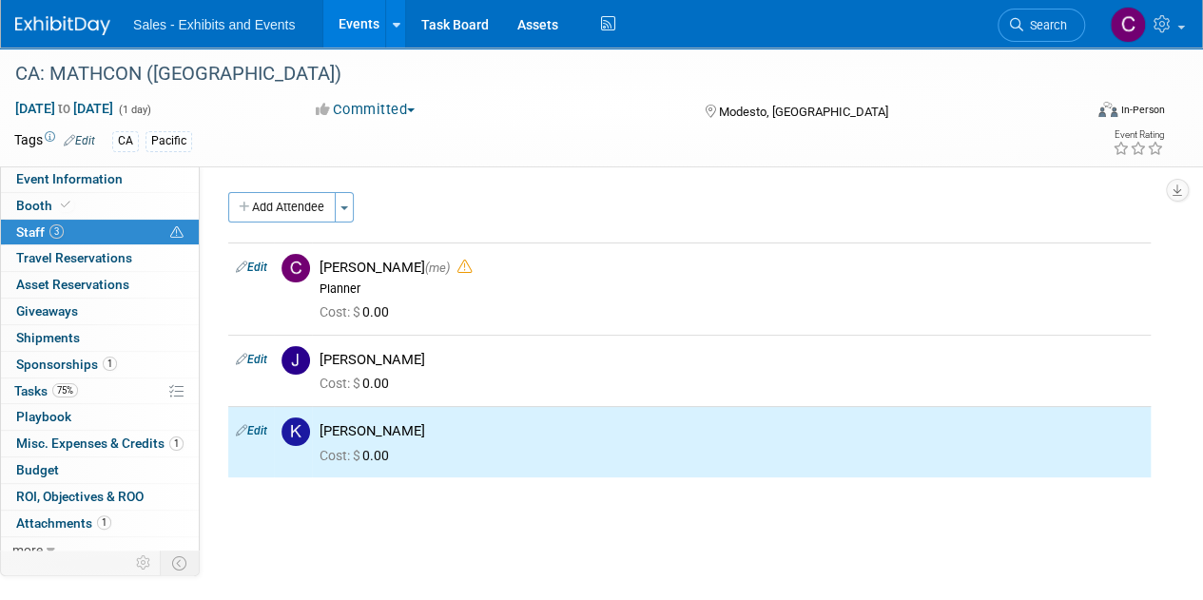
click at [341, 16] on link "Events" at bounding box center [357, 24] width 69 height 48
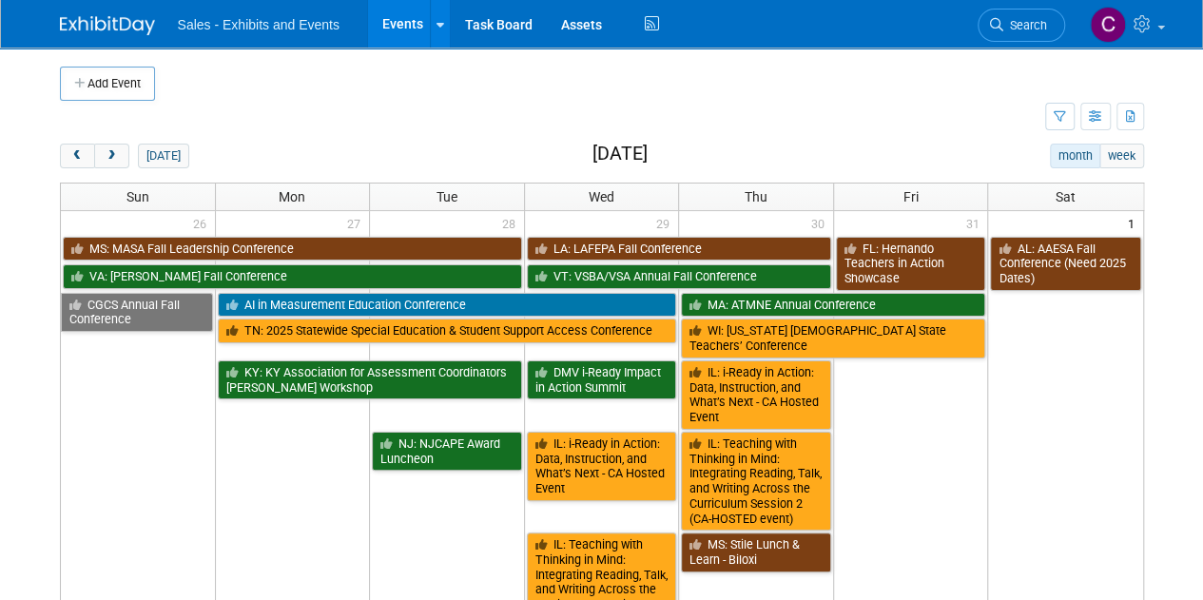
click at [95, 81] on button "Add Event" at bounding box center [107, 84] width 95 height 34
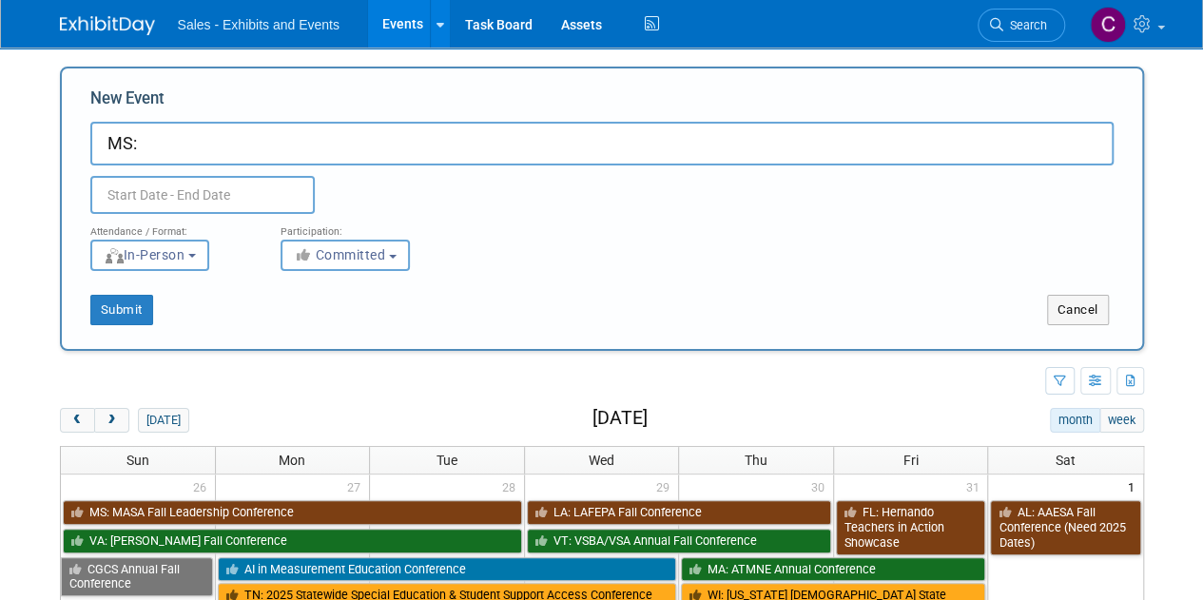
paste input "GCEIC Curriculum Directors -"
type input "MS: GCEIC Curriculum Directors Luncheon"
click at [235, 174] on div "Duplicate Event Warning" at bounding box center [602, 189] width 1052 height 48
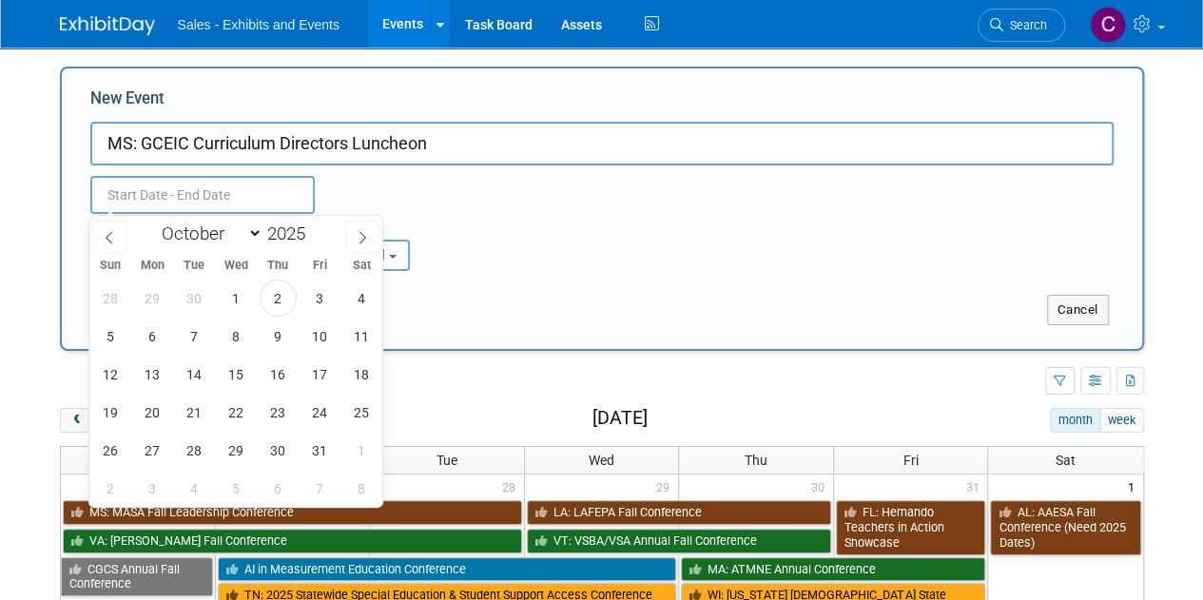
click at [266, 195] on input "text" at bounding box center [202, 195] width 224 height 38
click at [270, 299] on span "2" at bounding box center [278, 298] width 37 height 37
type input "[DATE] to [DATE]"
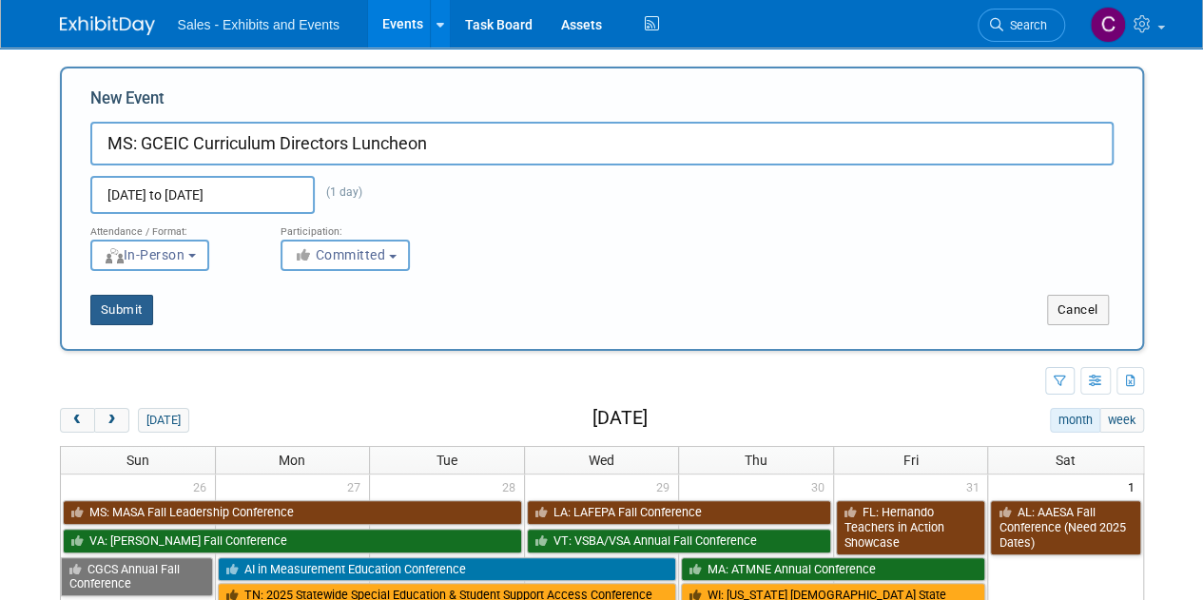
click at [143, 311] on button "Submit" at bounding box center [121, 310] width 63 height 30
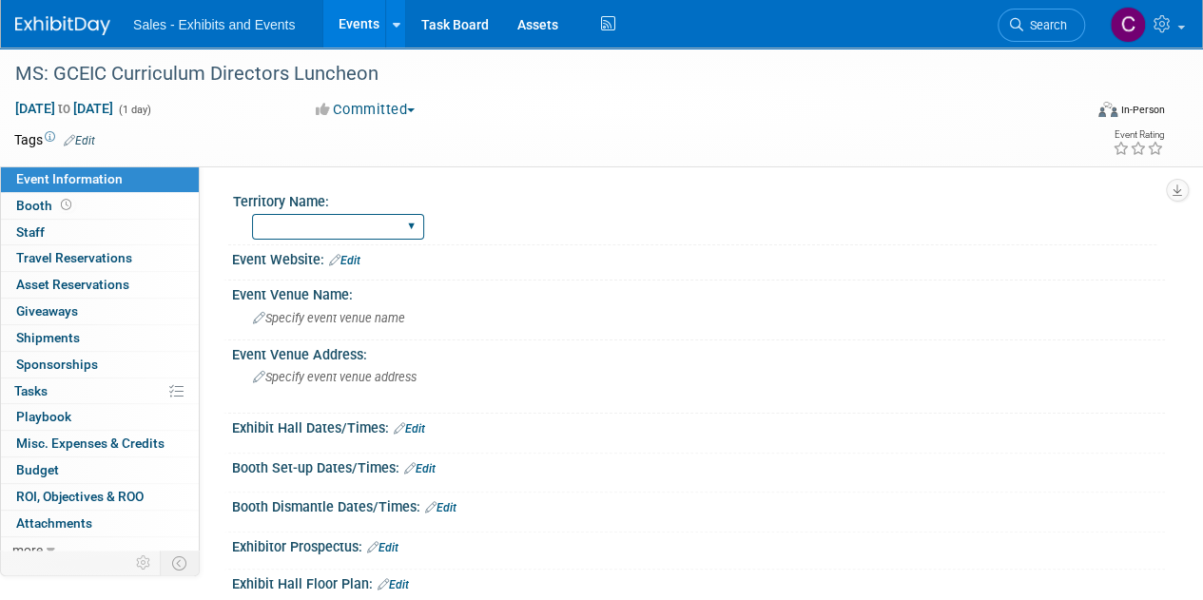
click at [275, 228] on select "Atlantic Southeast Central Southwest Pacific Mountain National Strategic Partne…" at bounding box center [338, 227] width 172 height 26
select select "Southeast"
click at [252, 214] on select "Atlantic Southeast Central Southwest Pacific Mountain National Strategic Partne…" at bounding box center [338, 227] width 172 height 26
click at [78, 142] on link "Edit" at bounding box center [79, 140] width 31 height 13
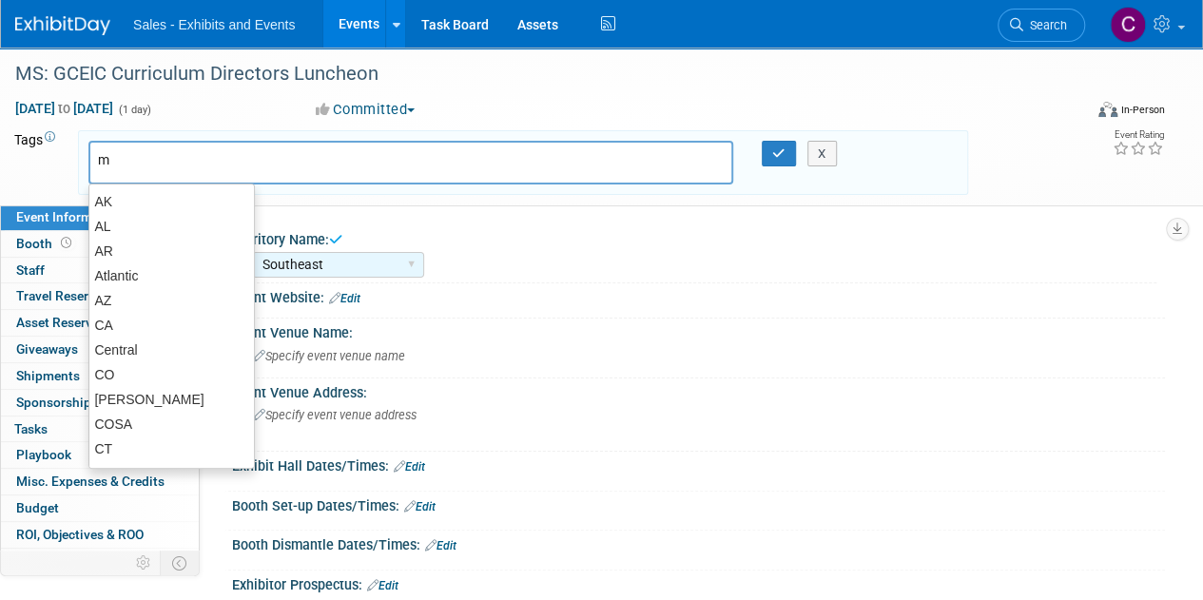
type input "ms"
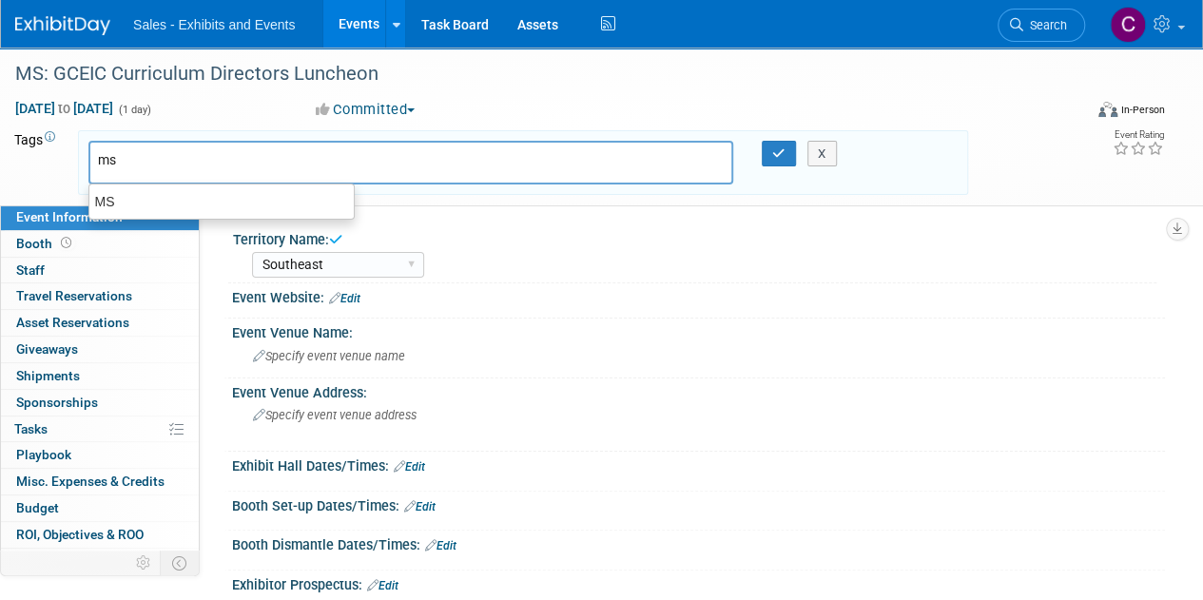
type input "ms"
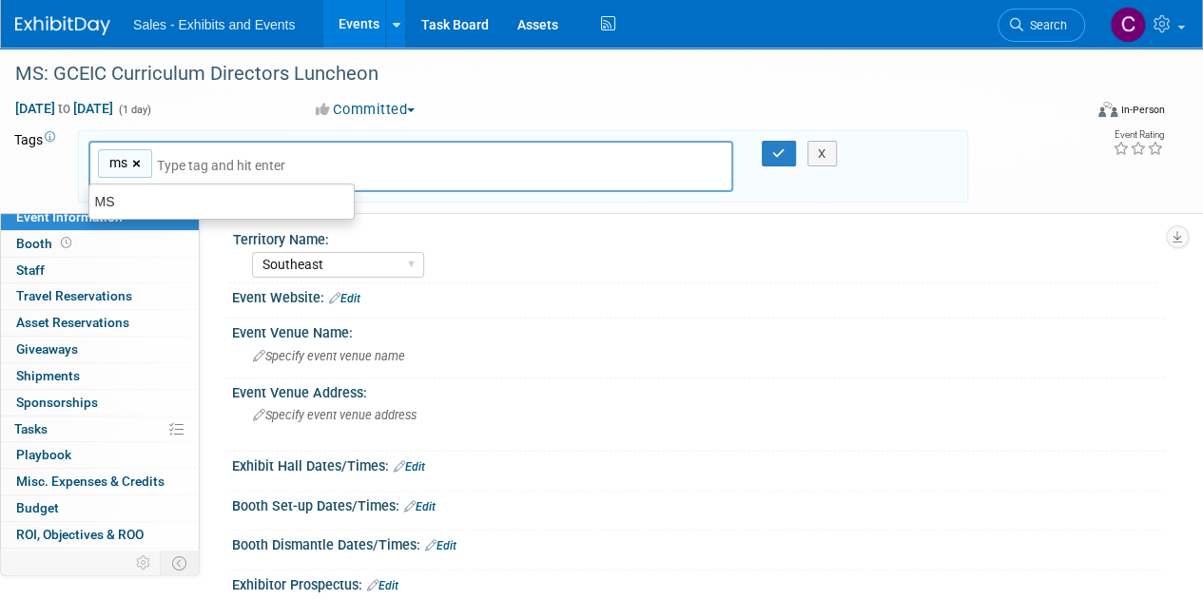
click at [135, 163] on link "×" at bounding box center [138, 164] width 12 height 22
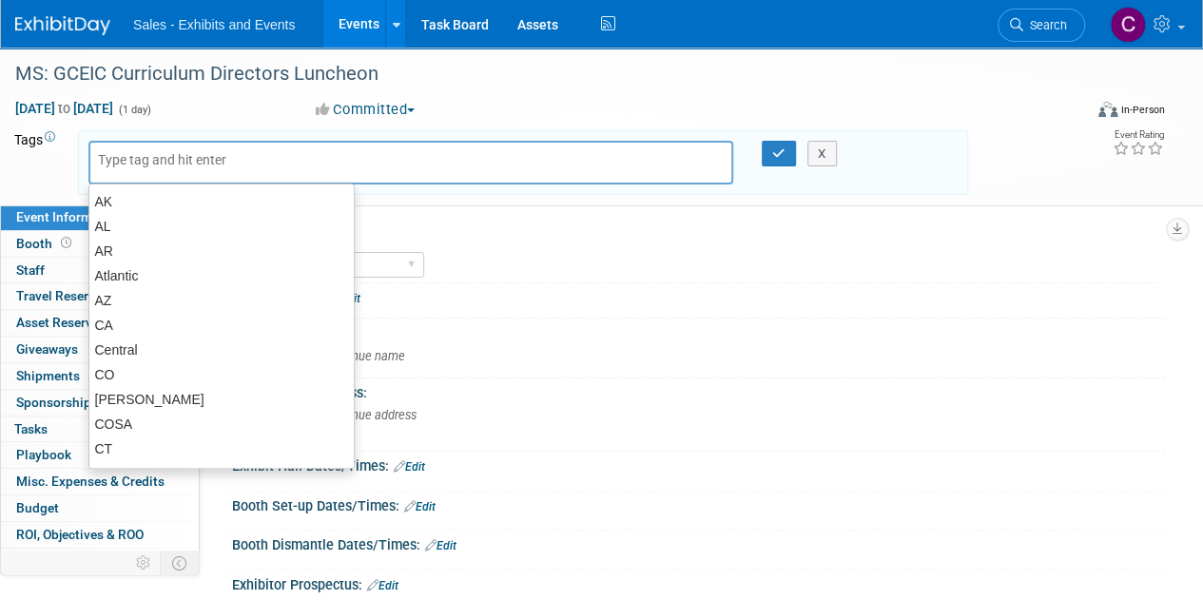
click at [152, 147] on div at bounding box center [410, 163] width 645 height 44
type input "MS"
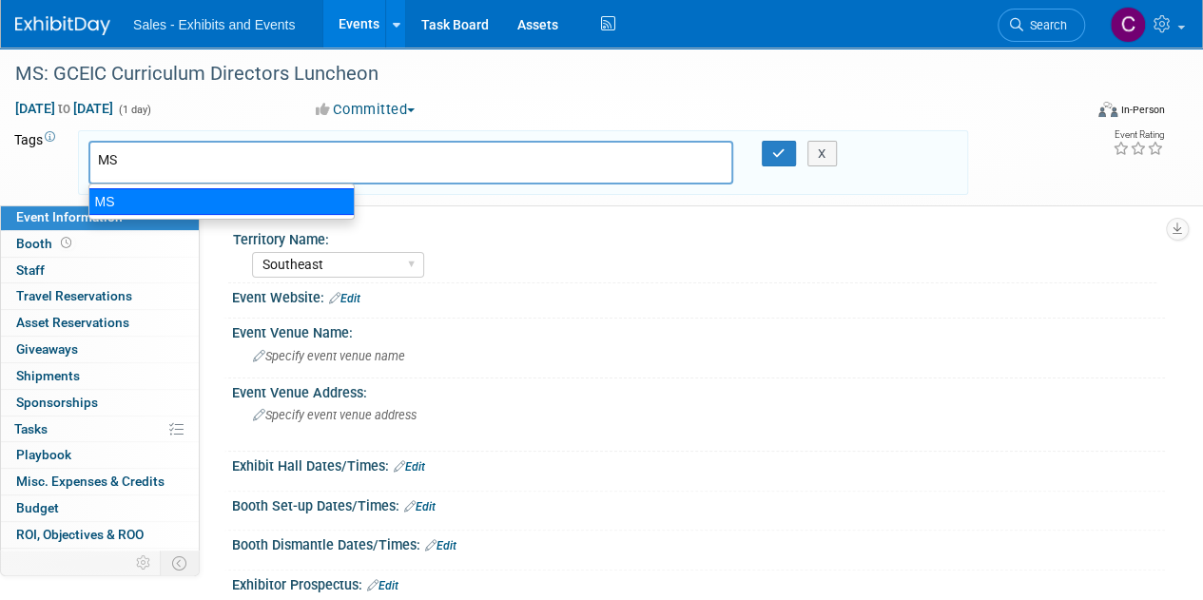
click at [183, 210] on div "MS" at bounding box center [221, 201] width 266 height 27
type input "MS"
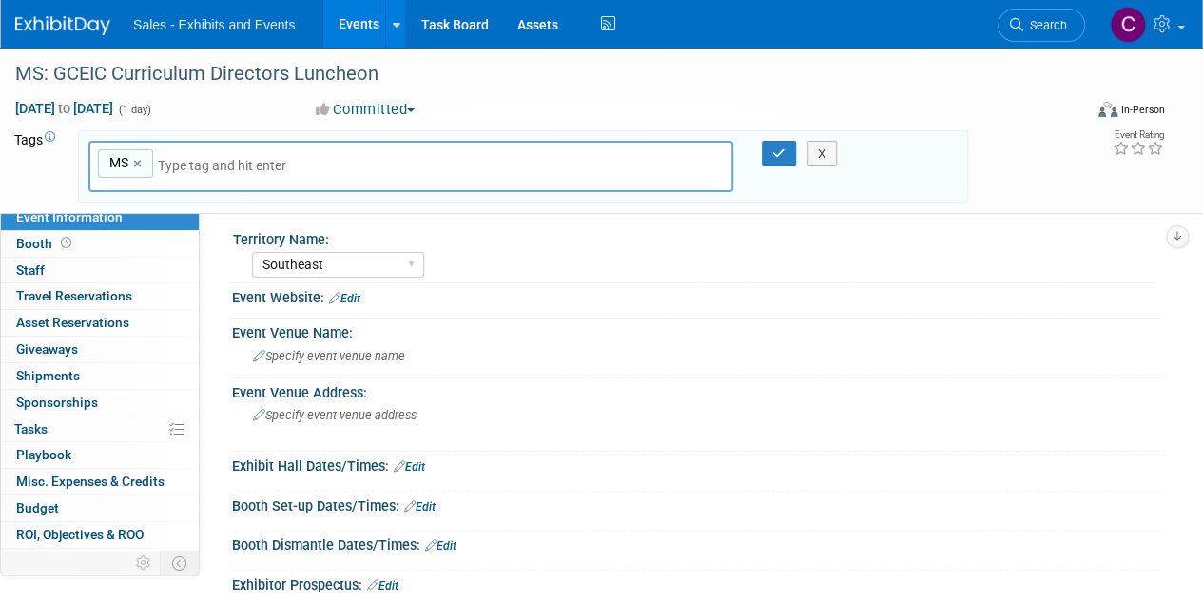
type input "s"
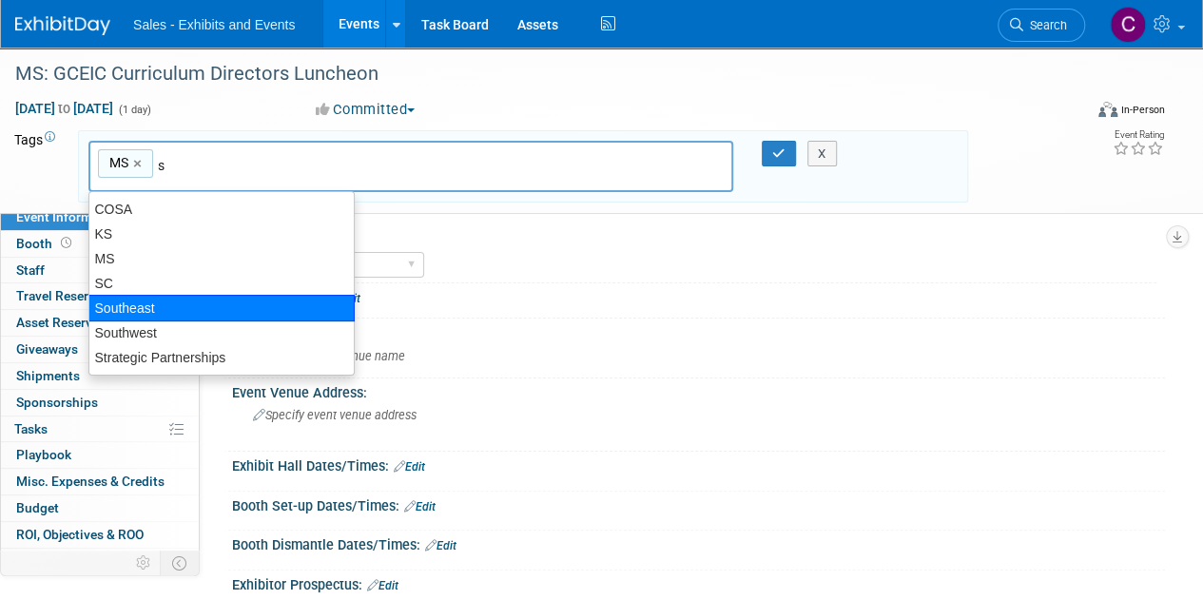
click at [193, 300] on div "Southeast" at bounding box center [221, 308] width 266 height 27
type input "MS, Southeast"
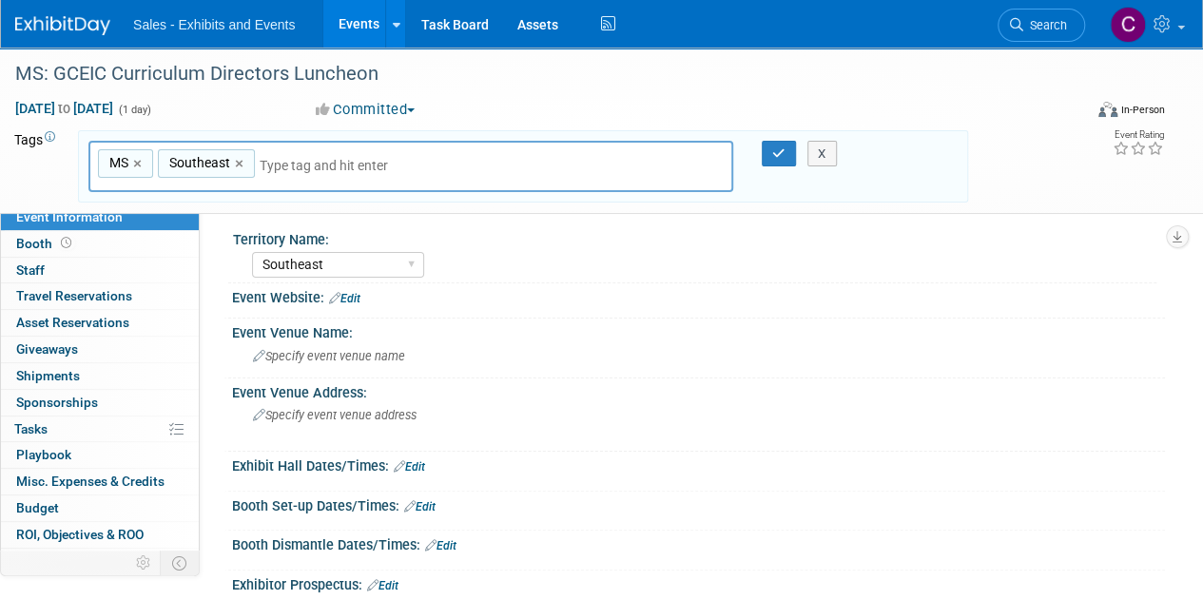
click at [789, 147] on div "X" at bounding box center [824, 154] width 75 height 27
click at [772, 158] on icon "button" at bounding box center [778, 153] width 13 height 12
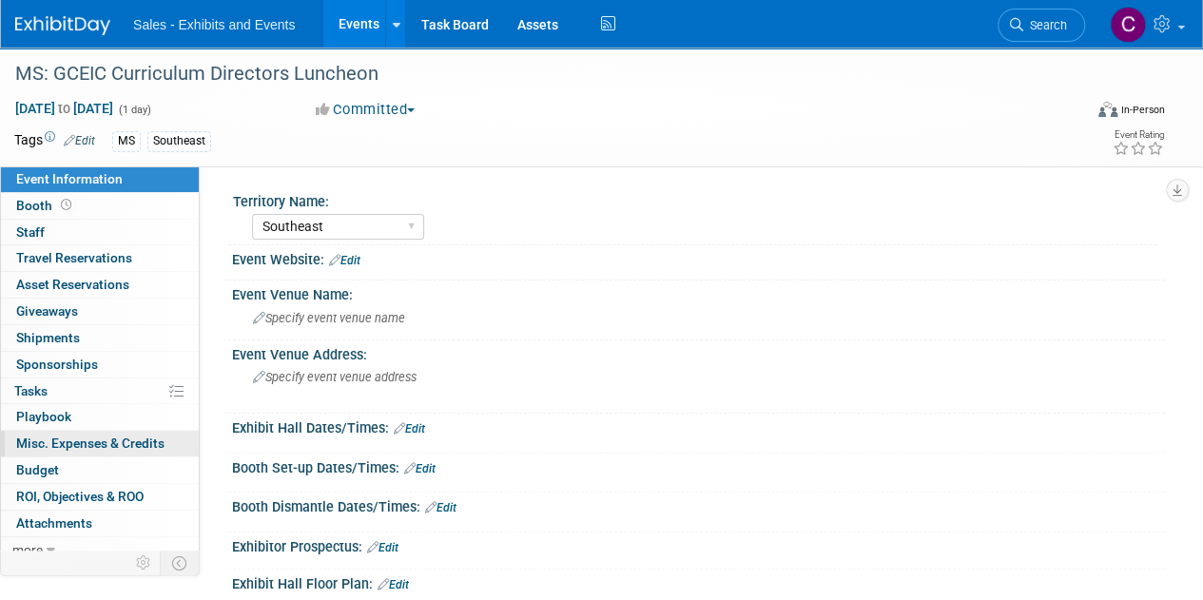
click at [82, 431] on link "0 Misc. Expenses & Credits 0" at bounding box center [100, 444] width 198 height 26
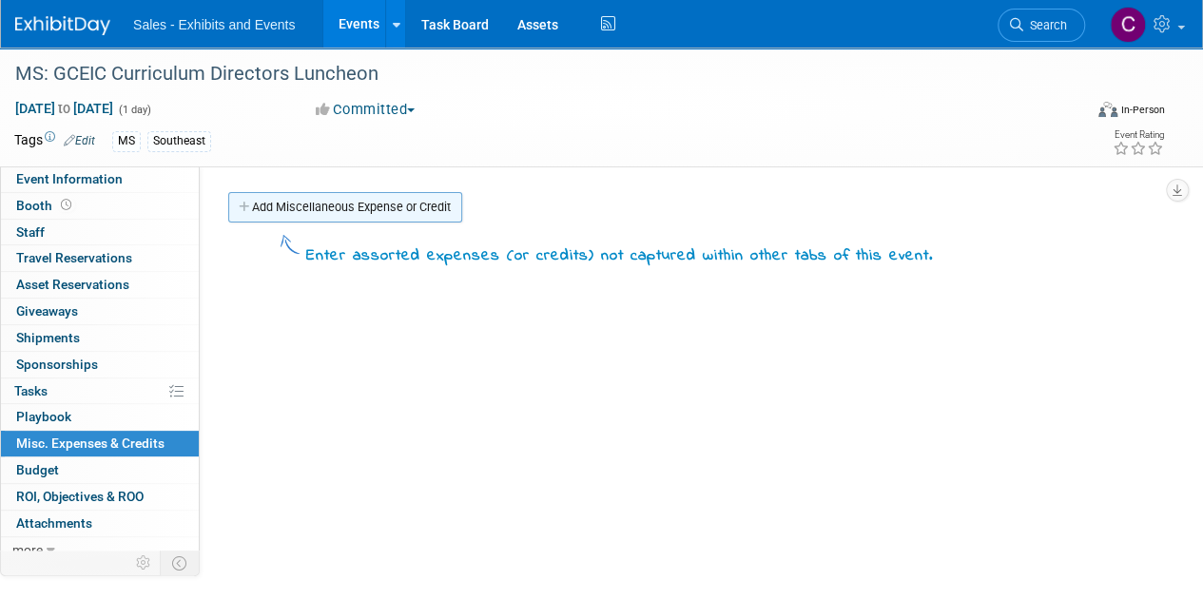
click at [276, 202] on link "Add Miscellaneous Expense or Credit" at bounding box center [345, 207] width 234 height 30
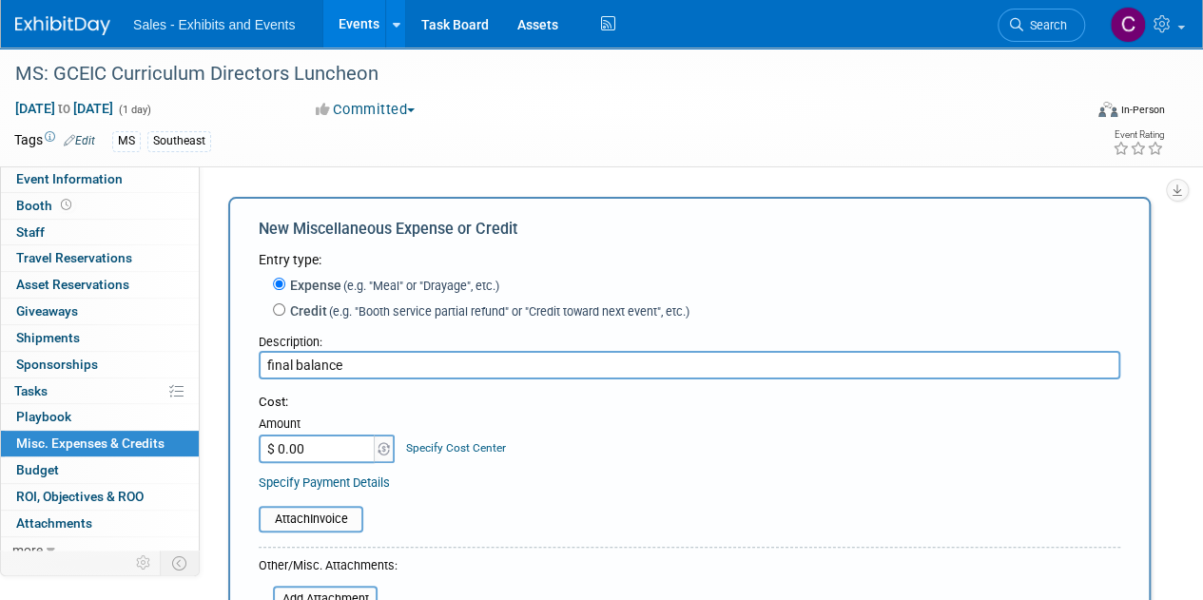
type input "final balance"
click at [329, 452] on input "$ 0.00" at bounding box center [318, 448] width 119 height 29
type input "$ 560.00"
click at [331, 516] on input "file" at bounding box center [248, 519] width 226 height 23
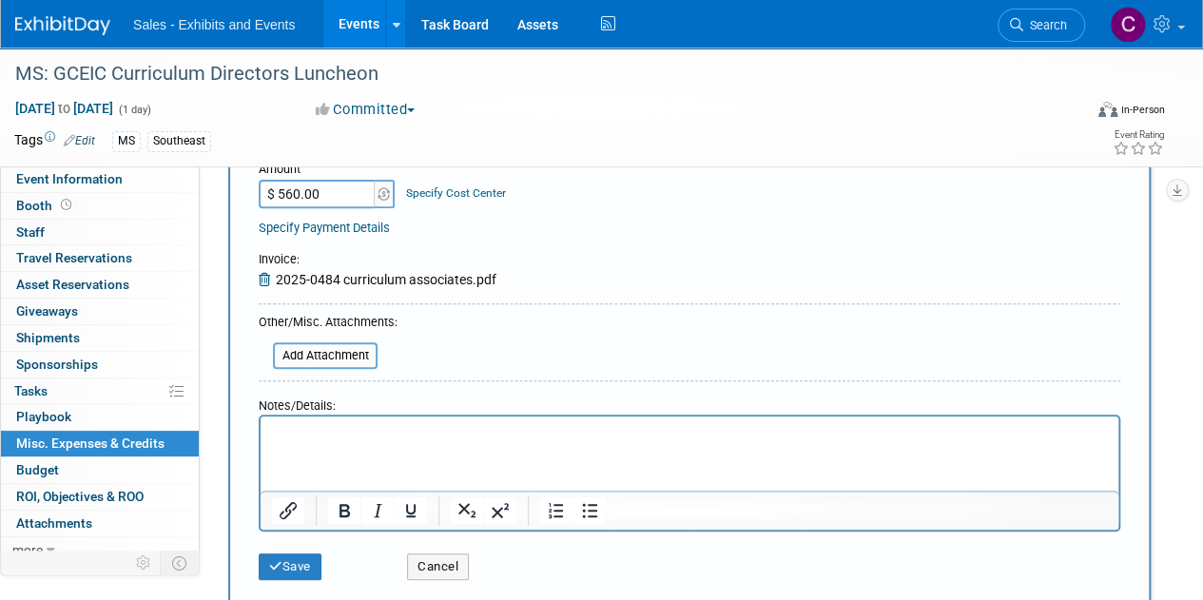
scroll to position [261, 0]
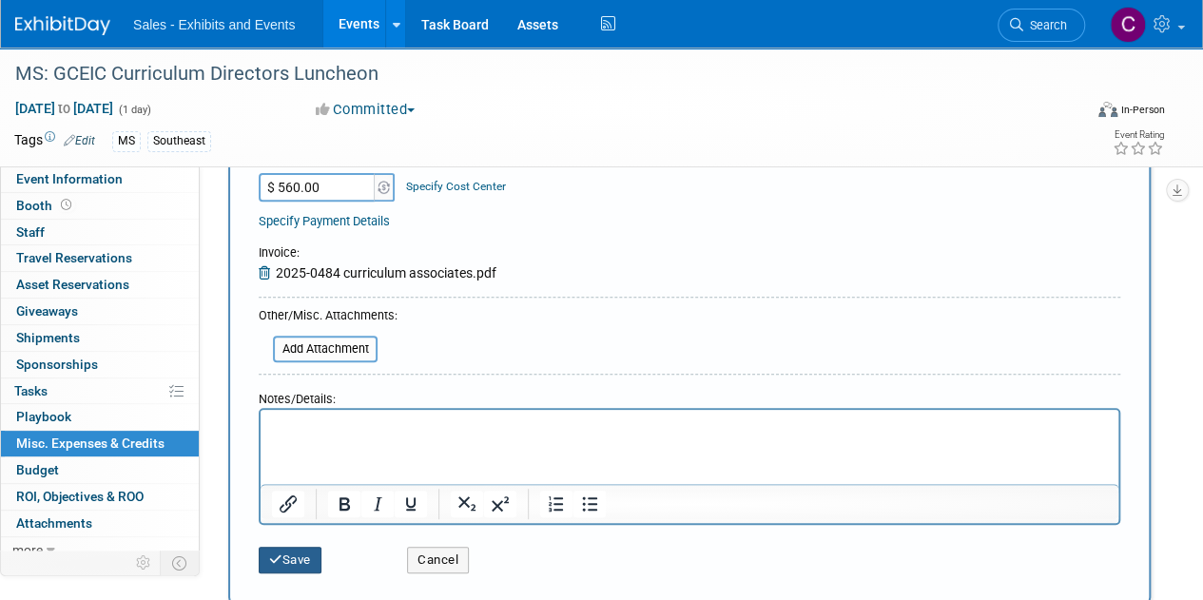
click at [306, 556] on button "Save" at bounding box center [290, 560] width 63 height 27
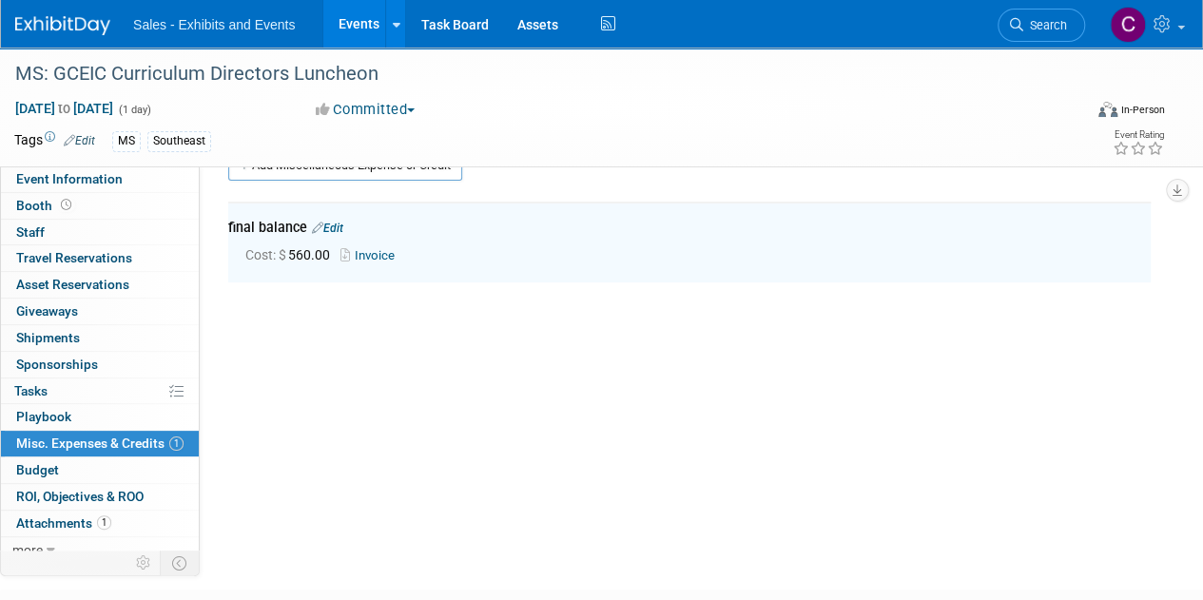
scroll to position [42, 0]
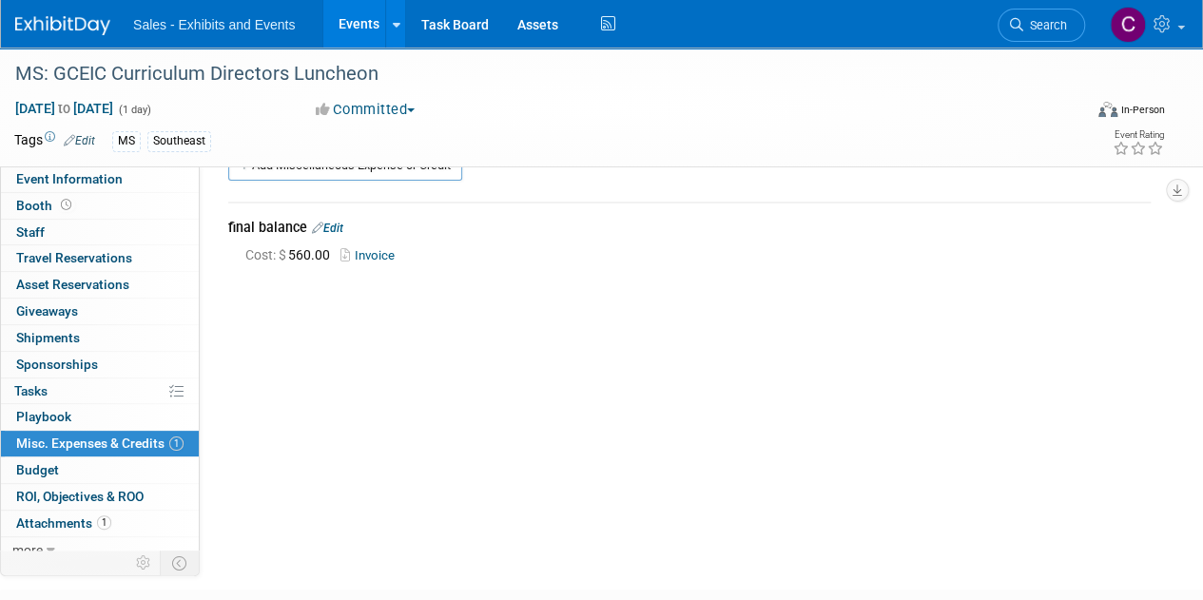
click at [369, 250] on link "Invoice" at bounding box center [371, 255] width 62 height 14
click at [59, 178] on span "Event Information" at bounding box center [69, 178] width 106 height 15
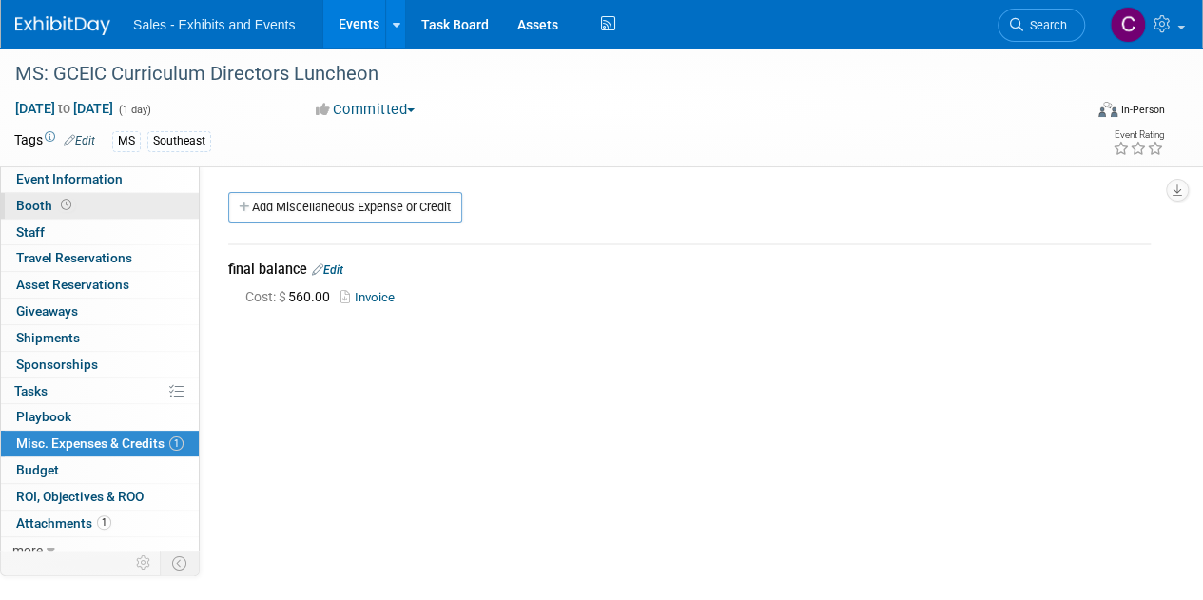
select select "Southeast"
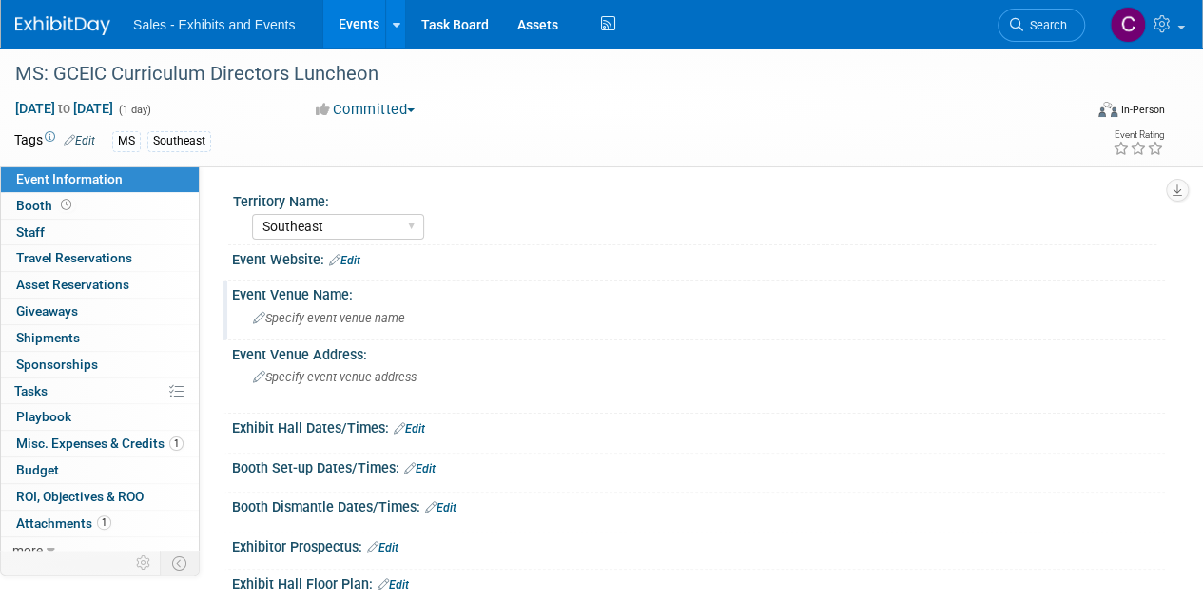
drag, startPoint x: 313, startPoint y: 307, endPoint x: 261, endPoint y: 334, distance: 58.7
click at [261, 334] on div "Event Venue Name: Specify event venue name" at bounding box center [693, 310] width 941 height 60
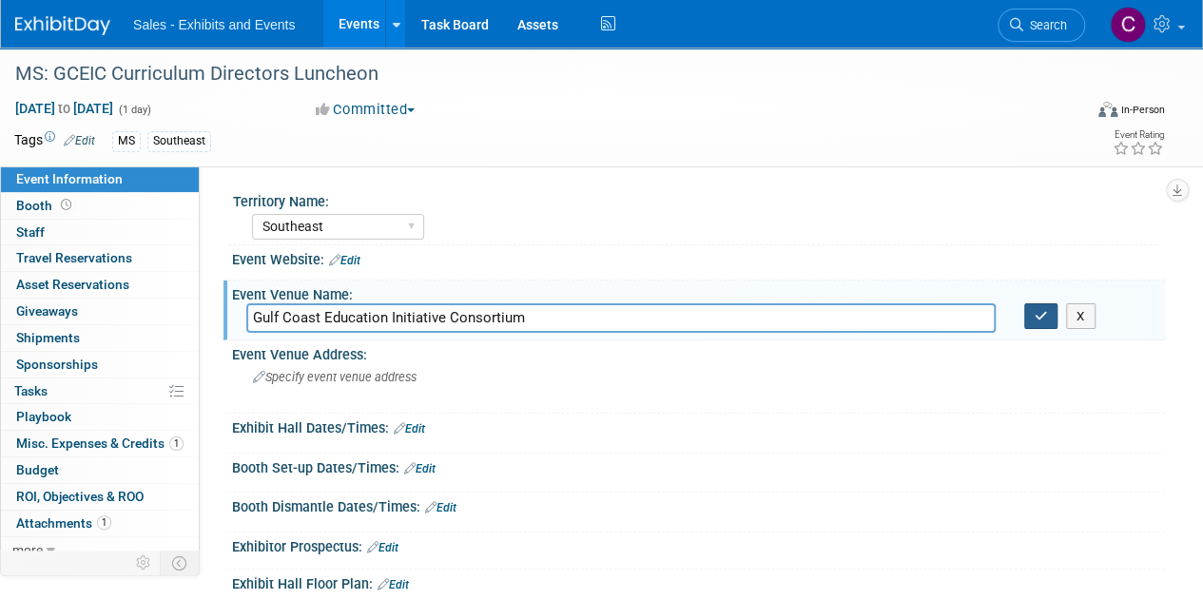
type input "Gulf Coast Education Initiative Consortium"
click at [1040, 312] on icon "button" at bounding box center [1040, 316] width 13 height 12
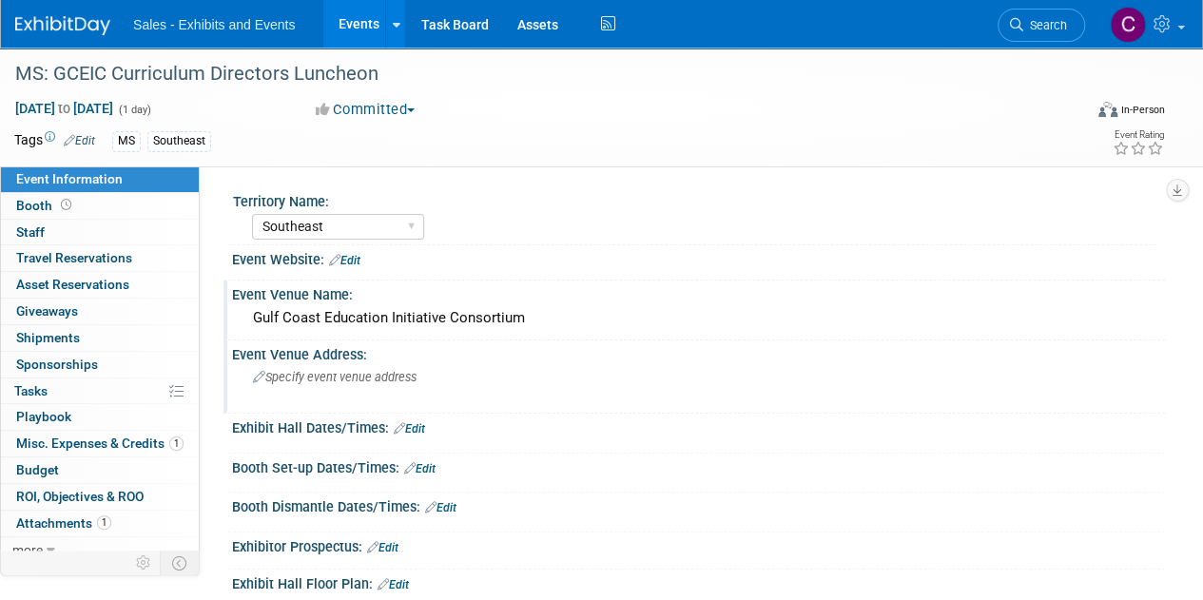
click at [331, 395] on div "Specify event venue address" at bounding box center [426, 384] width 360 height 44
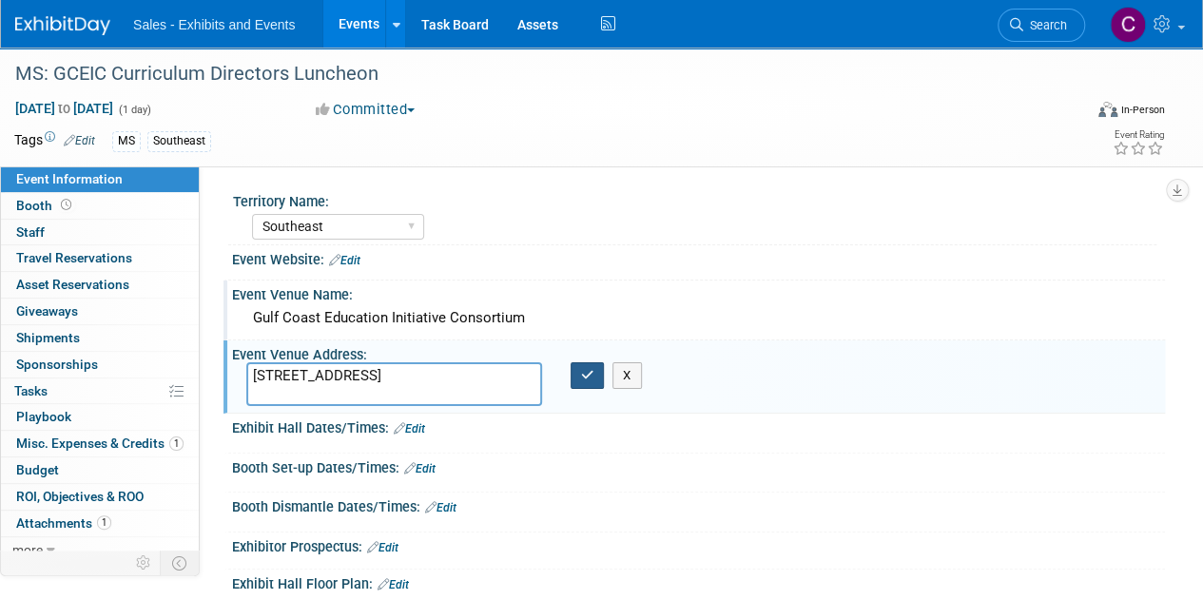
type textarea "11975 Seaway Rd Ste A220 Gulfport, MS"
click at [587, 377] on icon "button" at bounding box center [587, 375] width 13 height 12
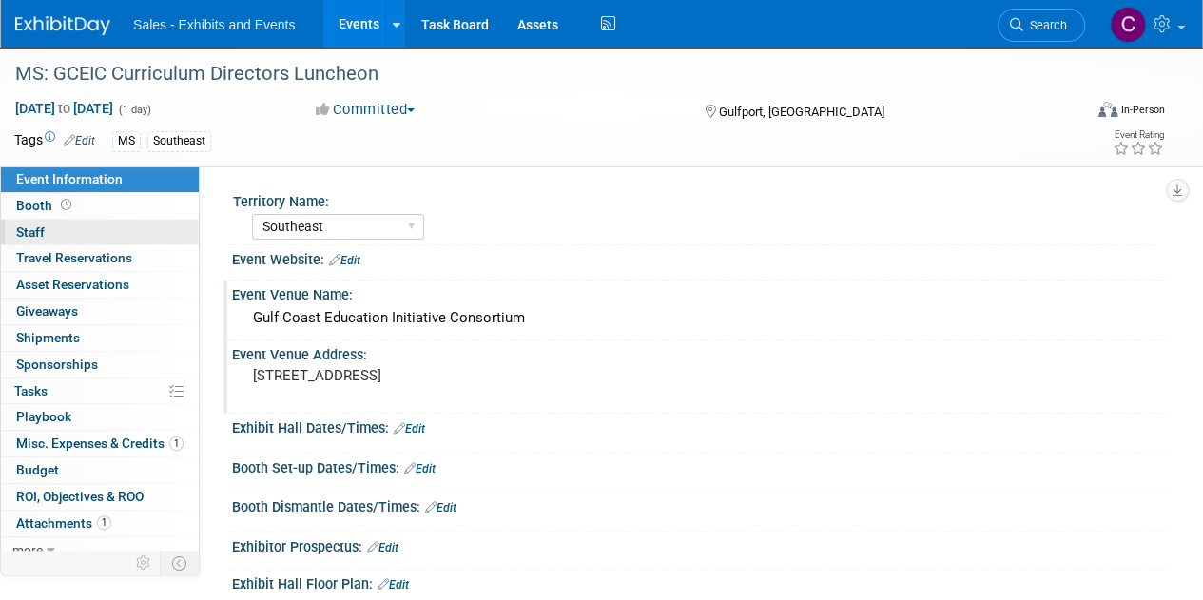
click at [44, 231] on link "0 Staff 0" at bounding box center [100, 233] width 198 height 26
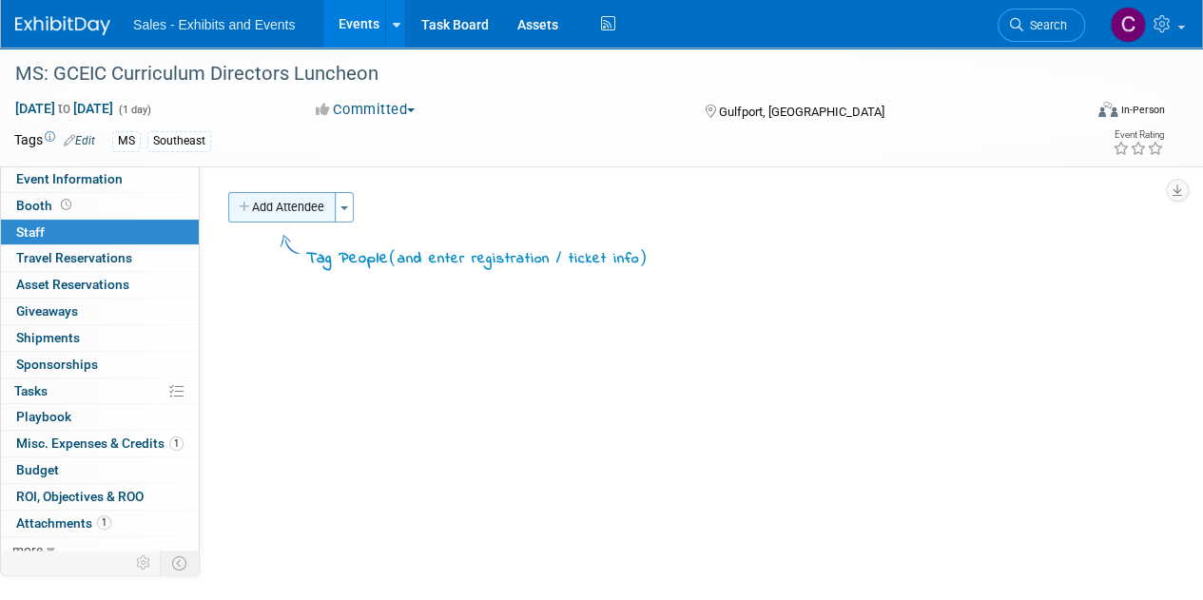
click at [266, 214] on button "Add Attendee" at bounding box center [281, 207] width 107 height 30
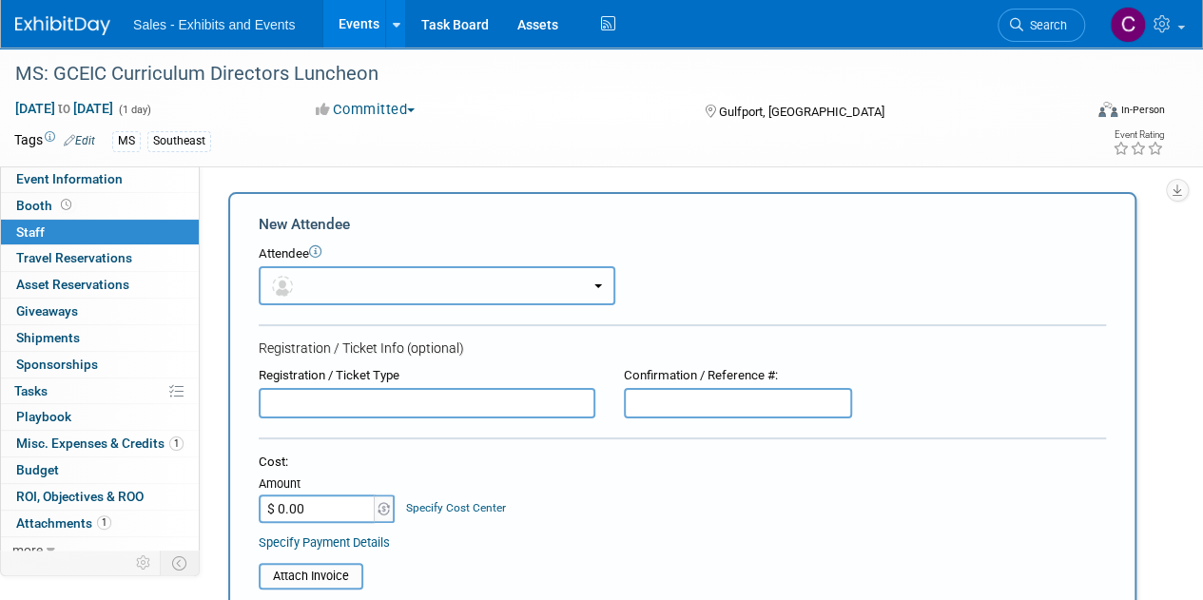
click at [603, 290] on button "button" at bounding box center [437, 285] width 357 height 39
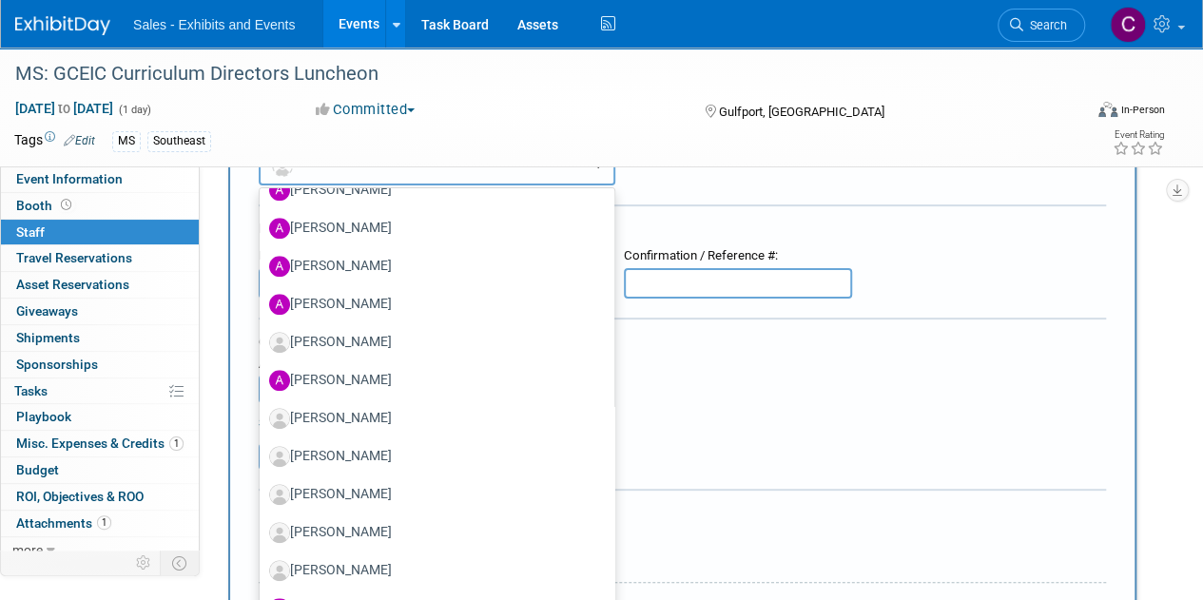
scroll to position [706, 0]
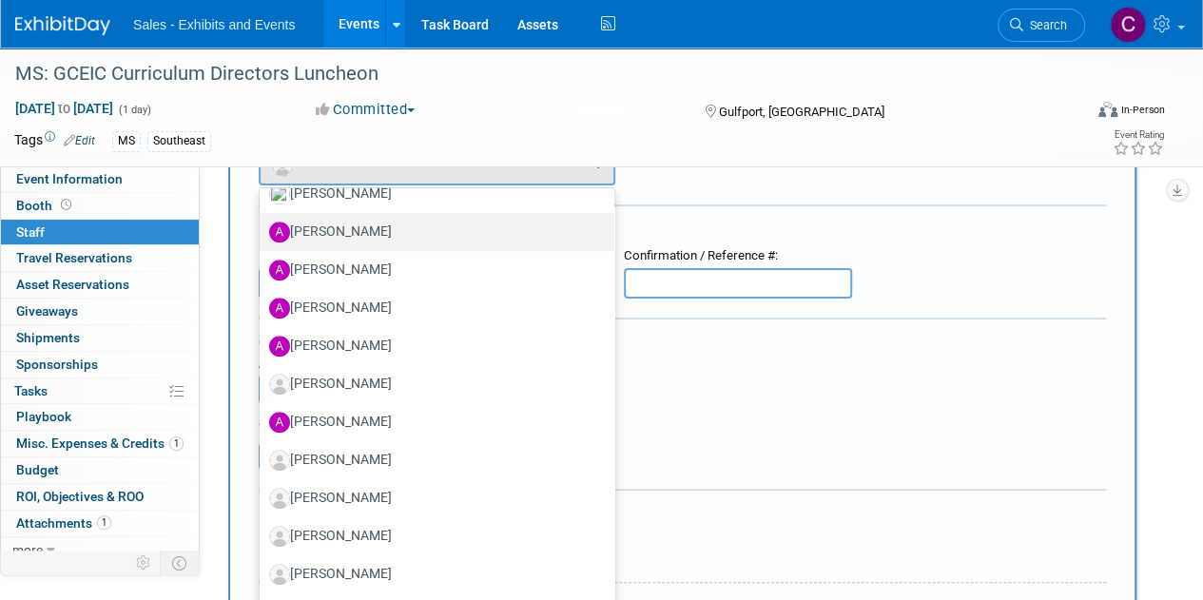
click at [356, 233] on label "Andrea Shane" at bounding box center [432, 232] width 326 height 30
click at [262, 233] on input "Andrea Shane" at bounding box center [256, 229] width 12 height 12
select select "aac9f62b-3732-435e-875e-c11521b193d3"
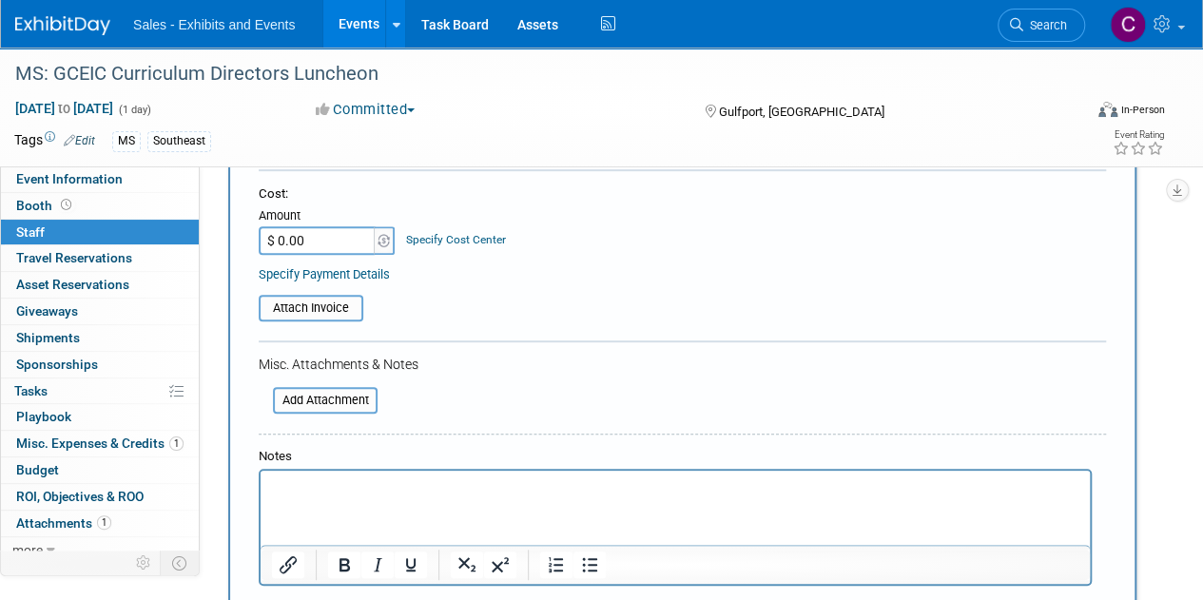
scroll to position [467, 0]
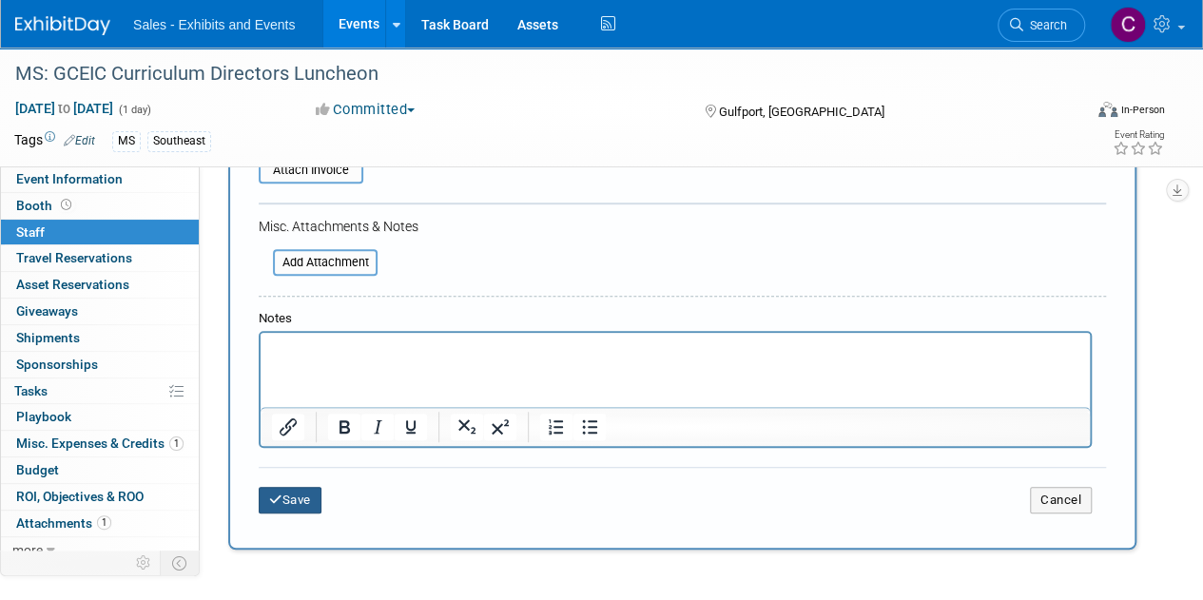
click at [296, 494] on button "Save" at bounding box center [290, 500] width 63 height 27
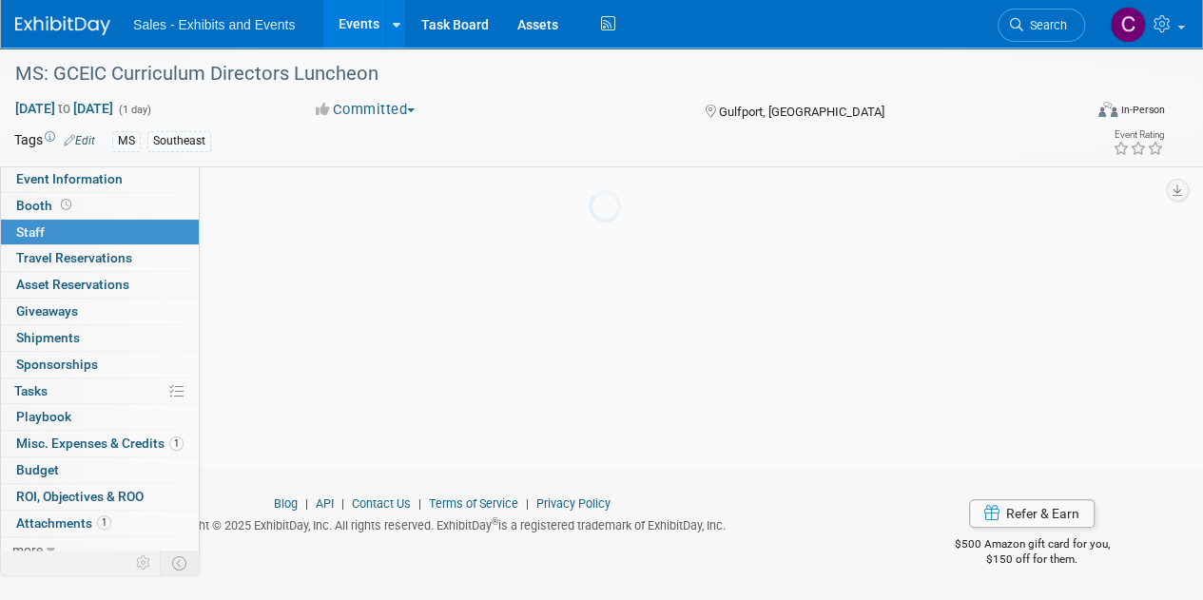
scroll to position [164, 0]
click at [28, 511] on link "1 Attachments 1" at bounding box center [100, 524] width 198 height 26
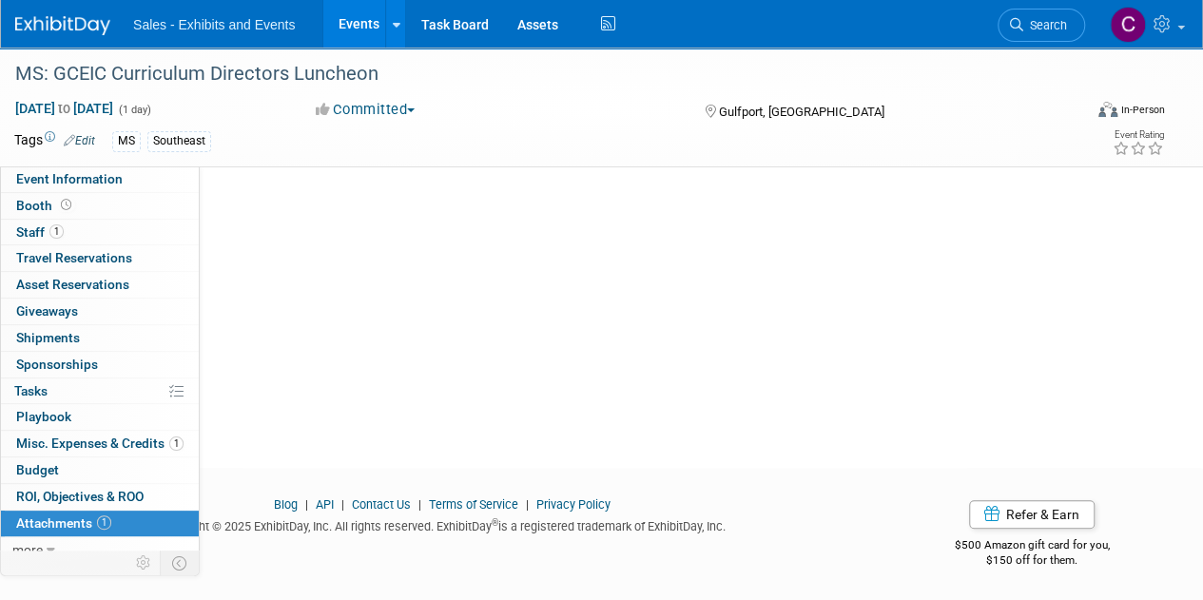
scroll to position [0, 0]
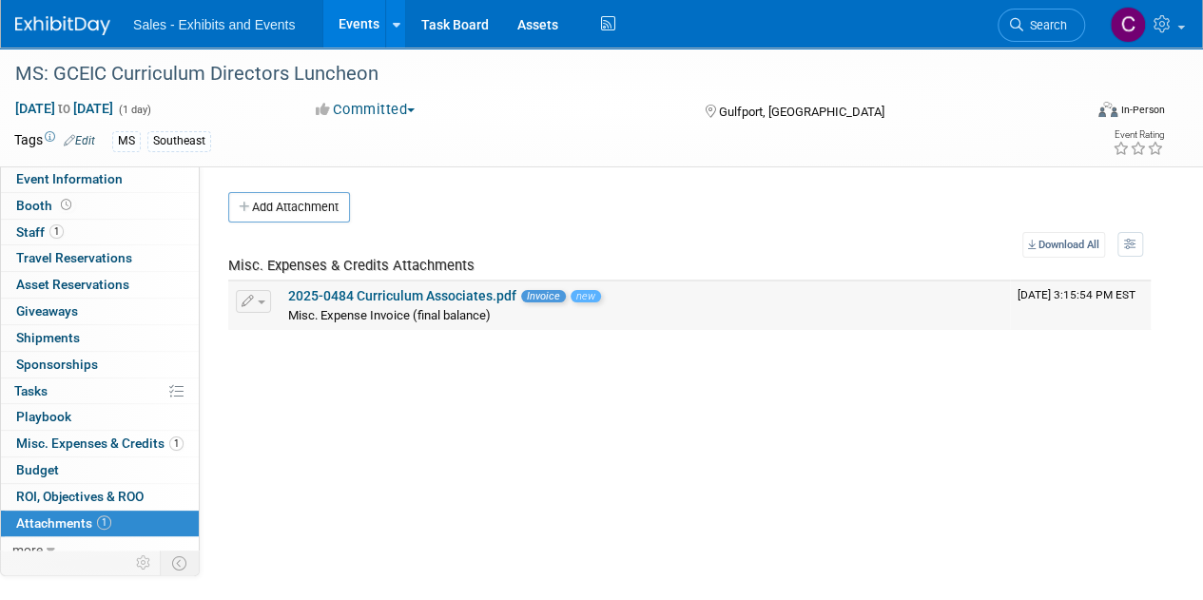
click at [297, 308] on span "Misc. Expense Invoice (final balance)" at bounding box center [389, 315] width 203 height 14
click at [332, 293] on link "2025-0484 Curriculum Associates.pdf" at bounding box center [402, 295] width 228 height 15
click at [250, 300] on icon "button" at bounding box center [247, 302] width 13 height 12
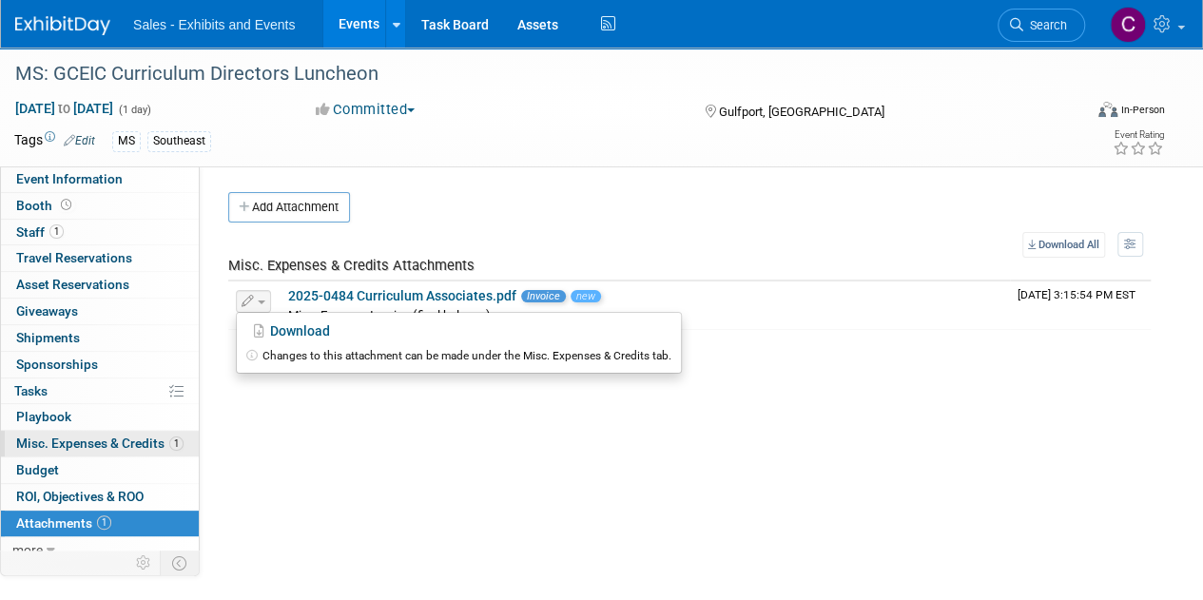
click at [87, 443] on span "Misc. Expenses & Credits 1" at bounding box center [99, 442] width 167 height 15
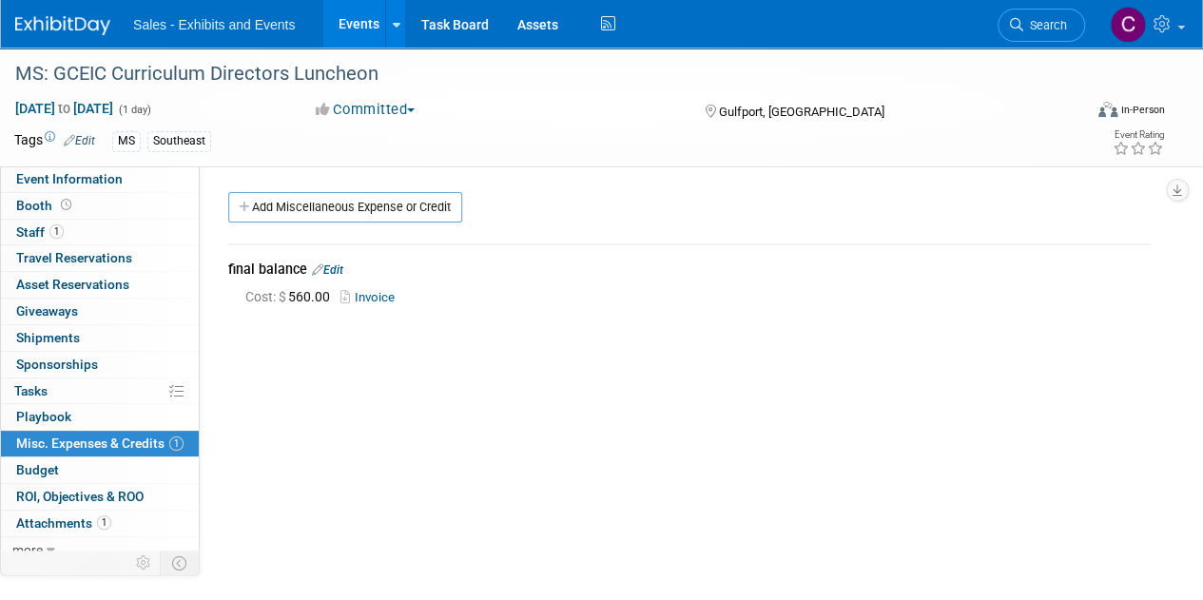
click at [342, 268] on link "Edit" at bounding box center [327, 269] width 31 height 13
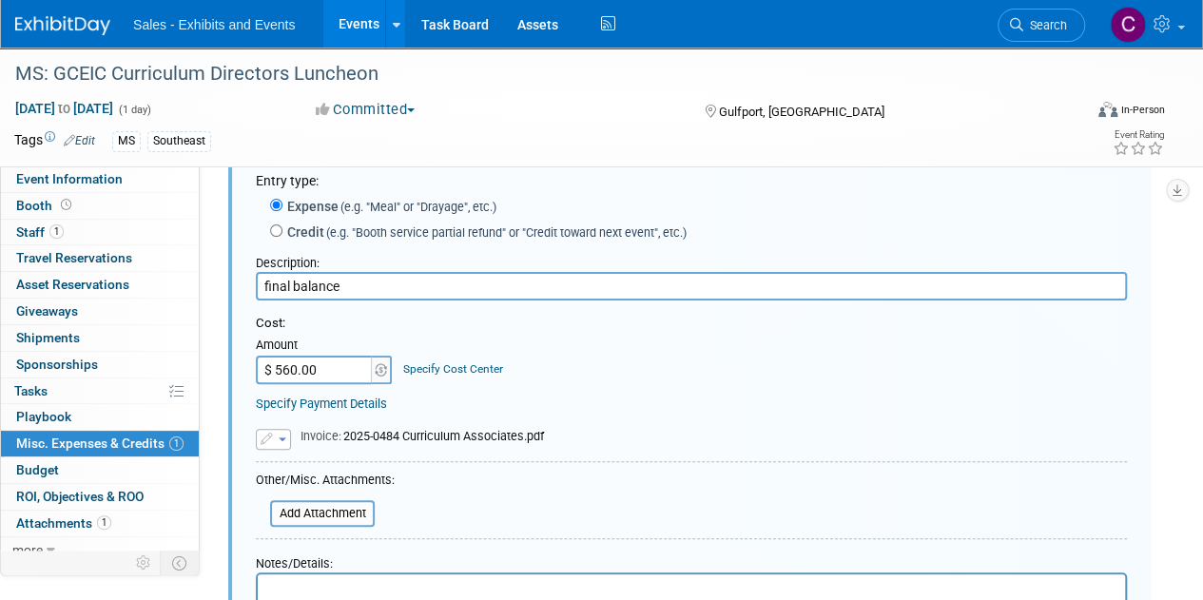
scroll to position [95, 0]
click at [341, 588] on p "Rich Text Area. Press ALT-0 for help." at bounding box center [691, 588] width 845 height 19
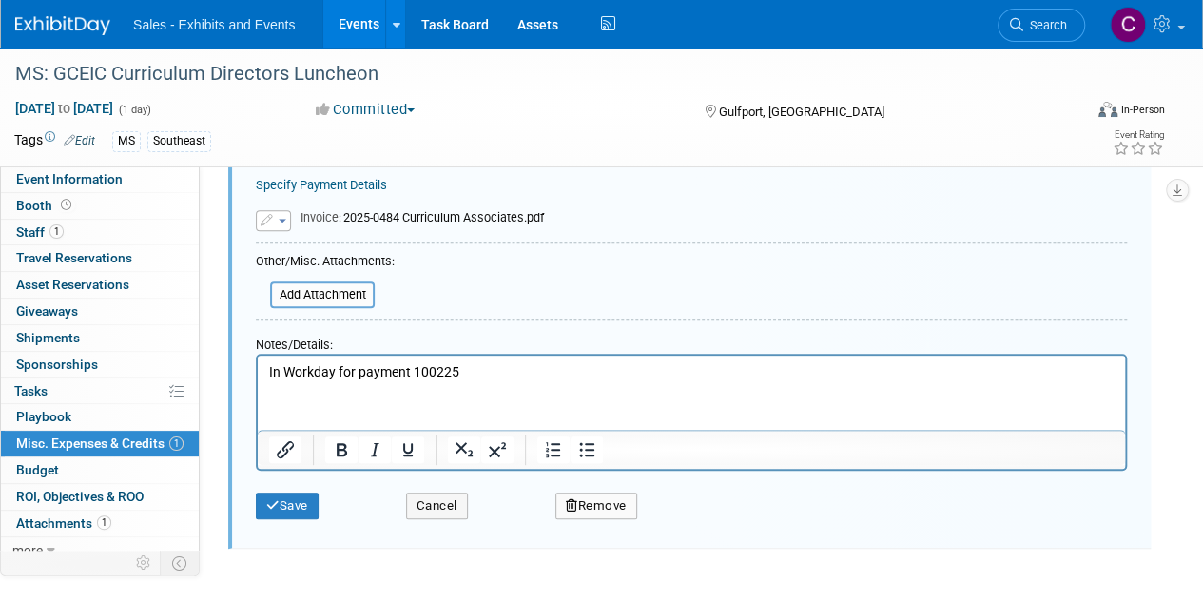
click at [287, 520] on div "Save Cancel Remove" at bounding box center [691, 500] width 871 height 58
click at [285, 511] on button "Save" at bounding box center [287, 505] width 63 height 27
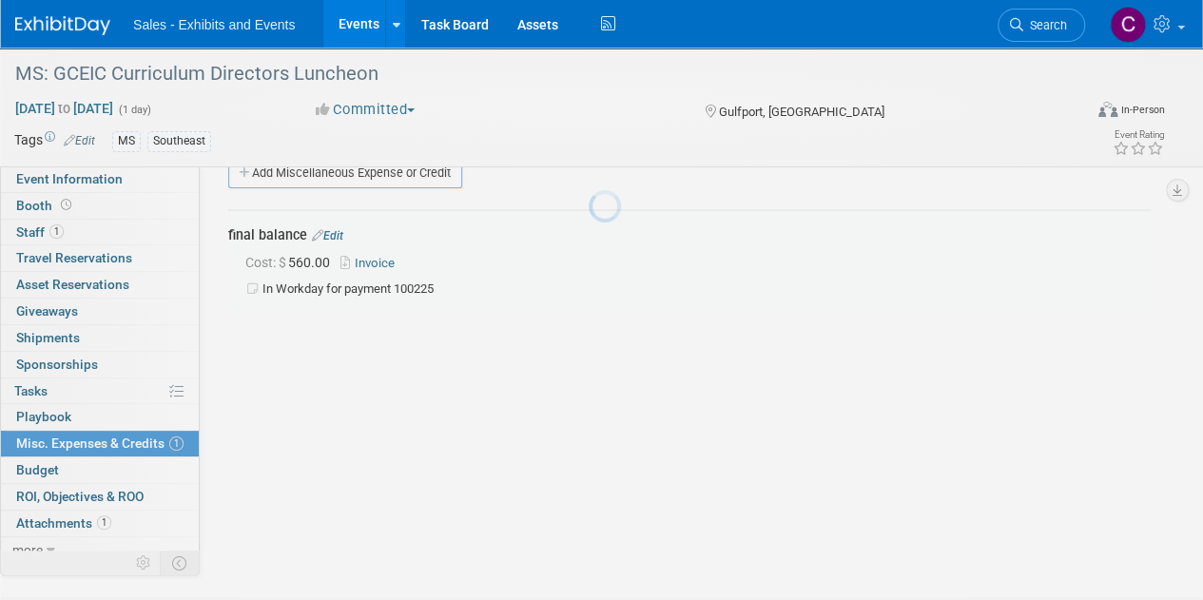
scroll to position [28, 0]
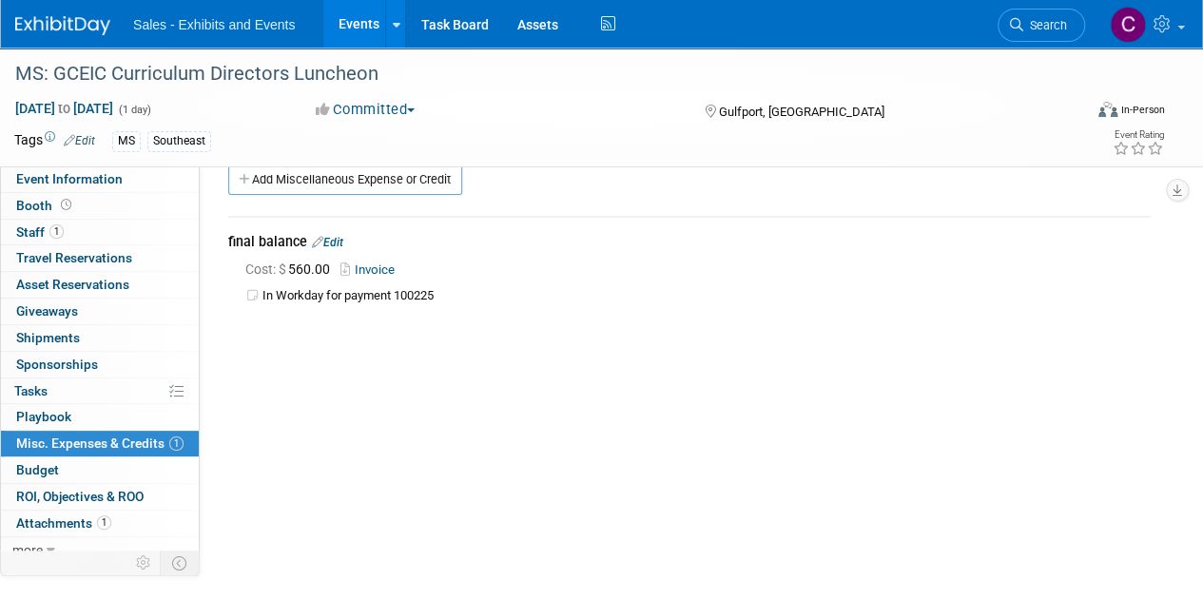
click at [351, 24] on link "Events" at bounding box center [357, 24] width 69 height 48
